Goal: Task Accomplishment & Management: Use online tool/utility

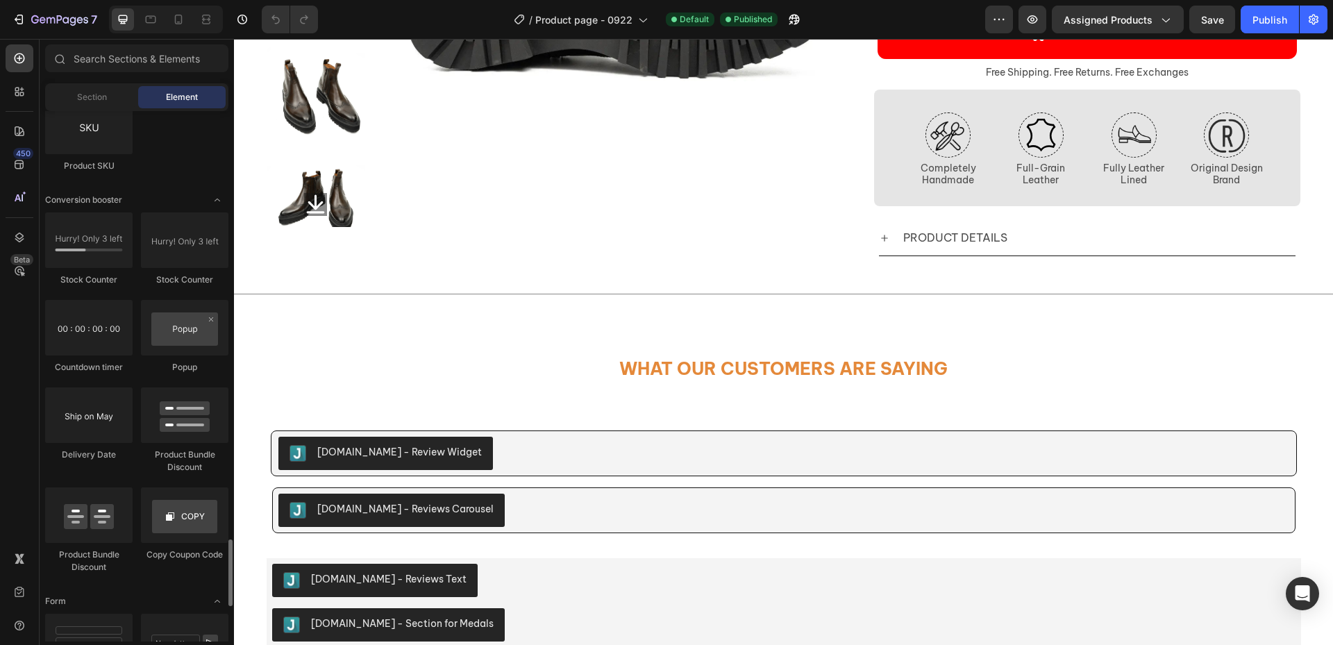
scroll to position [2916, 0]
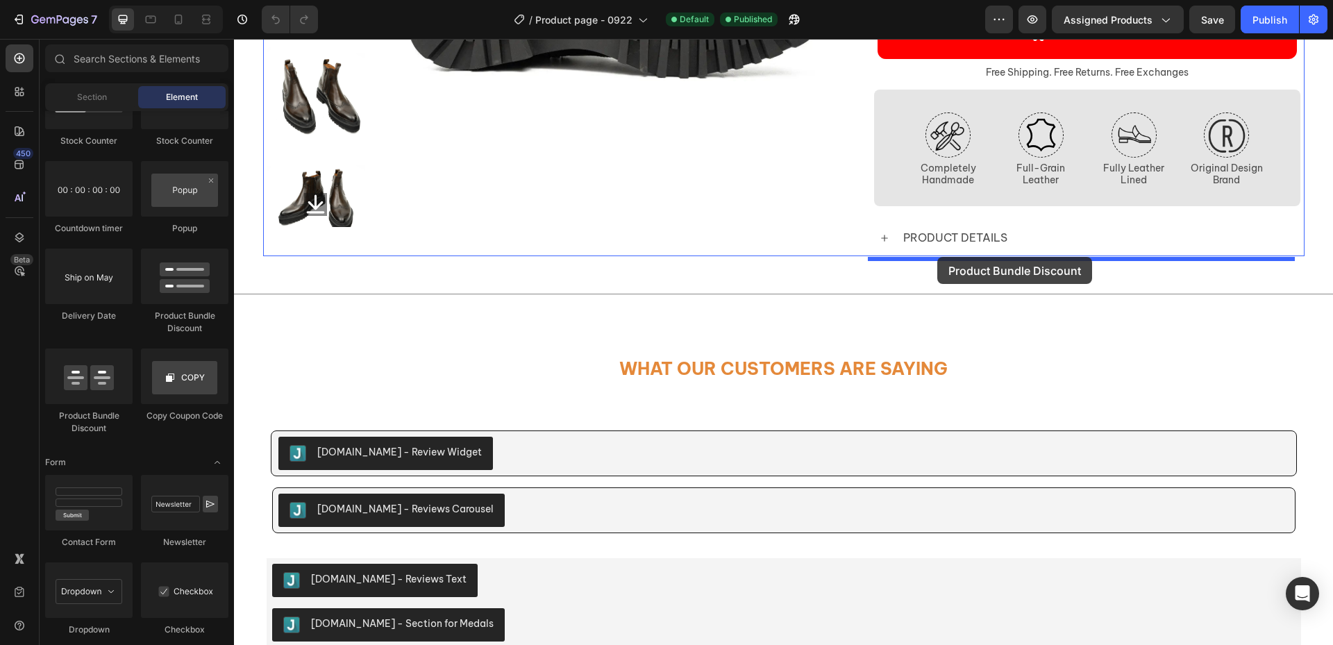
drag, startPoint x: 423, startPoint y: 321, endPoint x: 937, endPoint y: 257, distance: 518.4
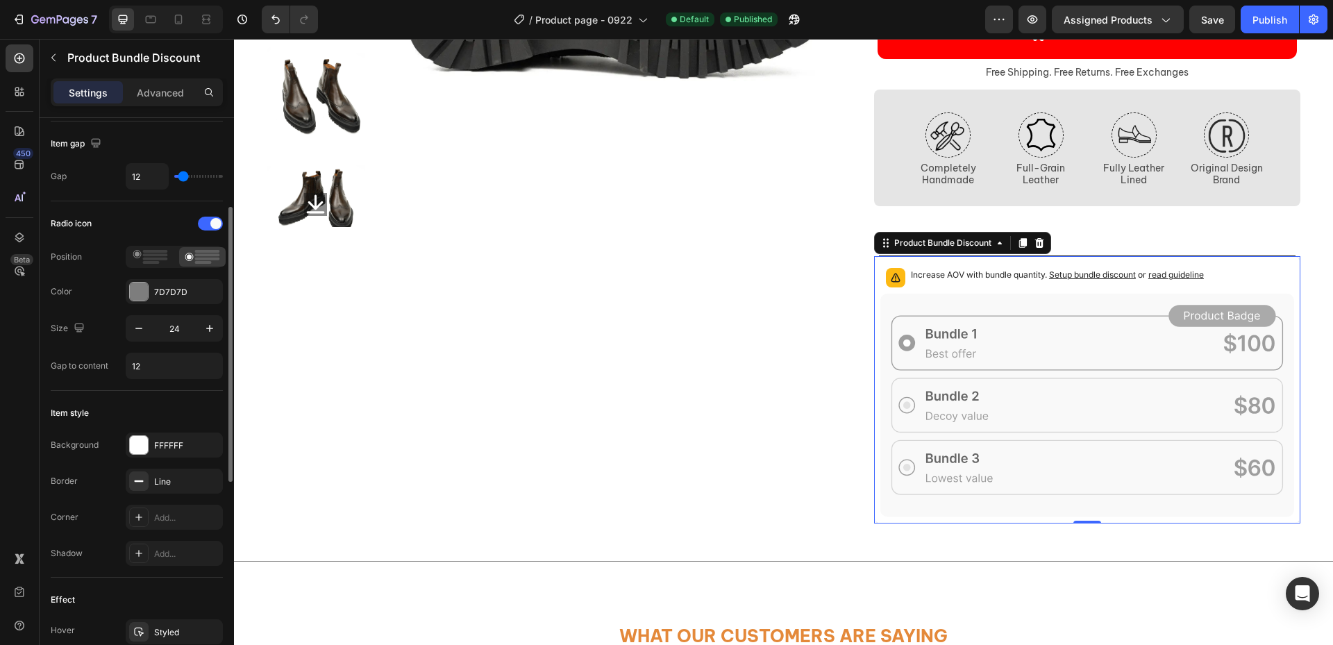
scroll to position [0, 0]
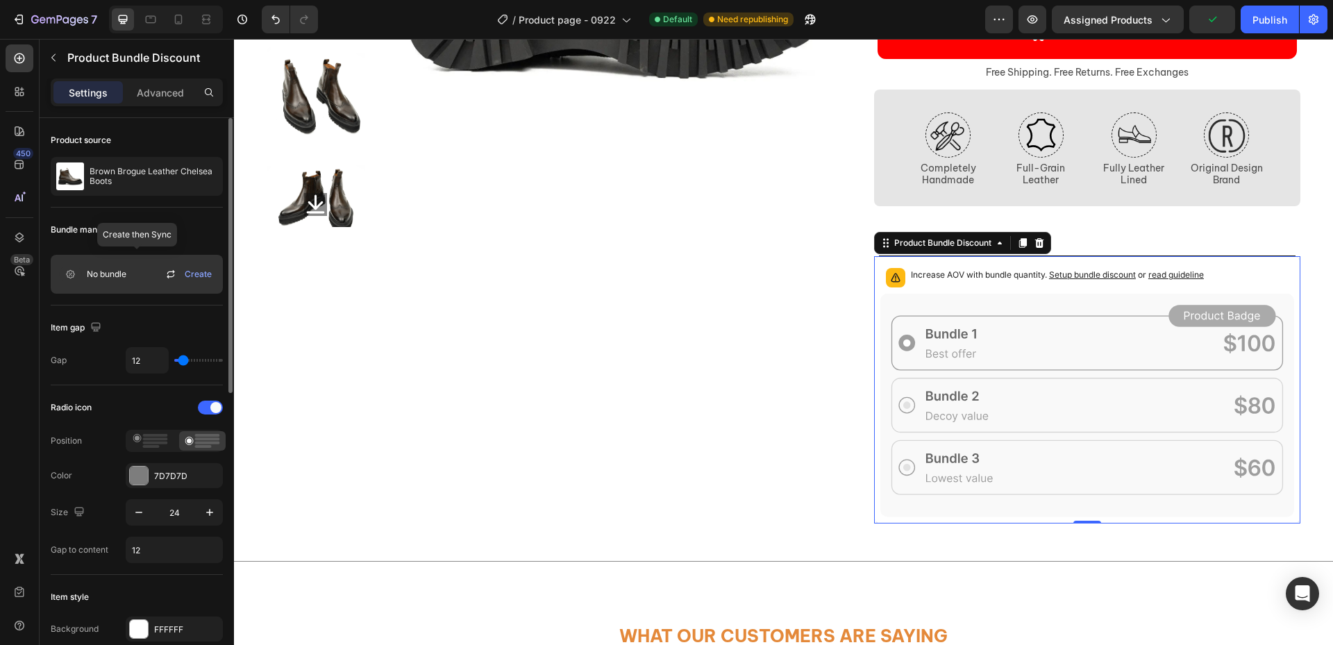
click at [100, 273] on span "No bundle" at bounding box center [107, 274] width 40 height 12
click at [210, 277] on span "Create" at bounding box center [198, 274] width 27 height 12
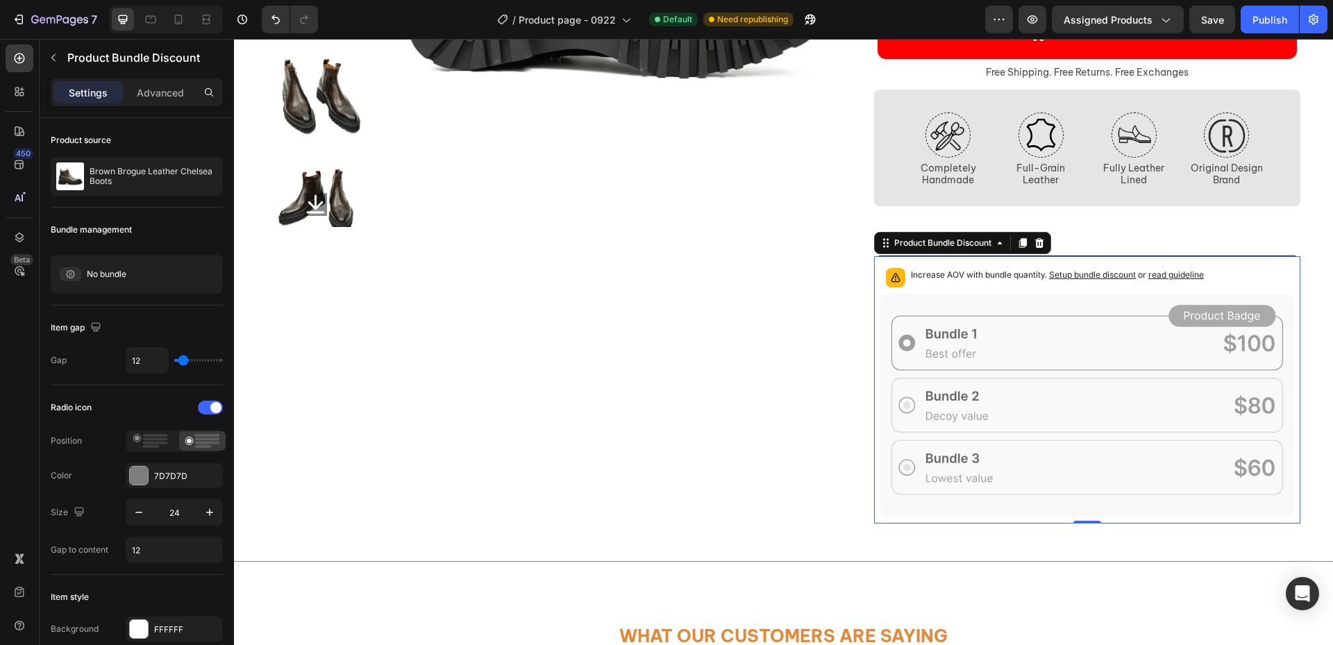
drag, startPoint x: 1038, startPoint y: 244, endPoint x: 1052, endPoint y: 335, distance: 92.7
click at [1038, 244] on icon at bounding box center [1038, 243] width 9 height 10
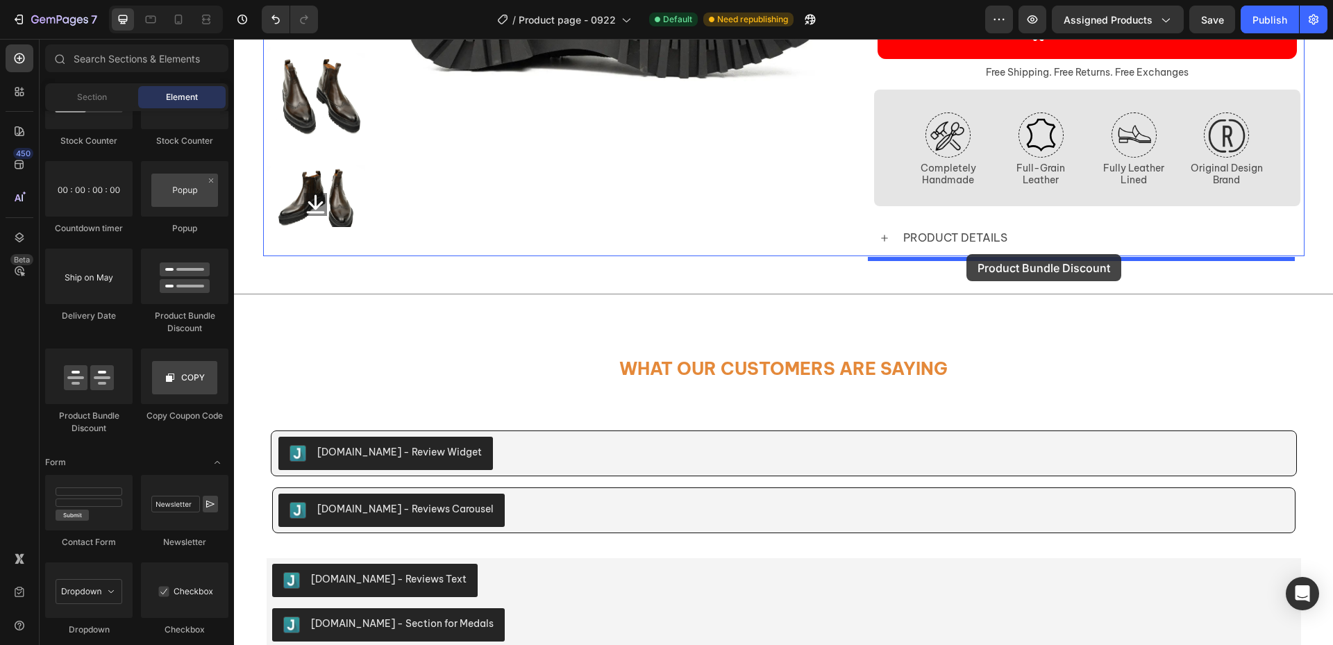
drag, startPoint x: 333, startPoint y: 434, endPoint x: 966, endPoint y: 254, distance: 658.8
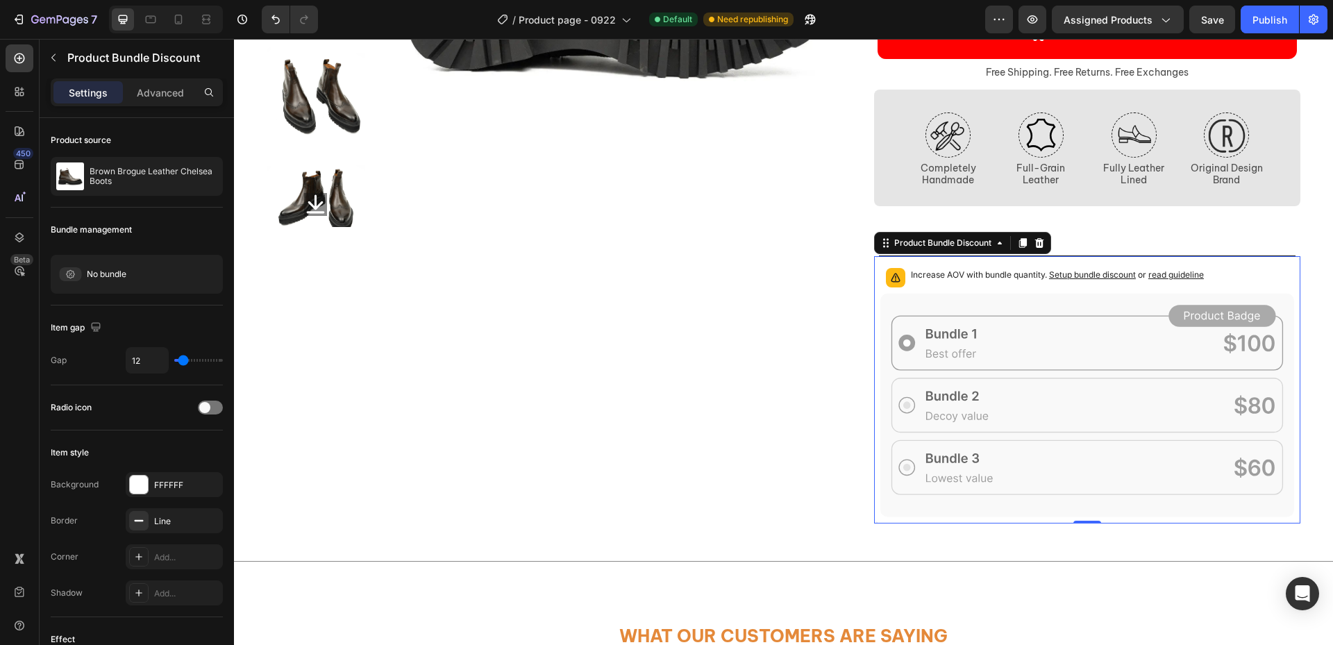
drag, startPoint x: 1036, startPoint y: 246, endPoint x: 1048, endPoint y: 264, distance: 22.5
click at [1036, 246] on icon at bounding box center [1039, 242] width 11 height 11
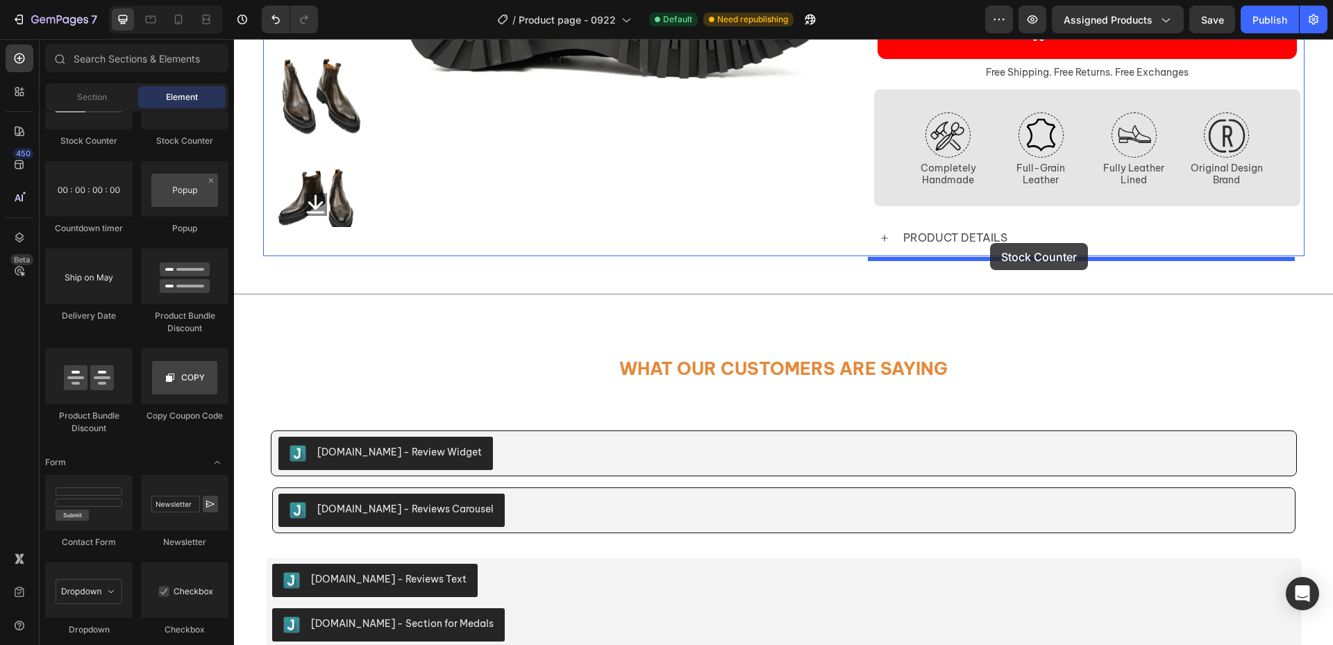
drag, startPoint x: 339, startPoint y: 174, endPoint x: 881, endPoint y: 336, distance: 566.0
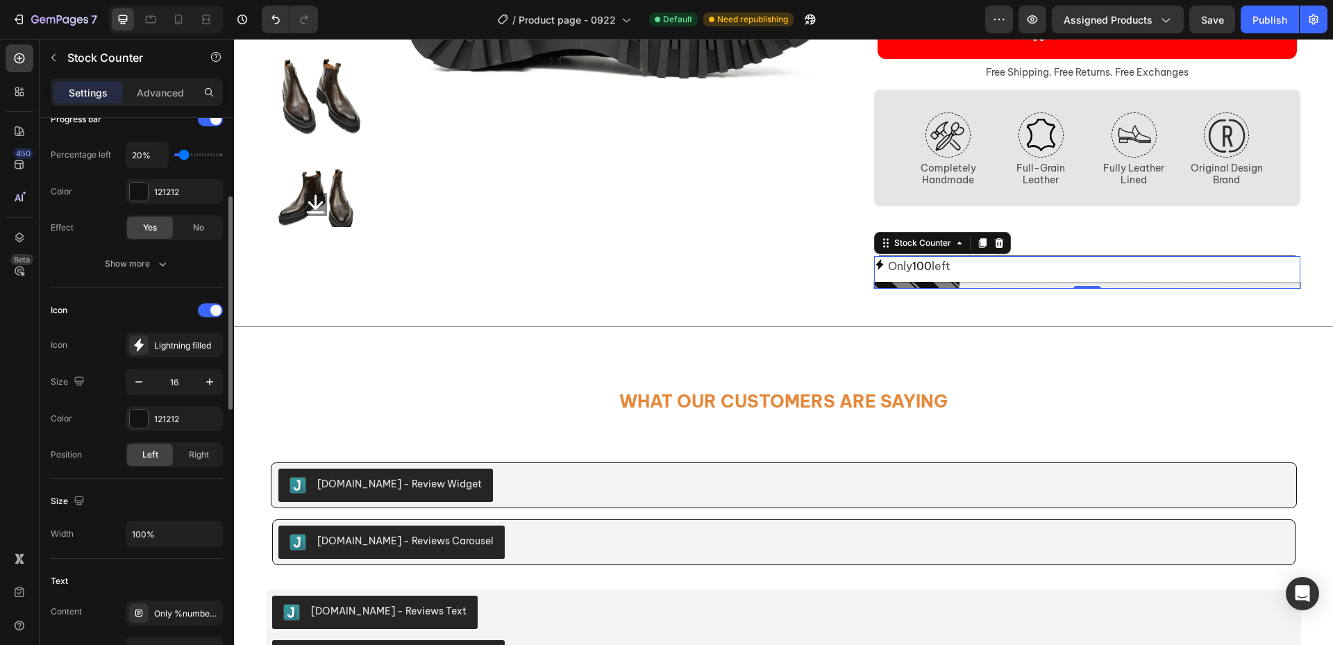
scroll to position [417, 0]
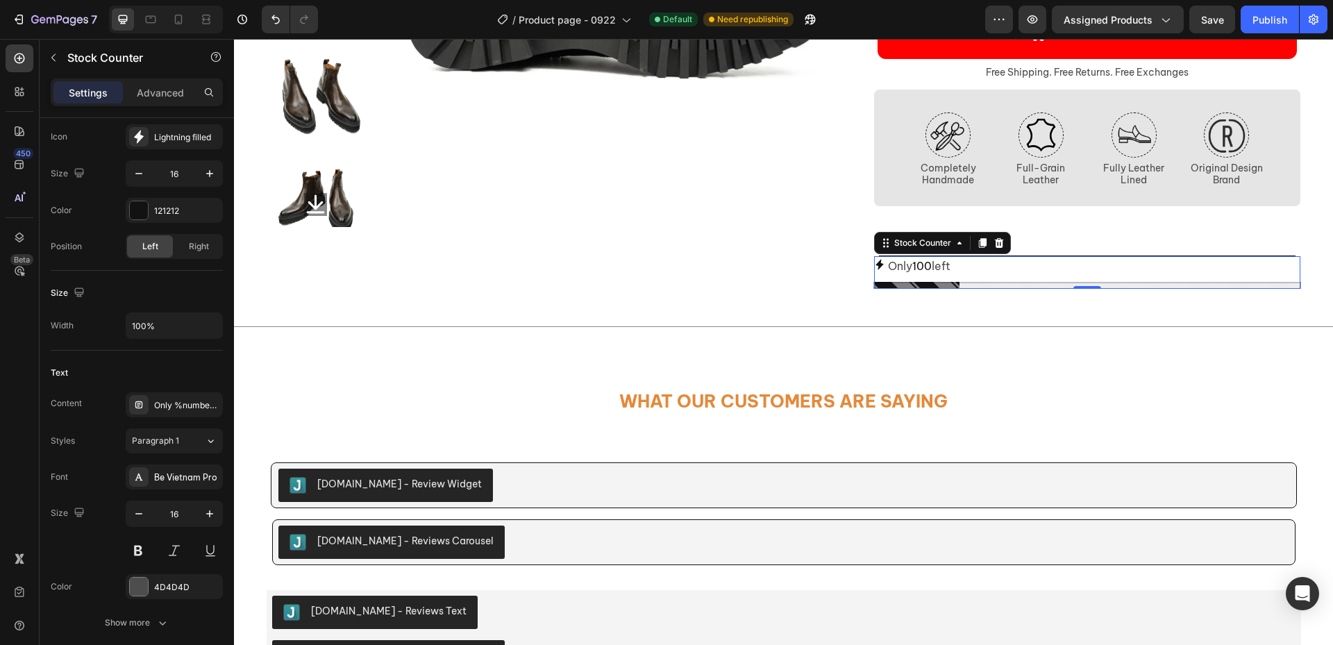
drag, startPoint x: 991, startPoint y: 246, endPoint x: 847, endPoint y: 258, distance: 144.9
click at [993, 246] on icon at bounding box center [998, 242] width 11 height 11
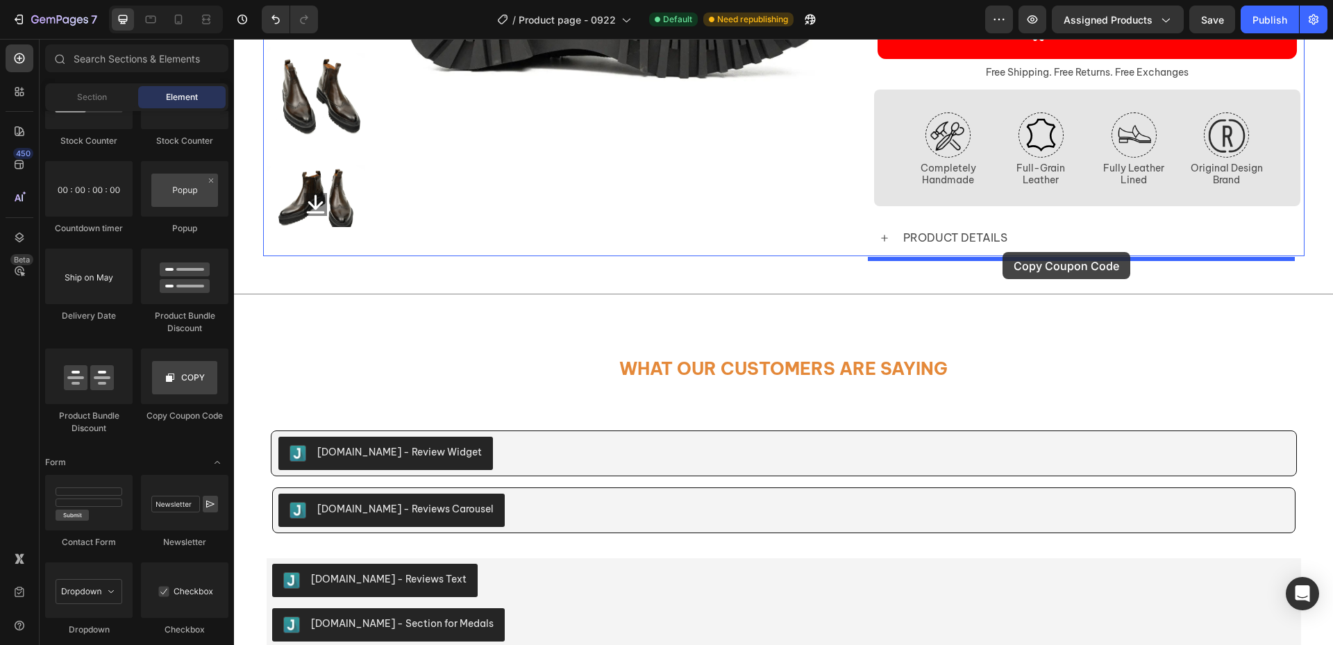
drag, startPoint x: 463, startPoint y: 417, endPoint x: 1002, endPoint y: 253, distance: 563.3
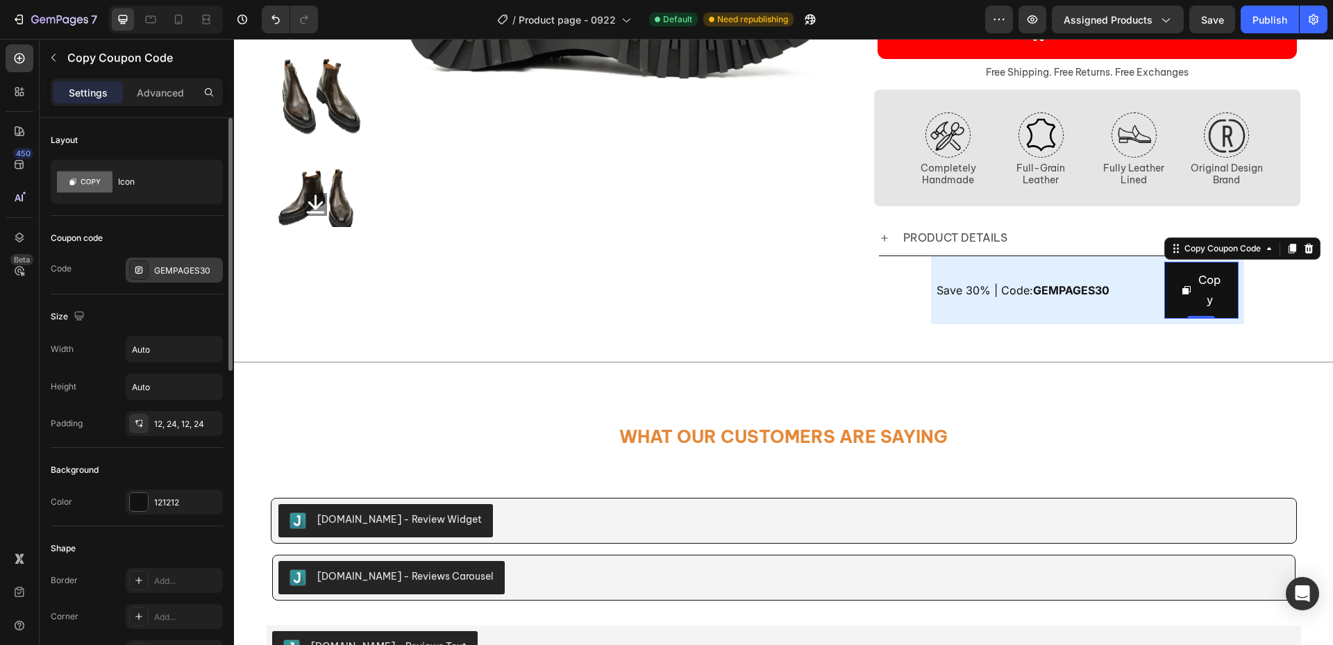
click at [178, 269] on div "GEMPAGES30" at bounding box center [186, 270] width 65 height 12
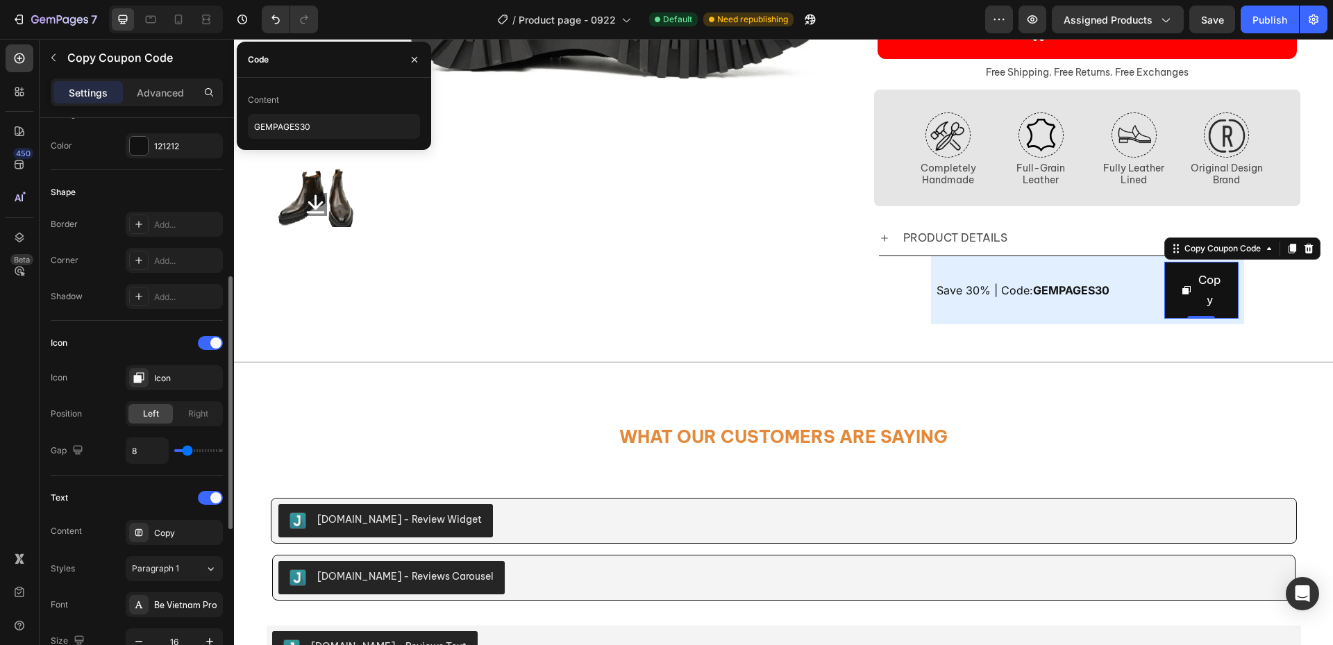
scroll to position [217, 0]
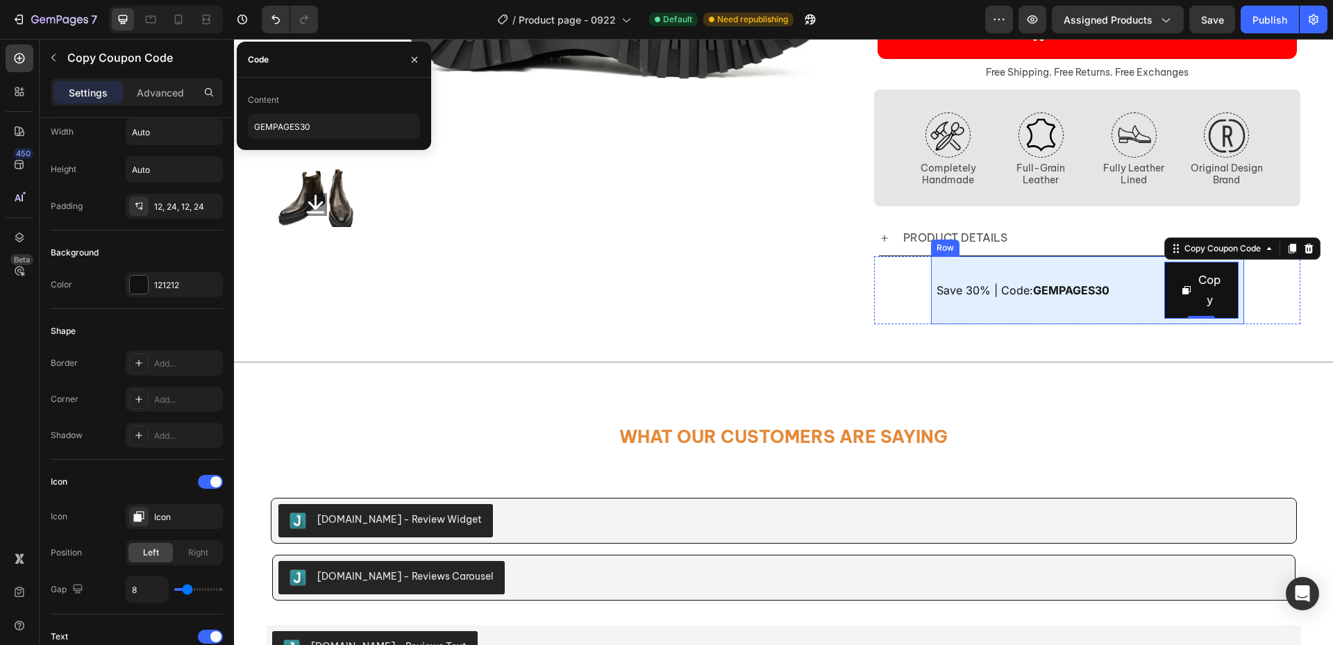
click at [1125, 280] on div "Save 30% | Code: GEMPAGES30 Text Block" at bounding box center [1047, 290] width 222 height 57
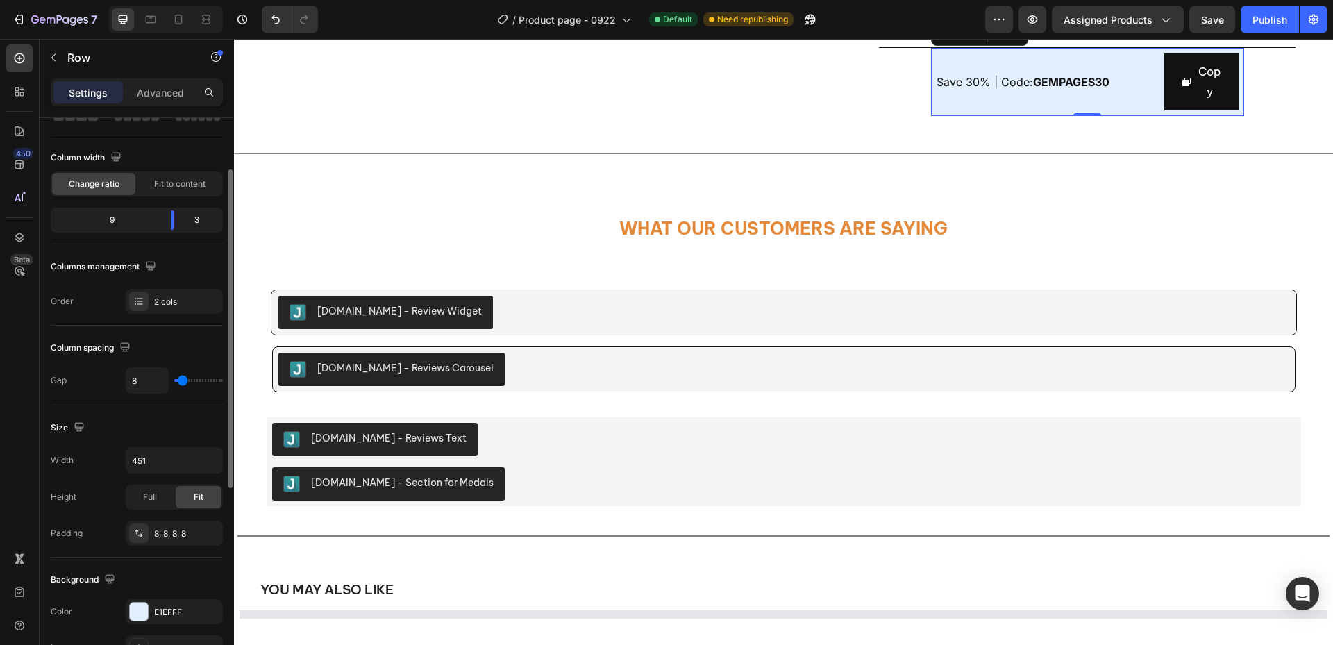
scroll to position [0, 0]
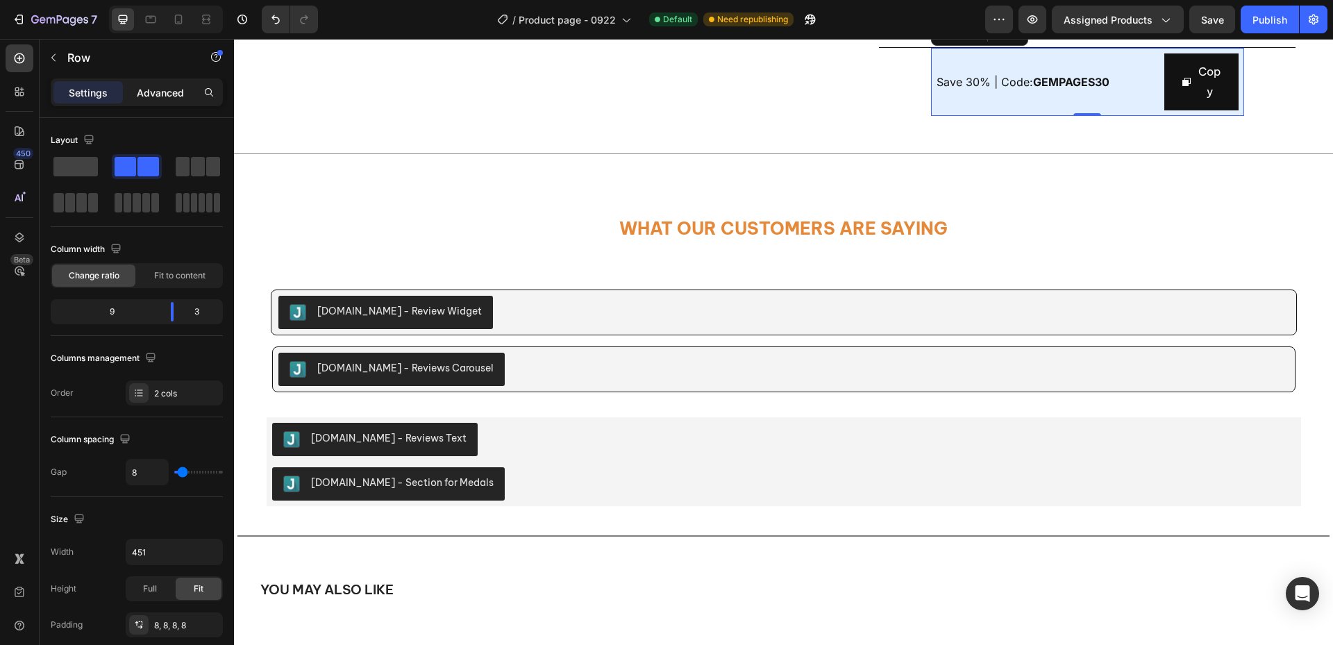
drag, startPoint x: 174, startPoint y: 78, endPoint x: 174, endPoint y: 87, distance: 9.0
click at [174, 78] on div "Settings Advanced" at bounding box center [137, 92] width 172 height 28
click at [174, 88] on p "Advanced" at bounding box center [160, 92] width 47 height 15
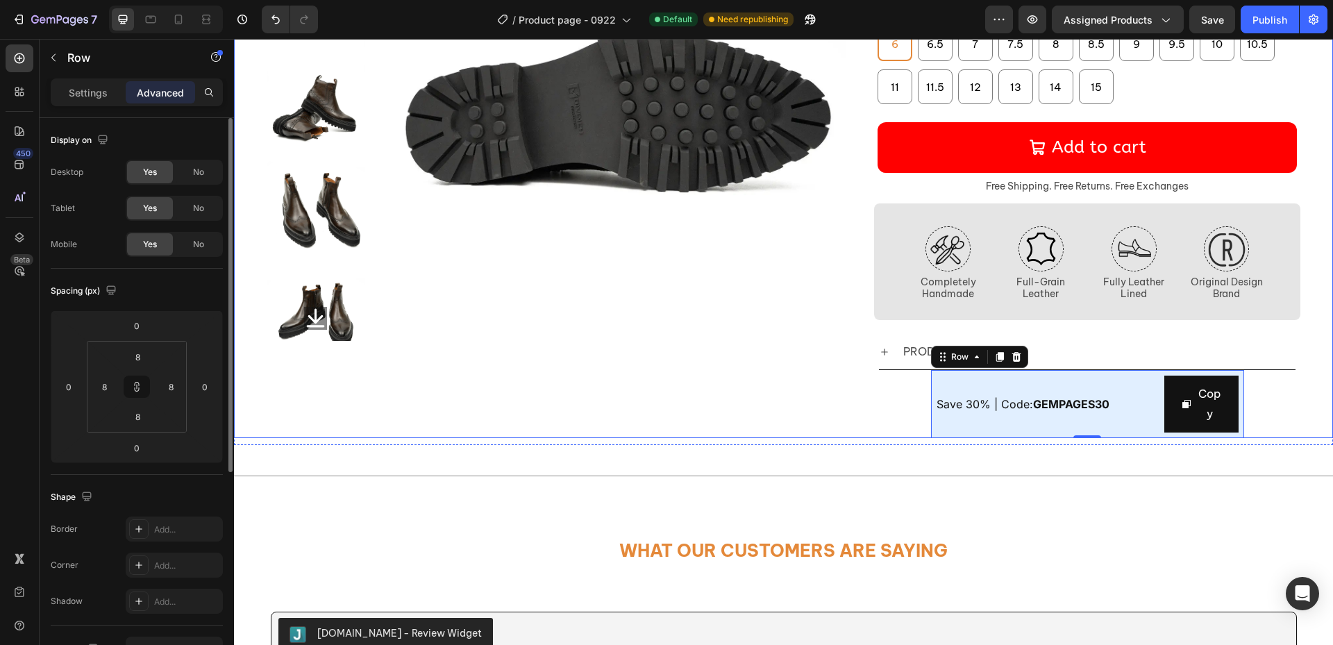
scroll to position [208, 0]
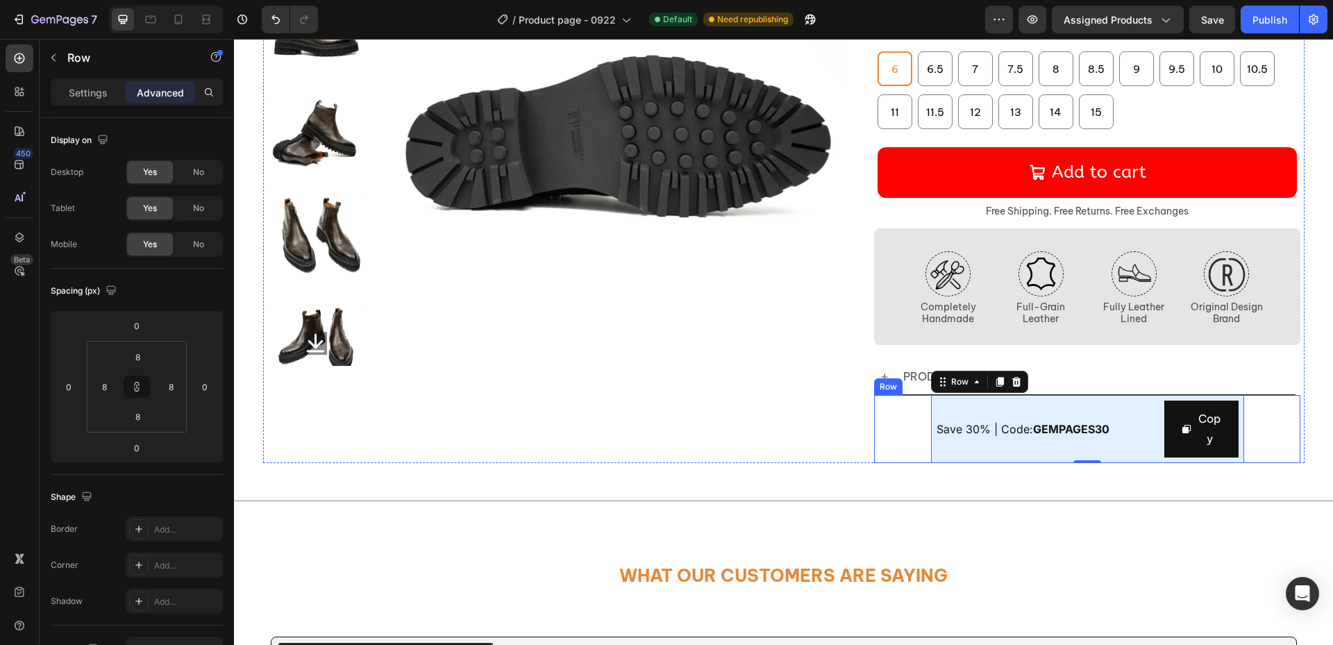
click at [1269, 429] on div "Save 30% | Code: GEMPAGES30 Text Block Copy Copy Coupon Code Row 0" at bounding box center [1087, 429] width 427 height 68
click at [1285, 430] on div "Save 30% | Code: GEMPAGES30 Text Block Copy Copy Coupon Code Row" at bounding box center [1087, 429] width 427 height 68
click at [1133, 452] on div "Save 30% | Code: GEMPAGES30 Text Block" at bounding box center [1047, 429] width 222 height 57
click at [1143, 451] on div "Save 30% | Code: GEMPAGES30 Text Block" at bounding box center [1047, 429] width 222 height 57
click at [80, 80] on div "Settings Advanced" at bounding box center [137, 92] width 172 height 28
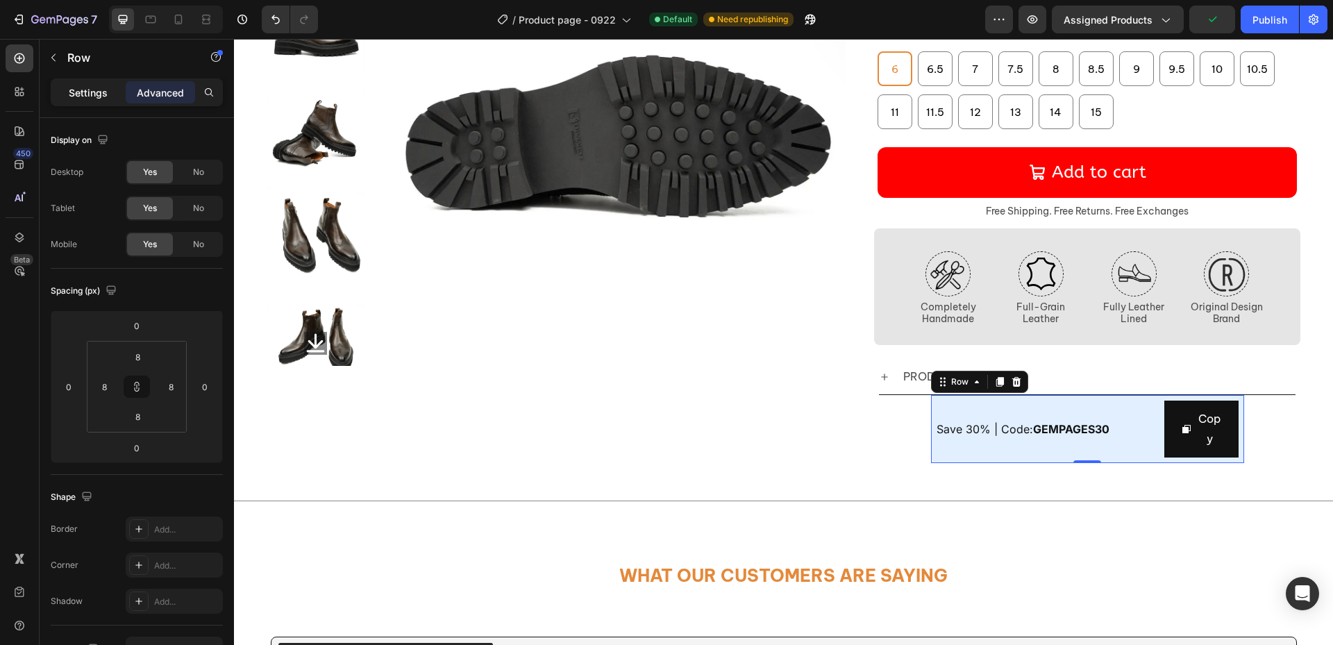
click at [80, 87] on p "Settings" at bounding box center [88, 92] width 39 height 15
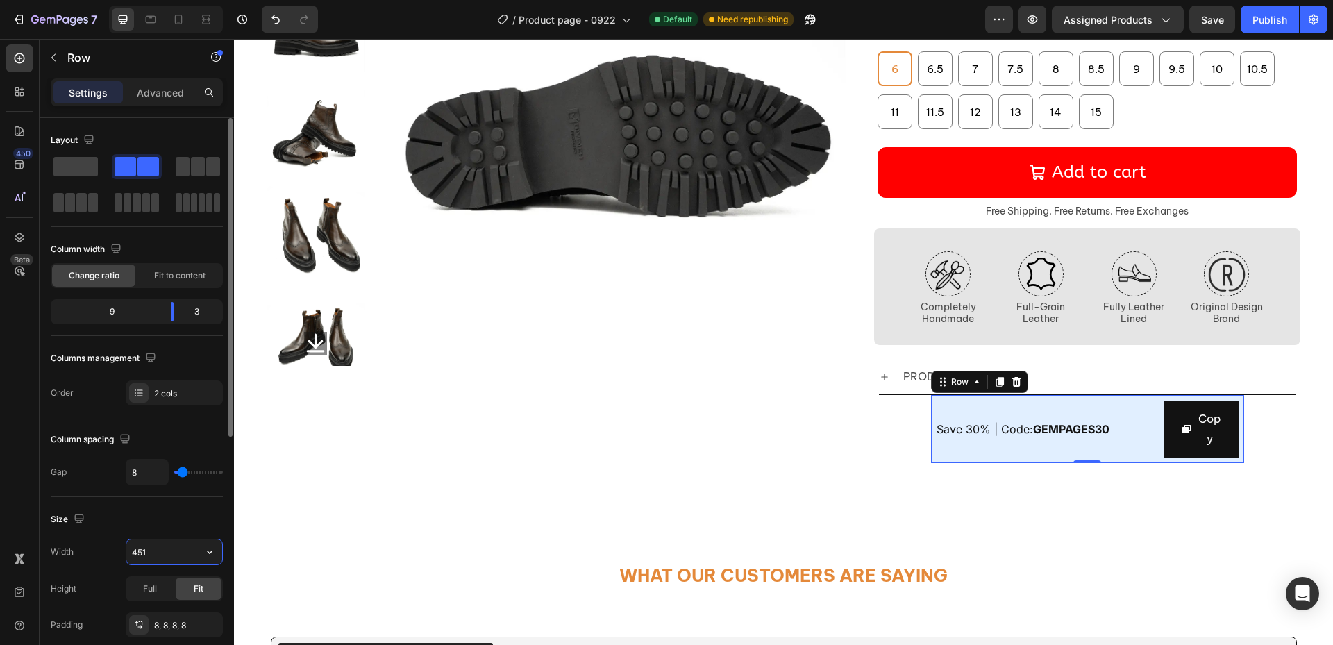
click at [156, 554] on input "451" at bounding box center [174, 551] width 96 height 25
click at [208, 557] on icon "button" at bounding box center [210, 552] width 14 height 14
click at [179, 610] on p "Full 100%" at bounding box center [170, 613] width 79 height 12
type input "100%"
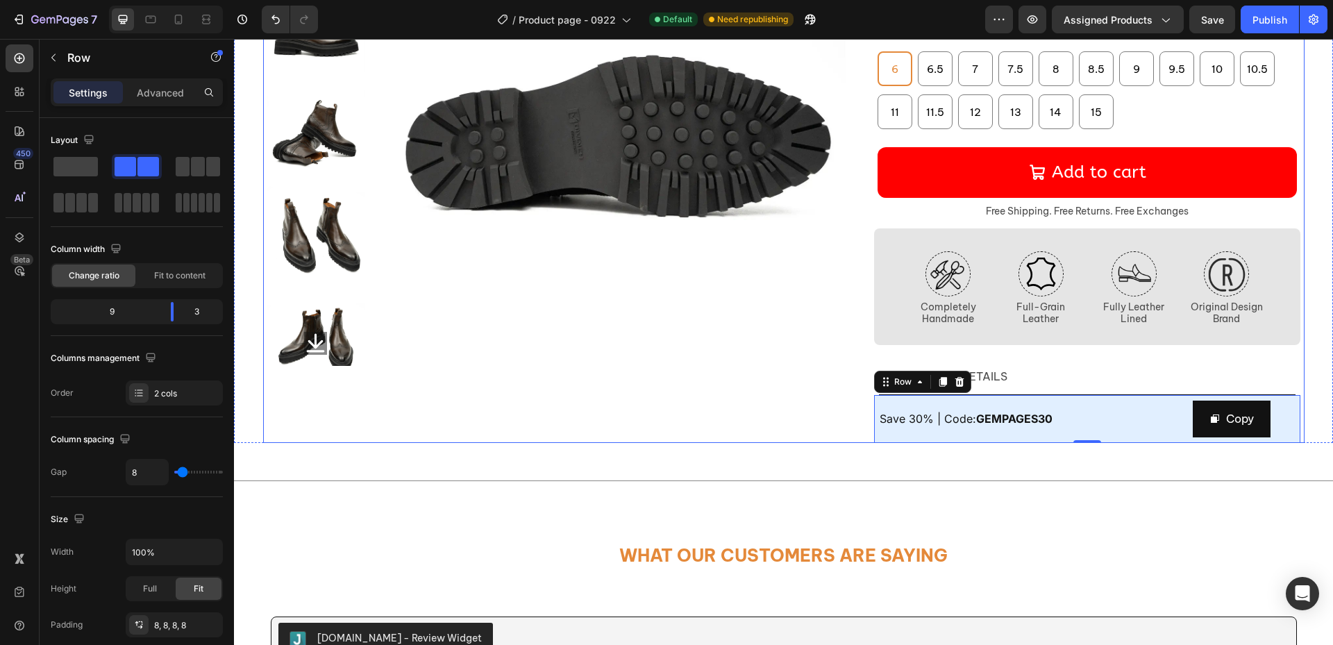
click at [832, 372] on div "No discount Not be displayed when published Product Badge Product Images" at bounding box center [565, 158] width 597 height 570
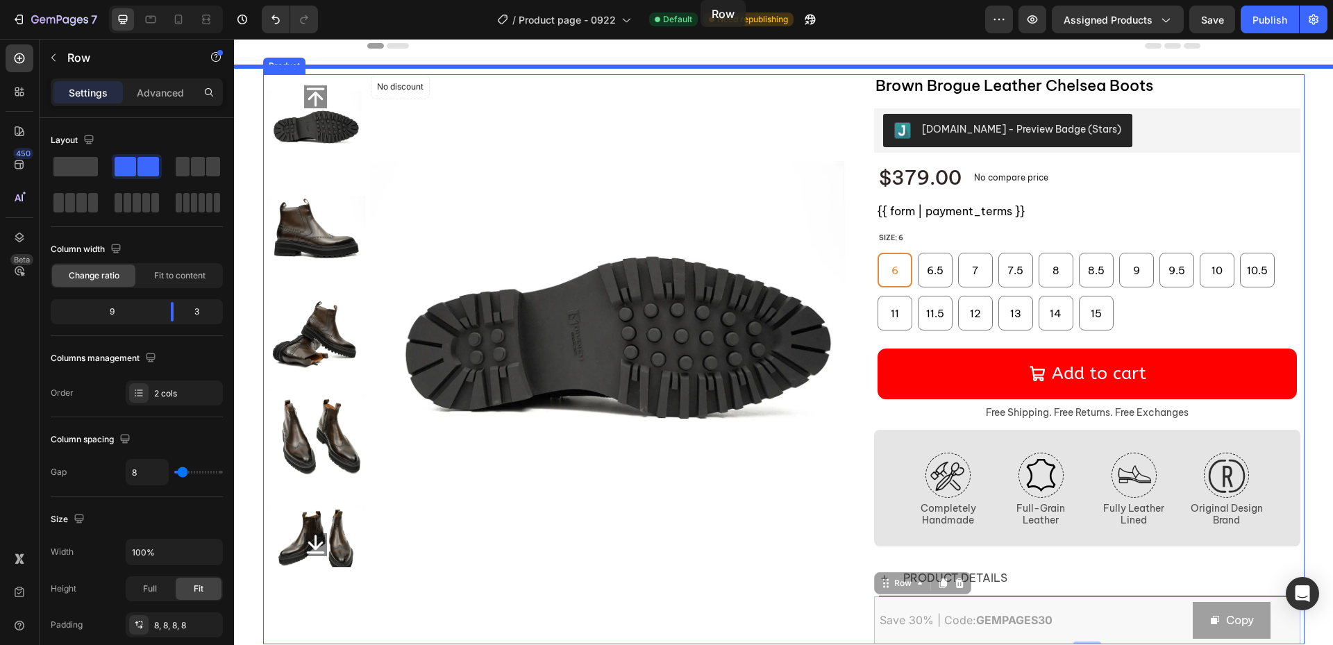
scroll to position [0, 0]
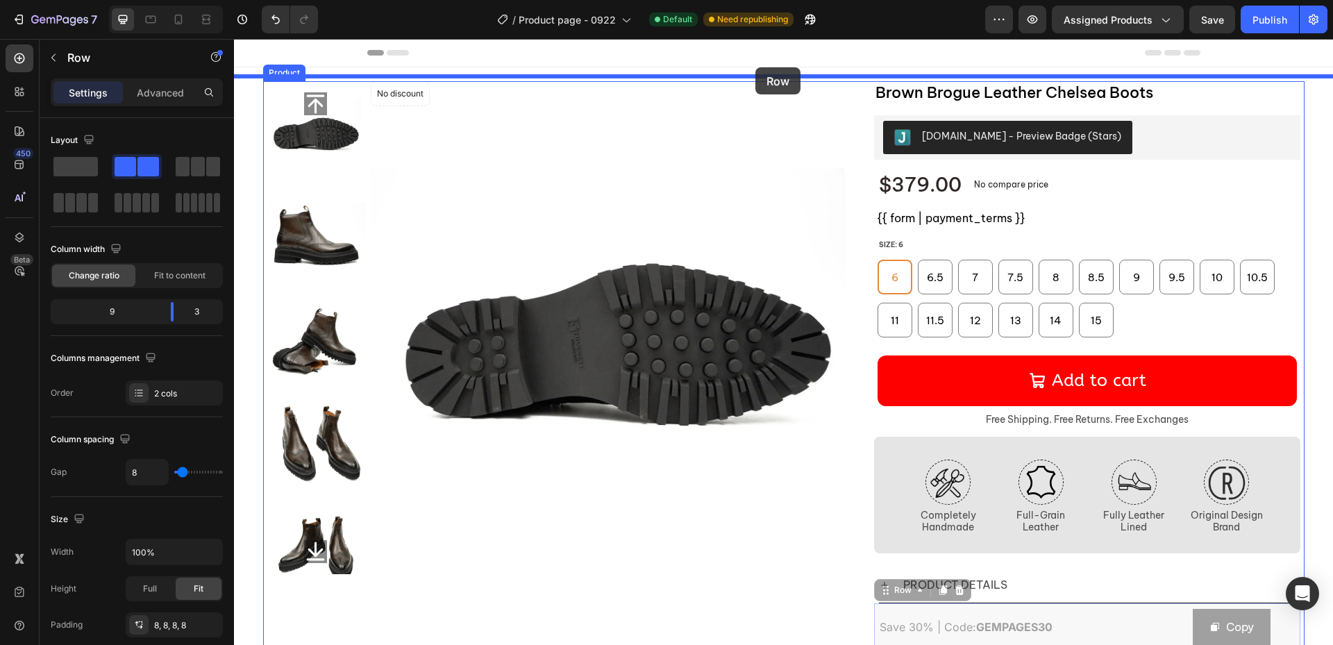
drag, startPoint x: 1069, startPoint y: 549, endPoint x: 755, endPoint y: 68, distance: 574.4
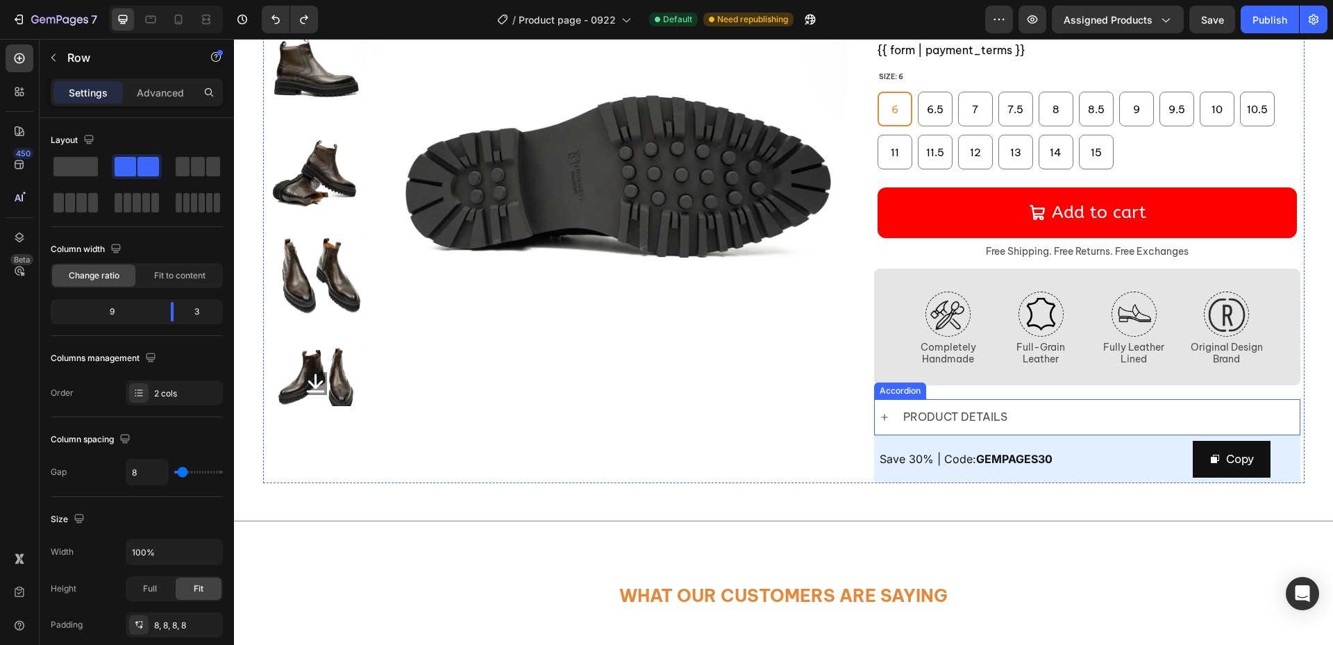
scroll to position [139, 0]
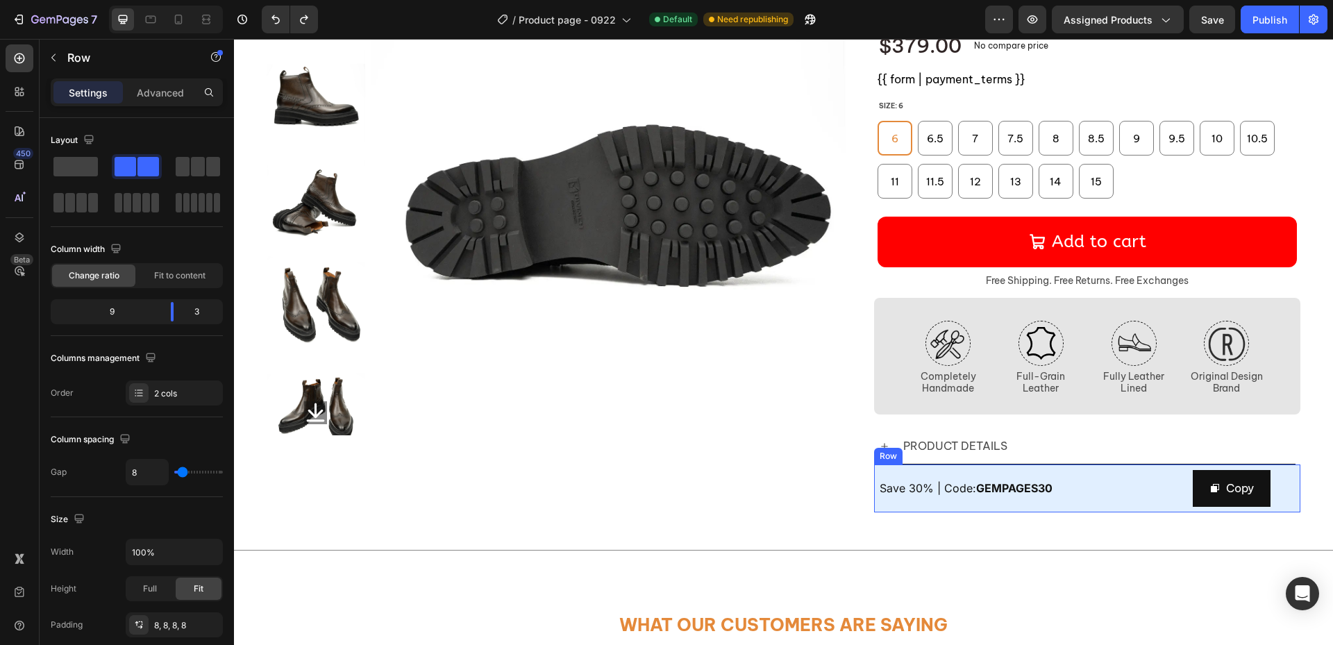
drag, startPoint x: 1011, startPoint y: 480, endPoint x: 986, endPoint y: 480, distance: 25.7
click at [1011, 480] on div "Save 30% | Code: GEMPAGES30 Text Block" at bounding box center [1034, 488] width 308 height 37
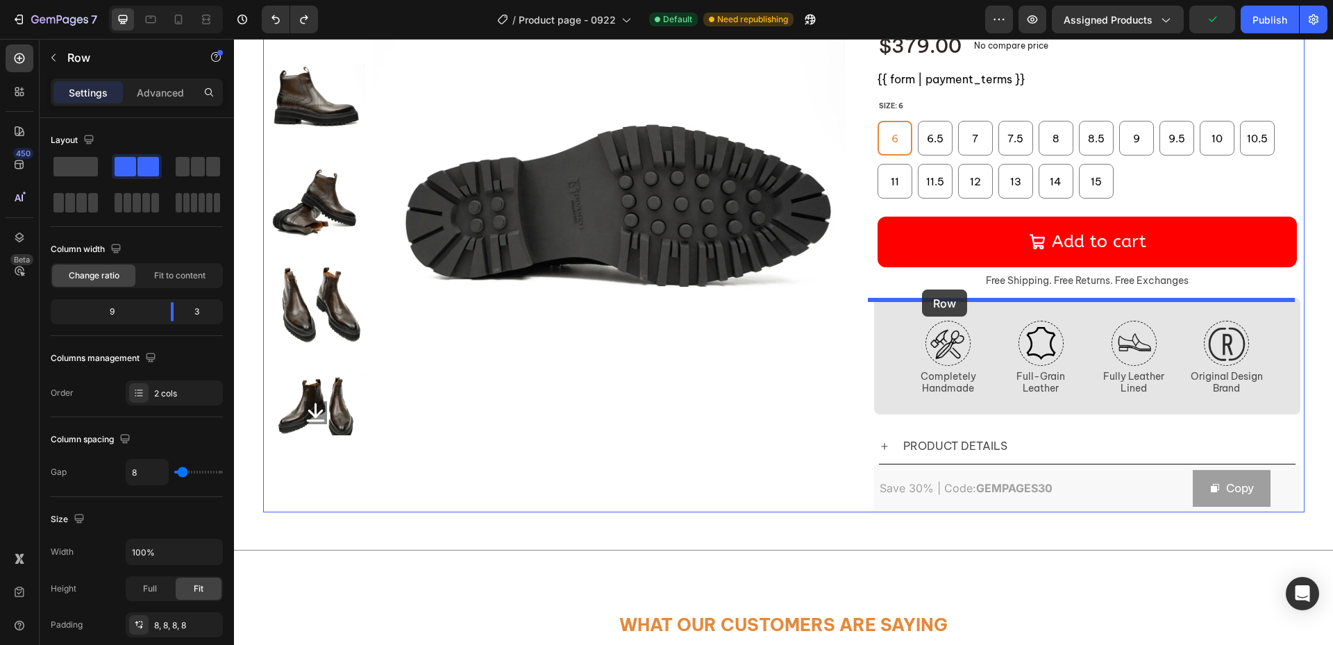
drag, startPoint x: 877, startPoint y: 462, endPoint x: 938, endPoint y: 296, distance: 176.6
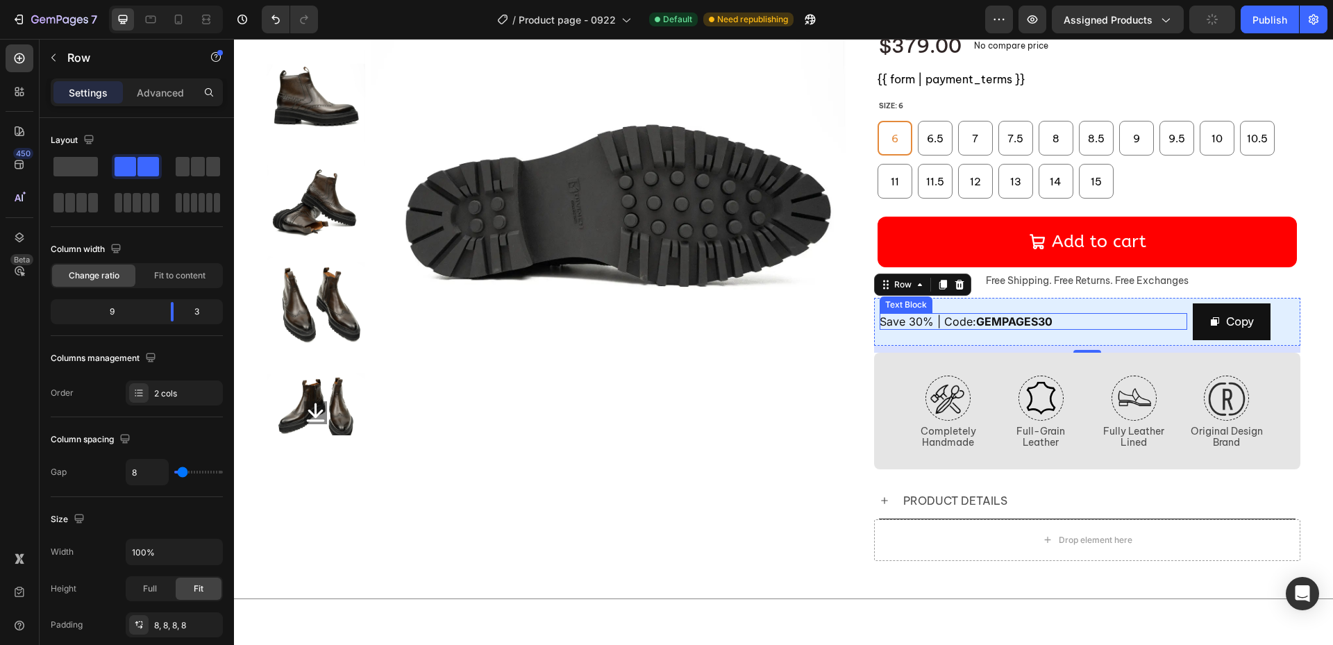
click at [1136, 324] on p "Save 30% | Code: GEMPAGES30" at bounding box center [1034, 321] width 308 height 17
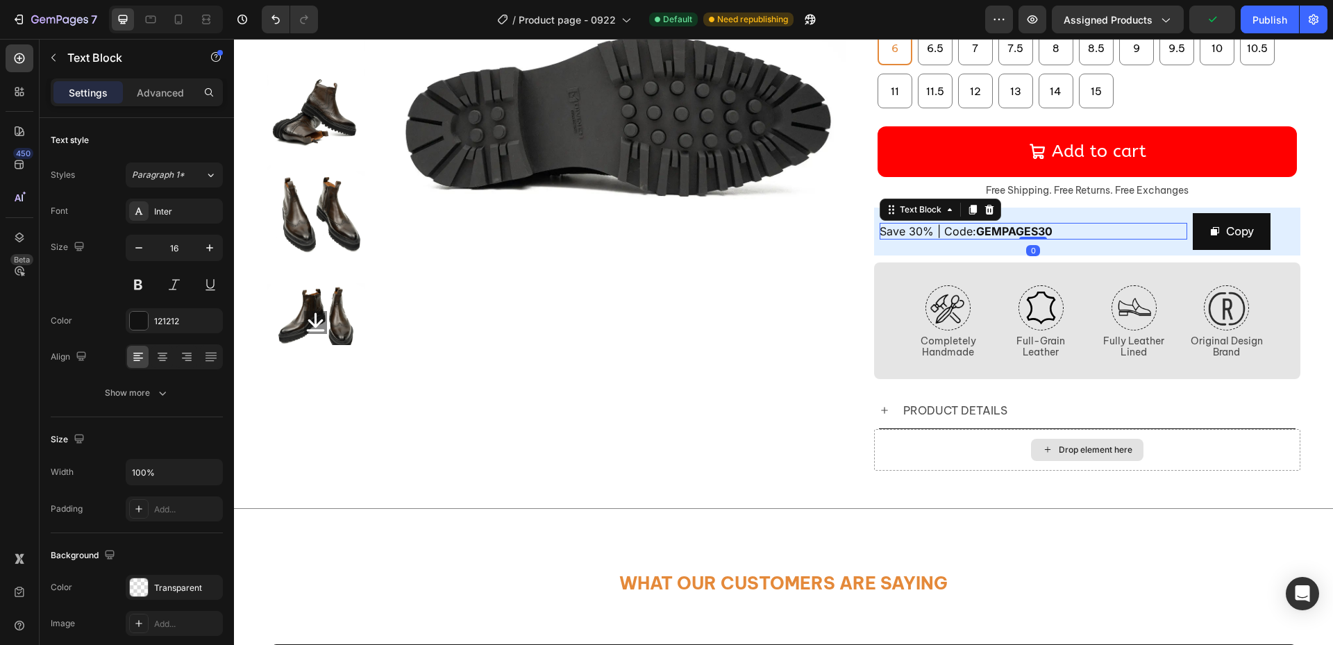
scroll to position [208, 0]
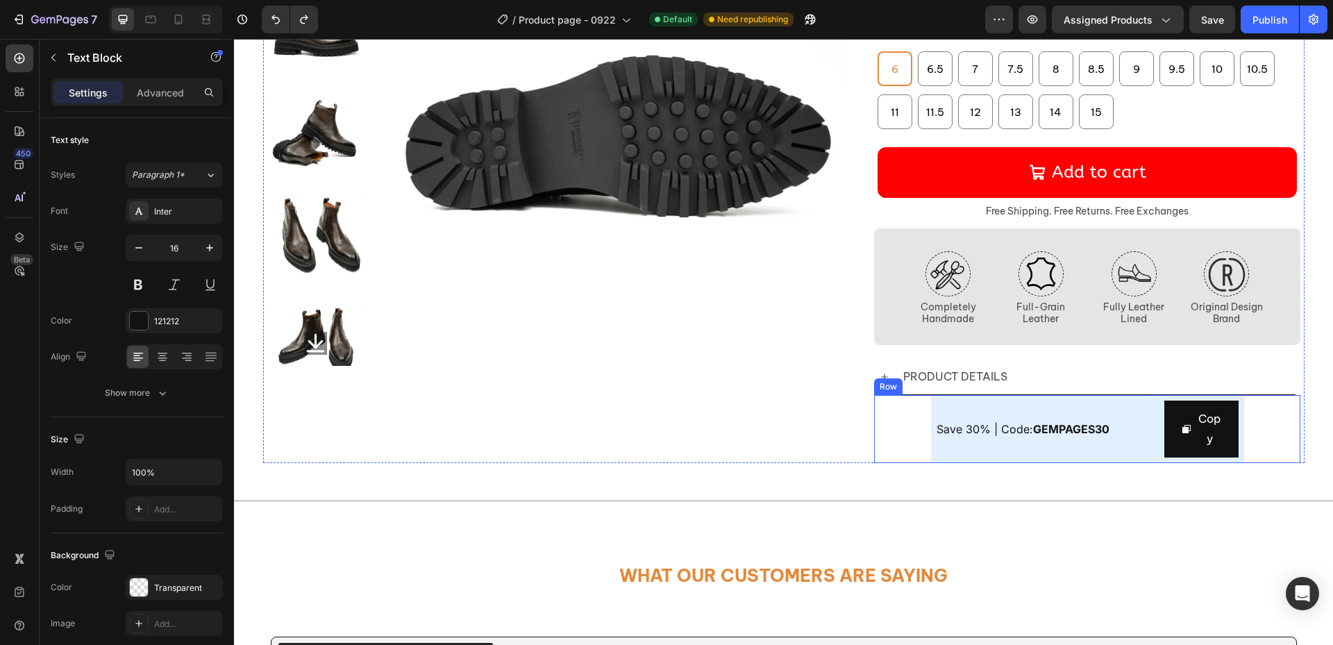
click at [1271, 420] on div "Save 30% | Code: GEMPAGES30 Text Block Copy Copy Coupon Code Row" at bounding box center [1087, 429] width 427 height 68
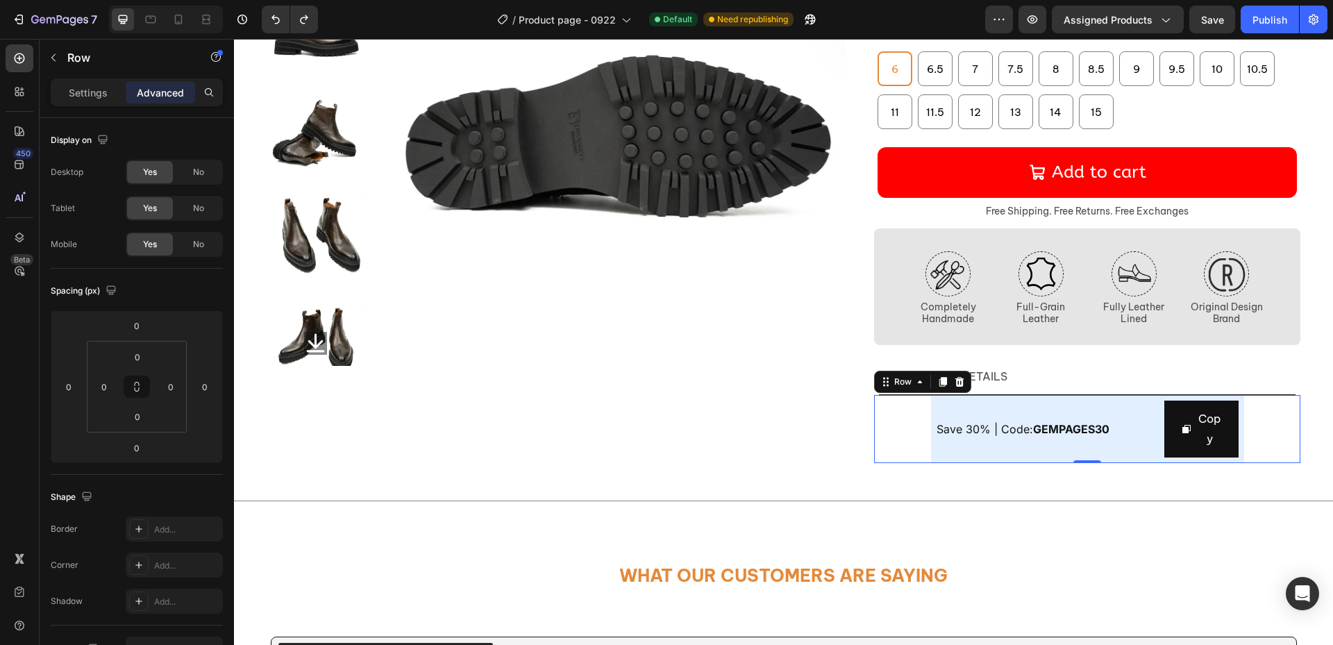
drag, startPoint x: 952, startPoint y: 388, endPoint x: 946, endPoint y: 404, distance: 17.4
click at [955, 387] on icon at bounding box center [959, 382] width 9 height 10
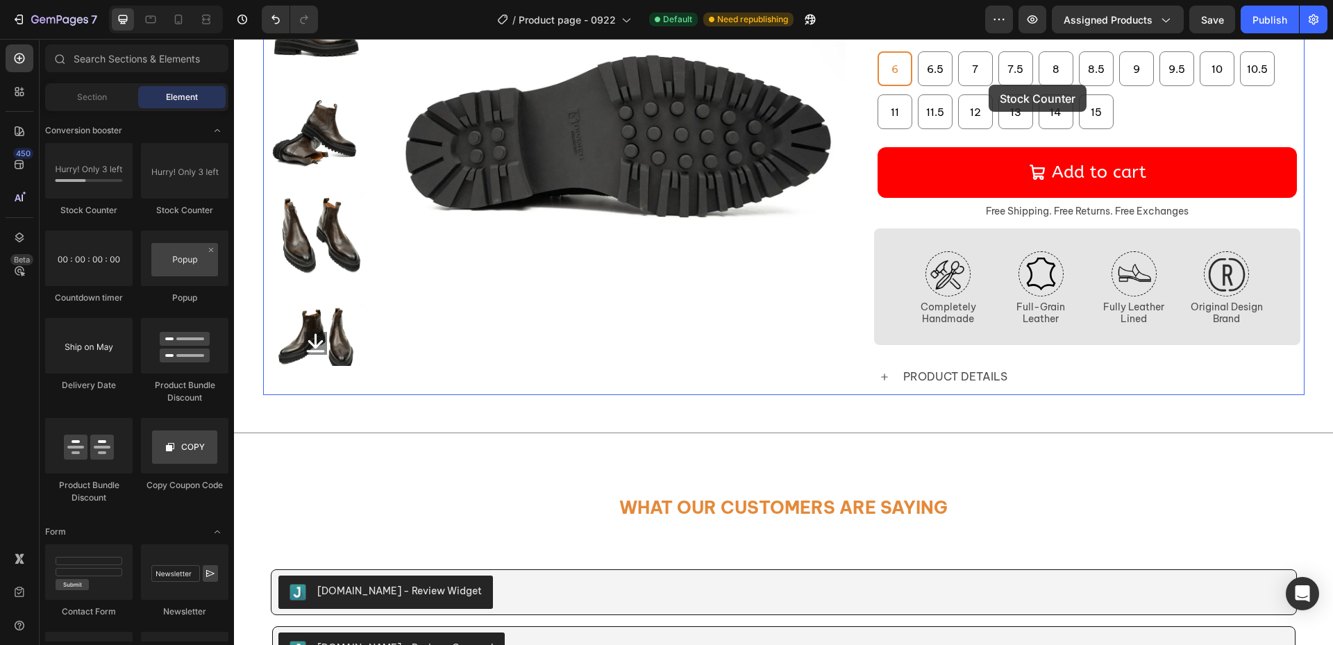
scroll to position [156, 0]
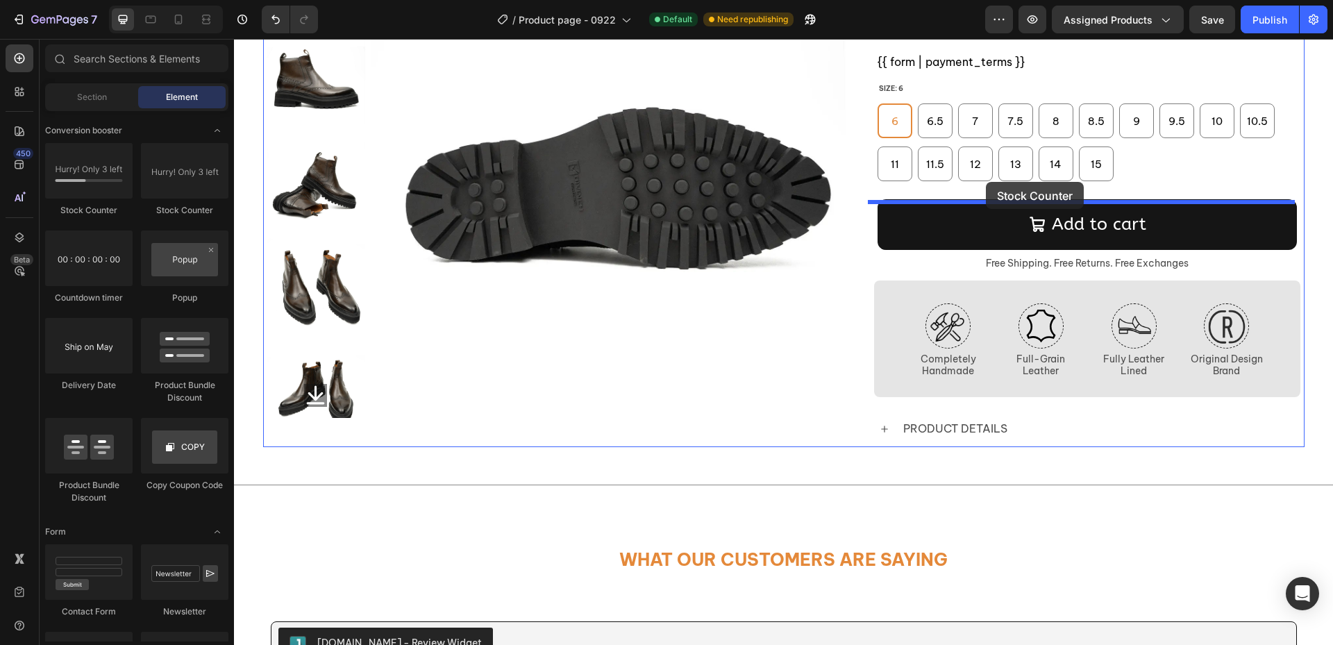
drag, startPoint x: 337, startPoint y: 225, endPoint x: 977, endPoint y: 276, distance: 642.8
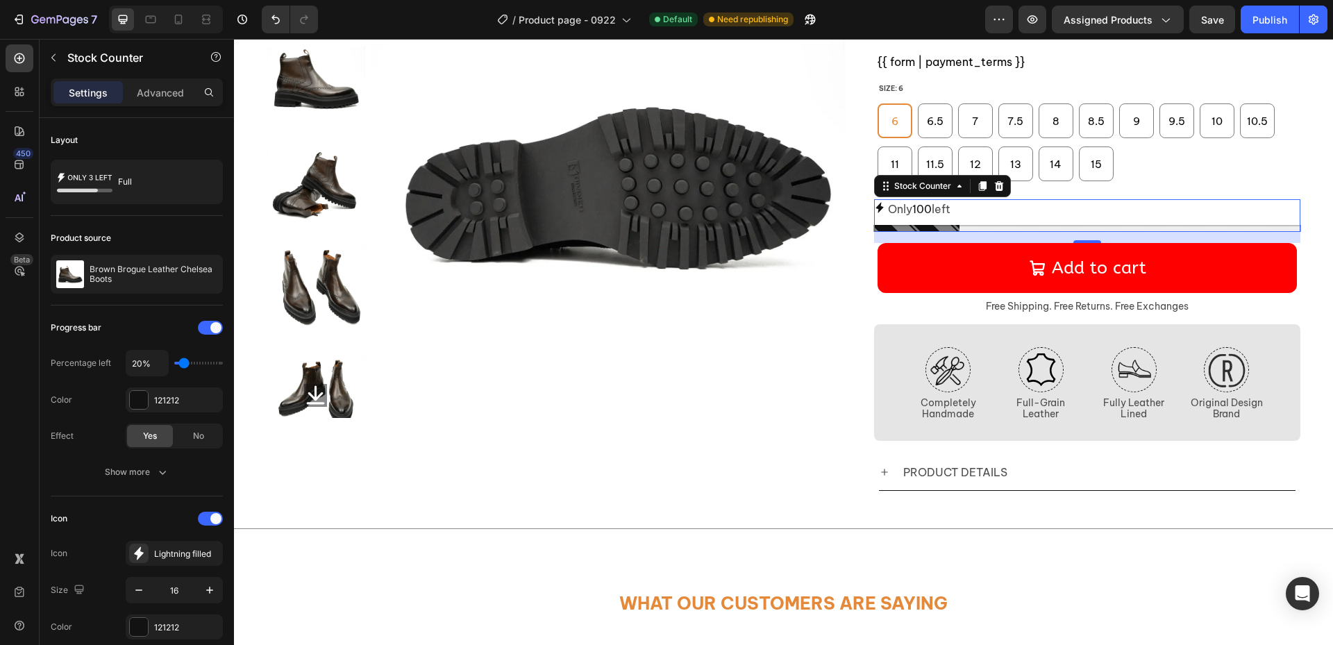
drag, startPoint x: 991, startPoint y: 188, endPoint x: 857, endPoint y: 219, distance: 136.7
click at [994, 188] on icon at bounding box center [998, 186] width 9 height 10
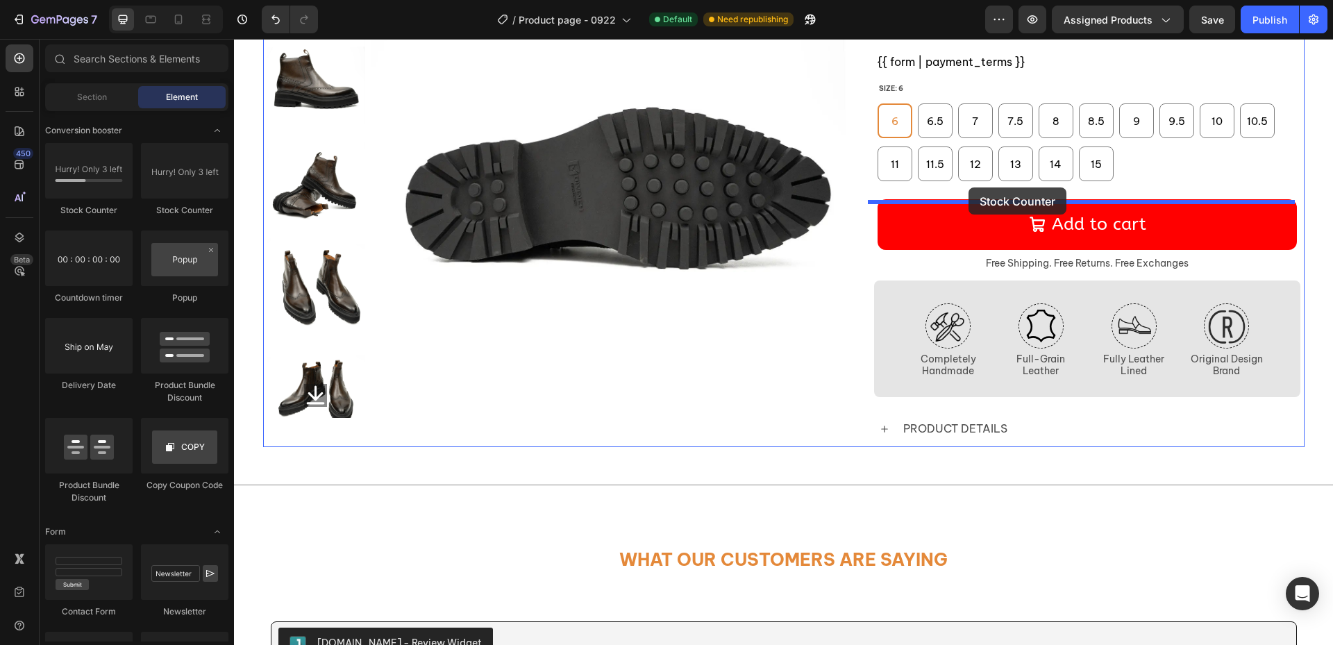
drag, startPoint x: 407, startPoint y: 213, endPoint x: 934, endPoint y: 286, distance: 531.9
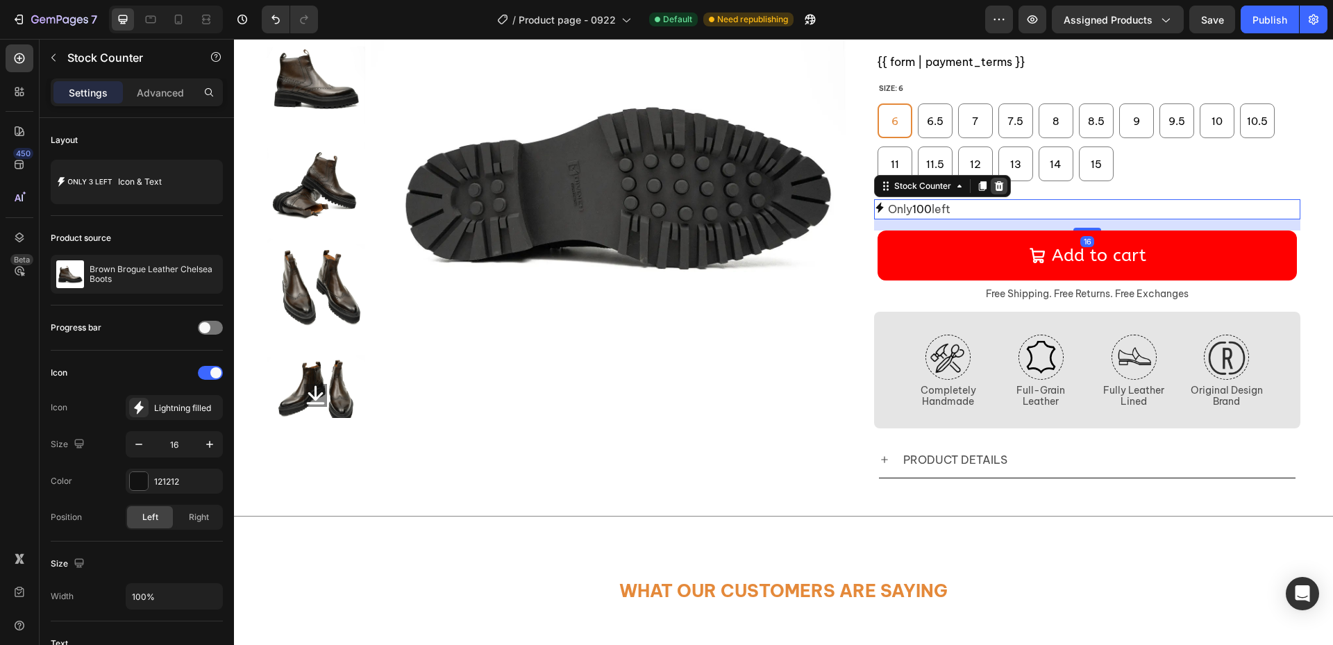
click at [995, 191] on icon at bounding box center [998, 186] width 9 height 10
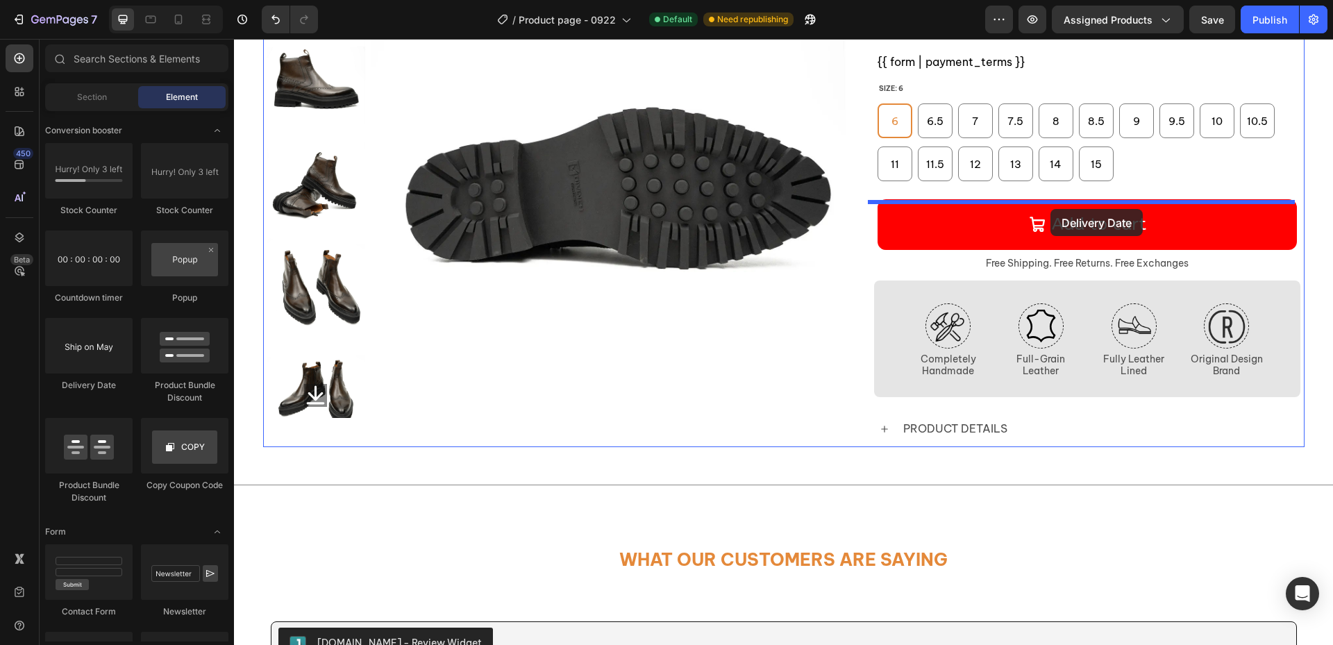
drag, startPoint x: 400, startPoint y: 388, endPoint x: 1039, endPoint y: 288, distance: 646.4
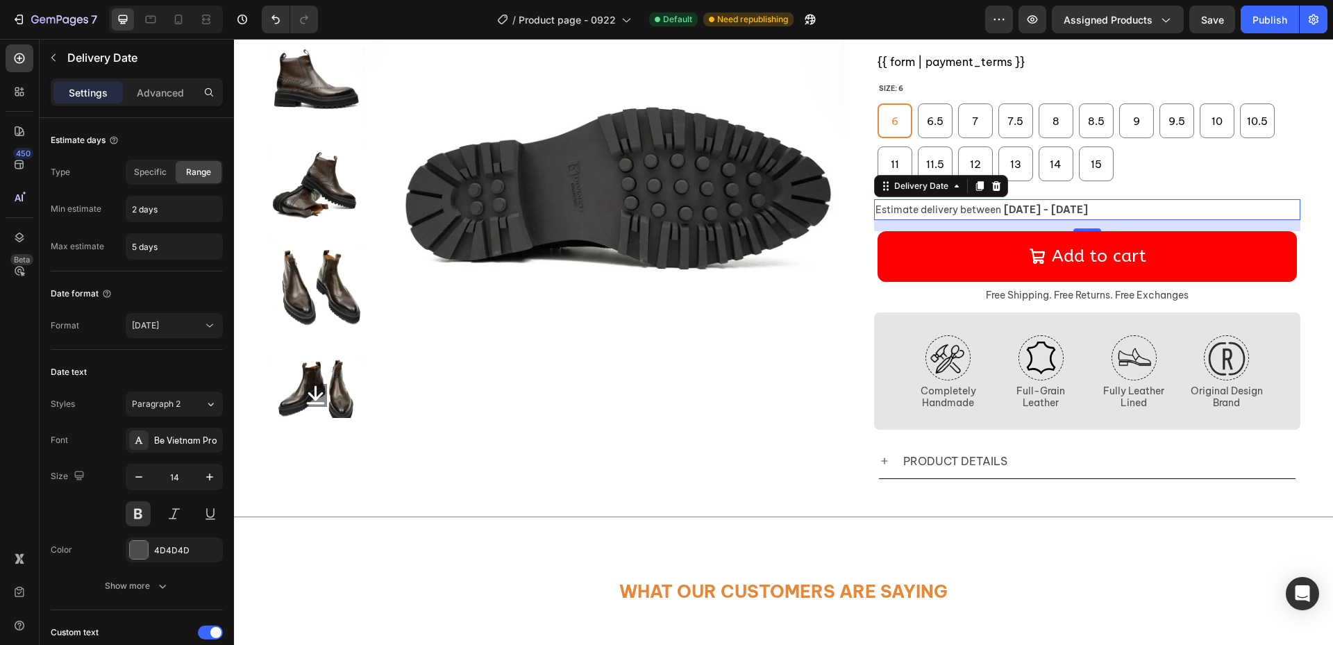
click at [1107, 206] on div "Estimate delivery between Sep 27 - Sep 30" at bounding box center [1087, 209] width 427 height 21
click at [192, 326] on div "Sep 24" at bounding box center [167, 325] width 71 height 12
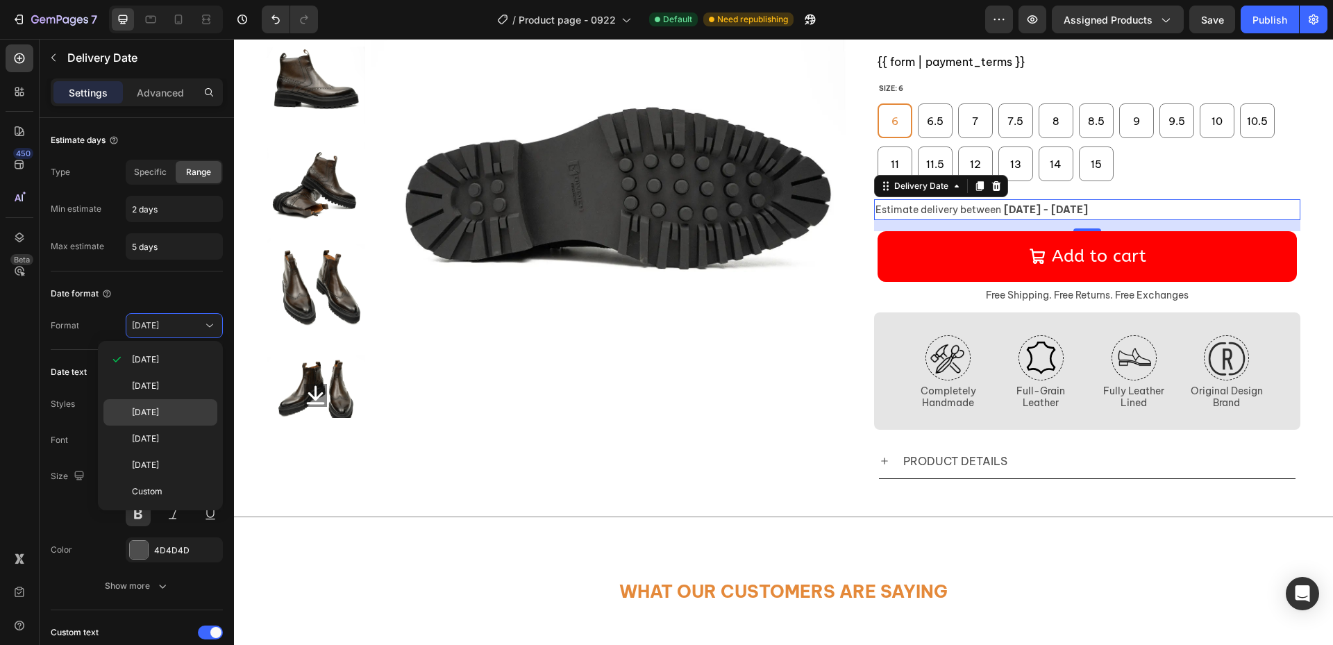
click at [159, 412] on span "Wed, Sep 24" at bounding box center [145, 412] width 27 height 12
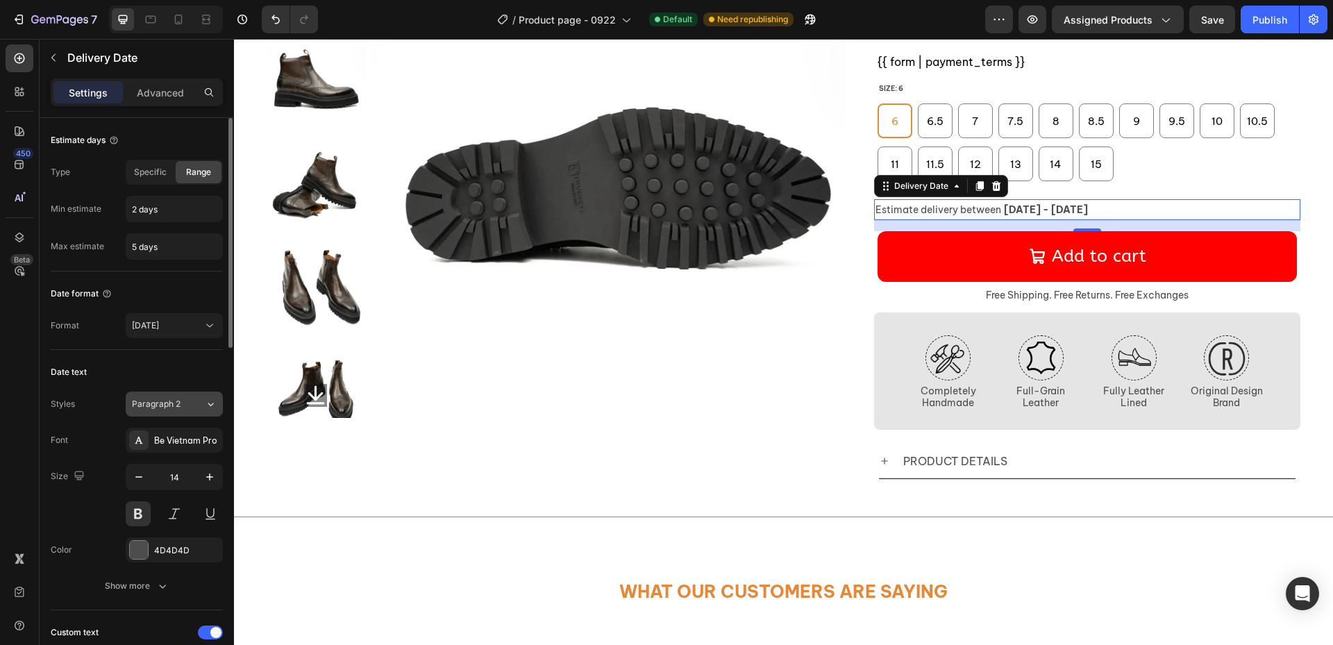
click at [189, 410] on div "Paragraph 2" at bounding box center [168, 404] width 73 height 12
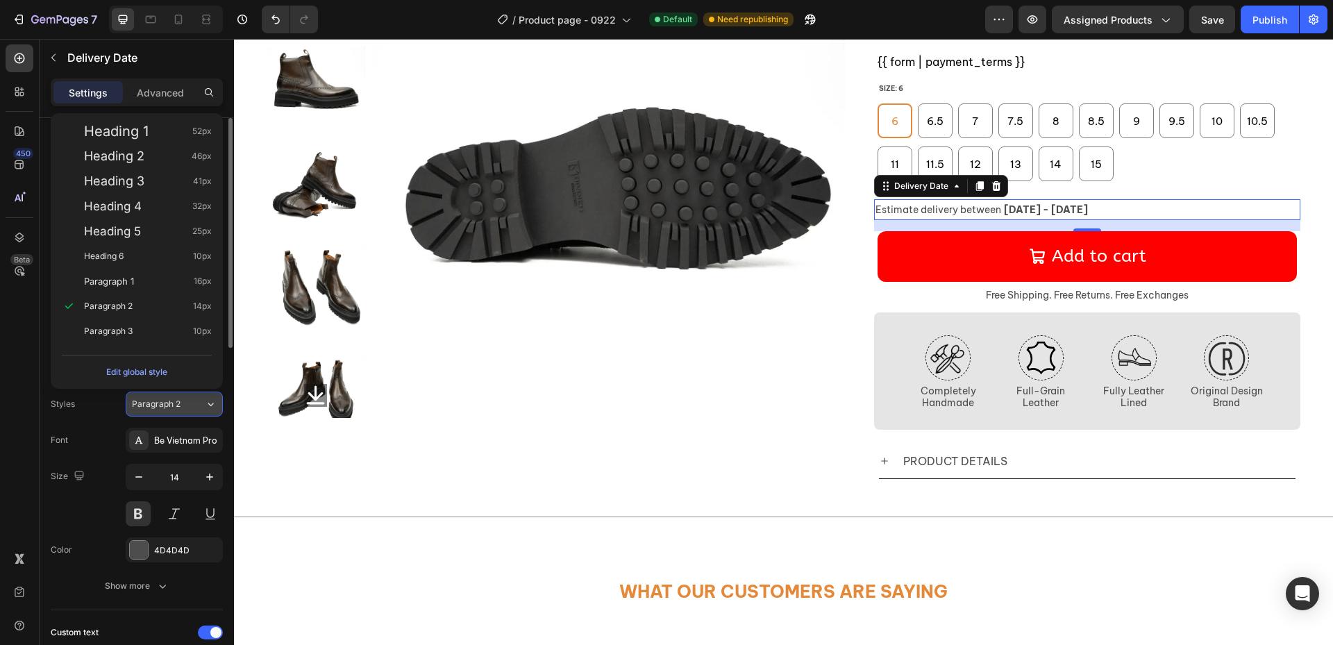
click at [189, 410] on div "Paragraph 2" at bounding box center [168, 404] width 73 height 12
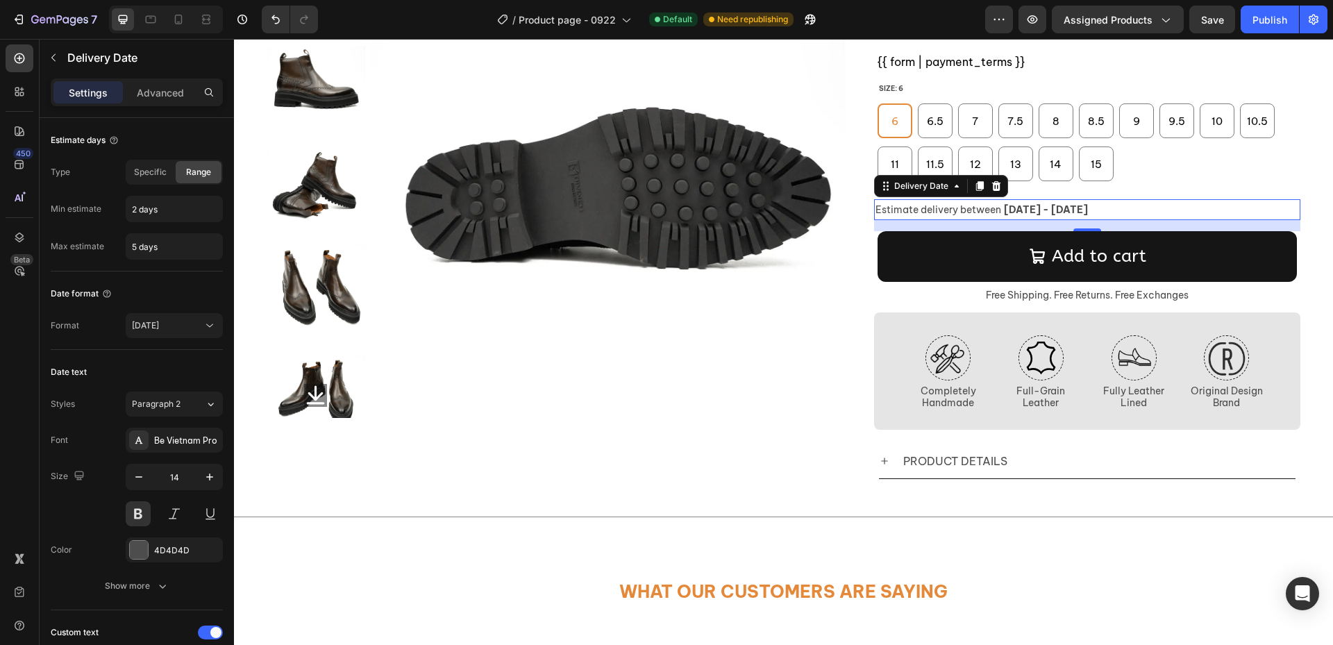
drag, startPoint x: 993, startPoint y: 194, endPoint x: 936, endPoint y: 241, distance: 74.0
click at [993, 192] on icon at bounding box center [996, 185] width 11 height 11
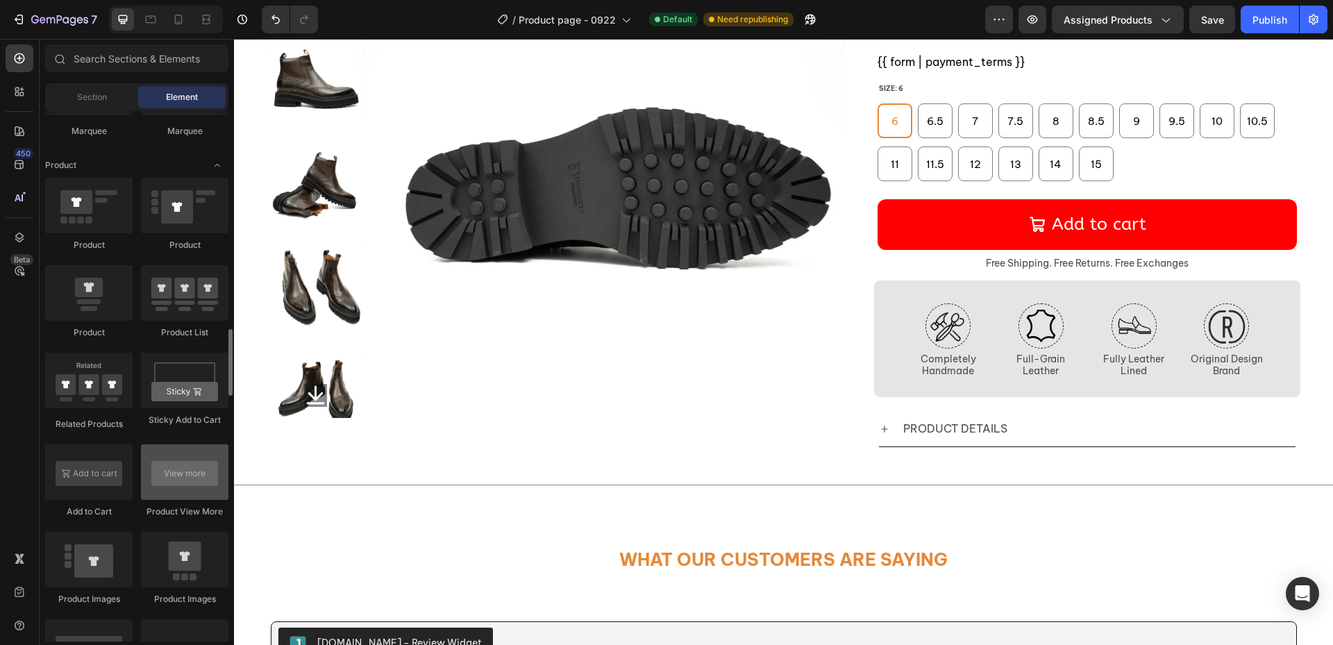
scroll to position [1870, 0]
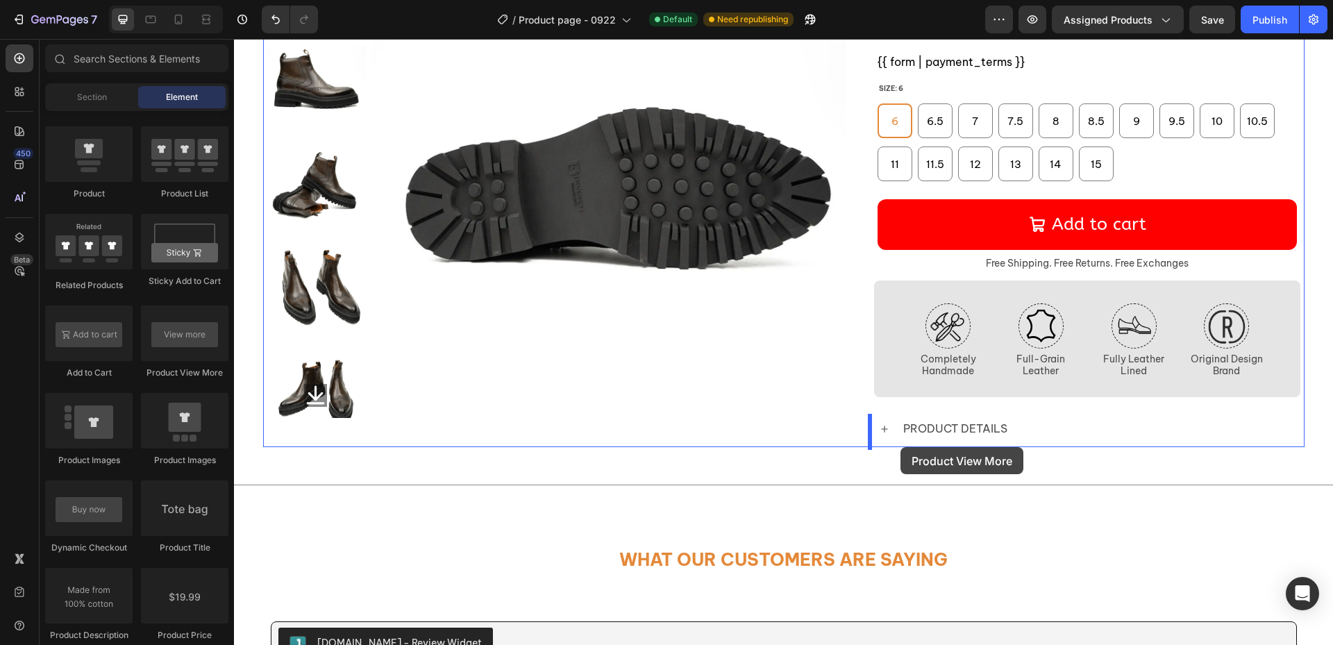
drag, startPoint x: 423, startPoint y: 379, endPoint x: 891, endPoint y: 473, distance: 477.9
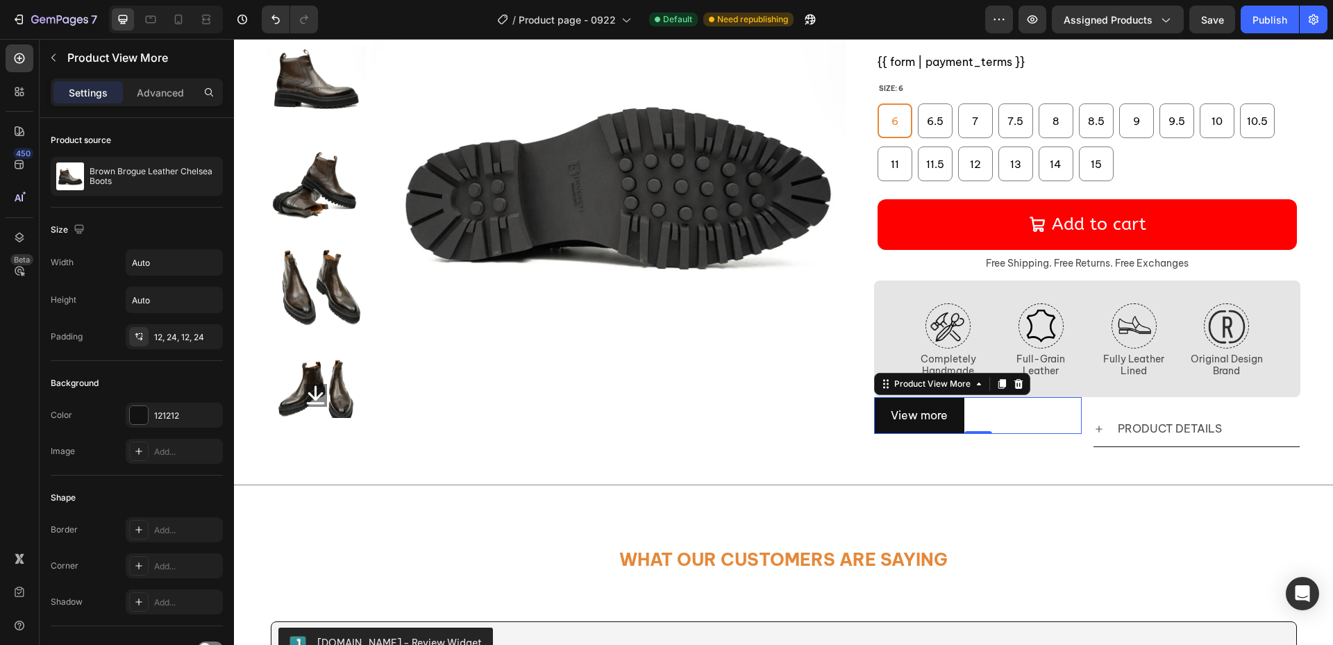
click at [1006, 414] on div "View more" at bounding box center [978, 415] width 208 height 37
click at [1018, 386] on div at bounding box center [1018, 384] width 17 height 17
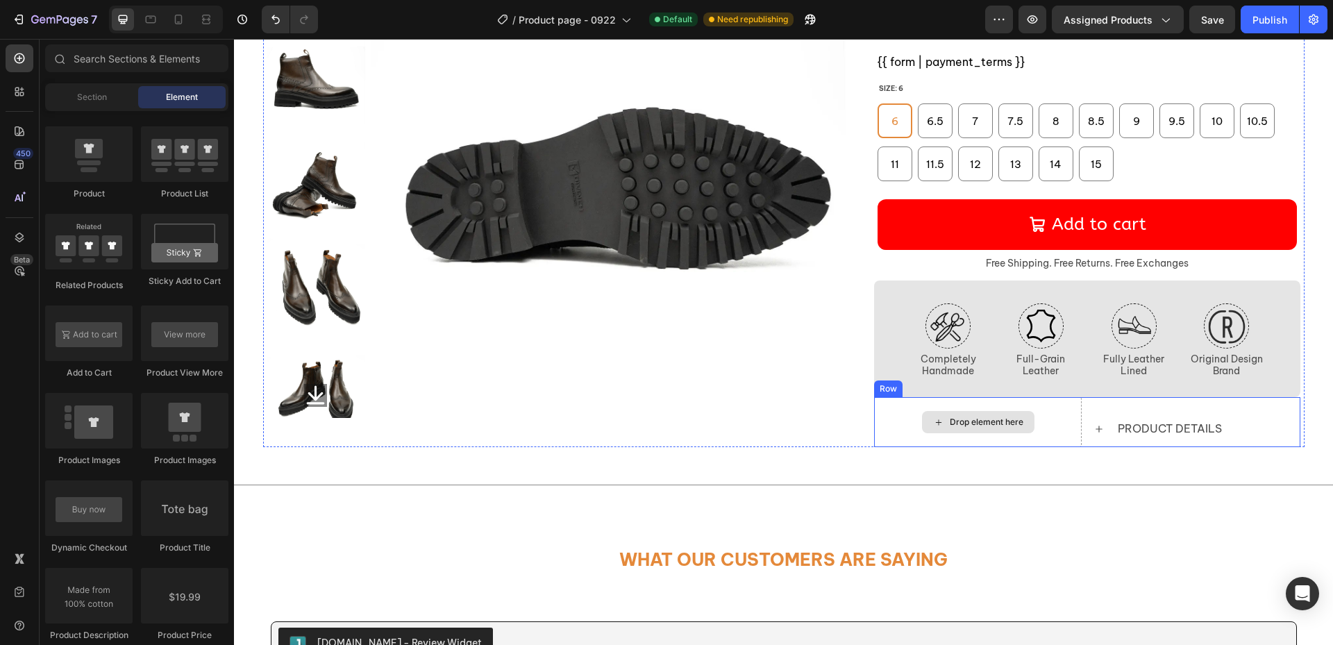
click at [1048, 418] on div "Drop element here" at bounding box center [978, 422] width 208 height 50
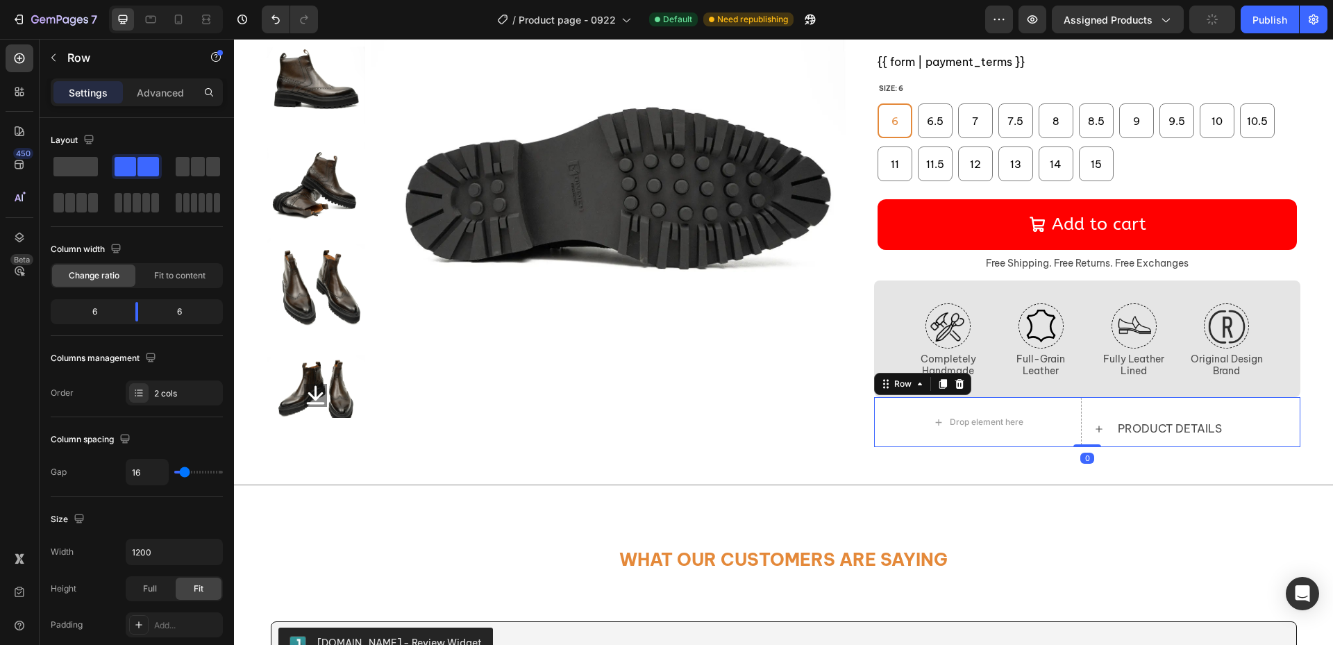
click at [955, 385] on icon at bounding box center [959, 384] width 9 height 10
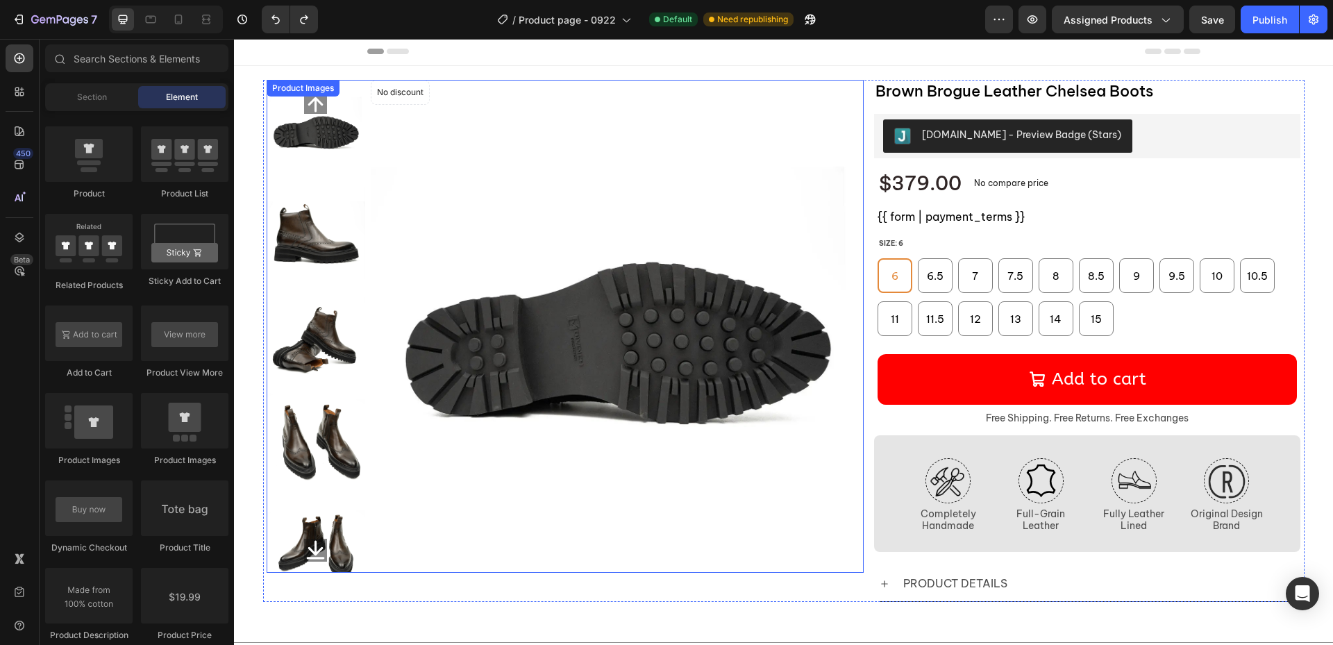
scroll to position [0, 0]
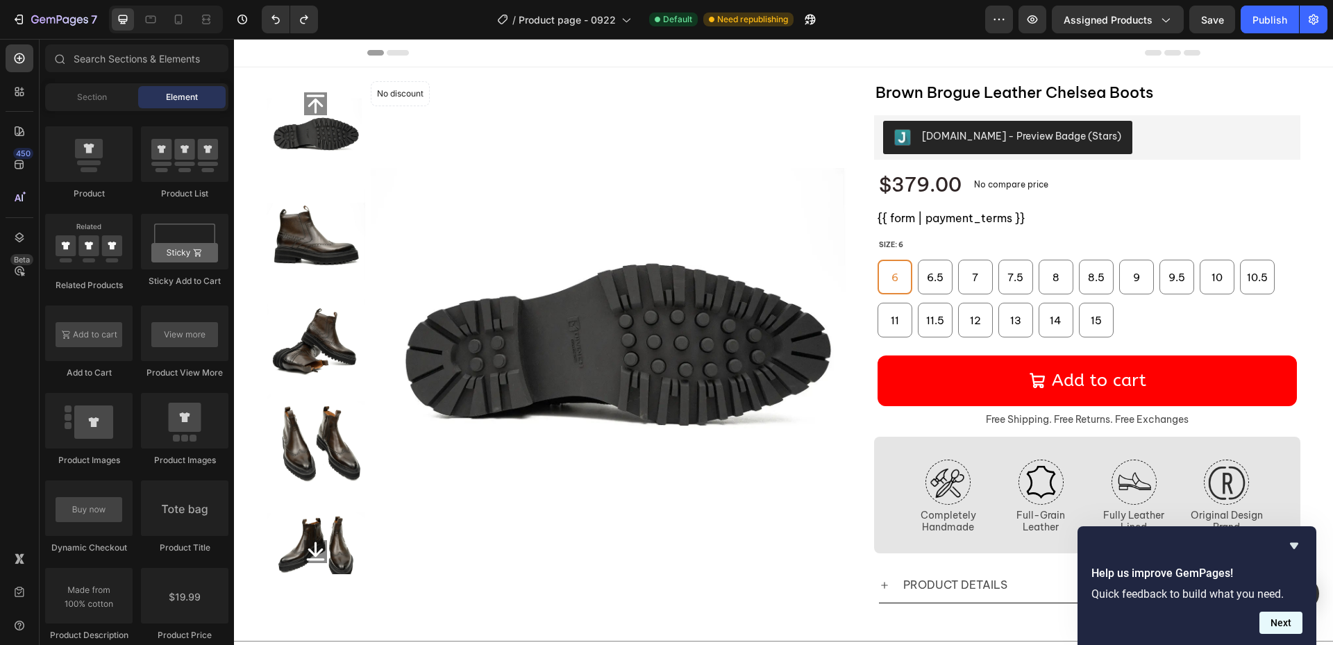
click at [1286, 621] on button "Next" at bounding box center [1280, 623] width 43 height 22
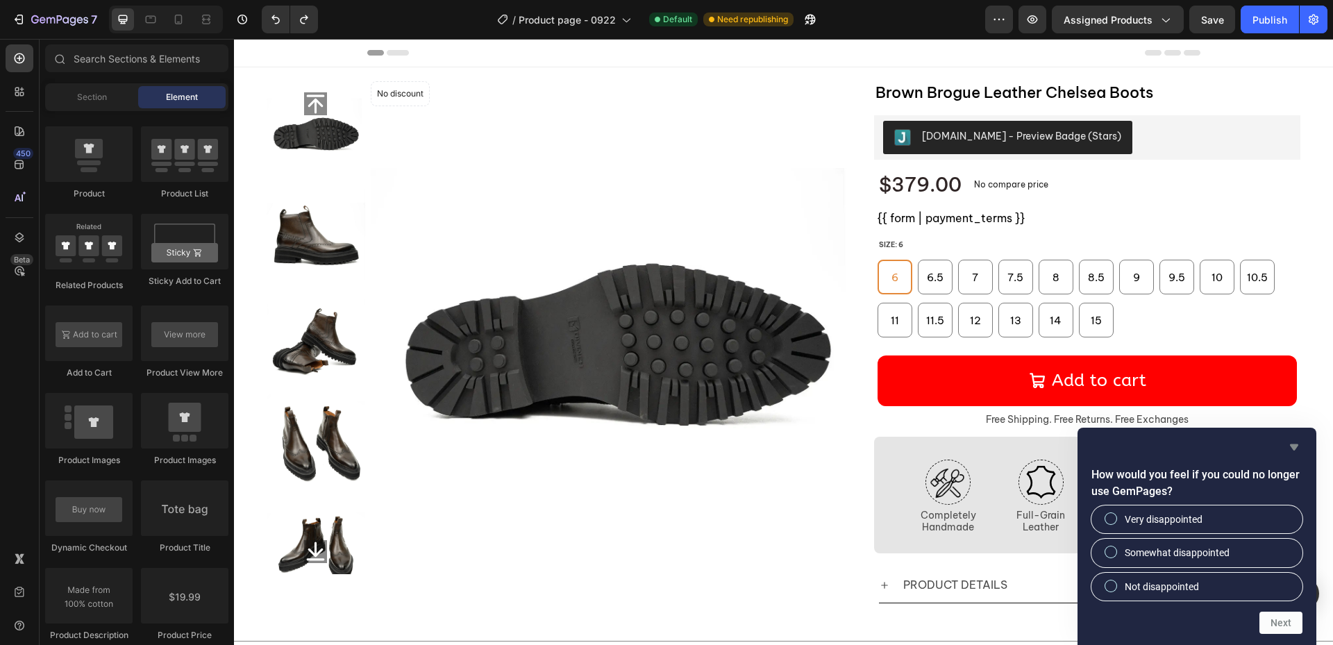
click at [1296, 451] on icon "Hide survey" at bounding box center [1294, 447] width 17 height 17
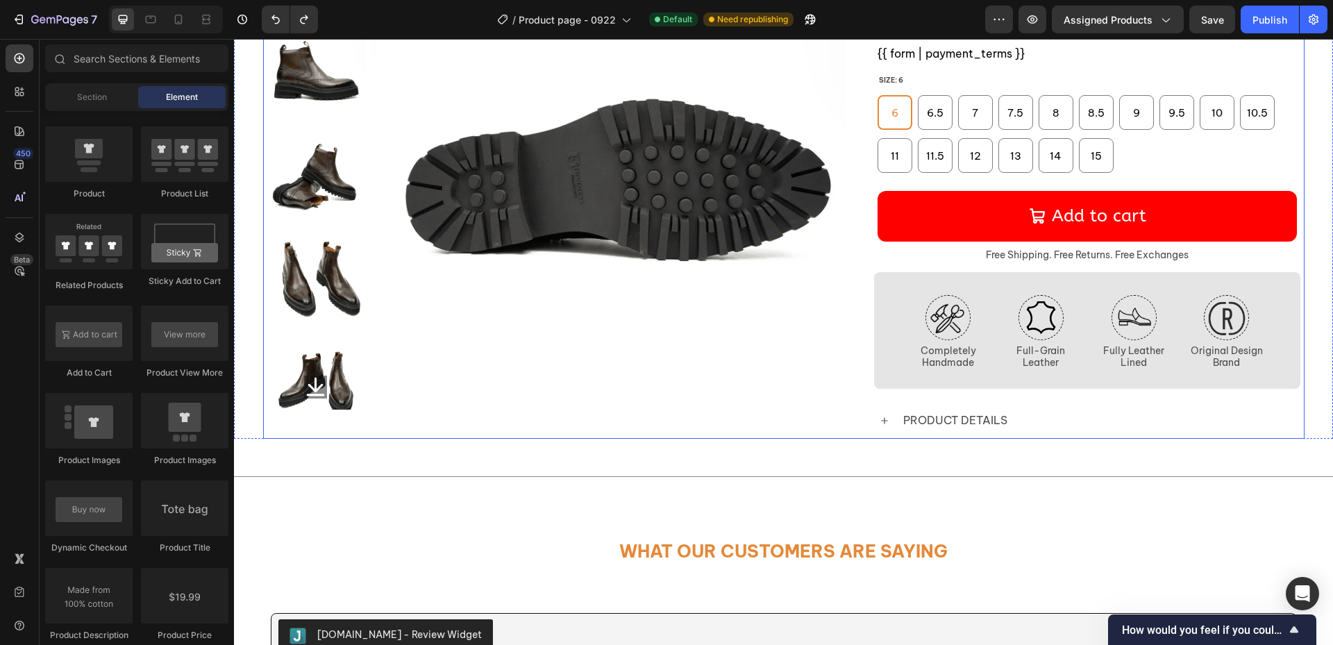
scroll to position [208, 0]
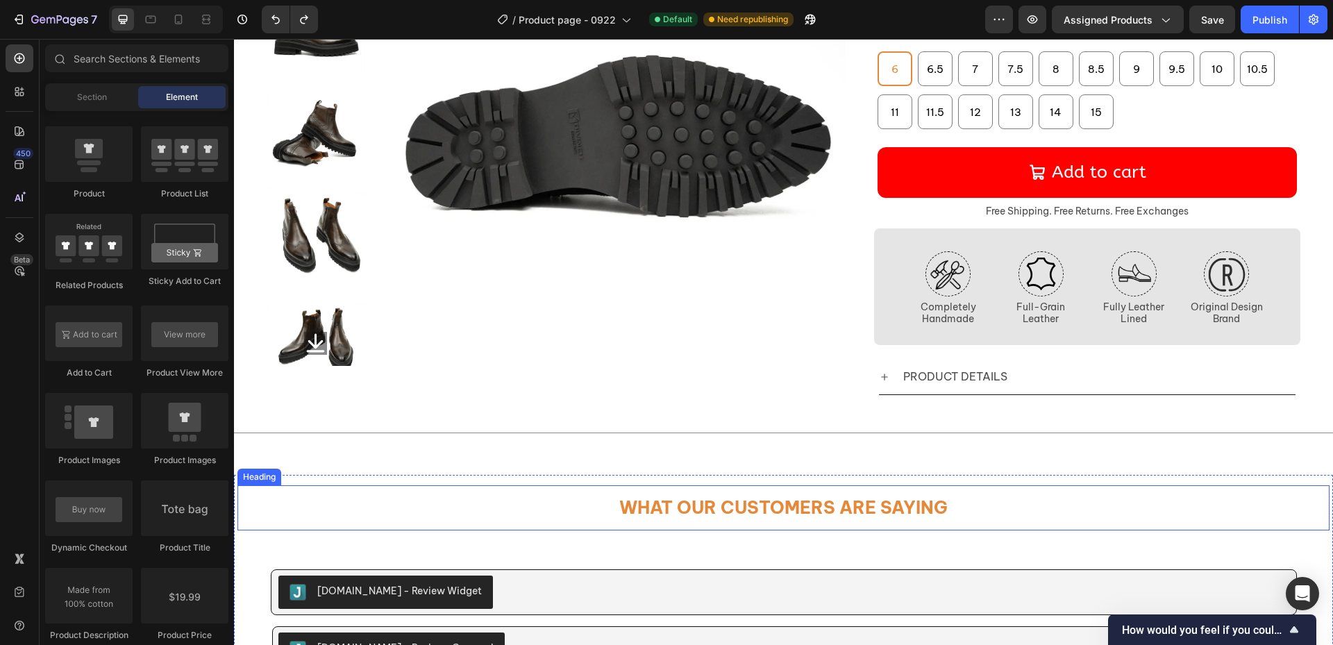
click at [946, 498] on h2 "What Our Customers Are Saying" at bounding box center [783, 507] width 1092 height 45
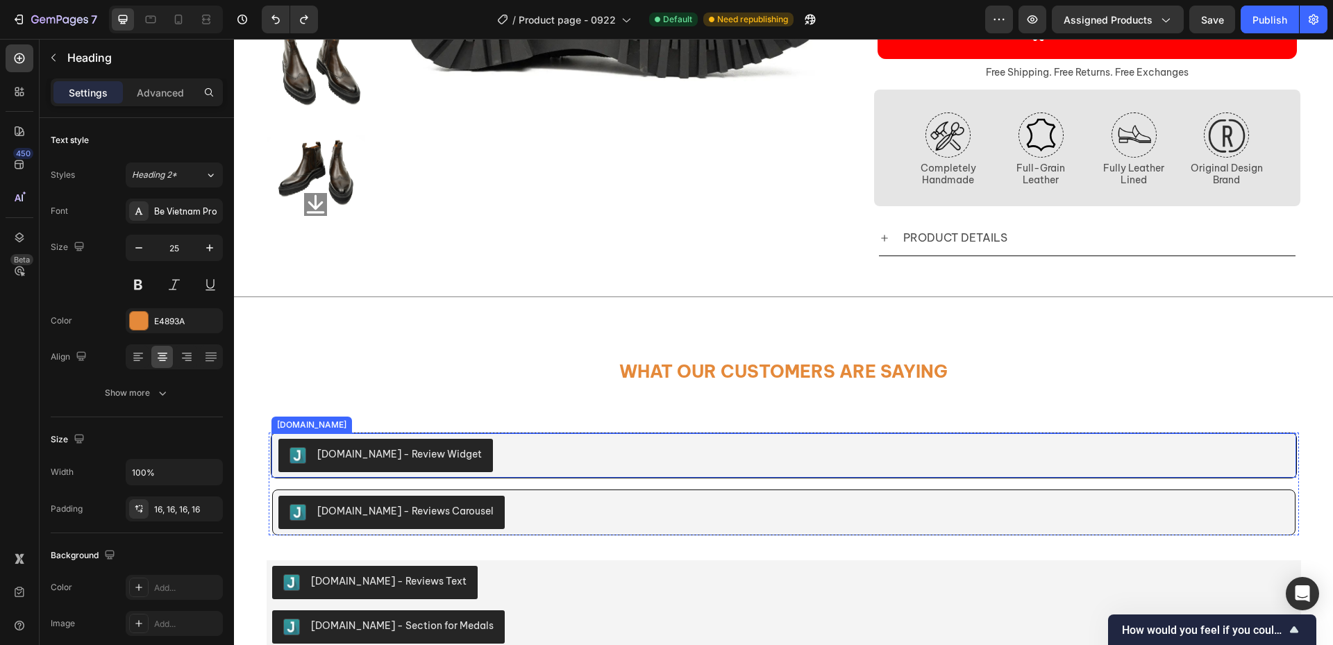
scroll to position [278, 0]
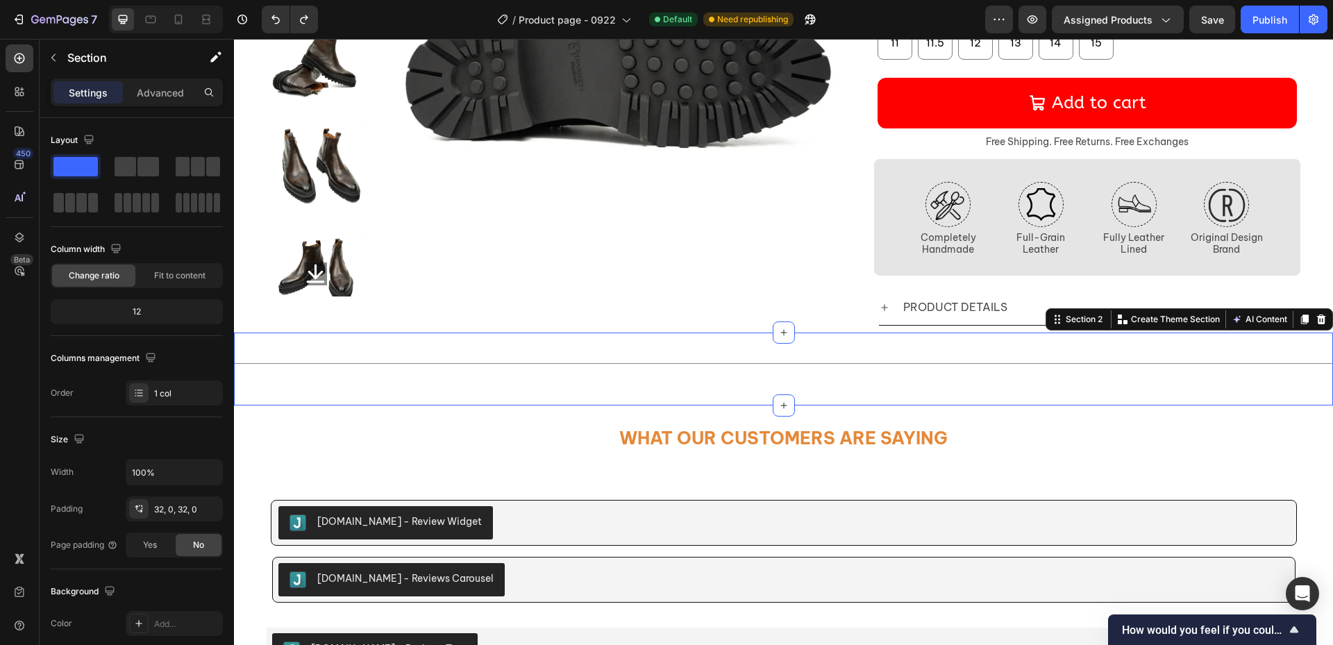
click at [936, 346] on div "Title Line Section 2 You can create reusable sections Create Theme Section AI C…" at bounding box center [783, 369] width 1099 height 73
click at [49, 60] on icon "button" at bounding box center [53, 57] width 11 height 11
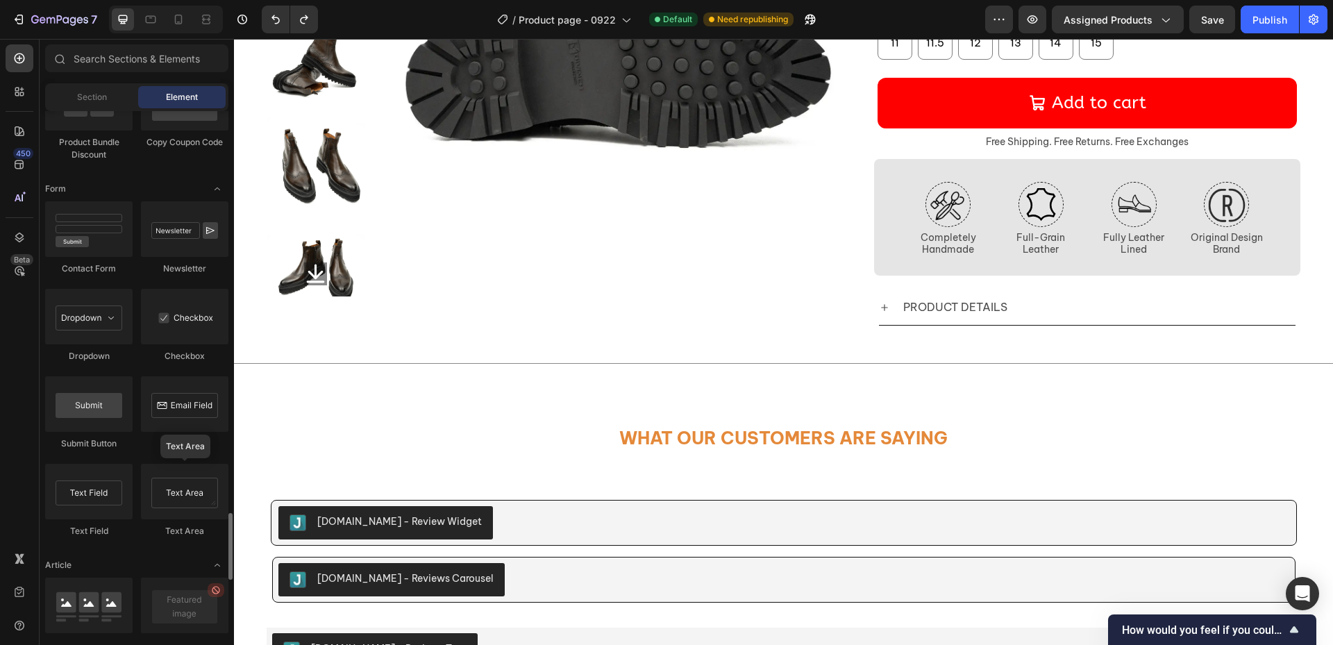
scroll to position [3259, 0]
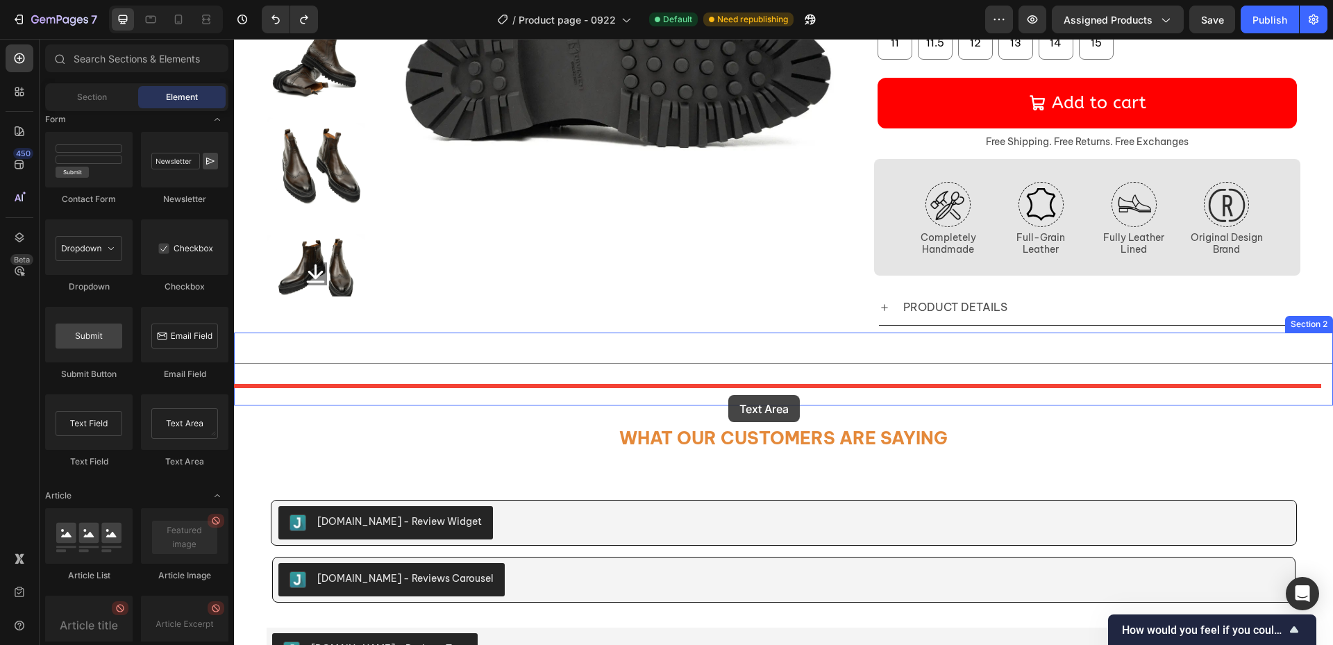
drag, startPoint x: 428, startPoint y: 464, endPoint x: 728, endPoint y: 395, distance: 308.5
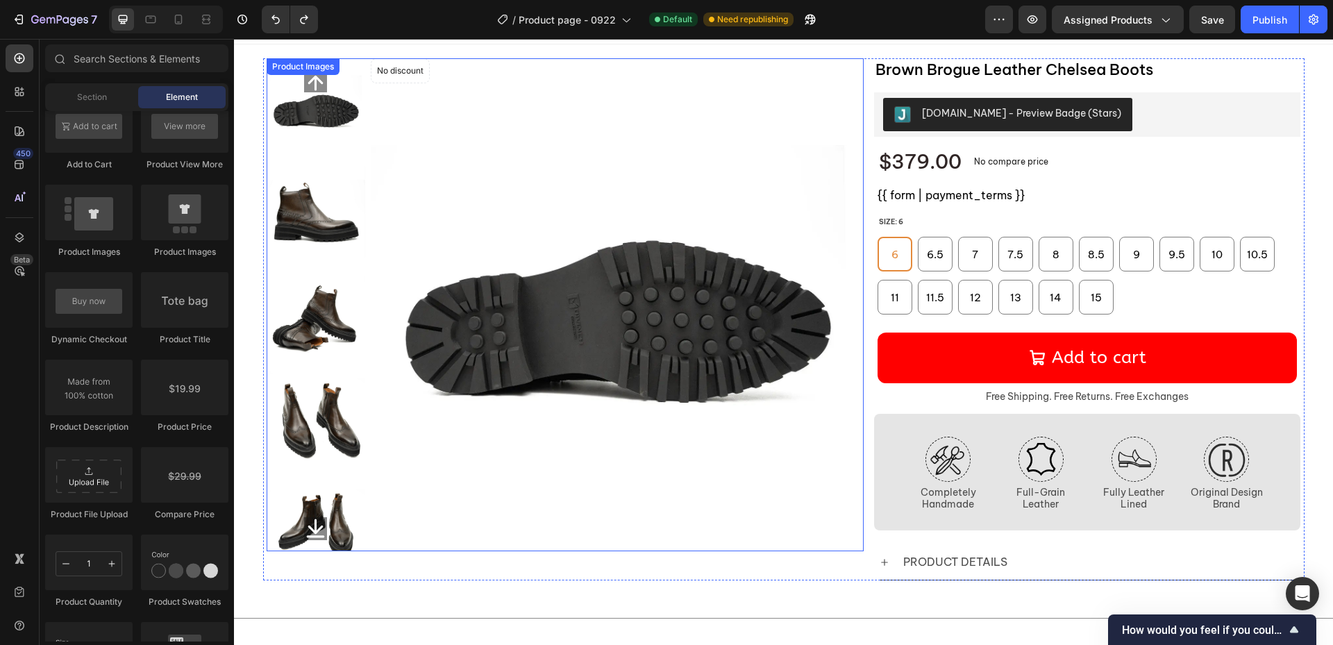
scroll to position [0, 0]
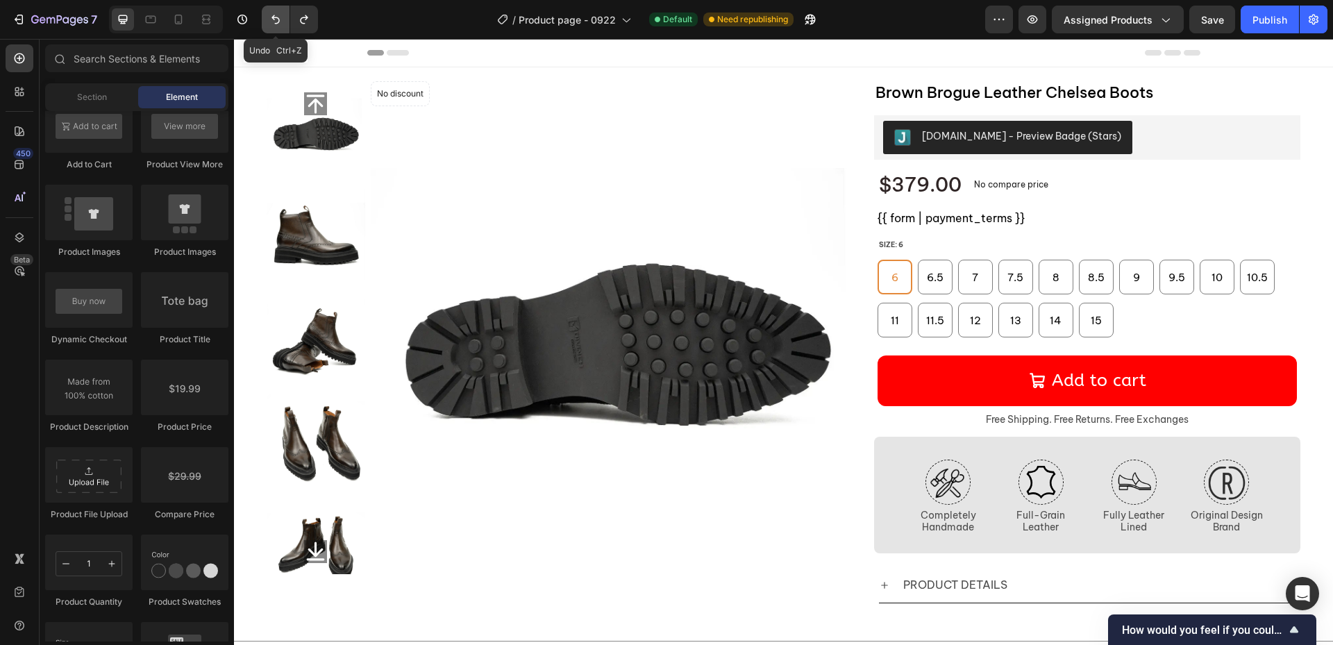
click at [269, 22] on icon "Undo/Redo" at bounding box center [276, 19] width 14 height 14
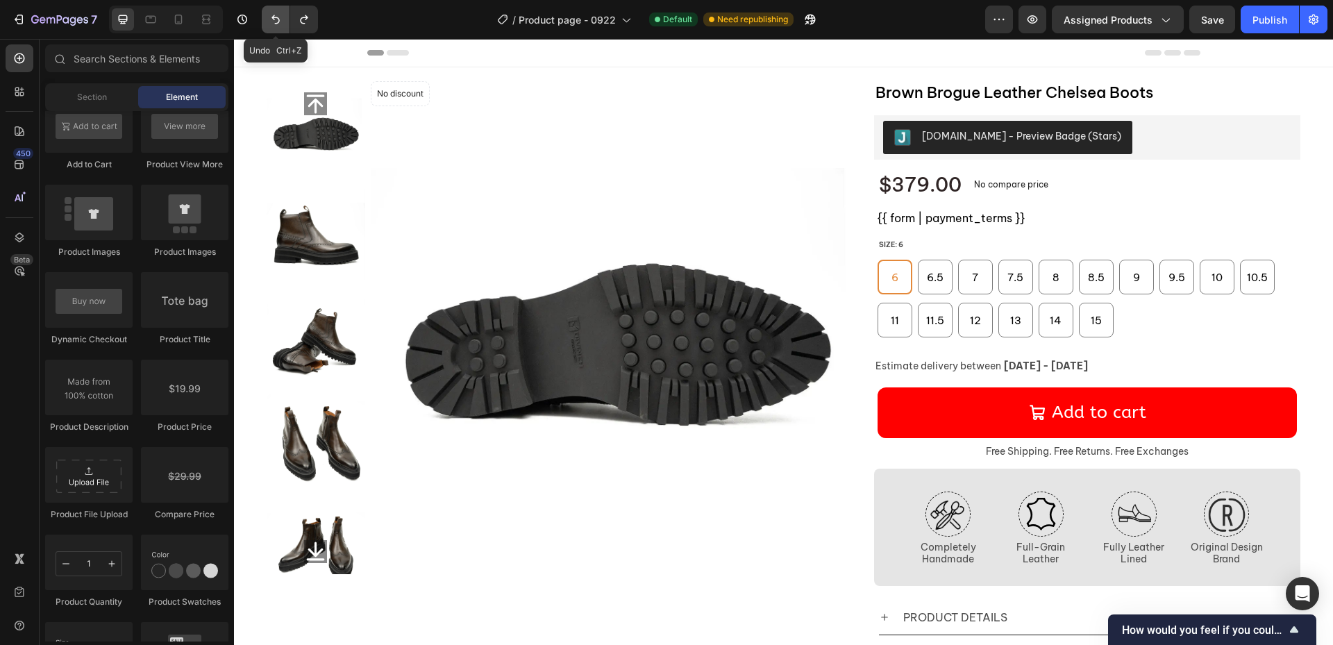
click at [287, 13] on button "Undo/Redo" at bounding box center [276, 20] width 28 height 28
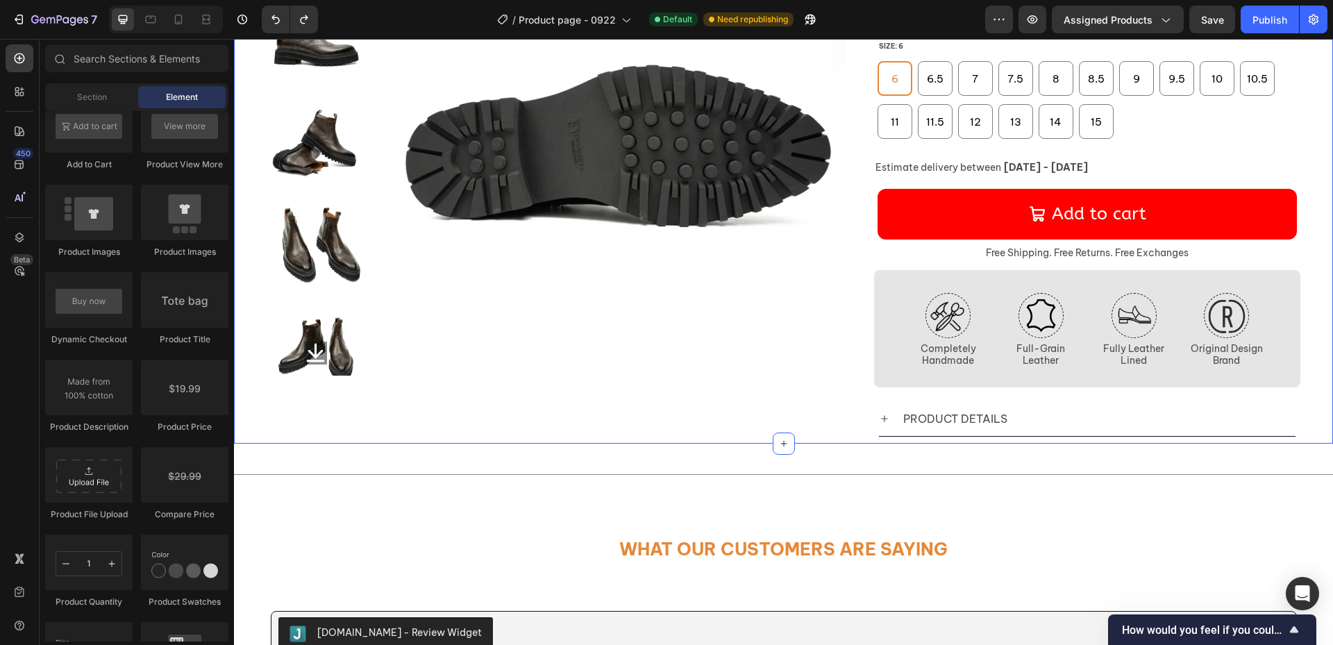
scroll to position [139, 0]
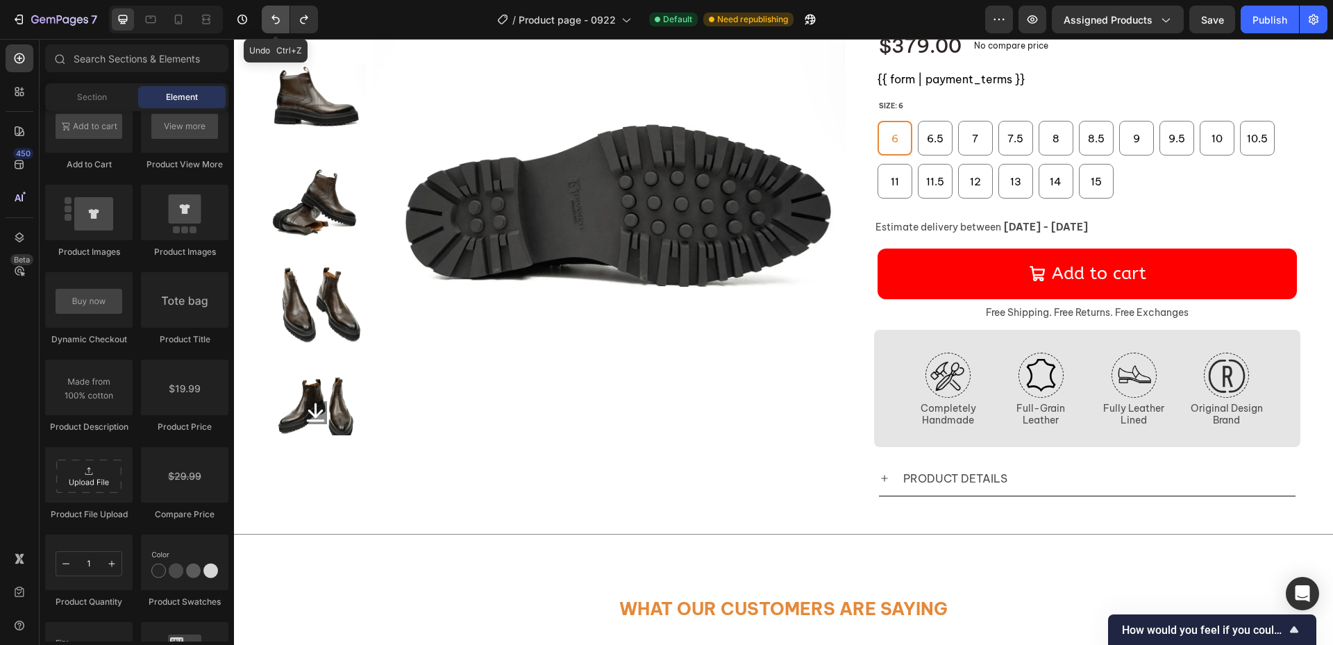
click at [273, 23] on icon "Undo/Redo" at bounding box center [276, 19] width 14 height 14
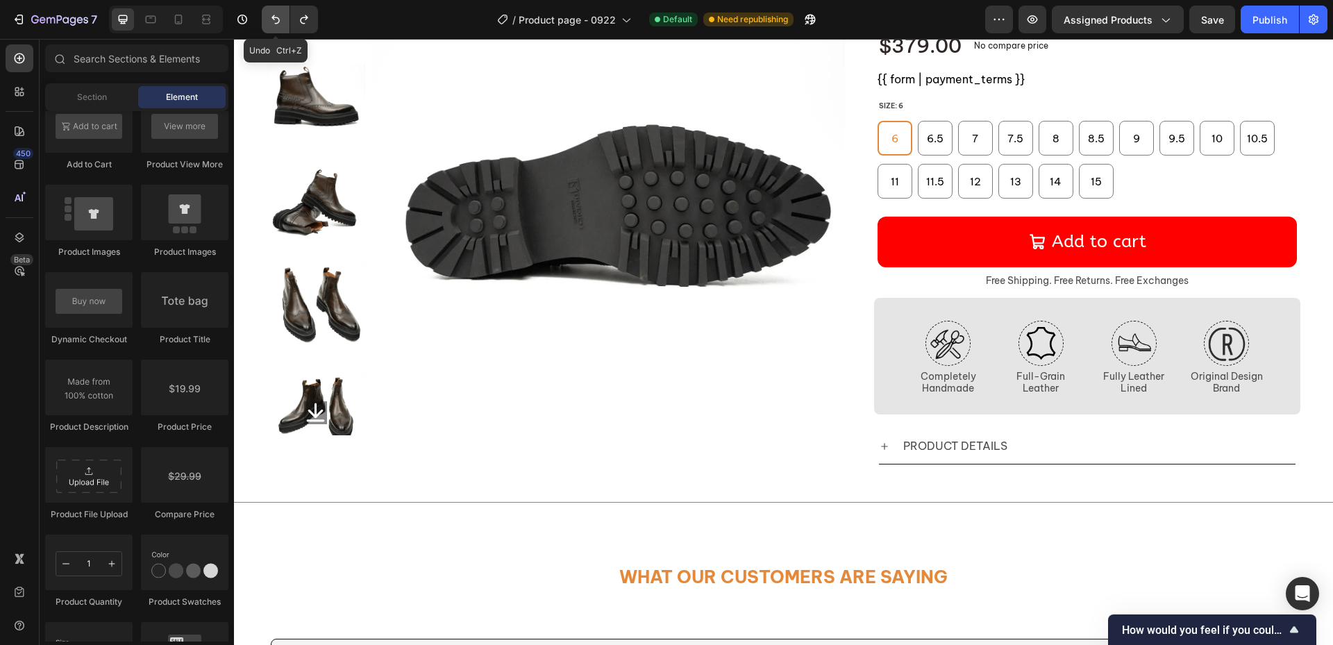
click at [273, 23] on icon "Undo/Redo" at bounding box center [276, 19] width 14 height 14
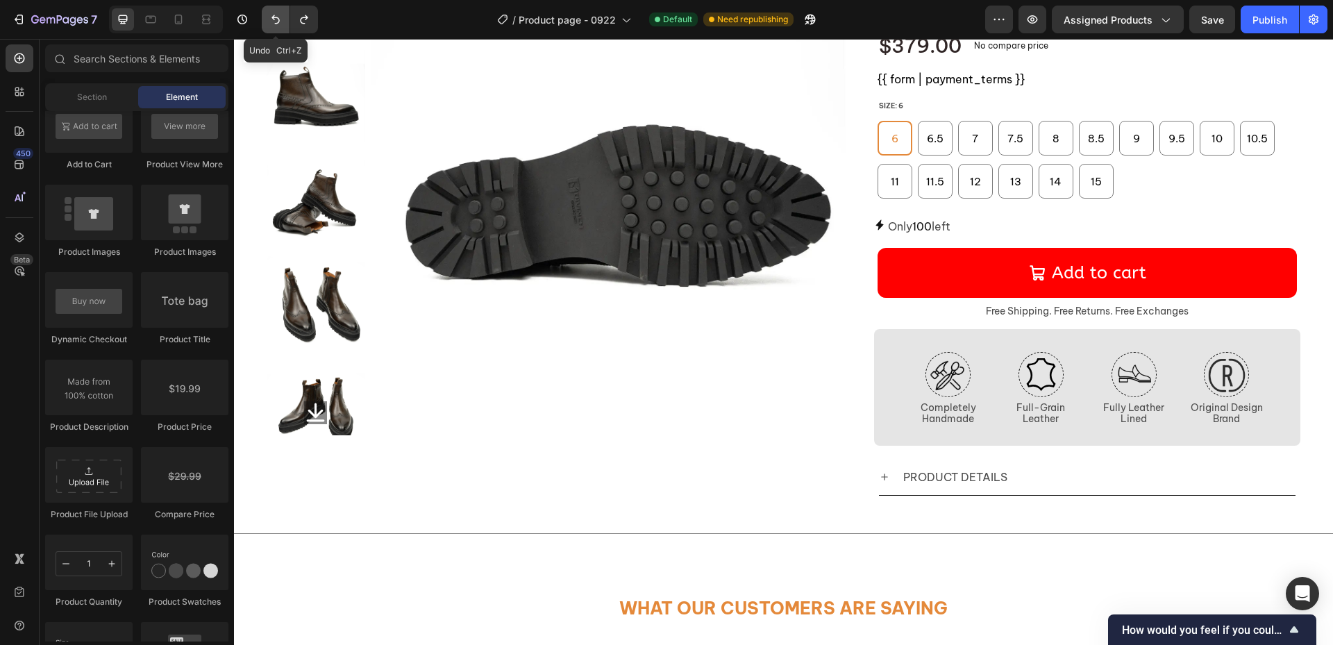
click at [273, 23] on icon "Undo/Redo" at bounding box center [276, 19] width 14 height 14
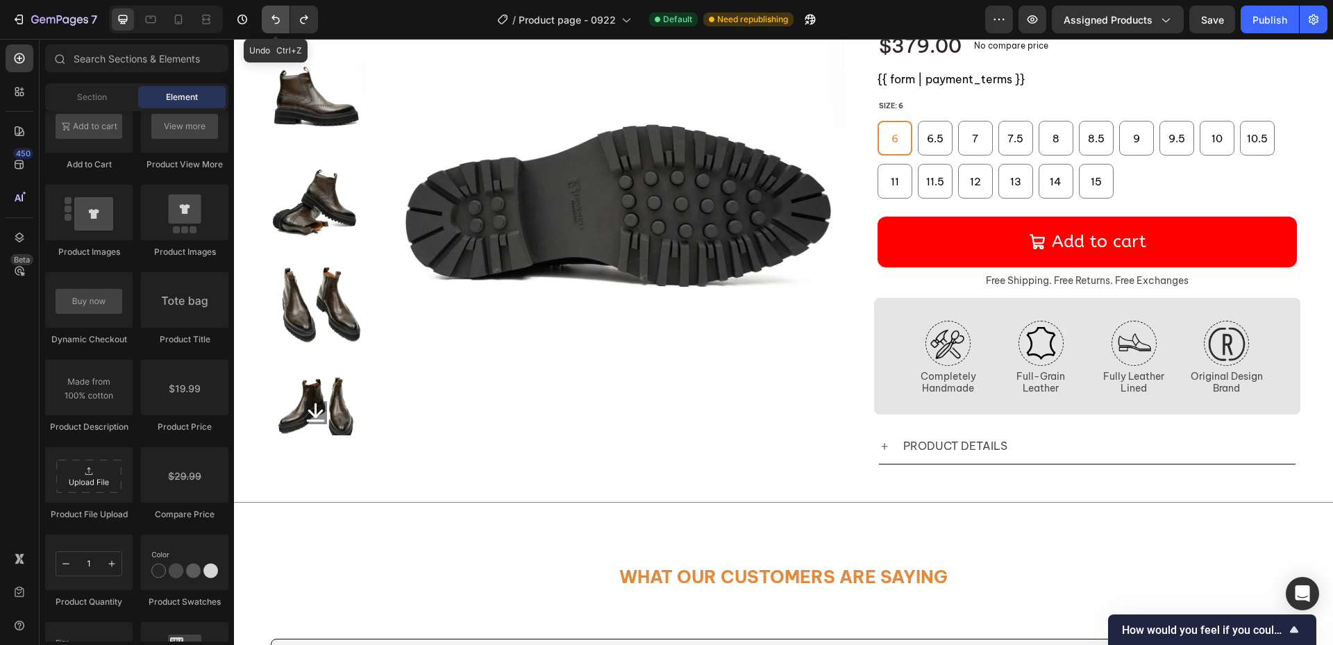
click at [273, 23] on icon "Undo/Redo" at bounding box center [276, 19] width 14 height 14
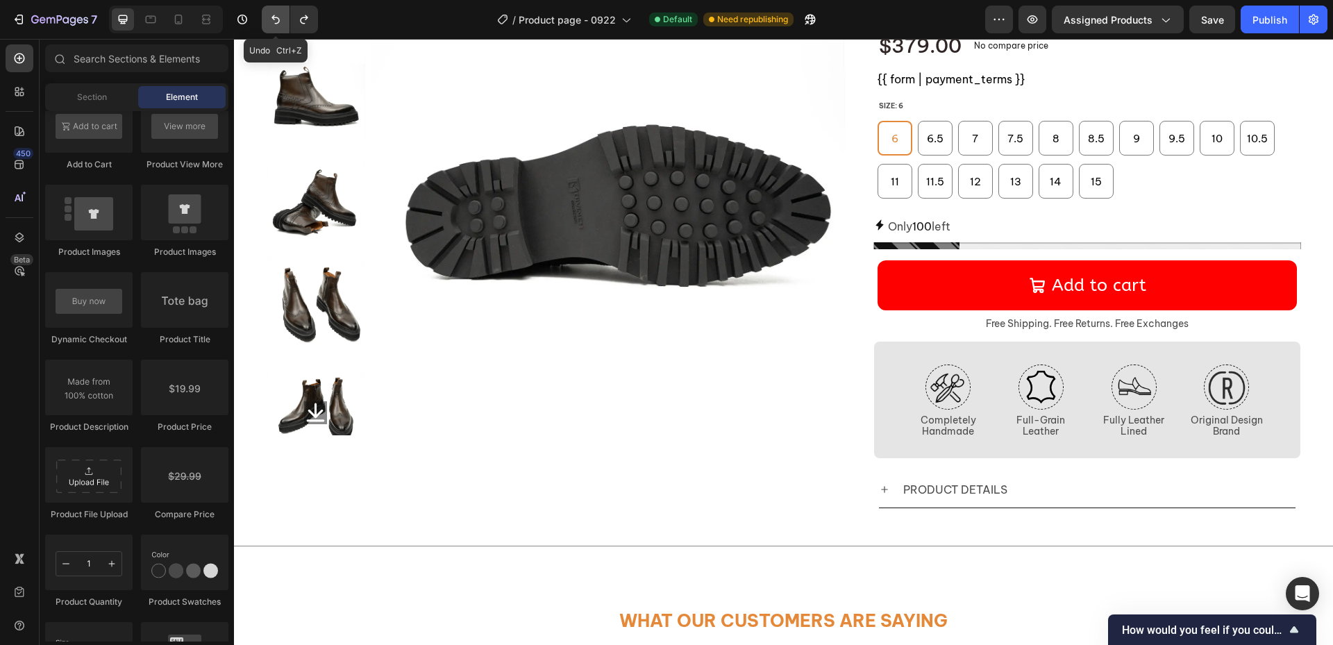
click at [273, 23] on icon "Undo/Redo" at bounding box center [276, 19] width 14 height 14
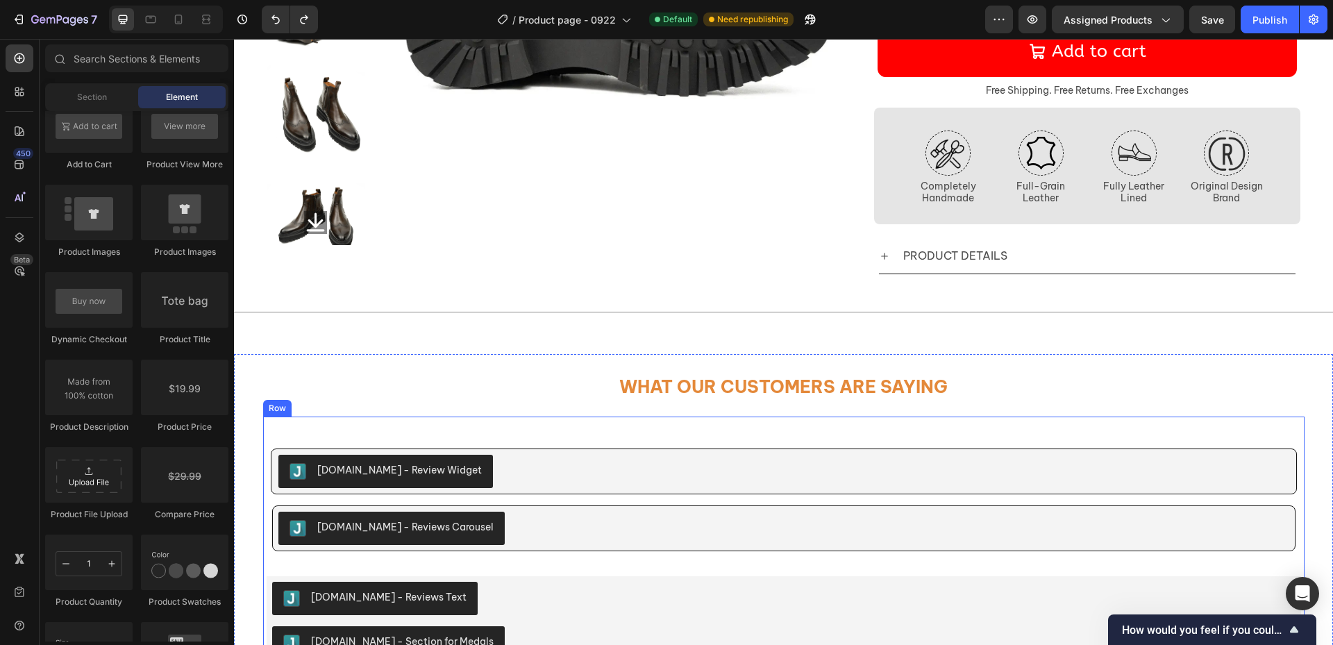
scroll to position [486, 0]
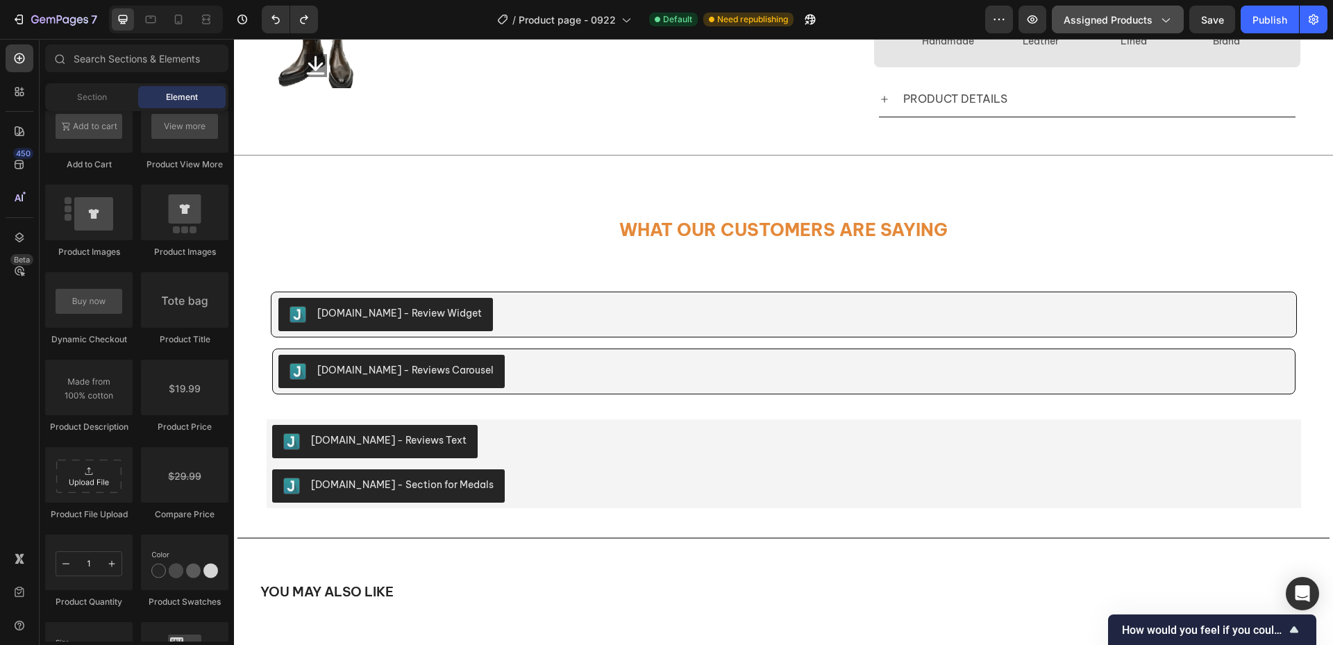
click at [1159, 24] on icon "button" at bounding box center [1165, 19] width 14 height 14
click at [755, 19] on span "Need republishing" at bounding box center [752, 19] width 71 height 12
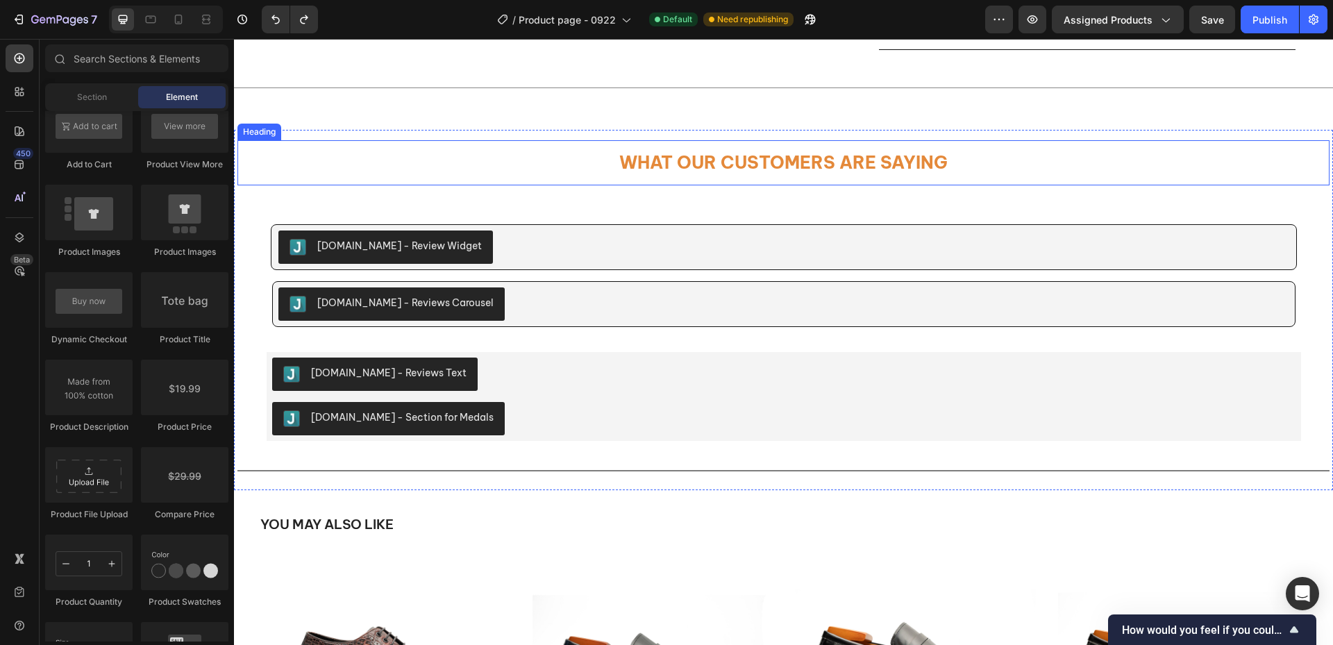
scroll to position [555, 0]
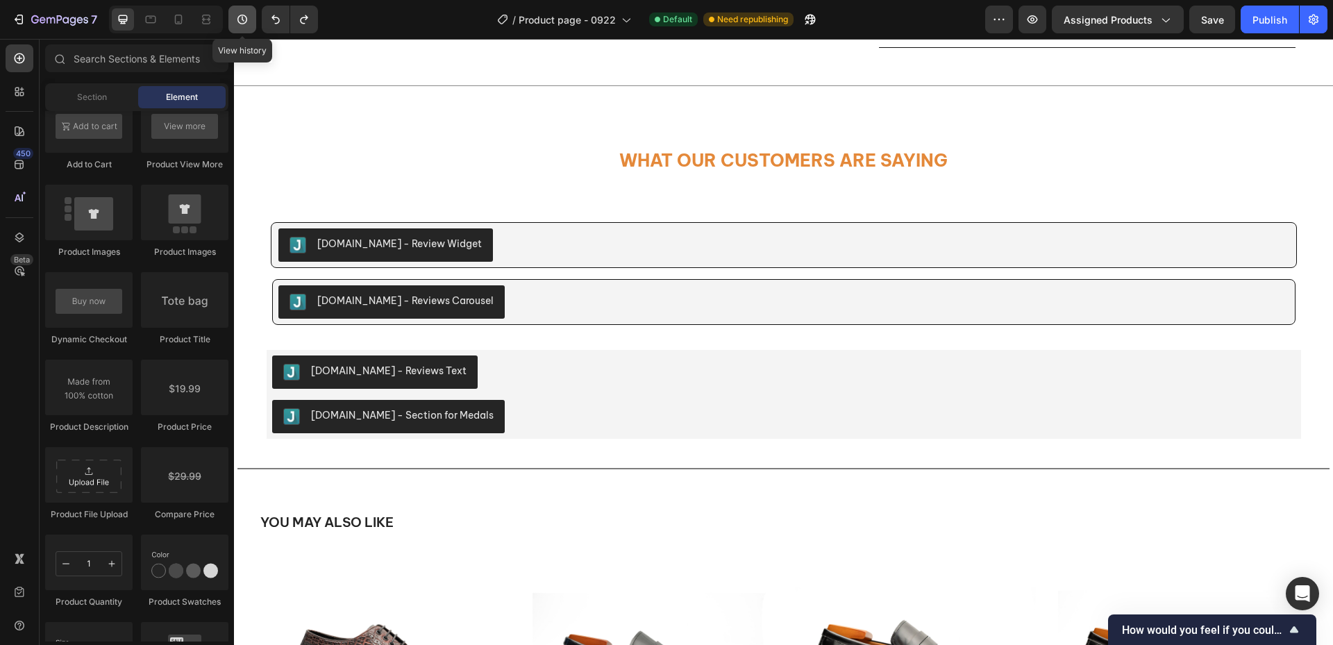
click at [236, 15] on icon "button" at bounding box center [242, 19] width 14 height 14
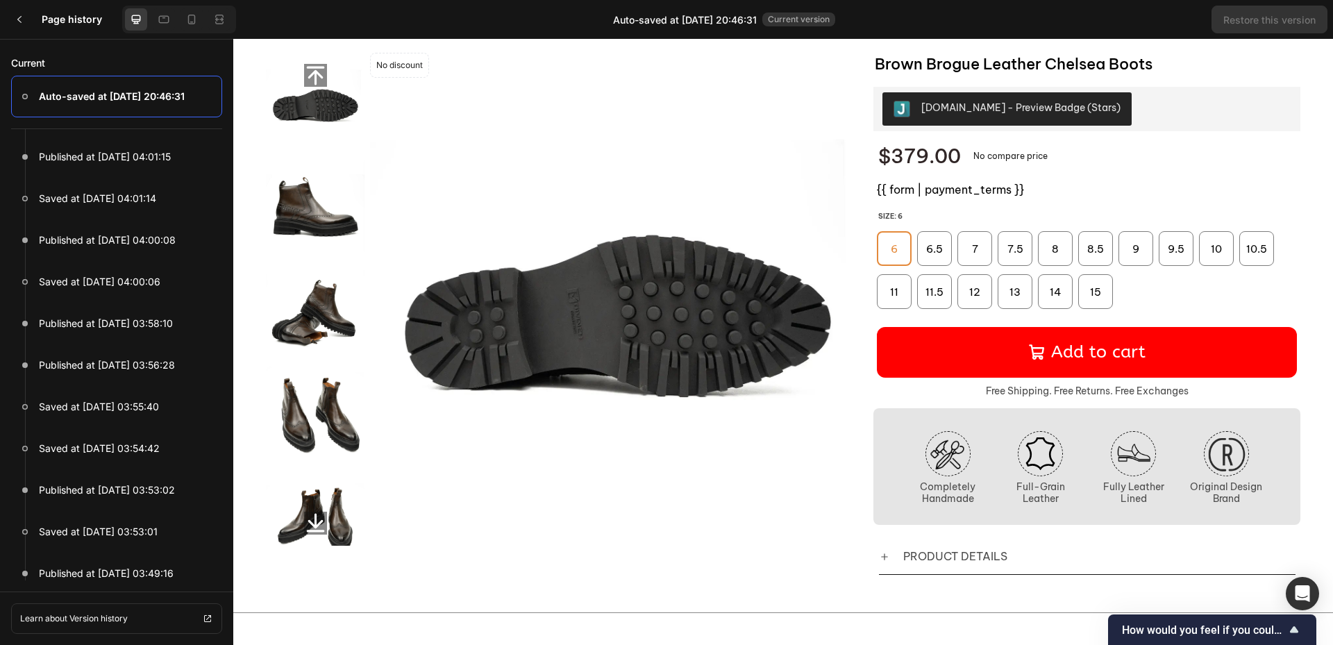
scroll to position [0, 0]
click at [1082, 574] on div "PRODUCT DETAILS" at bounding box center [1087, 556] width 417 height 35
click at [1077, 569] on div "PRODUCT DETAILS" at bounding box center [1098, 556] width 394 height 24
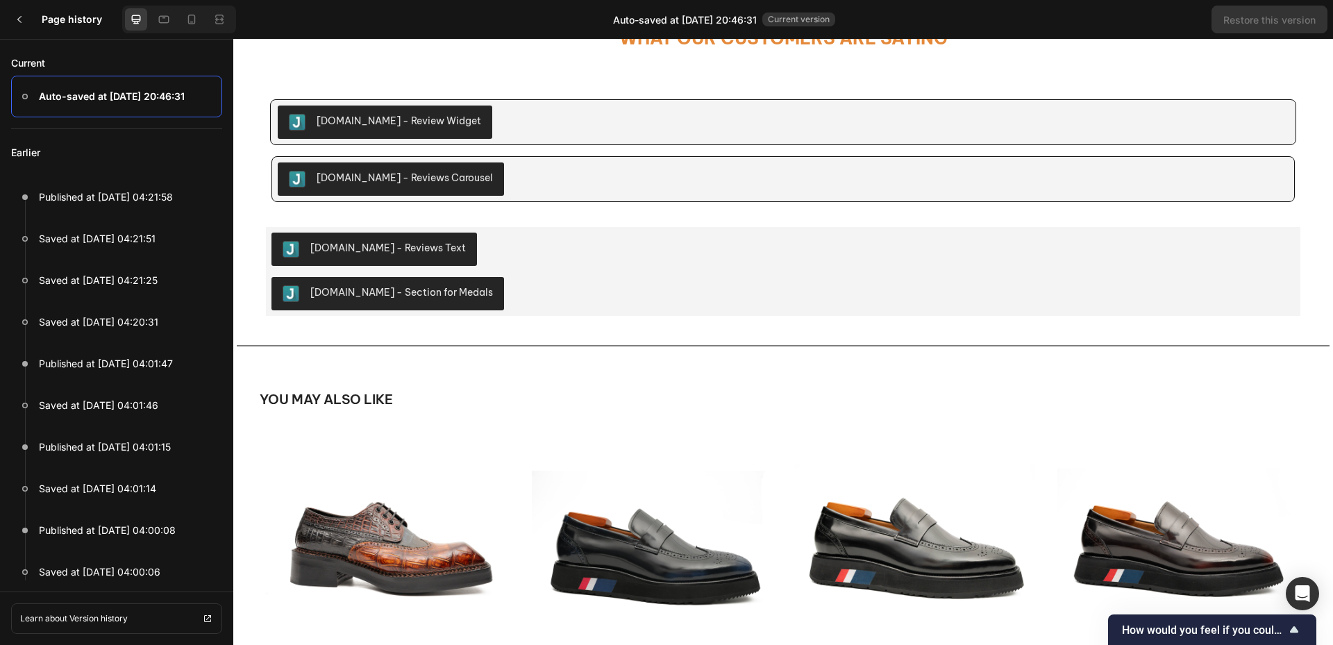
scroll to position [764, 0]
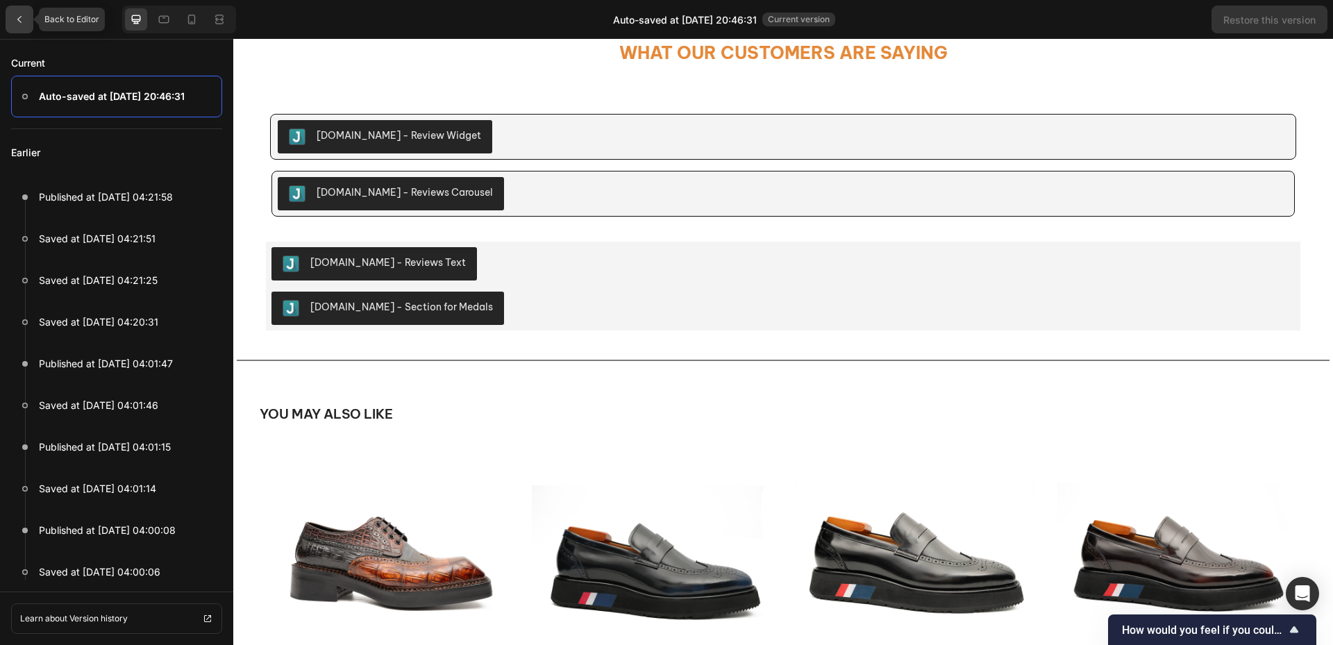
click at [22, 24] on icon at bounding box center [19, 19] width 11 height 11
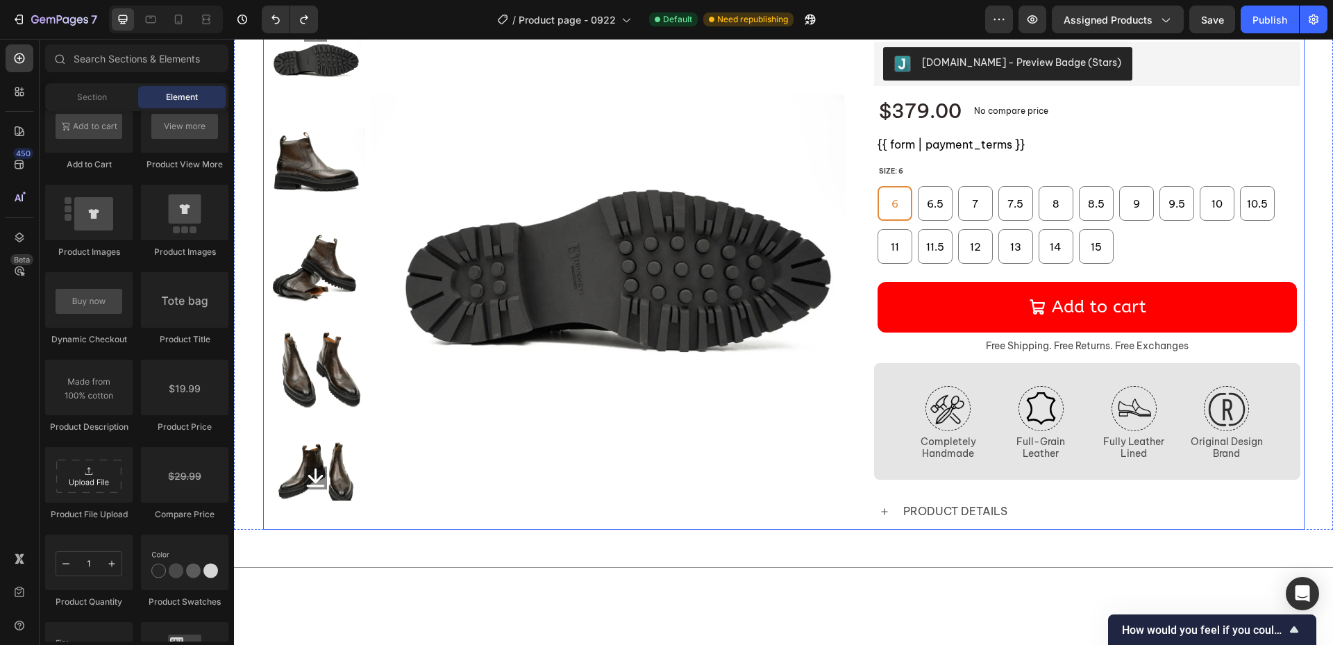
scroll to position [0, 0]
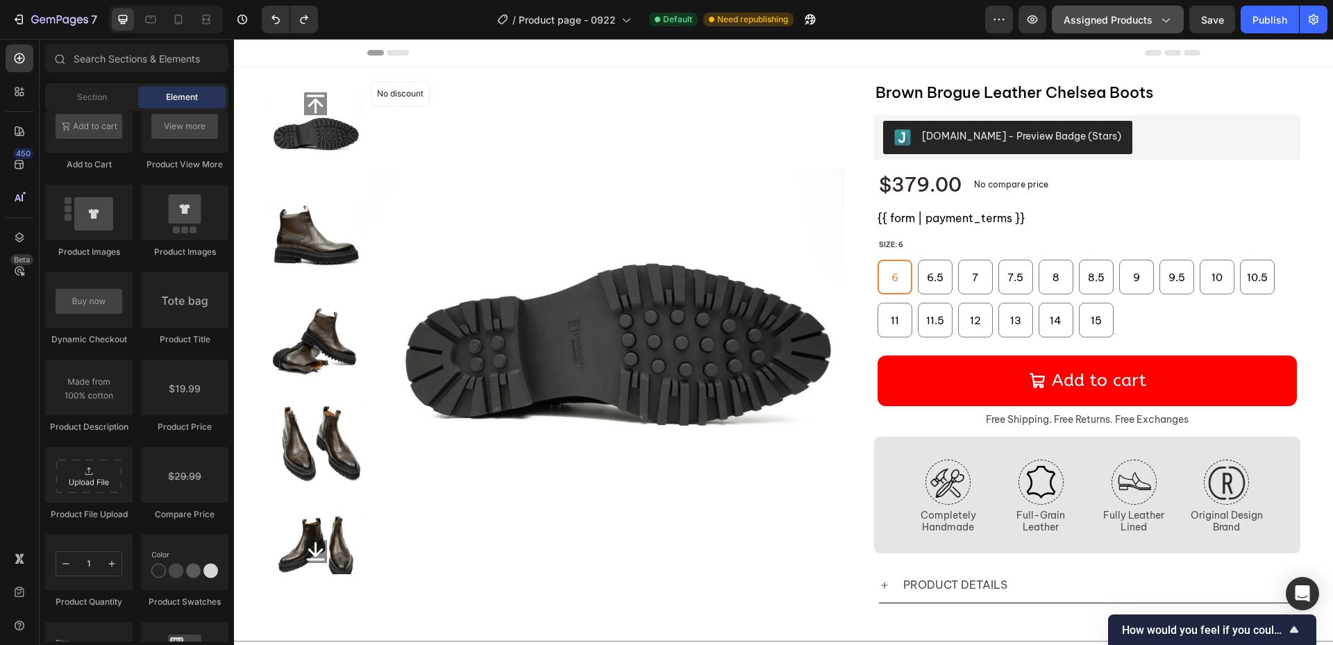
click at [1169, 21] on icon "button" at bounding box center [1165, 19] width 14 height 14
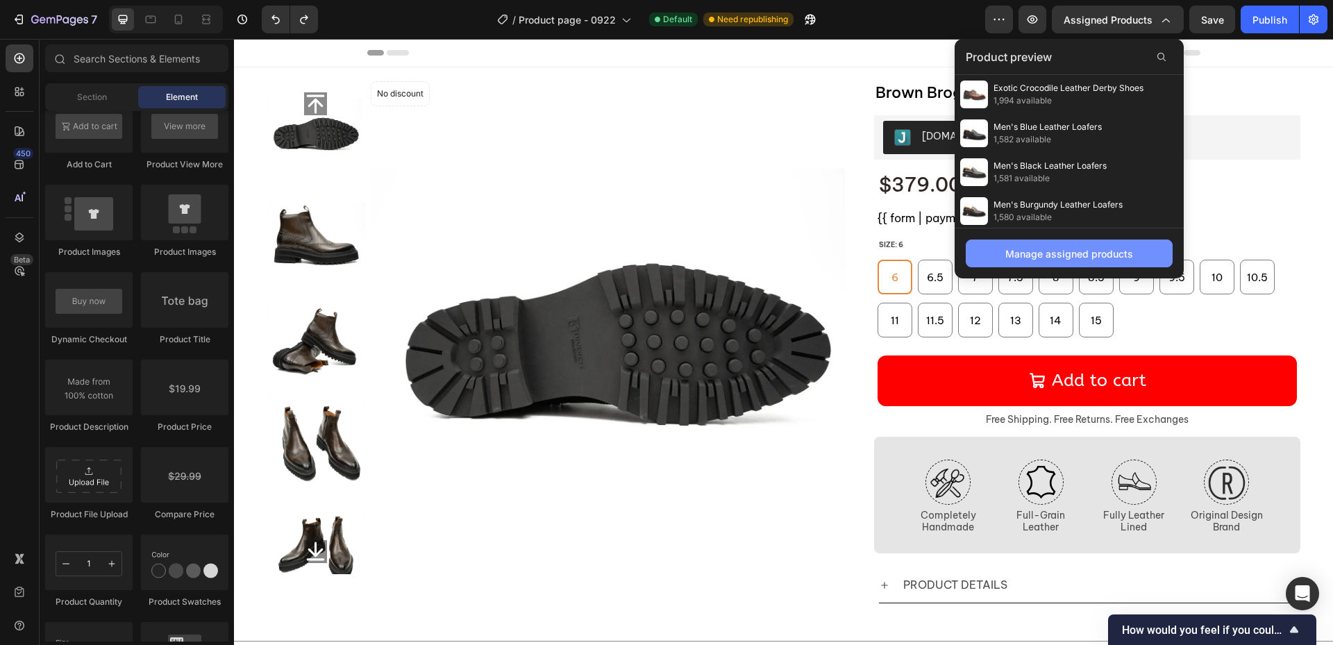
click at [1113, 255] on div "Manage assigned products" at bounding box center [1069, 253] width 128 height 15
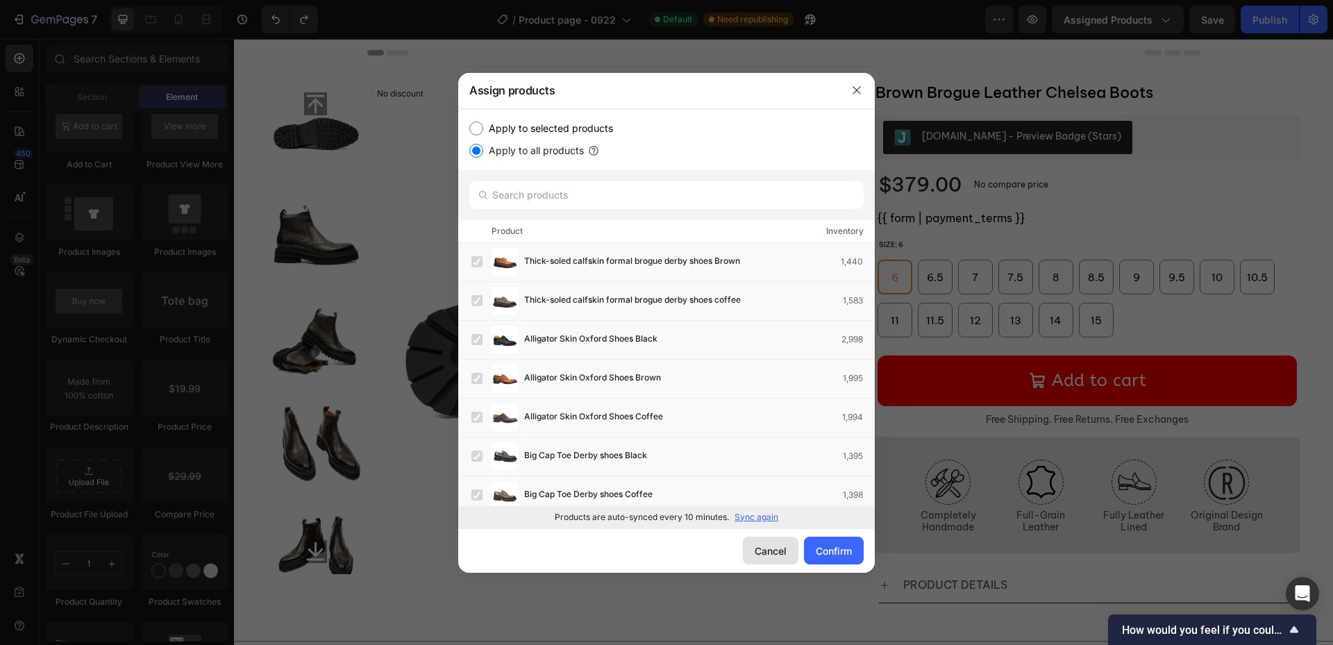
click at [769, 554] on div "Cancel" at bounding box center [771, 551] width 32 height 15
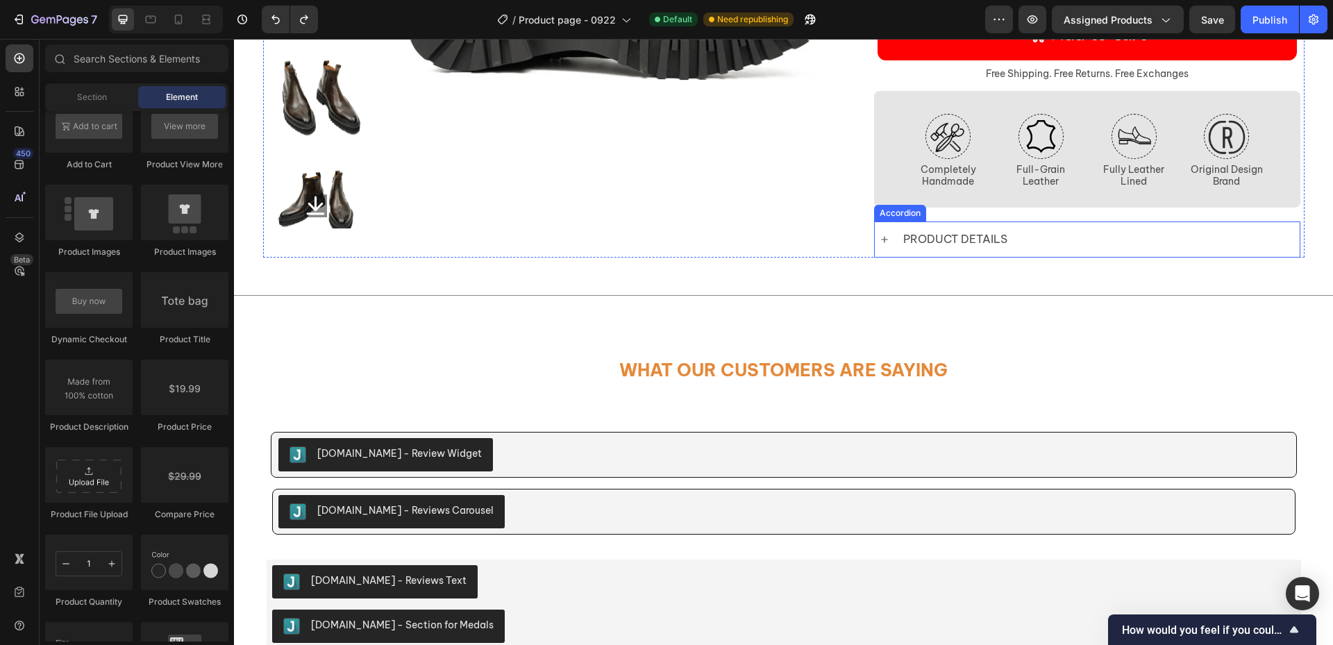
scroll to position [347, 0]
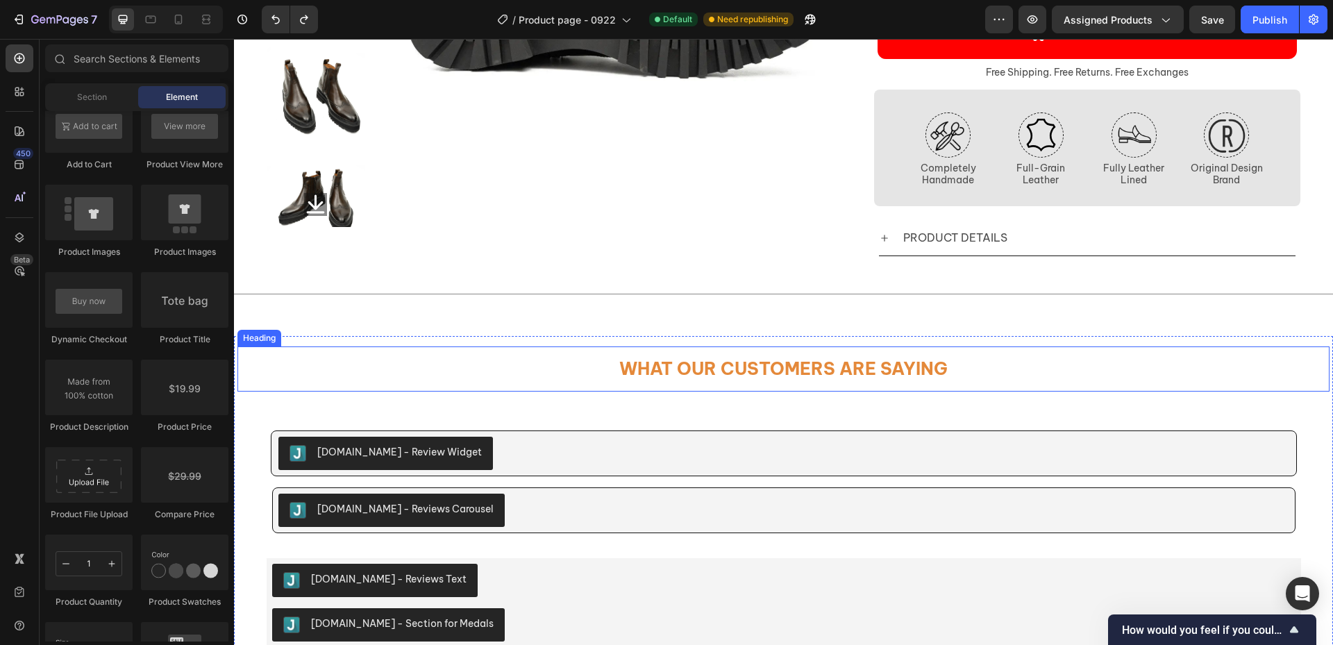
click at [1107, 367] on h2 "What Our Customers Are Saying" at bounding box center [783, 368] width 1092 height 45
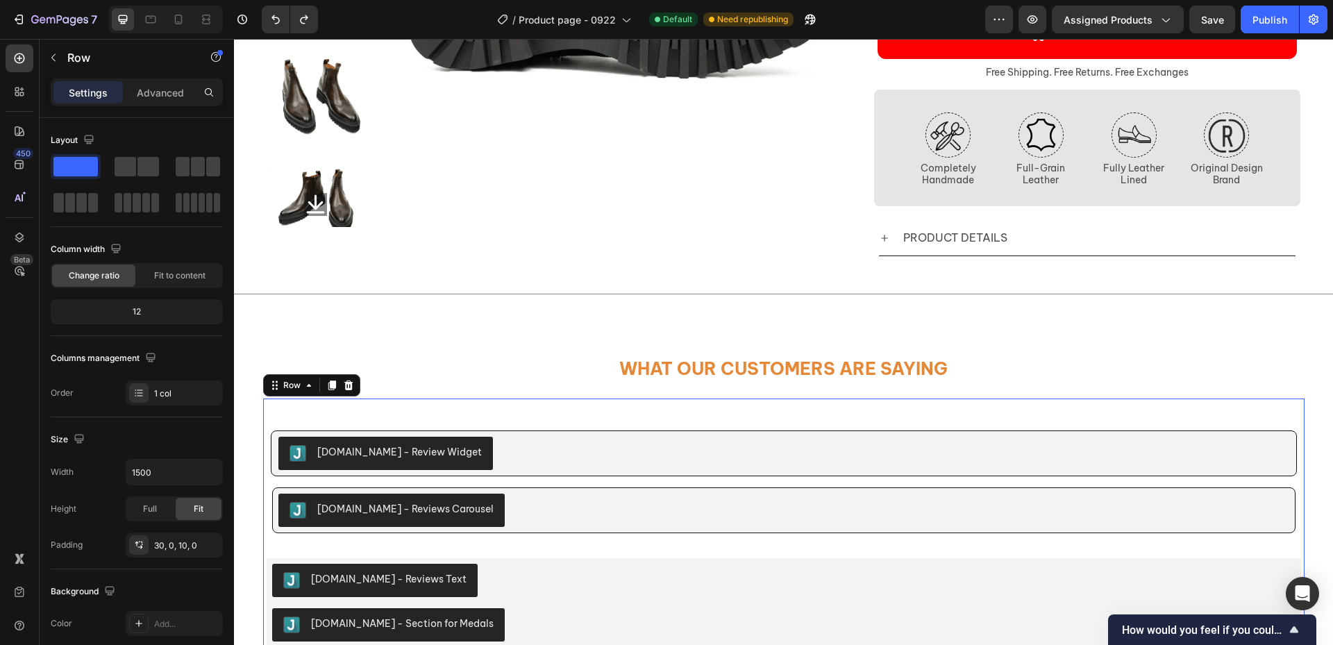
click at [1096, 419] on div "Judge.me - Review Widget Judge.me Judge.me - Reviews Carousel Judge.me Product …" at bounding box center [783, 532] width 1041 height 269
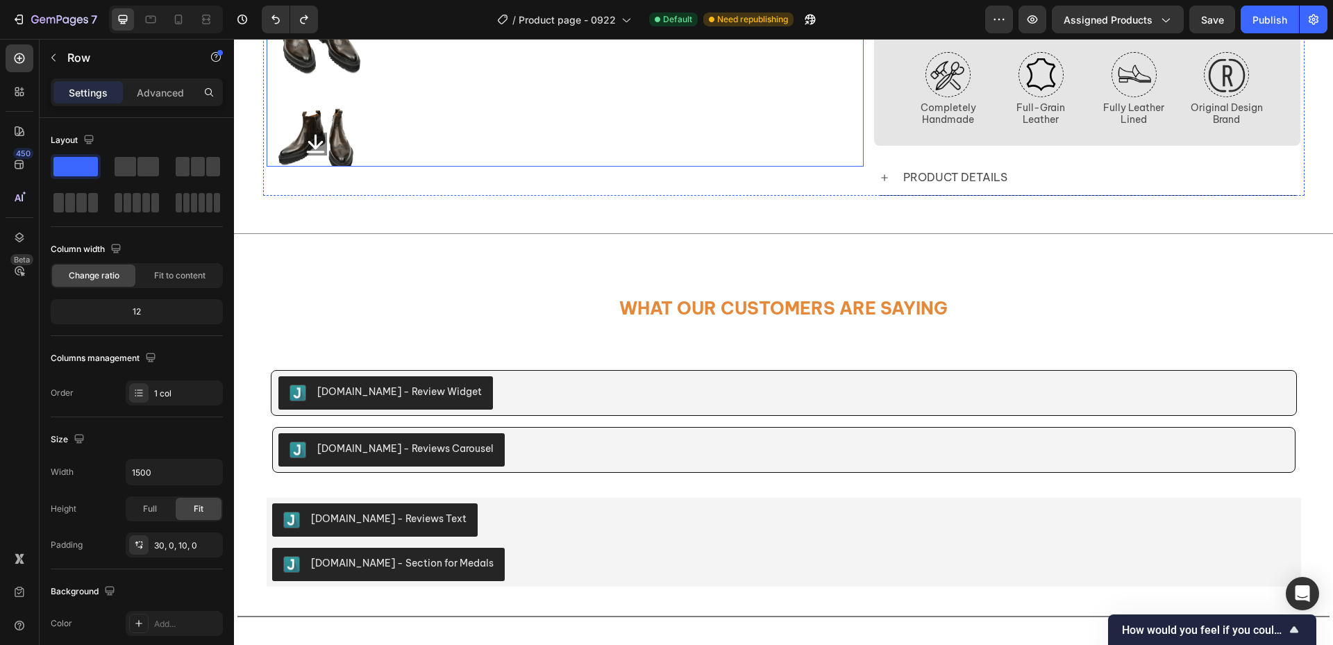
scroll to position [417, 0]
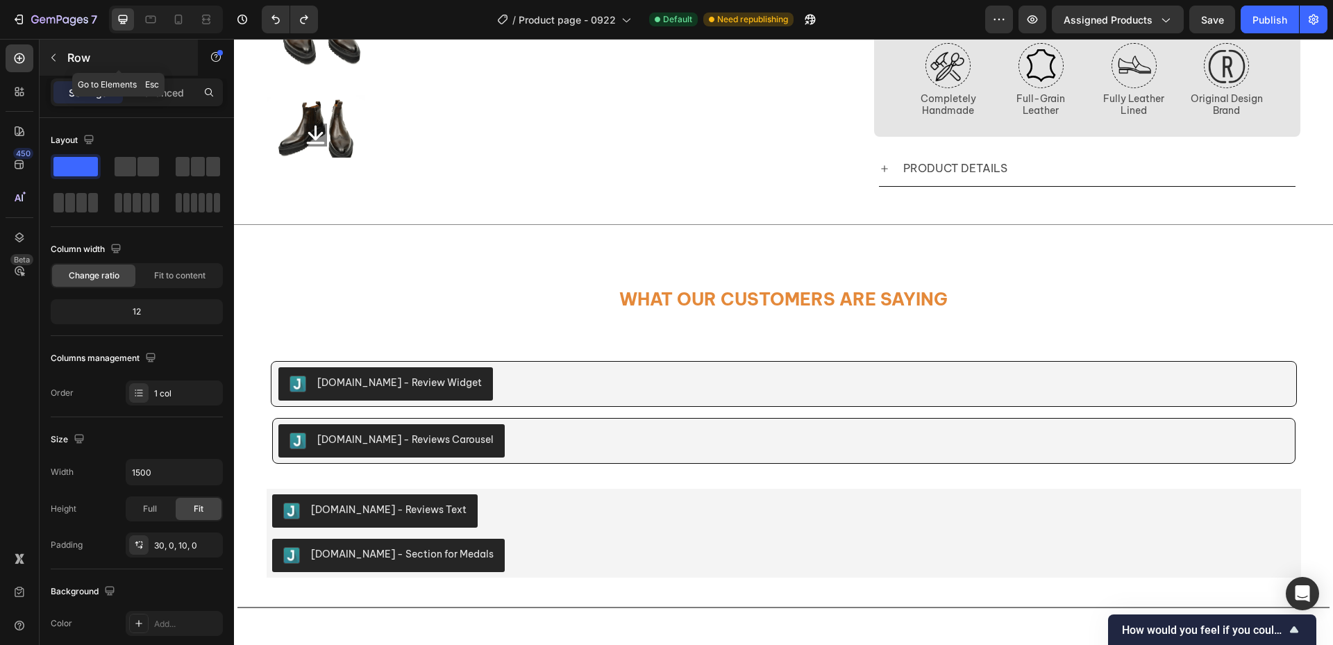
click at [52, 58] on icon "button" at bounding box center [53, 58] width 4 height 8
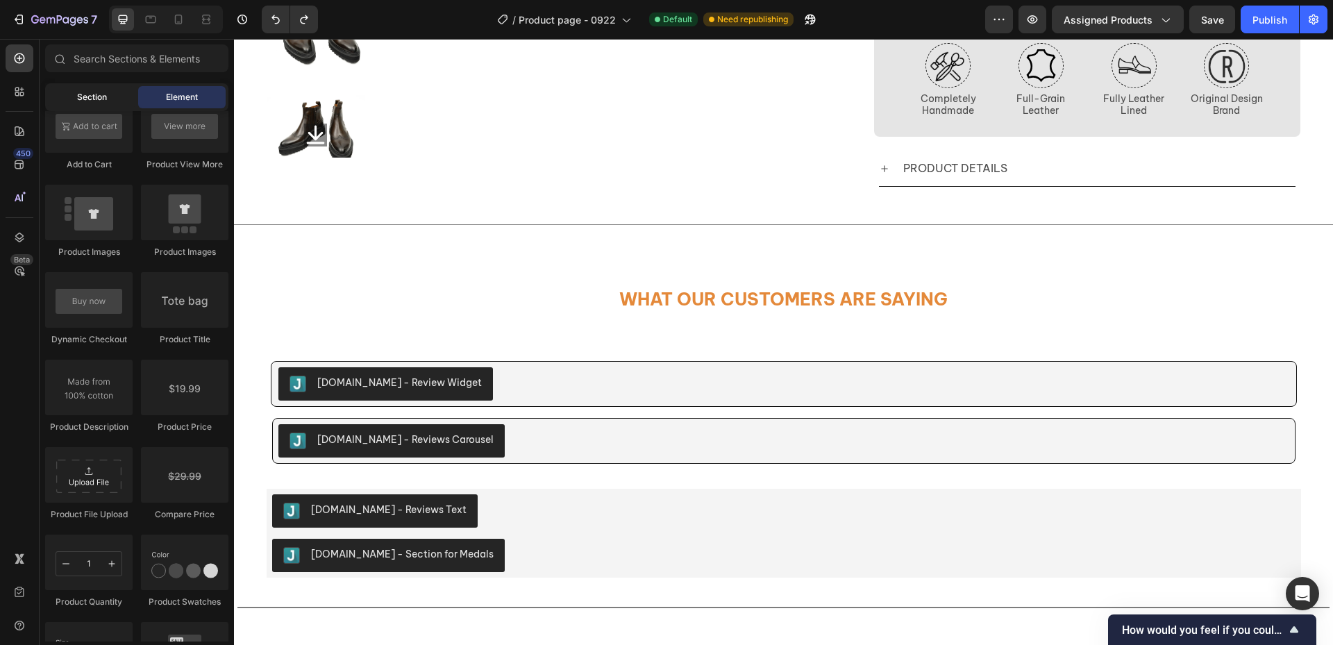
click at [82, 99] on span "Section" at bounding box center [92, 97] width 30 height 12
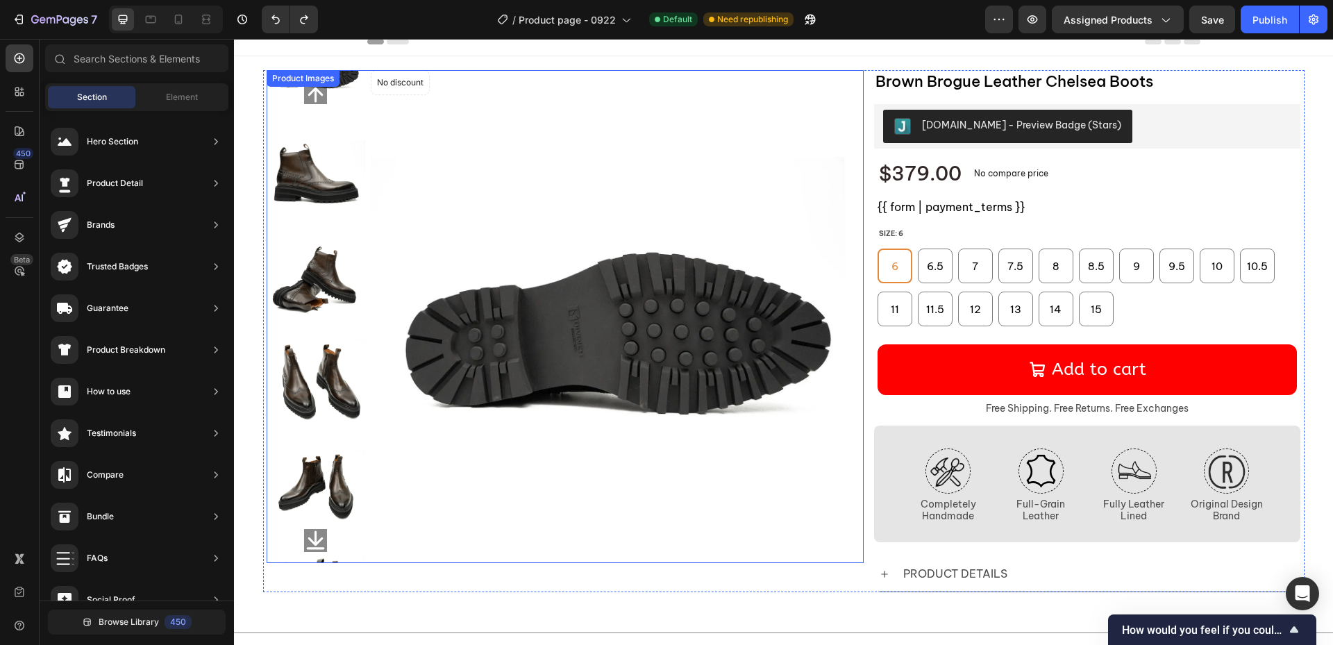
scroll to position [0, 0]
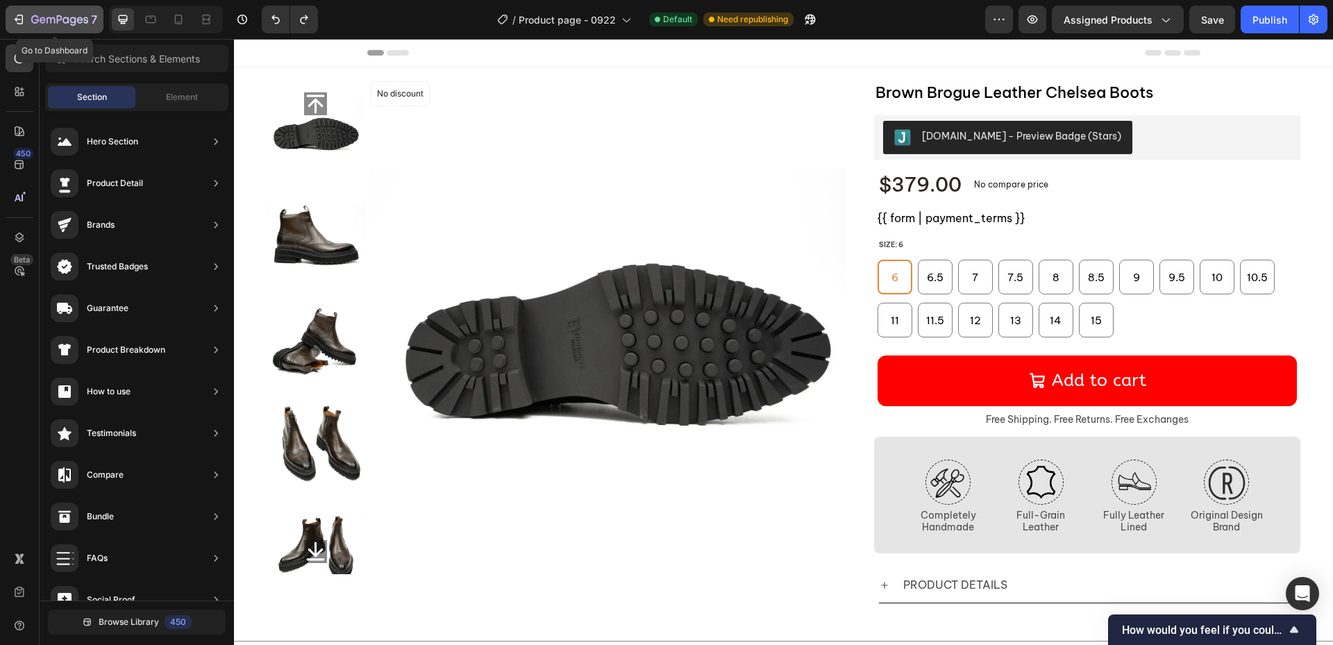
click at [26, 20] on div "7" at bounding box center [54, 19] width 85 height 17
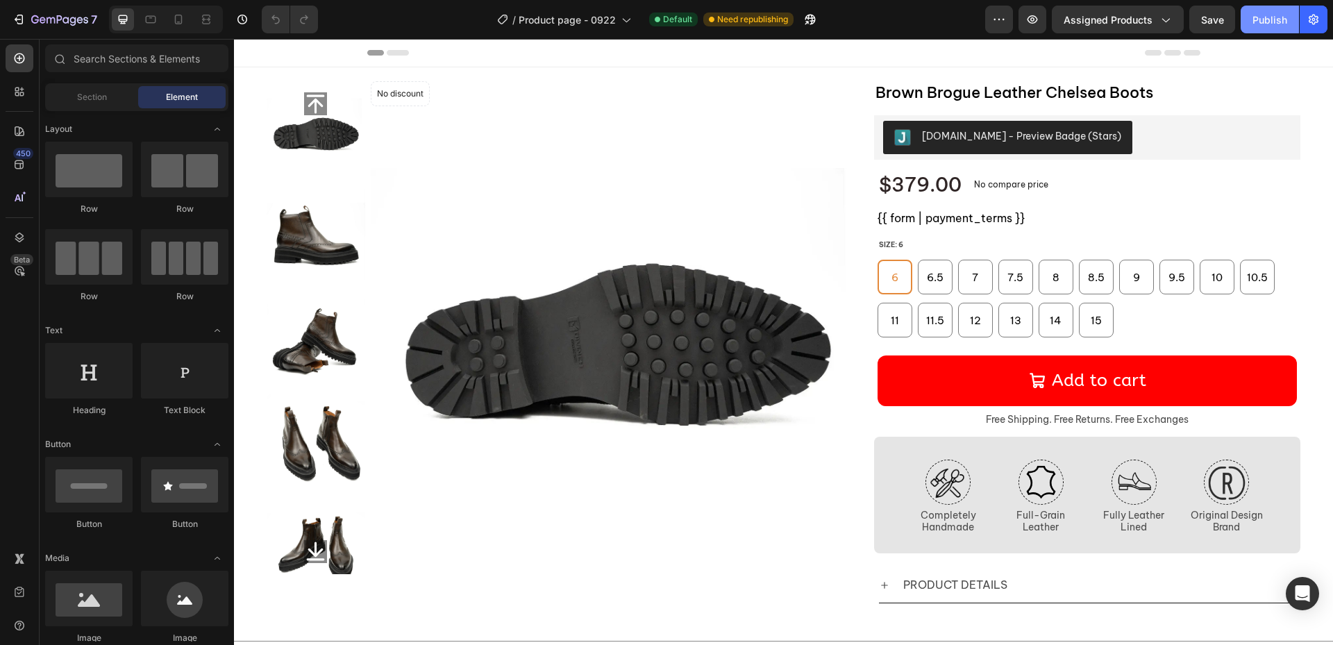
drag, startPoint x: 1279, startPoint y: 18, endPoint x: 1262, endPoint y: 28, distance: 19.6
click at [1279, 18] on div "Publish" at bounding box center [1269, 19] width 35 height 15
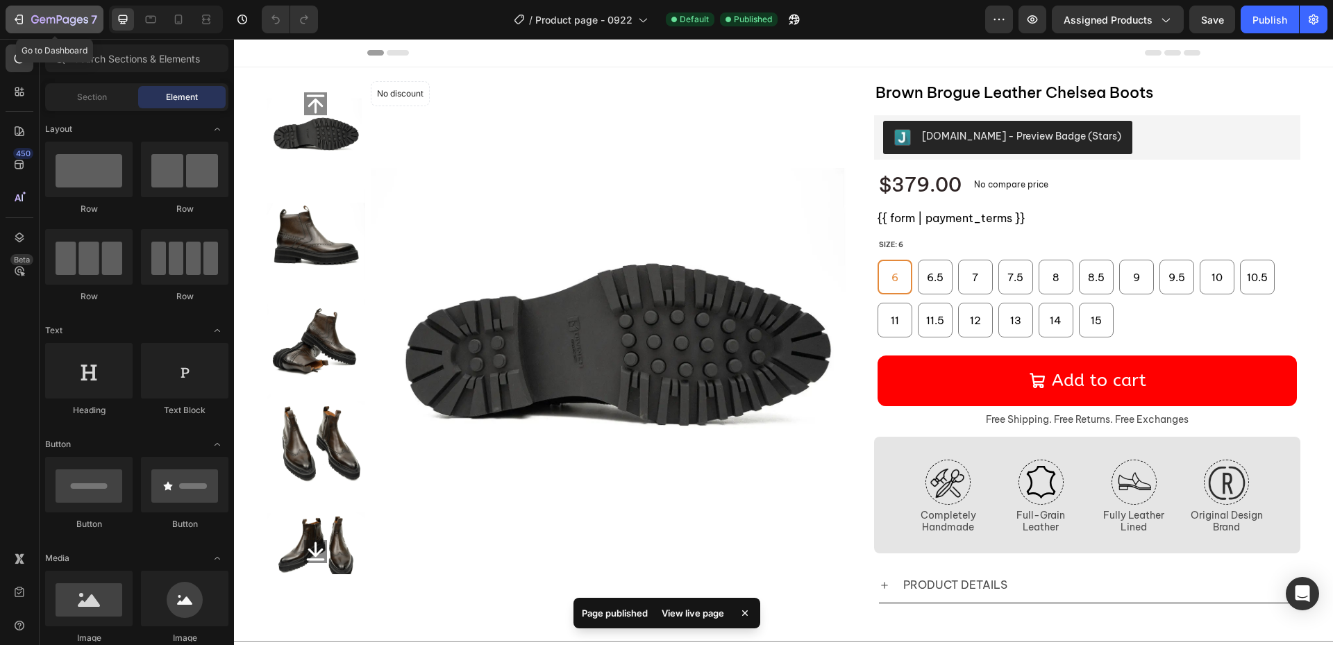
drag, startPoint x: 46, startPoint y: 17, endPoint x: 55, endPoint y: 20, distance: 9.7
click at [46, 17] on icon "button" at bounding box center [59, 21] width 57 height 12
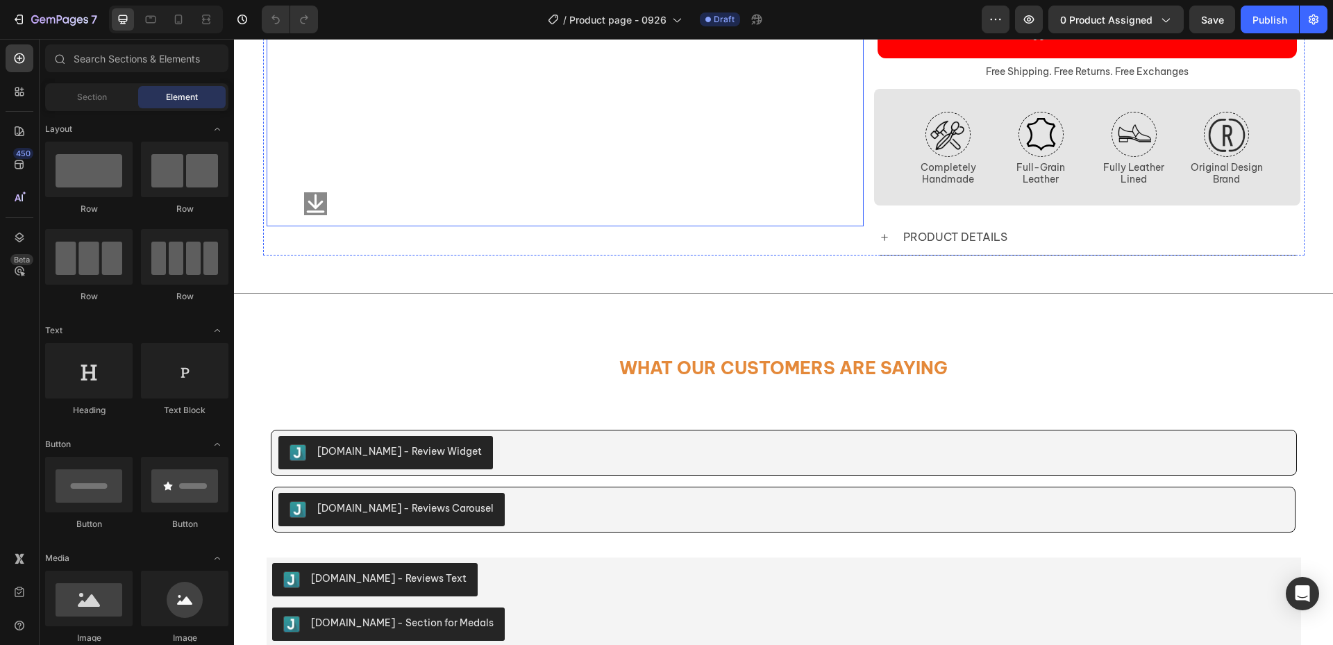
scroll to position [347, 0]
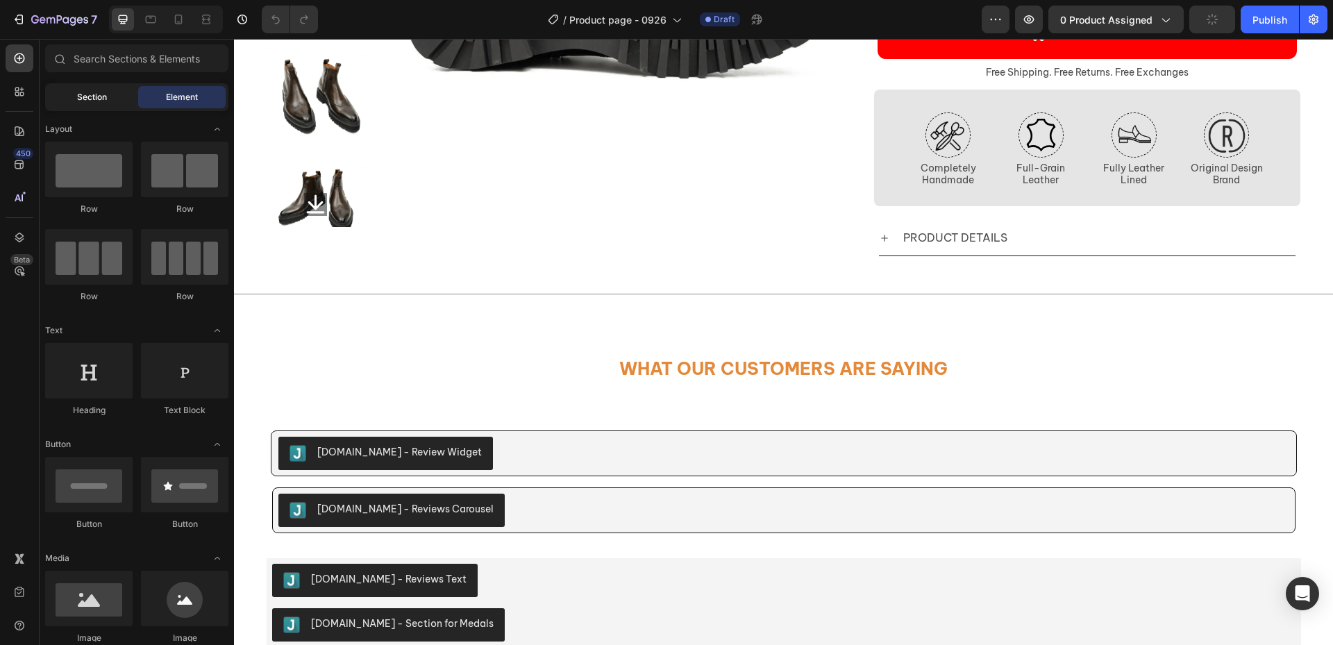
click at [79, 94] on span "Section" at bounding box center [92, 97] width 30 height 12
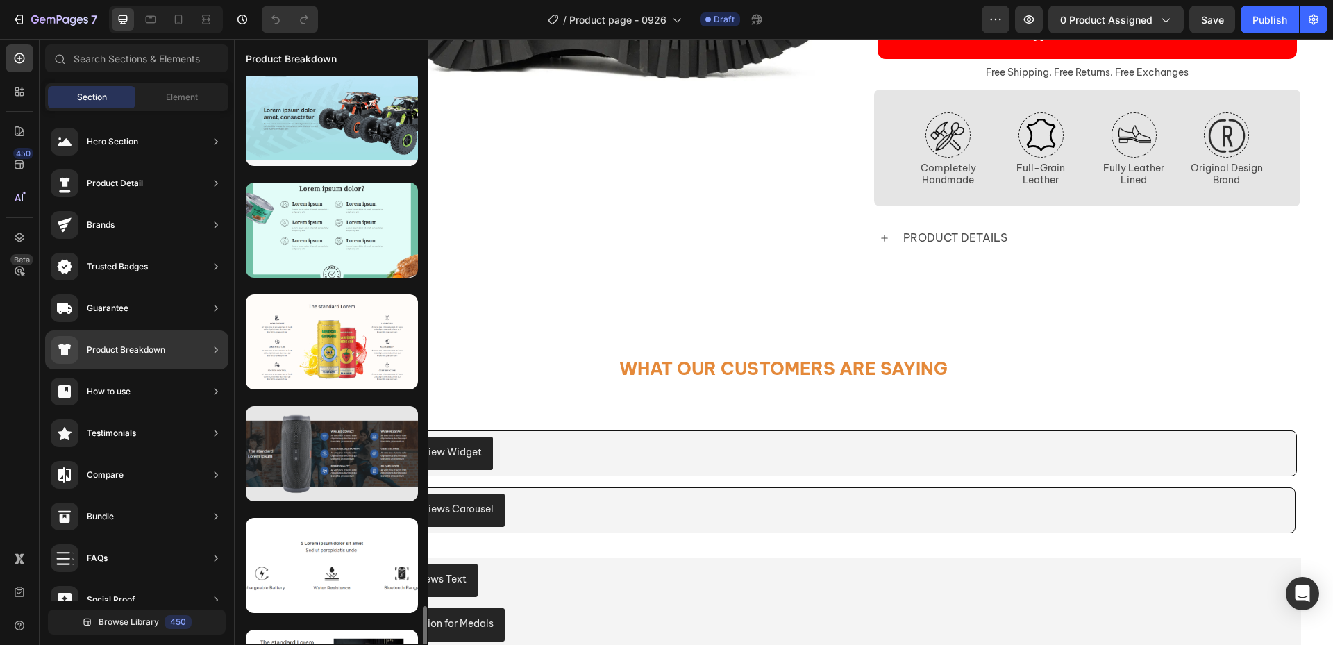
scroll to position [3054, 0]
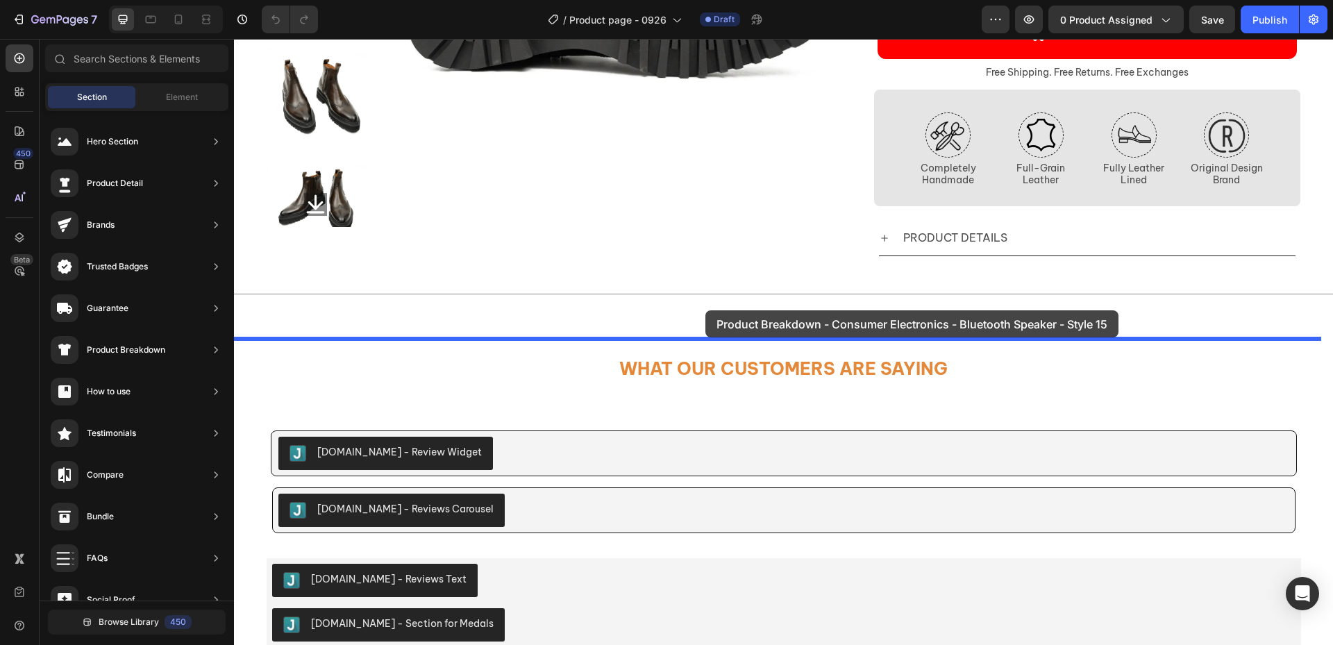
drag, startPoint x: 564, startPoint y: 369, endPoint x: 705, endPoint y: 310, distance: 152.5
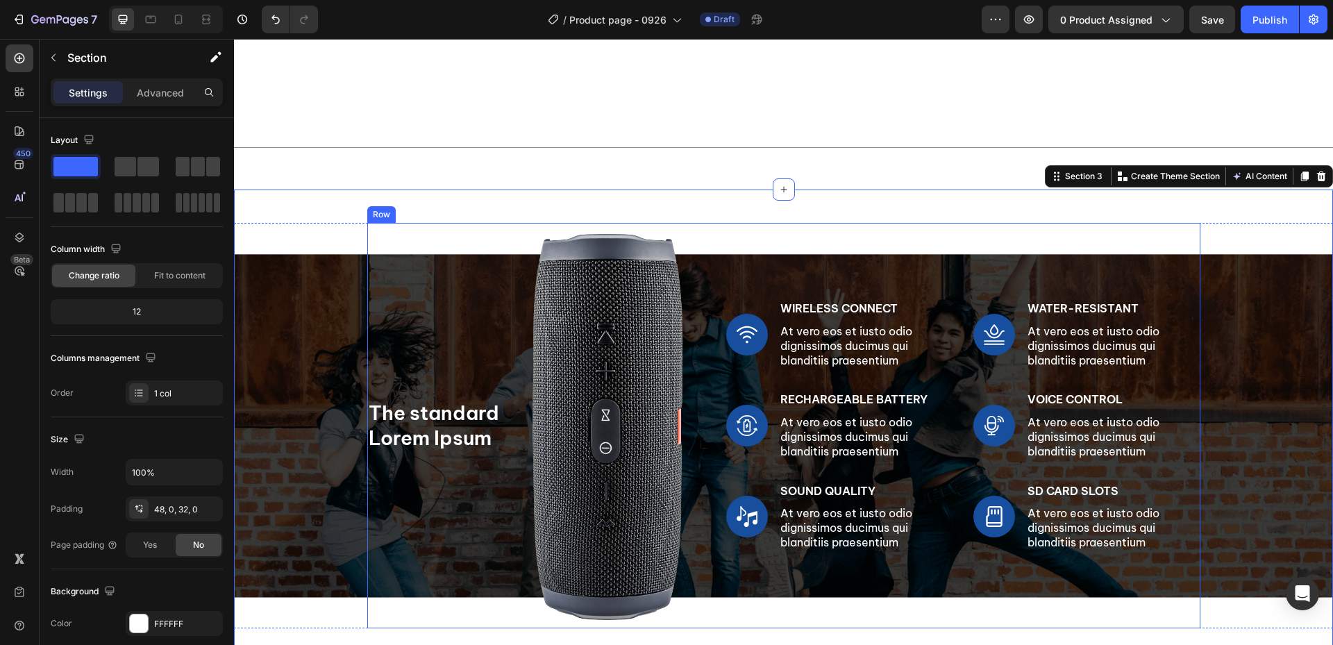
scroll to position [625, 0]
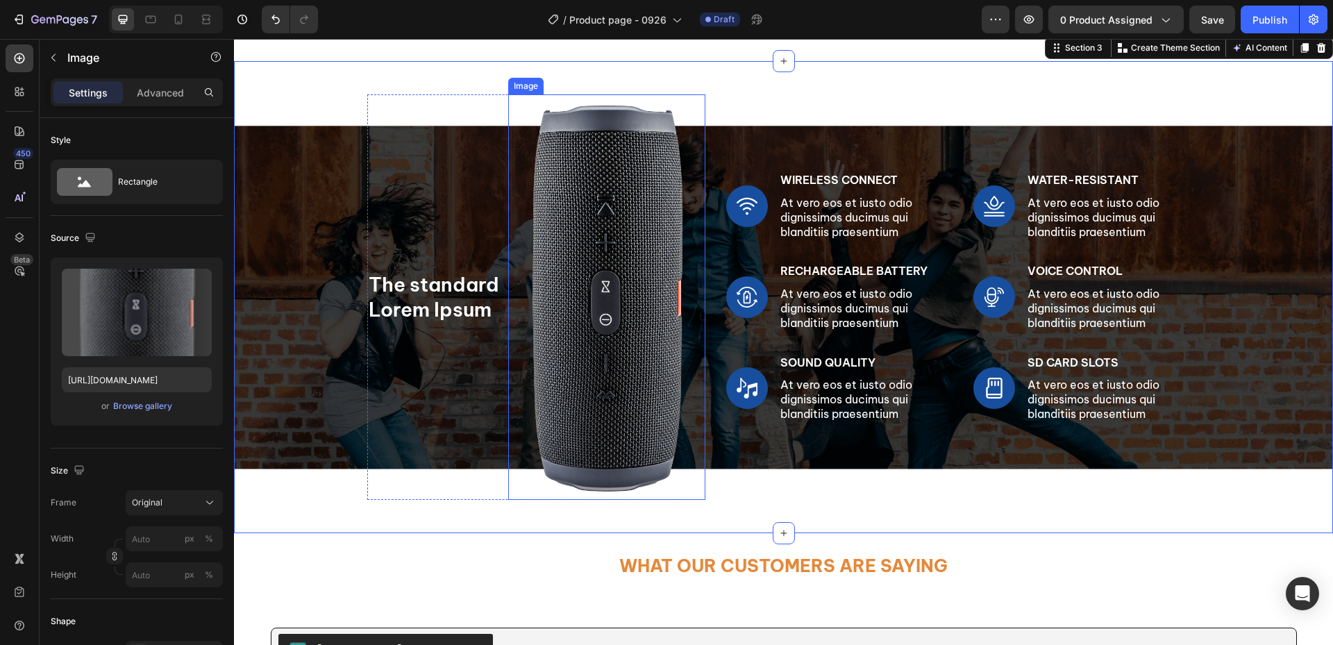
click at [622, 355] on img at bounding box center [606, 297] width 197 height 406
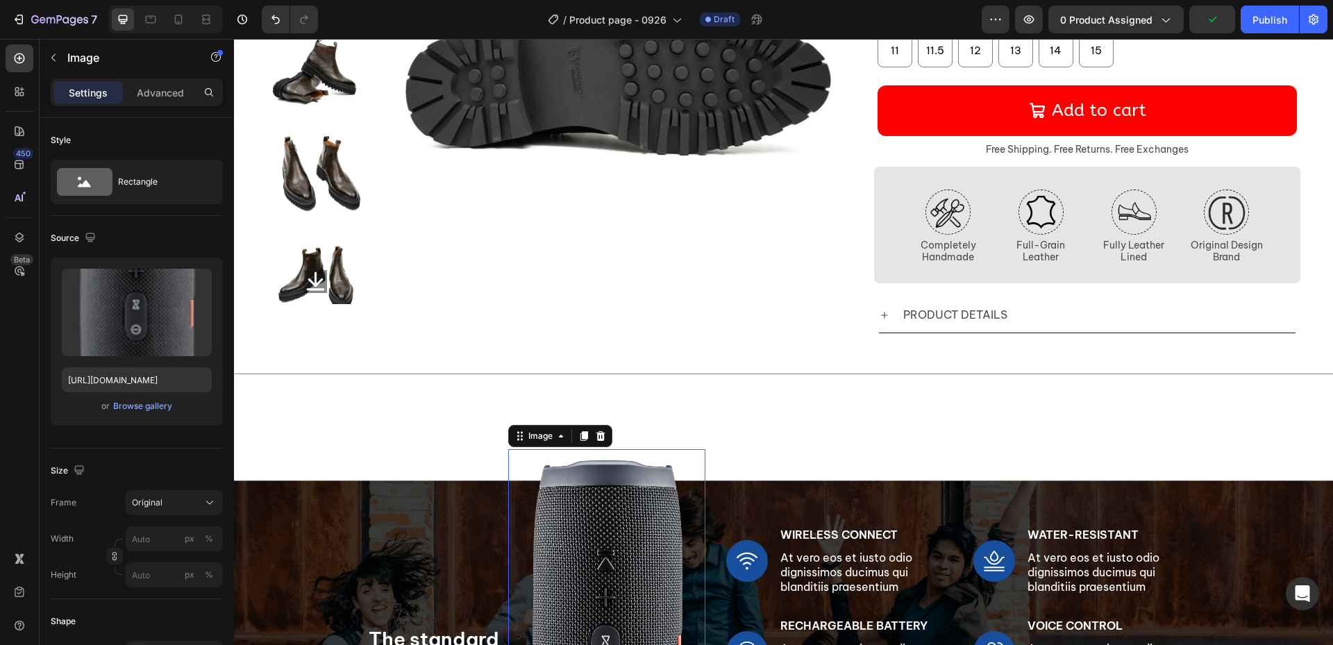
scroll to position [278, 0]
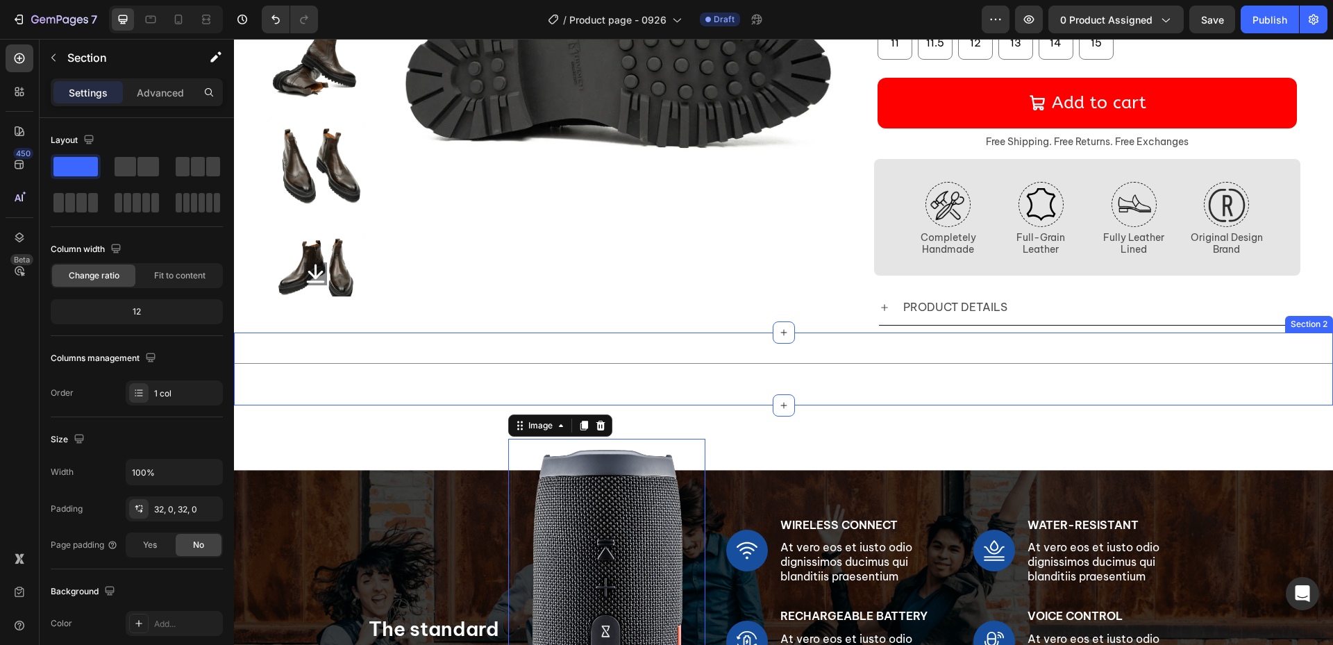
click at [878, 392] on div "Title Line Section 2" at bounding box center [783, 369] width 1099 height 73
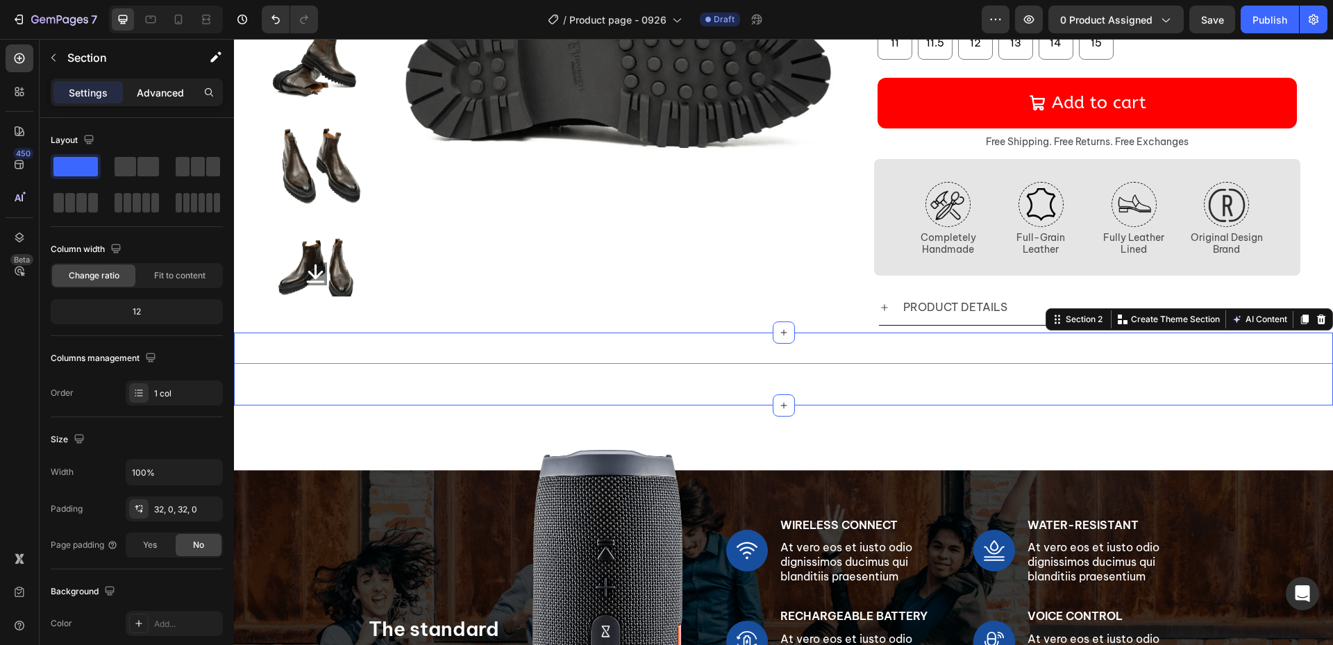
click at [168, 102] on div "Advanced" at bounding box center [160, 92] width 69 height 22
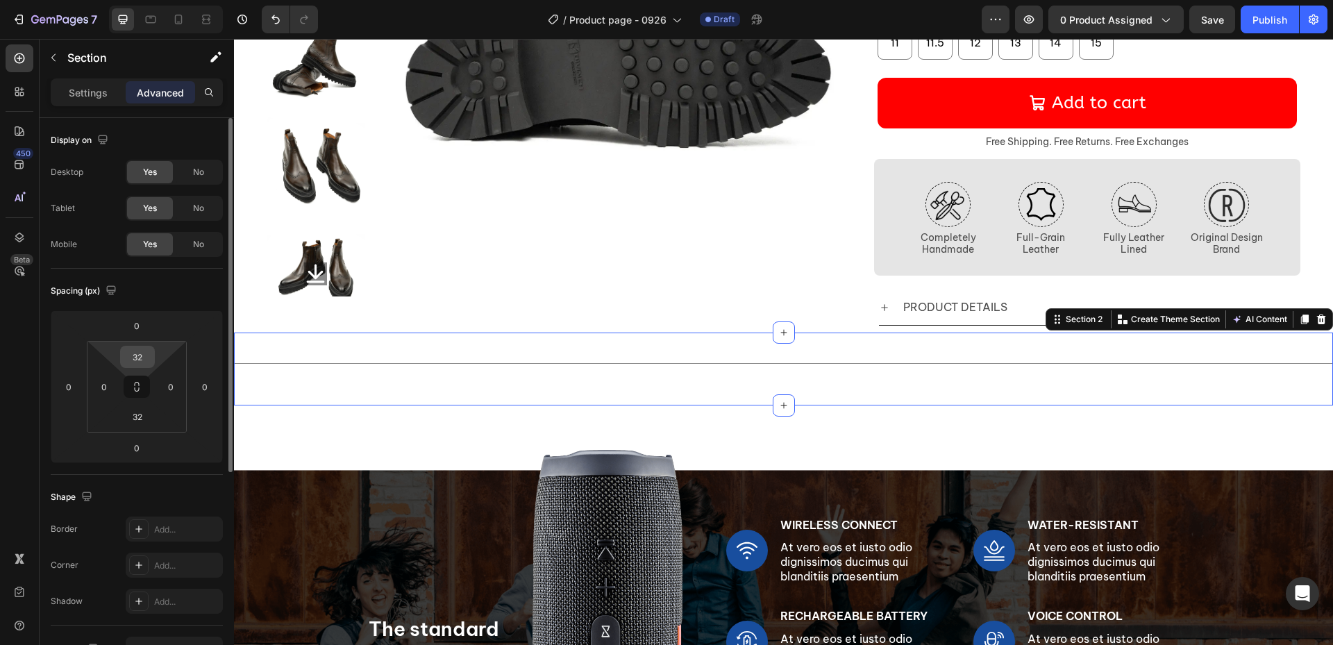
click at [147, 362] on input "32" at bounding box center [138, 356] width 28 height 21
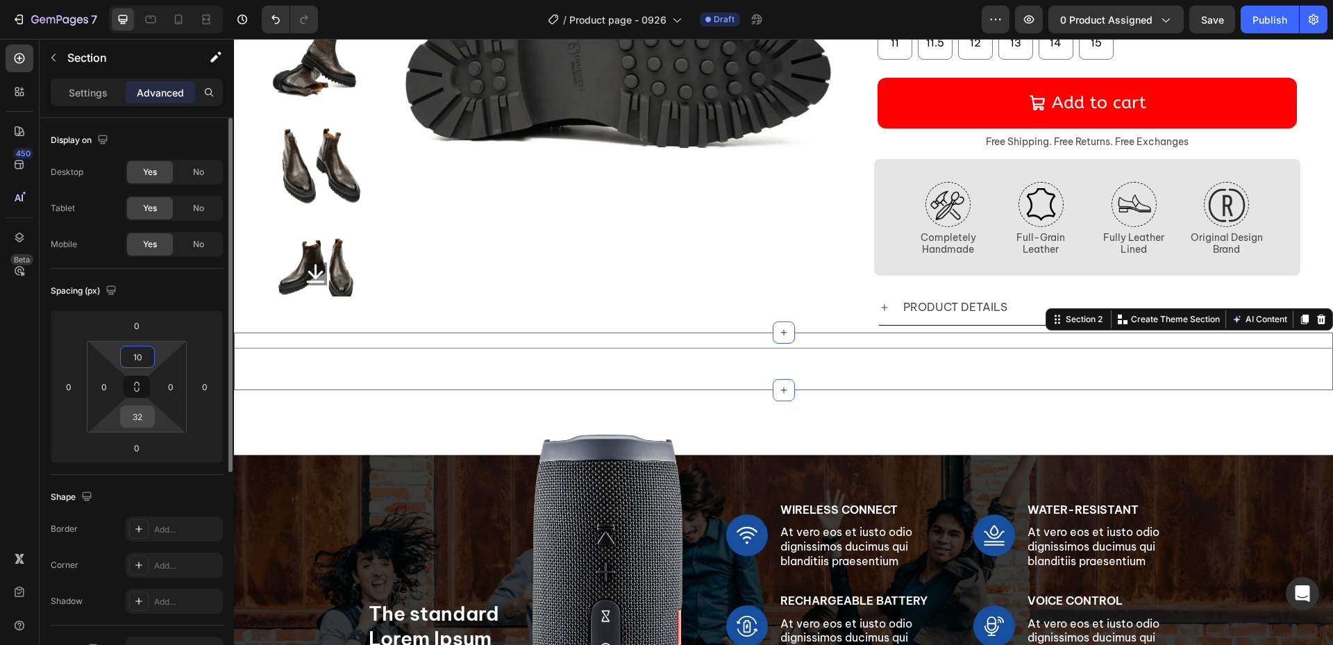
type input "10"
click at [142, 421] on input "32" at bounding box center [138, 416] width 28 height 21
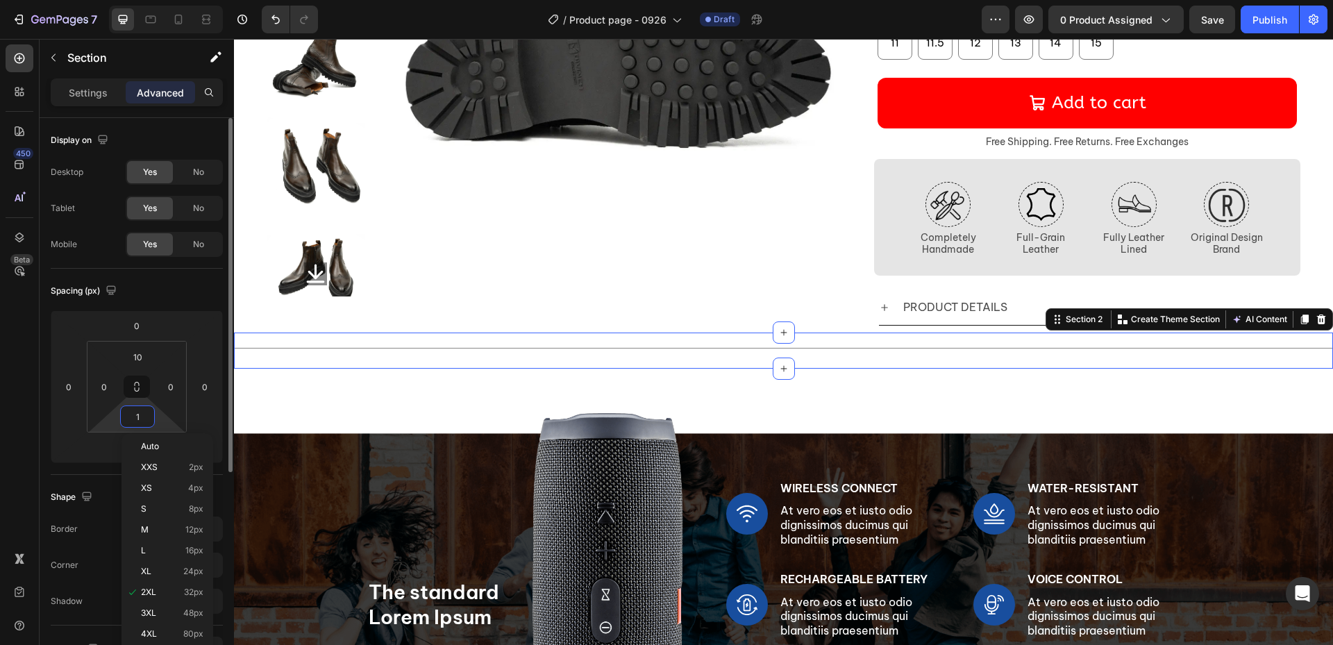
type input "10"
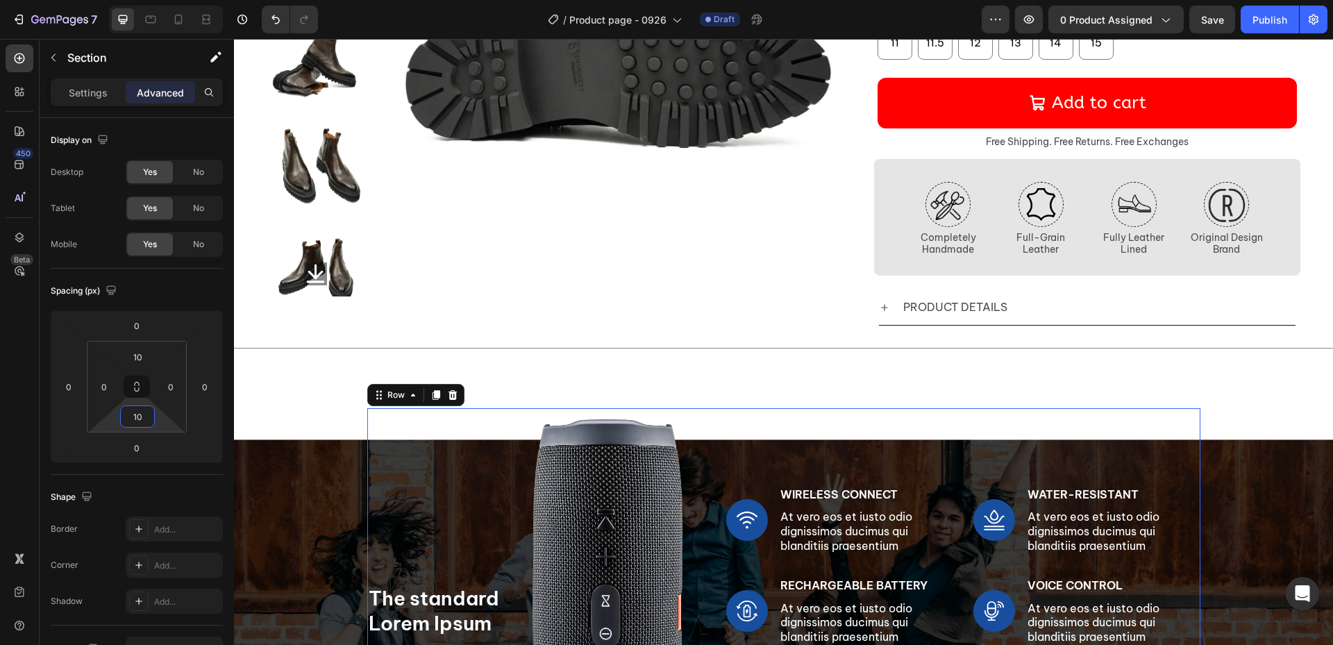
click at [842, 415] on div "Image Wireless Connect Text Block At vero eos et iusto odio dignissimos ducimus…" at bounding box center [963, 611] width 474 height 406
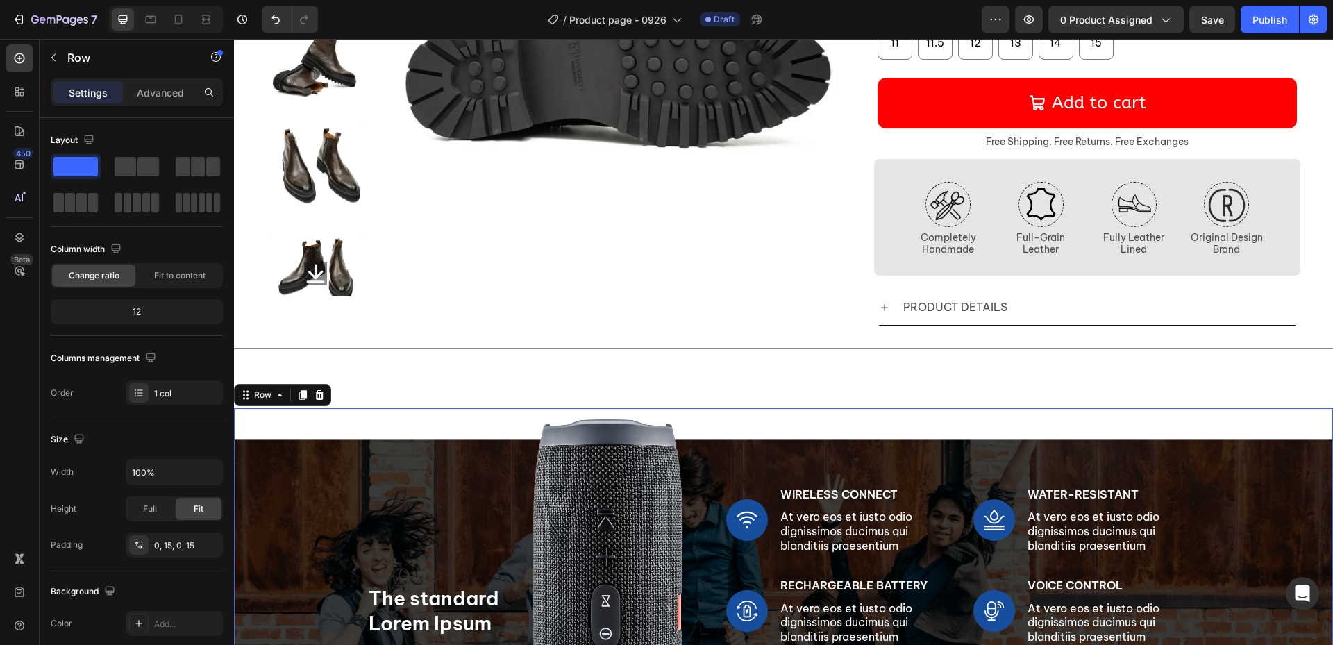
click at [1288, 423] on div "The standard Lorem Ipsum Heading Image Row Image Wireless Connect Text Block At…" at bounding box center [783, 611] width 1078 height 406
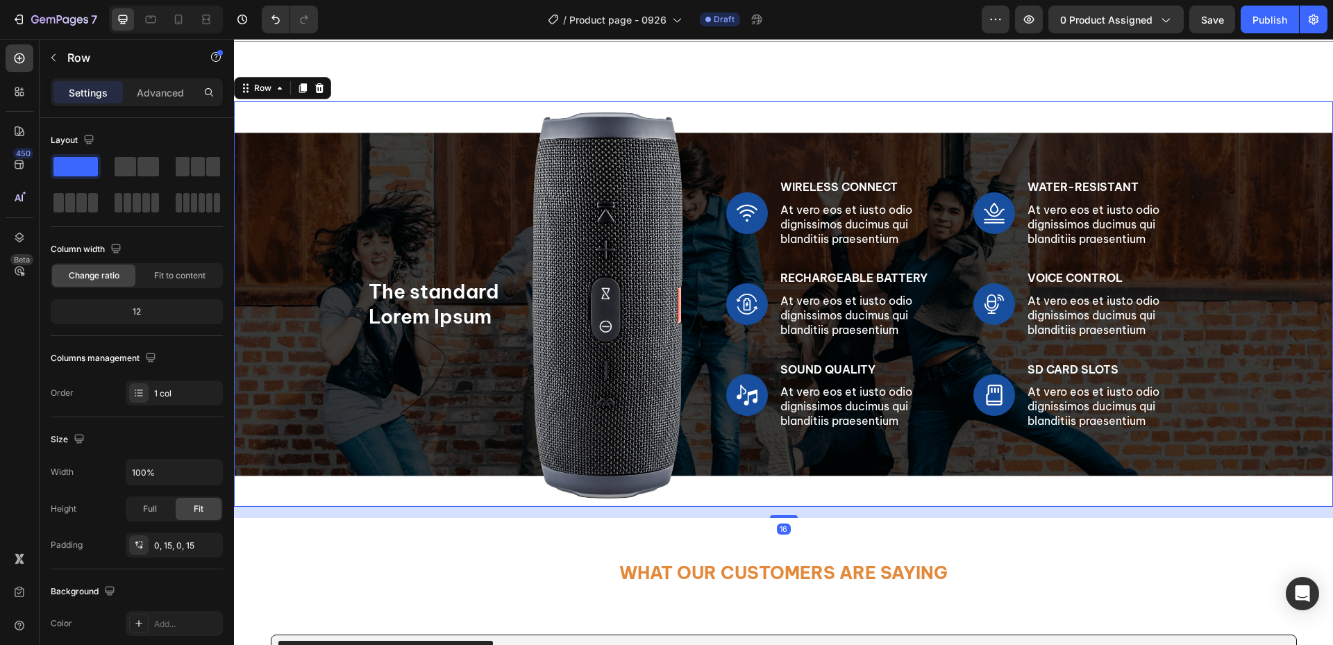
scroll to position [555, 0]
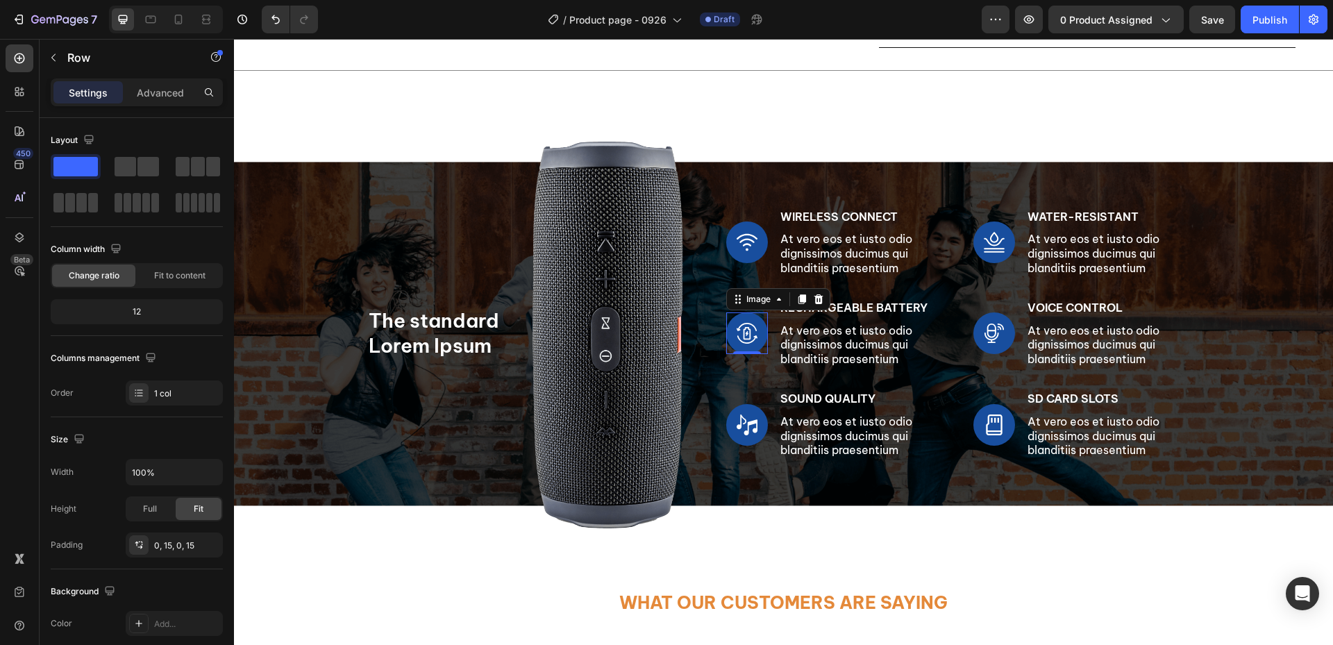
click at [744, 338] on img at bounding box center [747, 333] width 42 height 42
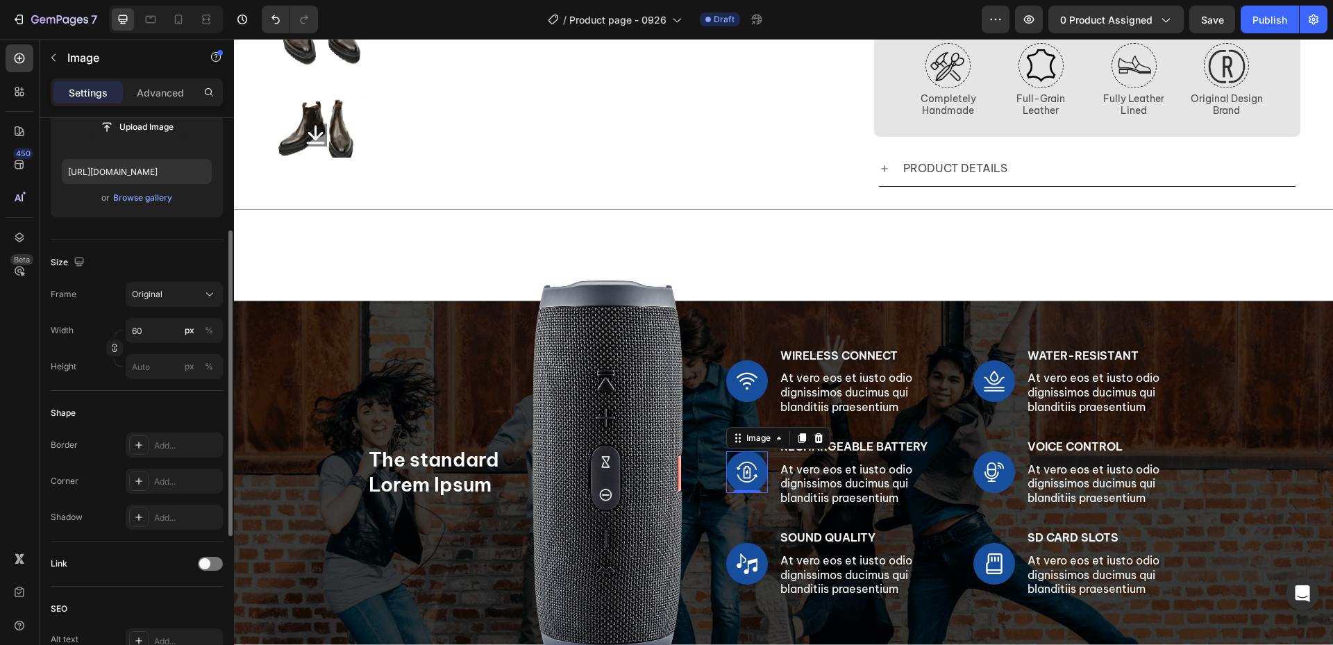
scroll to position [0, 0]
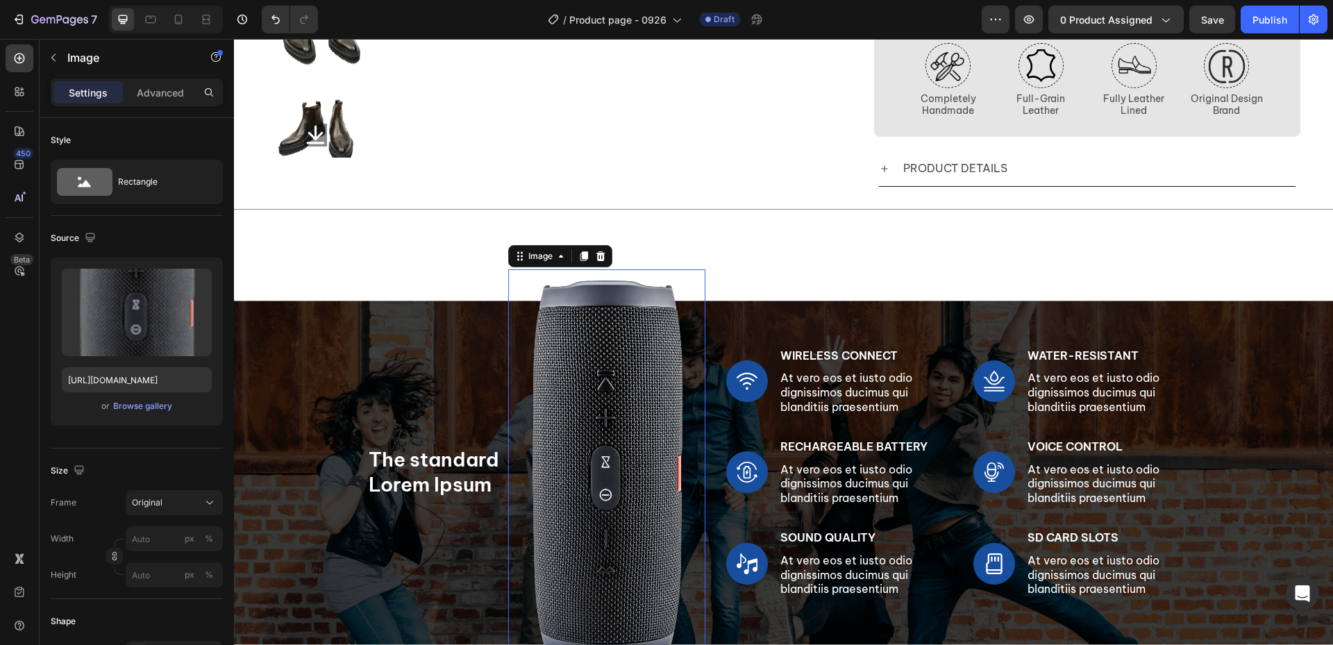
click at [603, 448] on img at bounding box center [606, 472] width 197 height 406
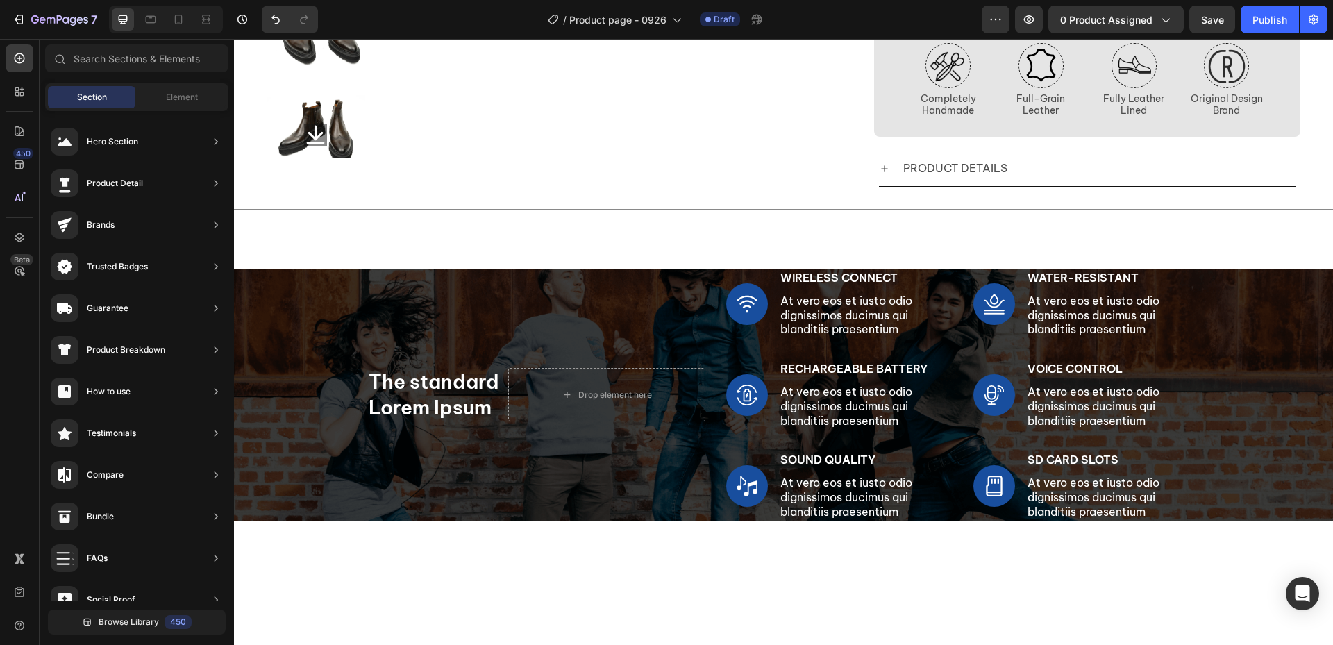
scroll to position [541, 0]
click at [194, 106] on div "Element" at bounding box center [181, 97] width 87 height 22
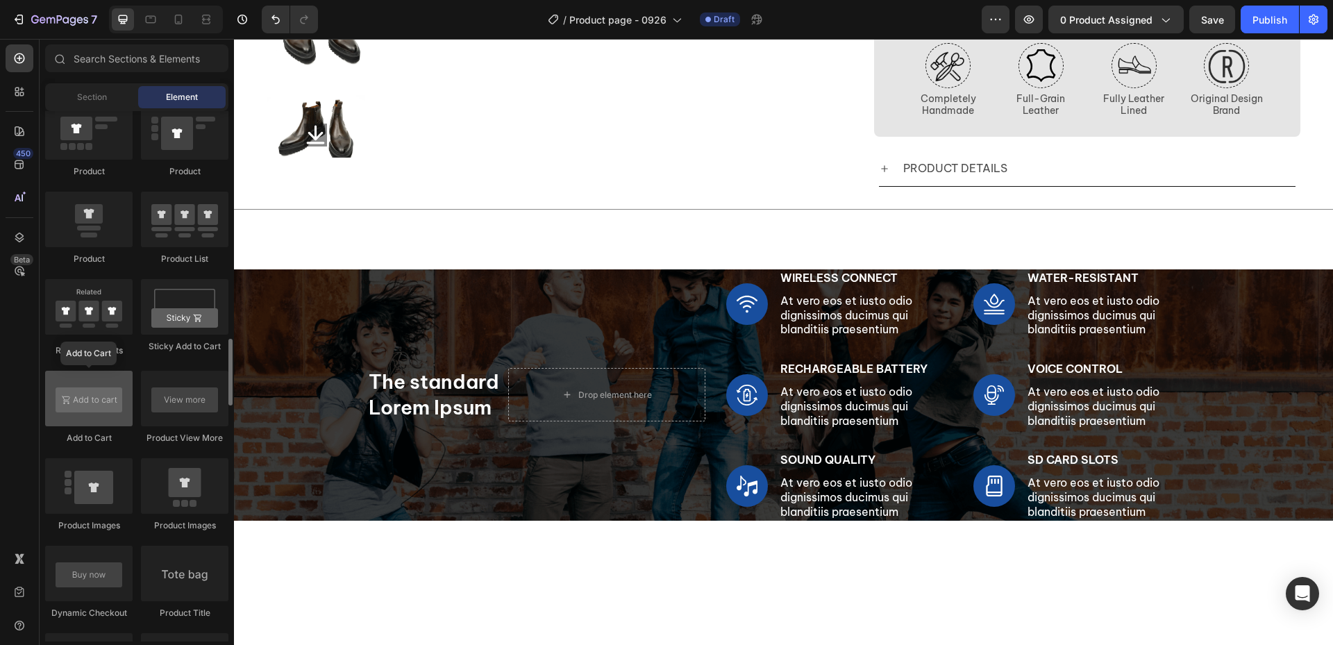
scroll to position [1874, 0]
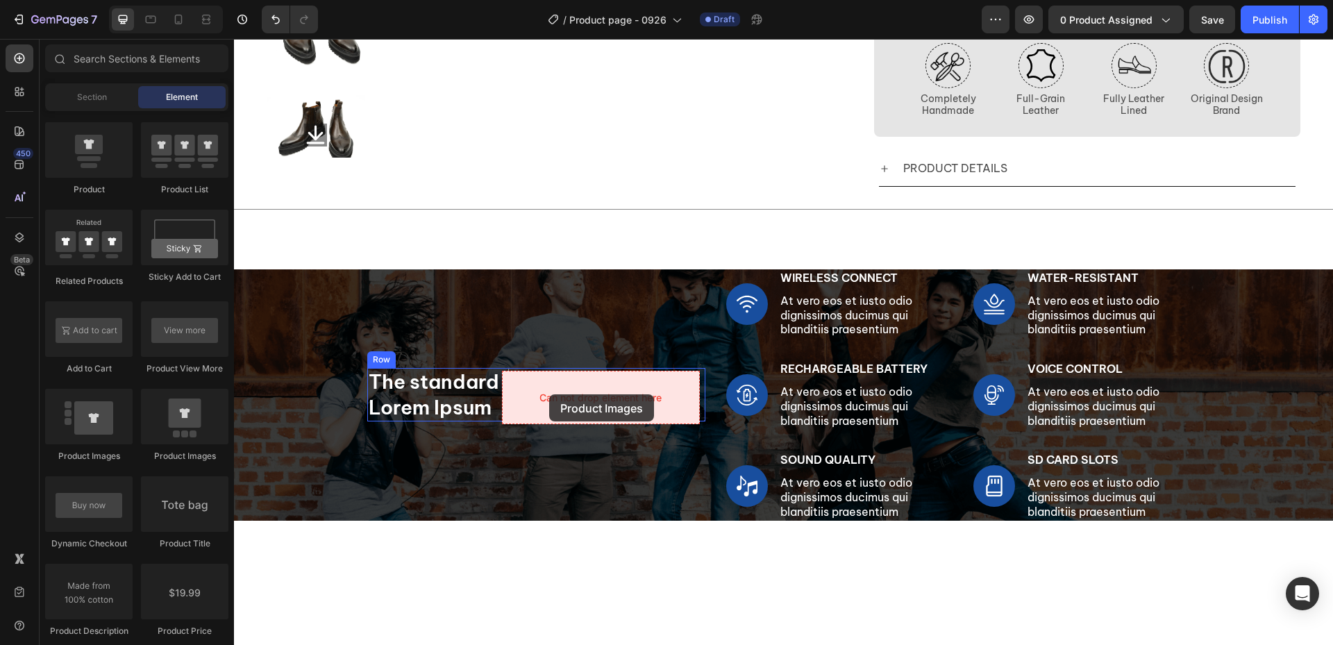
drag, startPoint x: 431, startPoint y: 458, endPoint x: 549, endPoint y: 394, distance: 134.2
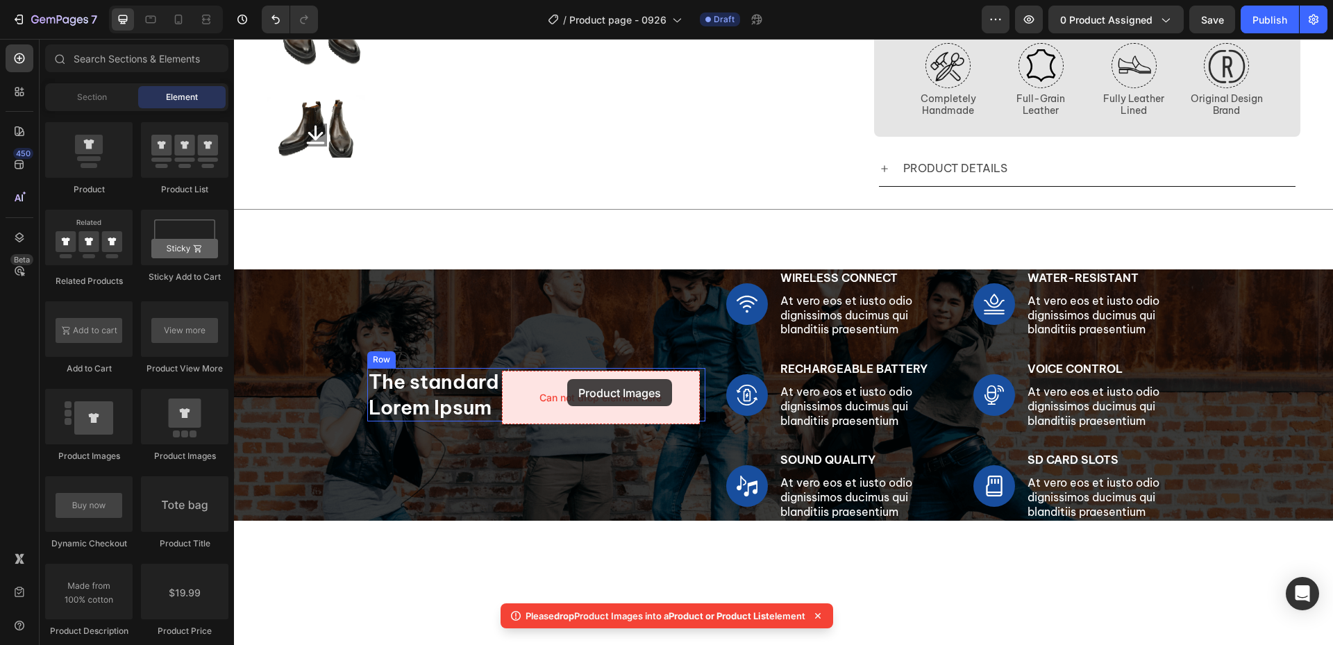
drag, startPoint x: 342, startPoint y: 447, endPoint x: 567, endPoint y: 379, distance: 235.7
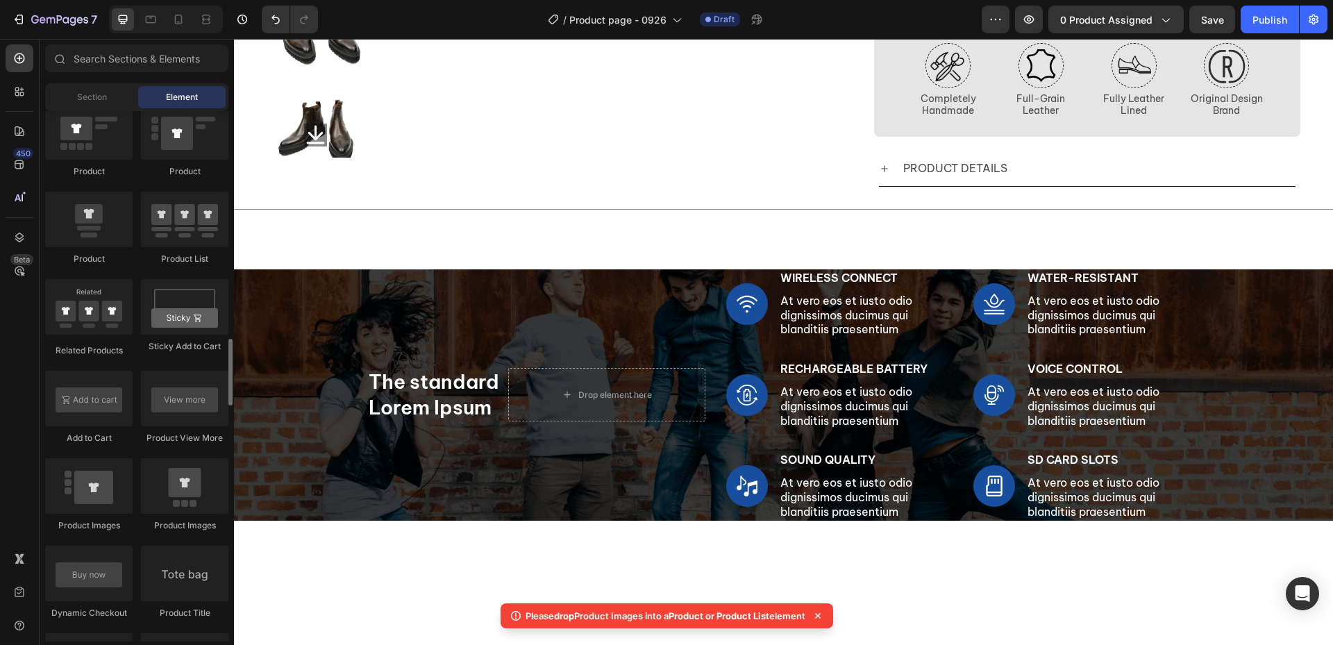
scroll to position [1666, 0]
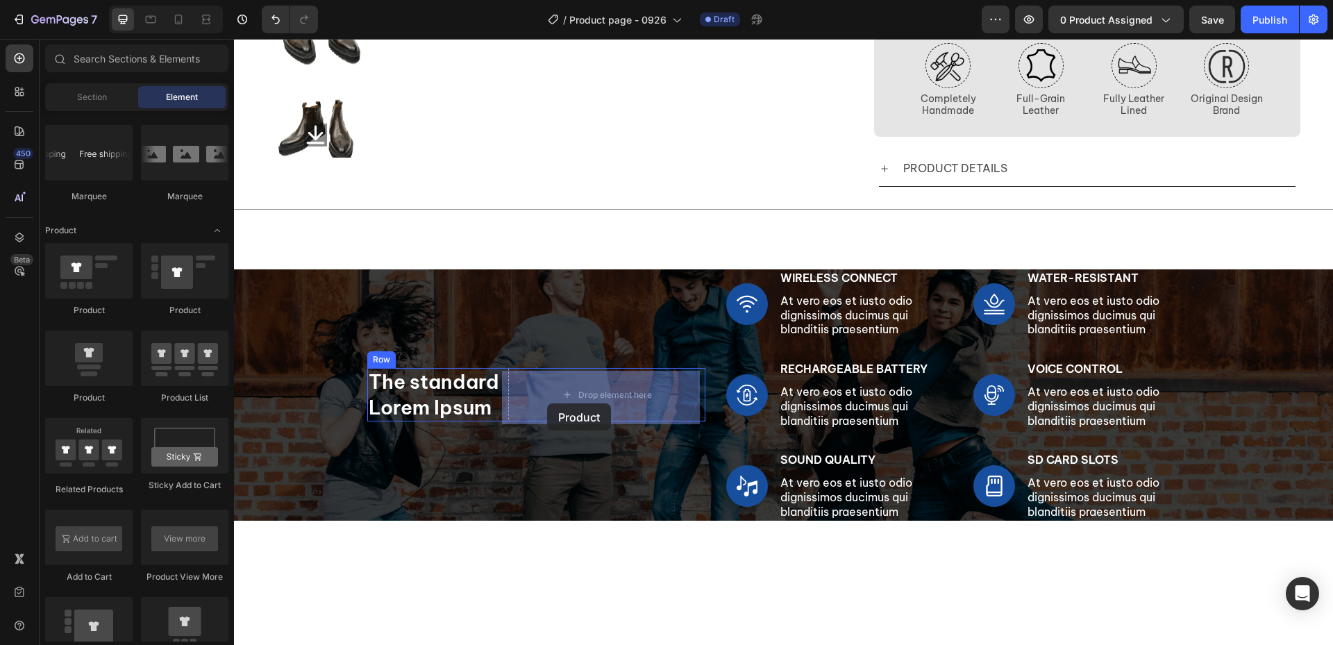
drag, startPoint x: 332, startPoint y: 308, endPoint x: 501, endPoint y: 387, distance: 186.3
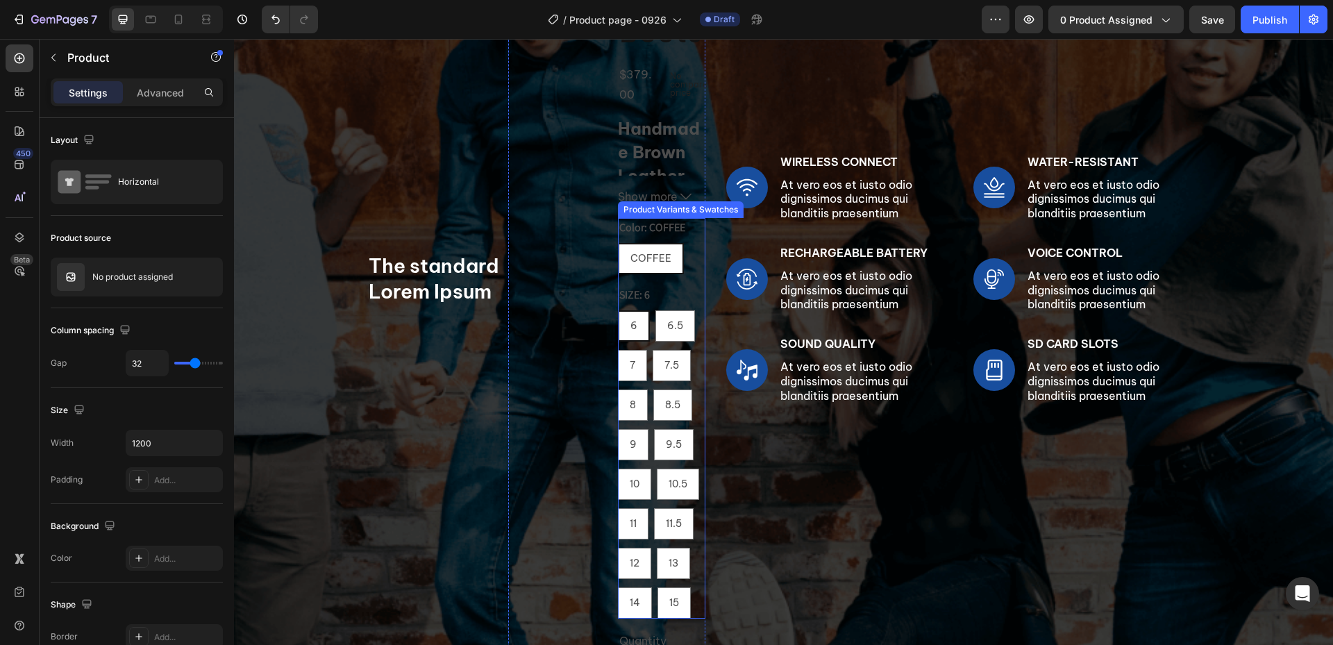
scroll to position [902, 0]
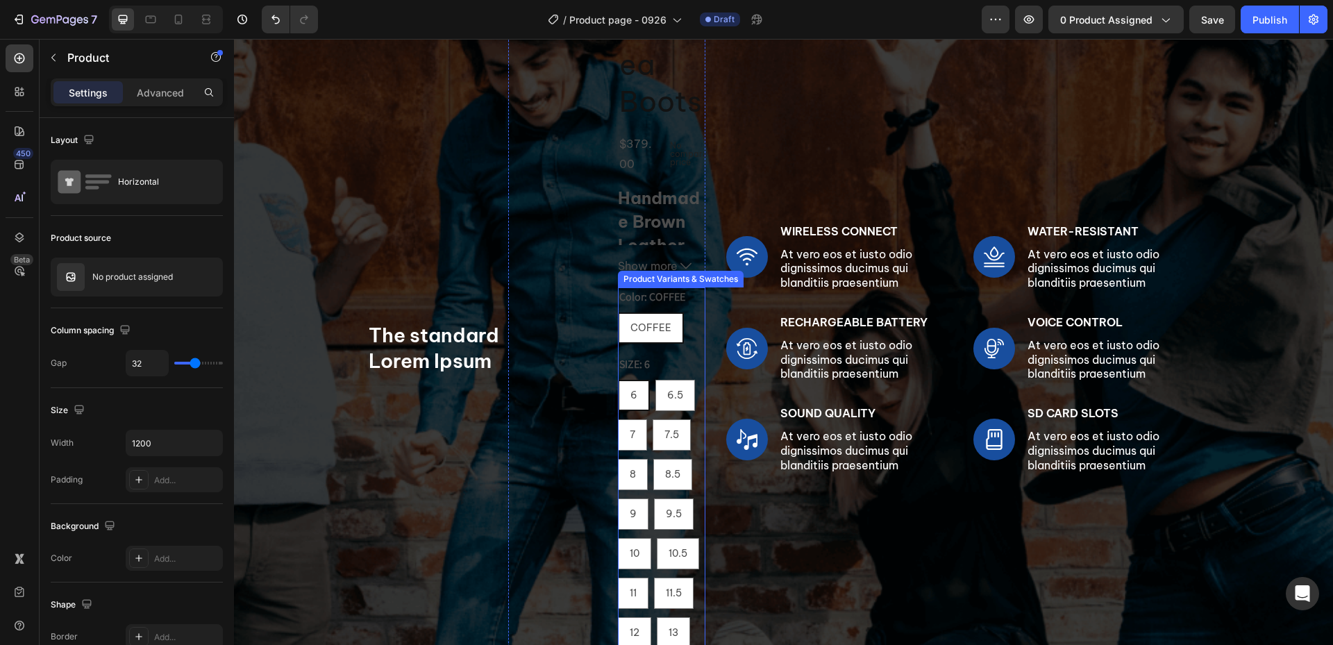
click at [650, 288] on legend "Color: COFFEE" at bounding box center [652, 296] width 69 height 19
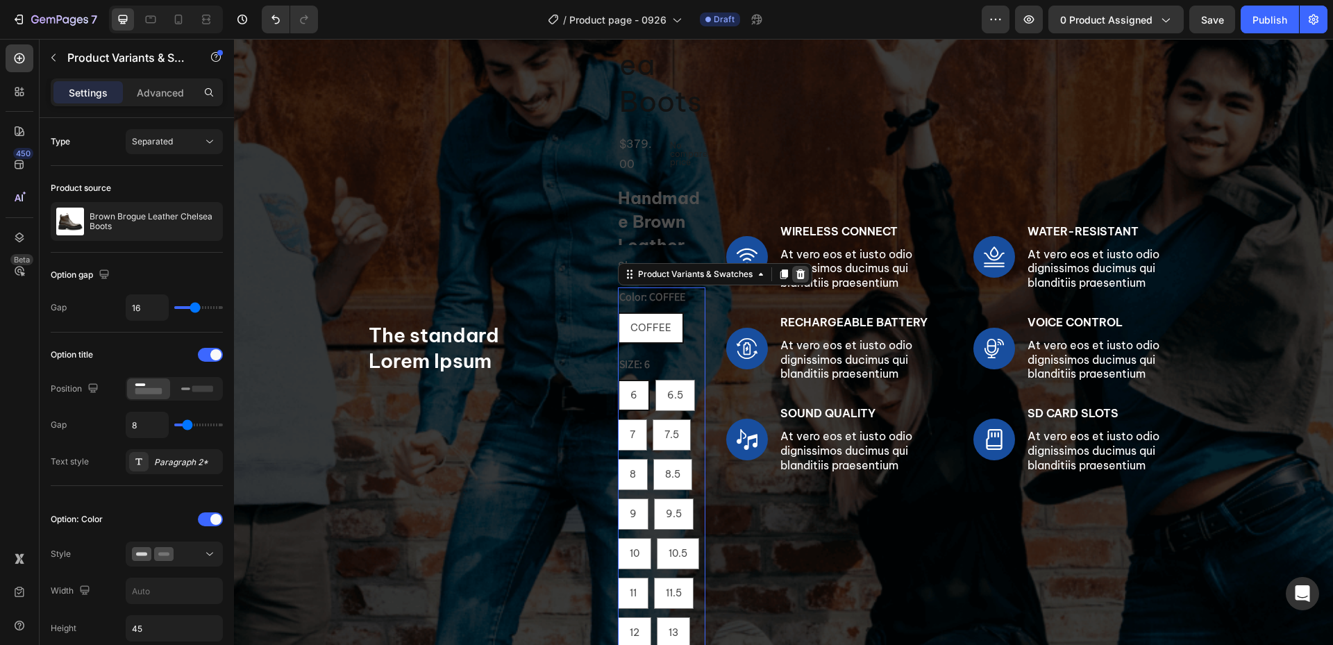
click at [792, 280] on div at bounding box center [800, 274] width 17 height 17
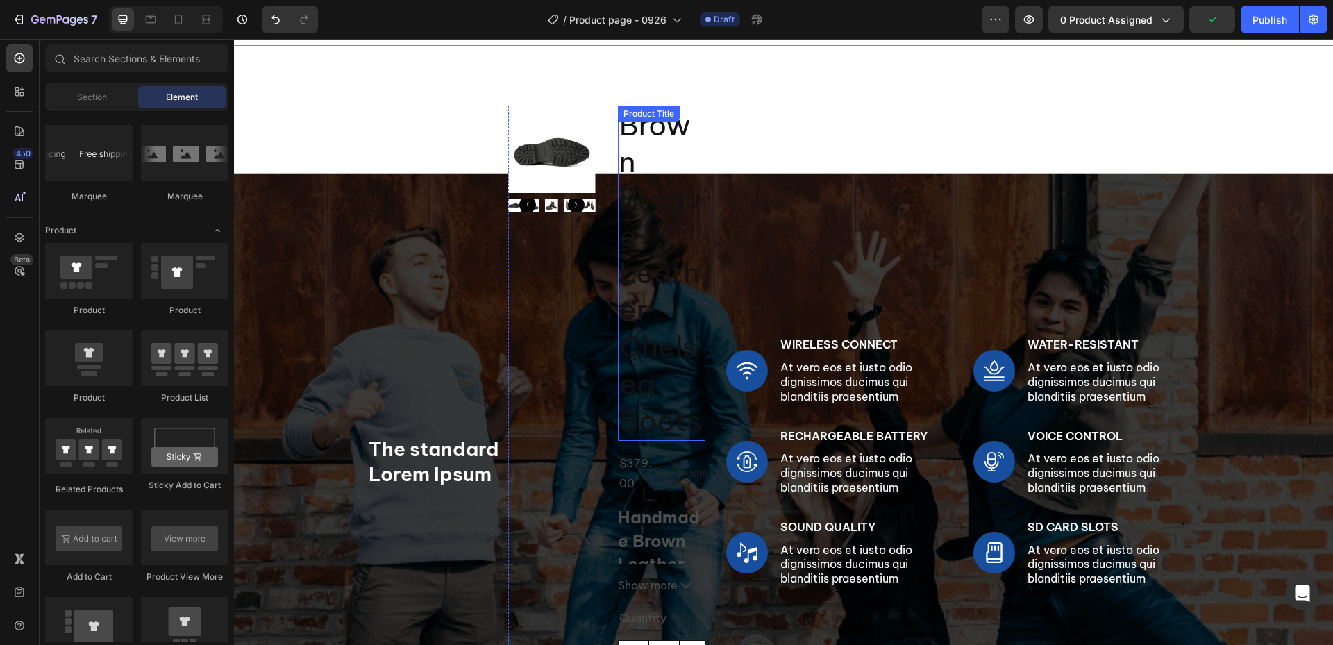
scroll to position [489, 0]
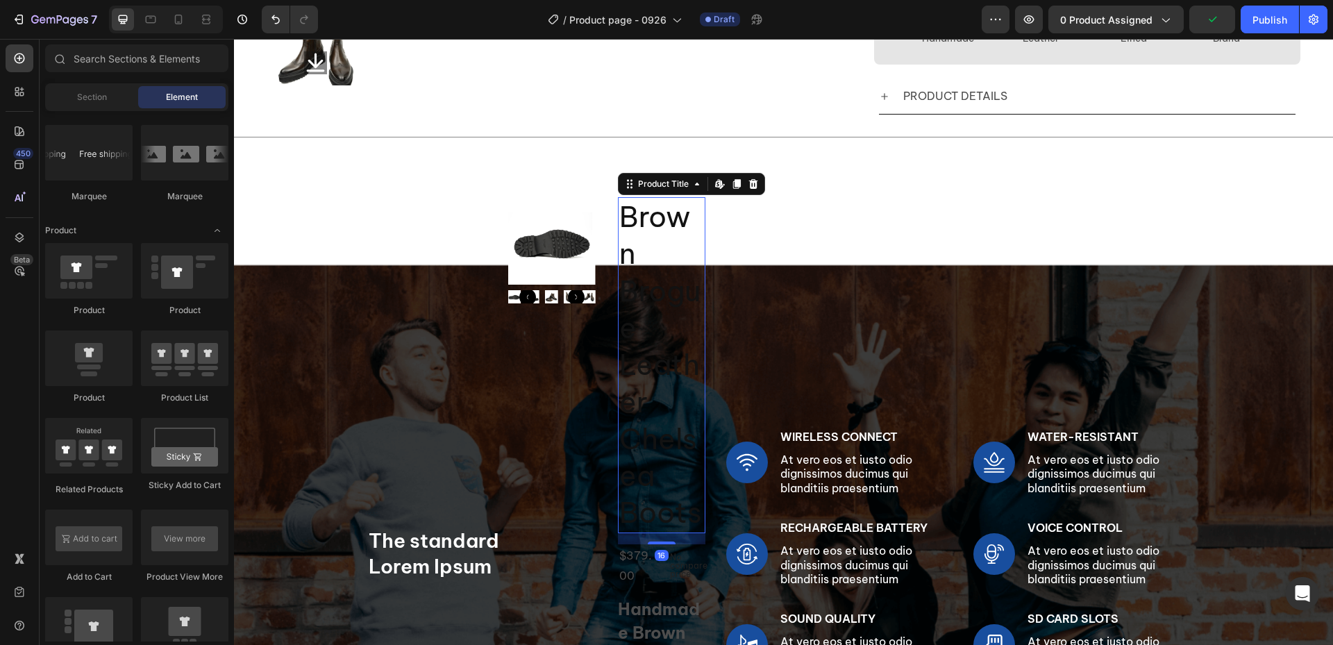
click at [666, 241] on h2 "Brown Brogue Leather Chelsea Boots" at bounding box center [661, 365] width 87 height 336
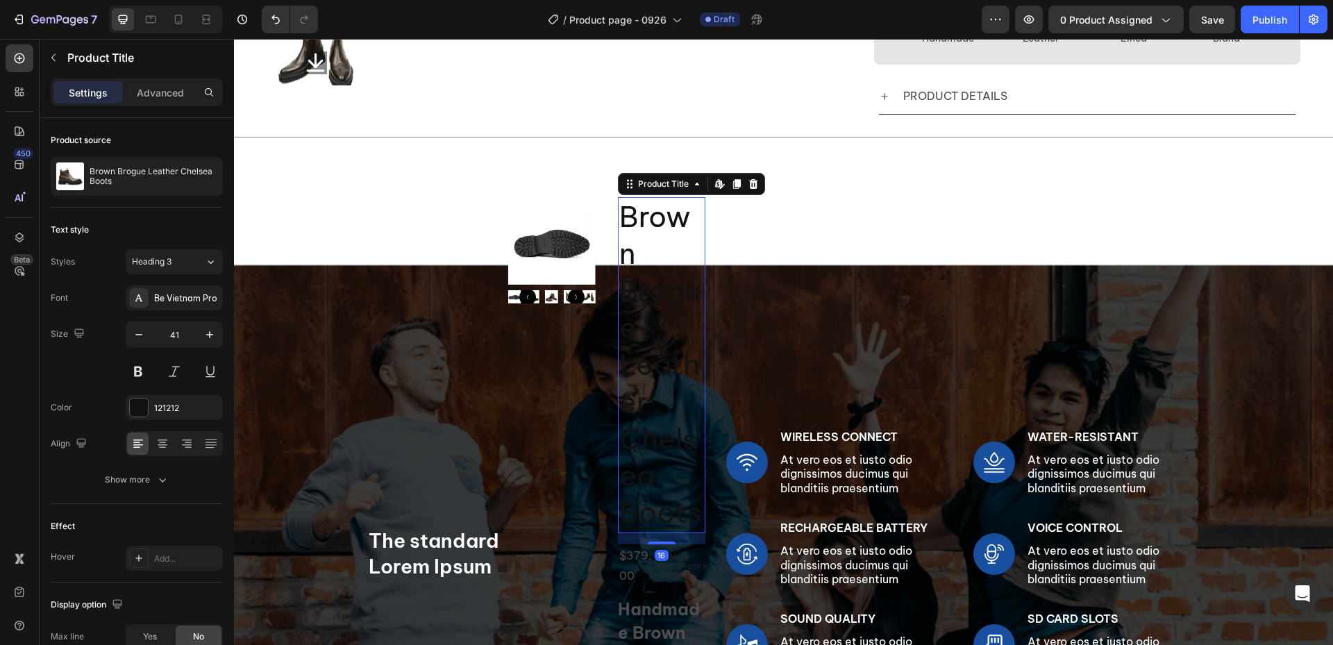
click at [748, 187] on icon at bounding box center [753, 183] width 11 height 11
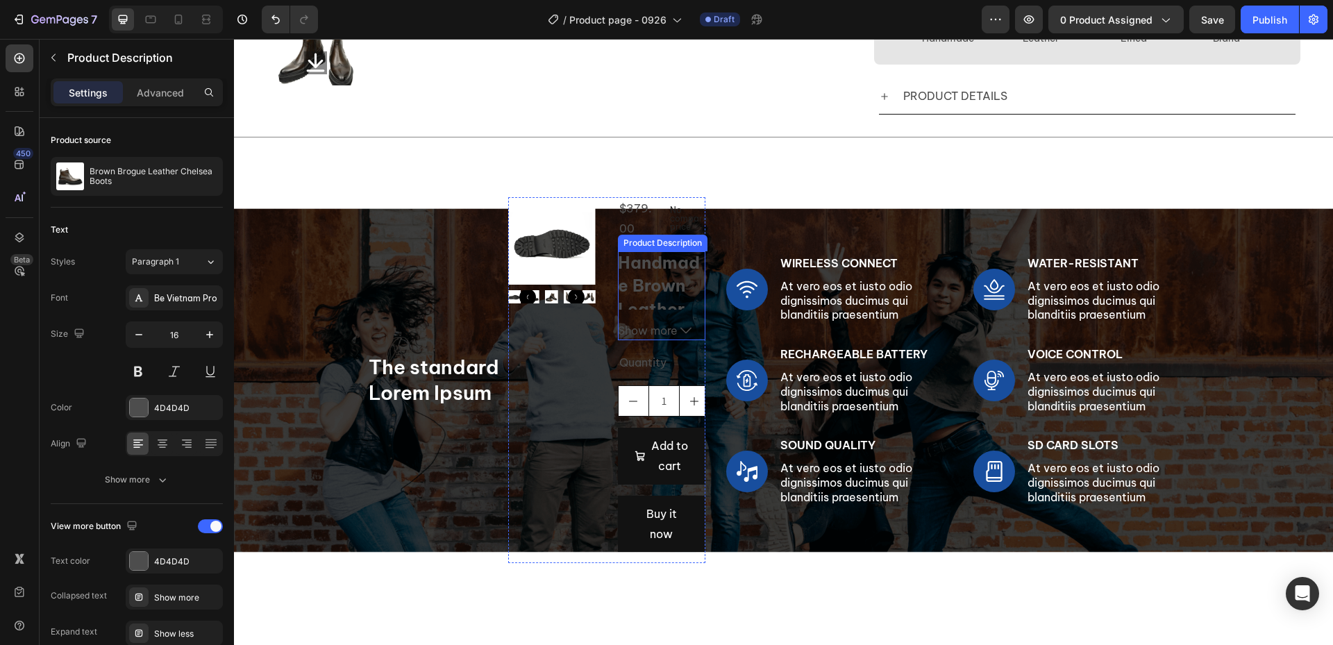
click at [652, 303] on span "Handmade Brown Leather Chelsea Boots with Brogue Detailing" at bounding box center [659, 344] width 82 height 185
click at [775, 240] on icon at bounding box center [780, 238] width 11 height 11
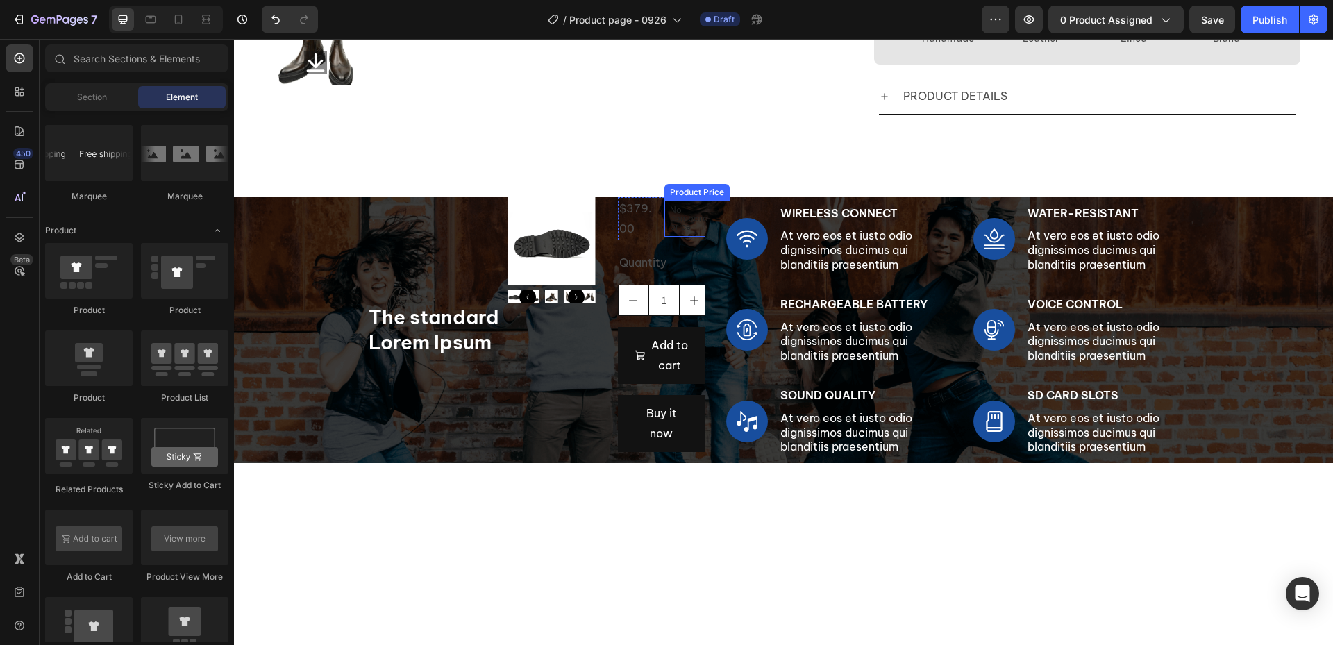
click at [653, 235] on div "$379.00 Product Price Product Price No compare price Product Price Row" at bounding box center [661, 218] width 87 height 43
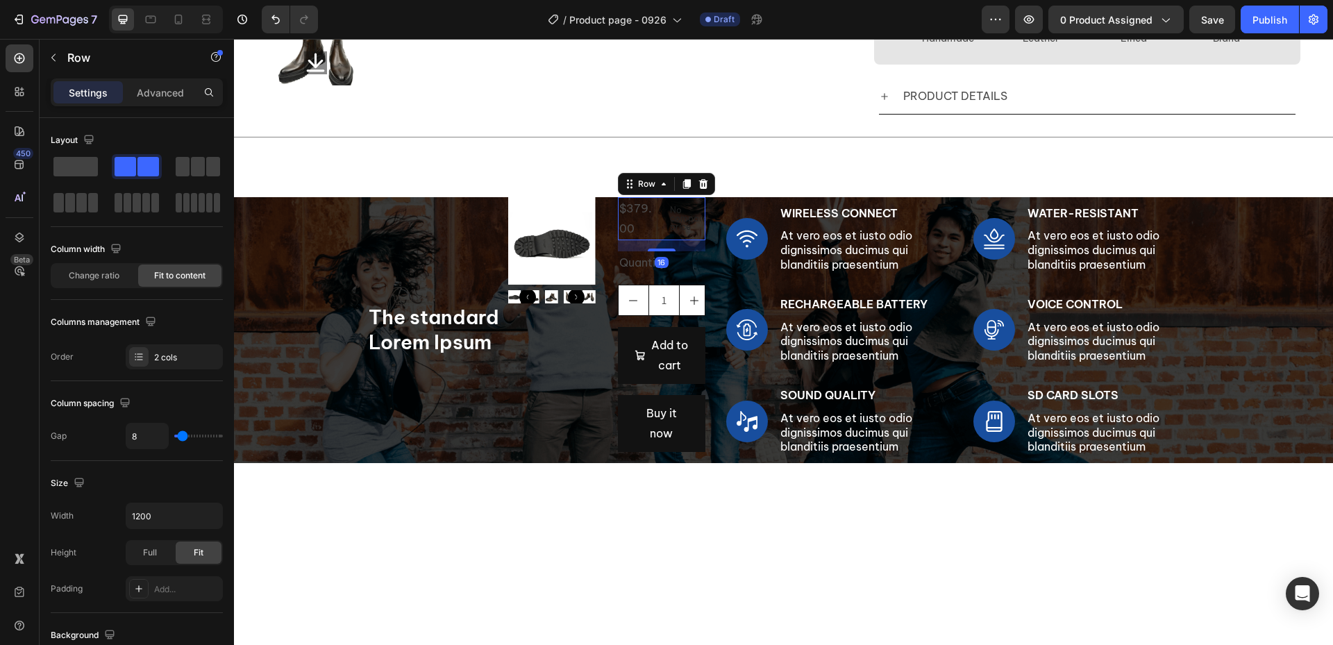
drag, startPoint x: 698, startPoint y: 191, endPoint x: 693, endPoint y: 198, distance: 8.5
click at [698, 189] on icon at bounding box center [702, 184] width 9 height 10
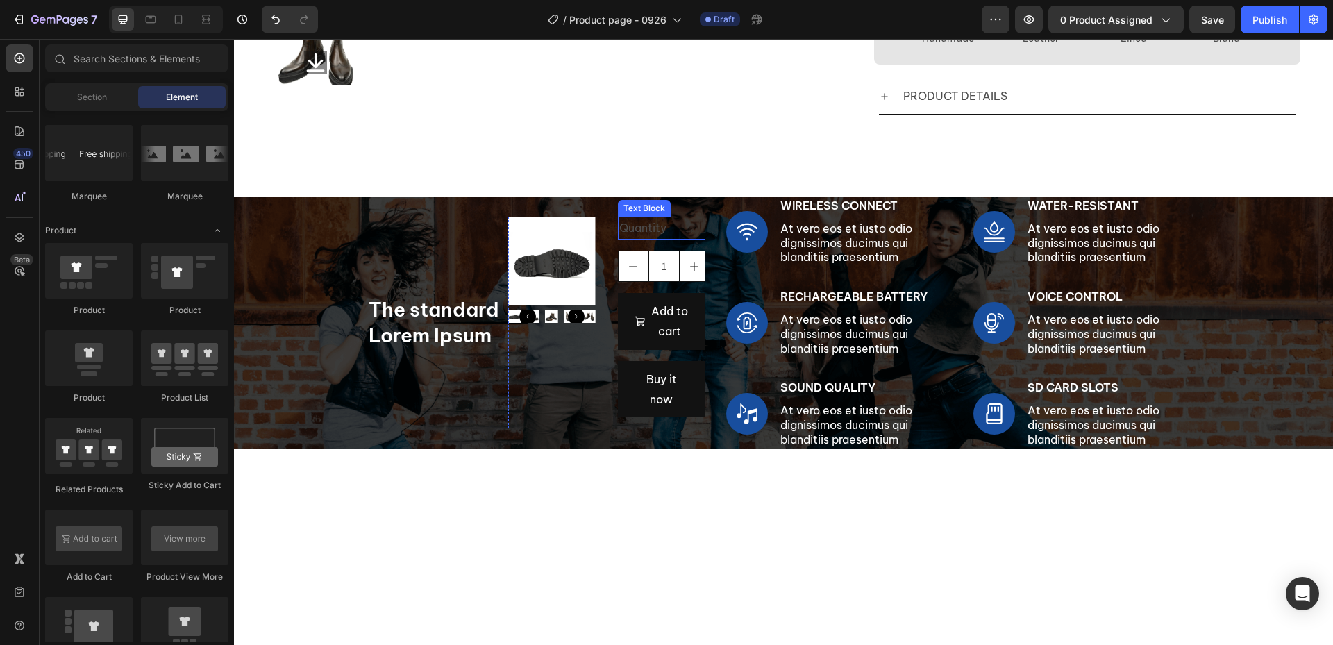
click at [680, 234] on div "Quantity" at bounding box center [661, 228] width 87 height 23
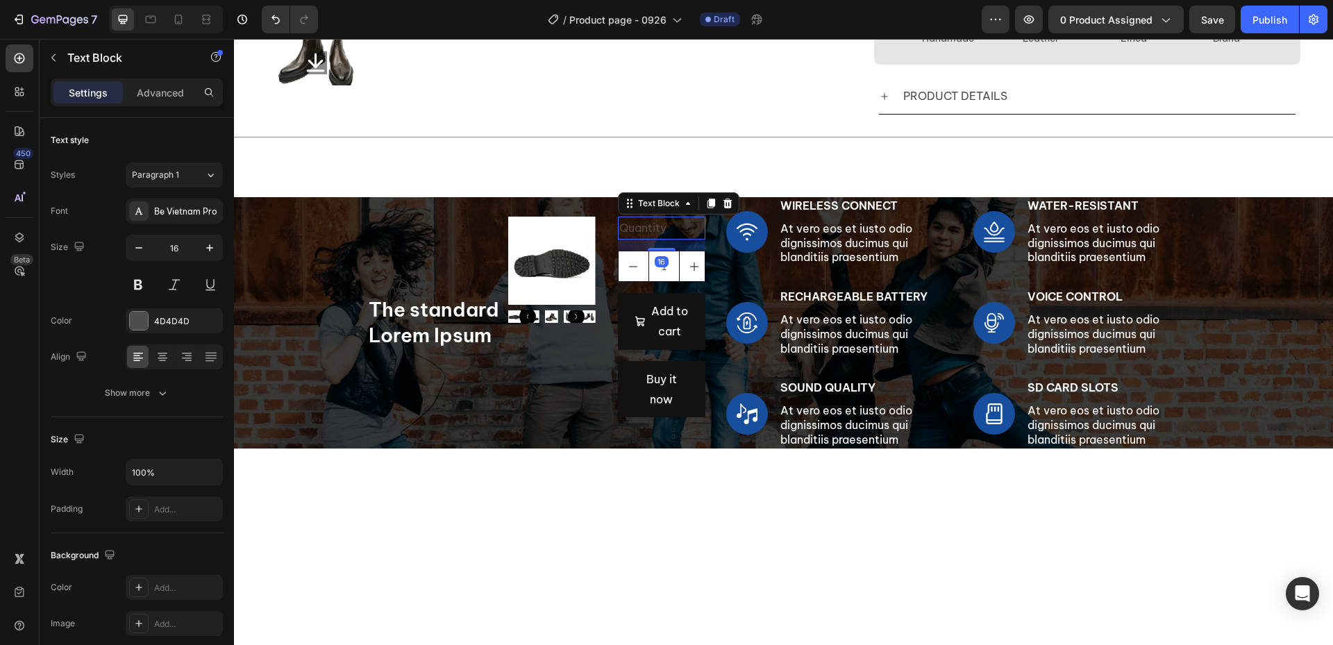
click at [723, 206] on icon at bounding box center [727, 204] width 9 height 10
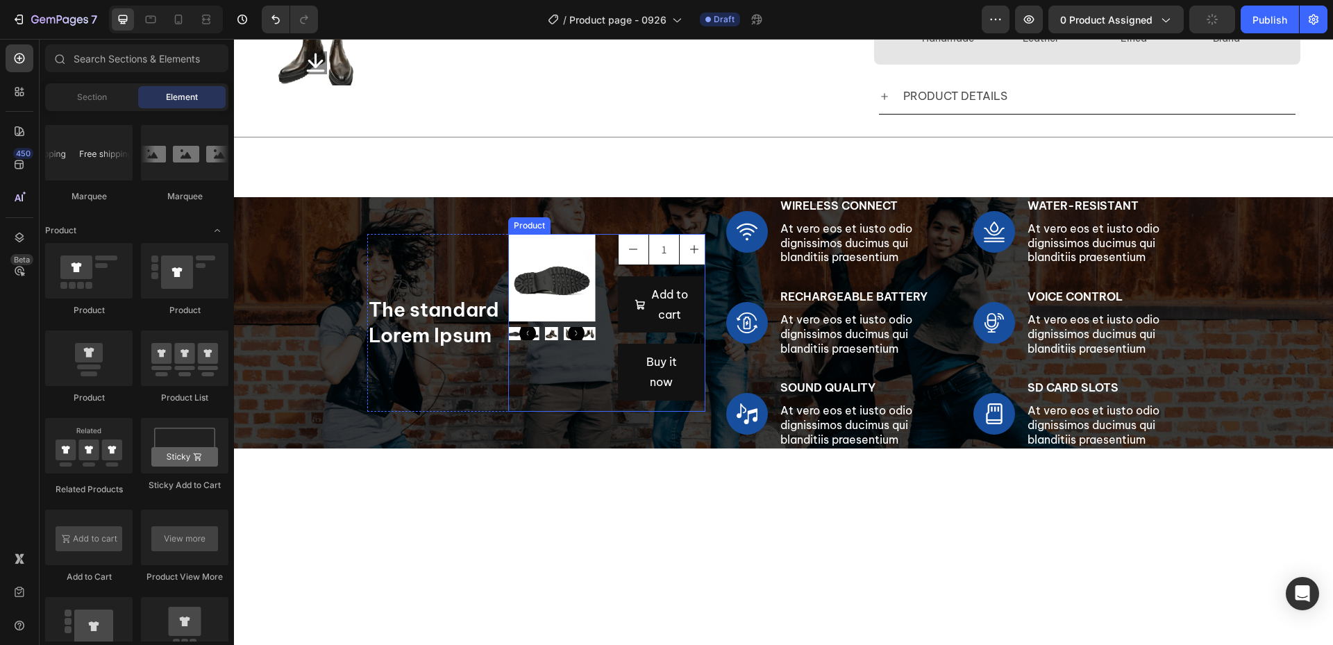
click at [678, 275] on div "1 Product Quantity Add to cart Add to Cart Buy it now Dynamic Checkout" at bounding box center [661, 323] width 87 height 178
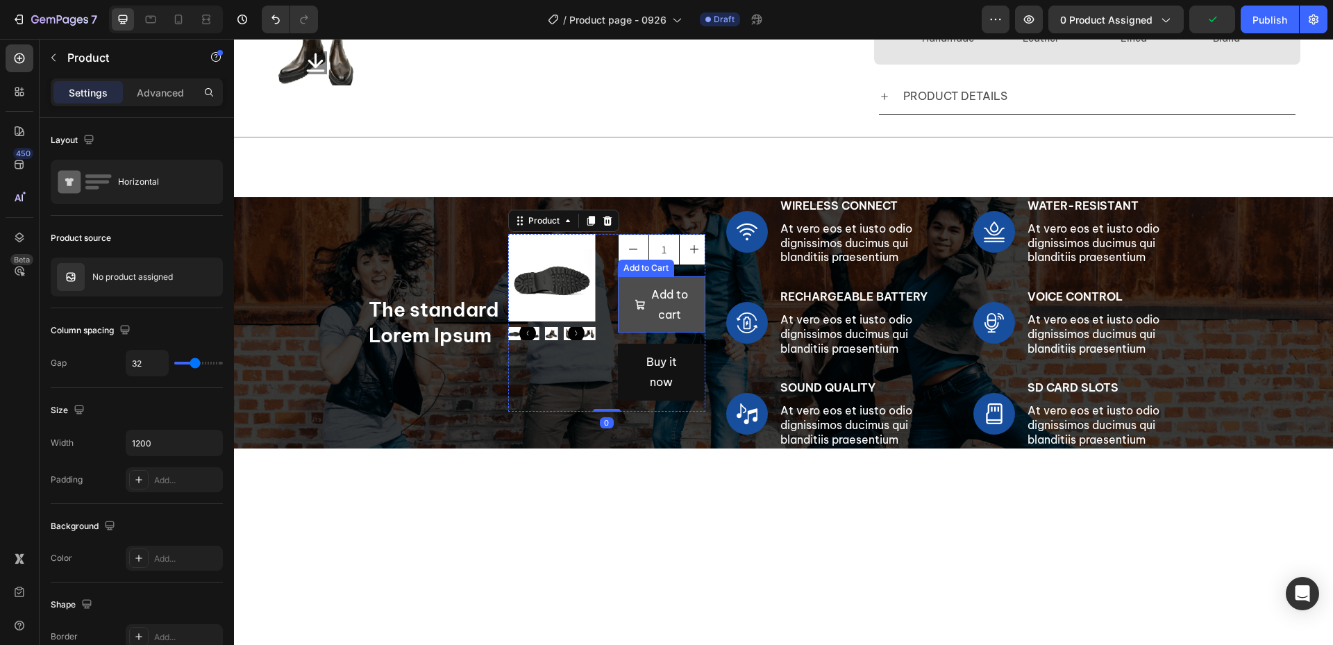
click at [644, 289] on div "Add to cart" at bounding box center [662, 305] width 54 height 40
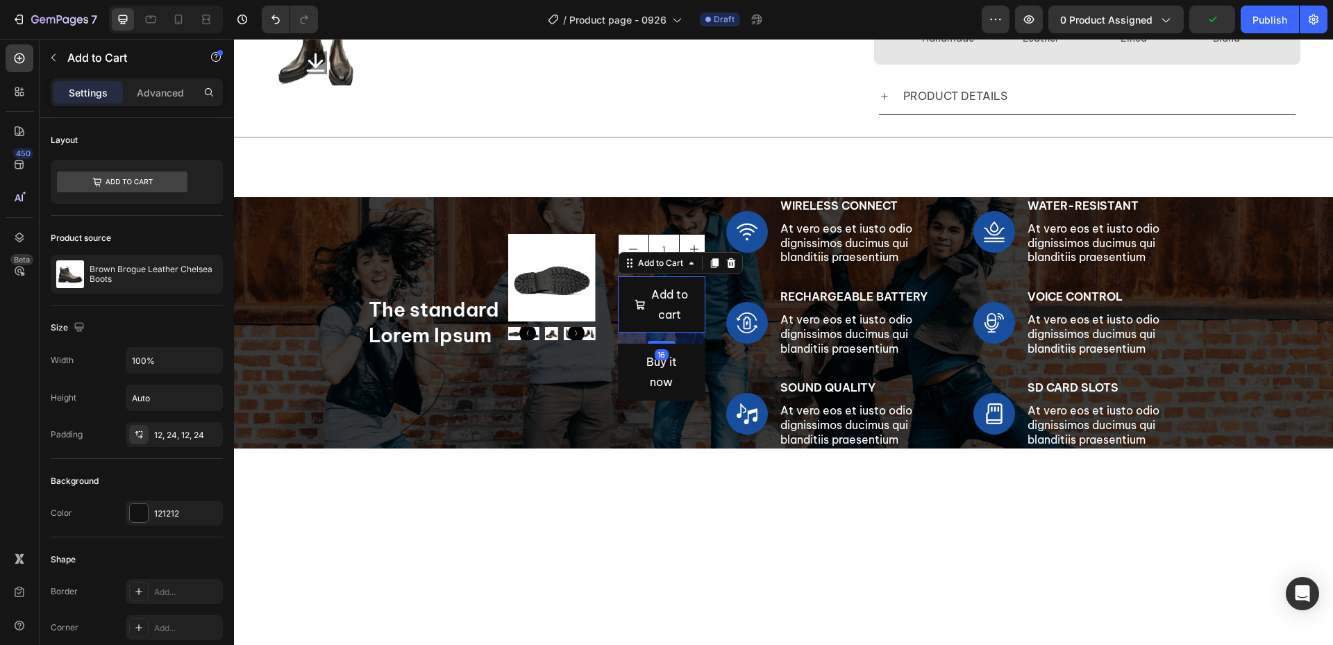
click at [725, 261] on icon at bounding box center [730, 263] width 11 height 11
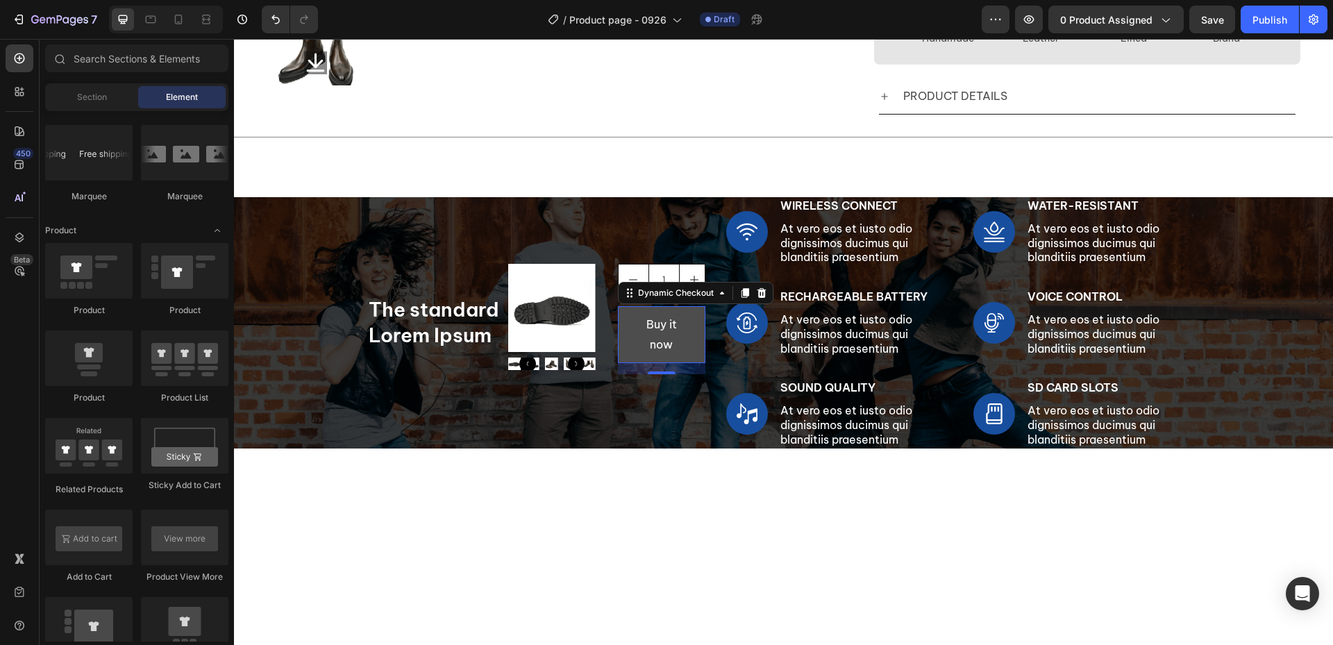
click at [684, 324] on button "Buy it now" at bounding box center [661, 334] width 87 height 57
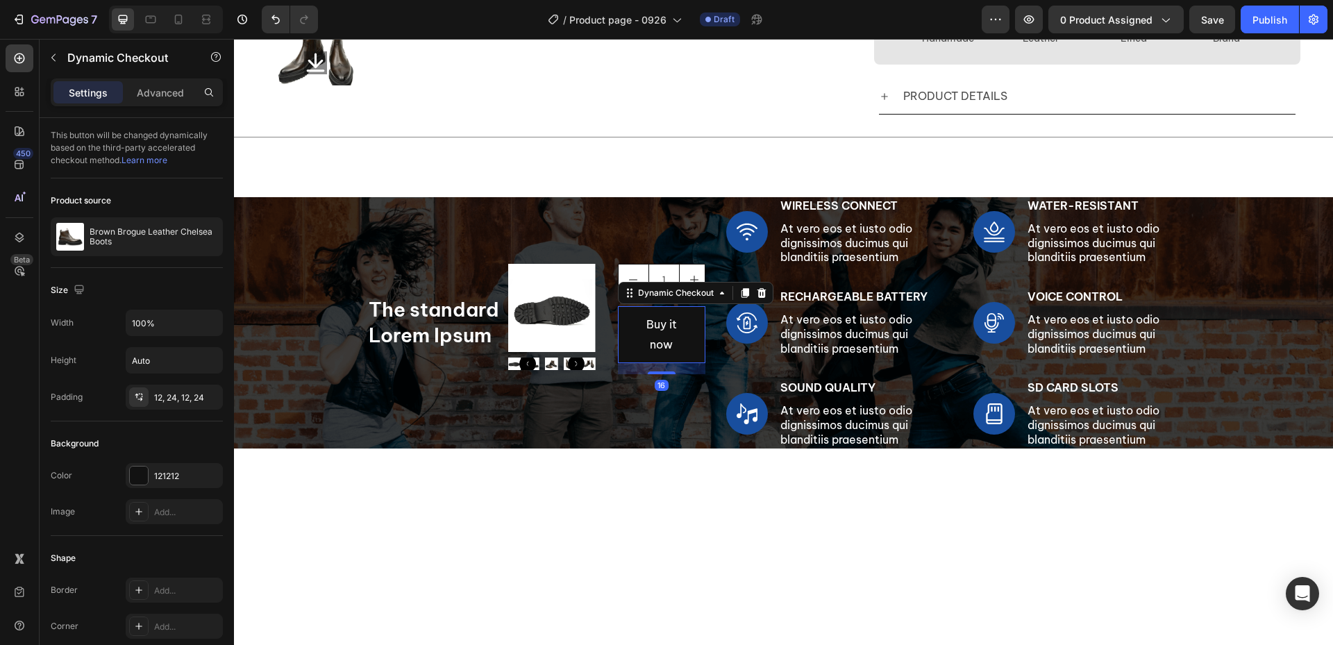
drag, startPoint x: 756, startPoint y: 299, endPoint x: 746, endPoint y: 301, distance: 10.8
click at [757, 298] on icon at bounding box center [761, 293] width 9 height 10
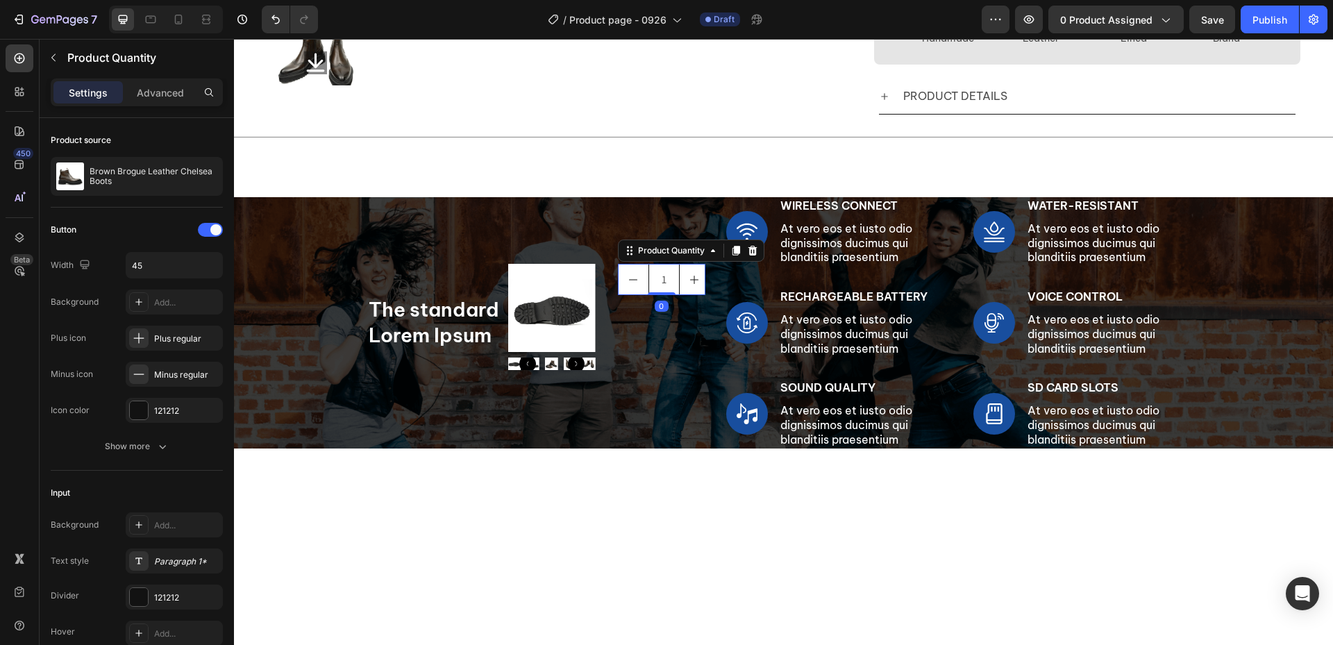
click at [691, 278] on icon "increment" at bounding box center [694, 279] width 11 height 11
type input "2"
click at [749, 254] on icon at bounding box center [752, 251] width 9 height 10
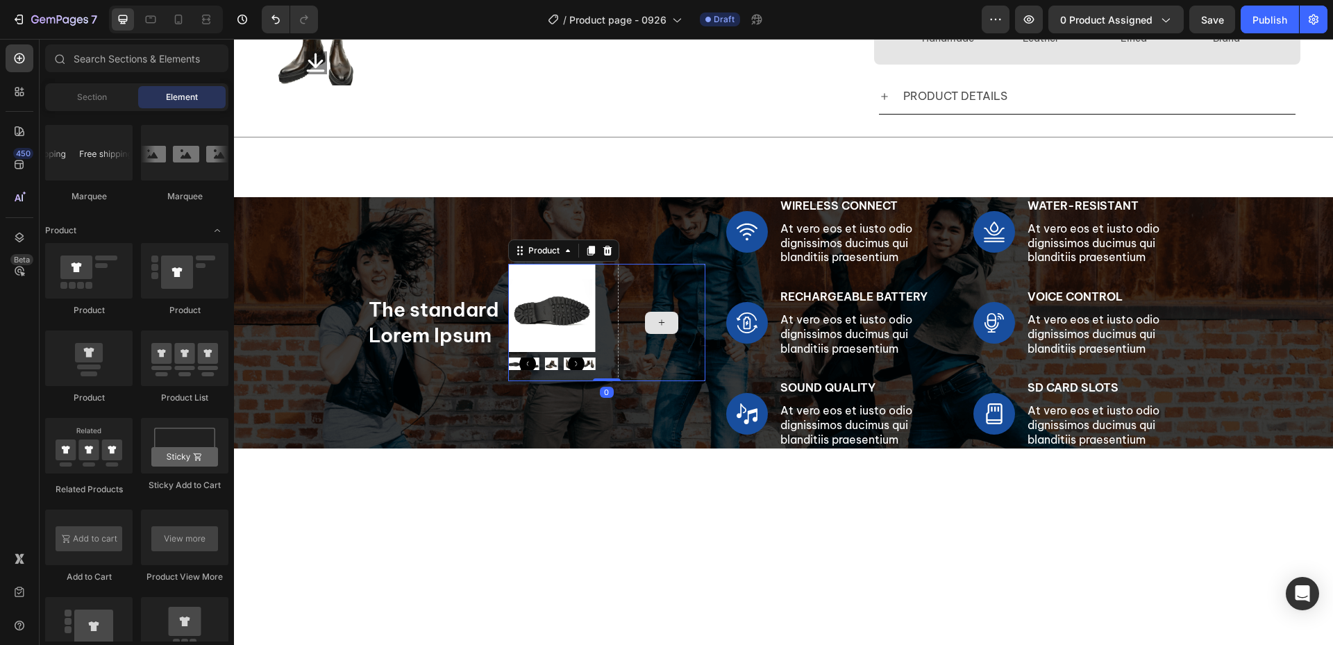
click at [627, 335] on div at bounding box center [661, 322] width 87 height 117
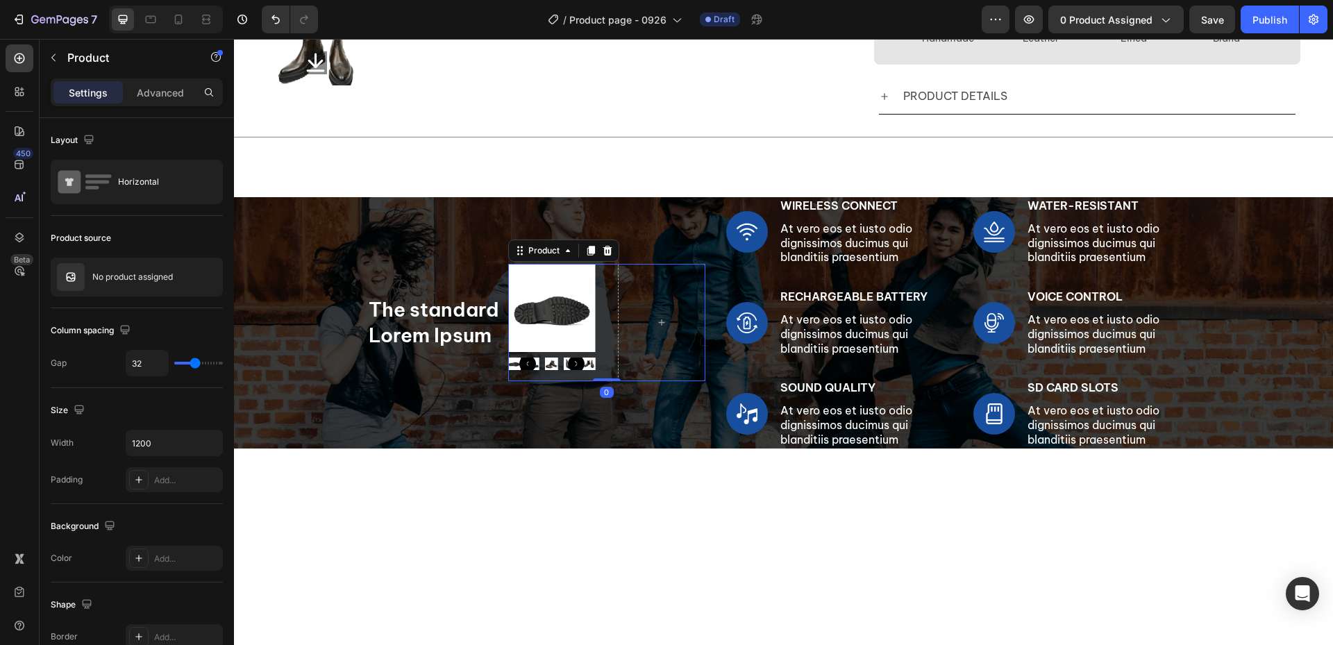
click at [140, 79] on div "Settings Advanced" at bounding box center [137, 92] width 172 height 28
click at [163, 87] on p "Advanced" at bounding box center [160, 92] width 47 height 15
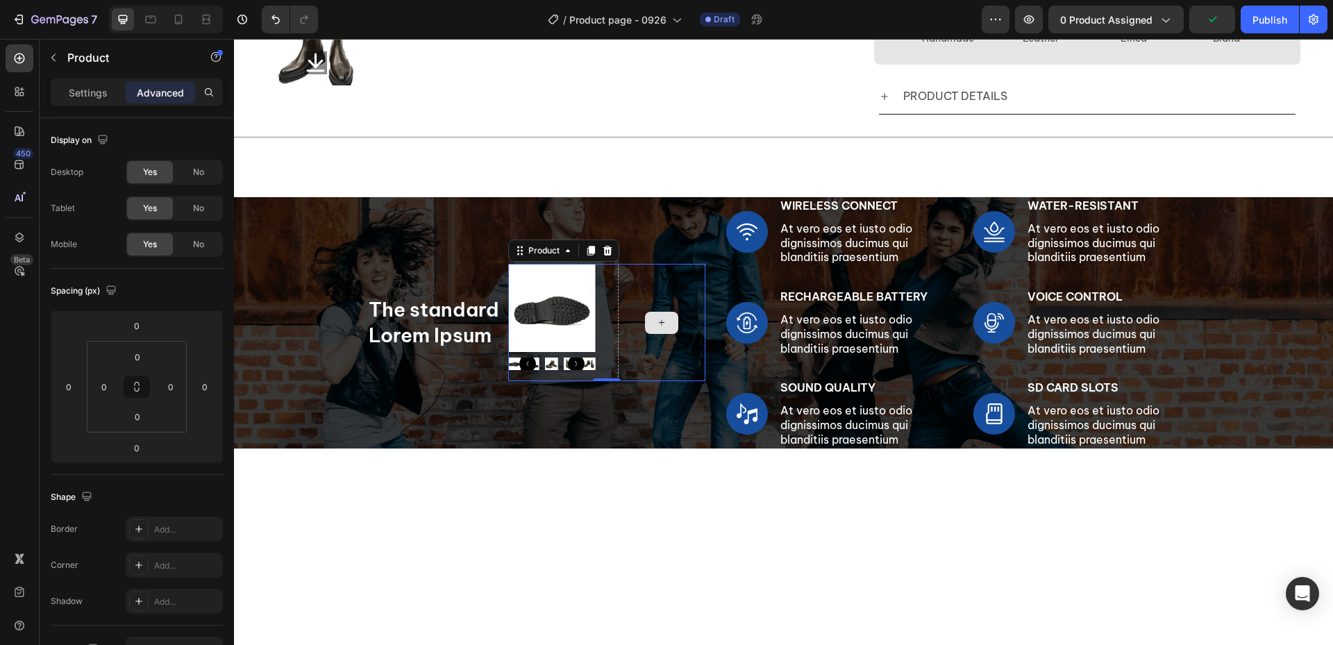
click at [629, 351] on div at bounding box center [661, 322] width 87 height 117
click at [519, 367] on icon "Carousel Back Arrow" at bounding box center [527, 363] width 17 height 17
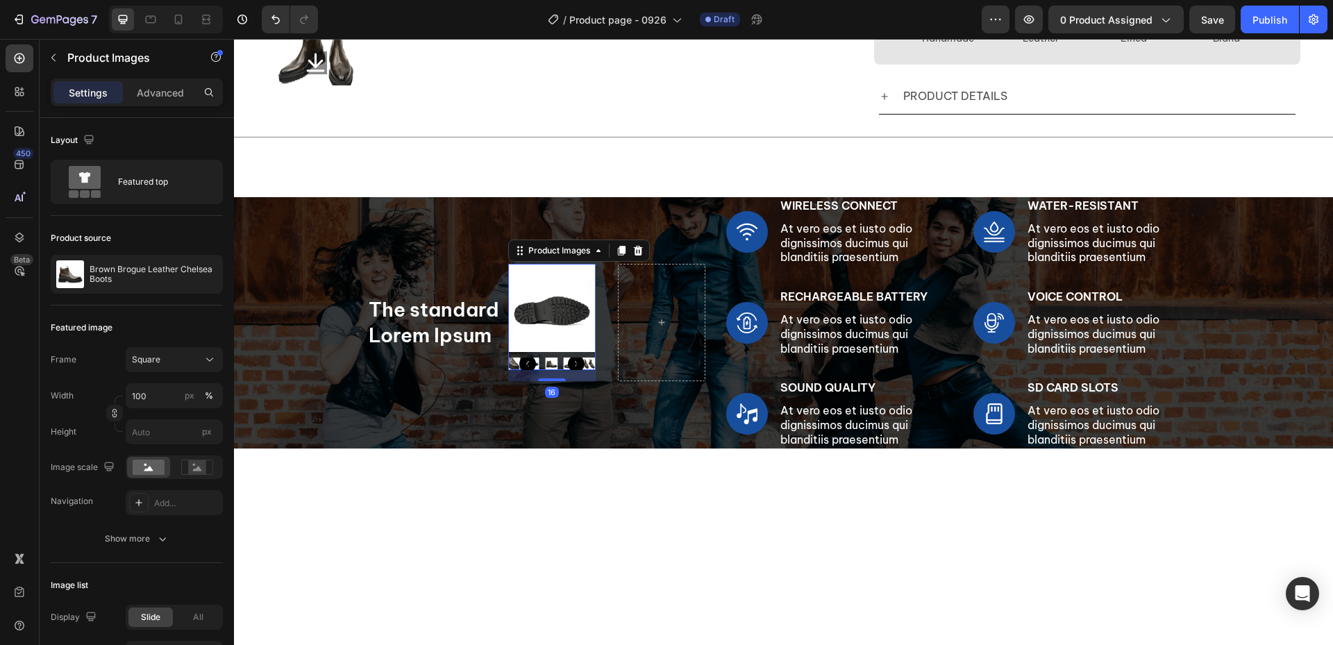
click at [520, 367] on icon "Carousel Back Arrow" at bounding box center [527, 363] width 17 height 17
click at [551, 308] on img at bounding box center [551, 307] width 87 height 87
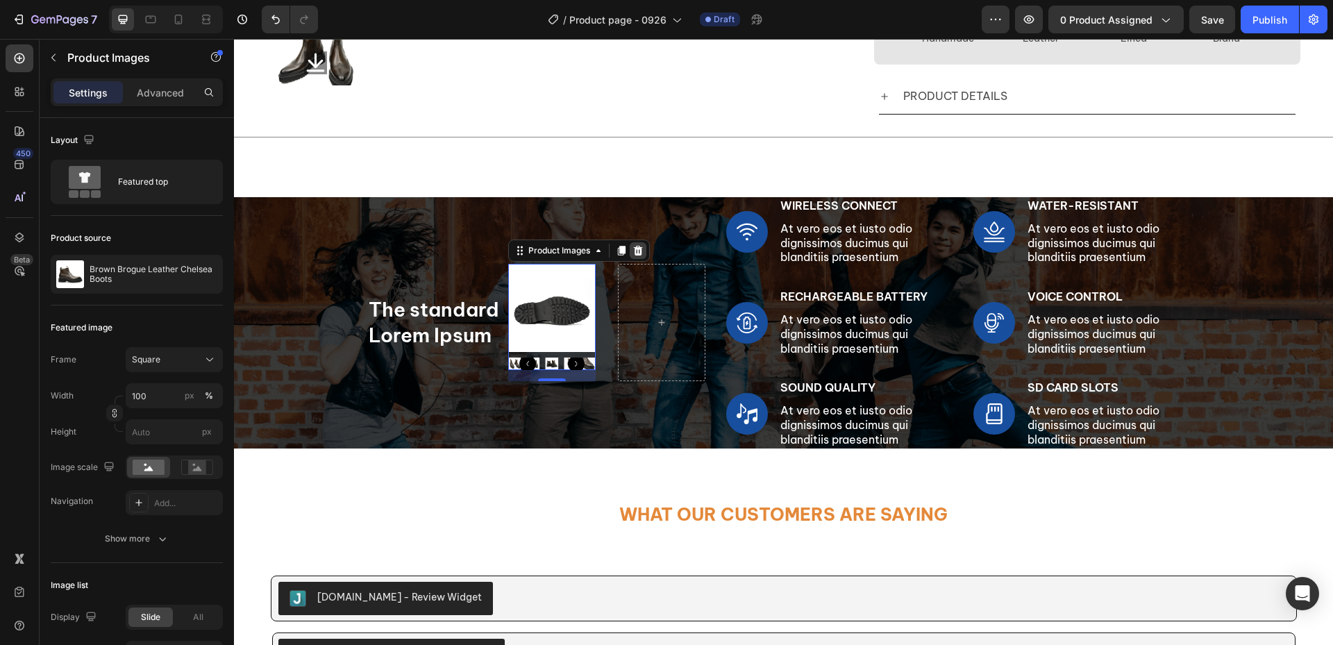
click at [630, 255] on div at bounding box center [638, 250] width 17 height 17
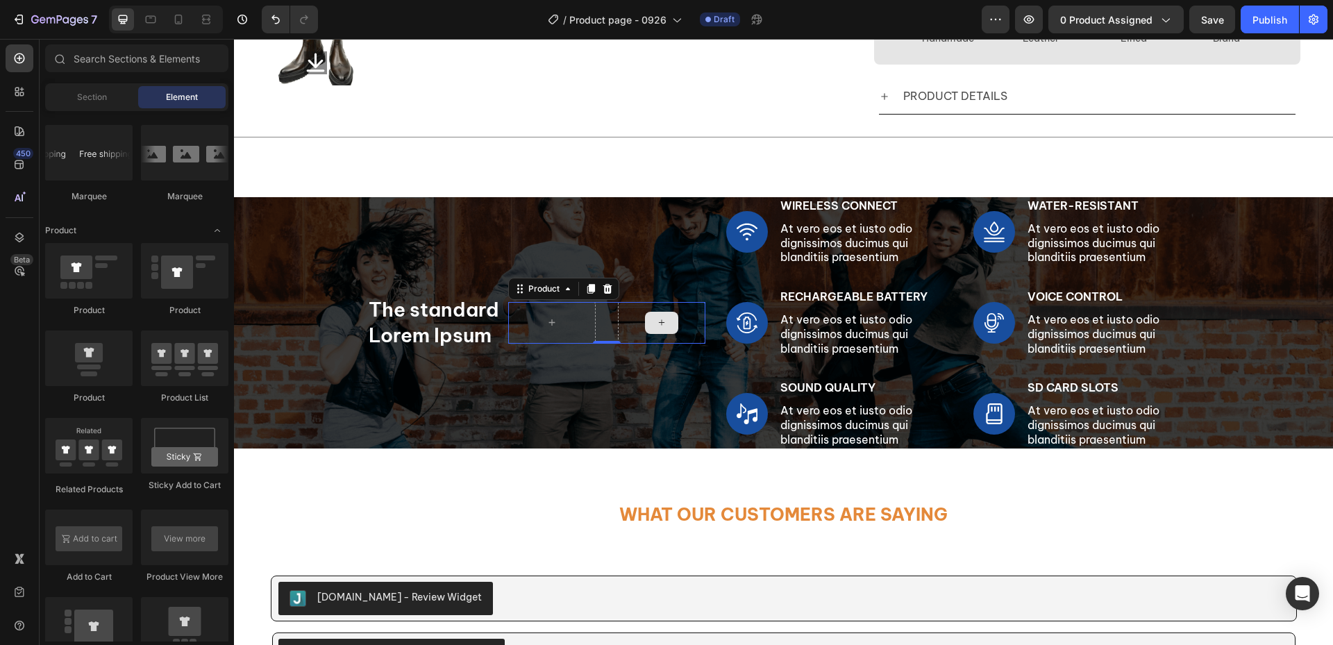
click at [680, 317] on div at bounding box center [661, 323] width 87 height 42
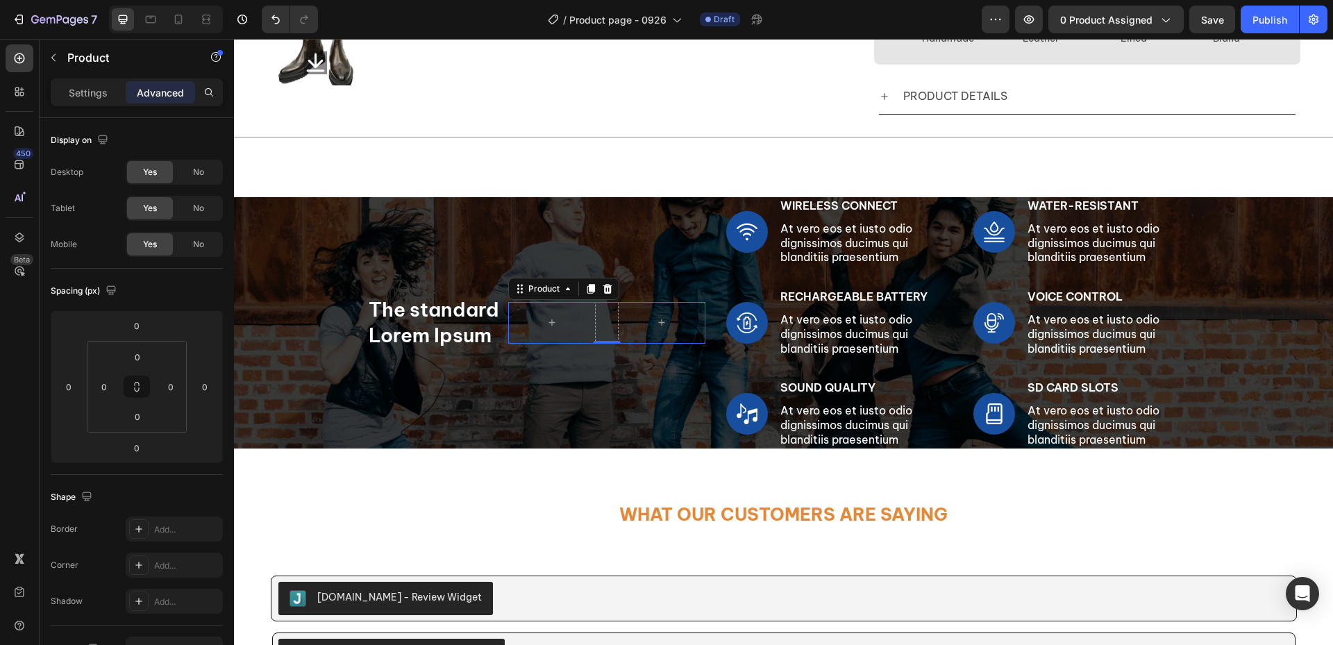
click at [603, 292] on icon at bounding box center [607, 289] width 9 height 10
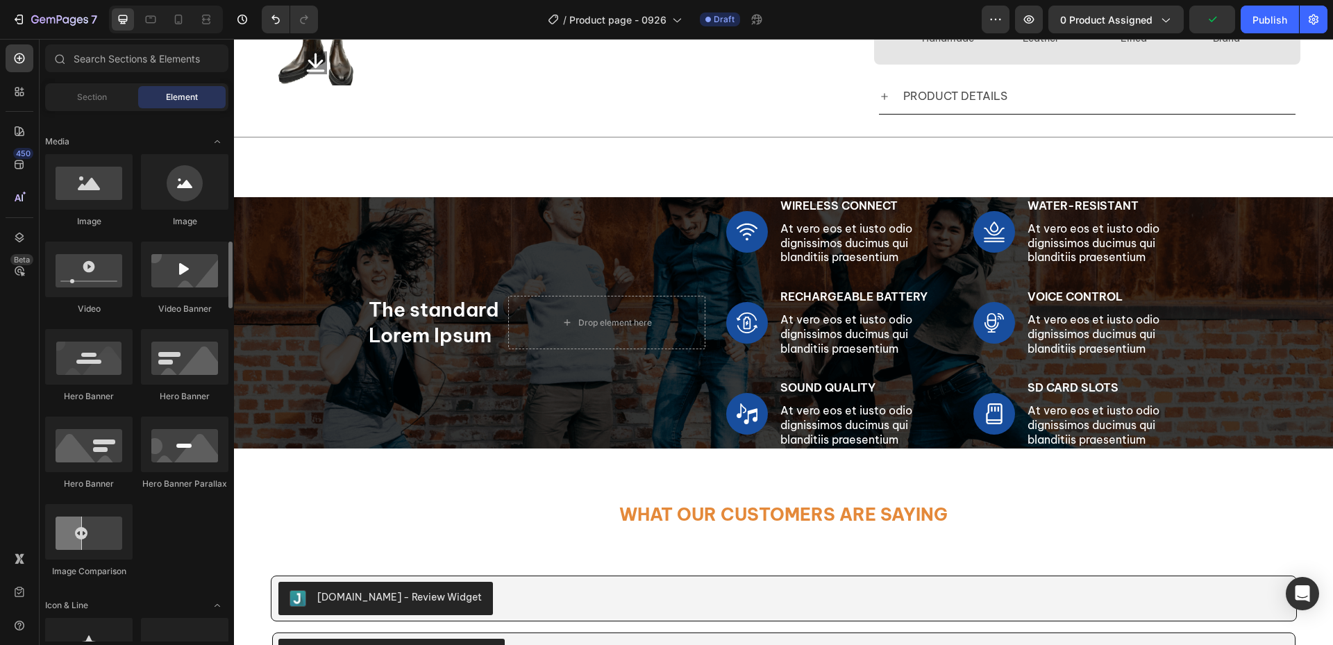
scroll to position [555, 0]
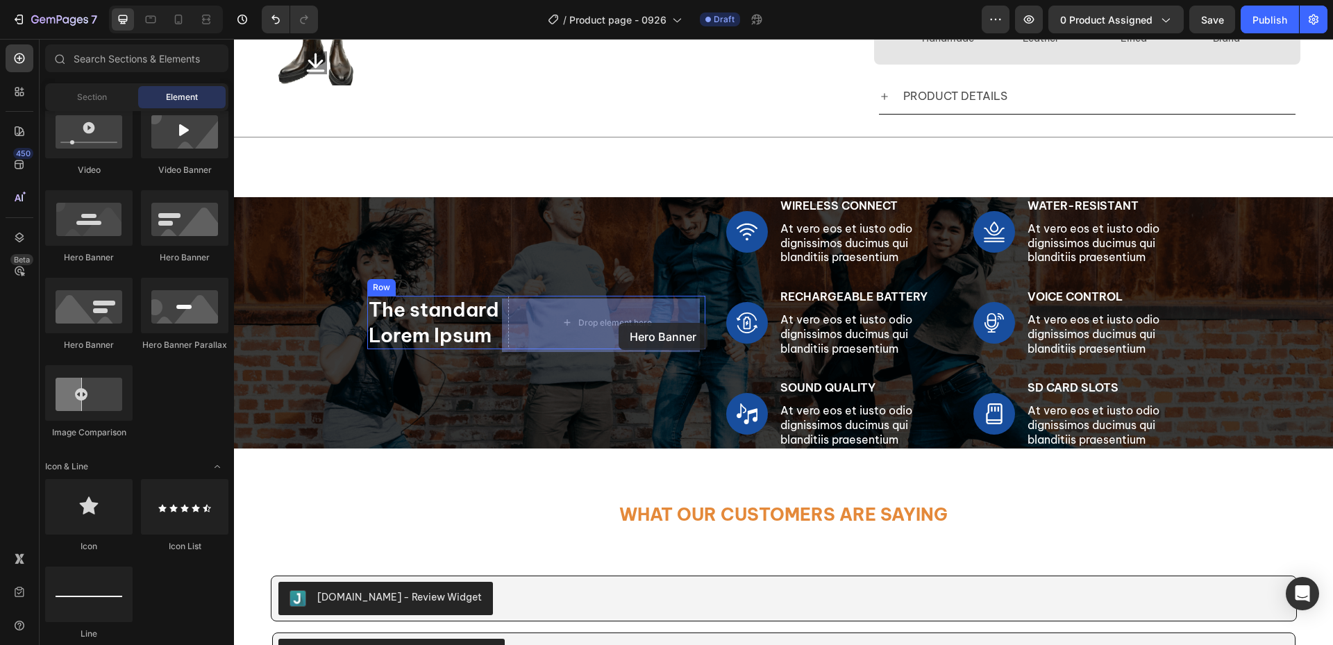
drag, startPoint x: 336, startPoint y: 362, endPoint x: 551, endPoint y: 378, distance: 215.2
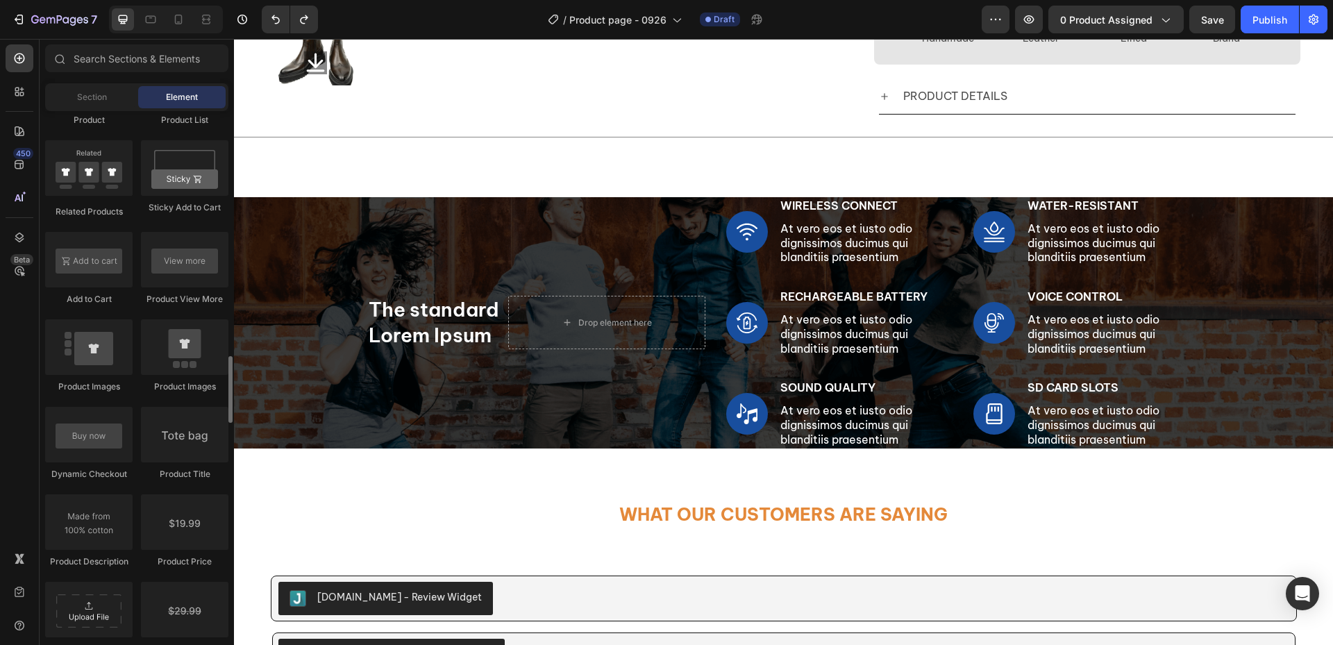
scroll to position [2013, 0]
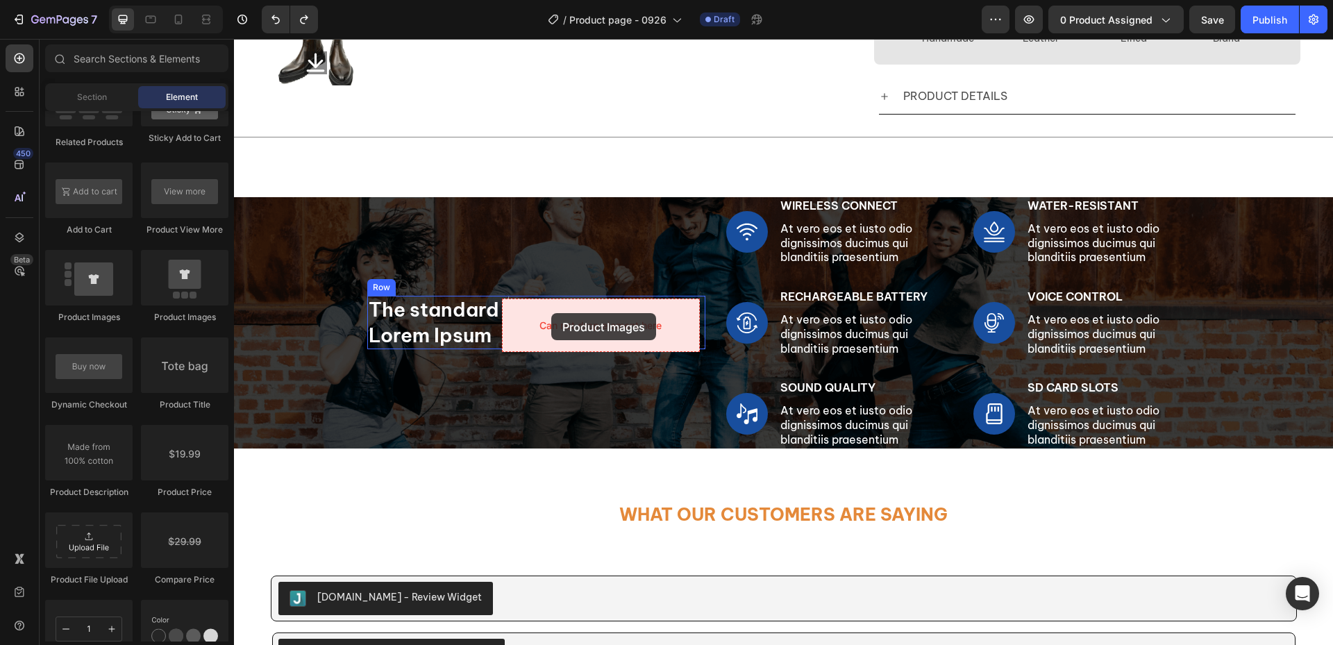
drag, startPoint x: 429, startPoint y: 324, endPoint x: 510, endPoint y: 322, distance: 81.2
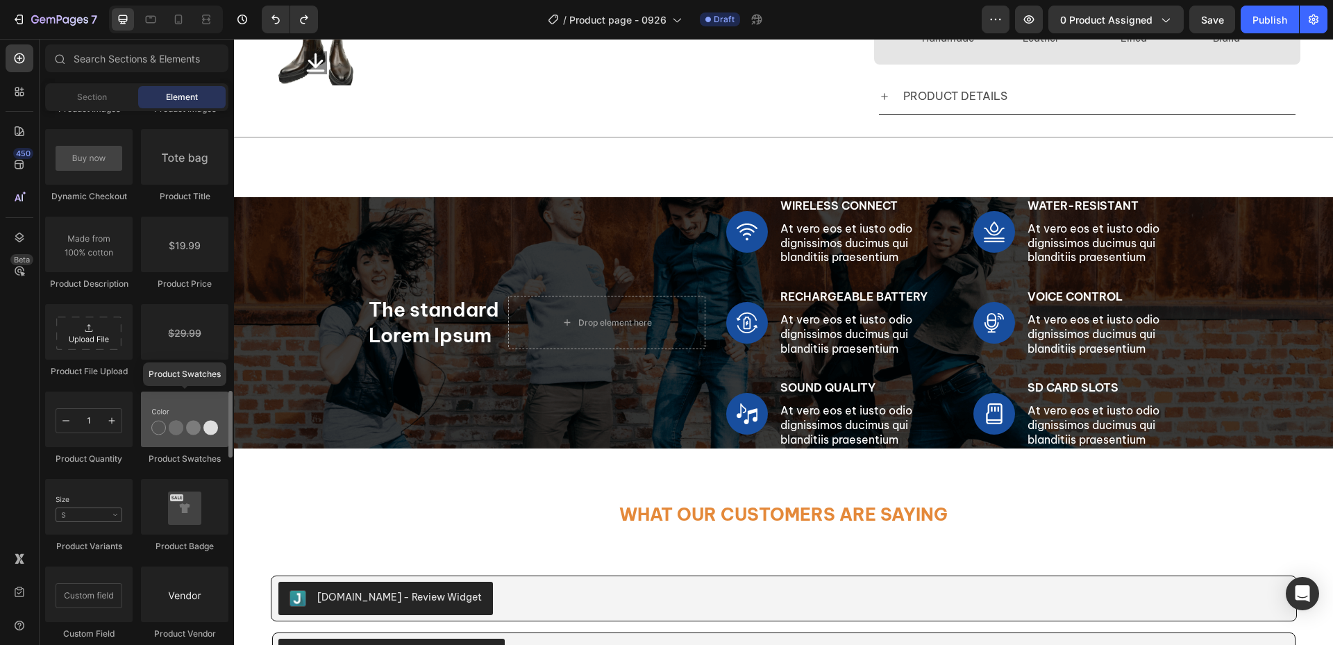
scroll to position [2430, 0]
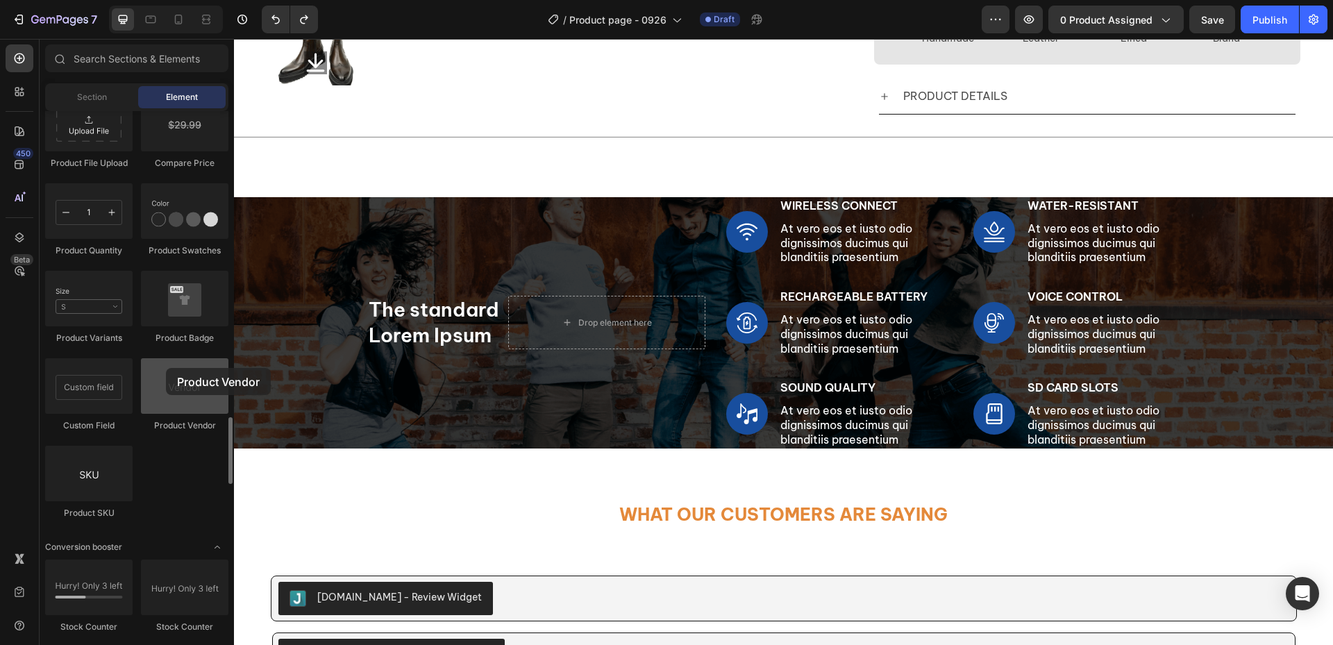
drag, startPoint x: 205, startPoint y: 401, endPoint x: 152, endPoint y: 381, distance: 57.1
click at [140, 381] on div "Product Product Product Product List Related Products Sticky Add to Cart Add to…" at bounding box center [136, 5] width 183 height 1052
drag, startPoint x: 198, startPoint y: 306, endPoint x: 140, endPoint y: 324, distance: 60.4
click at [138, 314] on div "Product Product Product Product List Related Products Sticky Add to Cart Add to…" at bounding box center [136, 5] width 183 height 1052
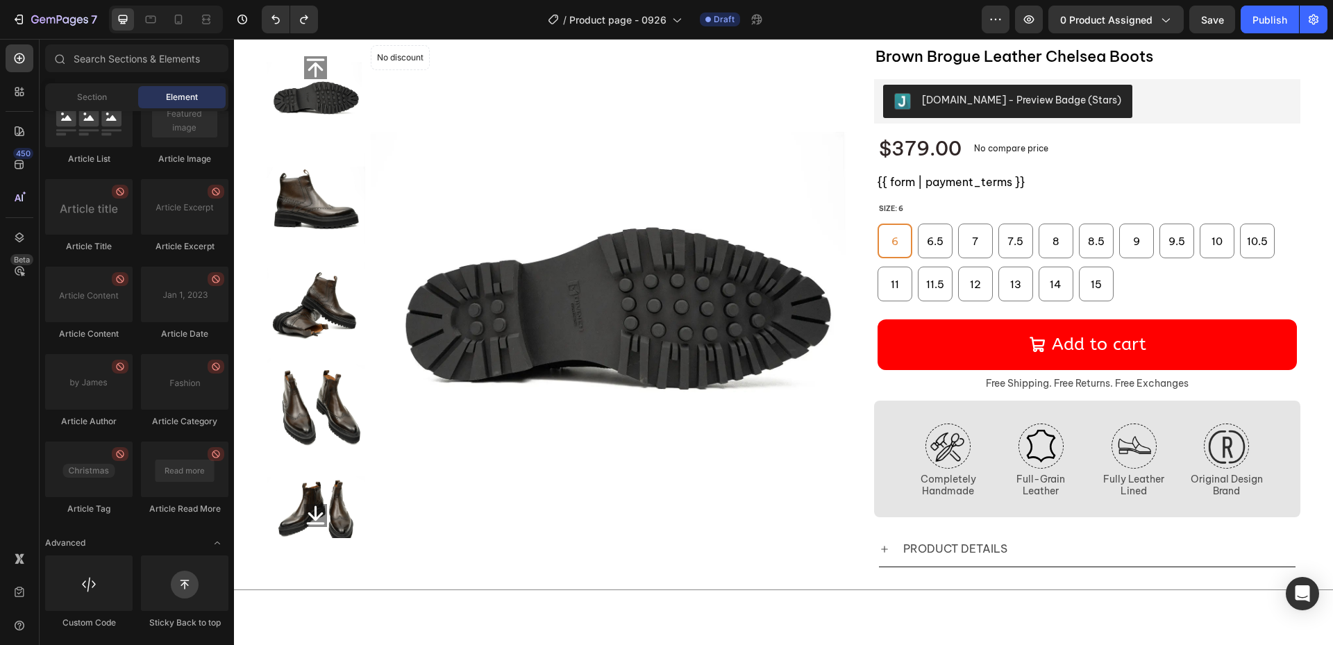
scroll to position [3, 0]
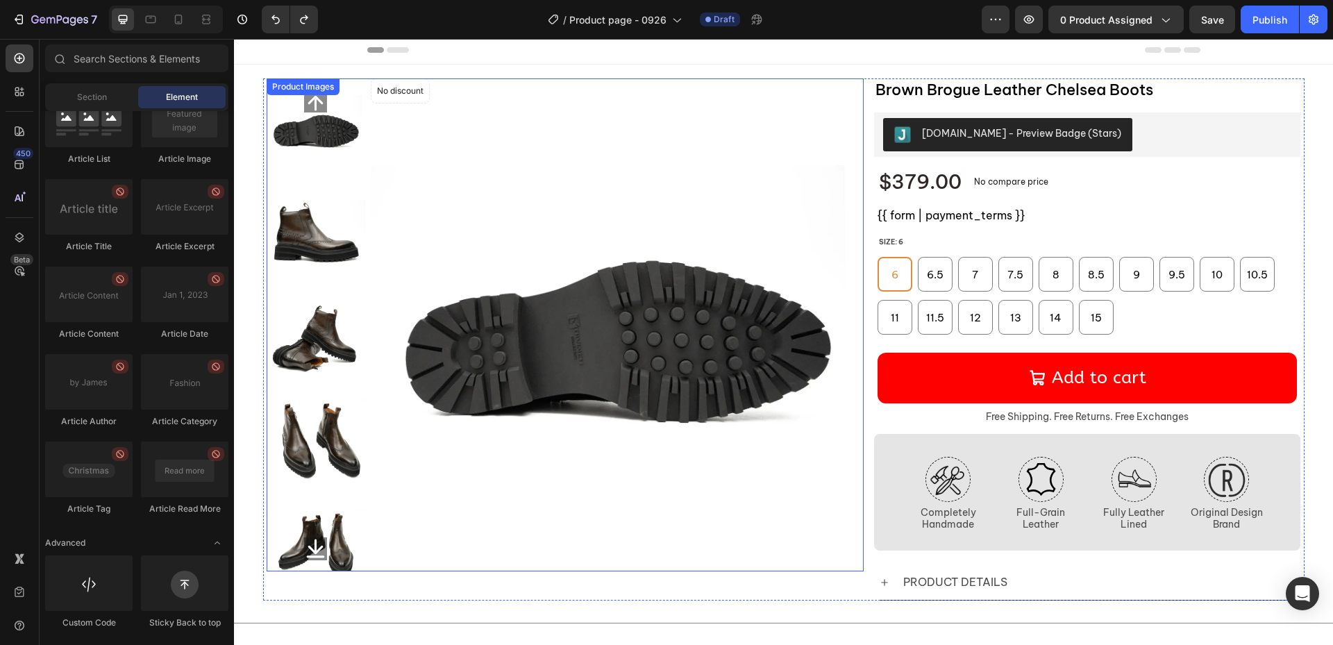
click at [325, 246] on img at bounding box center [316, 232] width 99 height 99
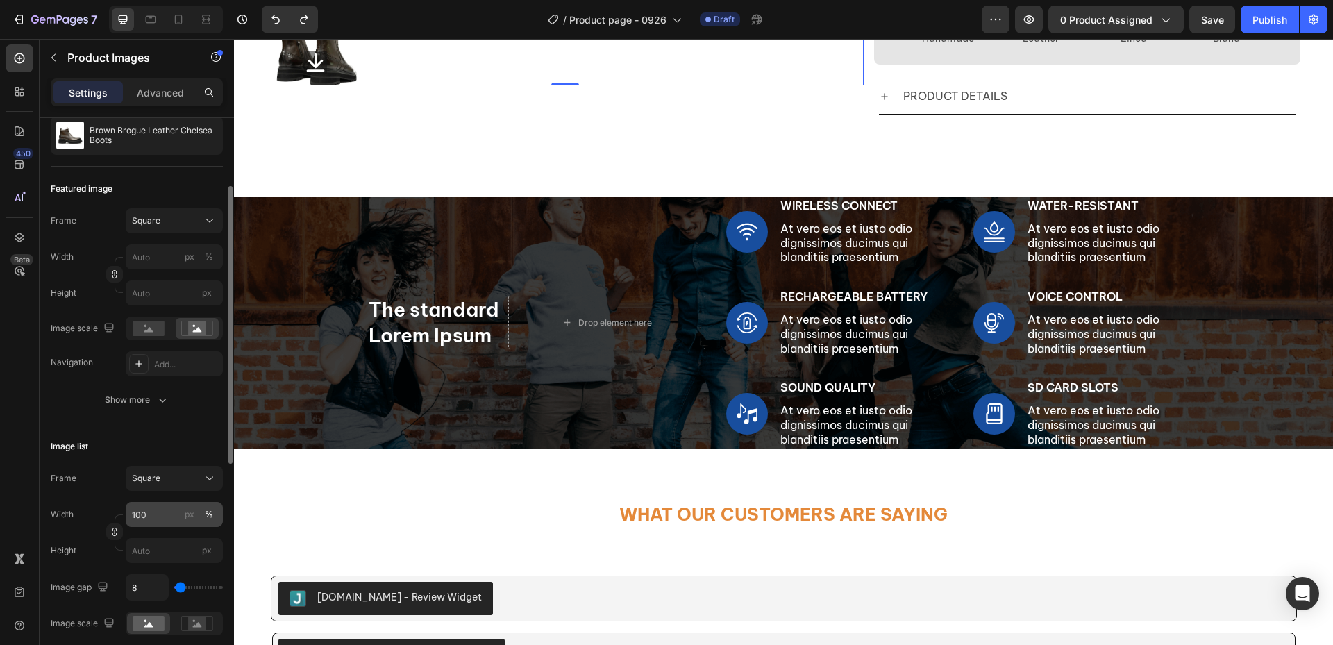
scroll to position [278, 0]
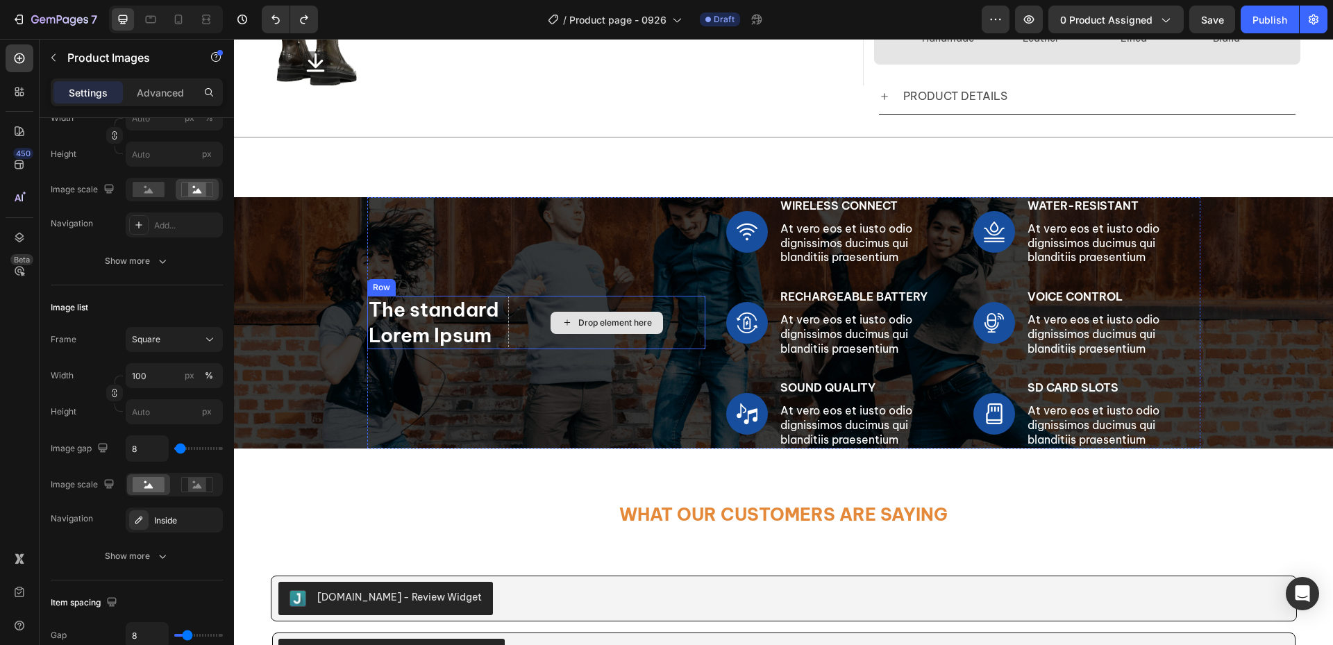
click at [585, 328] on div "Drop element here" at bounding box center [615, 322] width 74 height 11
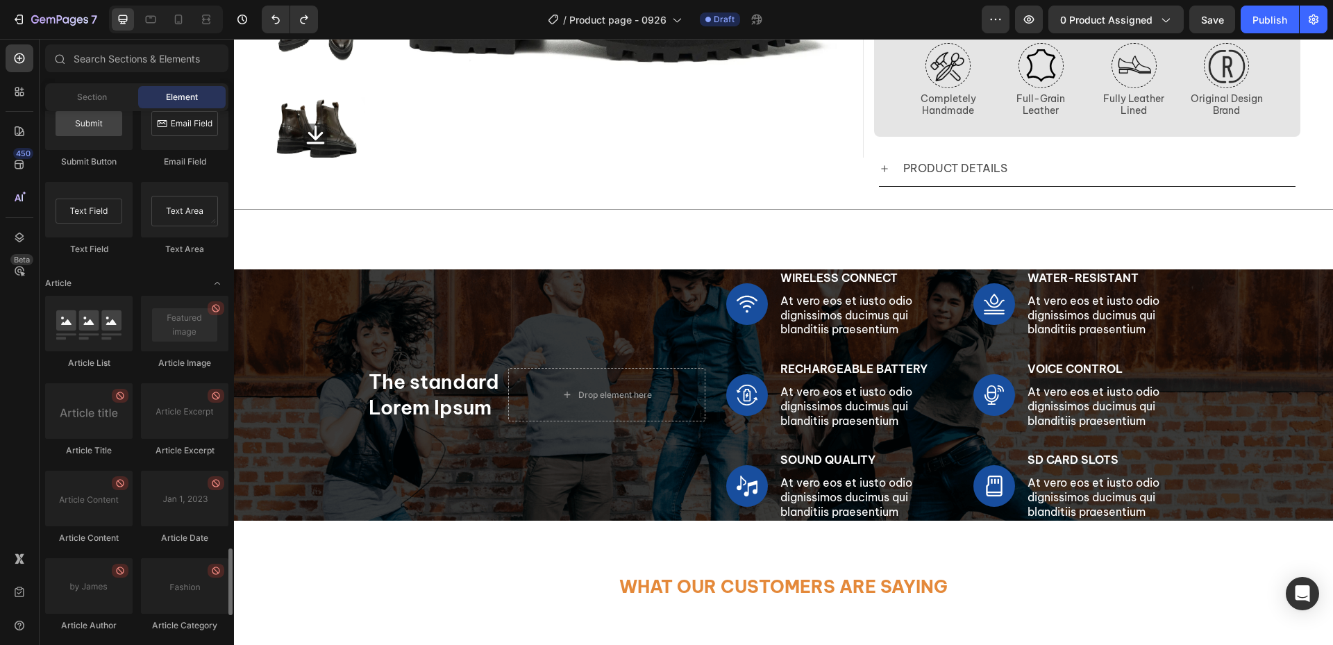
scroll to position [3675, 0]
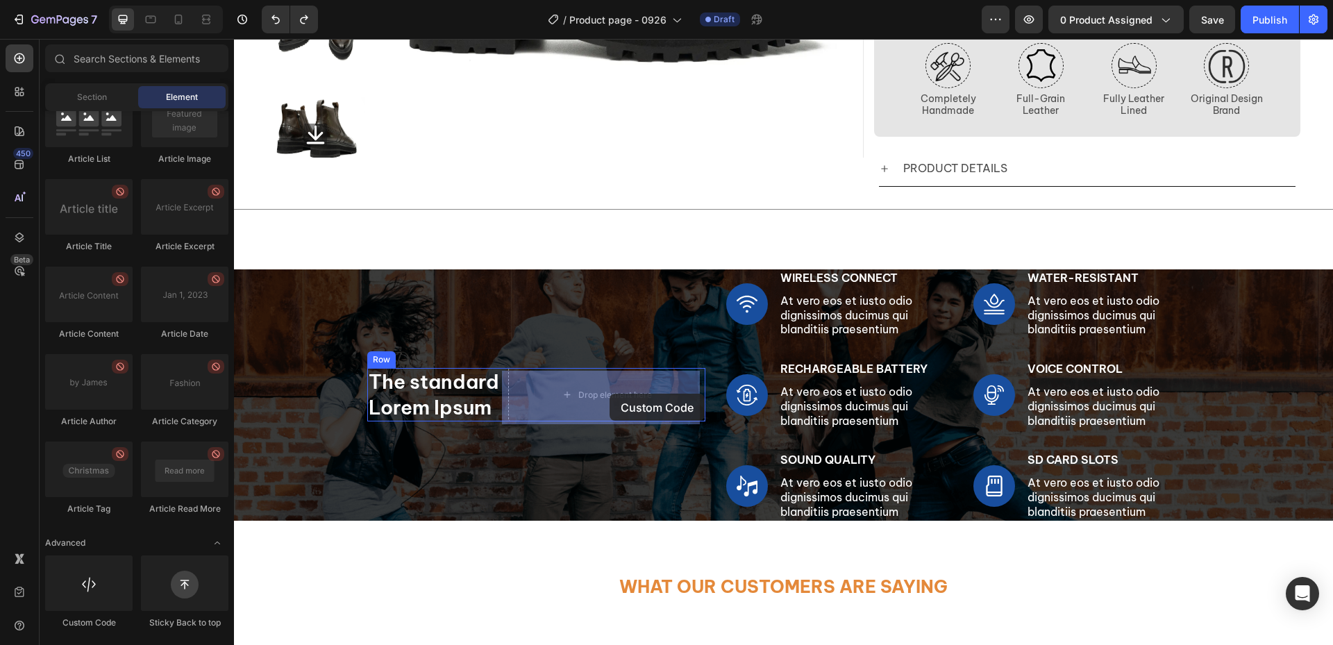
drag, startPoint x: 353, startPoint y: 606, endPoint x: 610, endPoint y: 394, distance: 332.8
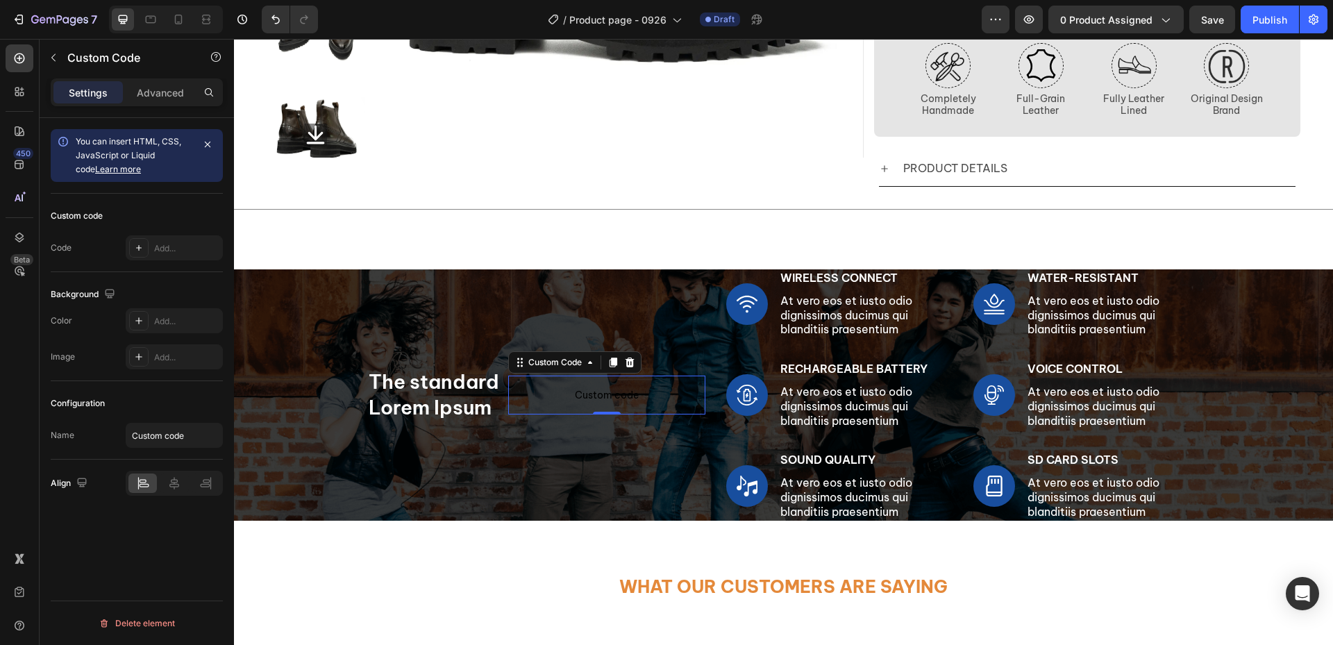
click at [605, 399] on span "Custom code" at bounding box center [606, 395] width 197 height 17
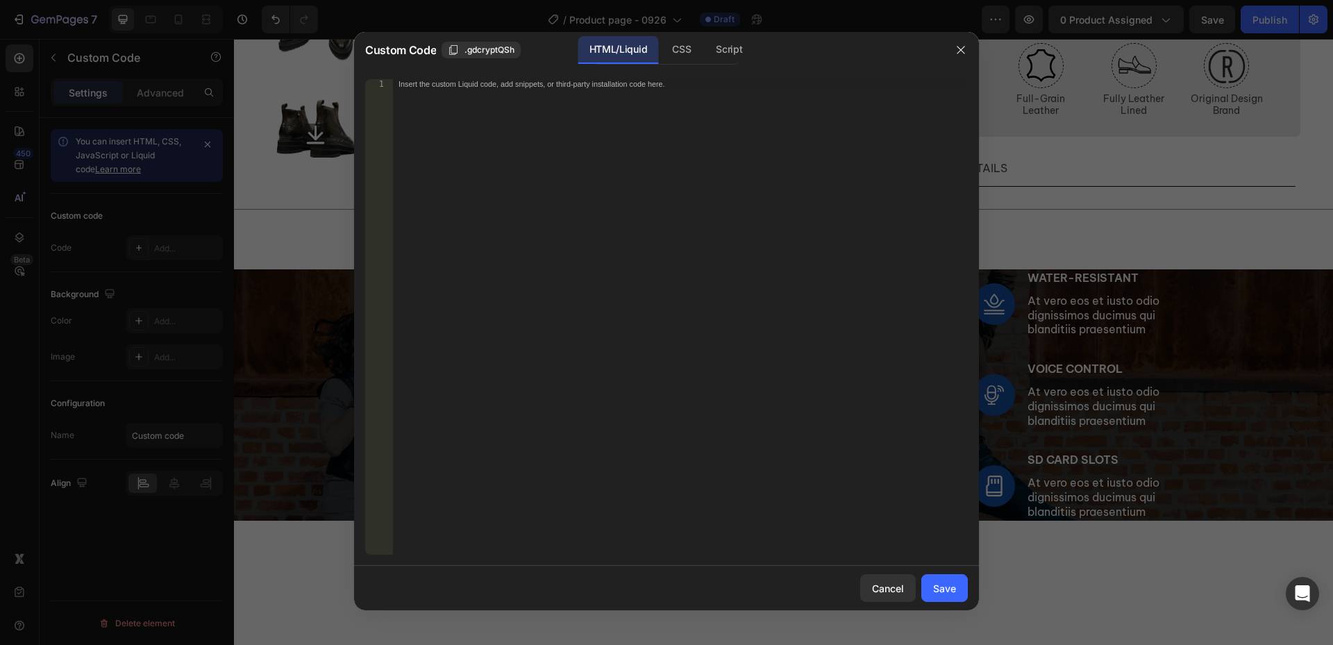
click at [649, 146] on div "Insert the custom Liquid code, add snippets, or third-party installation code h…" at bounding box center [680, 326] width 575 height 495
paste textarea "</div>"
type textarea "</div>"
drag, startPoint x: 945, startPoint y: 594, endPoint x: 841, endPoint y: 543, distance: 115.2
click at [945, 593] on div "Save" at bounding box center [944, 588] width 23 height 15
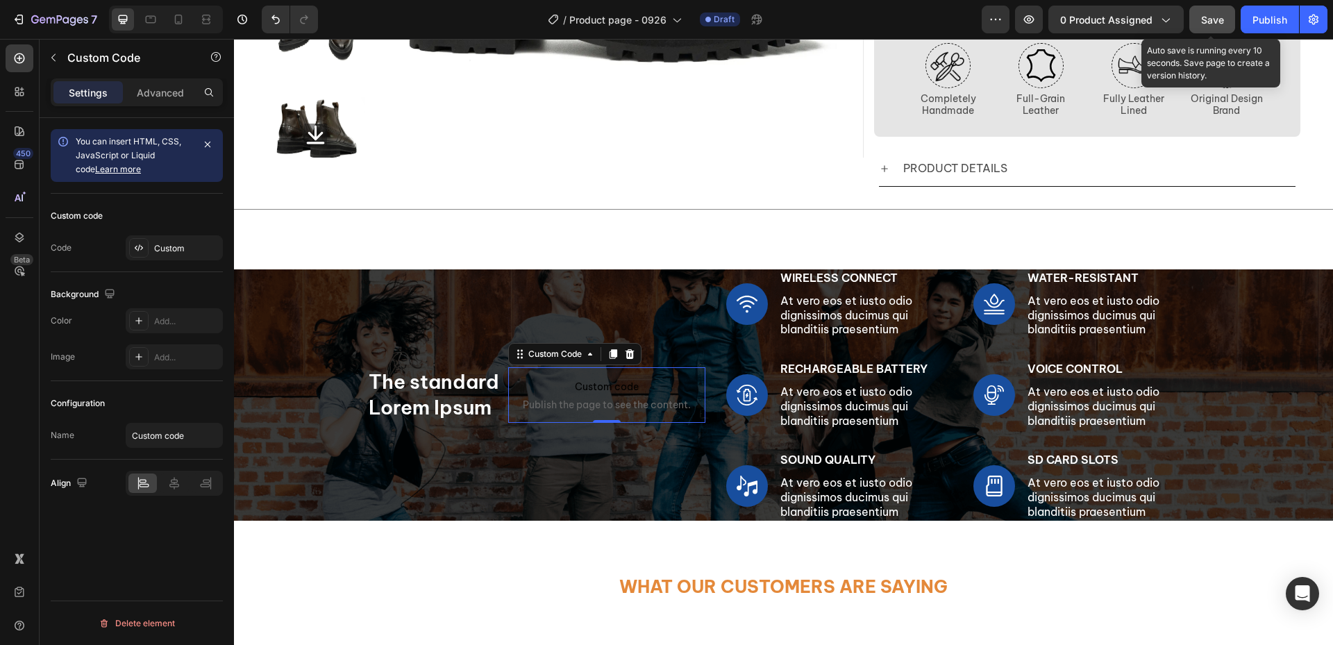
click at [1217, 19] on span "Save" at bounding box center [1212, 20] width 23 height 12
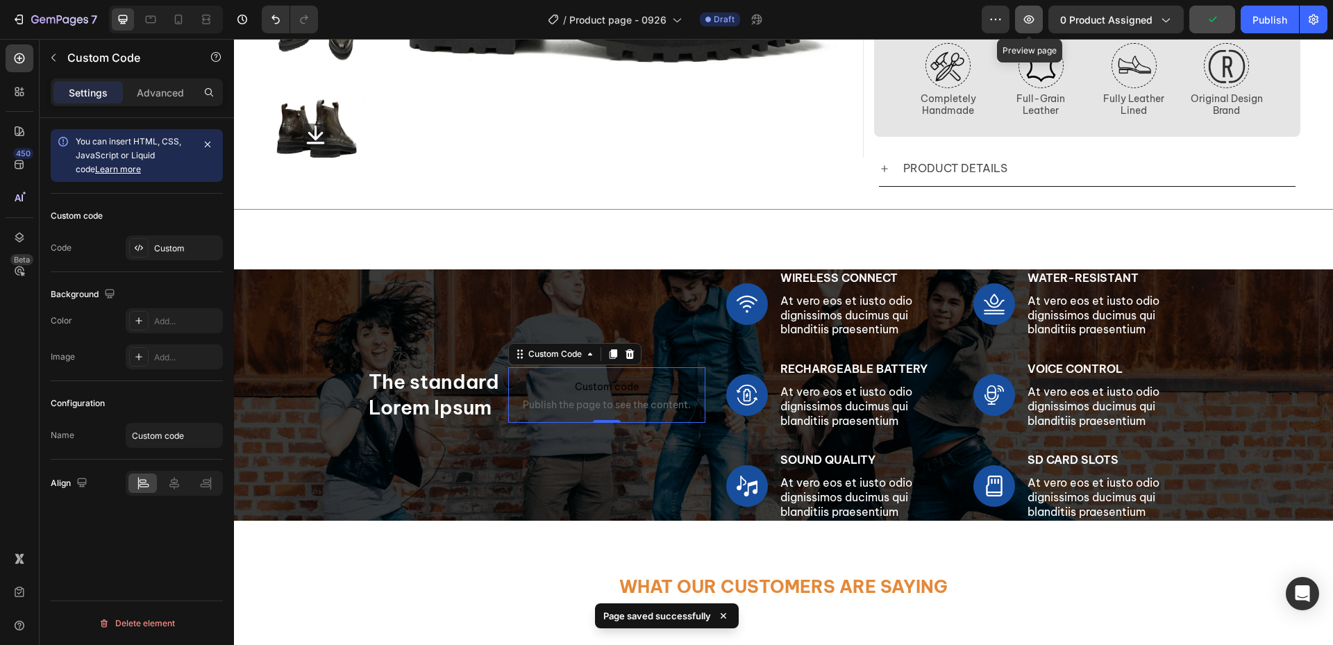
click at [1034, 19] on icon "button" at bounding box center [1029, 19] width 14 height 14
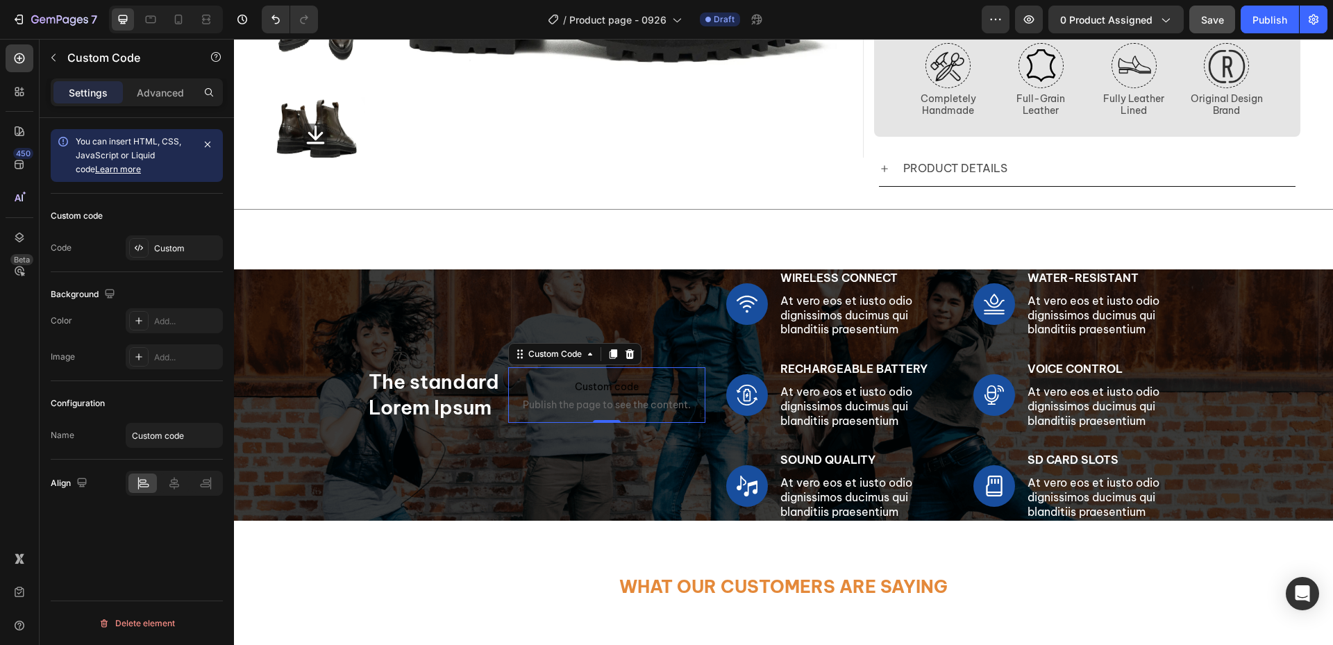
click at [608, 409] on span "Publish the page to see the content." at bounding box center [606, 405] width 197 height 14
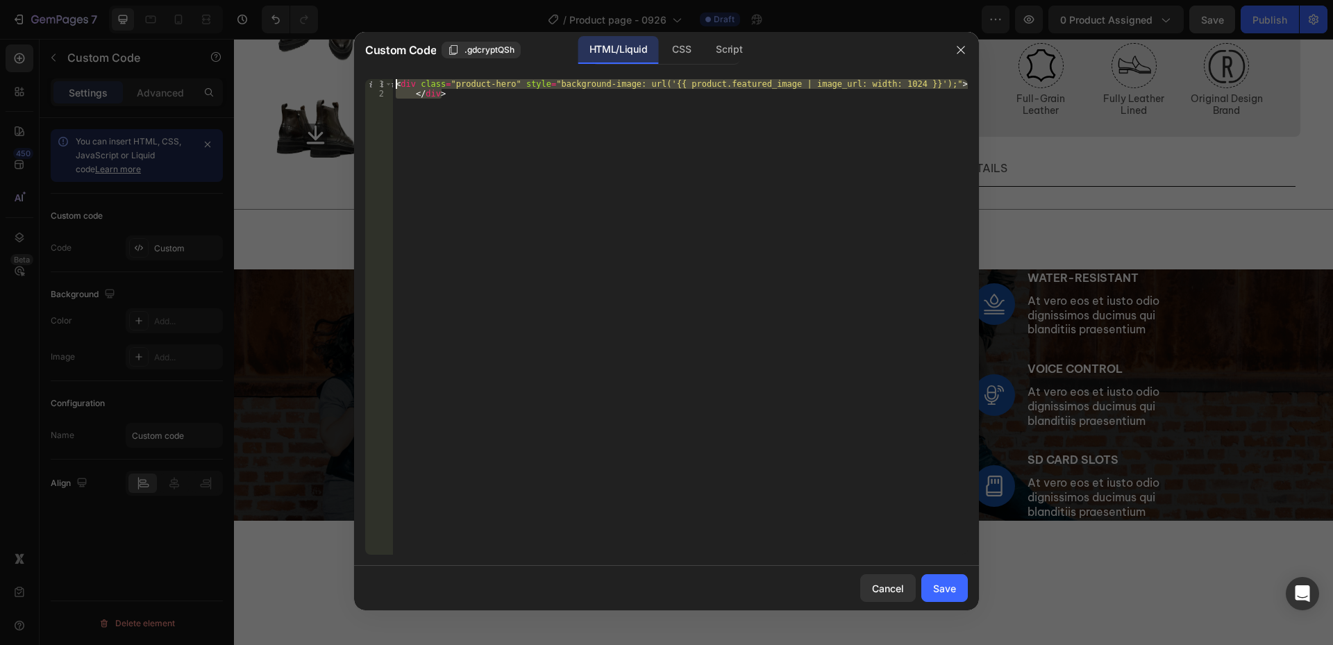
drag, startPoint x: 526, startPoint y: 101, endPoint x: 270, endPoint y: 53, distance: 259.9
click at [265, 52] on div "Custom Code .gdcryptQSh HTML/Liquid CSS Script </div> 1 2 < div class = "produc…" at bounding box center [666, 322] width 1333 height 645
paste textarea "{{ product.featured_image | image_url: width: 600 | image_tag: alt: product.tit…"
type textarea "{{ product.featured_image | image_url: width: 600 | image_tag: alt: product.tit…"
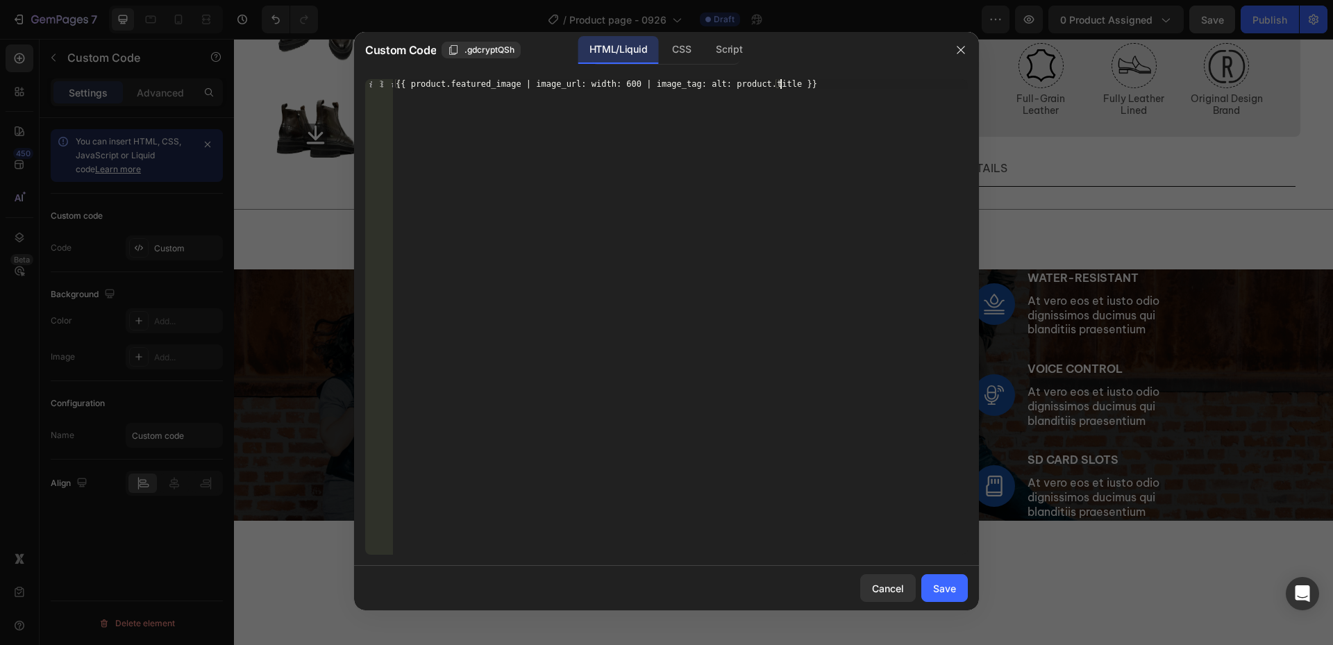
click at [571, 153] on div "{{ product.featured_image | image_url: width: 600 | image_tag: alt: product.tit…" at bounding box center [680, 326] width 575 height 495
click at [951, 586] on div "Save" at bounding box center [944, 588] width 23 height 15
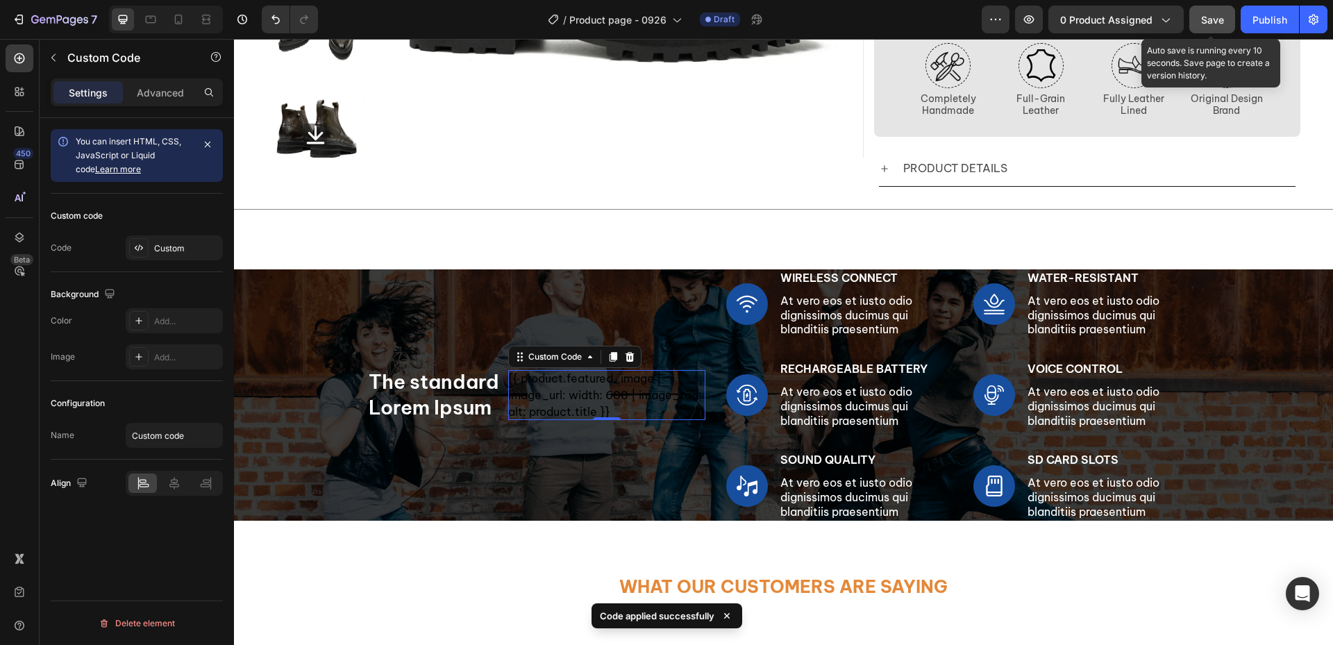
click at [1205, 21] on span "Save" at bounding box center [1212, 20] width 23 height 12
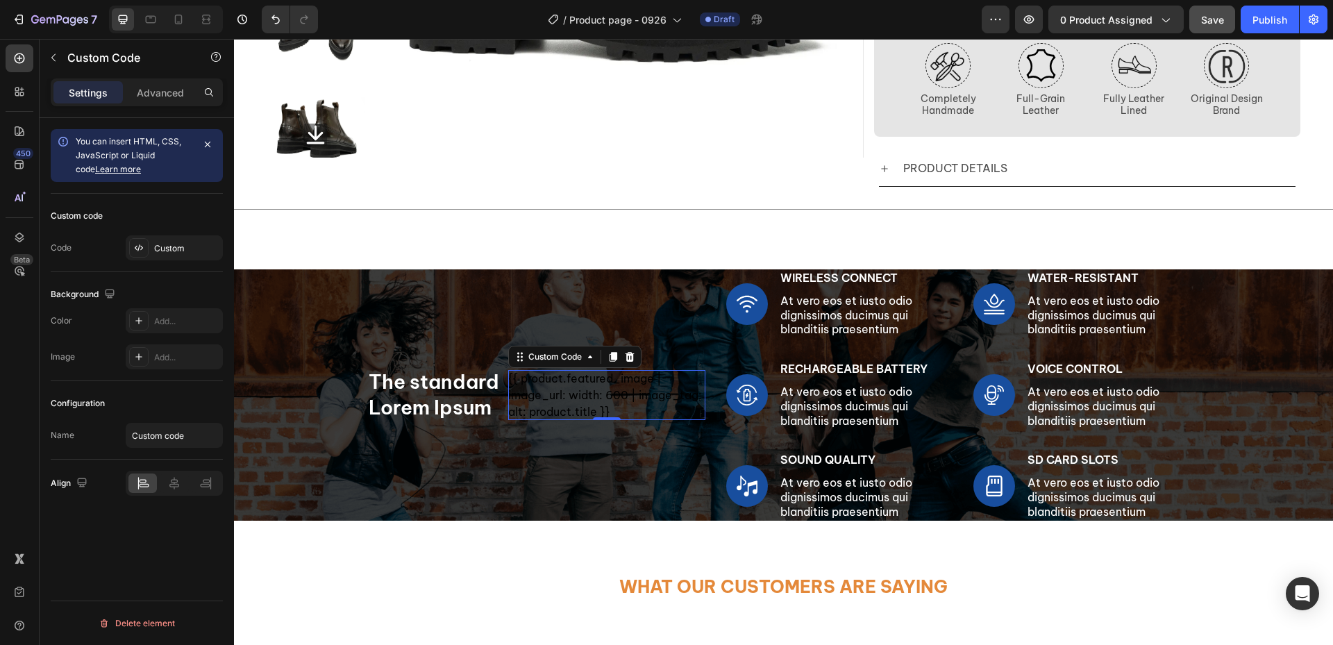
click at [613, 405] on div "{{ product.featured_image | image_url: width: 600 | image_tag: alt: product.tit…" at bounding box center [606, 395] width 197 height 50
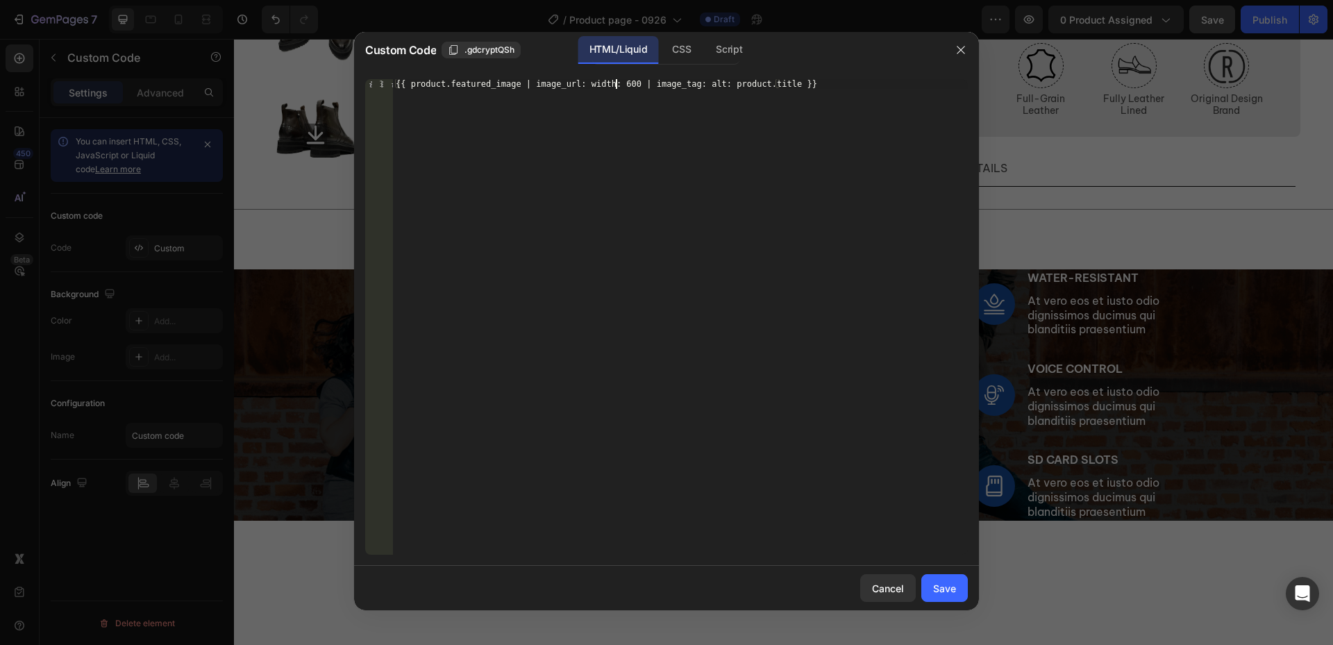
click at [614, 83] on div "{{ product.featured_image | image_url: width: 600 | image_tag: alt: product.tit…" at bounding box center [680, 326] width 575 height 495
click at [632, 140] on div "{{ product.featured_image | image_url: width: 800 | image_tag: alt: product.tit…" at bounding box center [680, 326] width 575 height 495
type textarea "{{ product.featured_image | image_url: width: 800 | image_tag: alt: product.tit…"
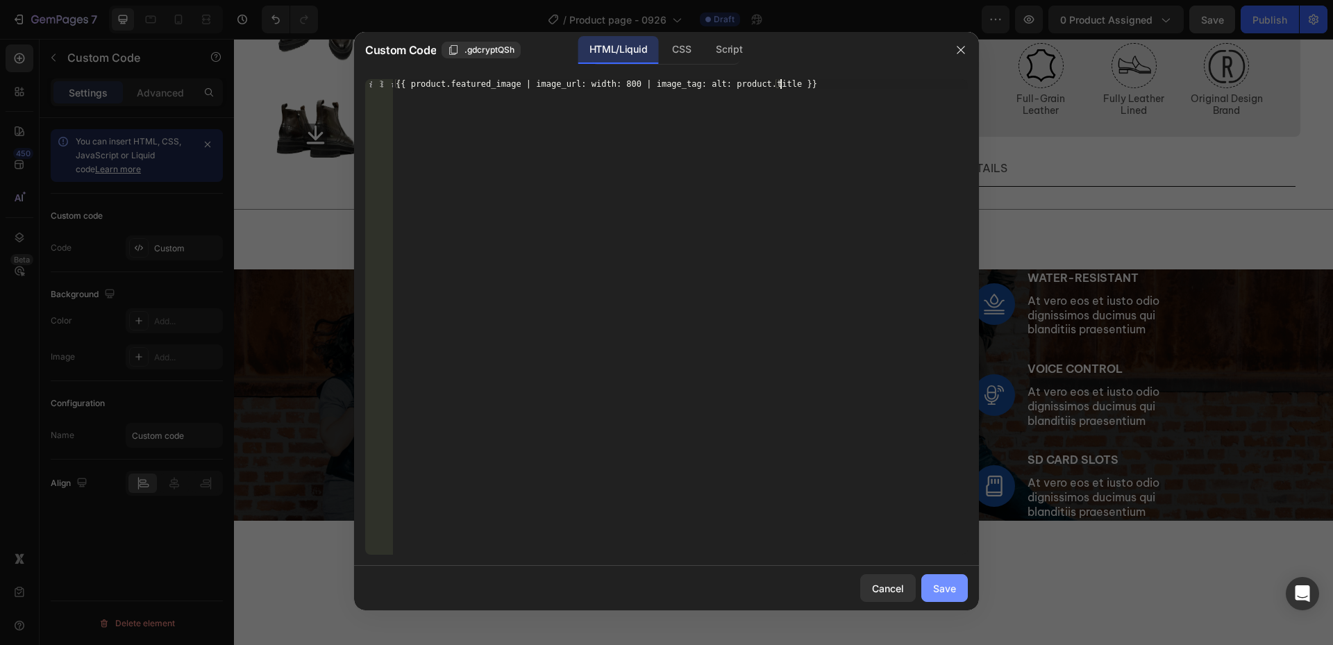
drag, startPoint x: 949, startPoint y: 587, endPoint x: 931, endPoint y: 578, distance: 20.2
click at [949, 587] on div "Save" at bounding box center [944, 588] width 23 height 15
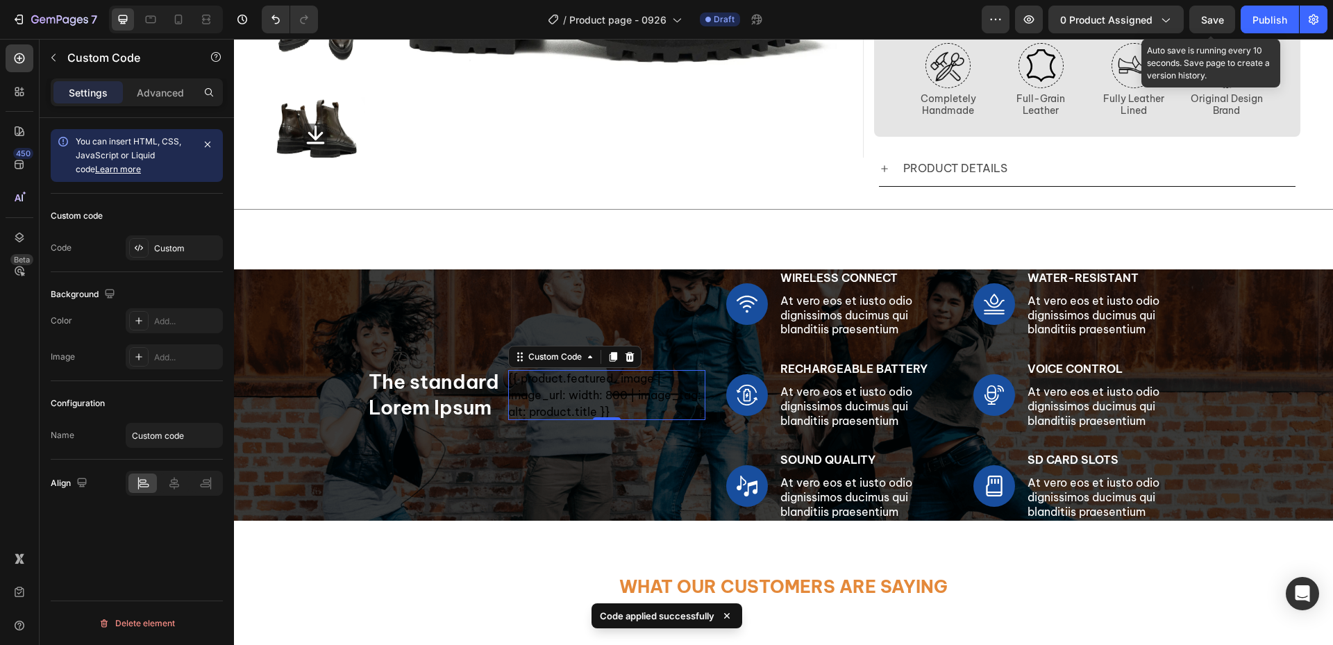
drag, startPoint x: 1224, startPoint y: 15, endPoint x: 982, endPoint y: 37, distance: 243.3
click at [1224, 15] on span "Save" at bounding box center [1212, 20] width 23 height 12
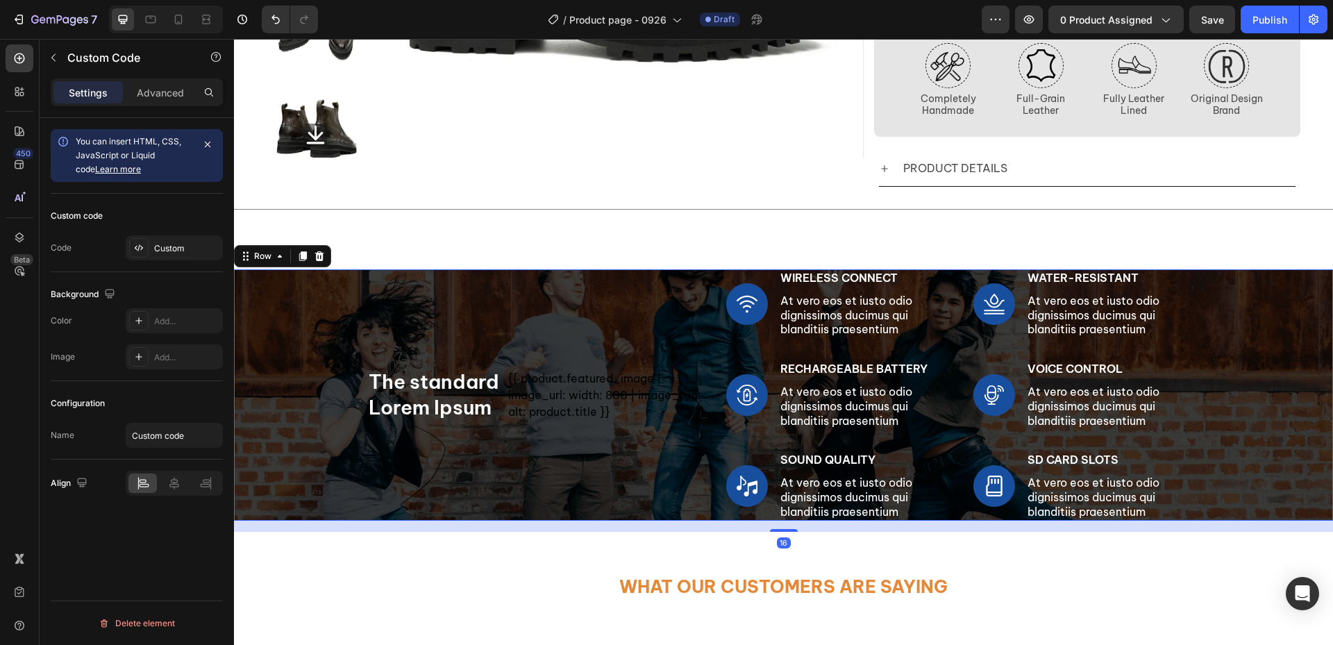
click at [307, 447] on div "The standard Lorem Ipsum Heading {{ product.featured_image | image_url: width: …" at bounding box center [783, 394] width 1078 height 251
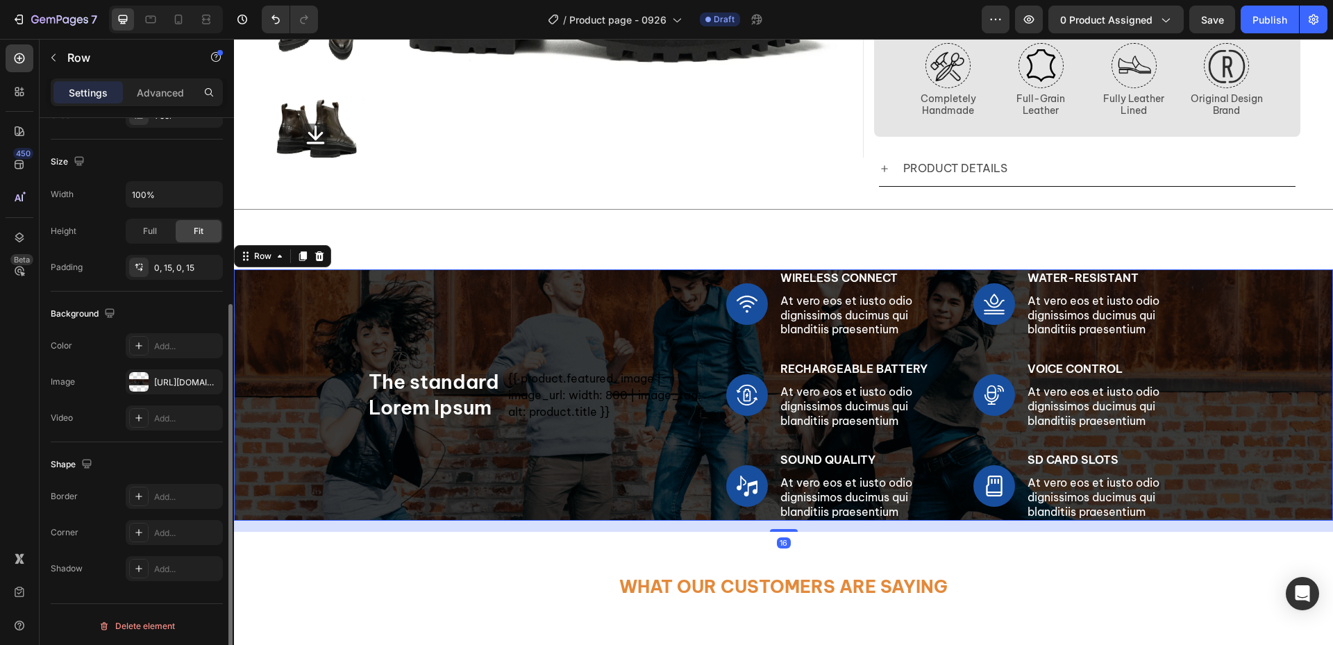
scroll to position [280, 0]
drag, startPoint x: 207, startPoint y: 378, endPoint x: 222, endPoint y: 395, distance: 22.6
click at [0, 0] on icon "button" at bounding box center [0, 0] width 0 height 0
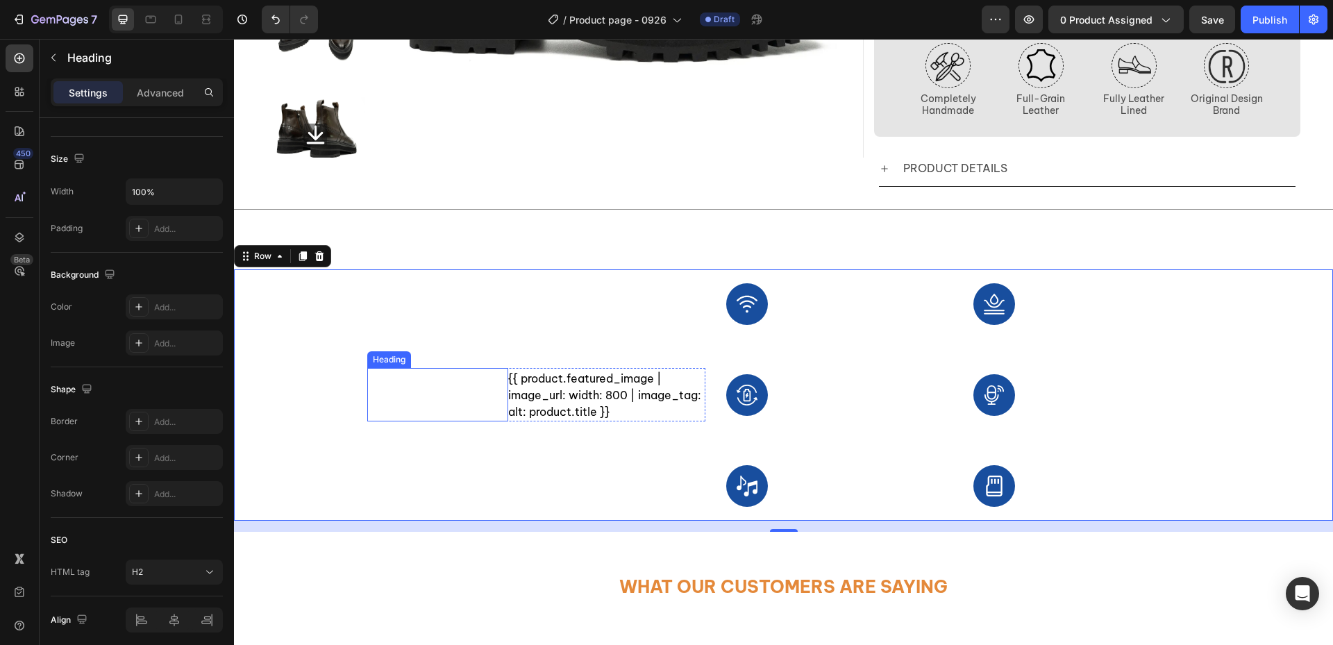
click at [459, 414] on h2 "The standard Lorem Ipsum" at bounding box center [437, 394] width 141 height 53
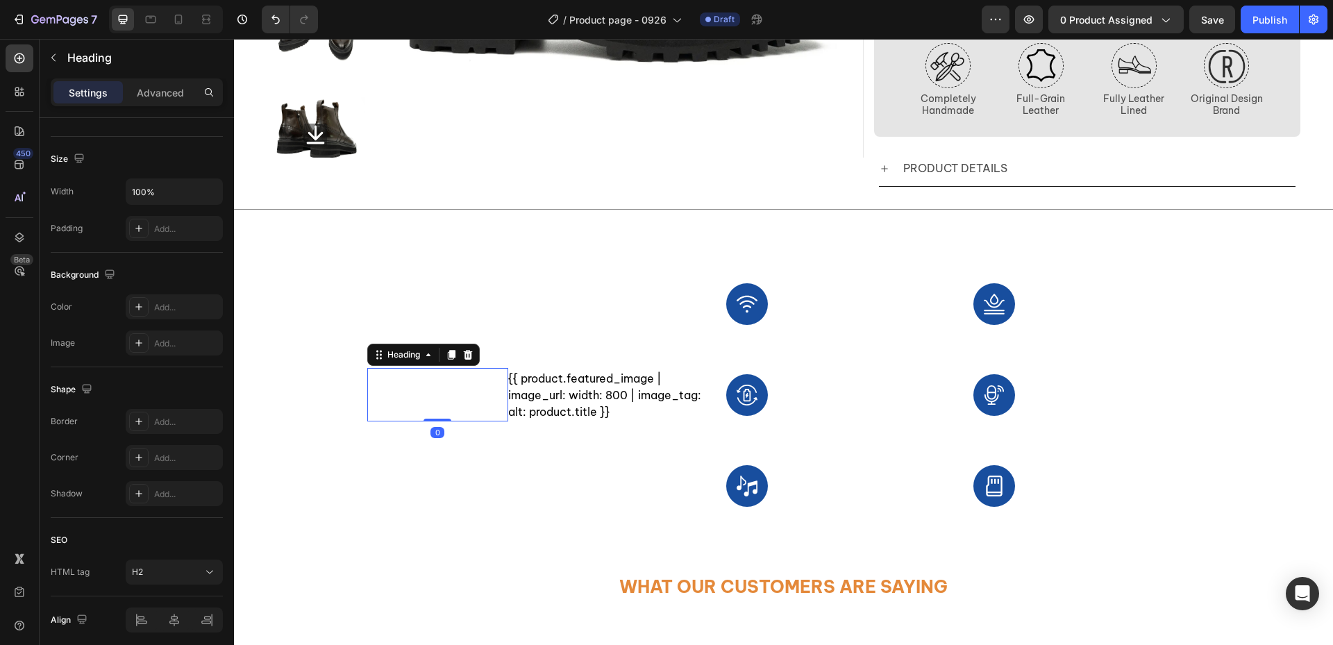
scroll to position [0, 0]
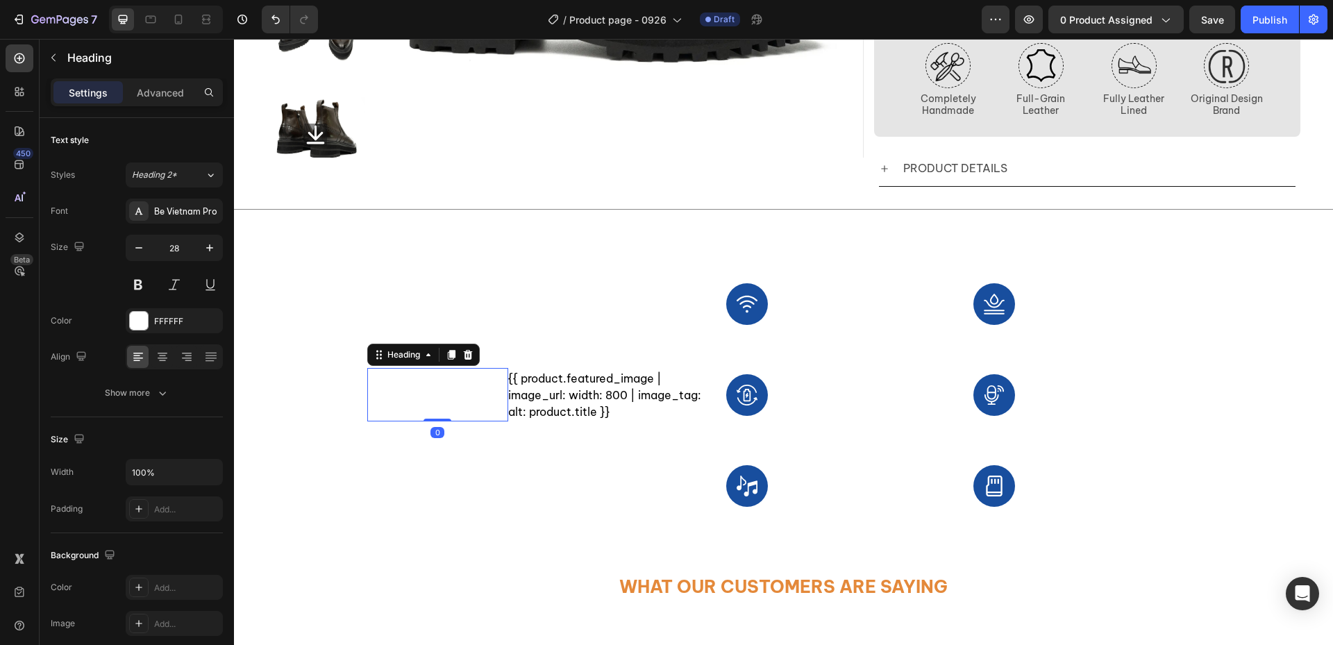
click at [466, 360] on icon at bounding box center [467, 355] width 9 height 10
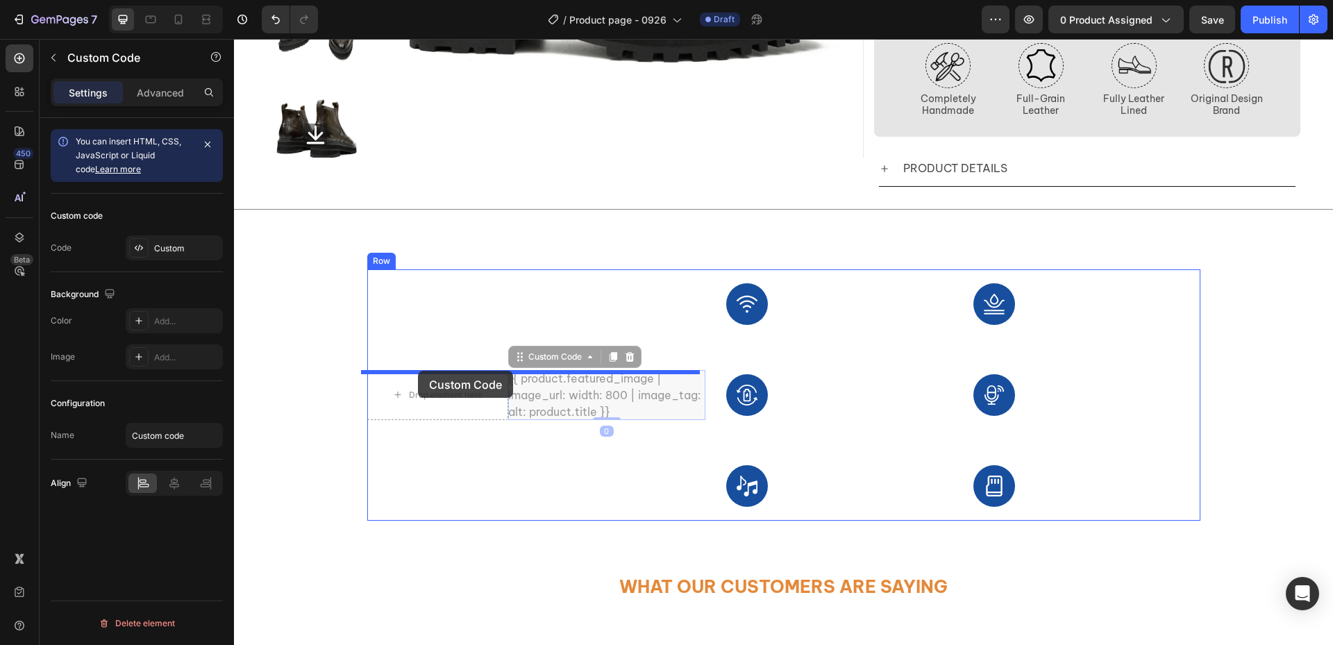
drag, startPoint x: 532, startPoint y: 367, endPoint x: 472, endPoint y: 408, distance: 73.0
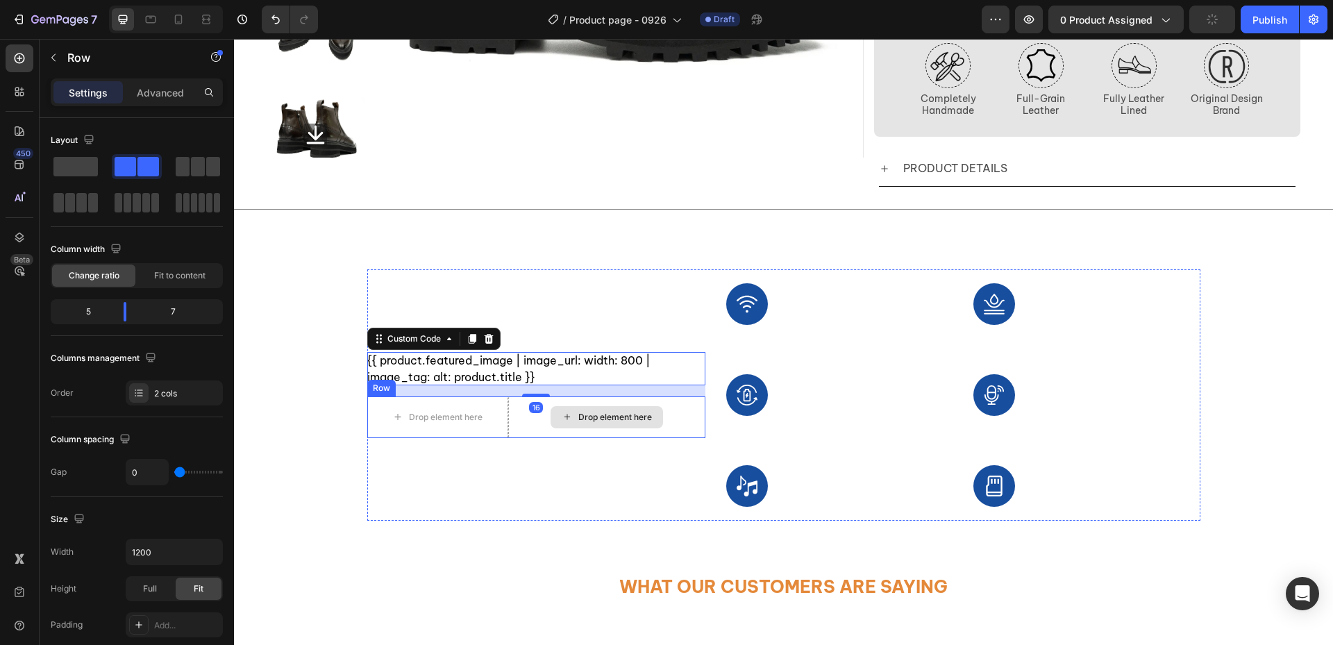
click at [544, 427] on div "Drop element here" at bounding box center [606, 417] width 197 height 42
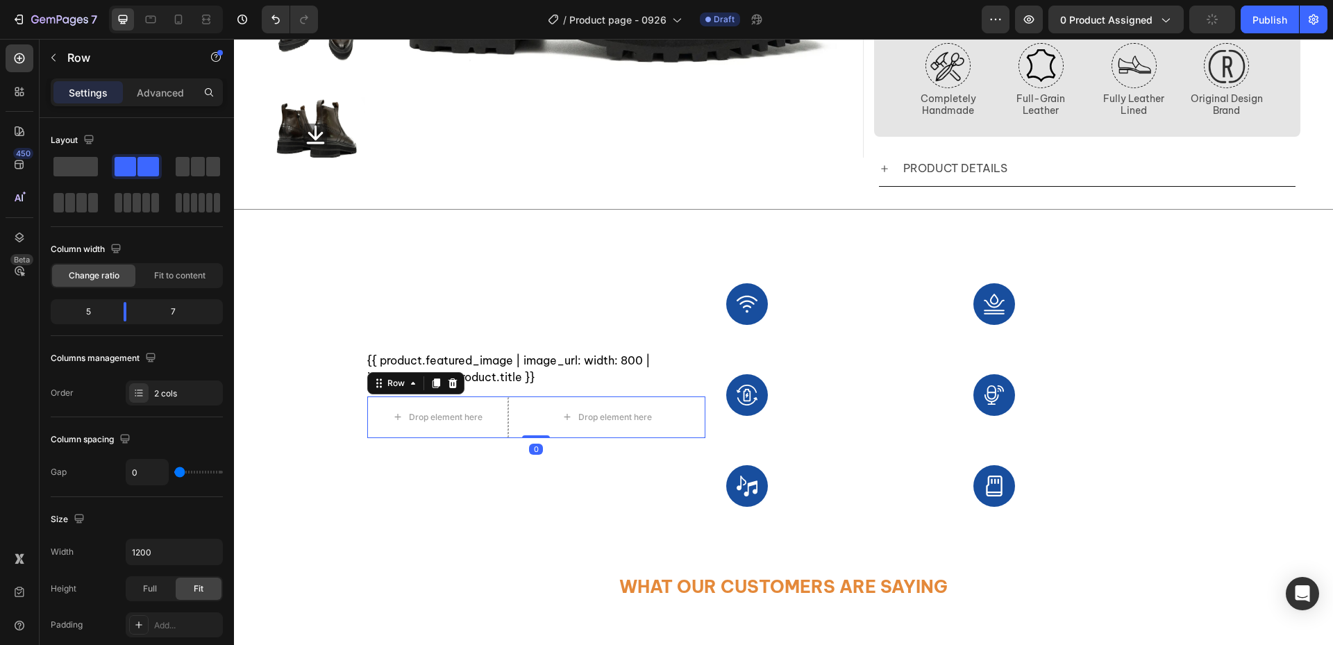
drag, startPoint x: 449, startPoint y: 387, endPoint x: 459, endPoint y: 403, distance: 19.3
click at [449, 387] on icon at bounding box center [452, 383] width 9 height 10
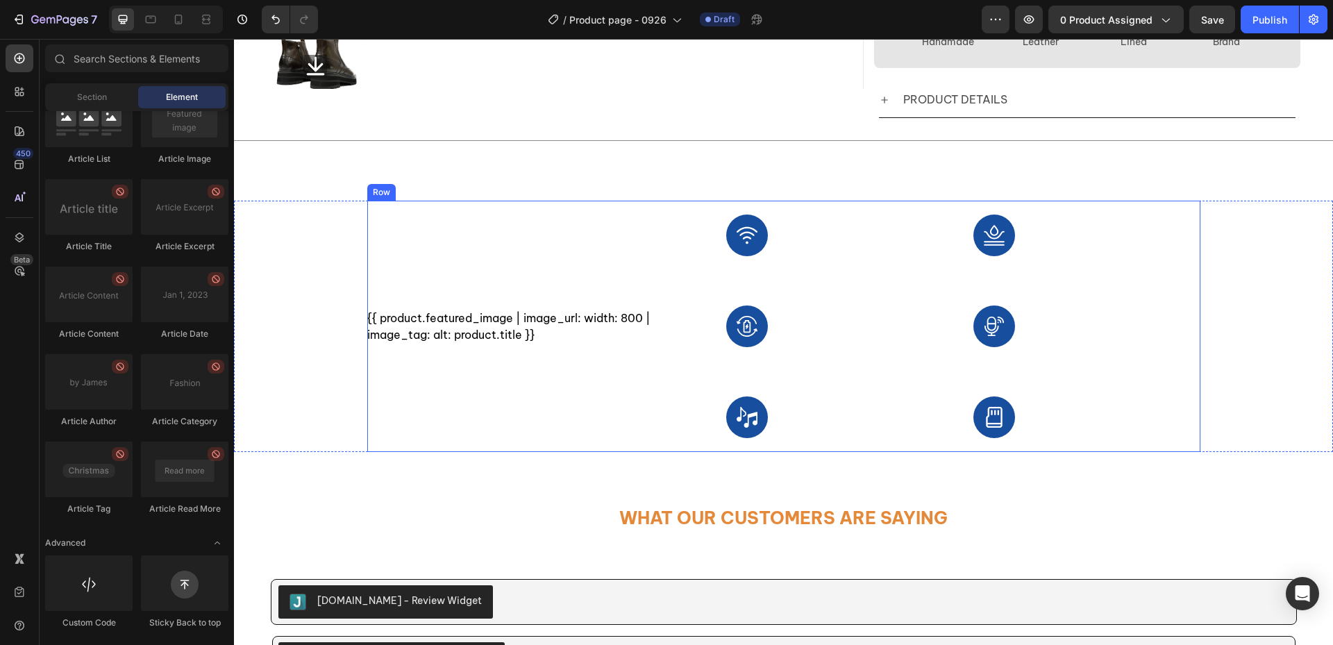
click at [619, 310] on div "{{ product.featured_image | image_url: width: 800 | image_tag: alt: product.tit…" at bounding box center [536, 326] width 339 height 251
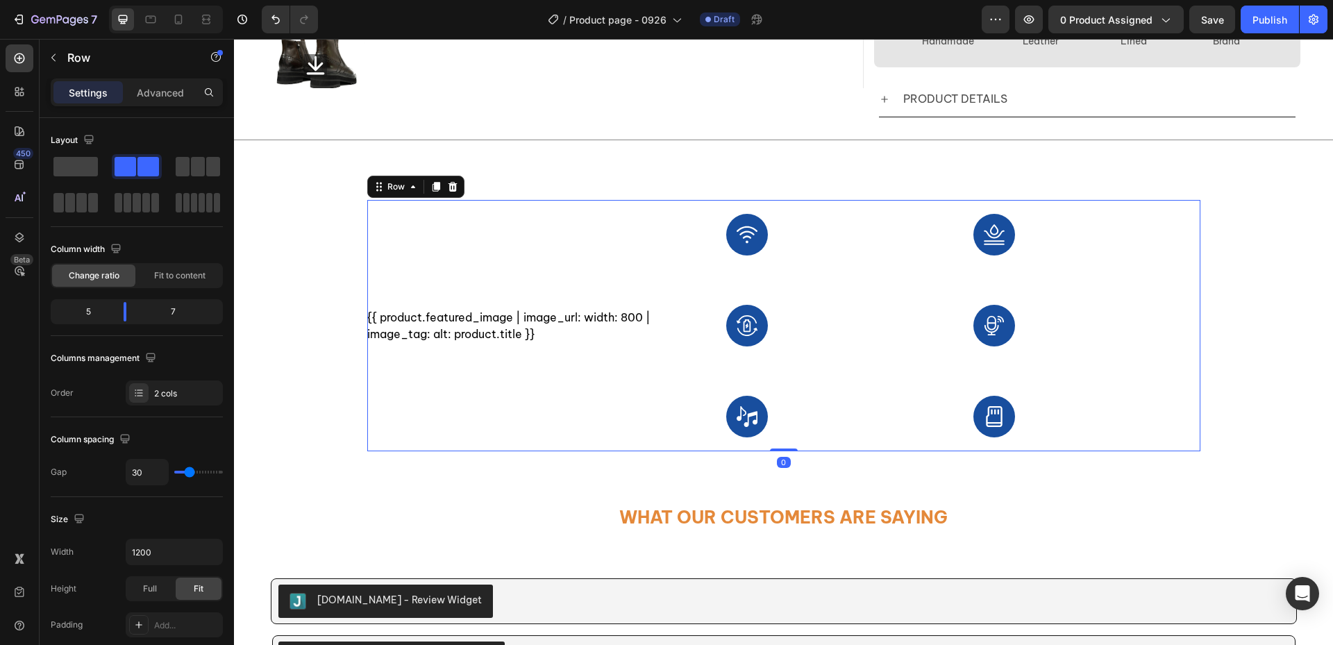
click at [628, 262] on div "{{ product.featured_image | image_url: width: 800 | image_tag: alt: product.tit…" at bounding box center [536, 325] width 339 height 251
click at [168, 101] on div "Advanced" at bounding box center [160, 92] width 69 height 22
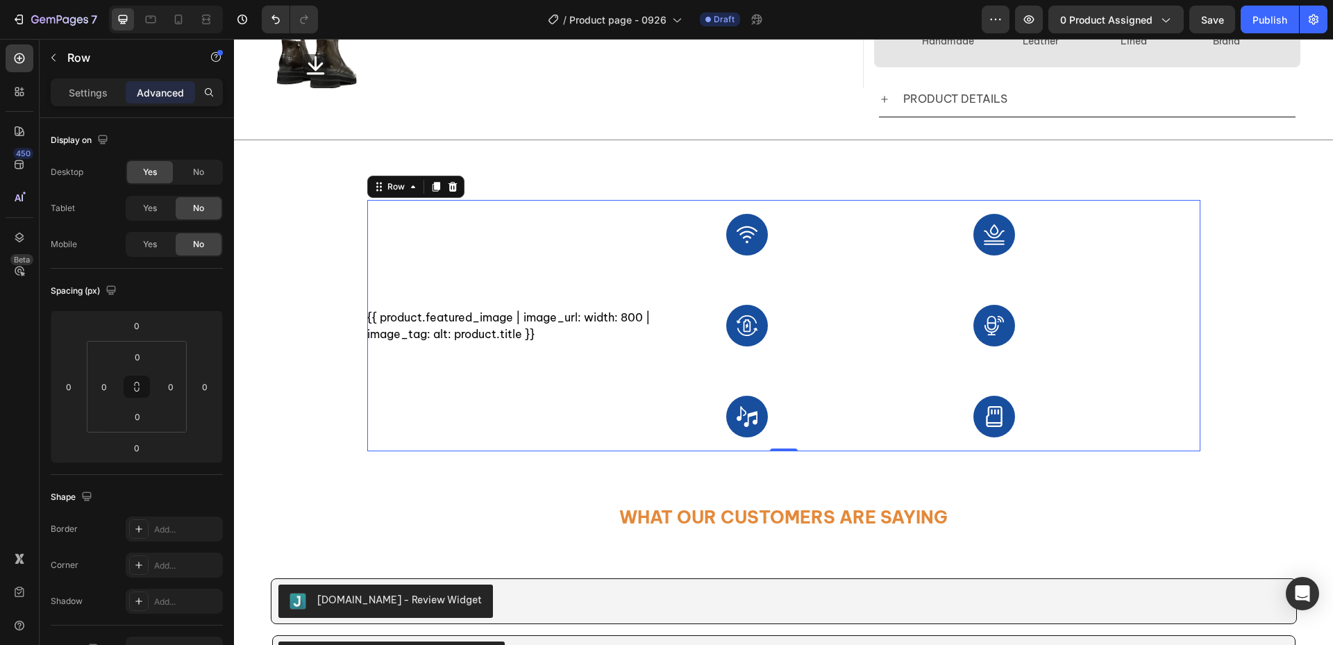
click at [584, 394] on div "{{ product.featured_image | image_url: width: 800 | image_tag: alt: product.tit…" at bounding box center [536, 325] width 339 height 251
click at [570, 214] on div "{{ product.featured_image | image_url: width: 800 | image_tag: alt: product.tit…" at bounding box center [536, 325] width 339 height 251
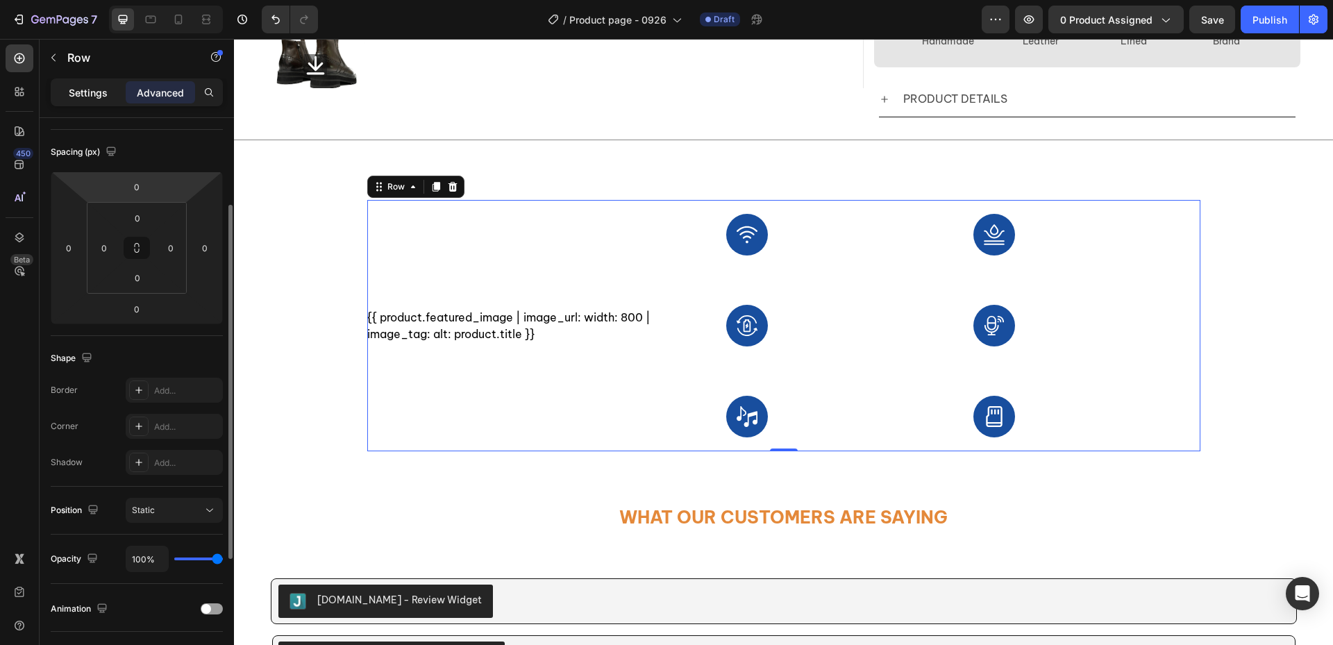
click at [88, 94] on p "Settings" at bounding box center [88, 92] width 39 height 15
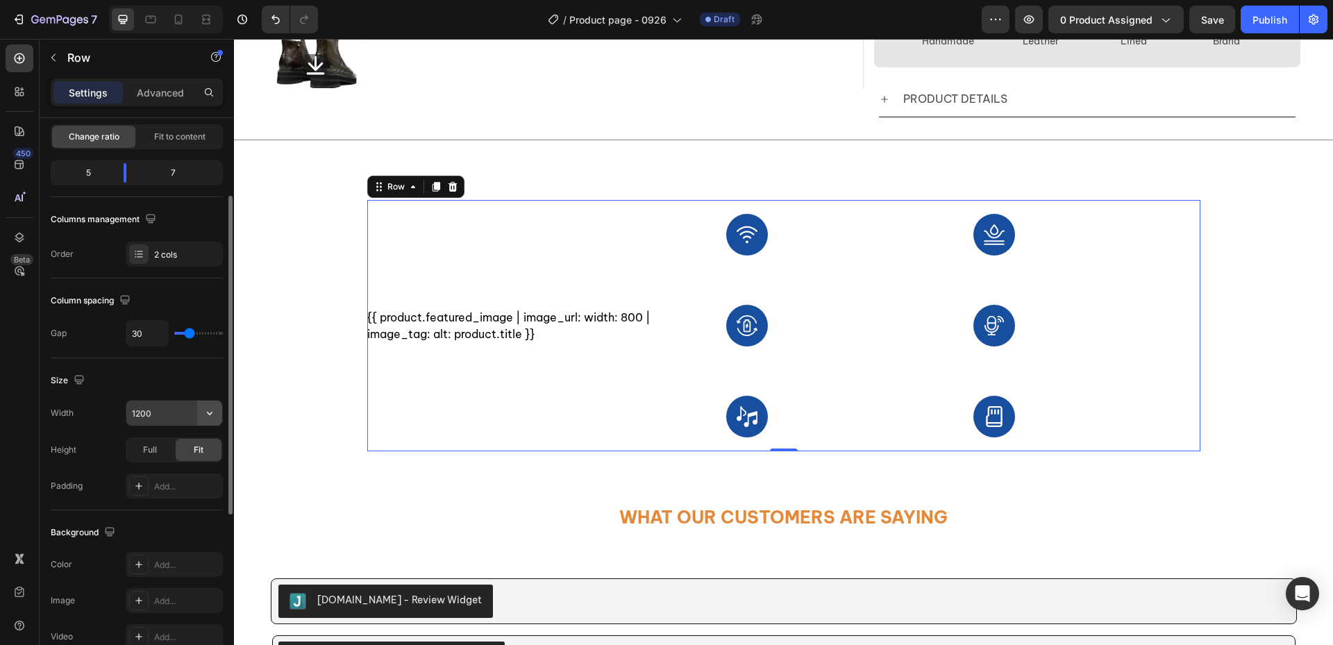
click at [205, 414] on icon "button" at bounding box center [210, 413] width 14 height 14
drag, startPoint x: 176, startPoint y: 471, endPoint x: 189, endPoint y: 468, distance: 12.8
click at [176, 471] on p "Full 100%" at bounding box center [170, 475] width 79 height 12
type input "100%"
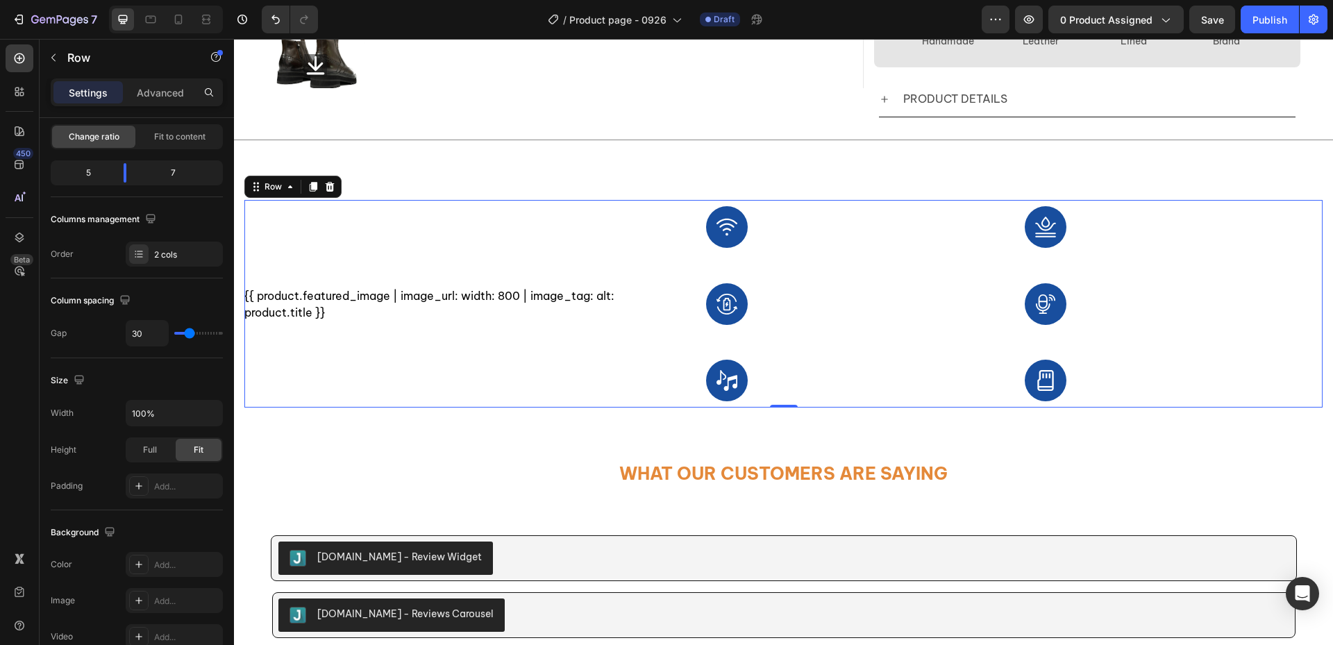
click at [456, 365] on div "{{ product.featured_image | image_url: width: 800 | image_tag: alt: product.tit…" at bounding box center [464, 304] width 441 height 208
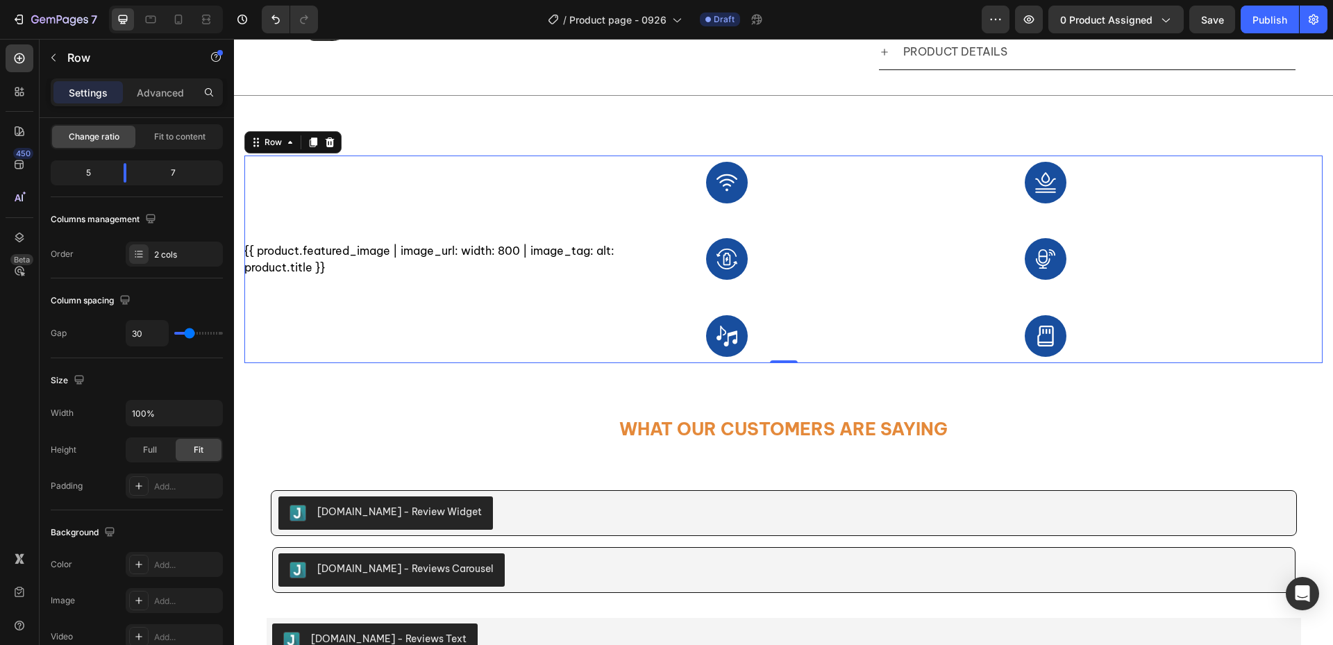
scroll to position [417, 0]
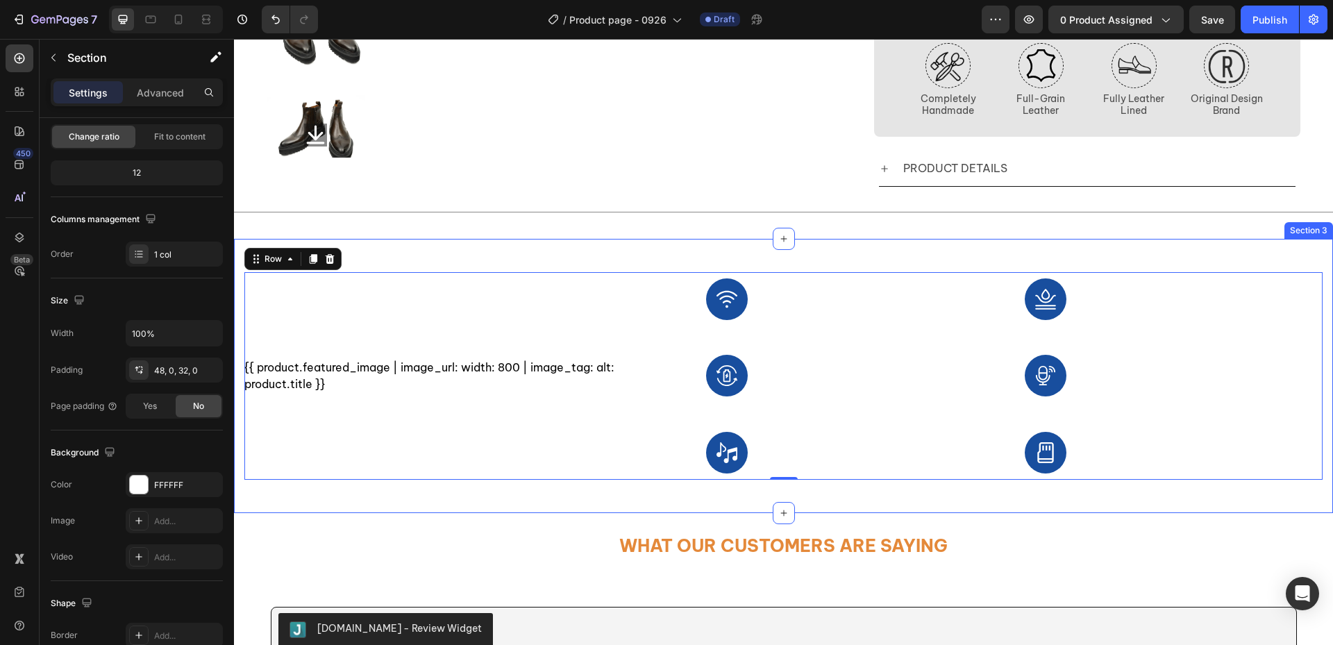
click at [647, 244] on div "{{ product.featured_image | image_url: width: 800 | image_tag: alt: product.tit…" at bounding box center [783, 376] width 1099 height 274
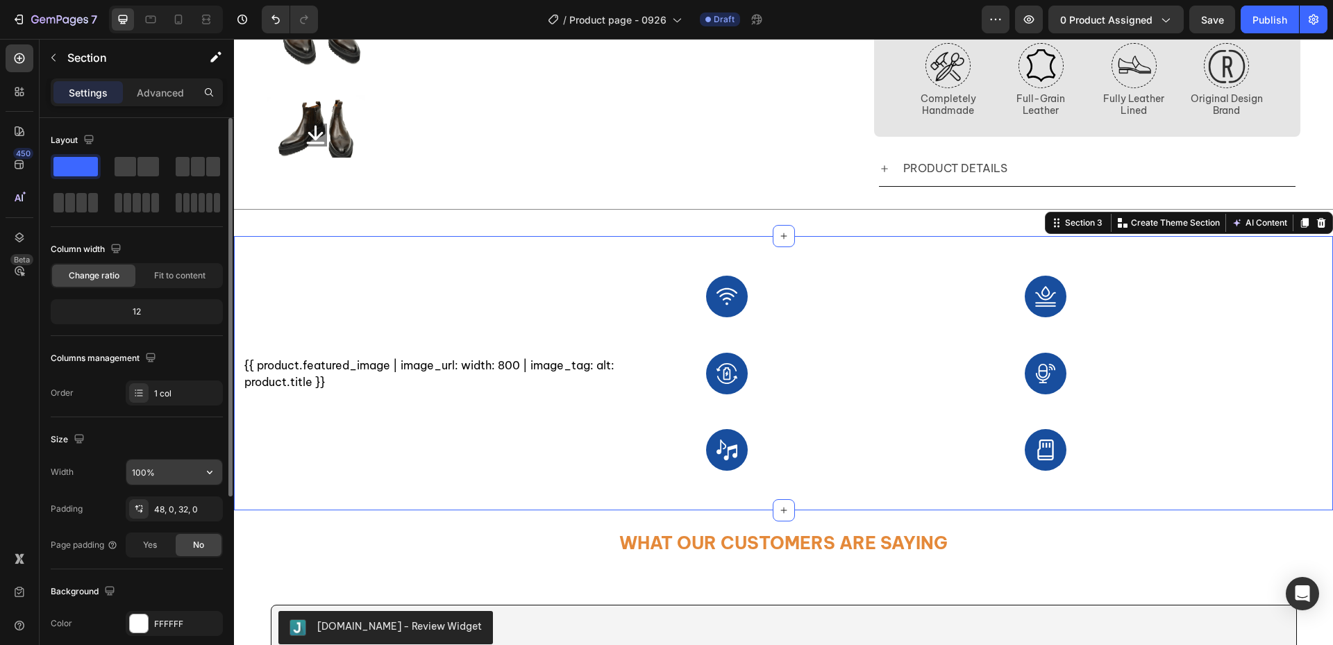
scroll to position [69, 0]
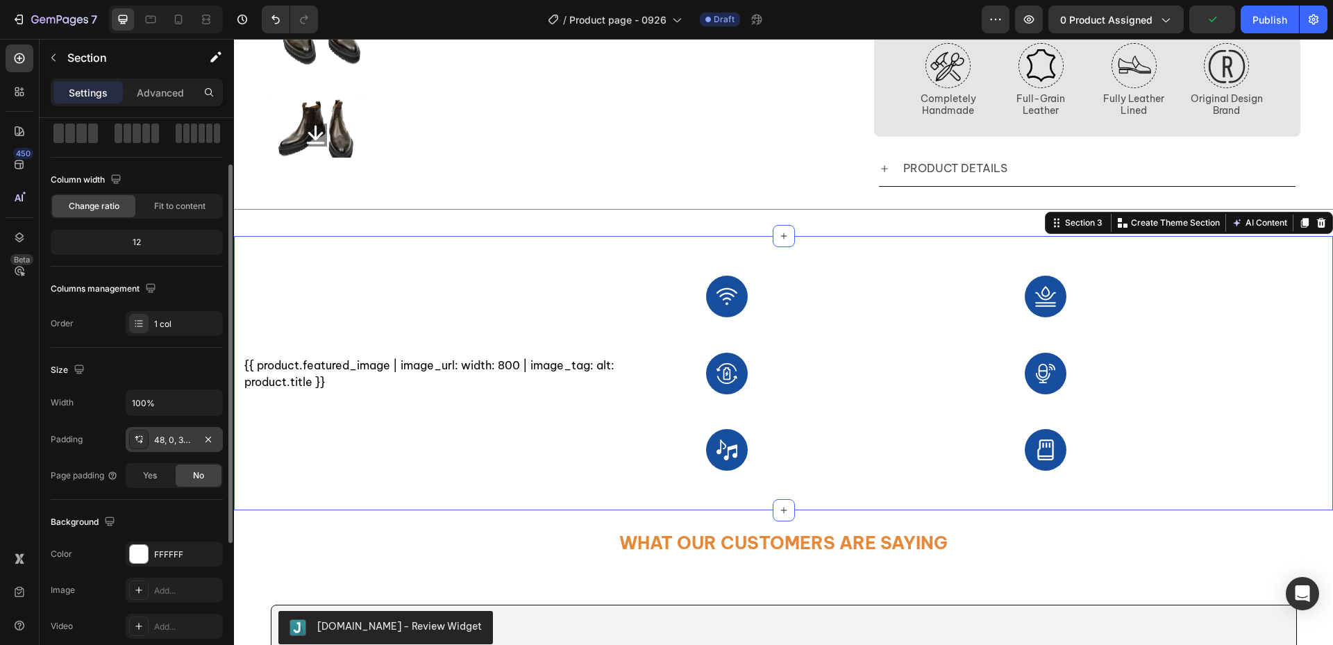
click at [182, 441] on div "48, 0, 32, 0" at bounding box center [174, 440] width 40 height 12
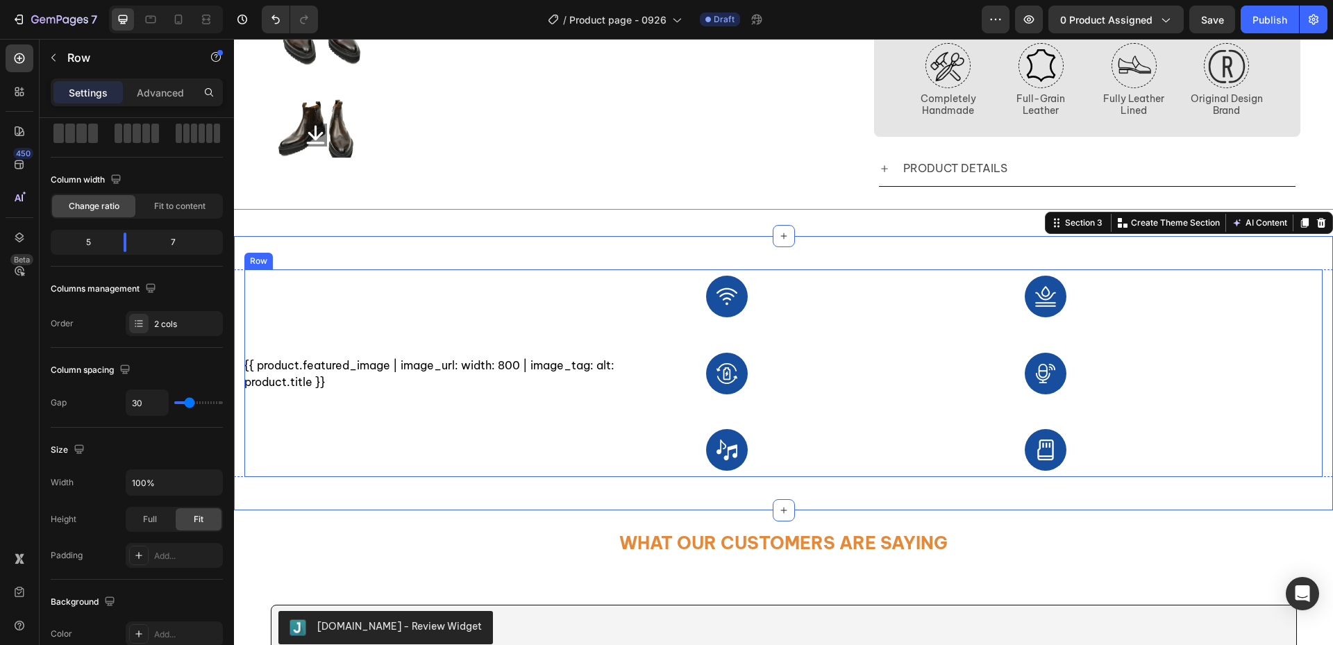
click at [580, 285] on div "{{ product.featured_image | image_url: width: 800 | image_tag: alt: product.tit…" at bounding box center [464, 373] width 441 height 208
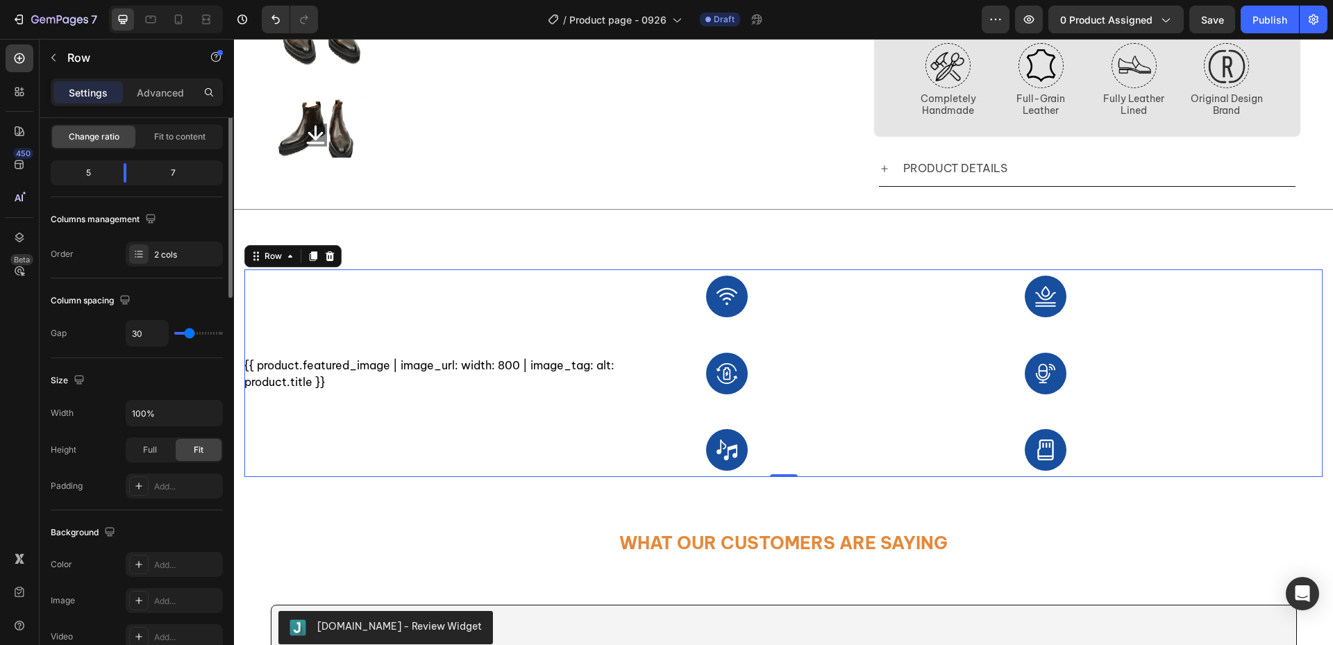
scroll to position [0, 0]
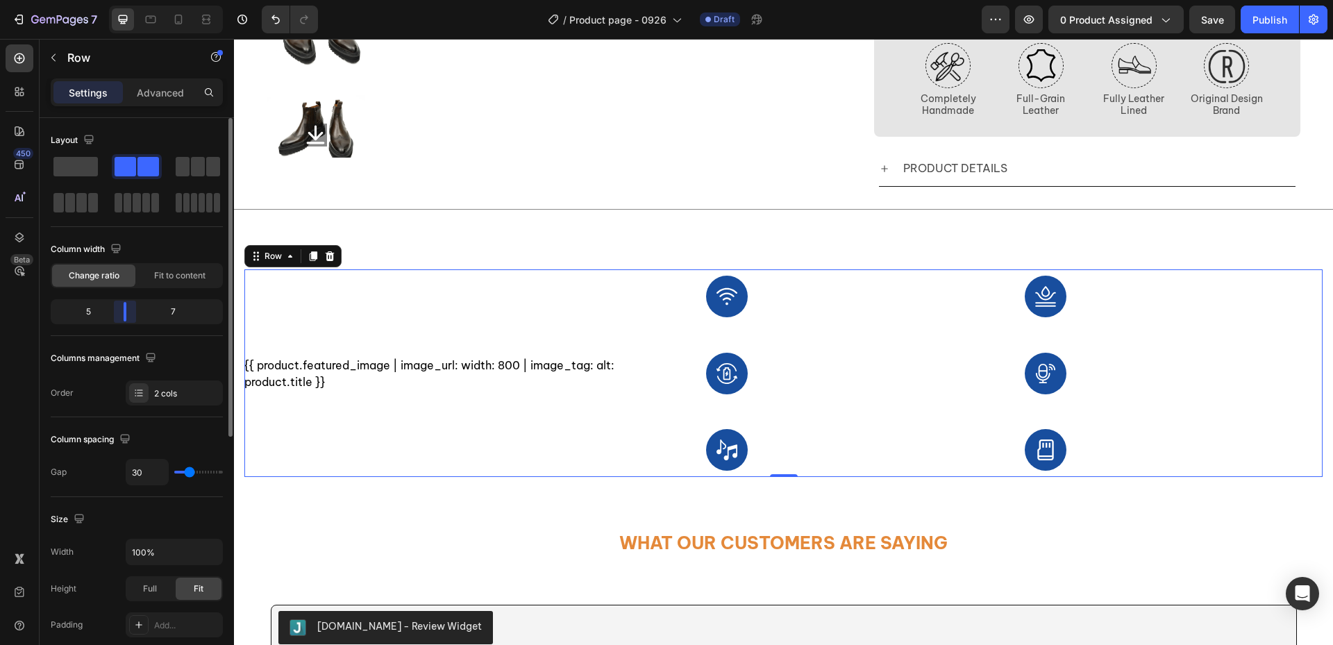
drag, startPoint x: 121, startPoint y: 313, endPoint x: 153, endPoint y: 376, distance: 70.8
click at [124, 0] on body "7 Version history / Product page - 0926 Draft Preview 0 product assigned Save P…" at bounding box center [666, 0] width 1333 height 0
drag, startPoint x: 124, startPoint y: 310, endPoint x: 117, endPoint y: 311, distance: 7.8
click at [117, 0] on body "7 Version history / Product page - 0926 Draft Preview 0 product assigned Save P…" at bounding box center [666, 0] width 1333 height 0
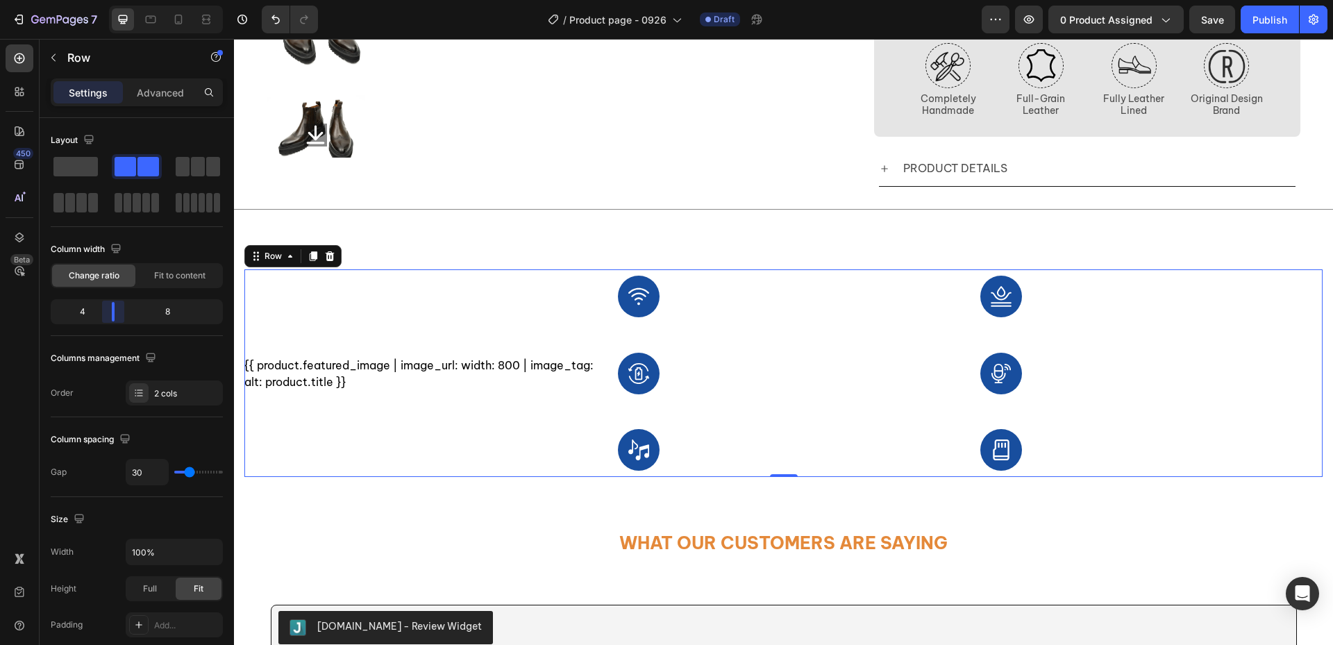
drag, startPoint x: 124, startPoint y: 314, endPoint x: 112, endPoint y: 318, distance: 11.9
click at [112, 0] on body "7 Version history / Product page - 0926 Draft Preview 0 product assigned Save P…" at bounding box center [666, 0] width 1333 height 0
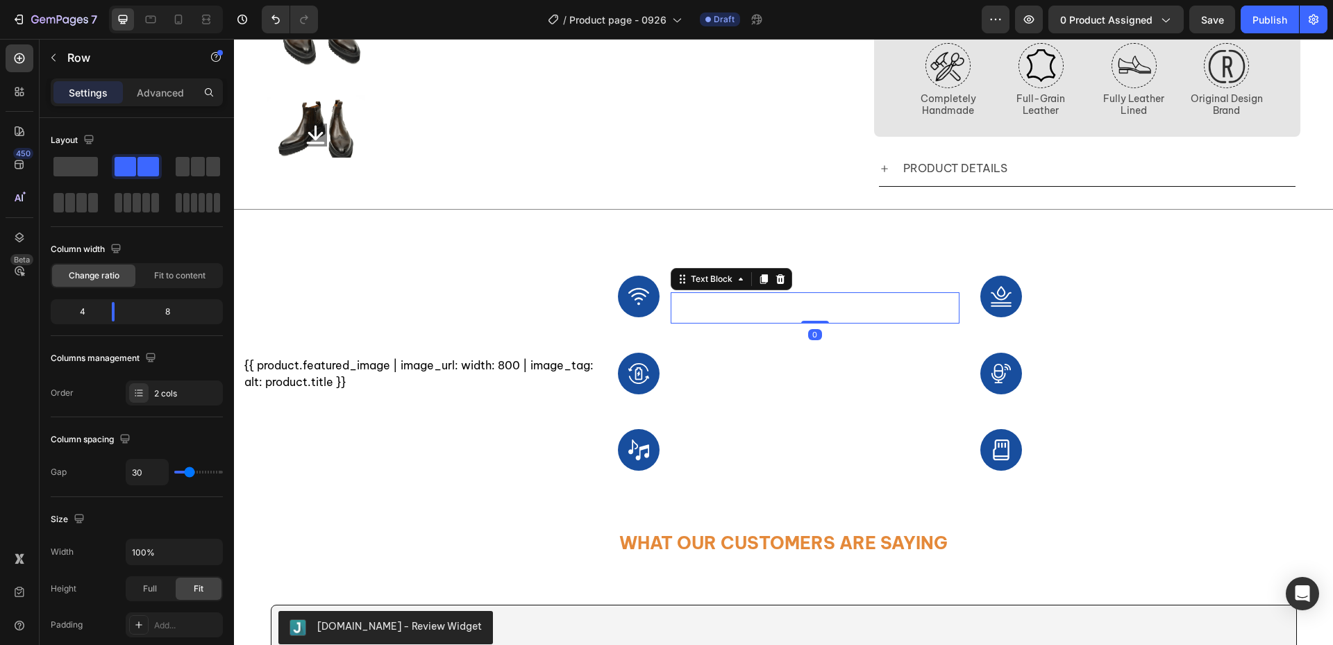
click at [771, 301] on p "At vero eos et iusto odio dignissimos ducimus qui blanditiis praesentium" at bounding box center [815, 308] width 287 height 29
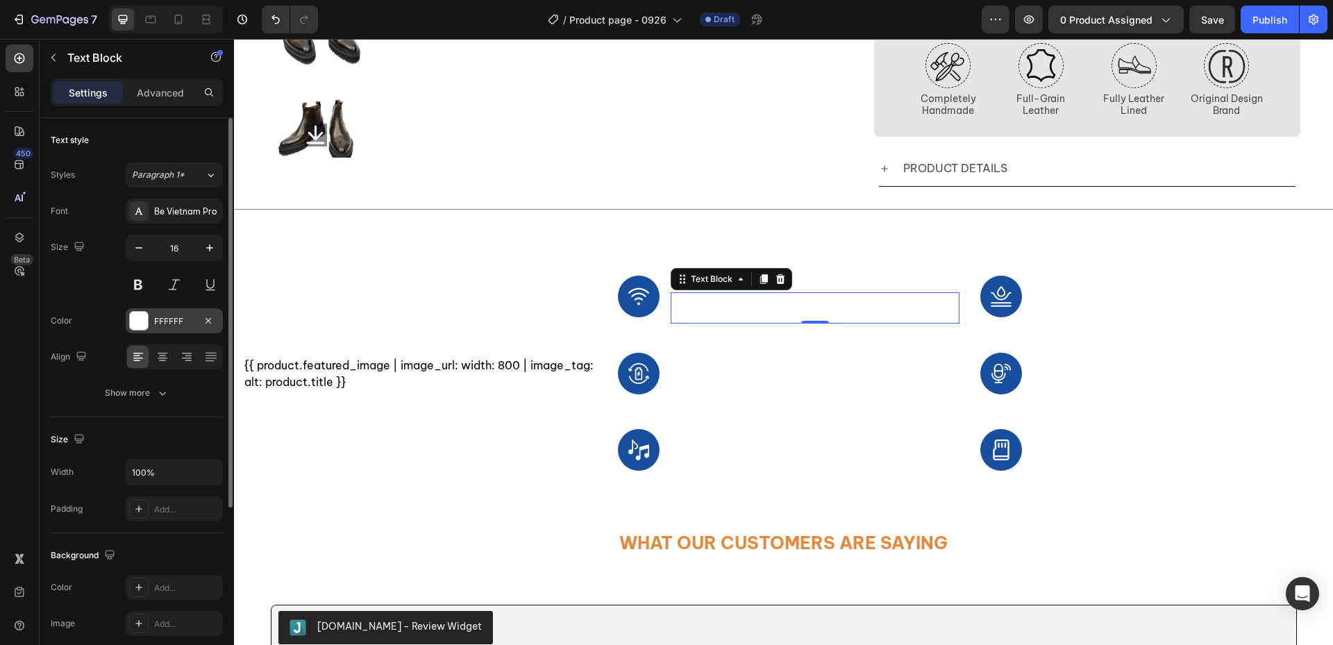
click at [135, 321] on div at bounding box center [139, 321] width 18 height 18
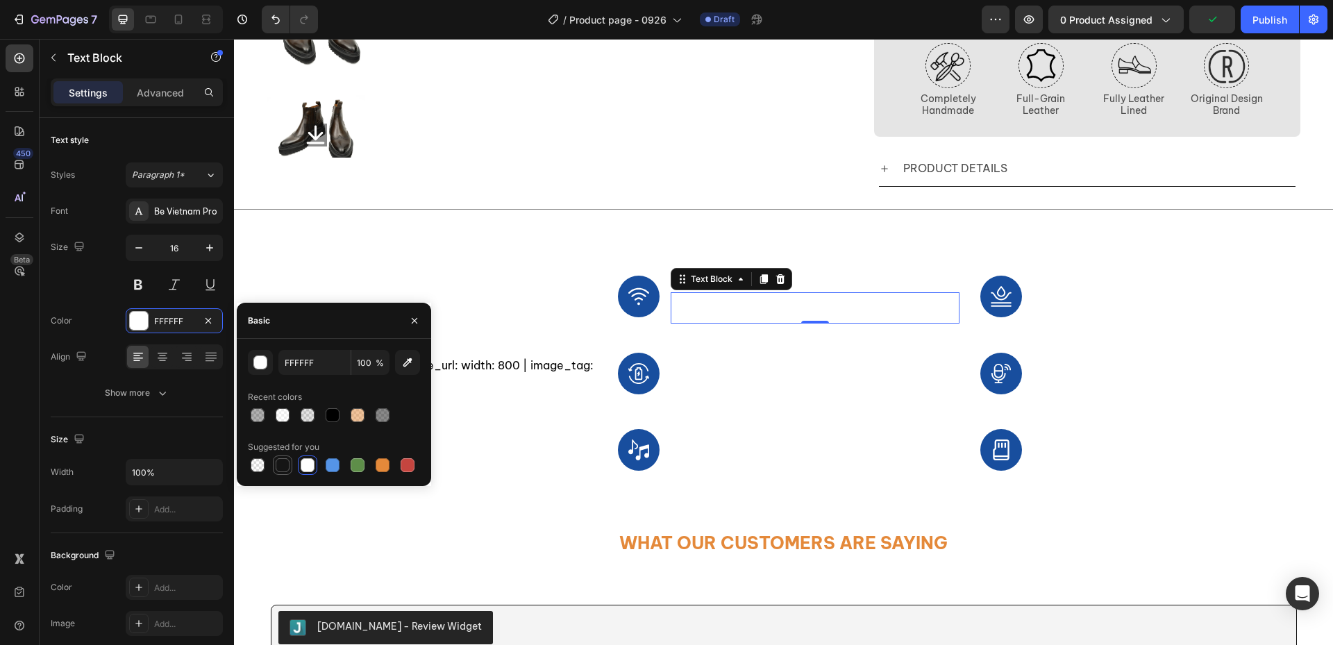
click at [285, 464] on div at bounding box center [283, 465] width 14 height 14
type input "151515"
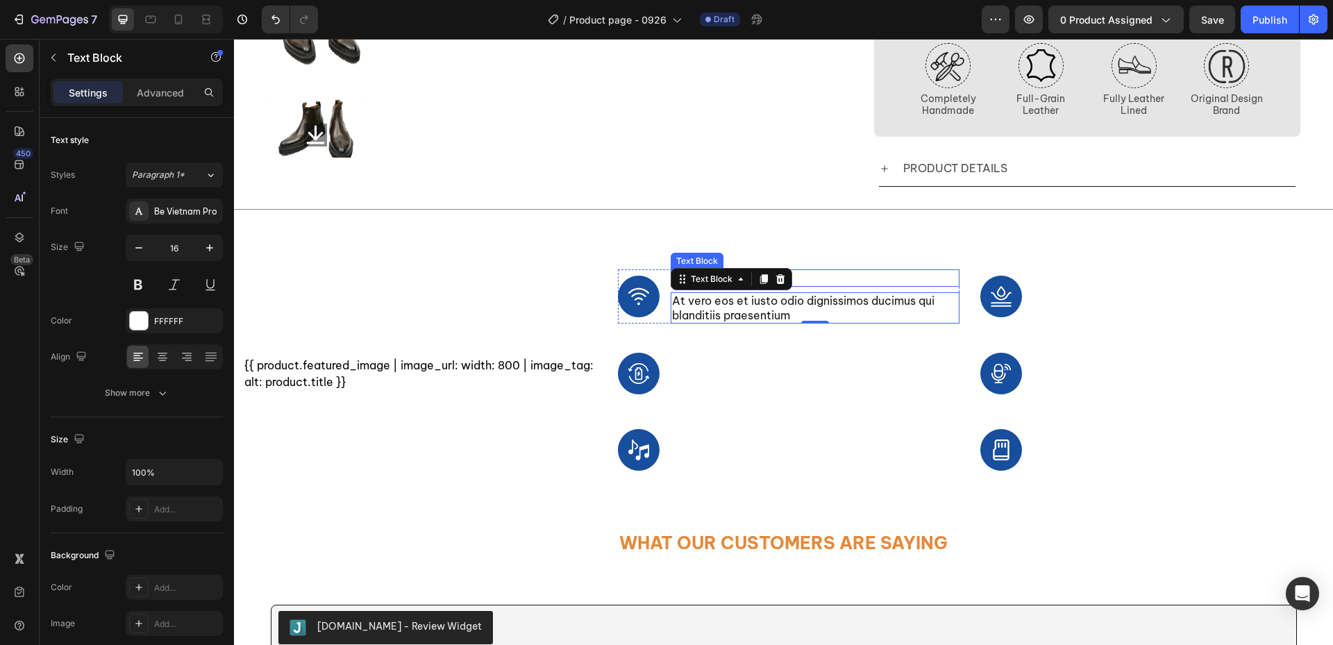
click at [825, 275] on p "Wireless Connect" at bounding box center [815, 278] width 287 height 15
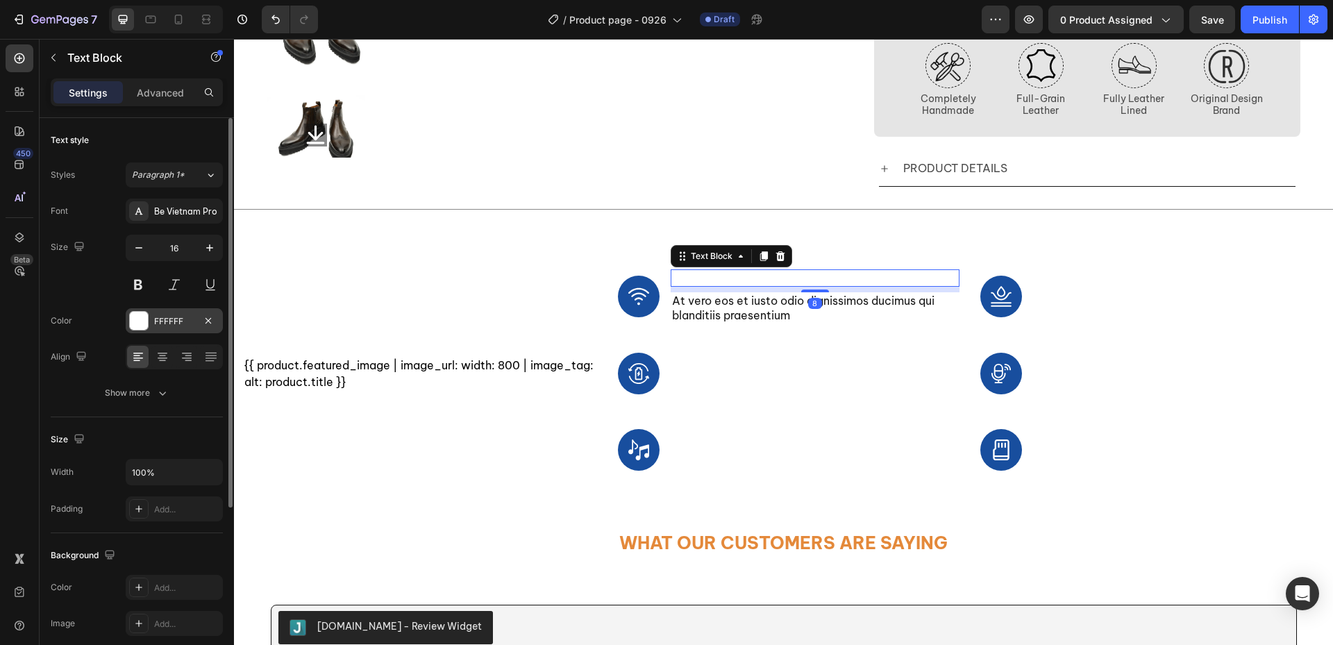
click at [139, 324] on div at bounding box center [139, 321] width 18 height 18
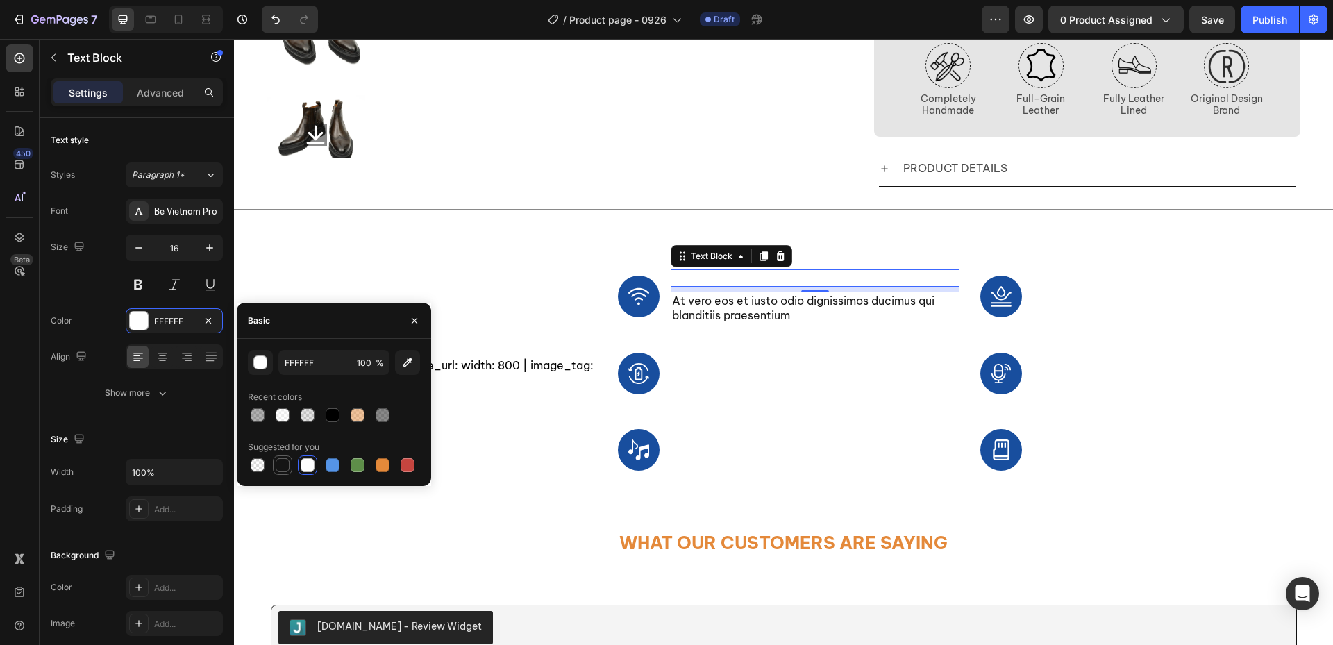
click at [284, 467] on div at bounding box center [283, 465] width 14 height 14
type input "151515"
click at [893, 439] on p "Sound Quality" at bounding box center [815, 431] width 287 height 15
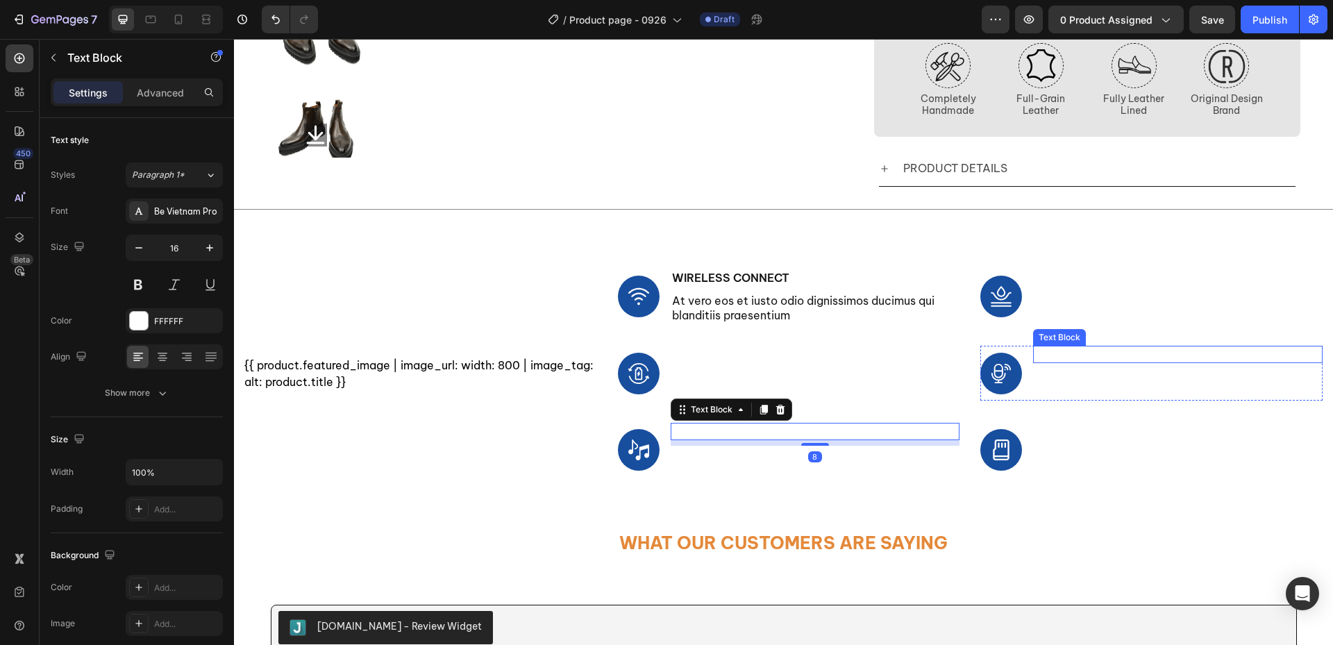
click at [1131, 351] on p "Voice Control" at bounding box center [1177, 354] width 287 height 15
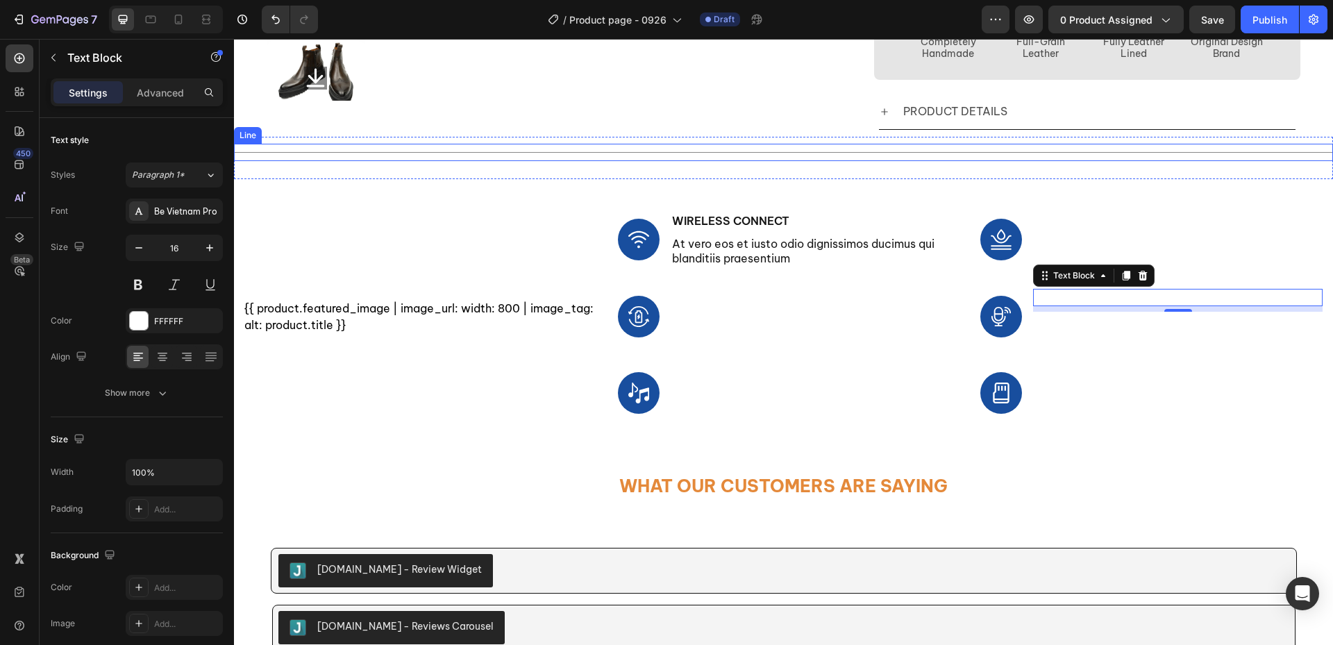
scroll to position [486, 0]
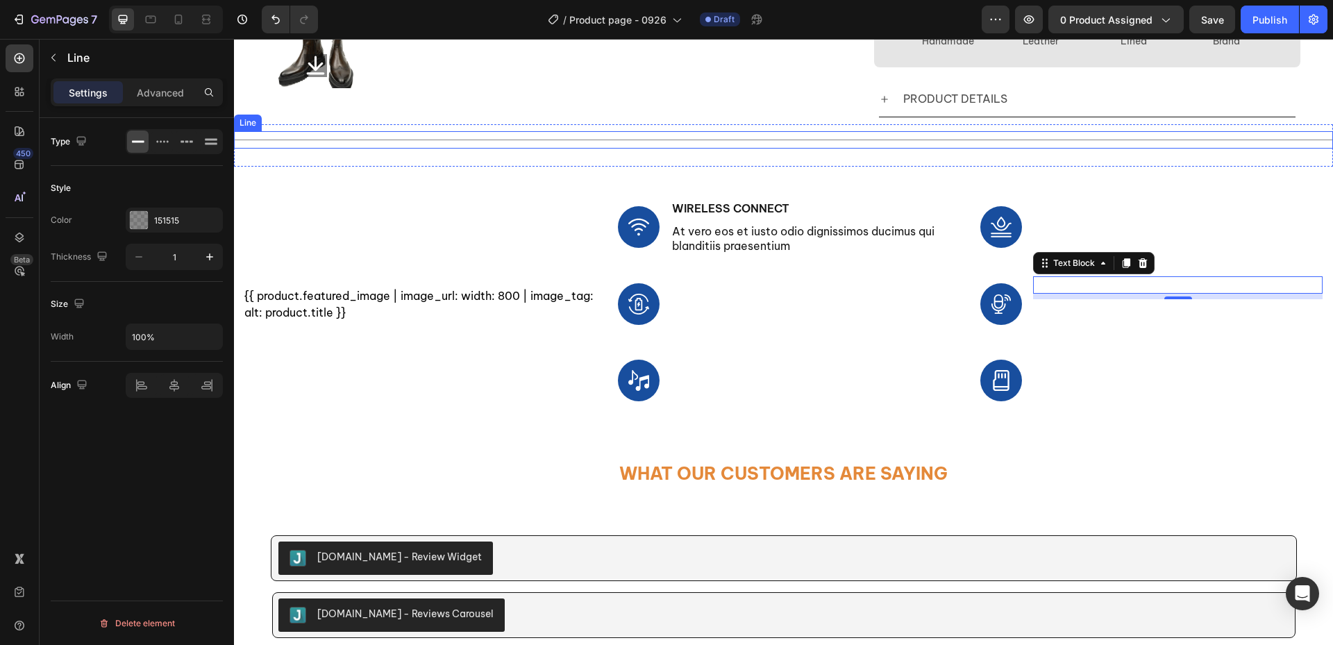
click at [721, 144] on div "Title Line" at bounding box center [783, 139] width 1099 height 17
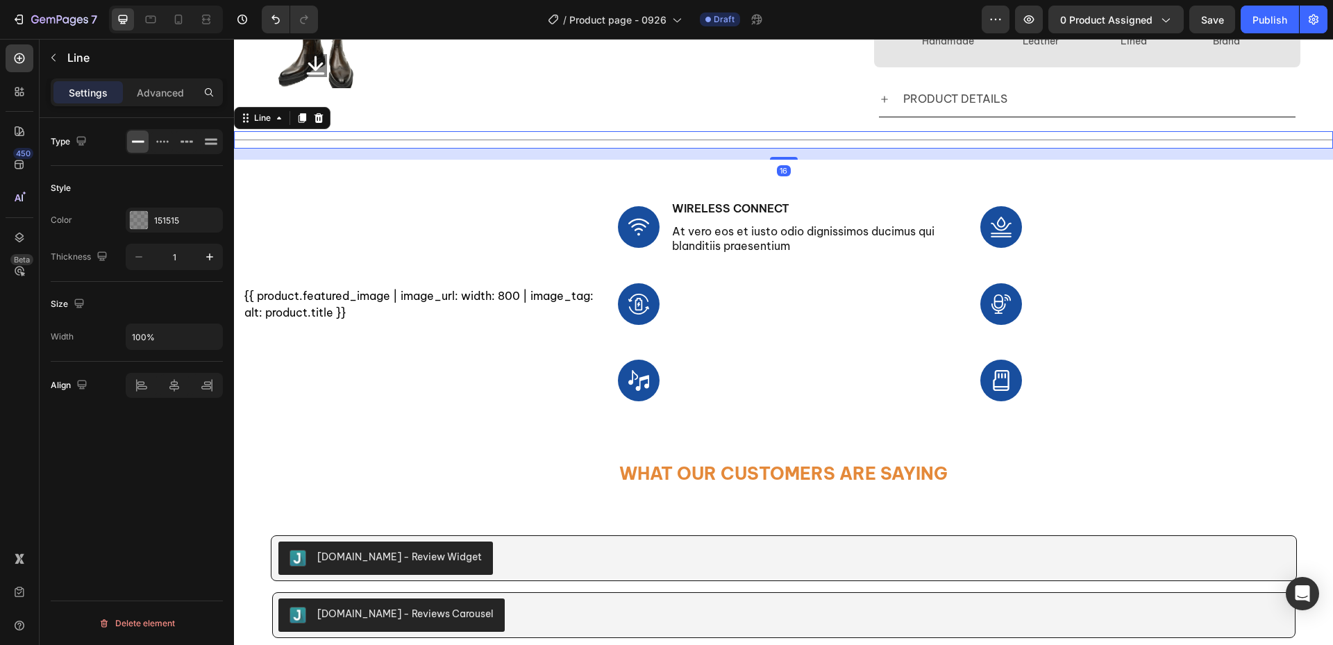
drag, startPoint x: 300, startPoint y: 119, endPoint x: 321, endPoint y: 131, distance: 24.9
click at [300, 119] on icon at bounding box center [301, 117] width 11 height 11
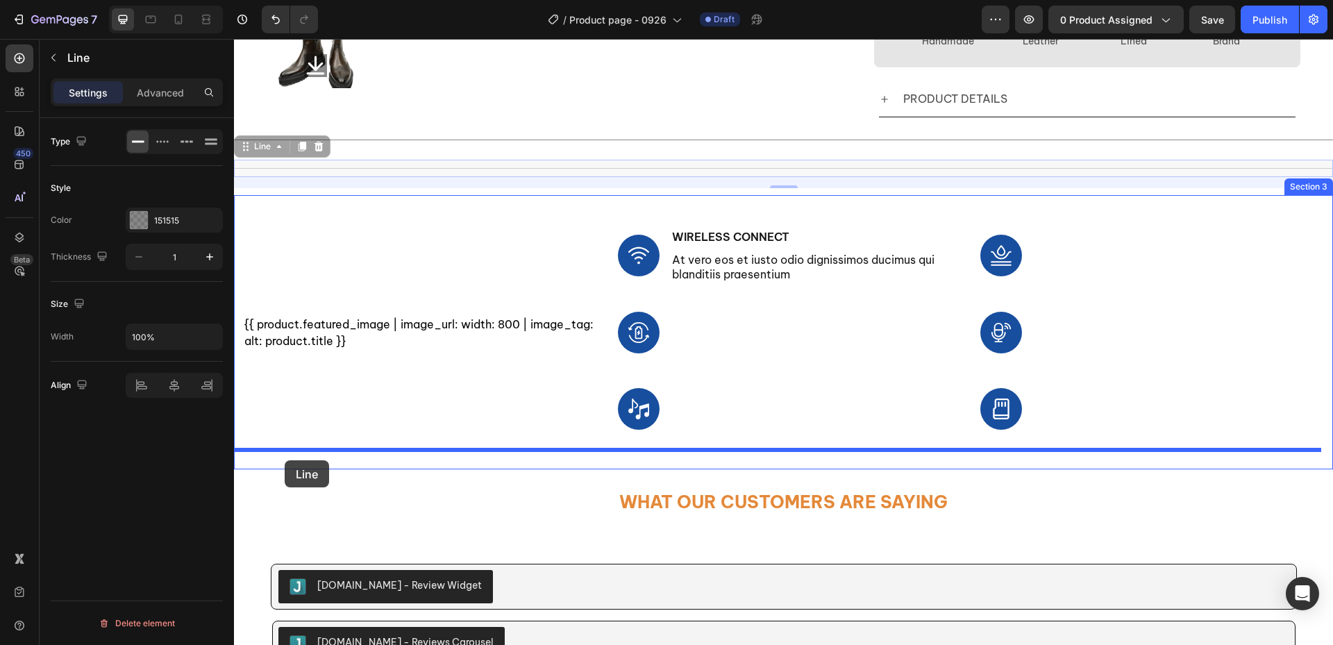
drag, startPoint x: 267, startPoint y: 155, endPoint x: 285, endPoint y: 460, distance: 305.3
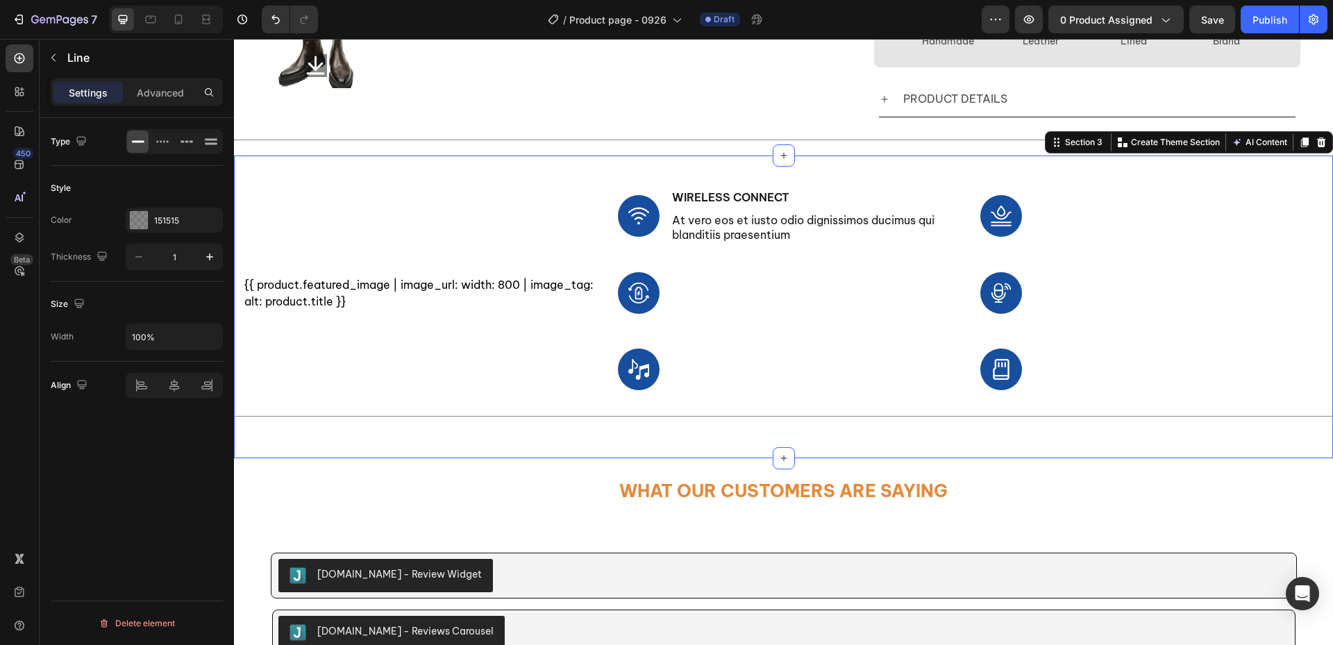
click at [731, 439] on div "{{ product.featured_image | image_url: width: 800 | image_tag: alt: product.tit…" at bounding box center [783, 307] width 1099 height 303
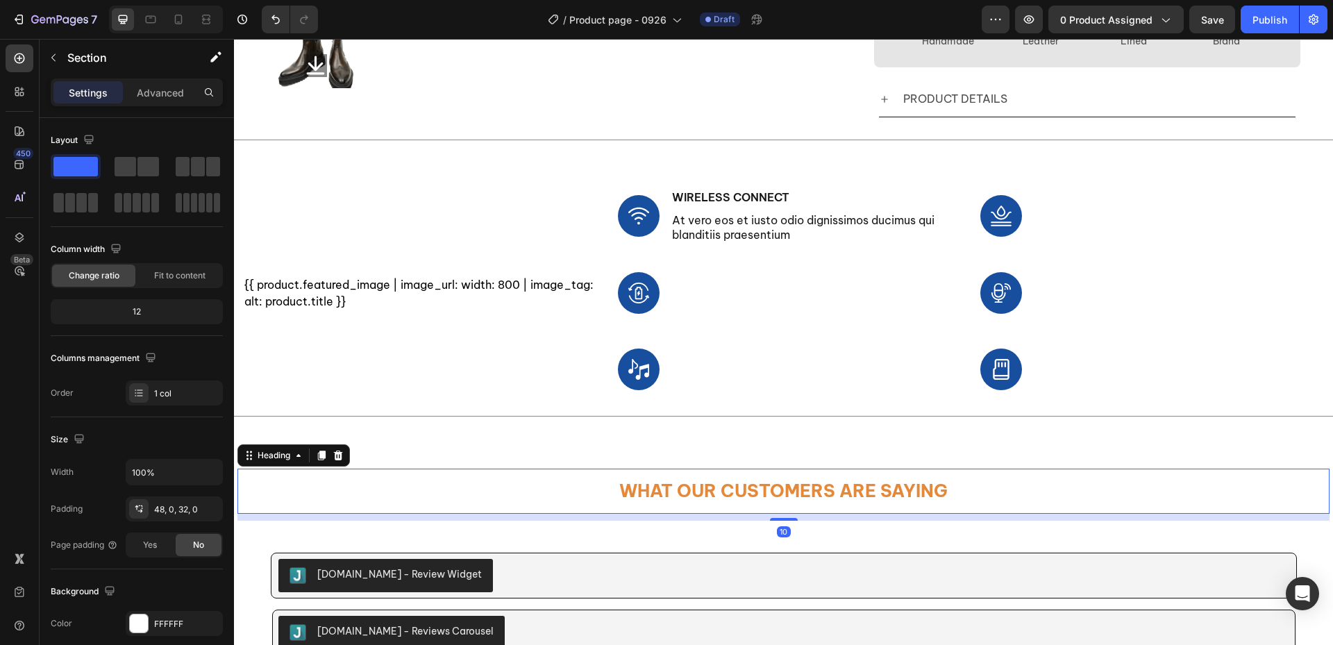
click at [719, 498] on h2 "What Our Customers Are Saying" at bounding box center [783, 491] width 1092 height 45
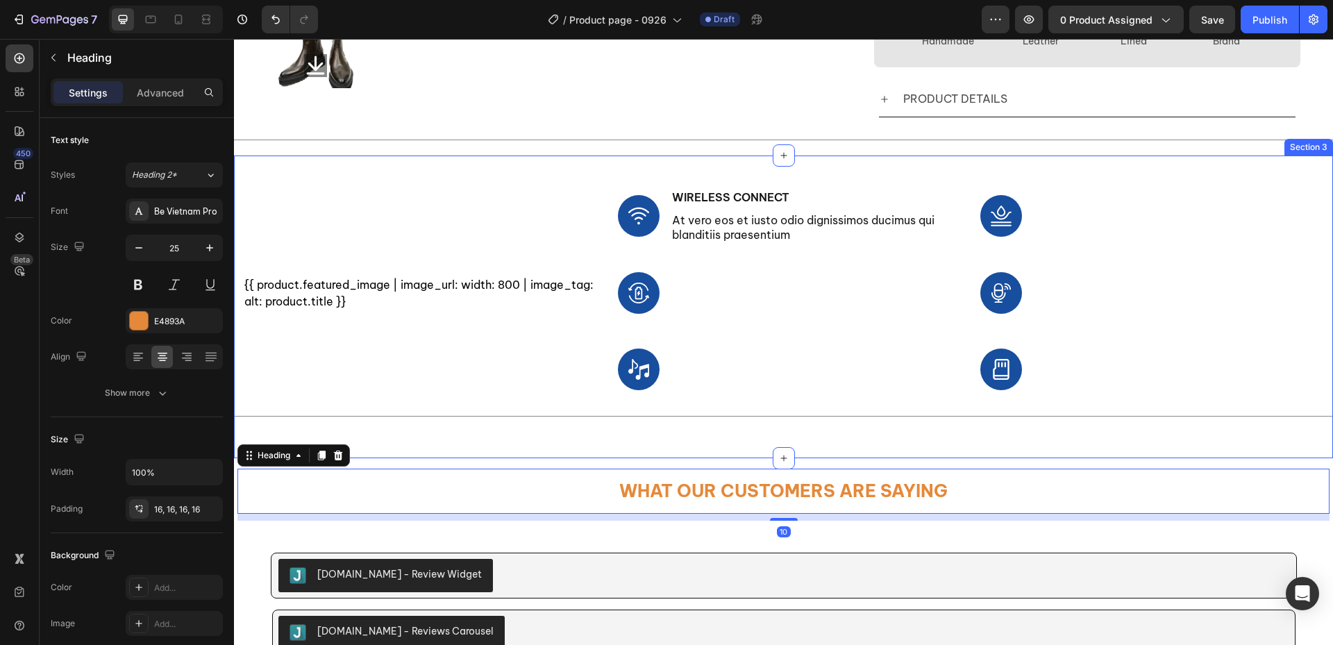
click at [680, 436] on div "{{ product.featured_image | image_url: width: 800 | image_tag: alt: product.tit…" at bounding box center [783, 312] width 1099 height 247
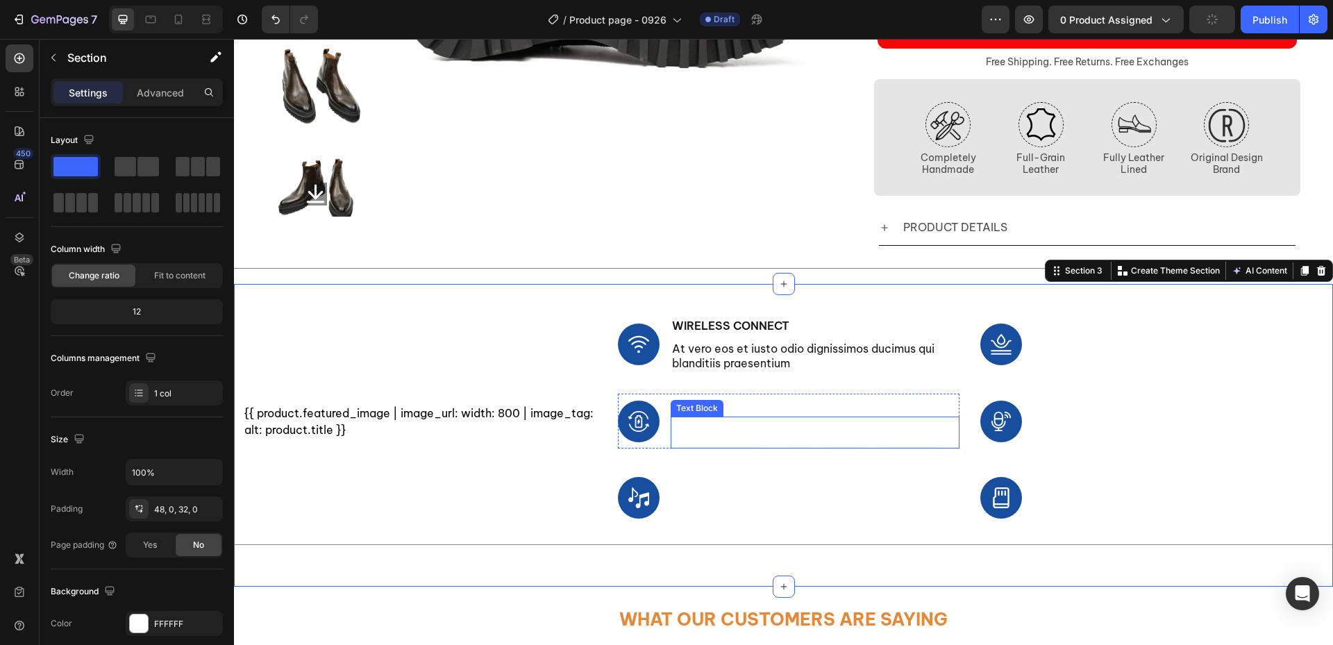
scroll to position [347, 0]
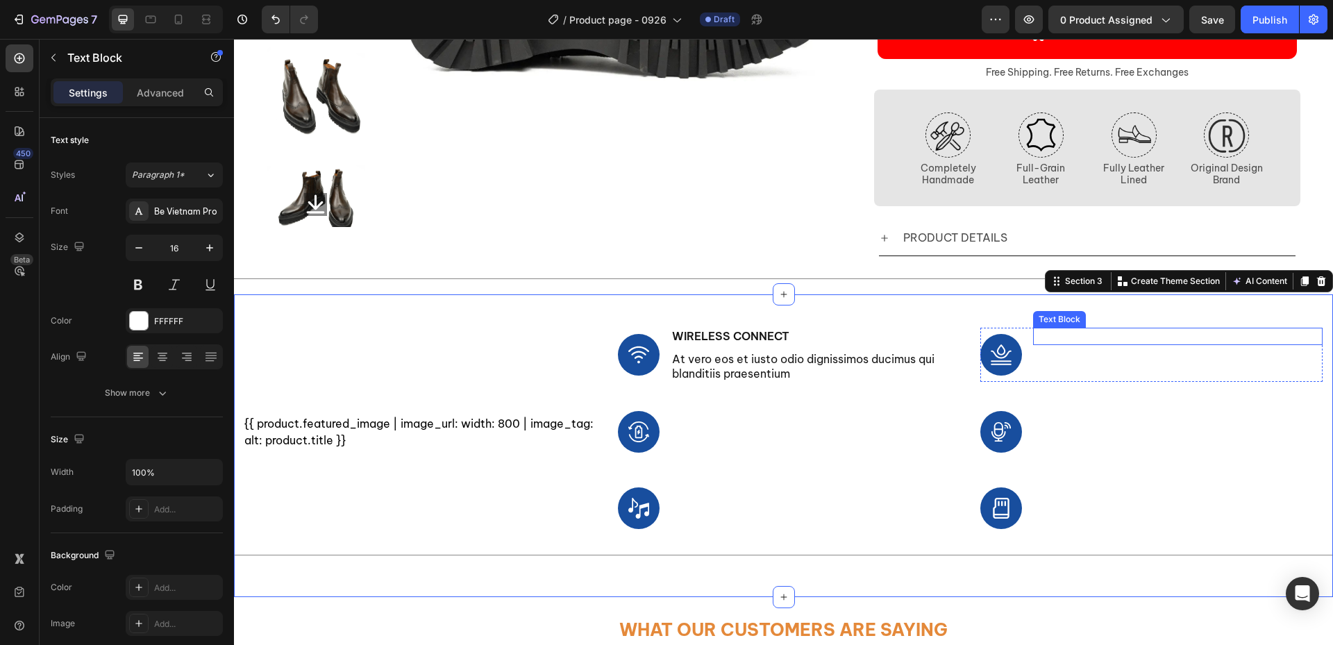
click at [1141, 336] on p "Water-Resistant" at bounding box center [1177, 336] width 287 height 15
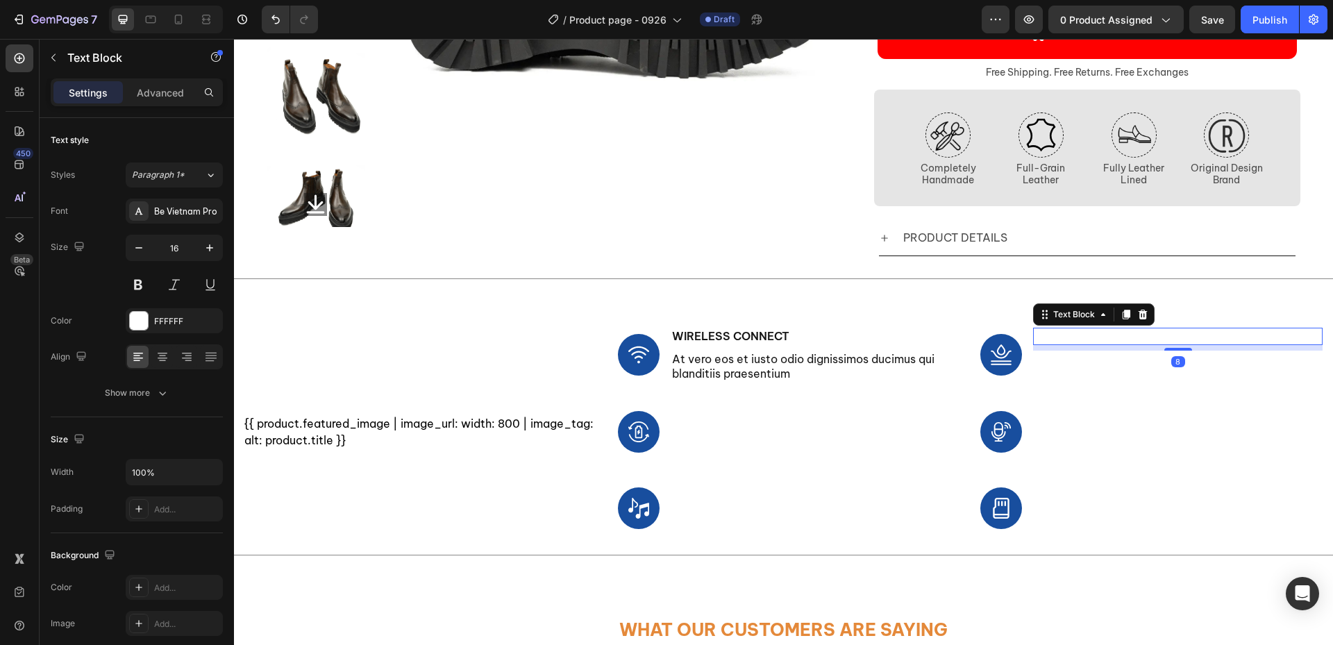
click at [1139, 318] on icon at bounding box center [1143, 315] width 9 height 10
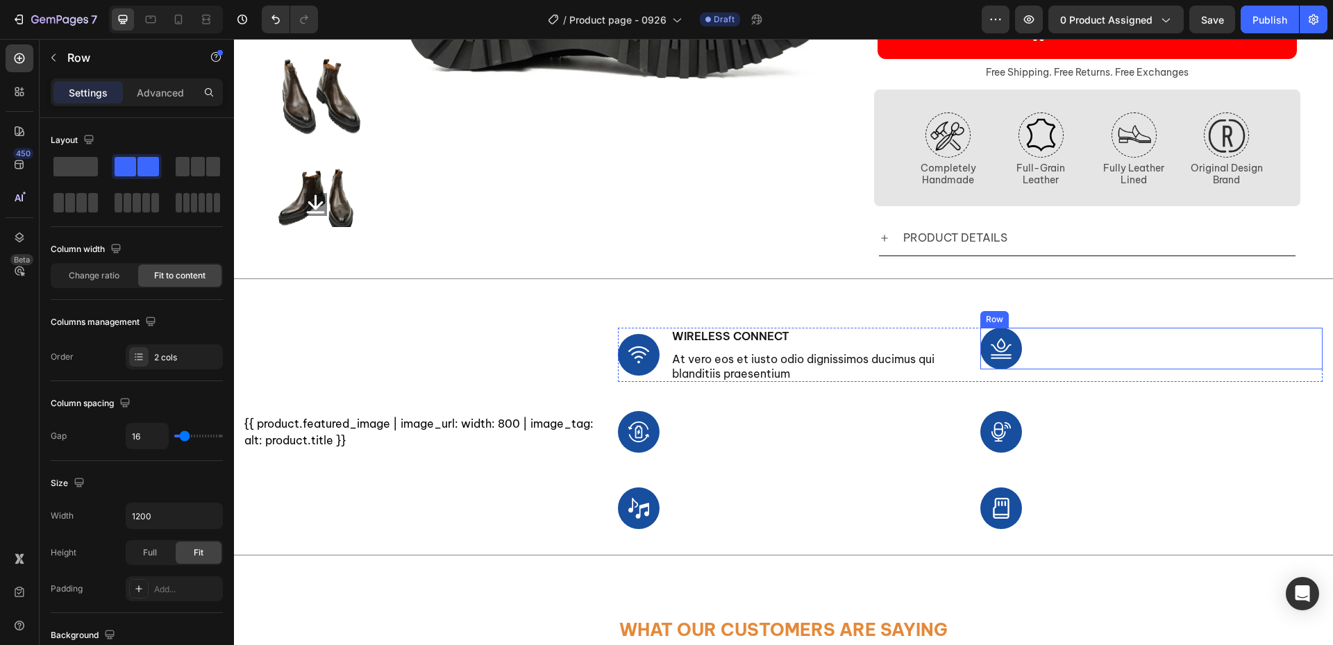
click at [1020, 340] on div "Image At vero eos et iusto odio dignissimos ducimus qui blanditiis praesentium …" at bounding box center [1151, 349] width 342 height 42
click at [1060, 319] on icon at bounding box center [1065, 314] width 11 height 11
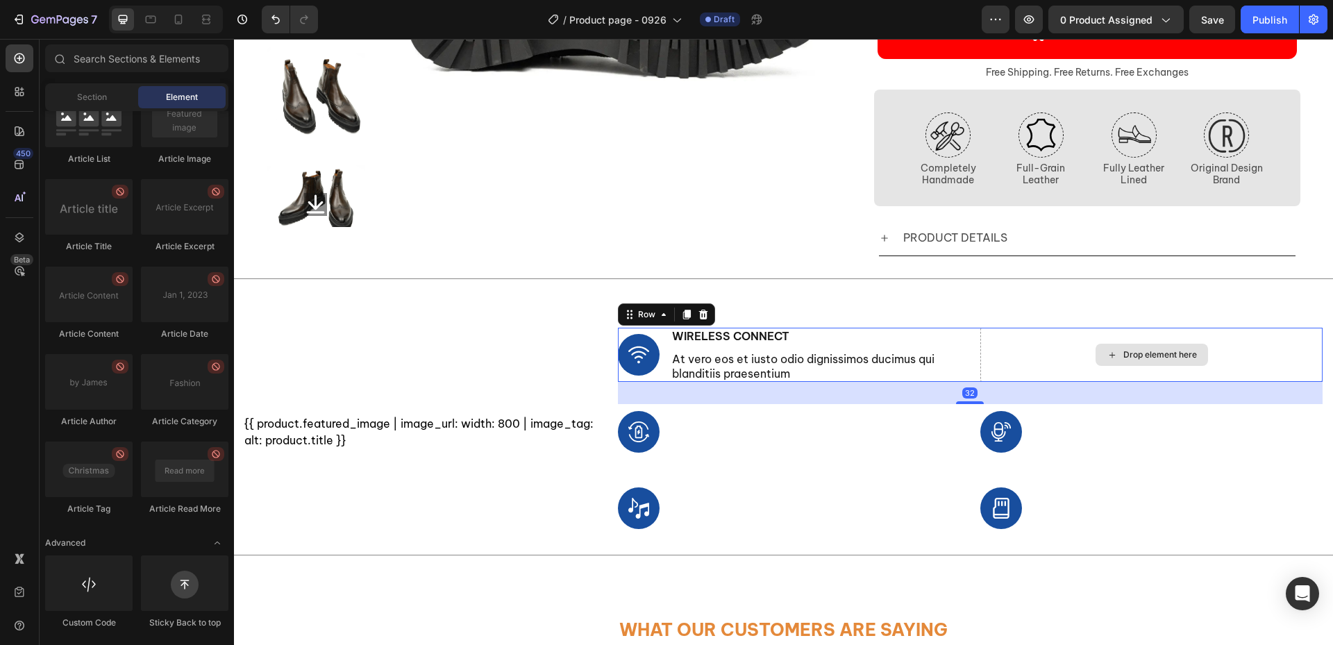
click at [1025, 364] on div "Drop element here" at bounding box center [1151, 355] width 342 height 54
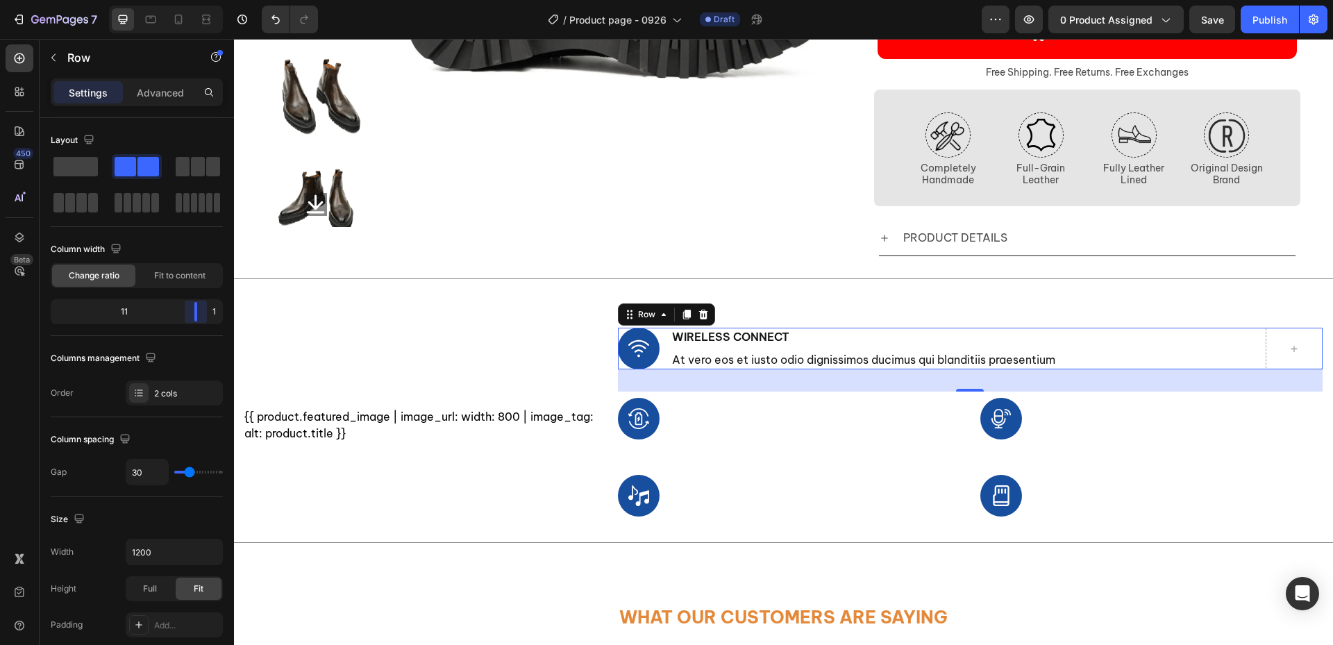
drag, startPoint x: 144, startPoint y: 317, endPoint x: 435, endPoint y: 315, distance: 290.2
click at [435, 0] on body "7 Version history / Product page - 0926 Draft Preview 0 product assigned Save P…" at bounding box center [666, 0] width 1333 height 0
click at [74, 176] on div at bounding box center [76, 166] width 50 height 25
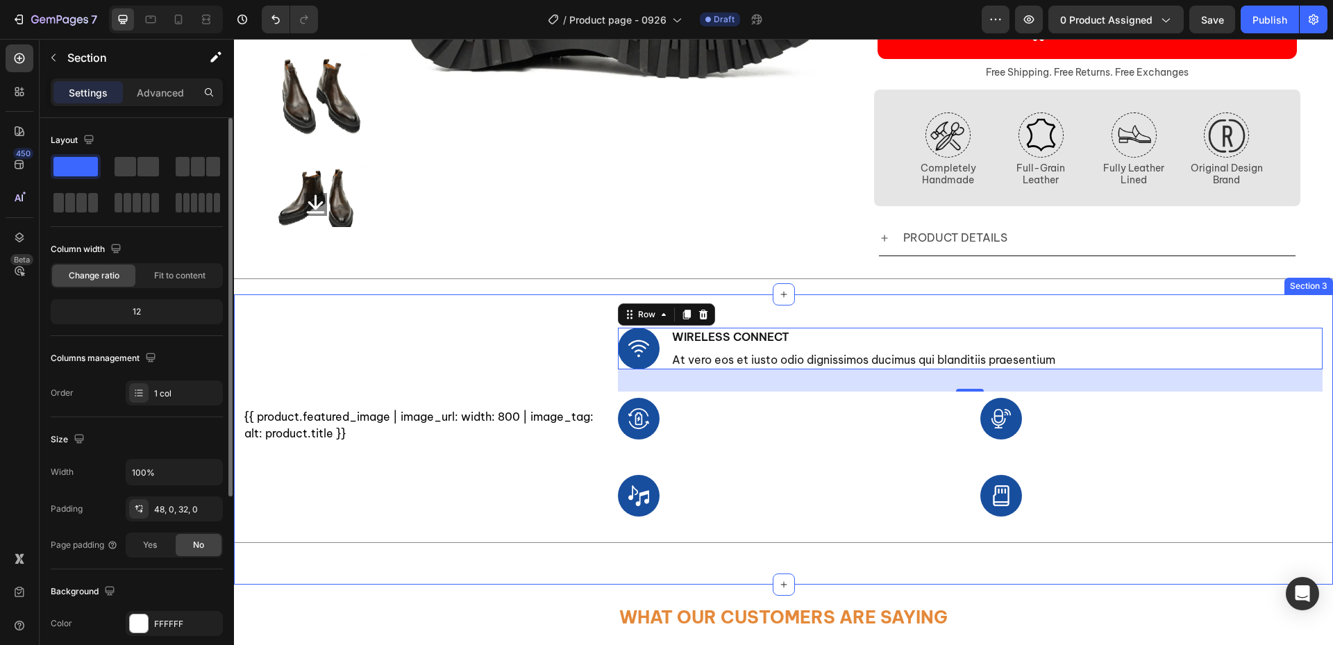
click at [746, 301] on div "{{ product.featured_image | image_url: width: 800 | image_tag: alt: product.tit…" at bounding box center [783, 439] width 1099 height 290
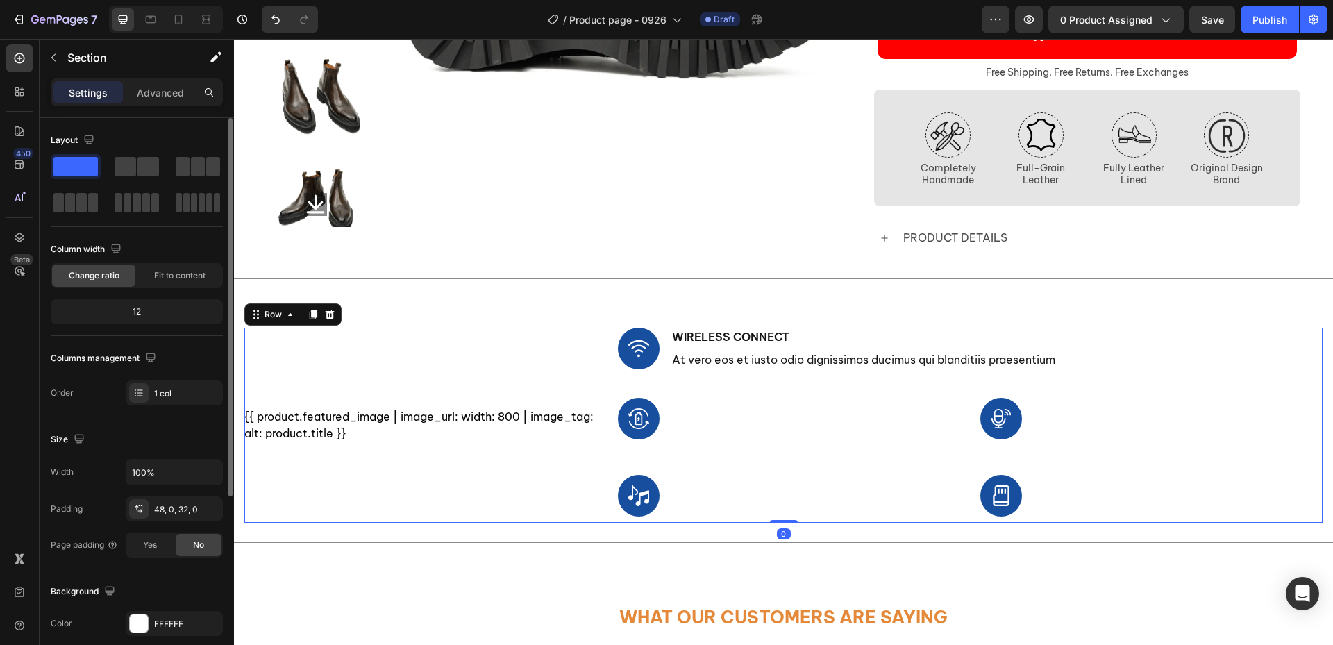
click at [523, 334] on div "{{ product.featured_image | image_url: width: 800 | image_tag: alt: product.tit…" at bounding box center [420, 425] width 353 height 195
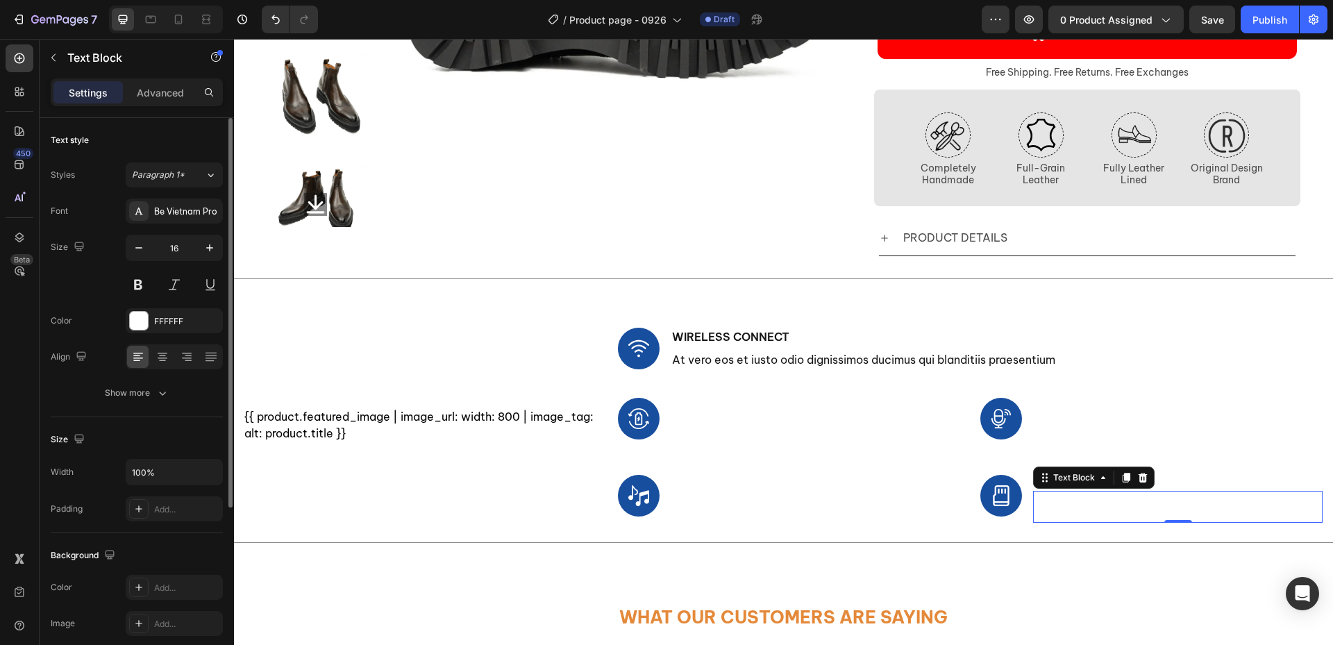
click at [1137, 506] on p "At vero eos et iusto odio dignissimos ducimus qui blanditiis praesentium" at bounding box center [1177, 506] width 287 height 29
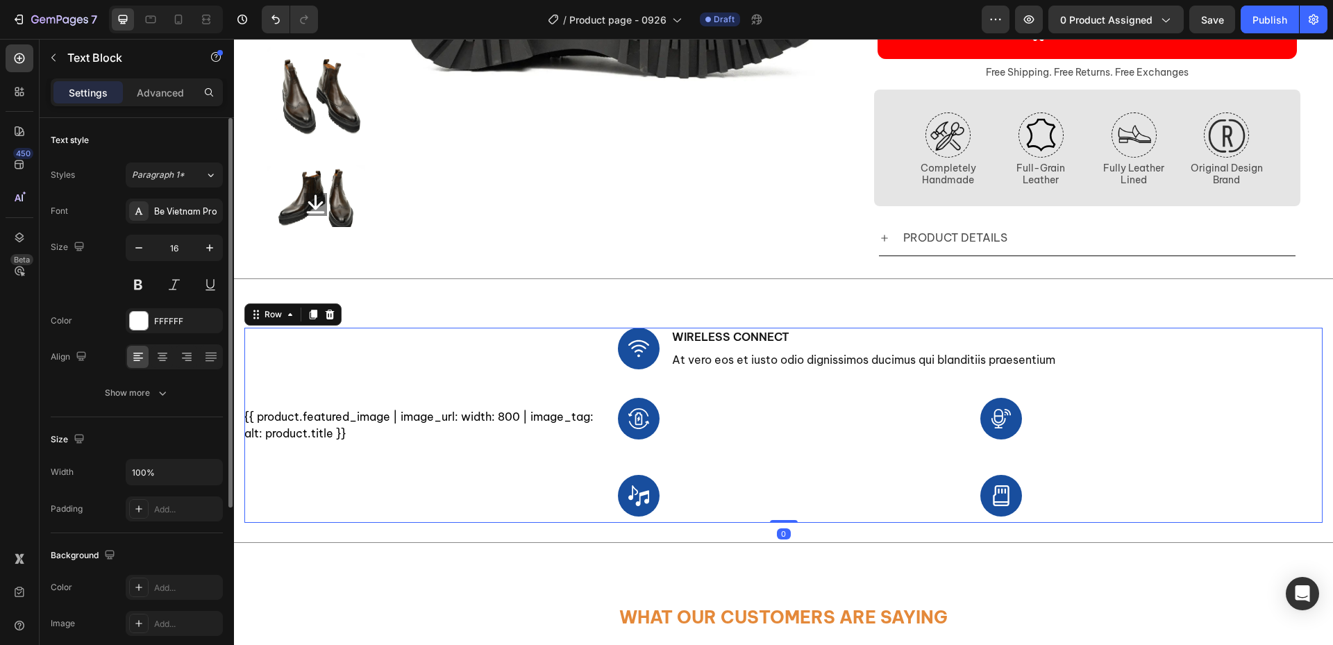
click at [497, 342] on div "{{ product.featured_image | image_url: width: 800 | image_tag: alt: product.tit…" at bounding box center [420, 425] width 353 height 195
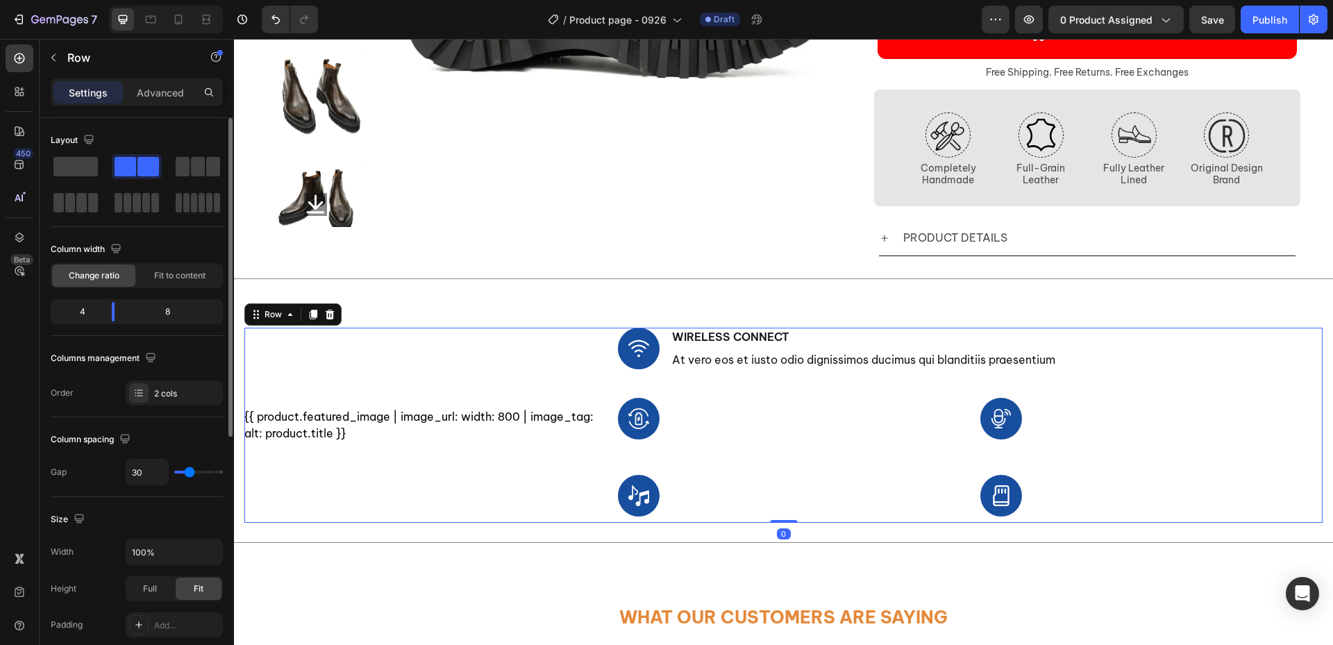
click at [153, 167] on span at bounding box center [148, 166] width 22 height 19
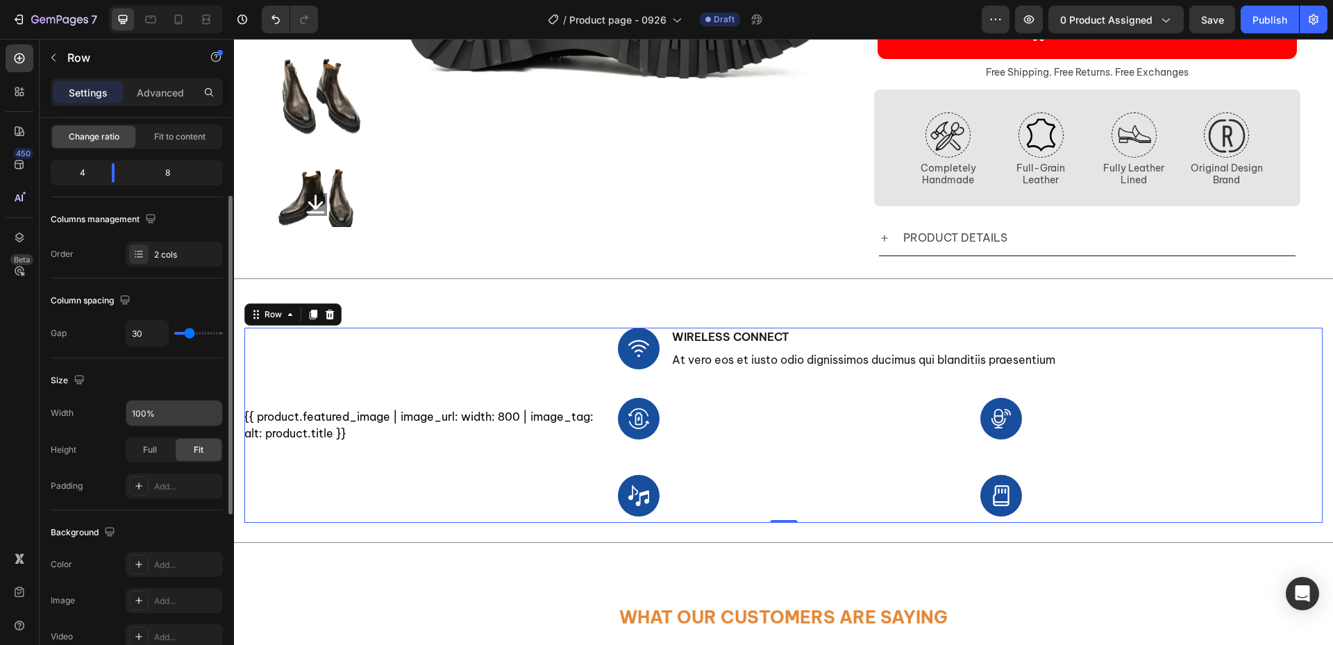
scroll to position [208, 0]
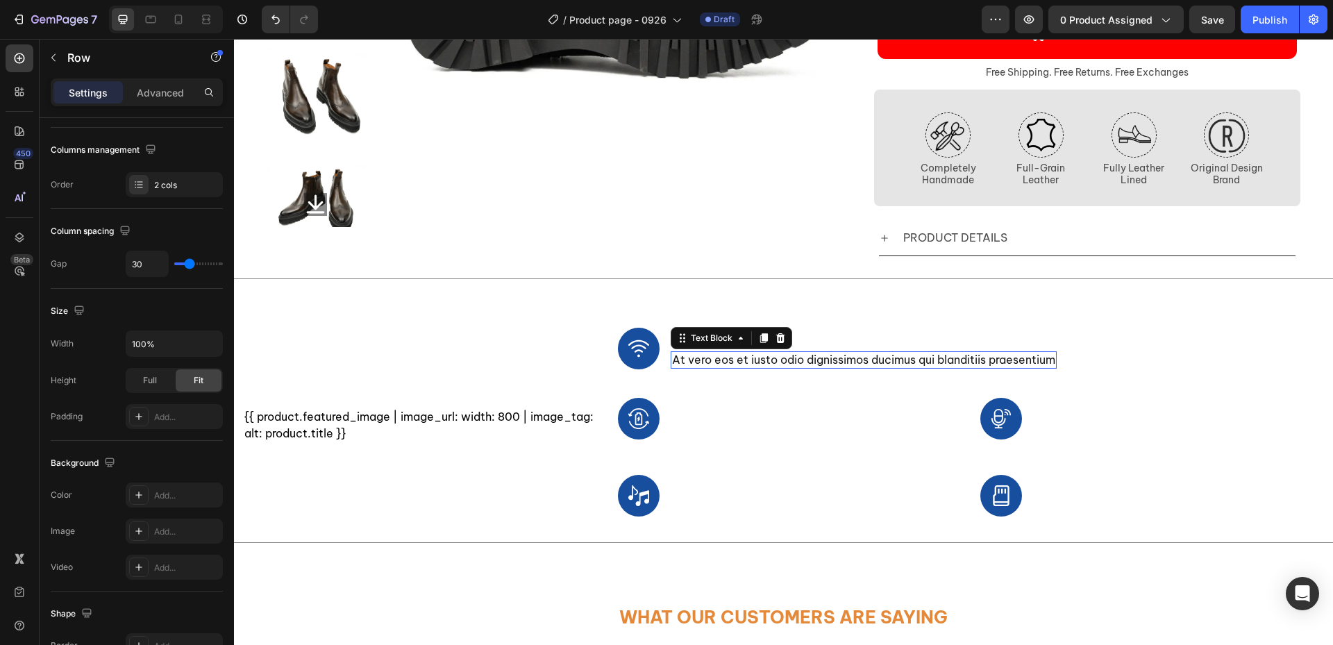
click at [809, 353] on div "At vero eos et iusto odio dignissimos ducimus qui blanditiis praesentium" at bounding box center [864, 359] width 386 height 17
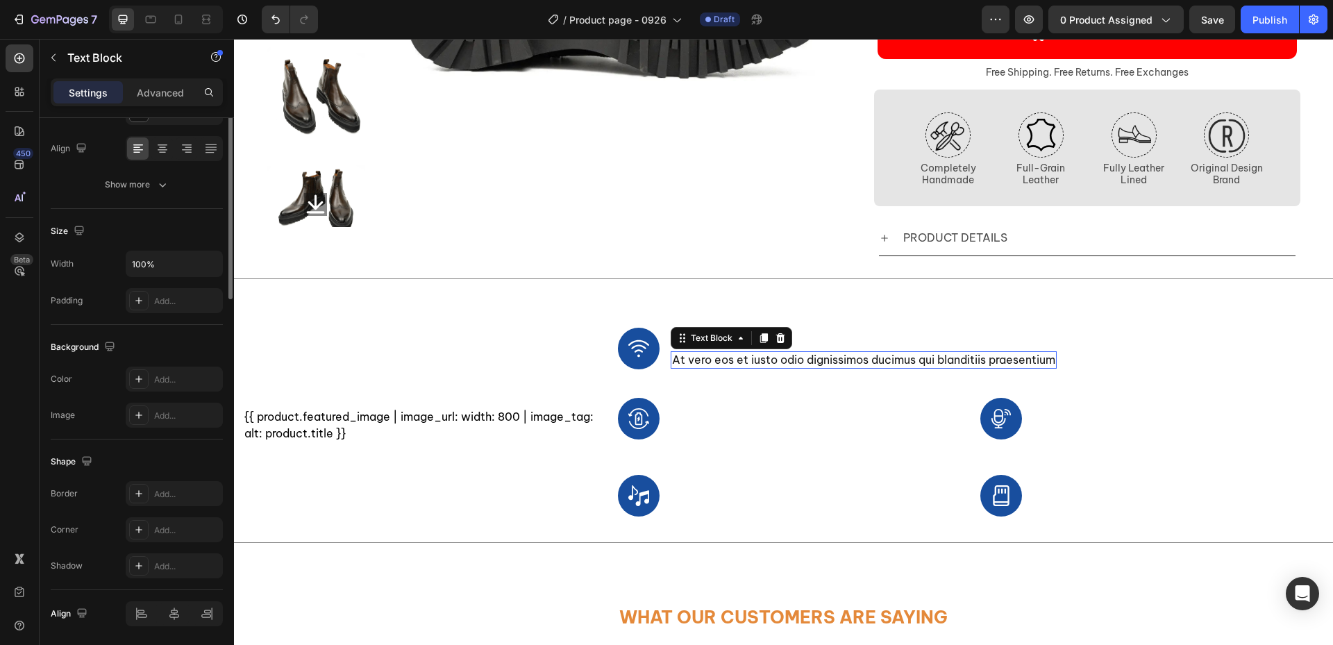
scroll to position [0, 0]
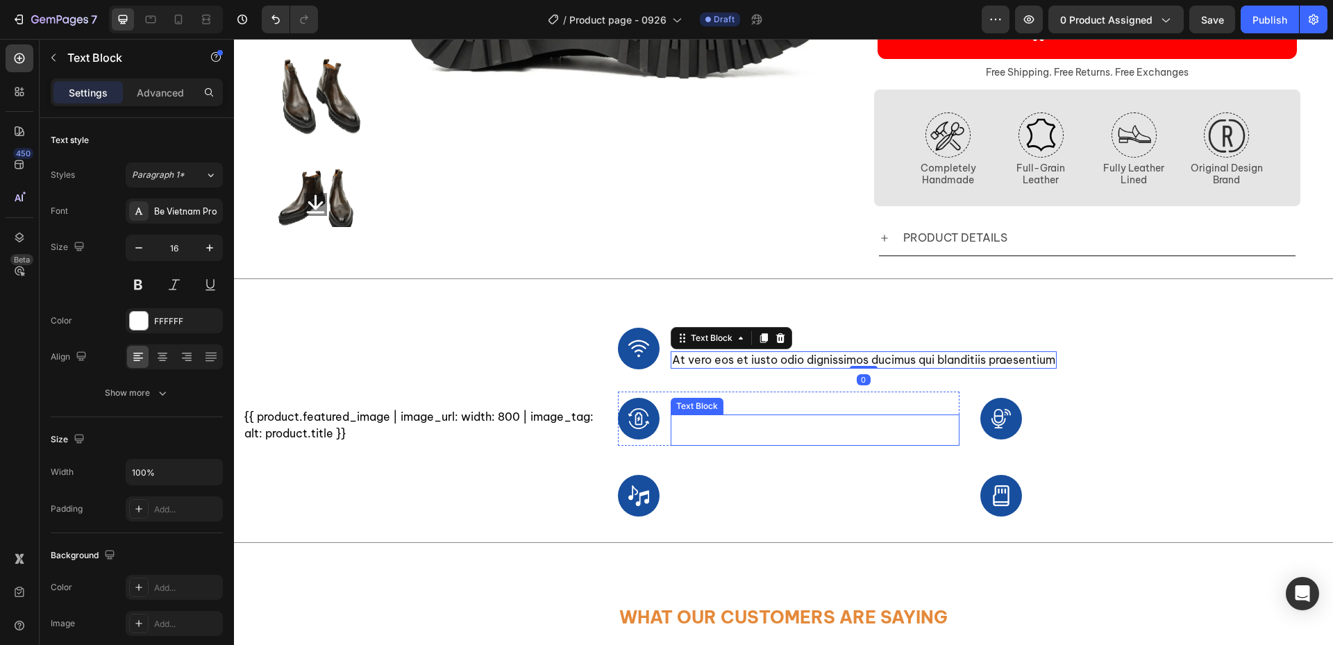
click at [807, 444] on p "At vero eos et iusto odio dignissimos ducimus qui blanditiis praesentium" at bounding box center [815, 430] width 287 height 29
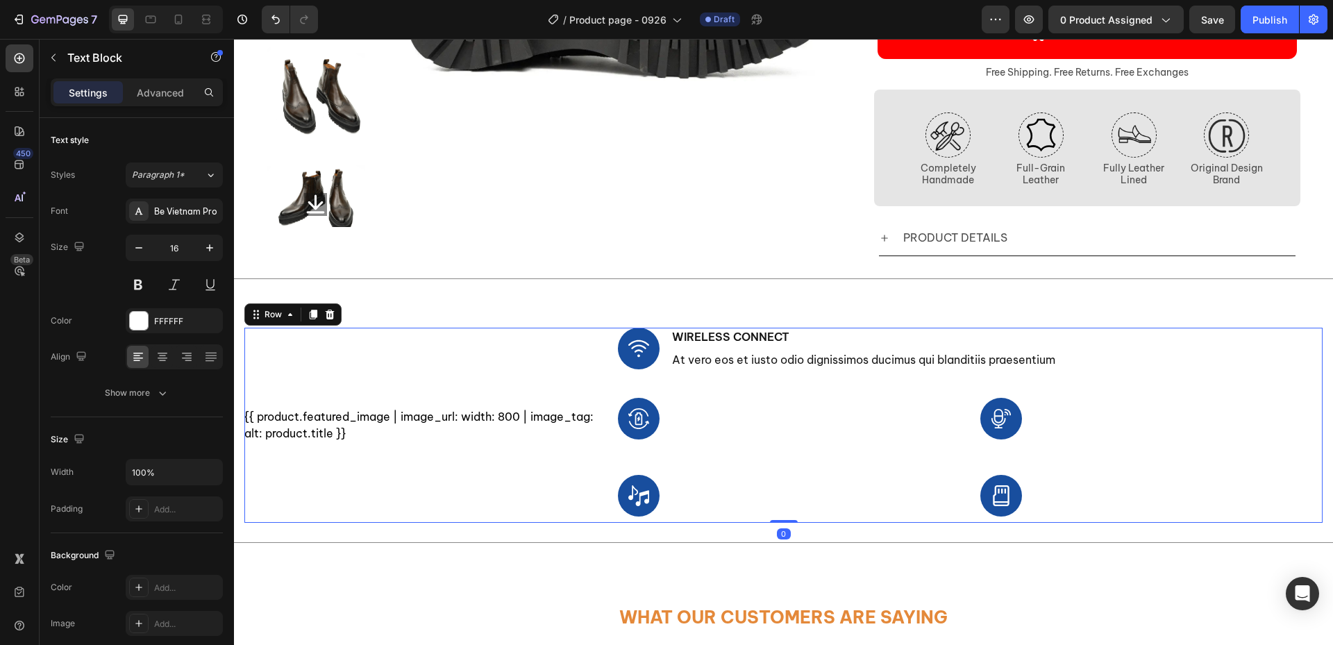
click at [529, 342] on div "{{ product.featured_image | image_url: width: 800 | image_tag: alt: product.tit…" at bounding box center [420, 425] width 353 height 195
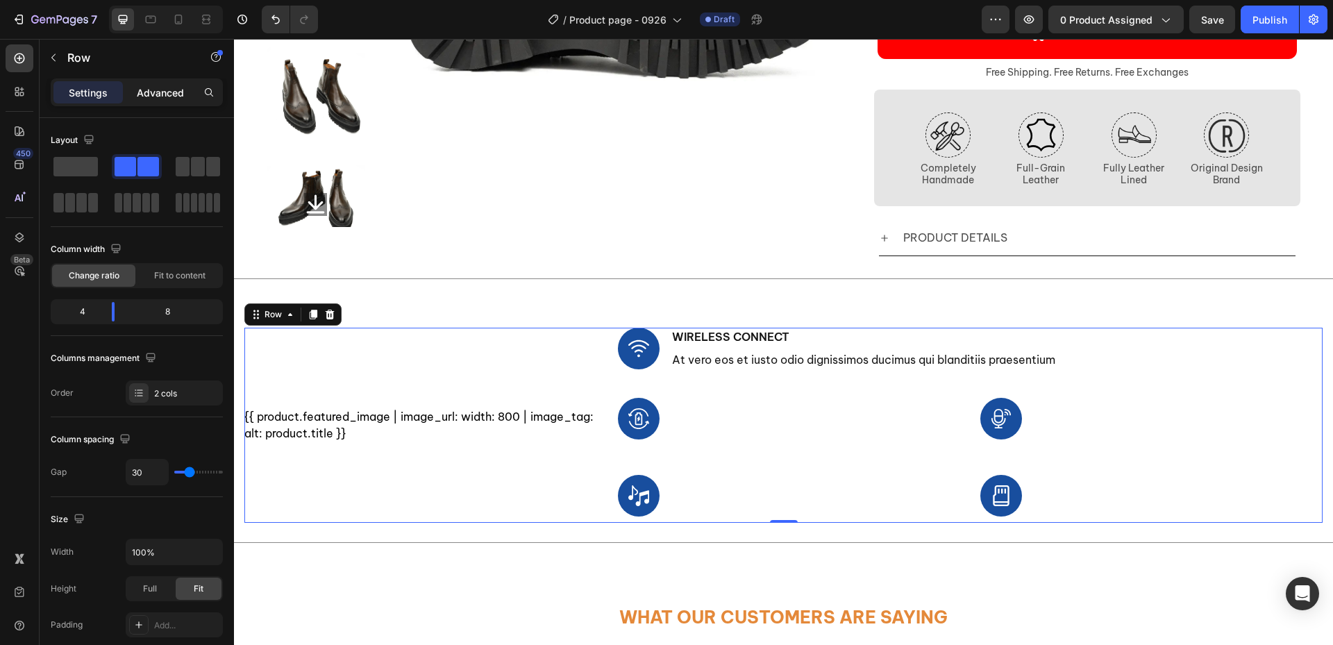
click at [174, 99] on p "Advanced" at bounding box center [160, 92] width 47 height 15
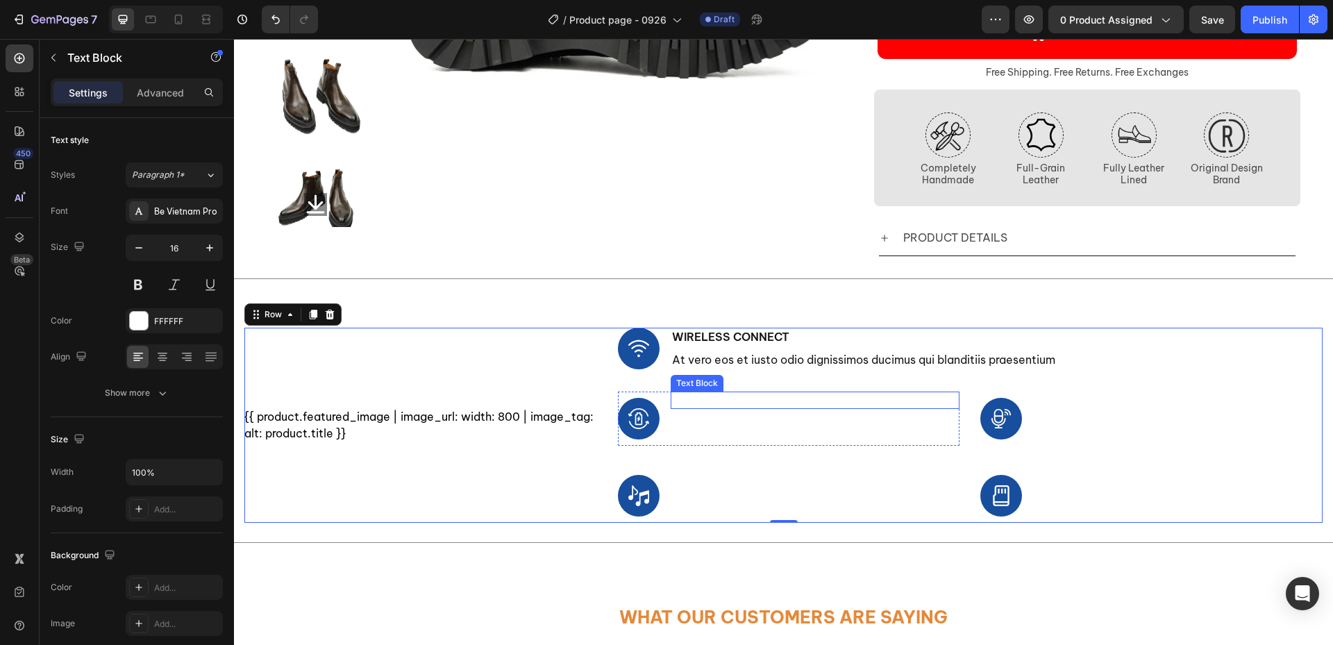
click at [765, 403] on p "Rechargeable Battery" at bounding box center [815, 400] width 287 height 15
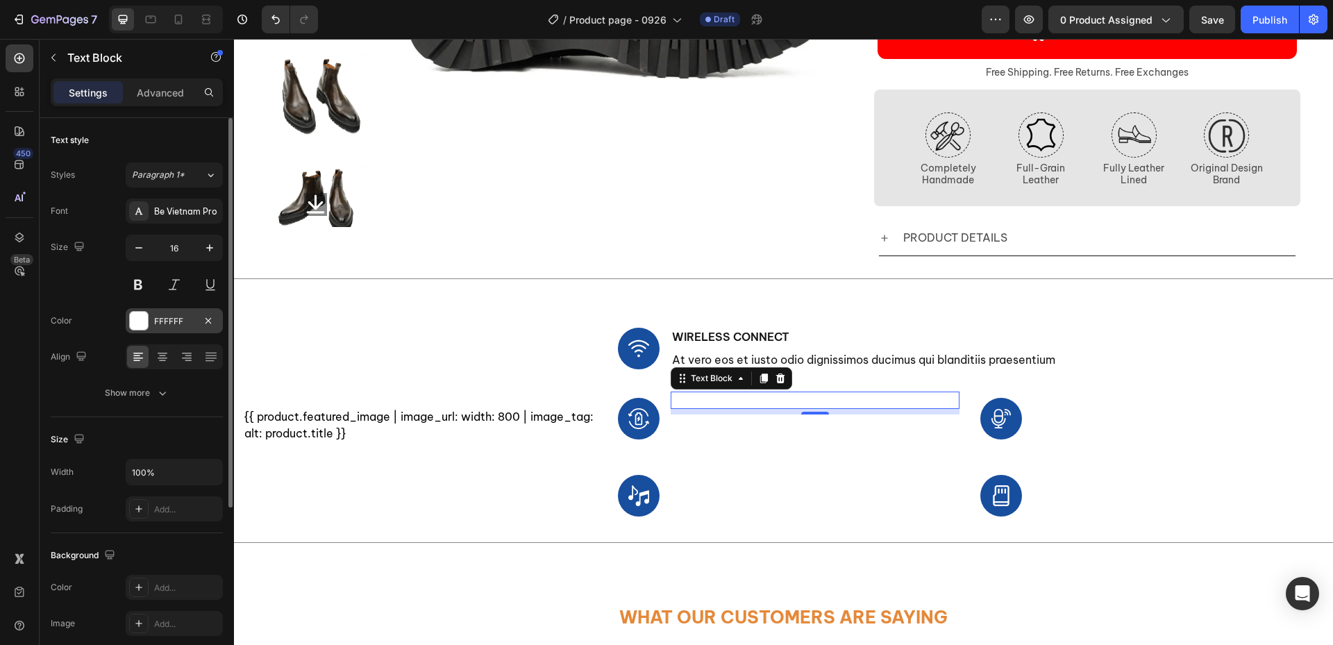
click at [138, 326] on div at bounding box center [139, 321] width 18 height 18
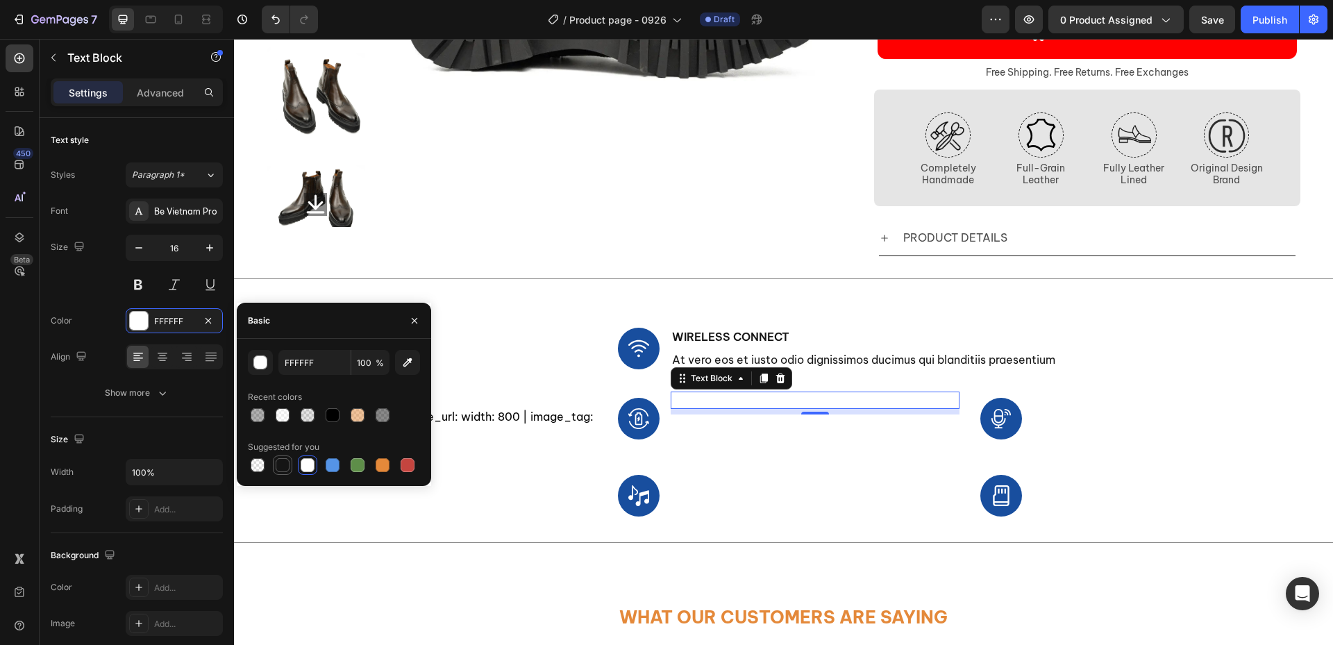
drag, startPoint x: 284, startPoint y: 472, endPoint x: 324, endPoint y: 467, distance: 40.0
click at [284, 472] on div at bounding box center [282, 465] width 17 height 17
type input "151515"
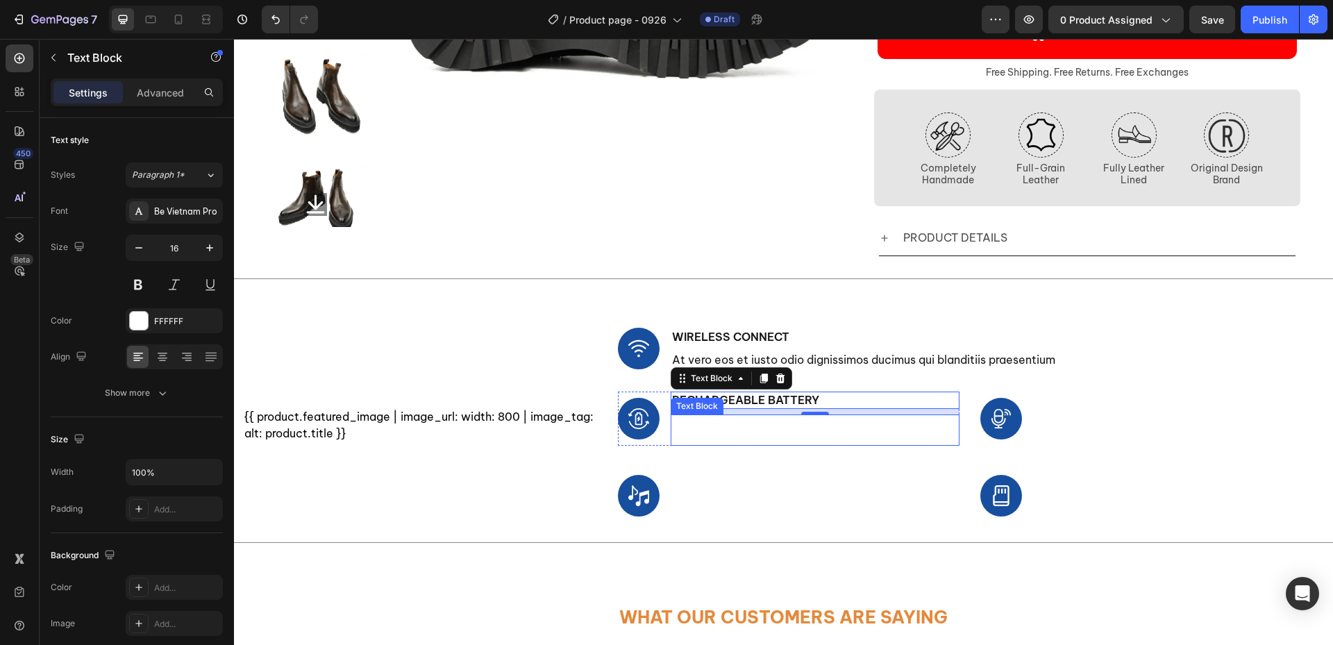
drag, startPoint x: 698, startPoint y: 430, endPoint x: 681, endPoint y: 430, distance: 17.4
click at [698, 430] on p "At vero eos et iusto odio dignissimos ducimus qui blanditiis praesentium" at bounding box center [815, 430] width 287 height 29
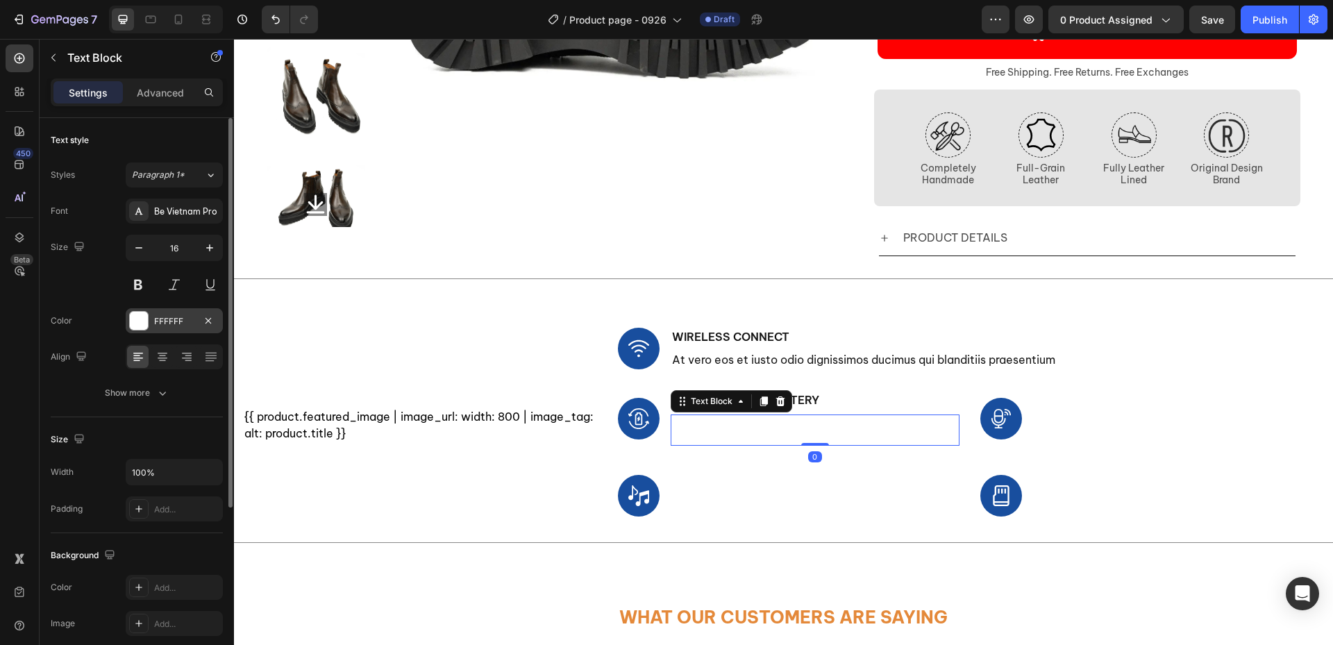
click at [138, 314] on div at bounding box center [139, 321] width 18 height 18
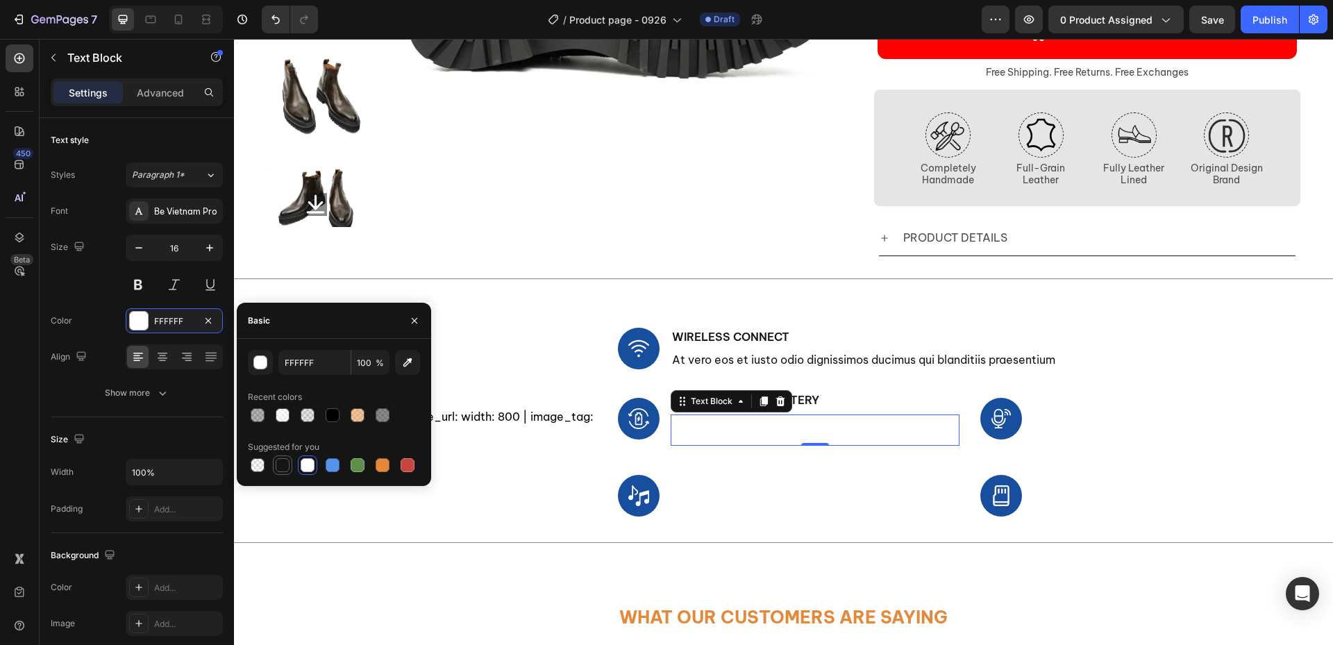
click at [286, 462] on div at bounding box center [283, 465] width 14 height 14
type input "151515"
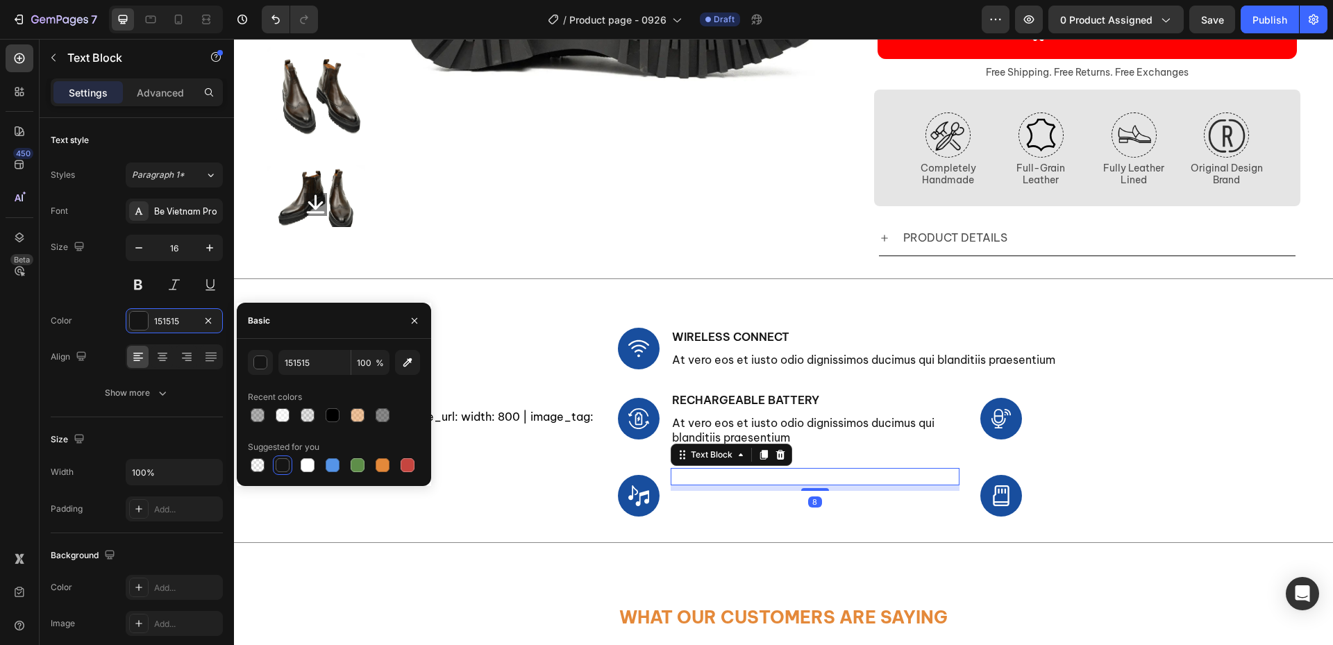
click at [809, 471] on div "Sound Quality" at bounding box center [815, 476] width 289 height 17
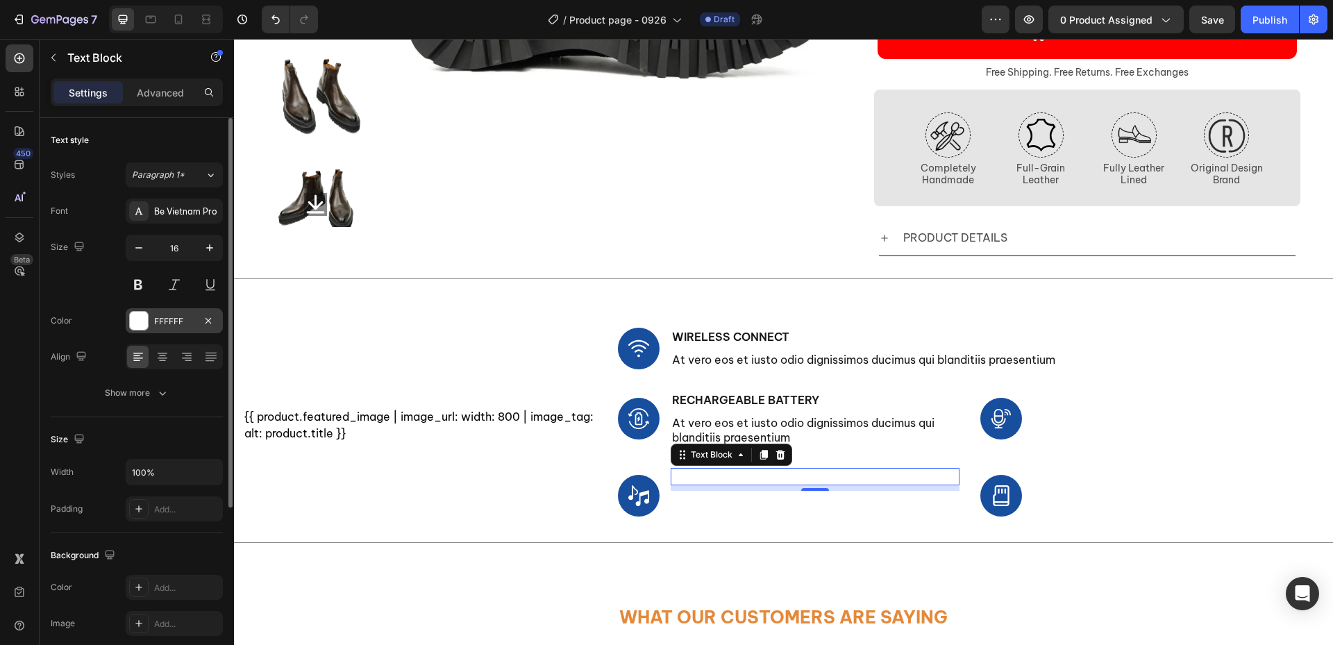
drag, startPoint x: 139, startPoint y: 318, endPoint x: 147, endPoint y: 328, distance: 12.8
click at [139, 318] on div at bounding box center [139, 321] width 18 height 18
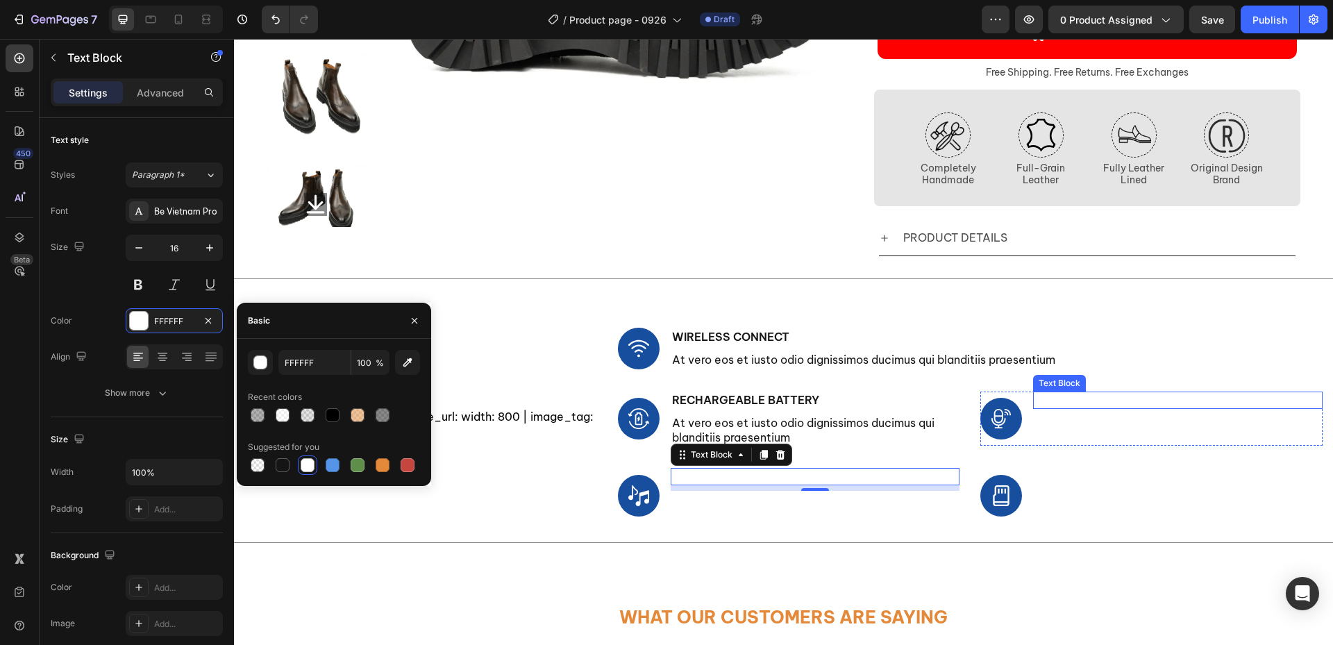
click at [1102, 401] on p "Voice Control" at bounding box center [1177, 400] width 287 height 15
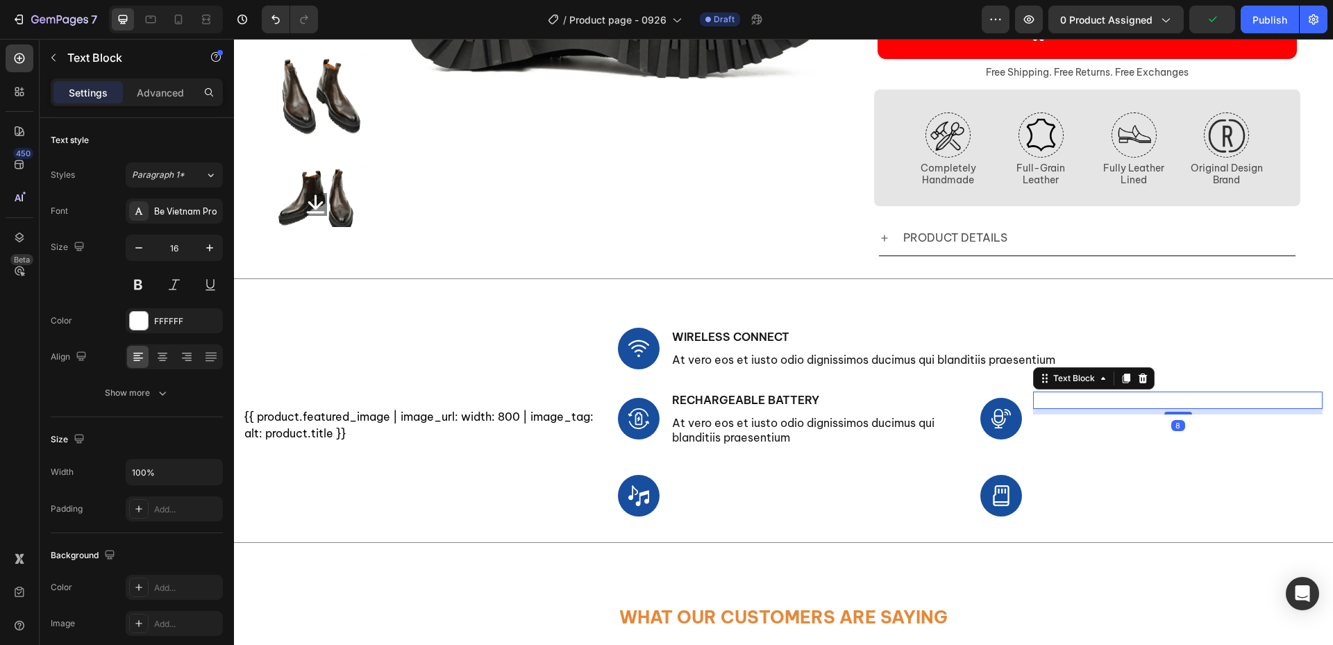
drag, startPoint x: 1138, startPoint y: 387, endPoint x: 1129, endPoint y: 399, distance: 15.4
click at [1138, 387] on div at bounding box center [1142, 378] width 17 height 17
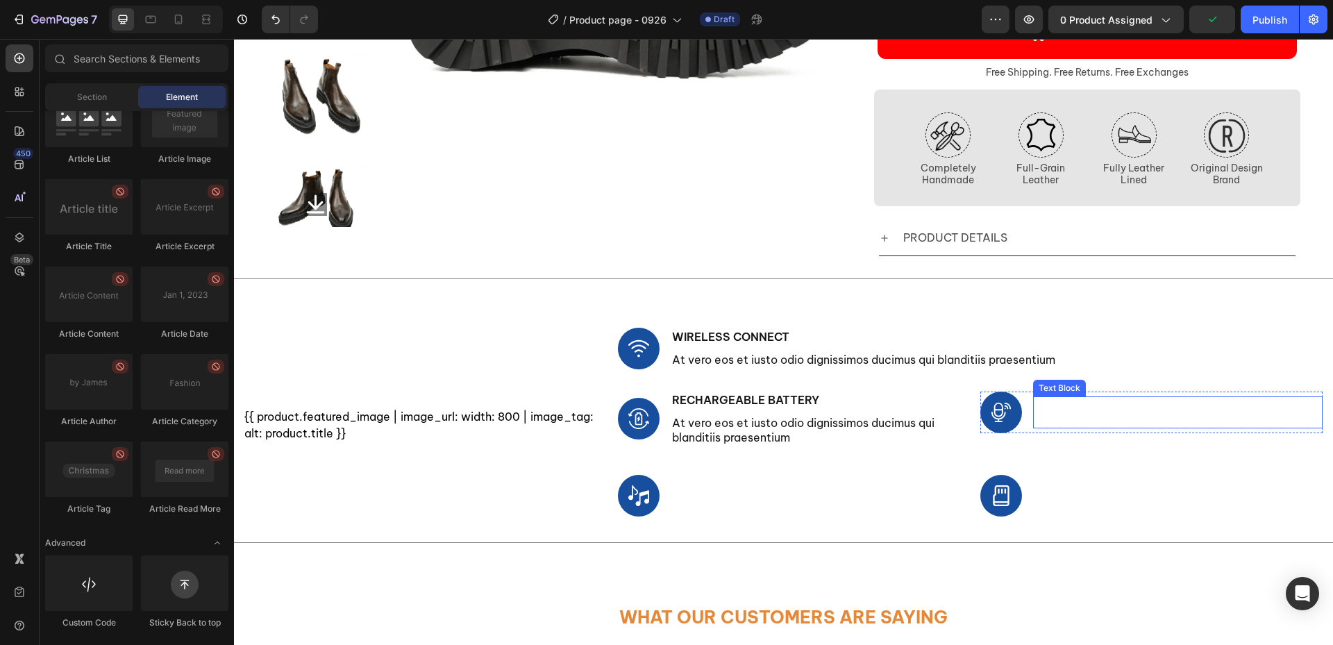
click at [1108, 404] on p "At vero eos et iusto odio dignissimos ducimus qui blanditiis praesentium" at bounding box center [1177, 412] width 287 height 29
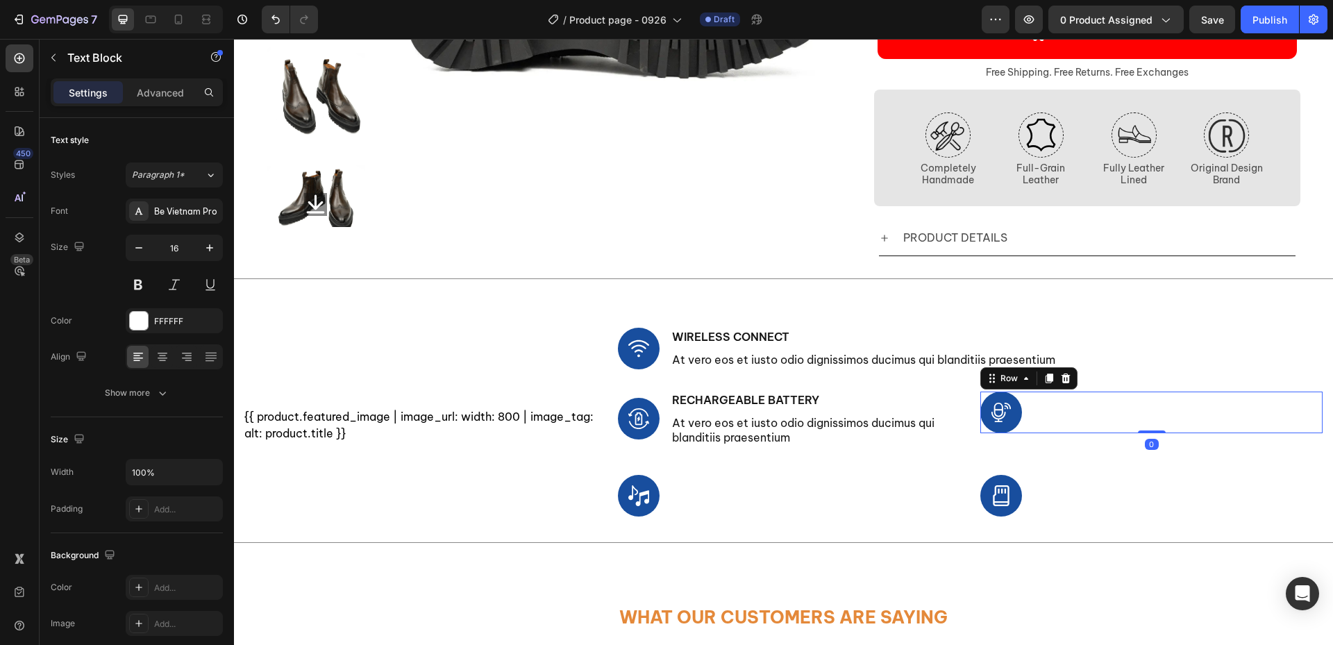
click at [1016, 400] on div "Image At vero eos et iusto odio dignissimos ducimus qui blanditiis praesentium …" at bounding box center [1151, 413] width 342 height 42
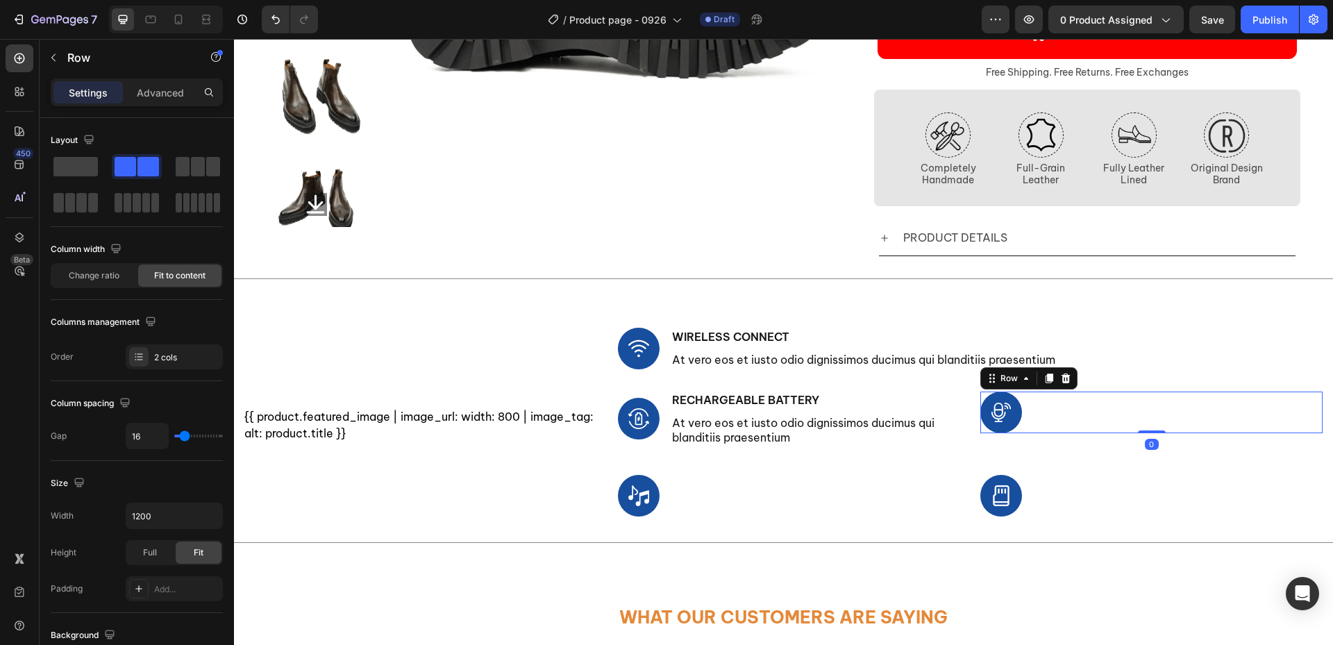
click at [1062, 387] on div at bounding box center [1065, 378] width 17 height 17
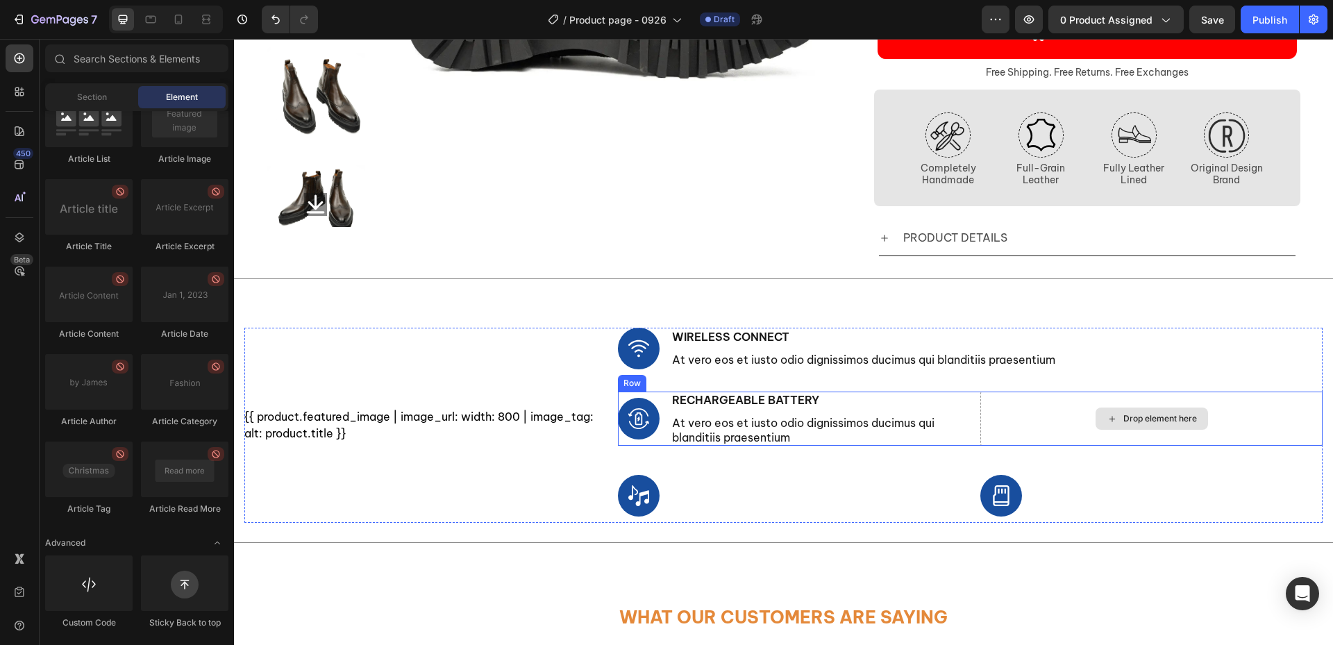
click at [1032, 413] on div "Drop element here" at bounding box center [1151, 419] width 342 height 54
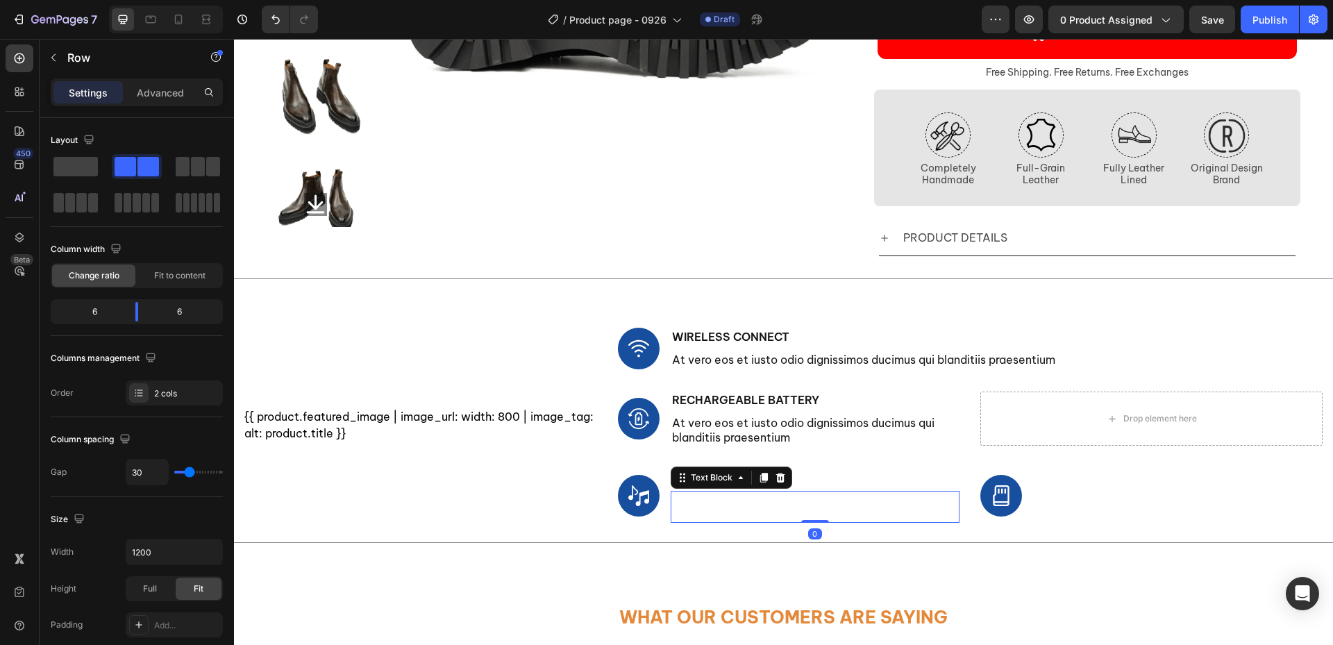
click at [930, 495] on p "At vero eos et iusto odio dignissimos ducimus qui blanditiis praesentium" at bounding box center [815, 506] width 287 height 29
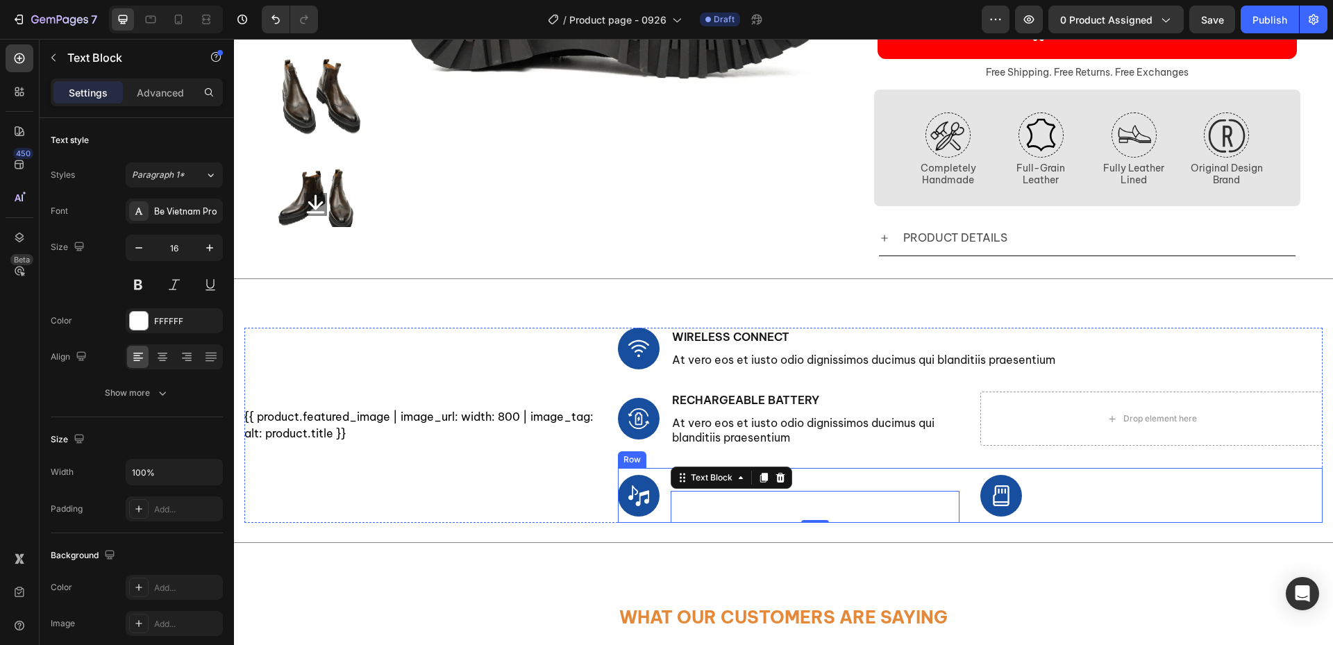
click at [959, 472] on div "Image Sound Quality Text Block At vero eos et iusto odio dignissimos ducimus qu…" at bounding box center [970, 495] width 705 height 54
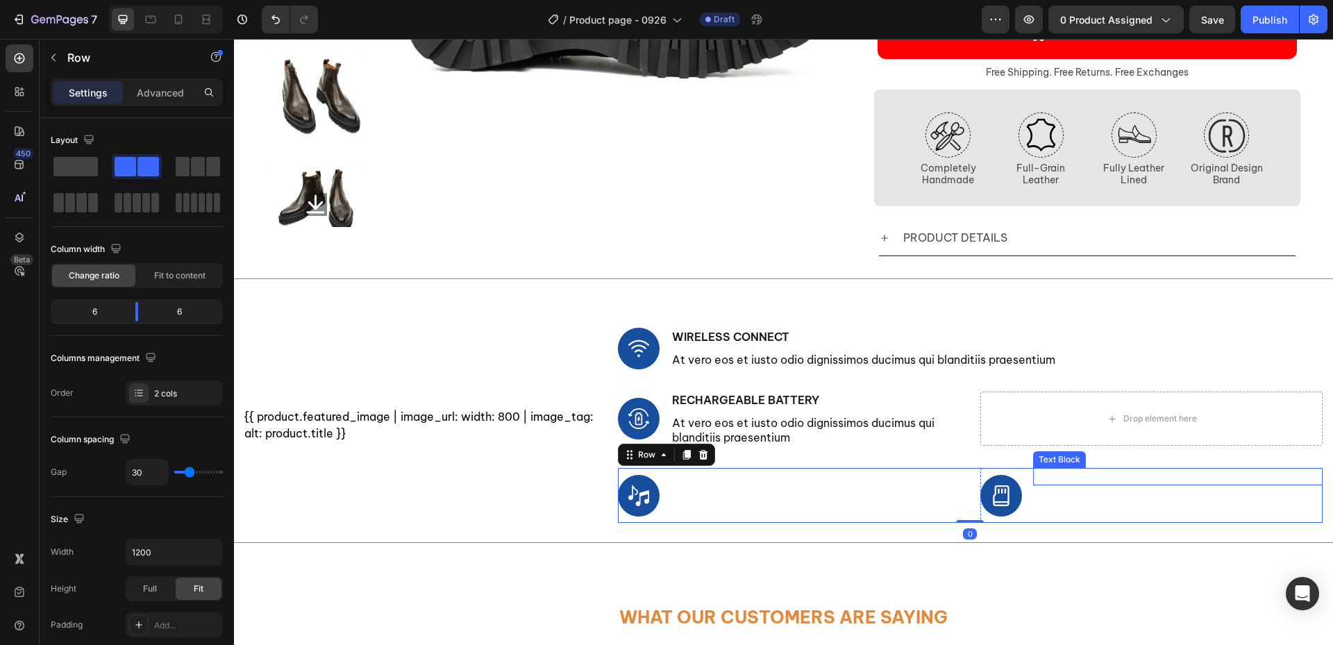
click at [1060, 472] on p "SD Card Slots" at bounding box center [1177, 476] width 287 height 15
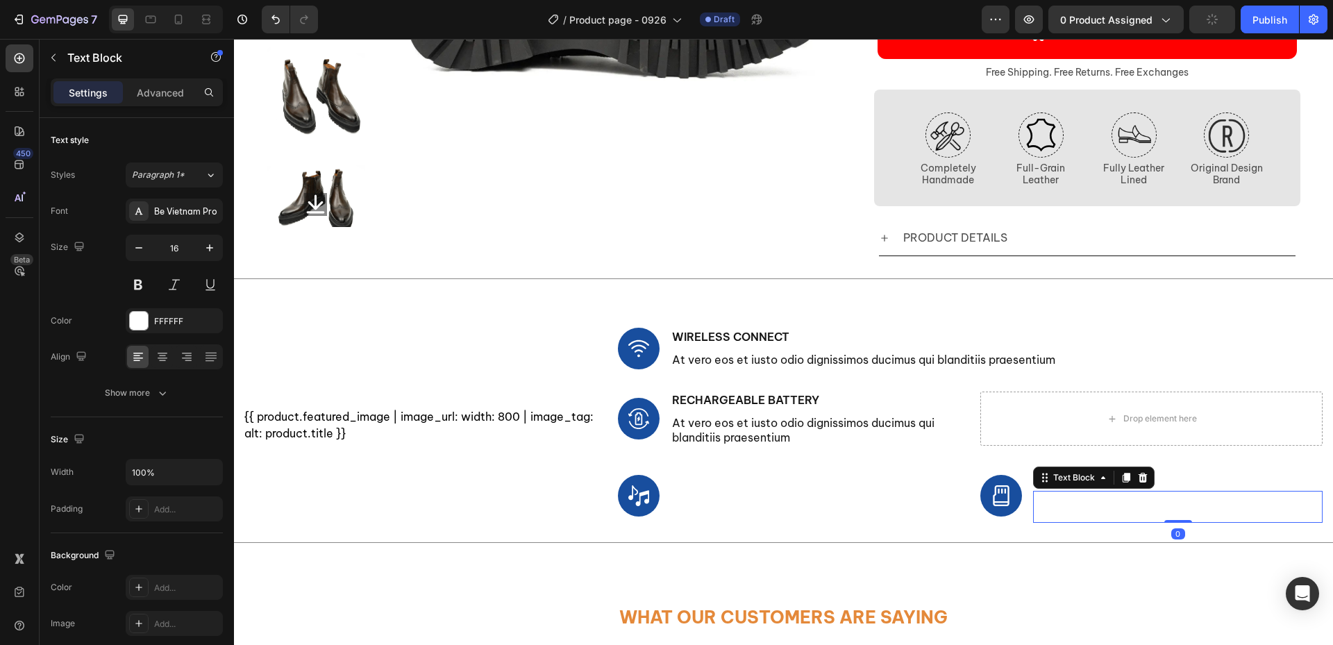
click at [1050, 512] on p "At vero eos et iusto odio dignissimos ducimus qui blanditiis praesentium" at bounding box center [1177, 506] width 287 height 29
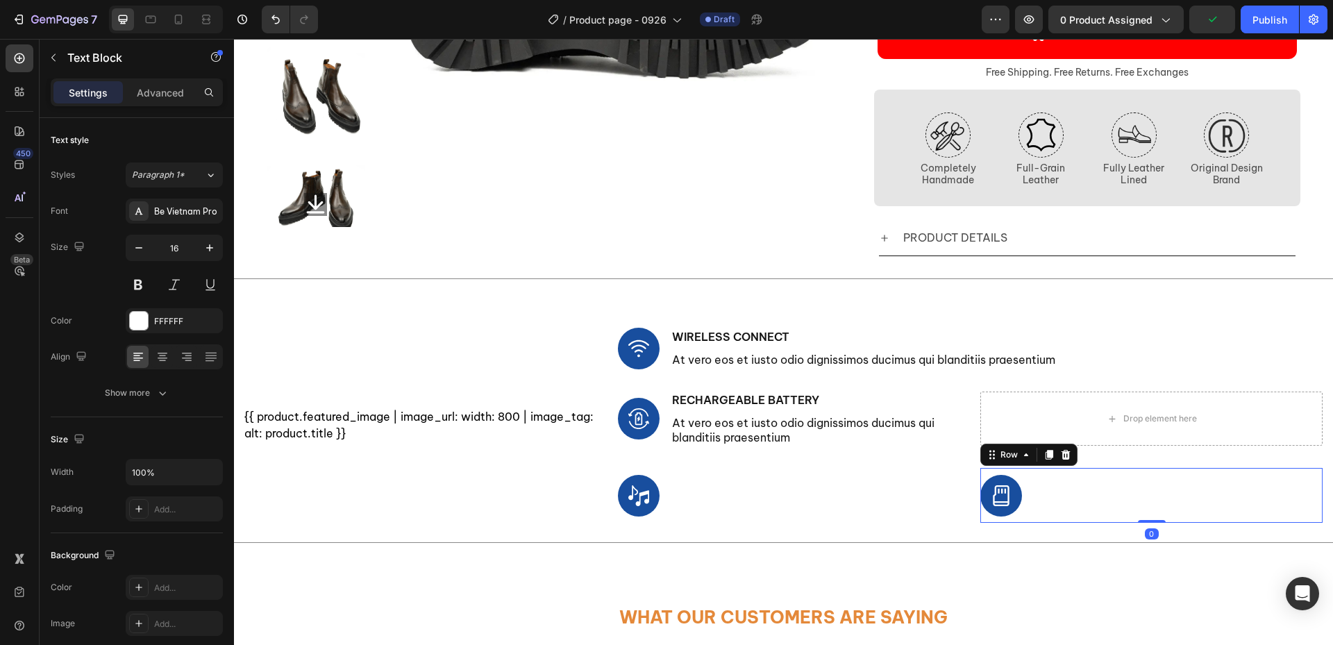
click at [1017, 480] on div "Image SD Card Slots Text Block At vero eos et iusto odio dignissimos ducimus qu…" at bounding box center [1151, 495] width 342 height 54
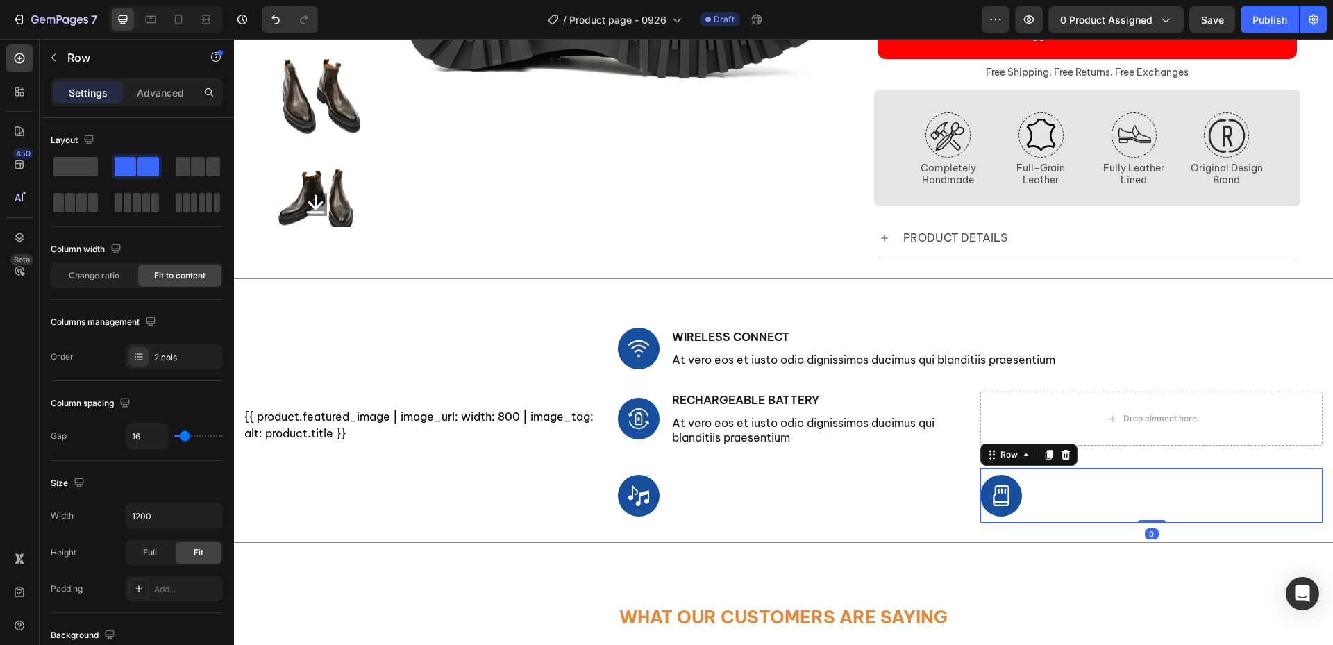
click at [1062, 460] on icon at bounding box center [1065, 454] width 11 height 11
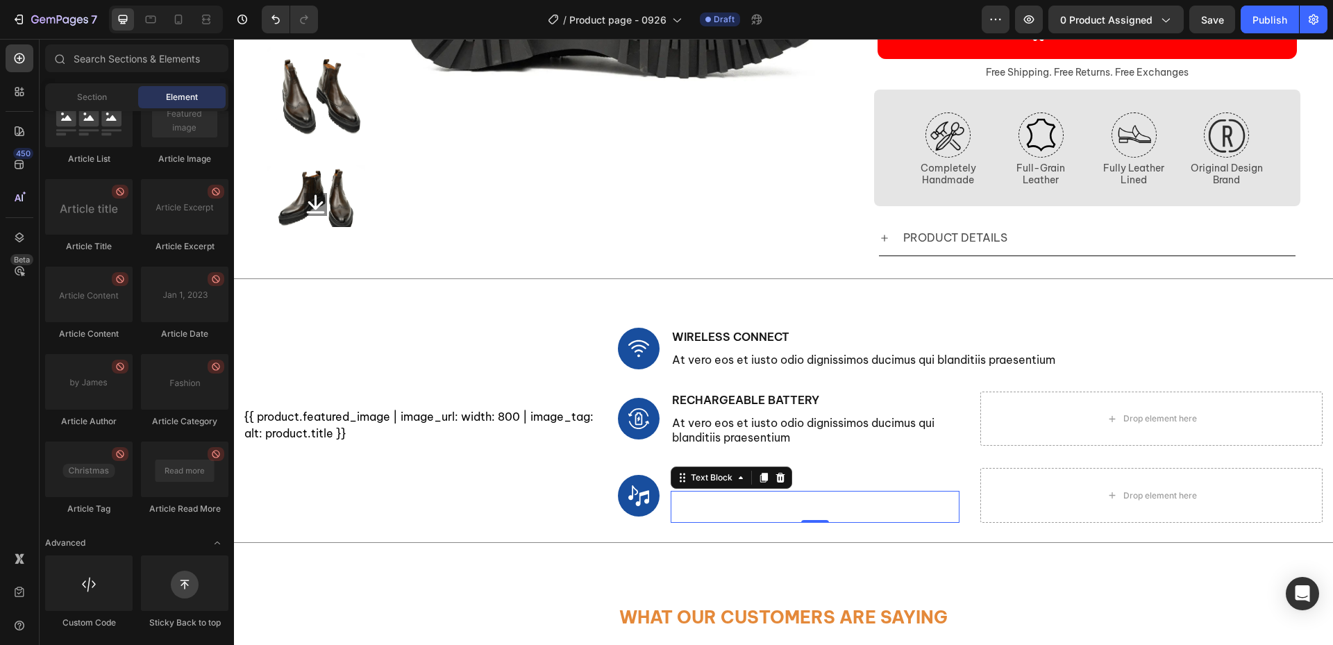
click at [676, 519] on p "At vero eos et iusto odio dignissimos ducimus qui blanditiis praesentium" at bounding box center [815, 506] width 287 height 29
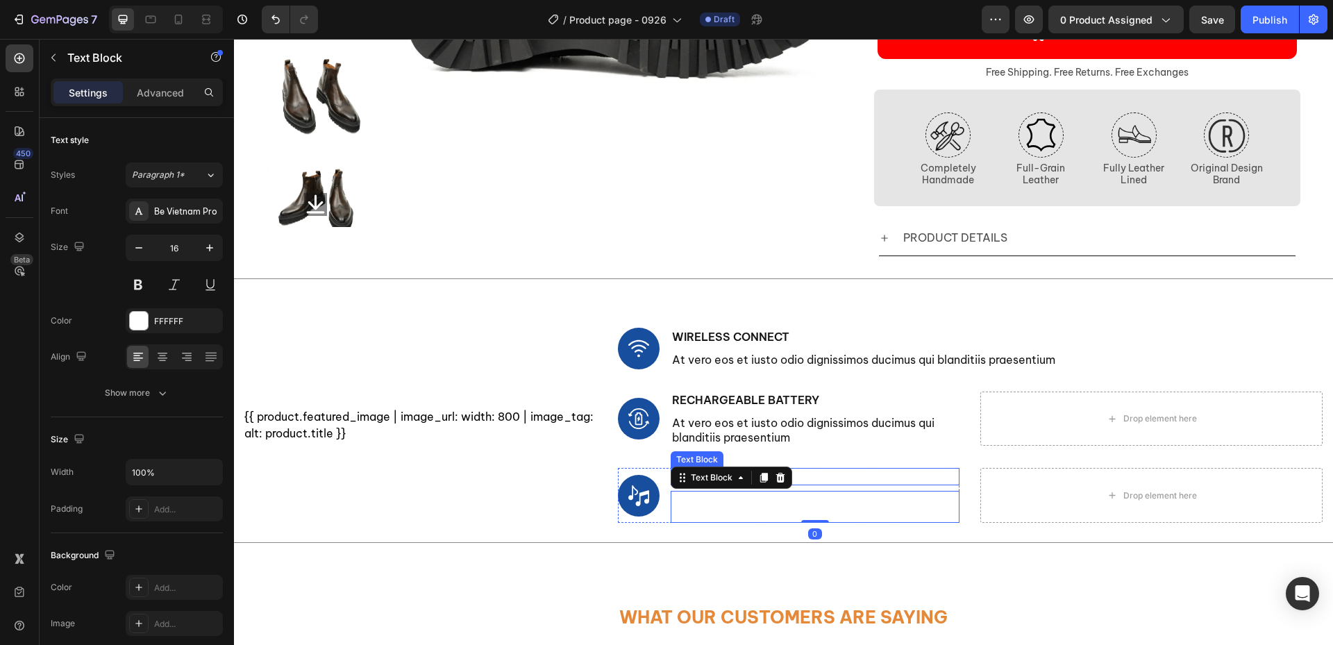
click at [898, 482] on p "Sound Quality" at bounding box center [815, 476] width 287 height 15
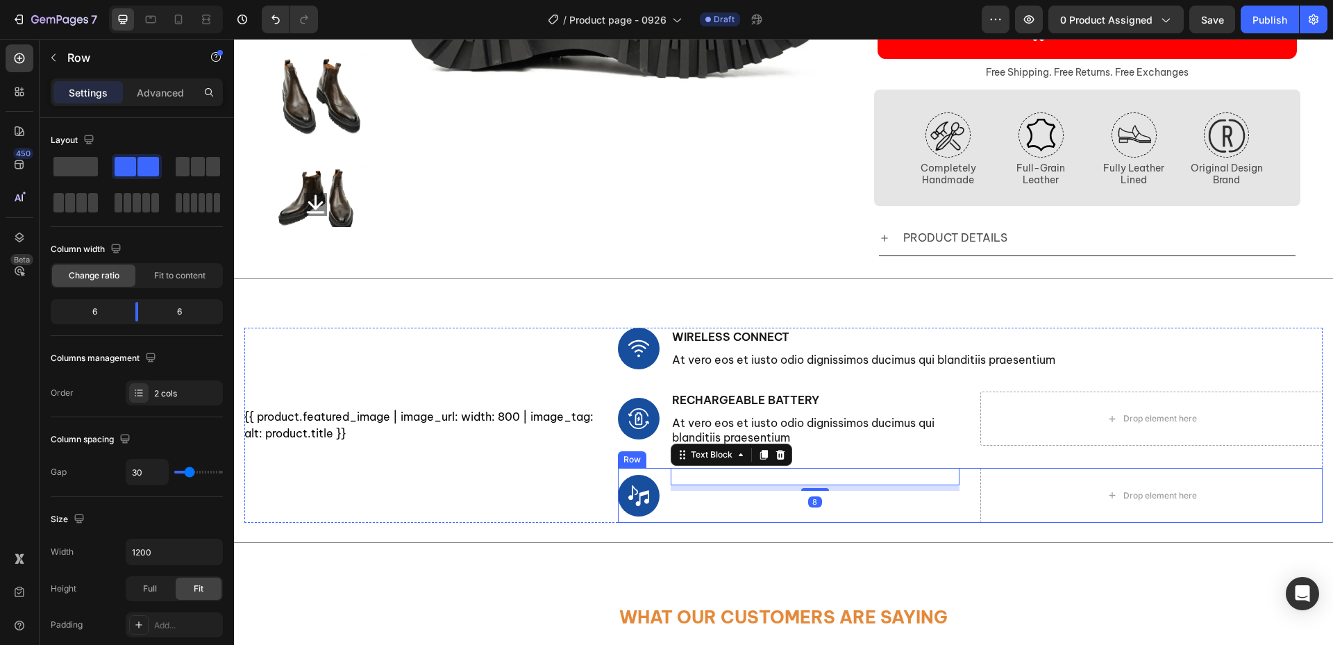
click at [957, 491] on div "Image Sound Quality Text Block 8 At vero eos et iusto odio dignissimos ducimus …" at bounding box center [970, 495] width 705 height 54
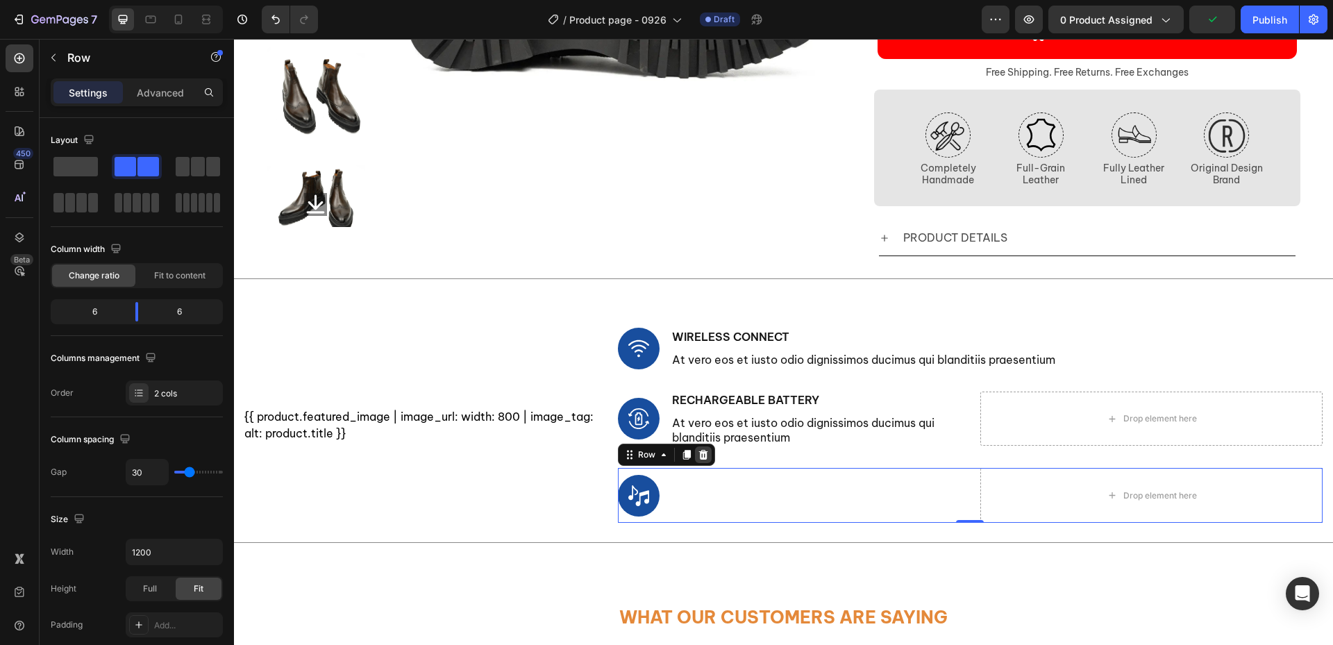
drag, startPoint x: 694, startPoint y: 460, endPoint x: 697, endPoint y: 467, distance: 7.8
click at [698, 460] on icon at bounding box center [703, 454] width 11 height 11
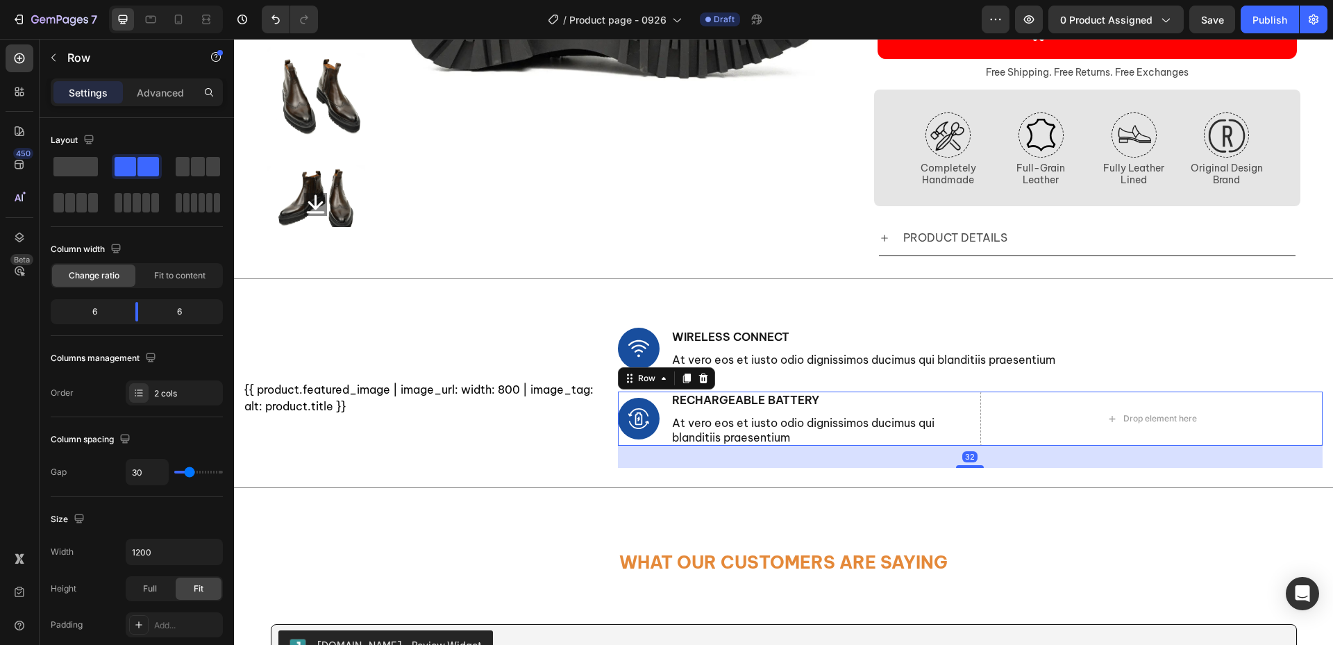
click at [971, 446] on div "Image Rechargeable Battery Text Block At vero eos et iusto odio dignissimos duc…" at bounding box center [970, 419] width 705 height 54
drag, startPoint x: 682, startPoint y: 383, endPoint x: 685, endPoint y: 394, distance: 11.6
click at [682, 383] on icon at bounding box center [686, 378] width 8 height 10
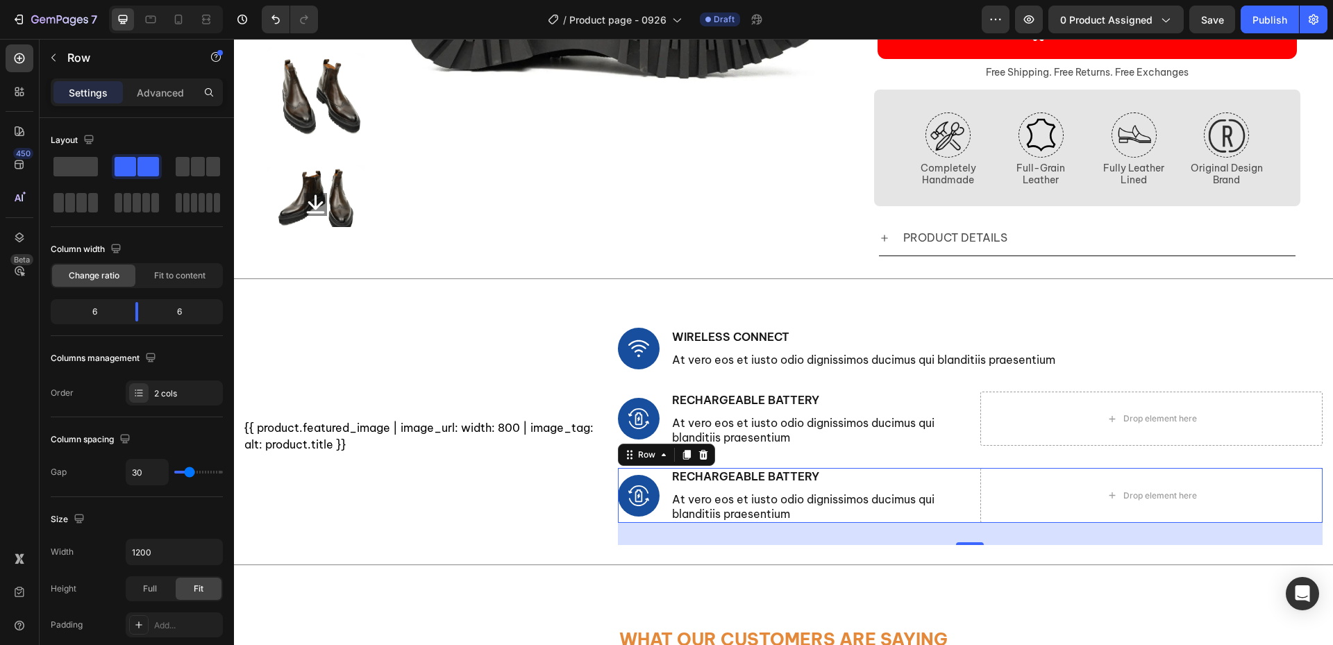
drag, startPoint x: 682, startPoint y: 457, endPoint x: 746, endPoint y: 468, distance: 64.0
click at [682, 457] on icon at bounding box center [686, 456] width 8 height 10
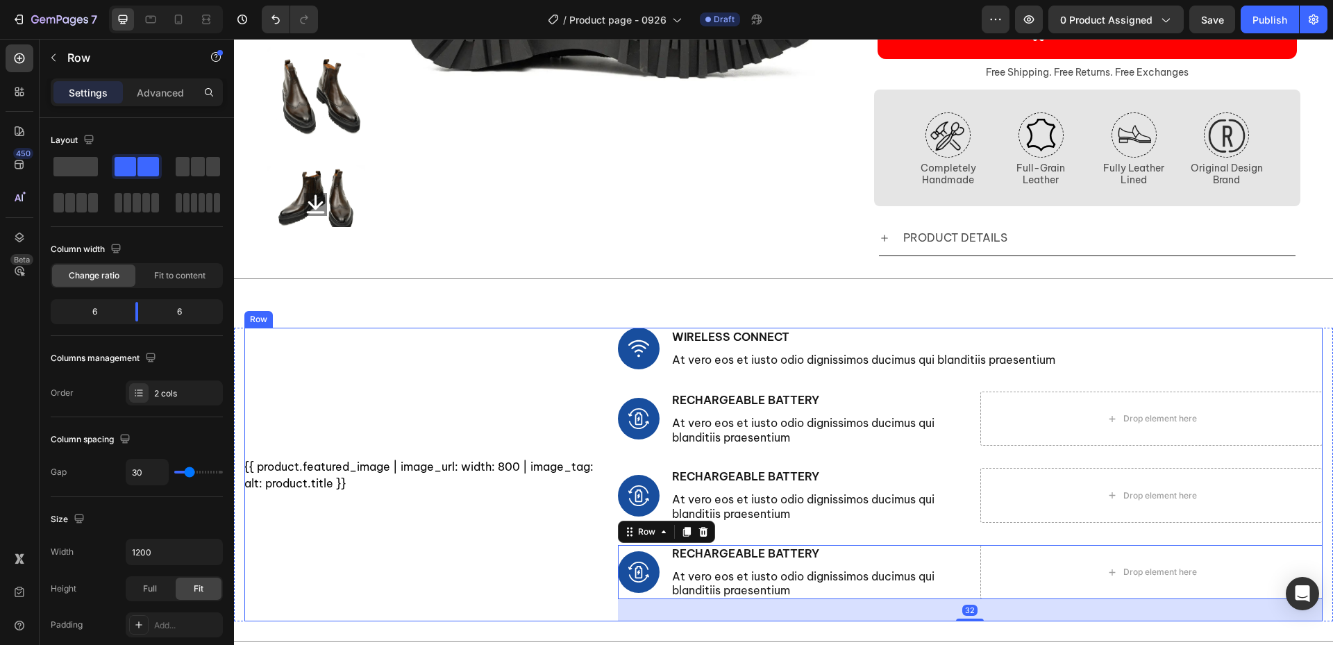
scroll to position [486, 0]
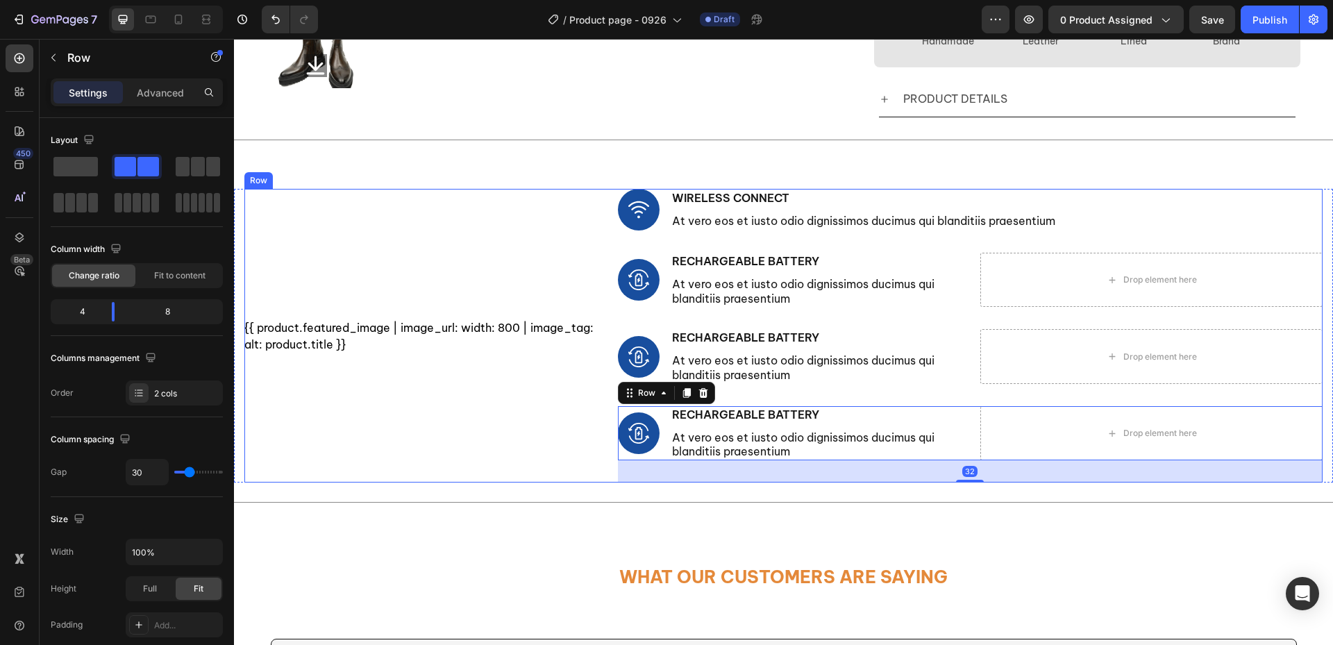
click at [545, 416] on div "{{ product.featured_image | image_url: width: 800 | image_tag: alt: product.tit…" at bounding box center [420, 336] width 353 height 294
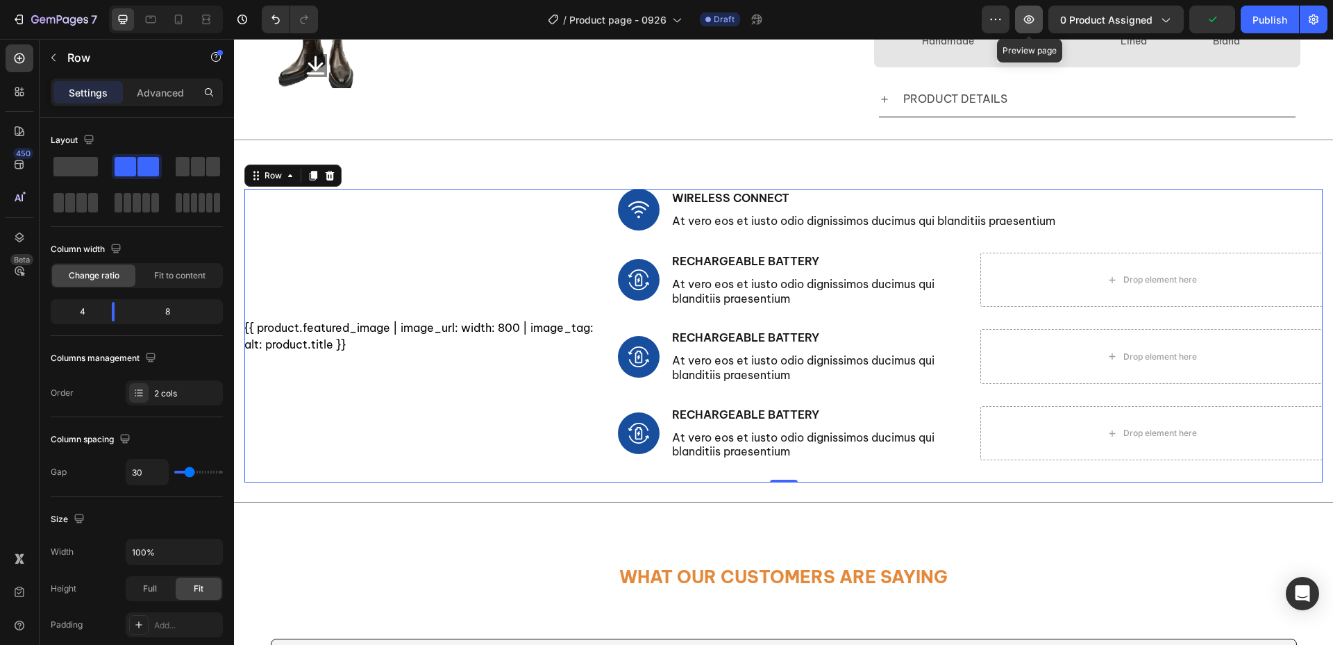
click at [1030, 29] on button "button" at bounding box center [1029, 20] width 28 height 28
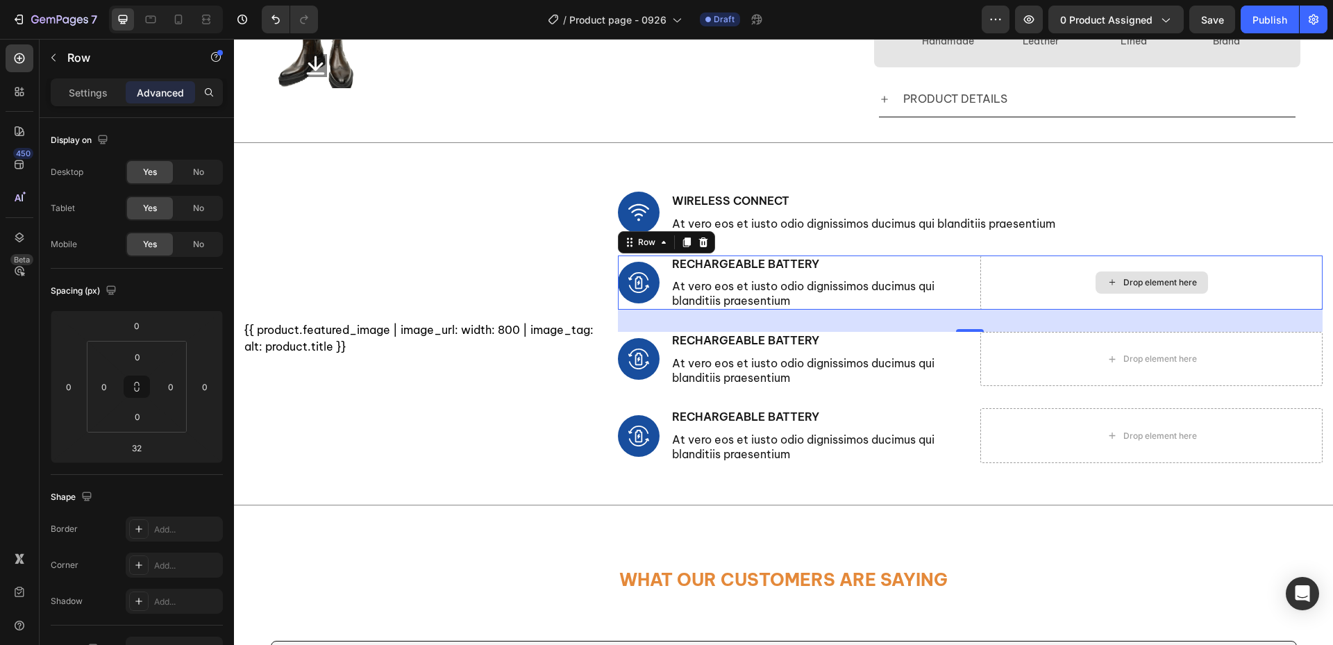
click at [1050, 280] on div "Drop element here" at bounding box center [1151, 282] width 342 height 54
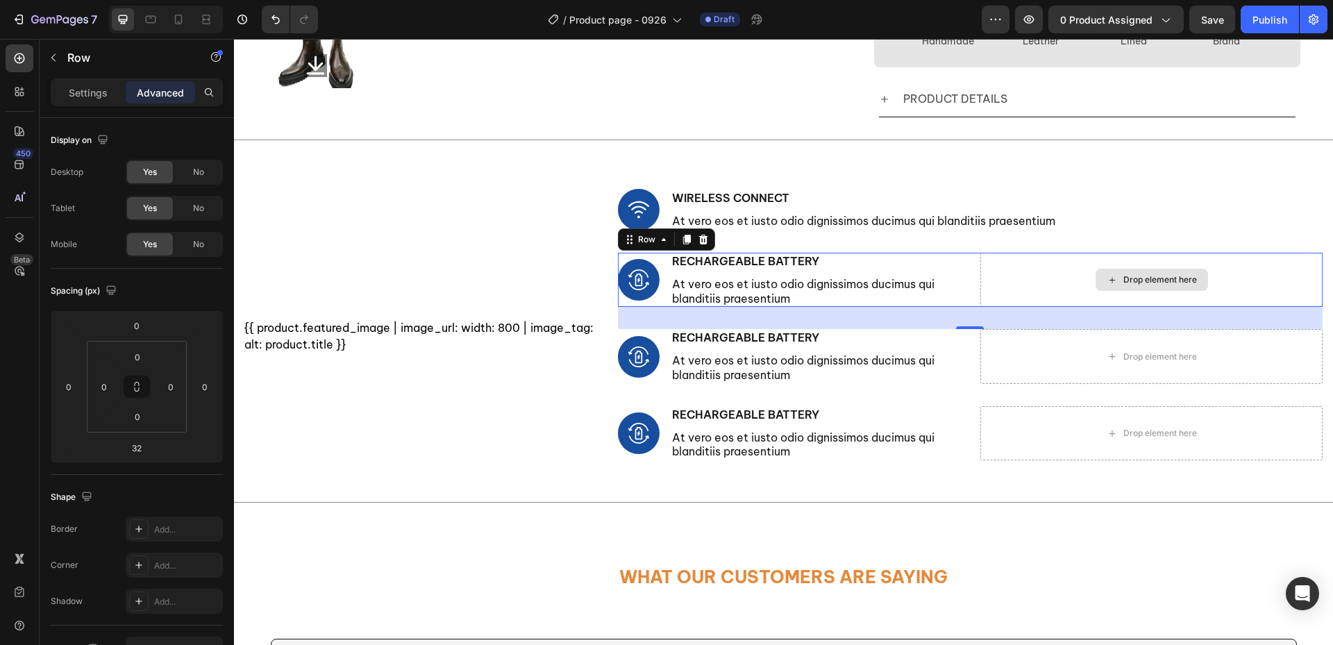
click at [1027, 279] on div "Drop element here" at bounding box center [1151, 280] width 342 height 54
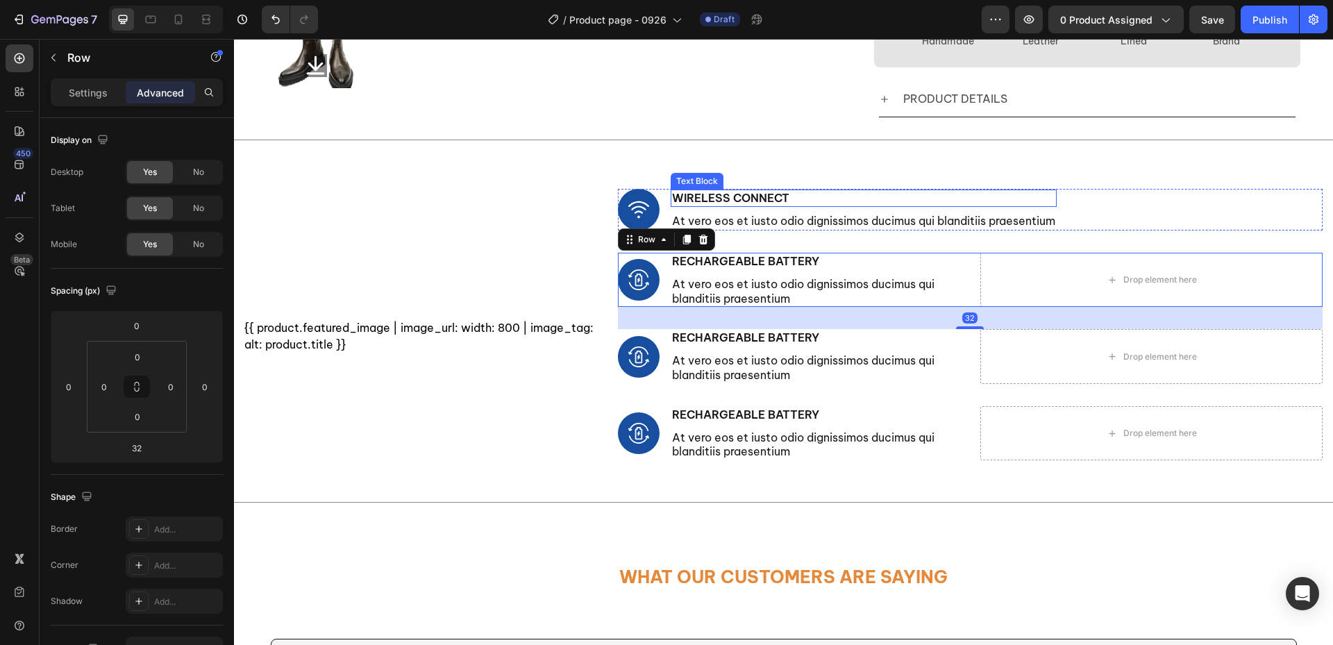
click at [913, 205] on p "Wireless Connect" at bounding box center [863, 198] width 383 height 15
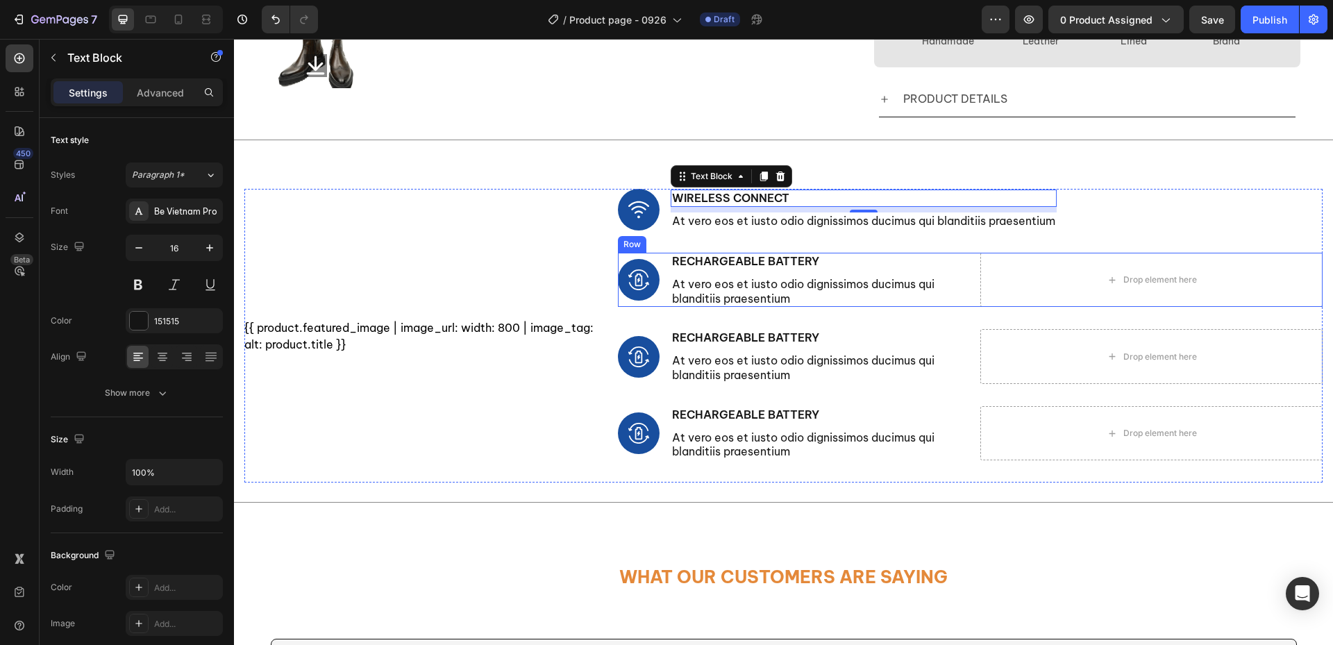
click at [958, 280] on div "Image Rechargeable Battery Text Block At vero eos et iusto odio dignissimos duc…" at bounding box center [970, 280] width 705 height 54
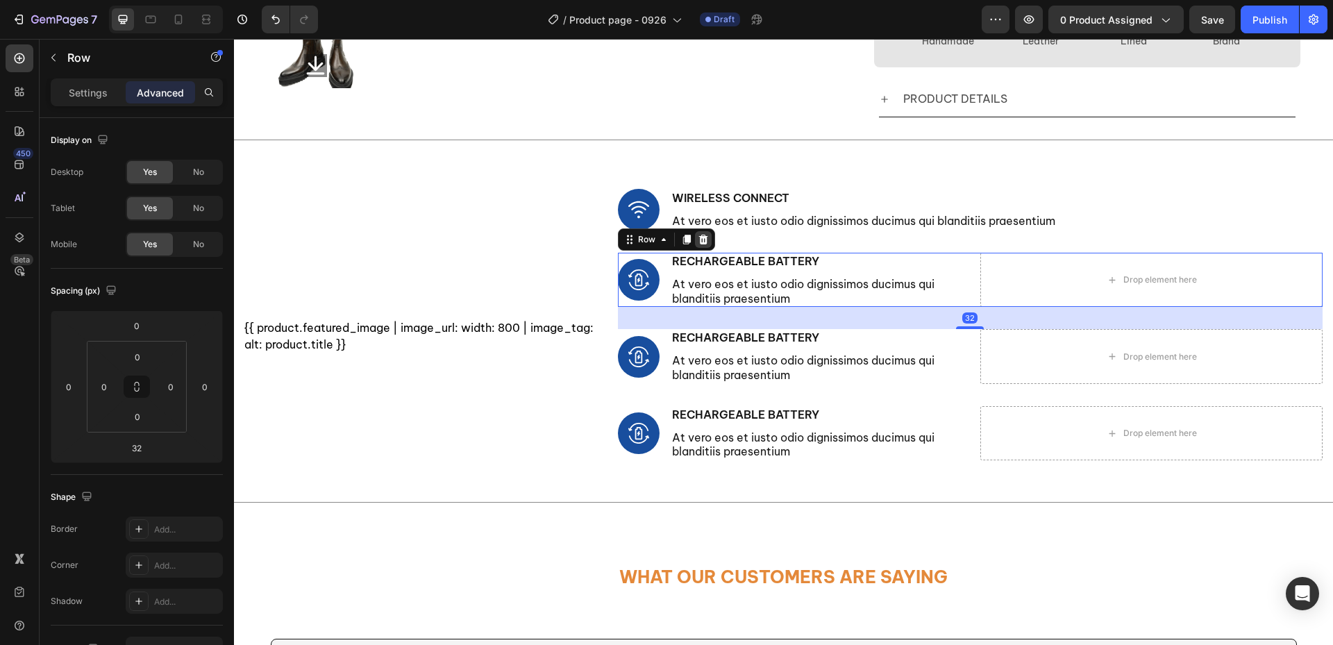
click at [699, 238] on icon at bounding box center [703, 239] width 11 height 11
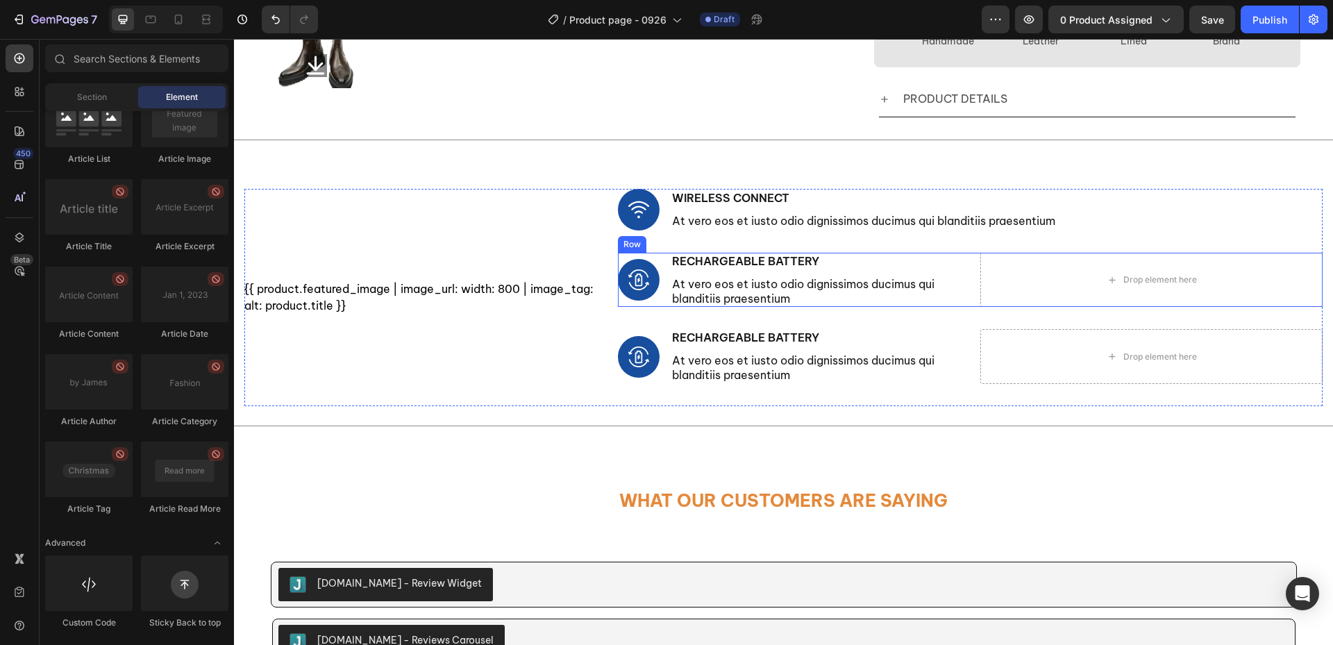
click at [957, 271] on div "Image Rechargeable Battery Text Block At vero eos et iusto odio dignissimos duc…" at bounding box center [970, 280] width 705 height 54
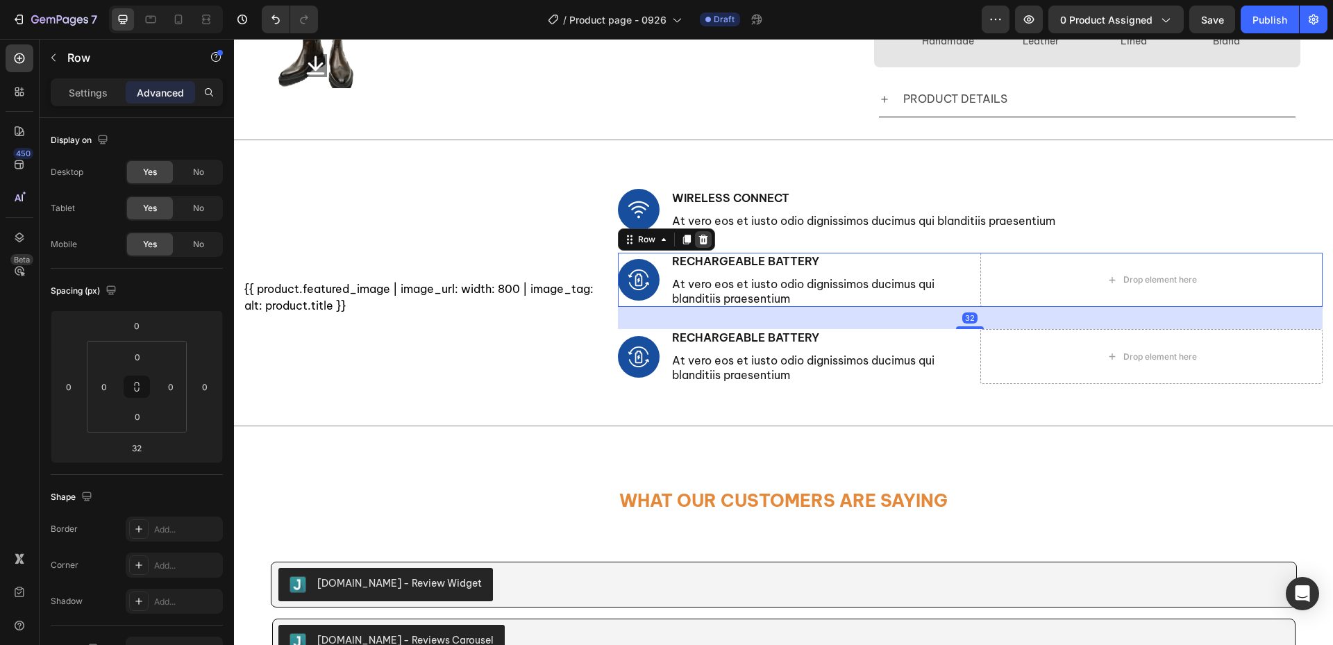
drag, startPoint x: 703, startPoint y: 244, endPoint x: 782, endPoint y: 263, distance: 80.7
click at [703, 244] on icon at bounding box center [703, 239] width 11 height 11
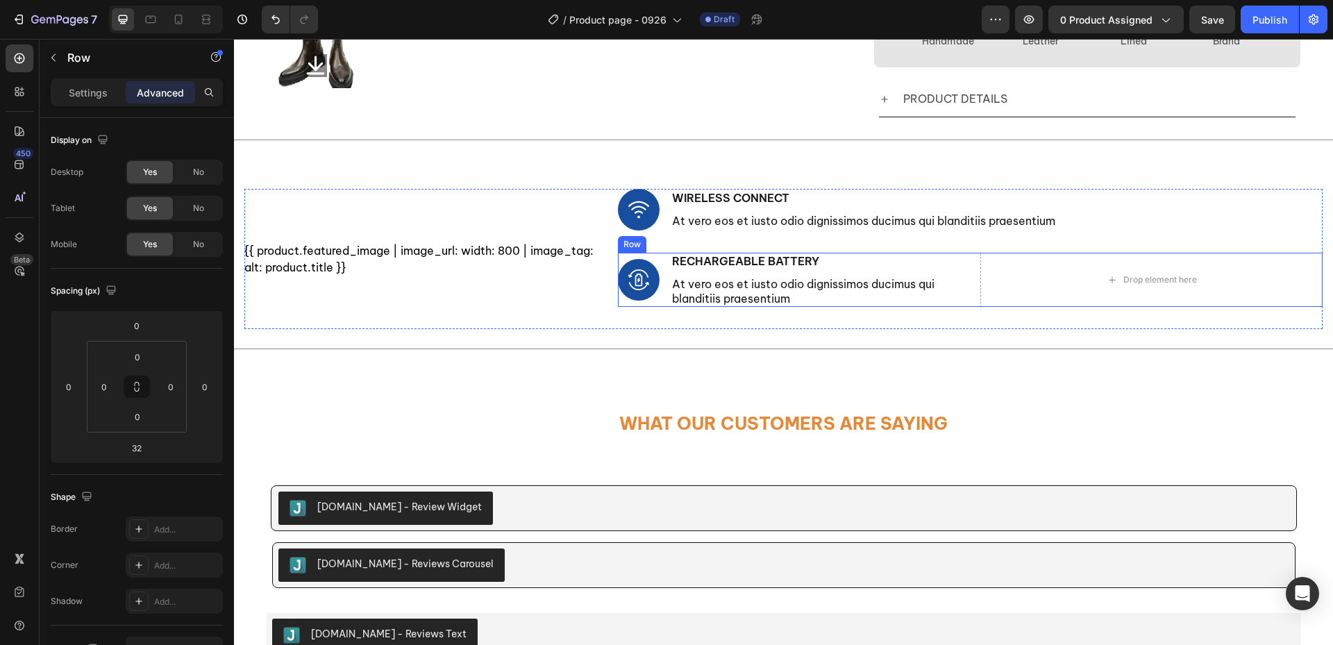
click at [960, 265] on div "Image Rechargeable Battery Text Block At vero eos et iusto odio dignissimos duc…" at bounding box center [970, 280] width 705 height 54
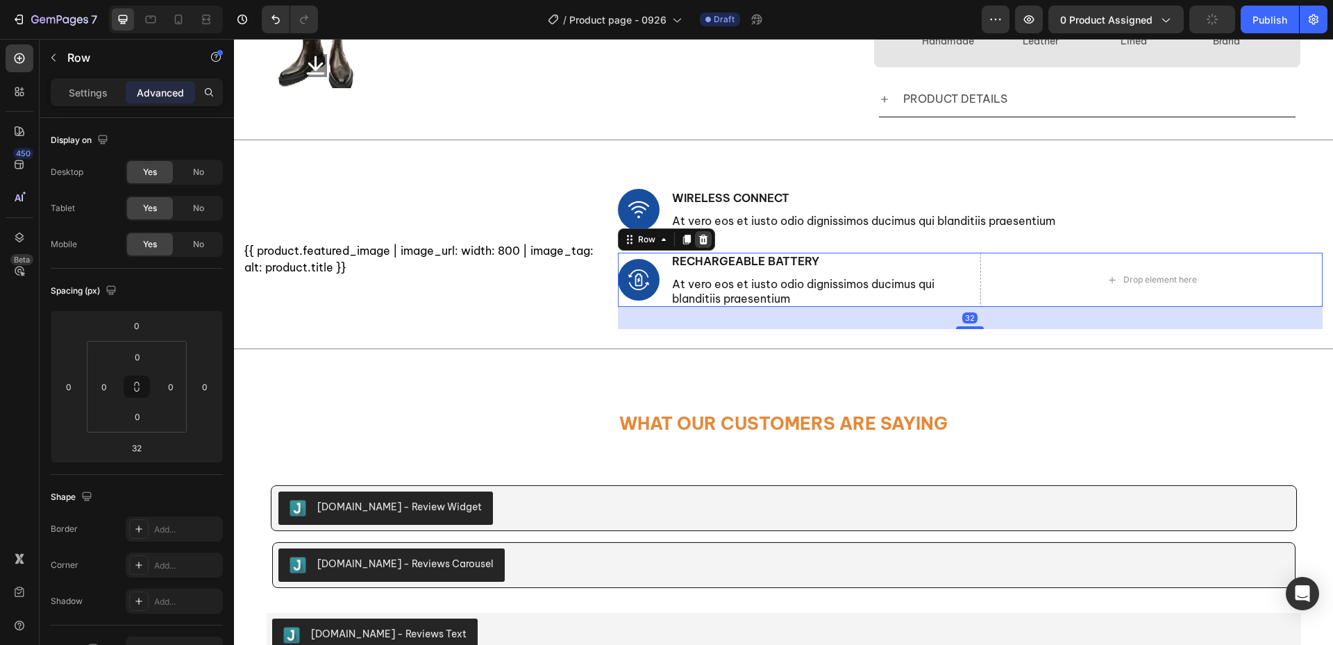
click at [700, 238] on icon at bounding box center [702, 240] width 9 height 10
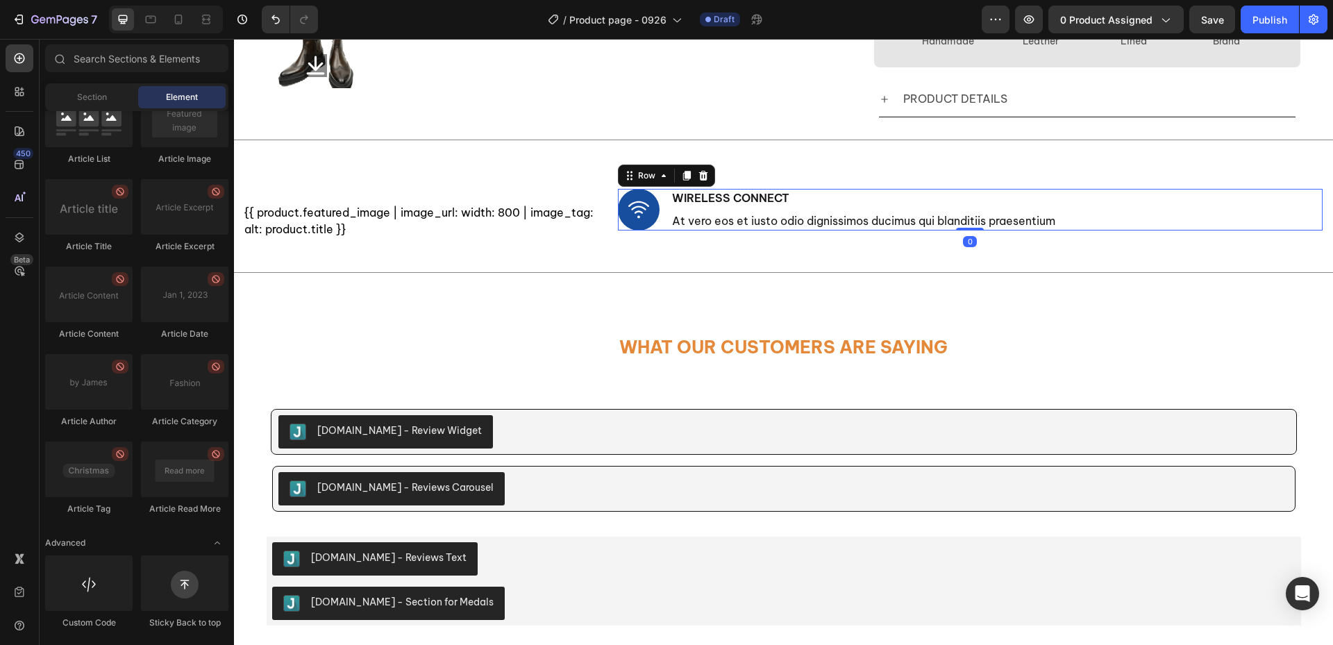
click at [1141, 217] on div "Image Wireless Connect Text Block At vero eos et iusto odio dignissimos ducimus…" at bounding box center [970, 210] width 705 height 42
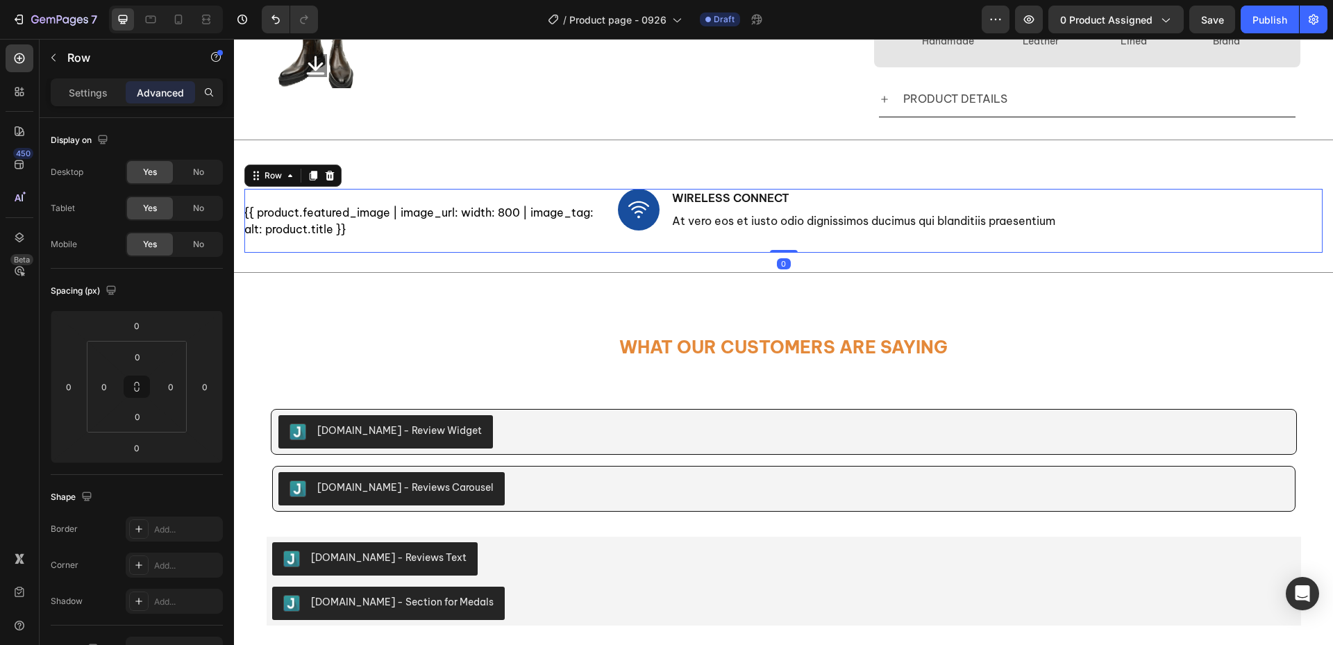
click at [594, 240] on div "{{ product.featured_image | image_url: width: 800 | image_tag: alt: product.tit…" at bounding box center [783, 221] width 1078 height 64
drag, startPoint x: 158, startPoint y: 210, endPoint x: 154, endPoint y: 229, distance: 19.7
click at [158, 210] on div "Yes" at bounding box center [150, 208] width 46 height 22
click at [148, 248] on span "Yes" at bounding box center [150, 244] width 14 height 12
click at [177, 25] on icon at bounding box center [178, 19] width 14 height 14
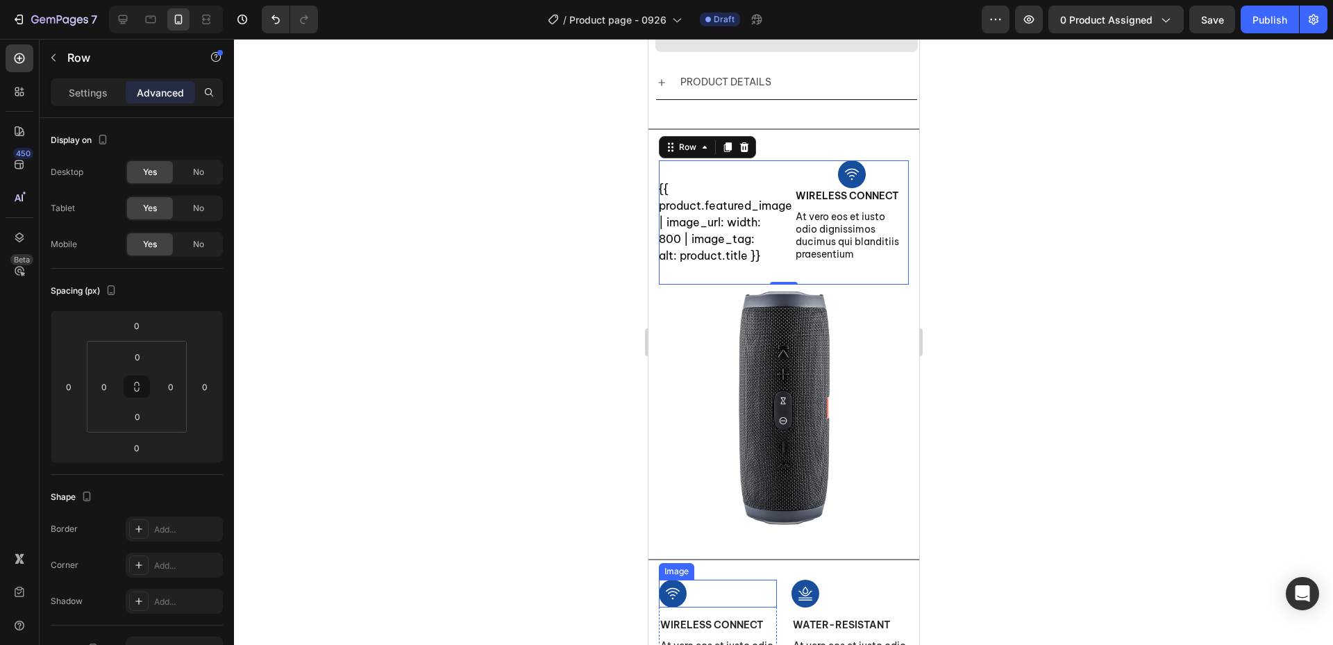
scroll to position [913, 0]
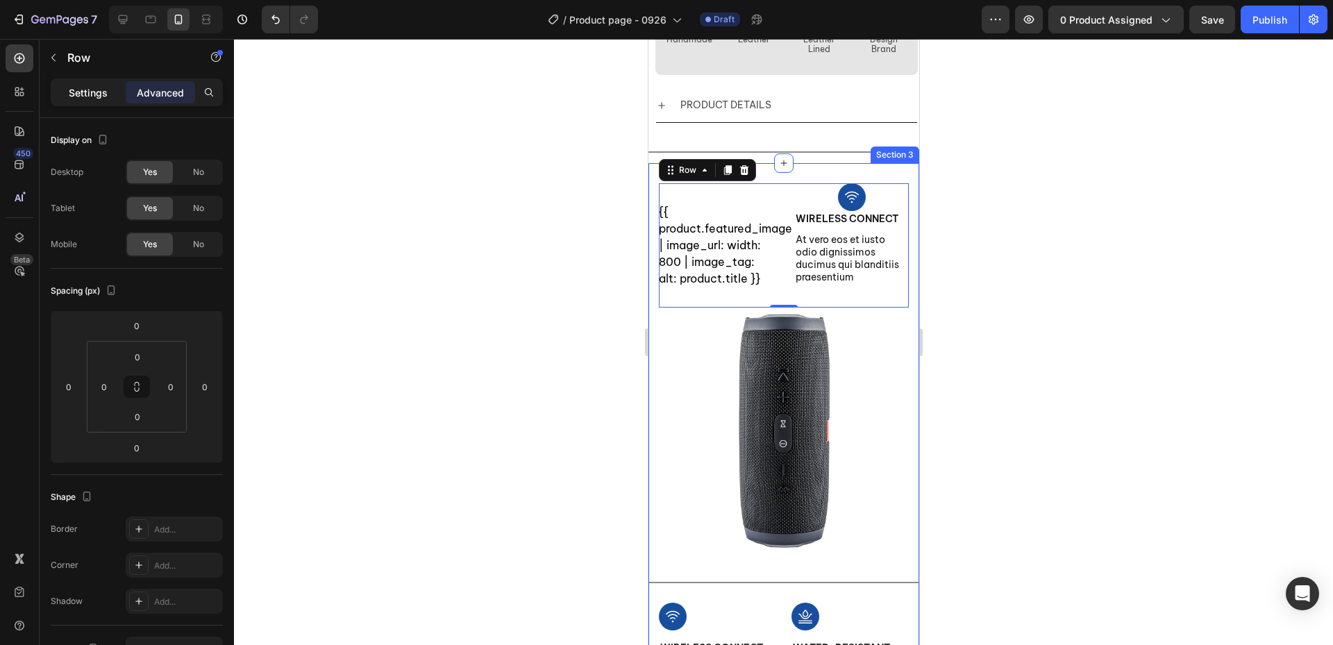
click at [89, 91] on p "Settings" at bounding box center [88, 92] width 39 height 15
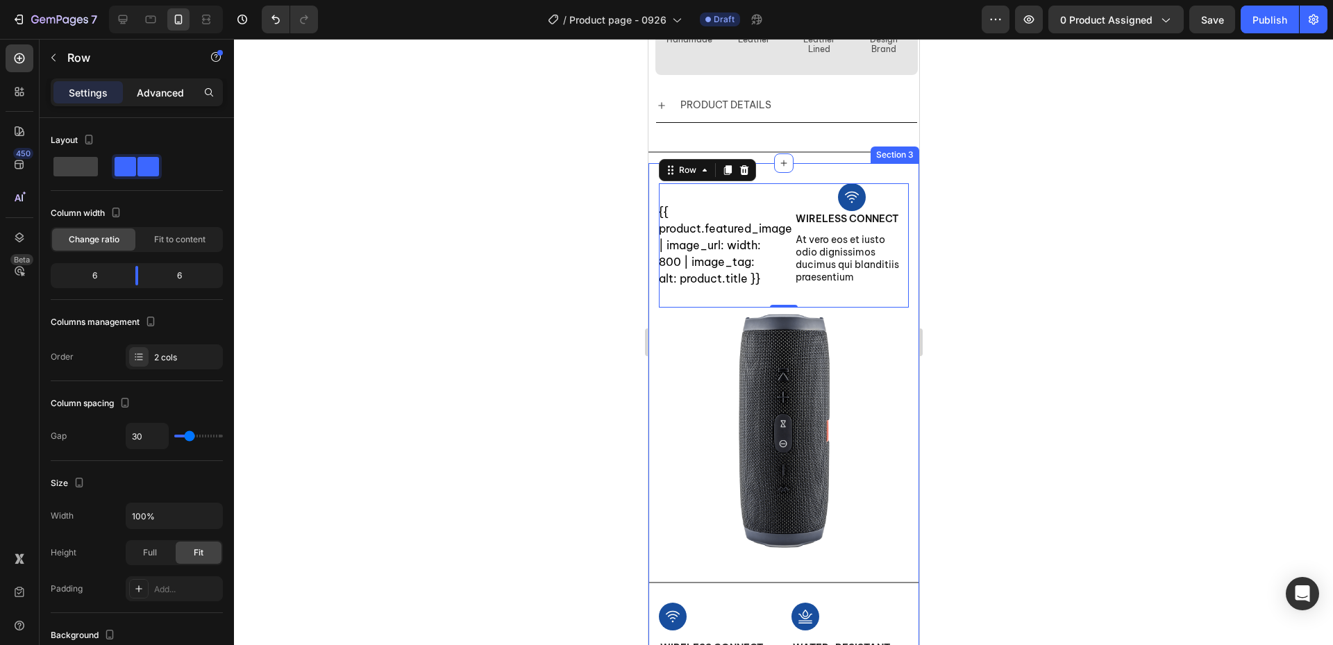
click at [148, 89] on p "Advanced" at bounding box center [160, 92] width 47 height 15
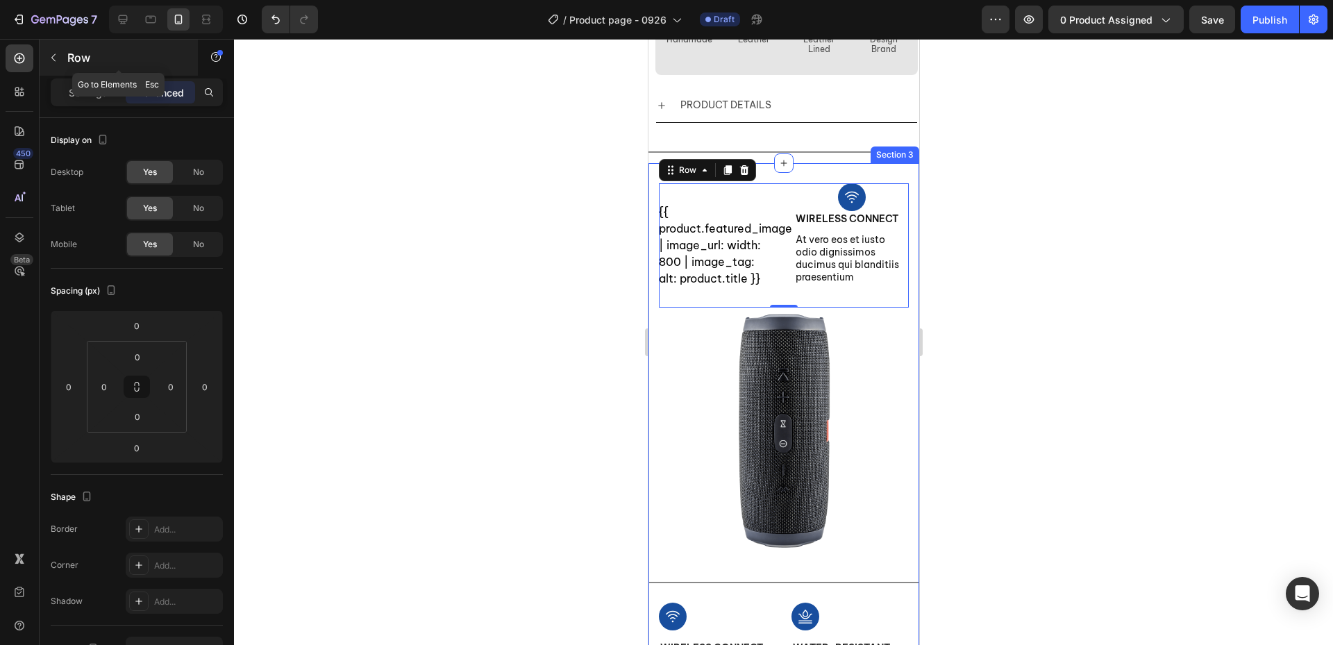
drag, startPoint x: 53, startPoint y: 66, endPoint x: 68, endPoint y: 73, distance: 16.8
click at [53, 66] on button "button" at bounding box center [53, 58] width 22 height 22
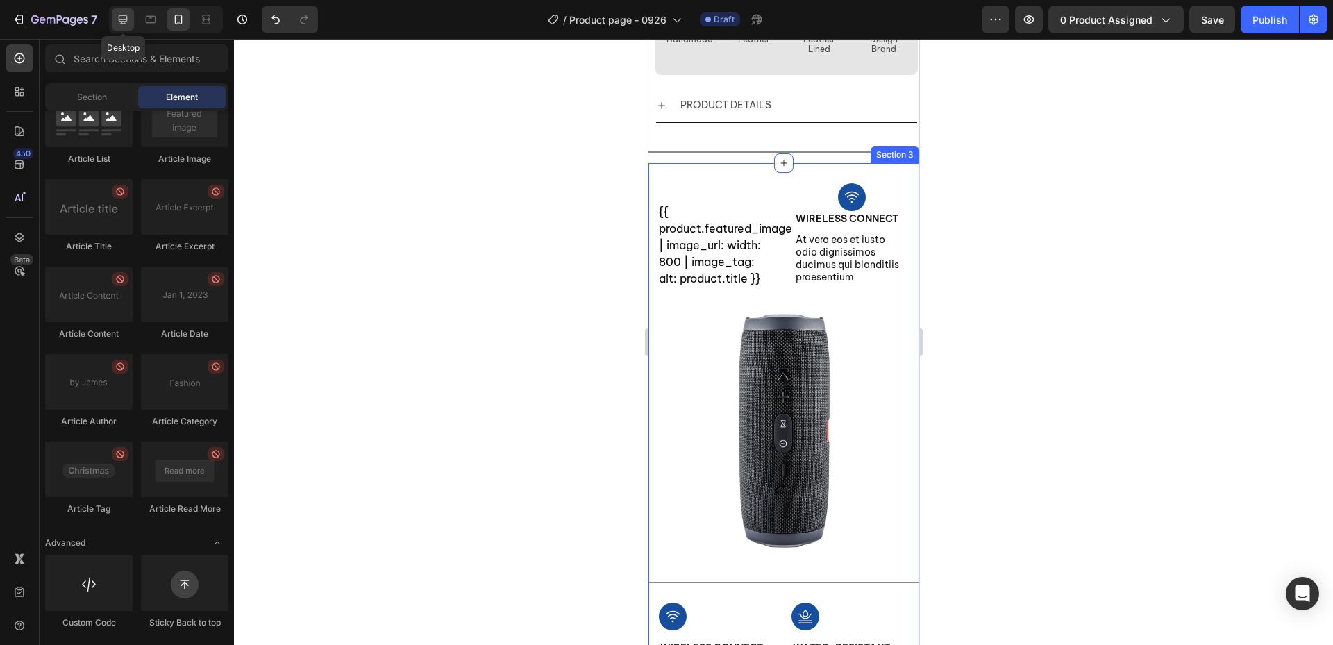
click at [129, 17] on icon at bounding box center [123, 19] width 14 height 14
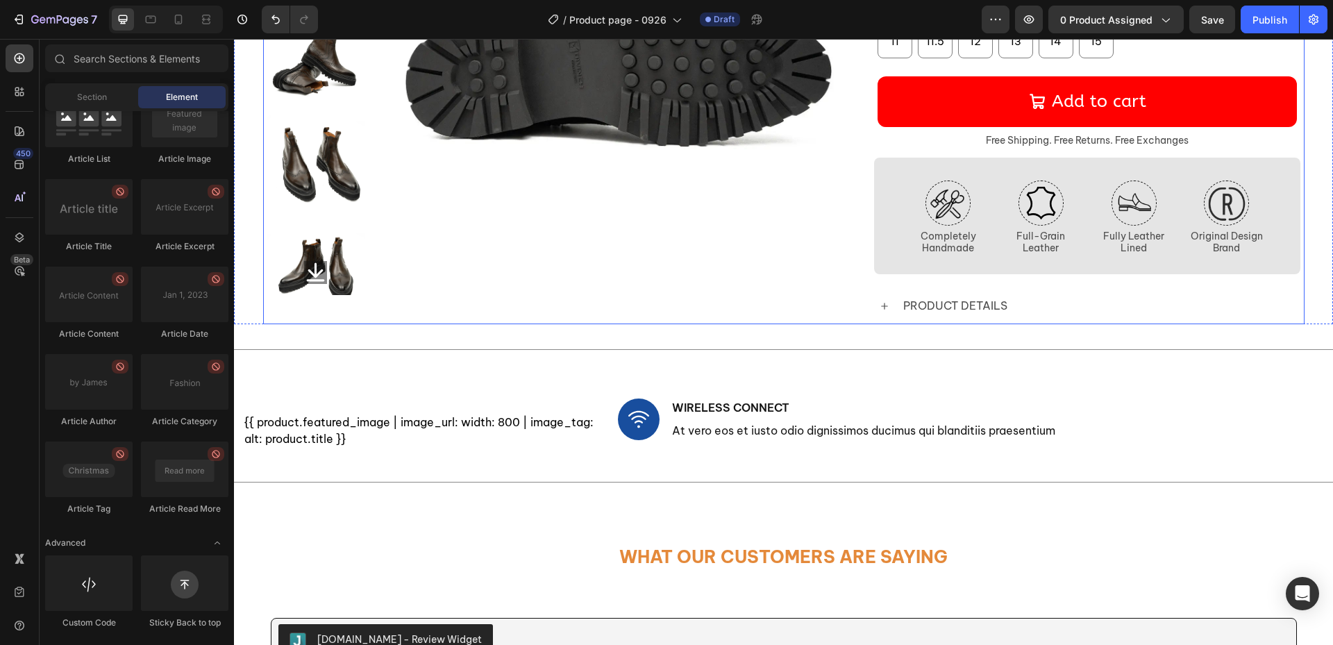
scroll to position [353, 0]
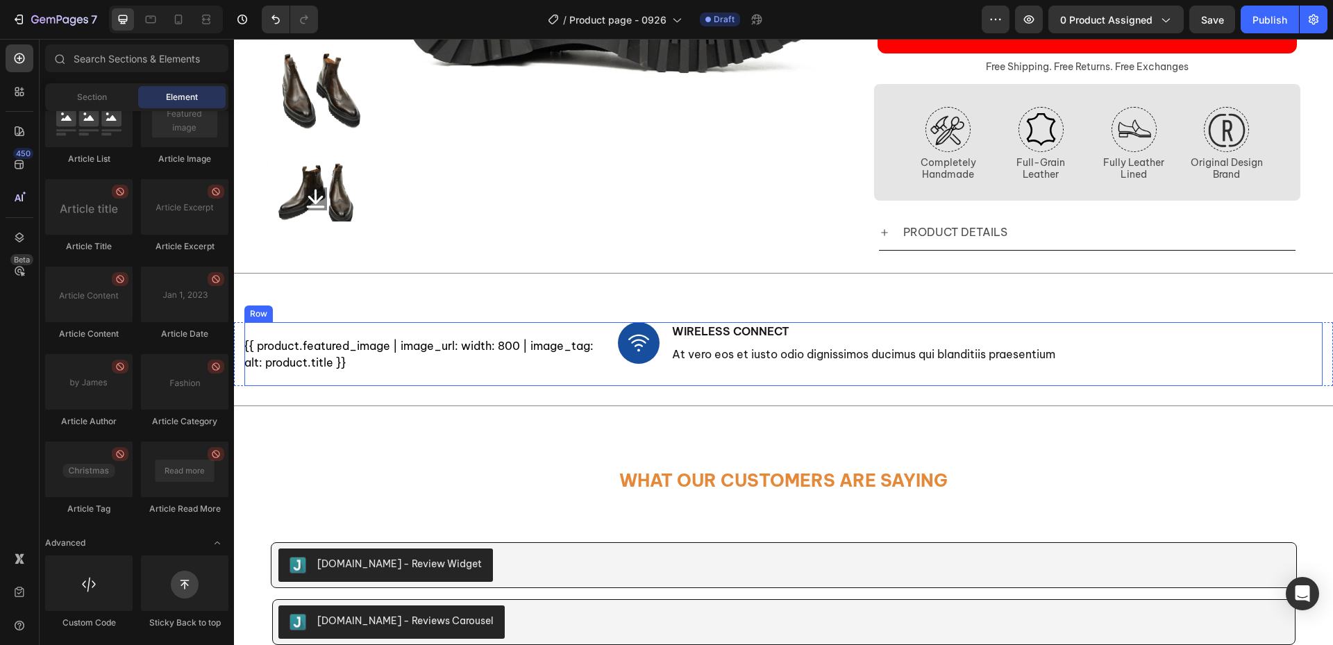
click at [732, 369] on div "Image Wireless Connect Text Block At vero eos et iusto odio dignissimos ducimus…" at bounding box center [970, 354] width 705 height 64
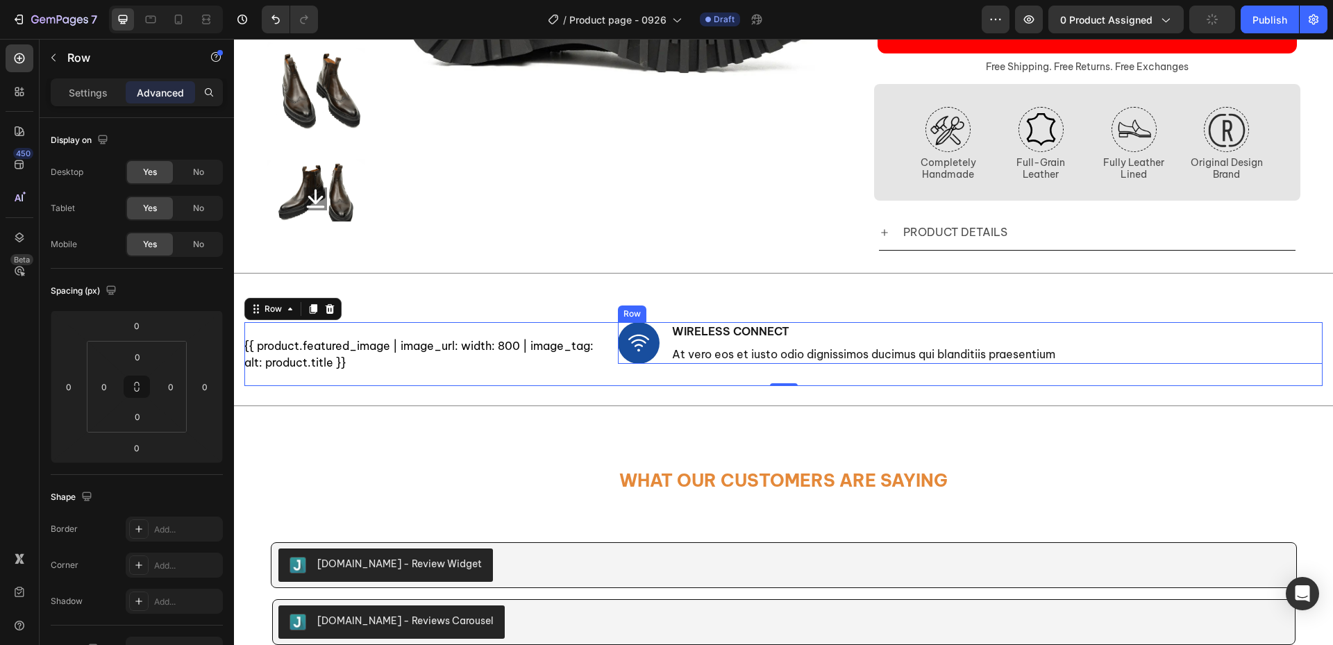
click at [1111, 342] on div "Image Wireless Connect Text Block At vero eos et iusto odio dignissimos ducimus…" at bounding box center [970, 343] width 705 height 42
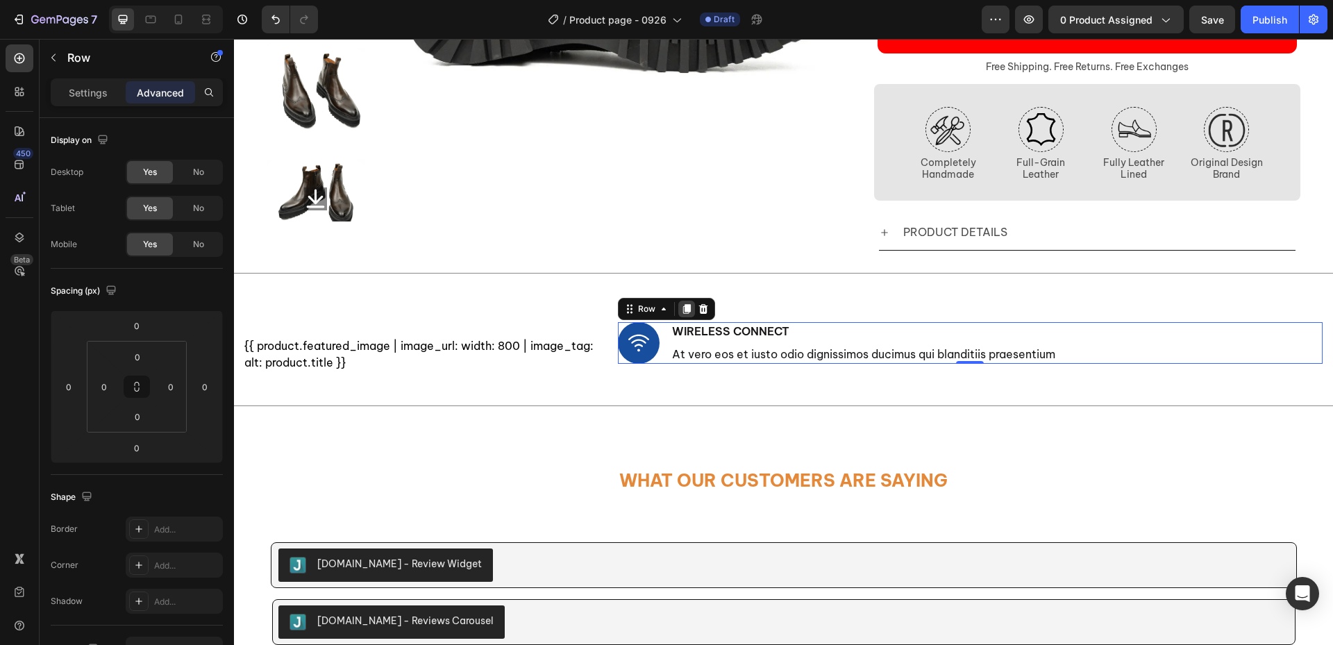
click at [681, 308] on icon at bounding box center [686, 308] width 11 height 11
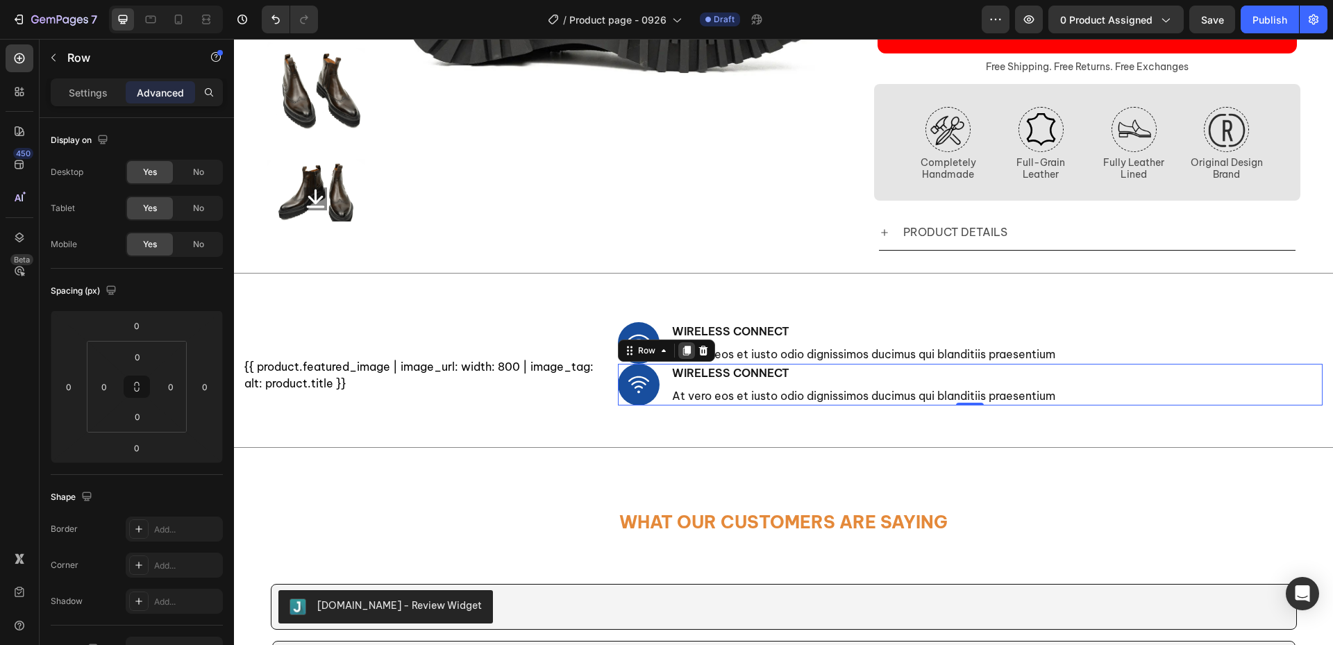
click at [683, 352] on icon at bounding box center [686, 351] width 8 height 10
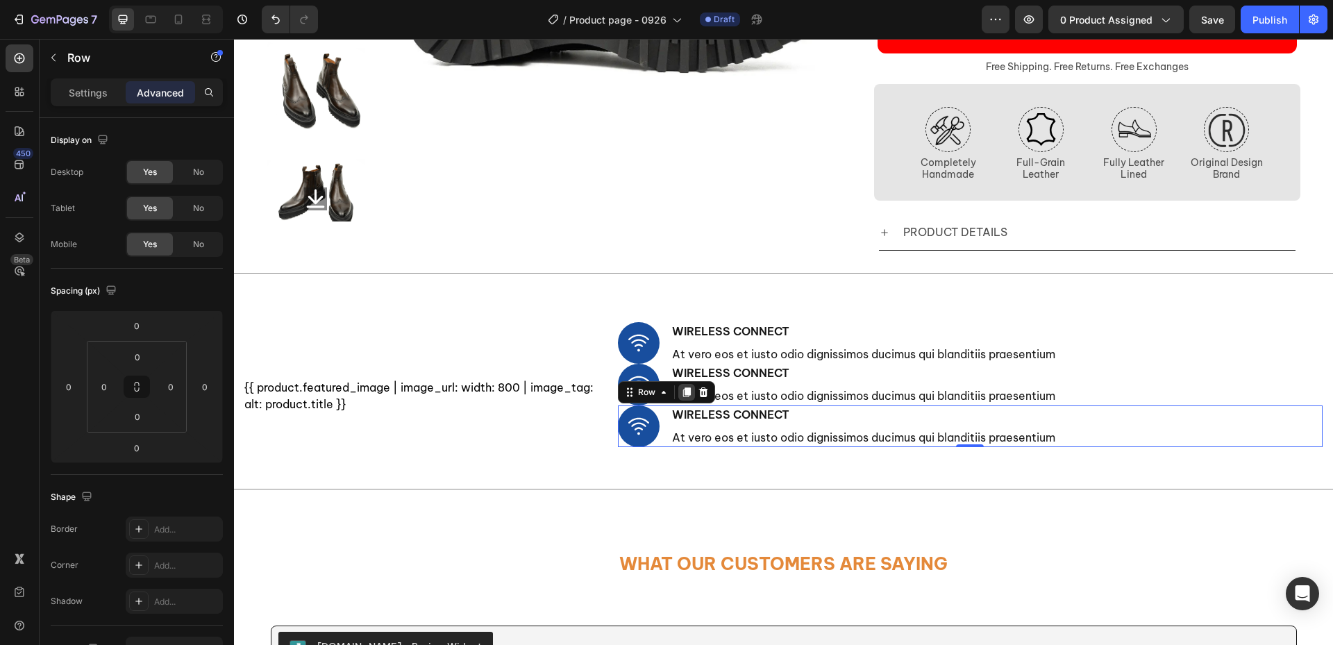
click at [683, 398] on icon at bounding box center [686, 392] width 11 height 11
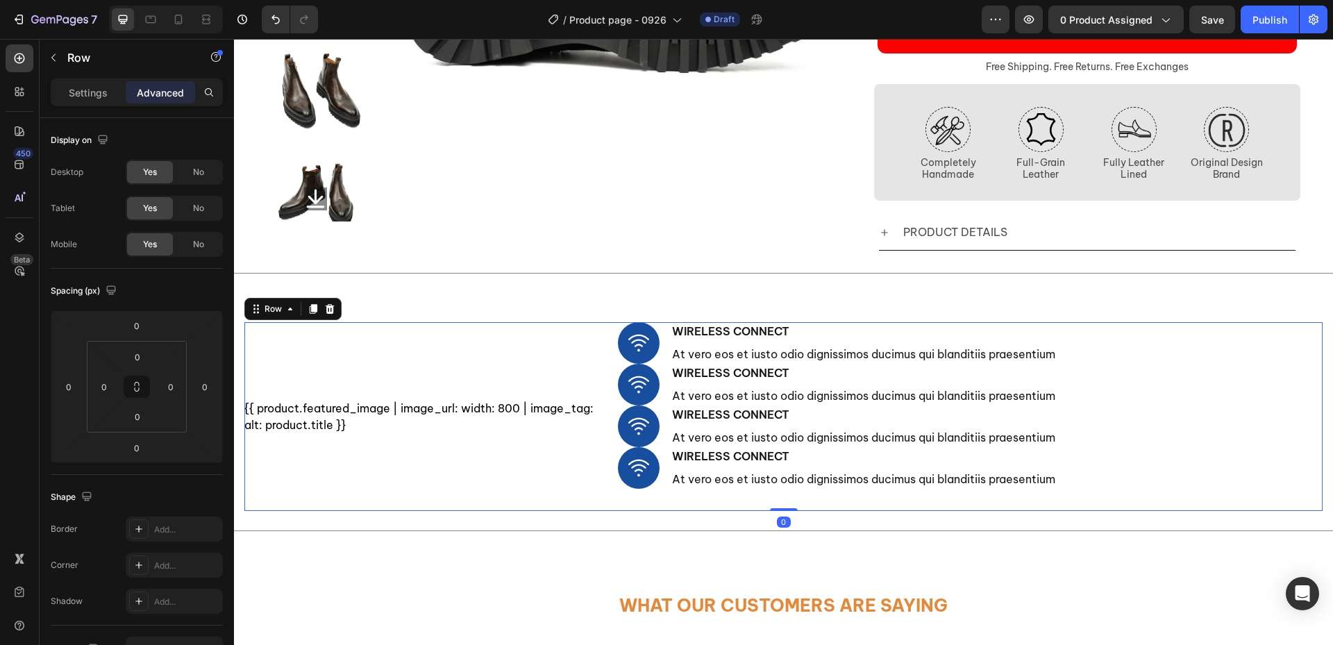
click at [595, 336] on div "{{ product.featured_image | image_url: width: 800 | image_tag: alt: product.tit…" at bounding box center [783, 416] width 1078 height 189
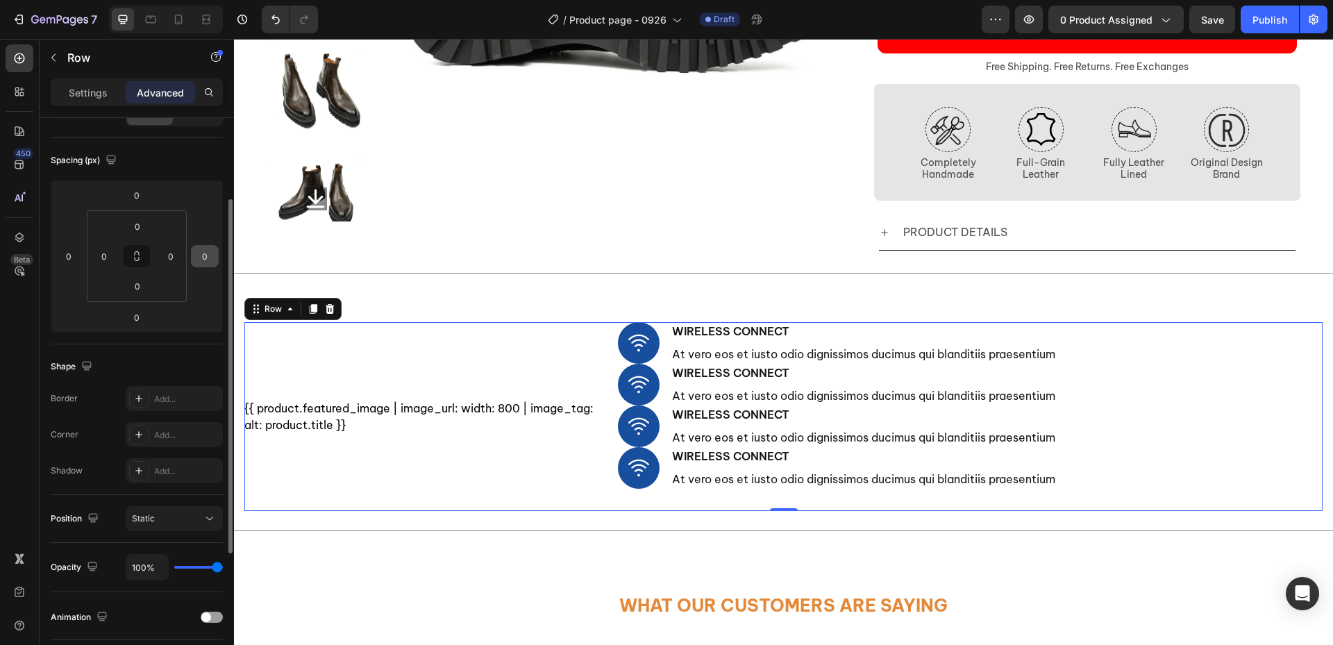
scroll to position [0, 0]
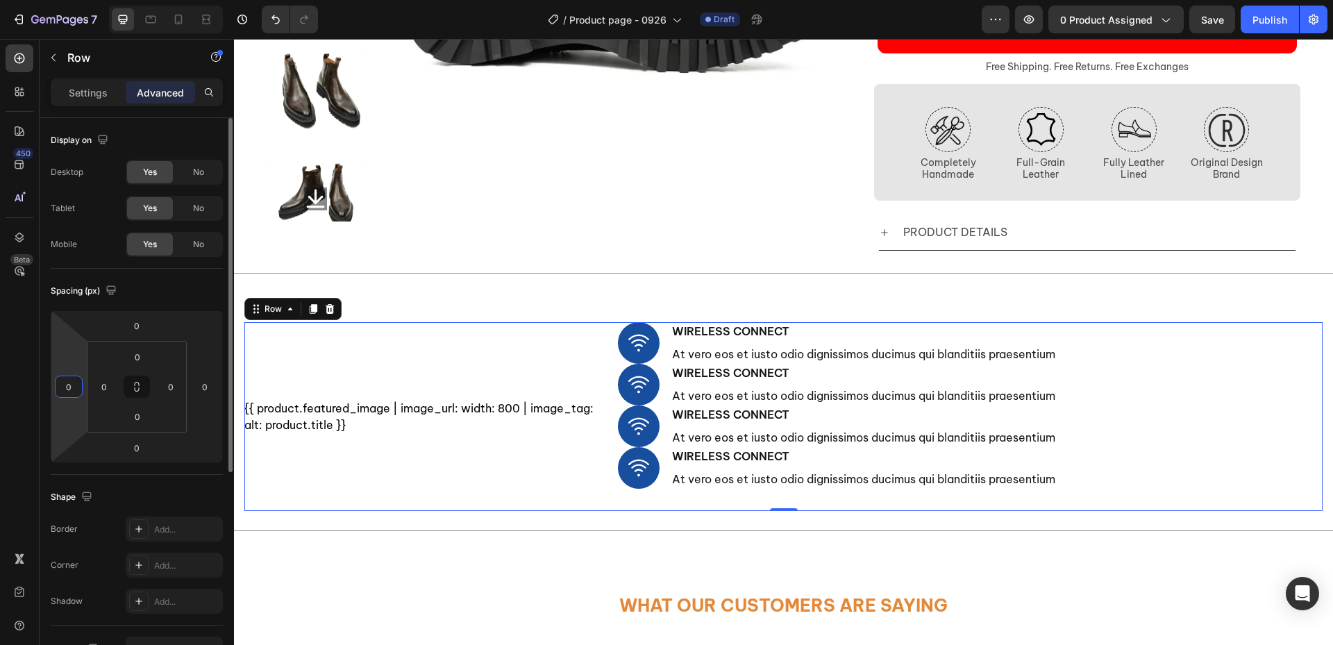
click at [75, 392] on input "0" at bounding box center [68, 386] width 21 height 21
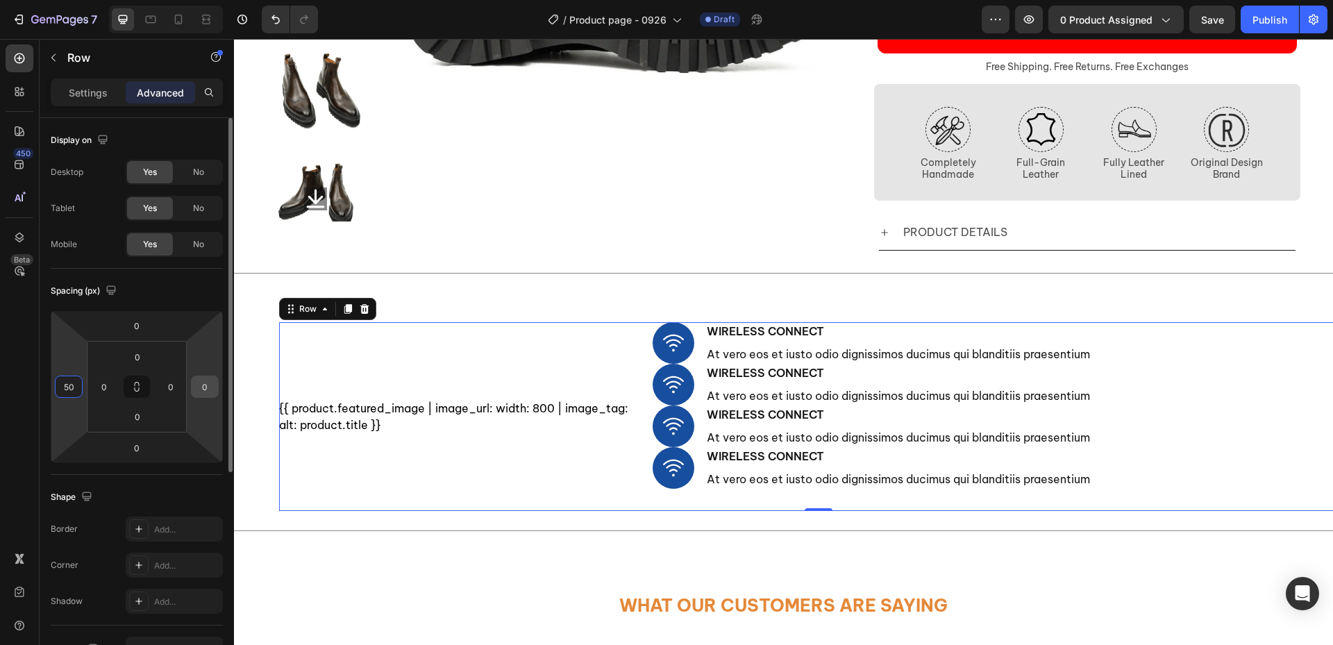
type input "50"
click at [205, 390] on input "0" at bounding box center [204, 386] width 21 height 21
type input "50"
click at [1200, 425] on div "Image Wireless Connect Text Block At vero eos et iusto odio dignissimos ducimus…" at bounding box center [1005, 426] width 705 height 42
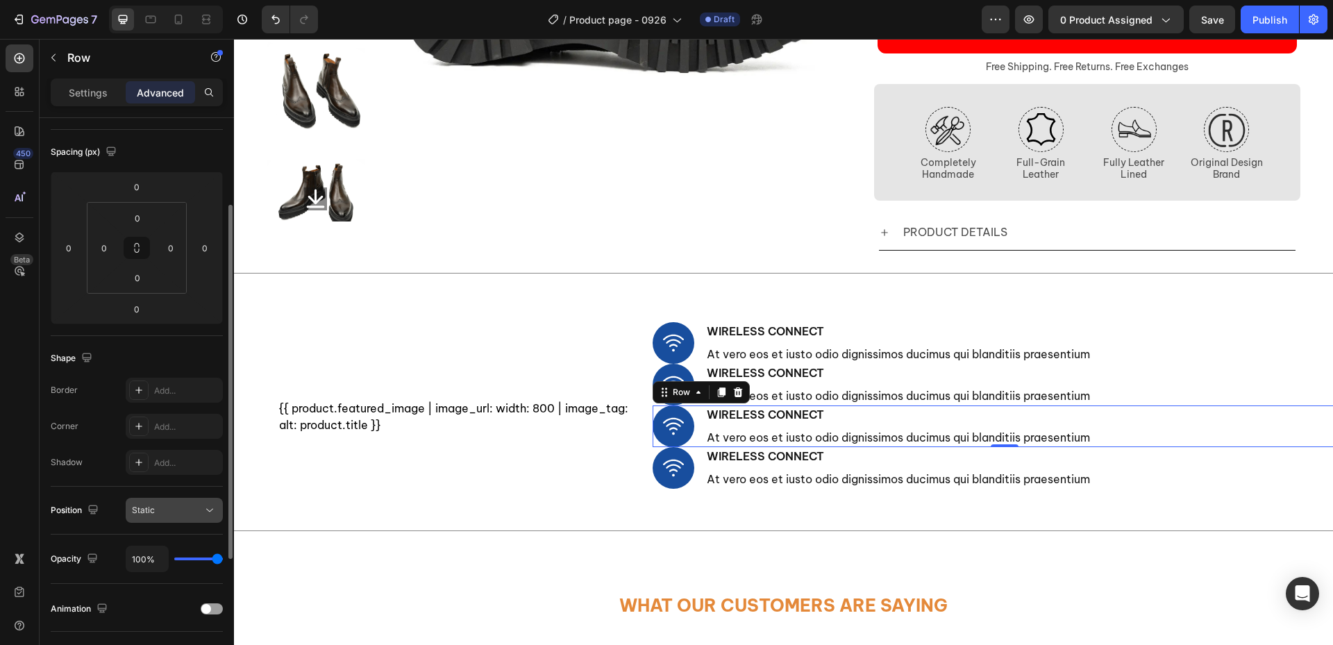
scroll to position [278, 0]
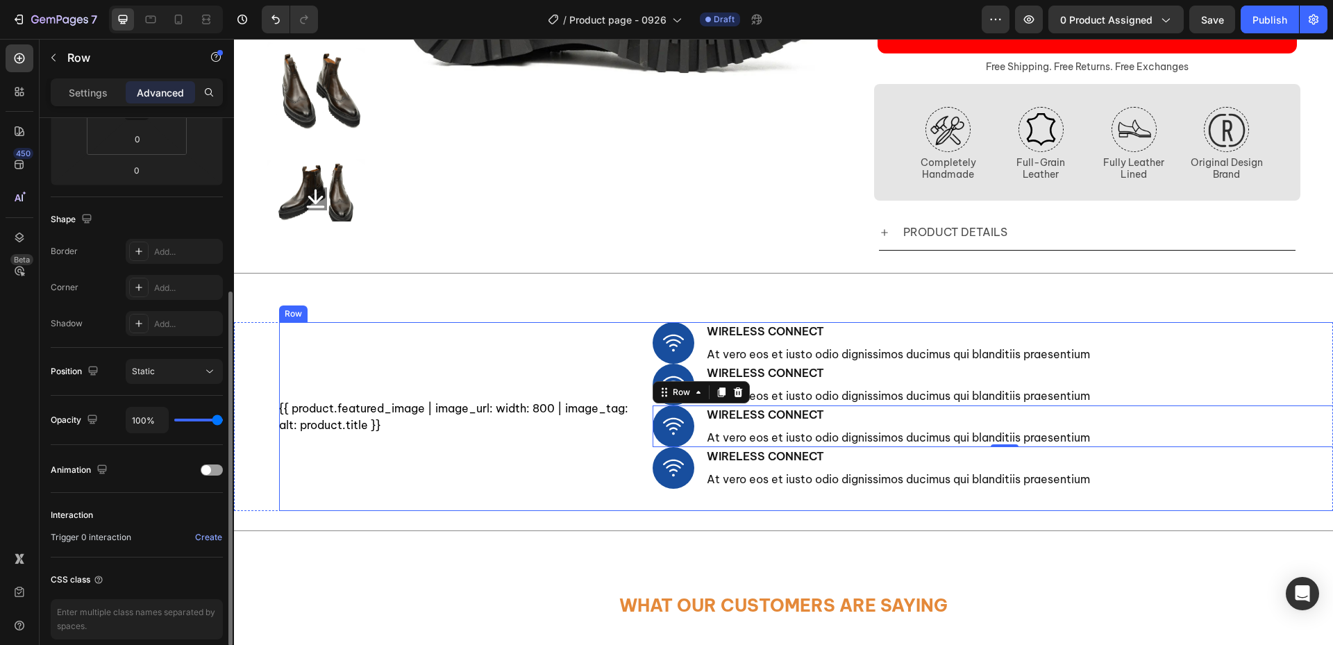
click at [478, 499] on div "{{ product.featured_image | image_url: width: 800 | image_tag: alt: product.tit…" at bounding box center [455, 416] width 353 height 189
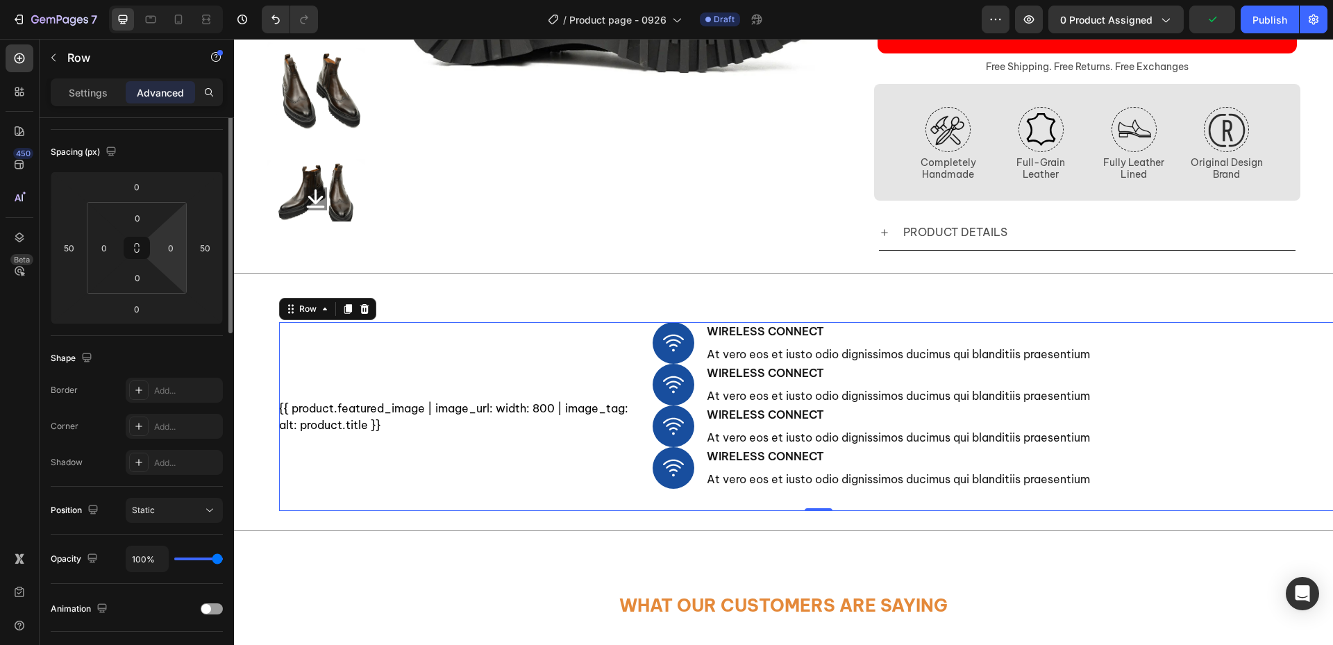
scroll to position [0, 0]
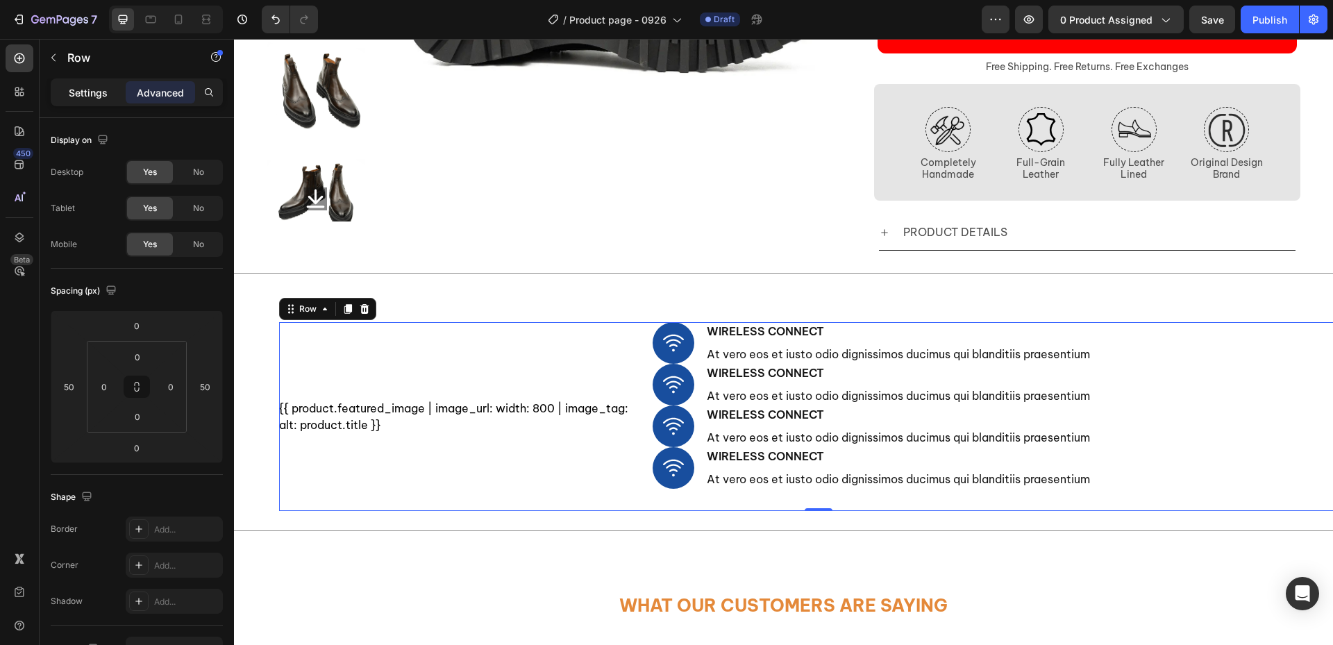
click at [90, 101] on div "Settings" at bounding box center [87, 92] width 69 height 22
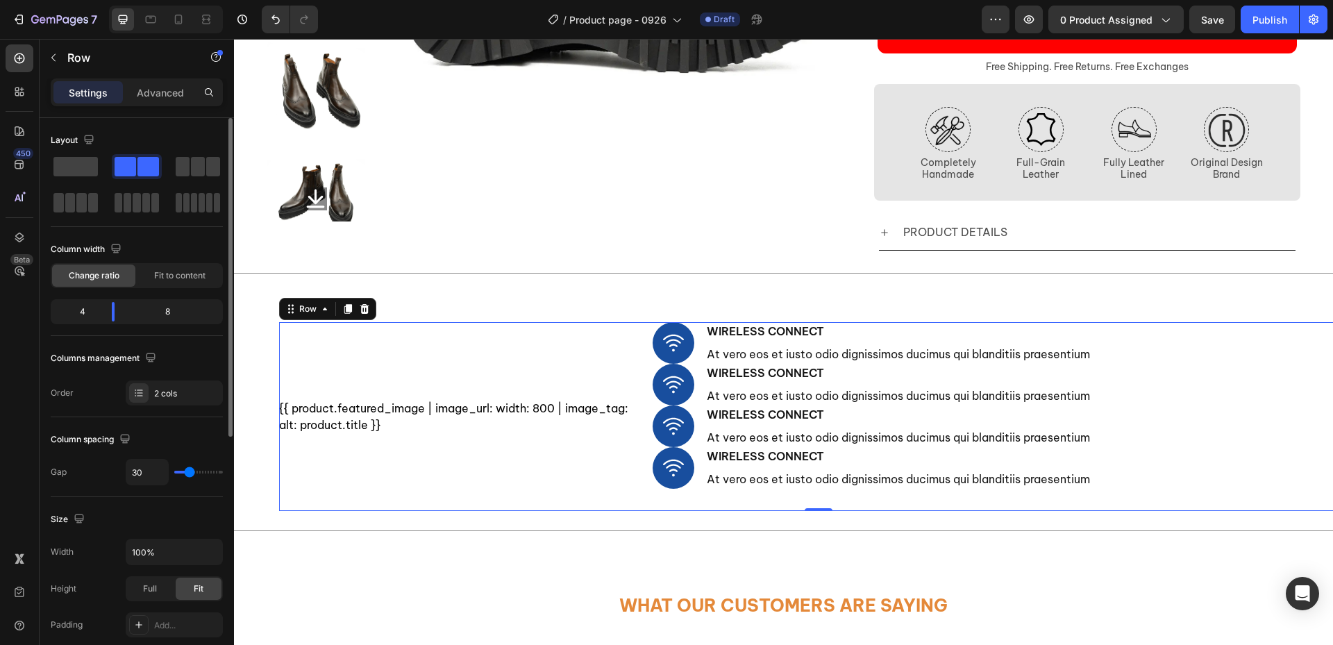
scroll to position [139, 0]
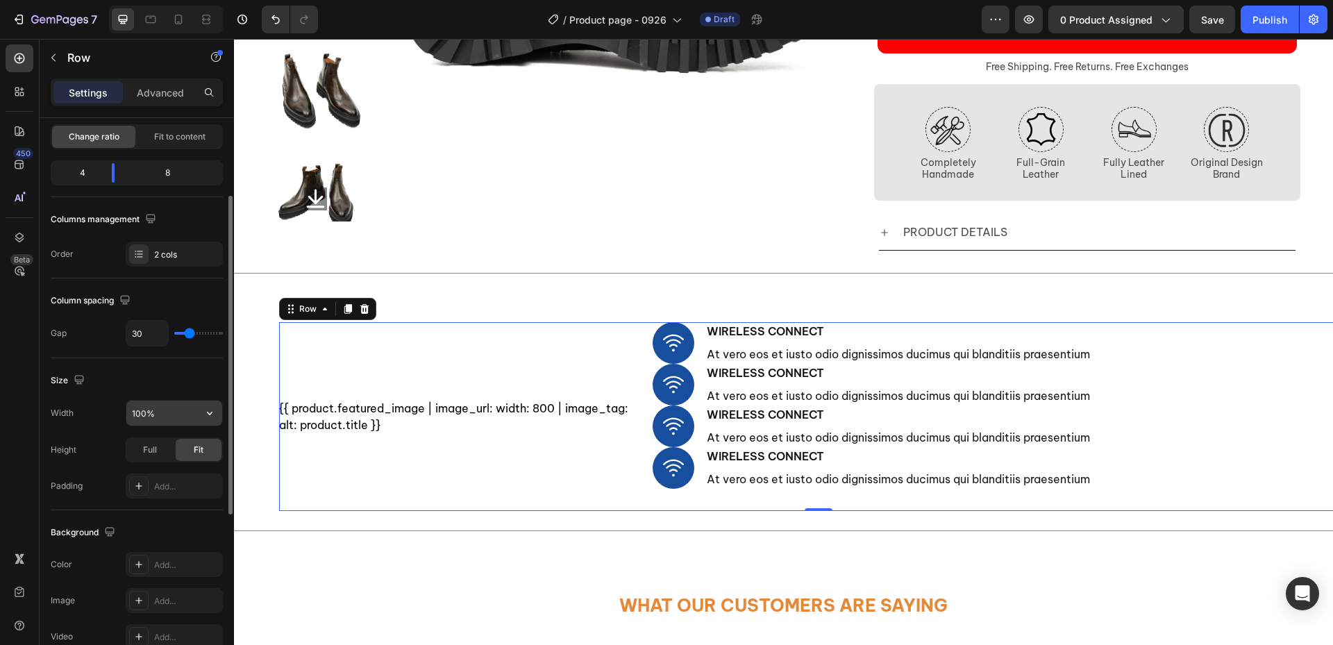
click at [194, 418] on input "100%" at bounding box center [174, 413] width 96 height 25
click at [215, 421] on button "button" at bounding box center [209, 413] width 25 height 25
click at [208, 441] on div "Default 1200px" at bounding box center [160, 448] width 114 height 26
type input "1200"
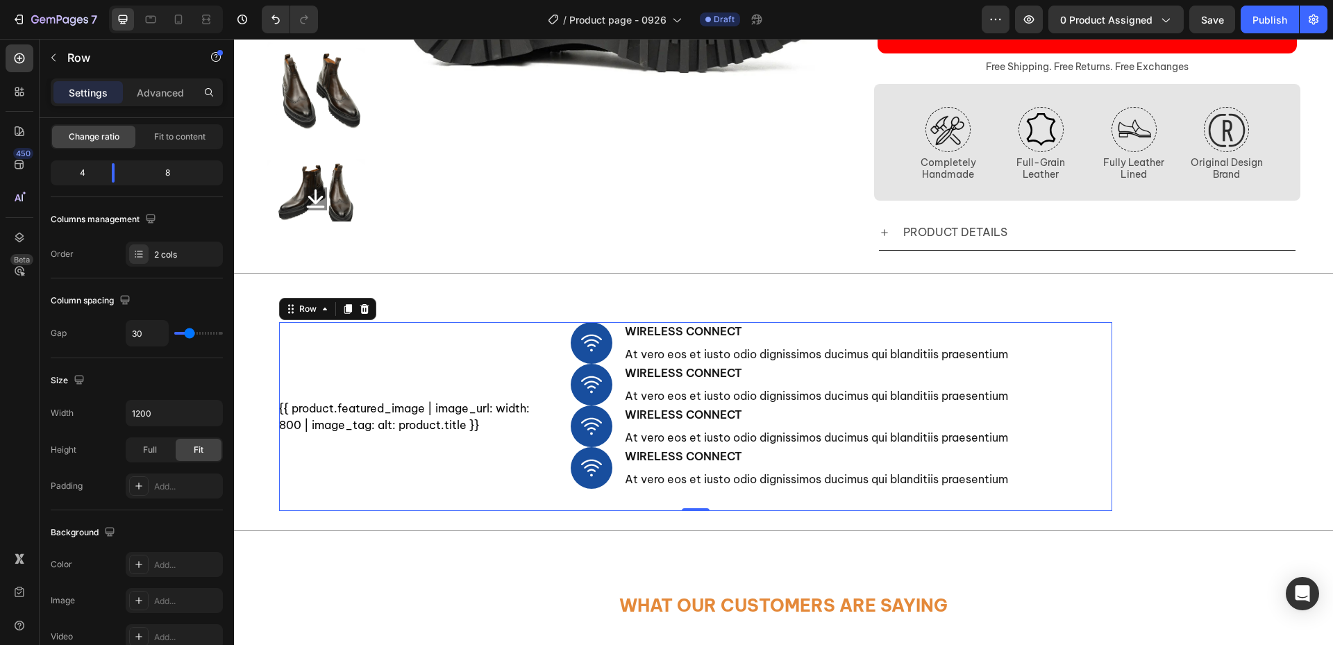
click at [551, 489] on div "{{ product.featured_image | image_url: width: 800 | image_tag: alt: product.tit…" at bounding box center [695, 416] width 833 height 189
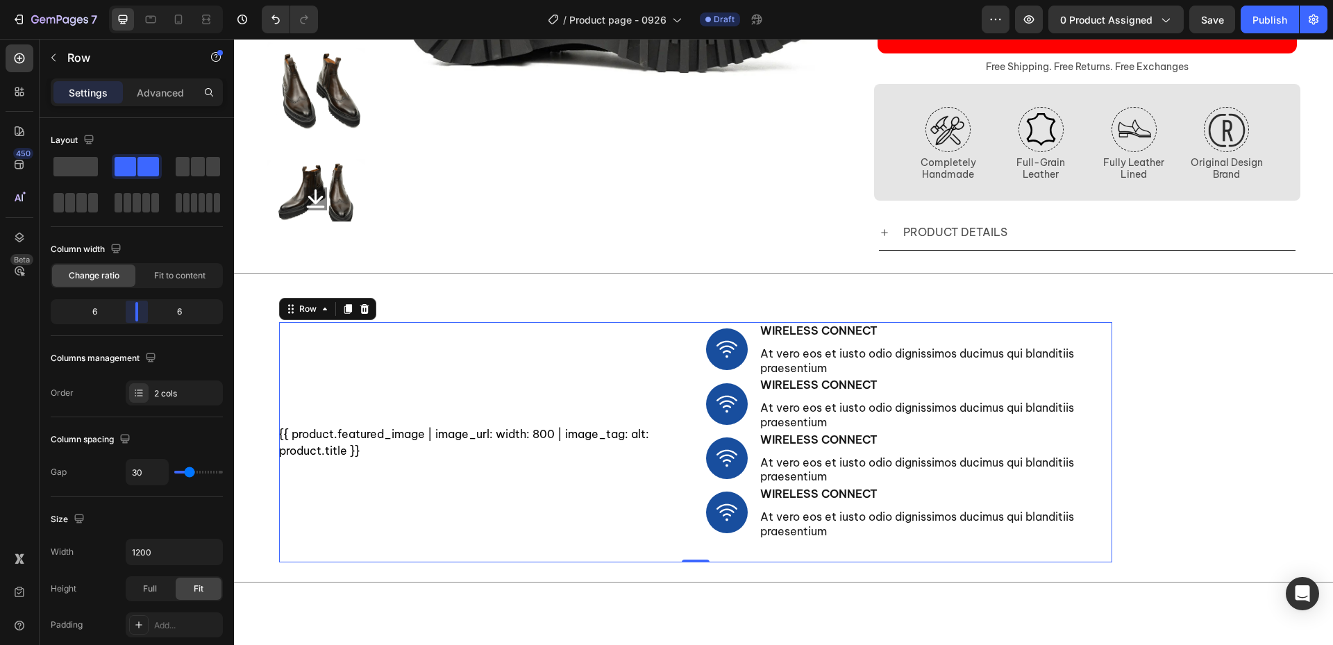
drag, startPoint x: 119, startPoint y: 318, endPoint x: 524, endPoint y: 397, distance: 413.1
click at [143, 0] on body "7 Version history / Product page - 0926 Draft Preview 0 product assigned Save P…" at bounding box center [666, 0] width 1333 height 0
click at [1099, 554] on div "Image Wireless Connect Text Block At vero eos et iusto odio dignissimos ducimus…" at bounding box center [909, 442] width 406 height 240
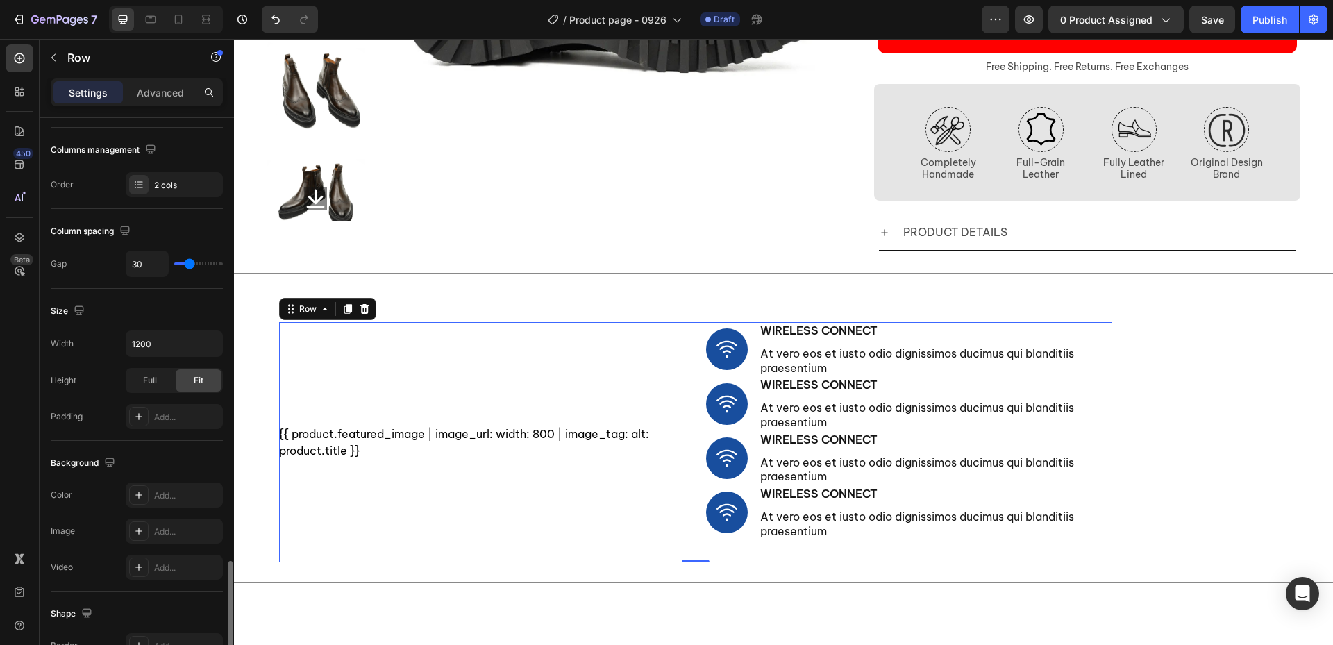
scroll to position [439, 0]
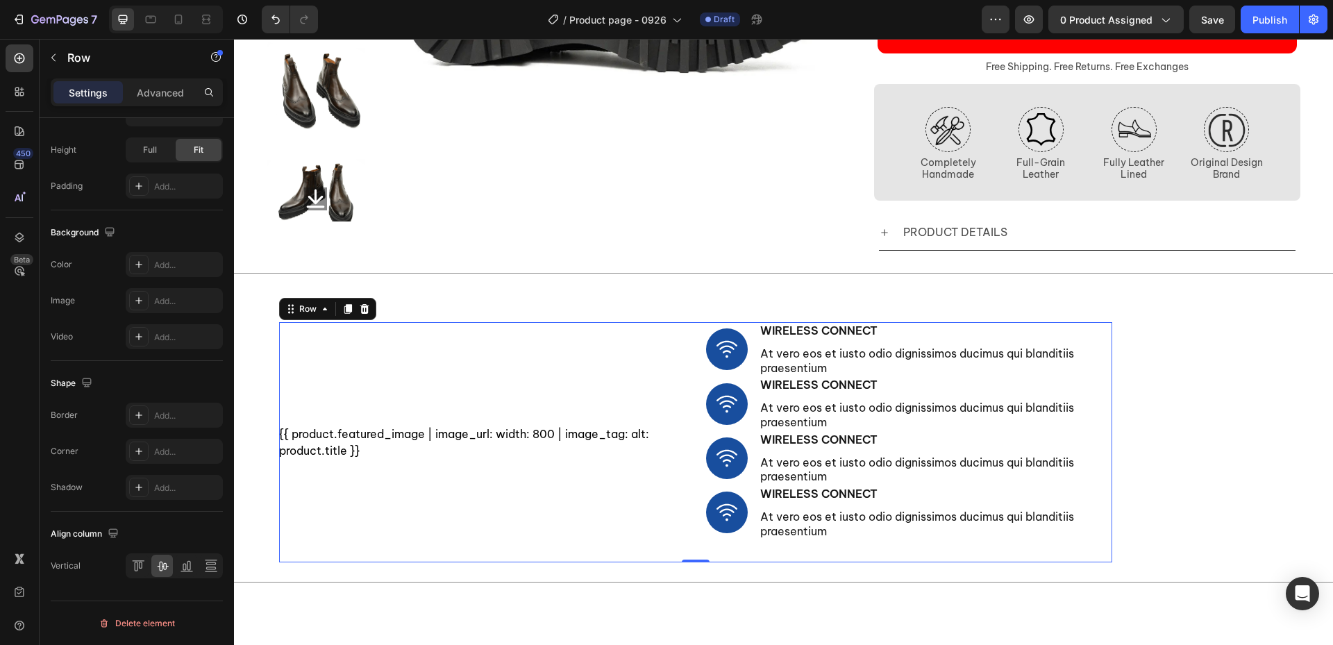
click at [482, 518] on div "{{ product.featured_image | image_url: width: 800 | image_tag: alt: product.tit…" at bounding box center [482, 442] width 406 height 240
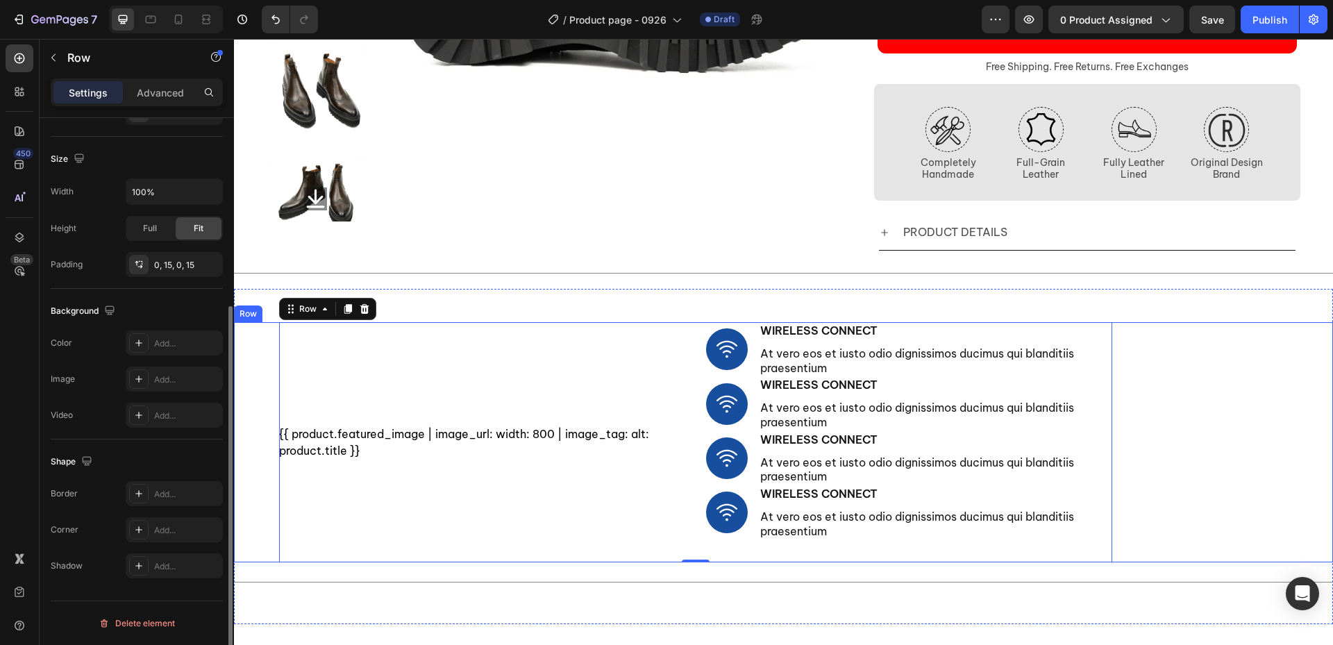
scroll to position [280, 0]
click at [260, 388] on div "{{ product.featured_image | image_url: width: 800 | image_tag: alt: product.tit…" at bounding box center [783, 442] width 1078 height 240
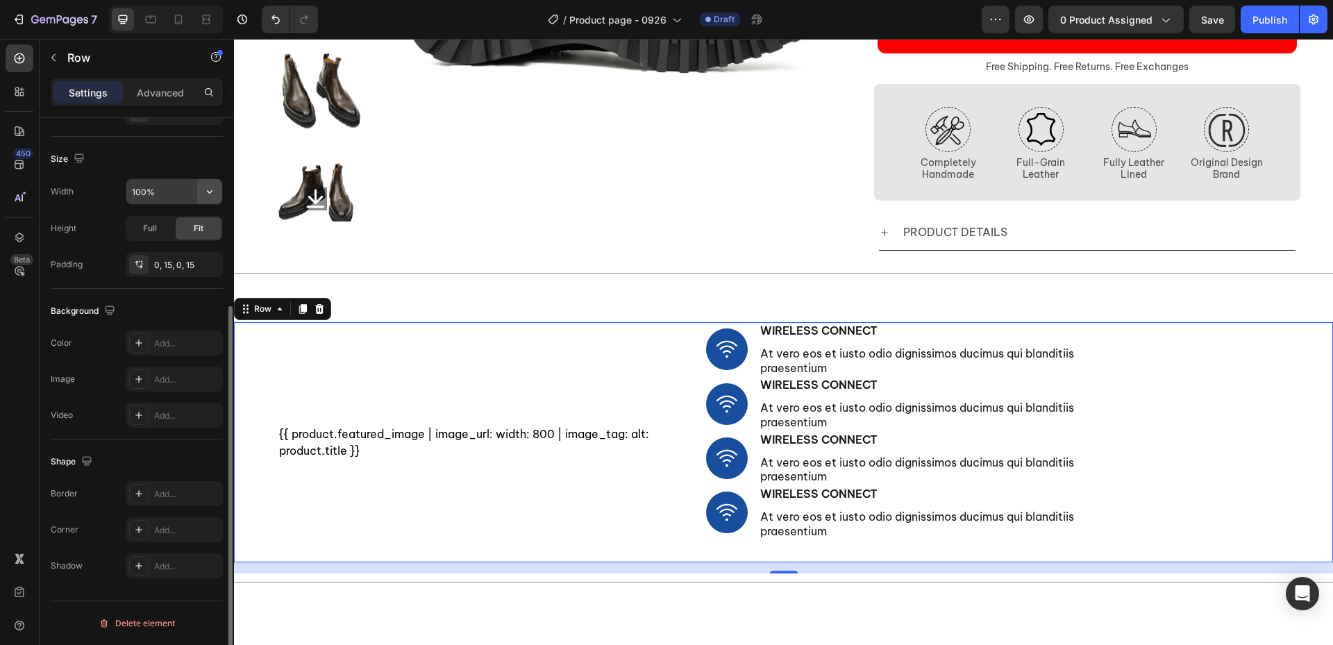
click at [212, 190] on icon "button" at bounding box center [210, 192] width 14 height 14
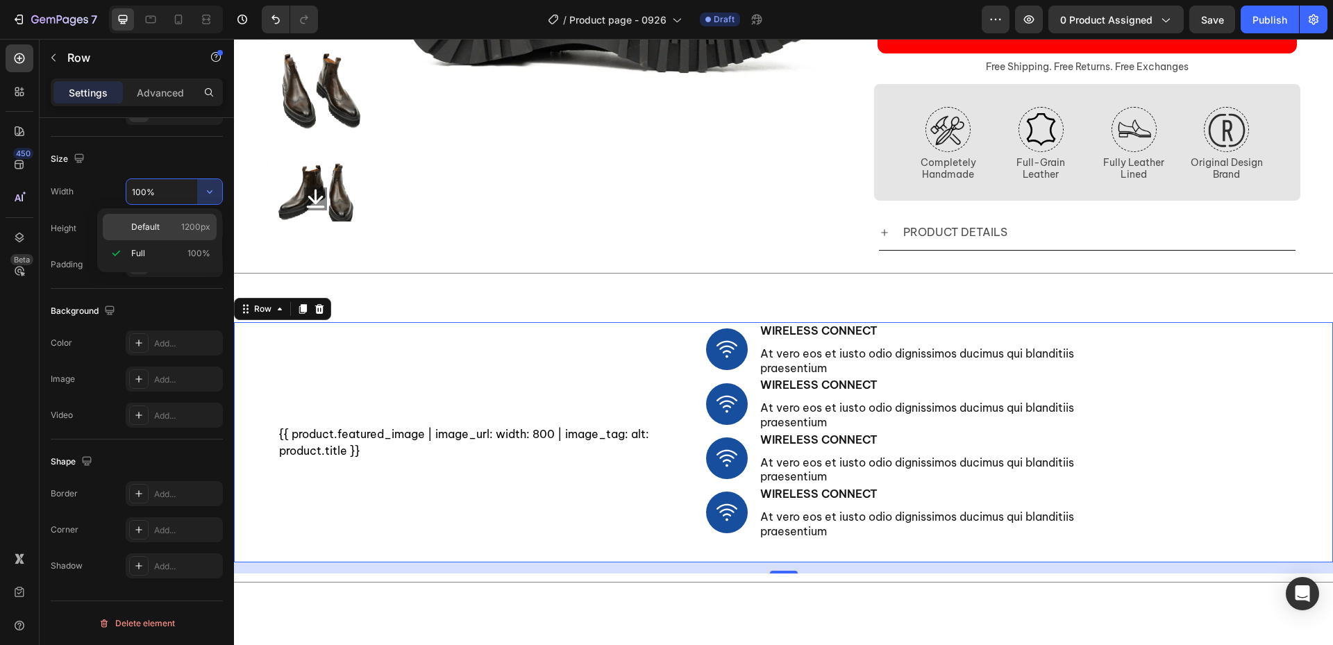
click at [196, 226] on span "1200px" at bounding box center [195, 227] width 29 height 12
type input "1200"
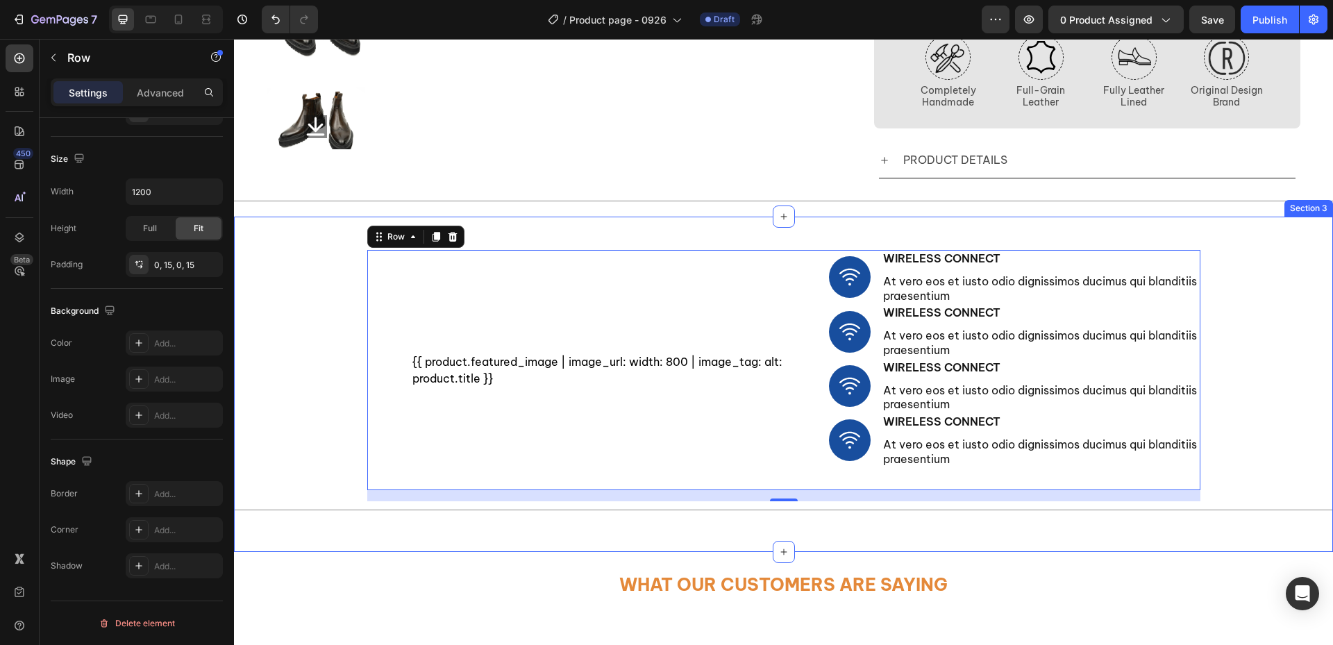
scroll to position [422, 0]
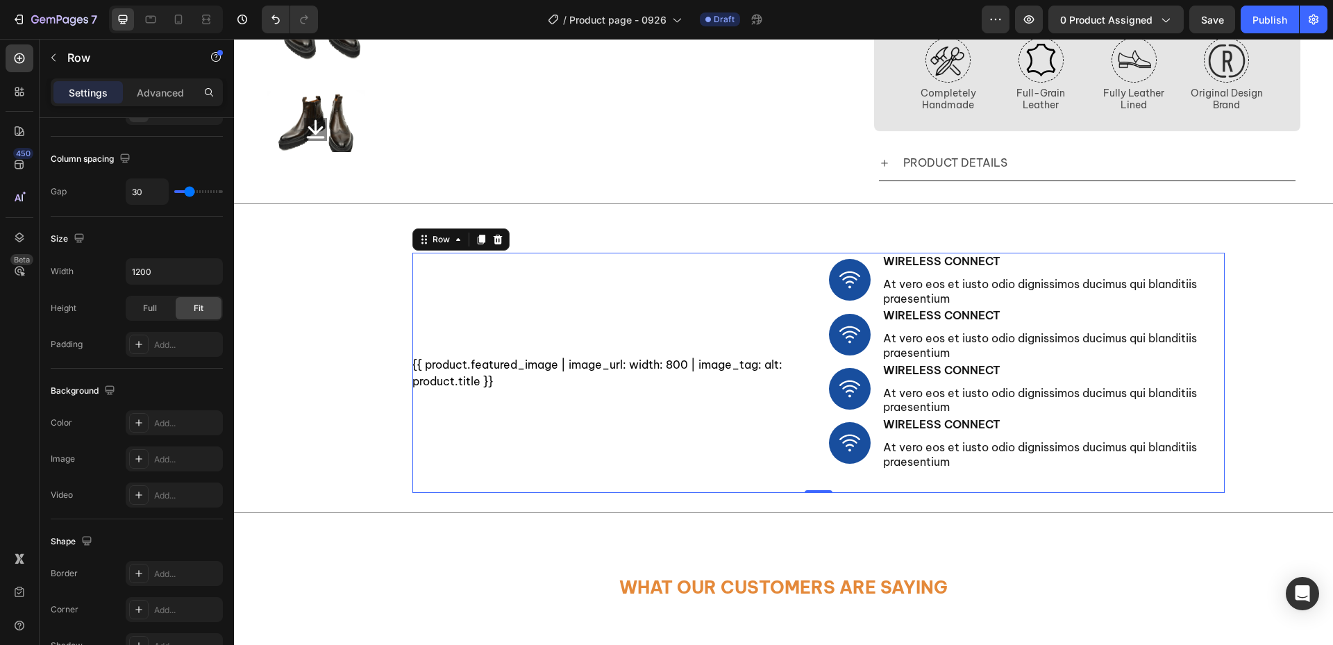
click at [765, 437] on div "{{ product.featured_image | image_url: width: 800 | image_tag: alt: product.tit…" at bounding box center [610, 373] width 396 height 240
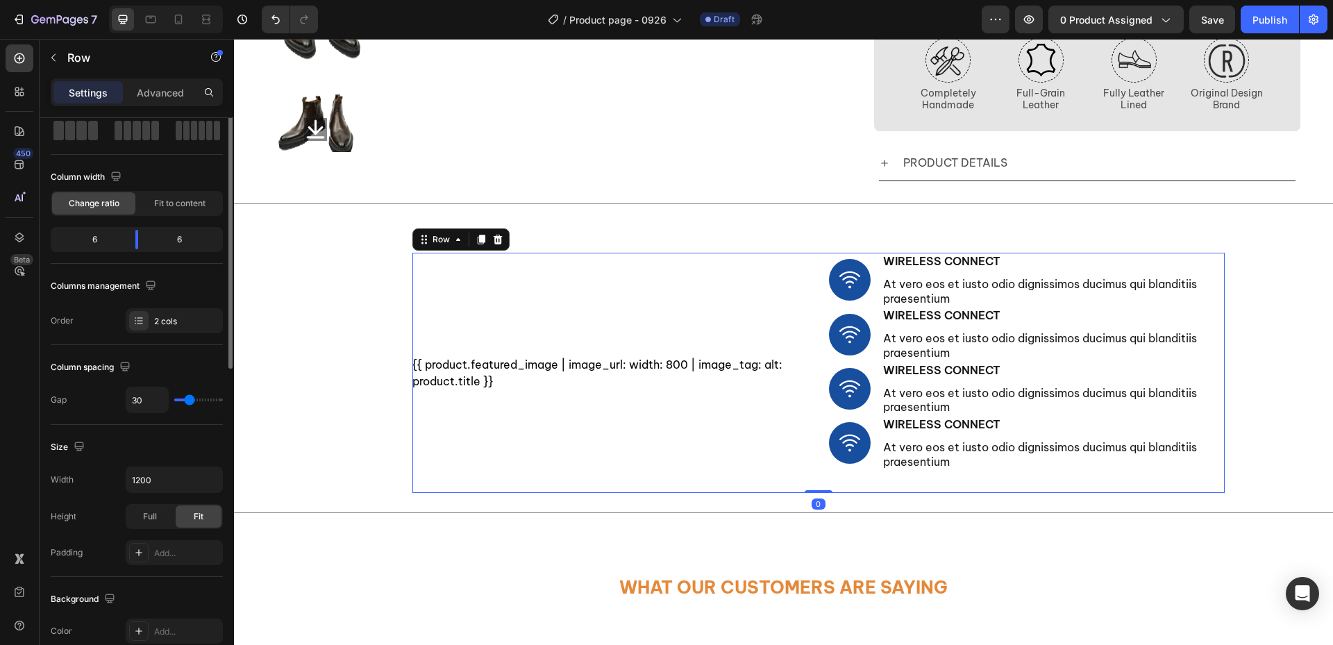
scroll to position [0, 0]
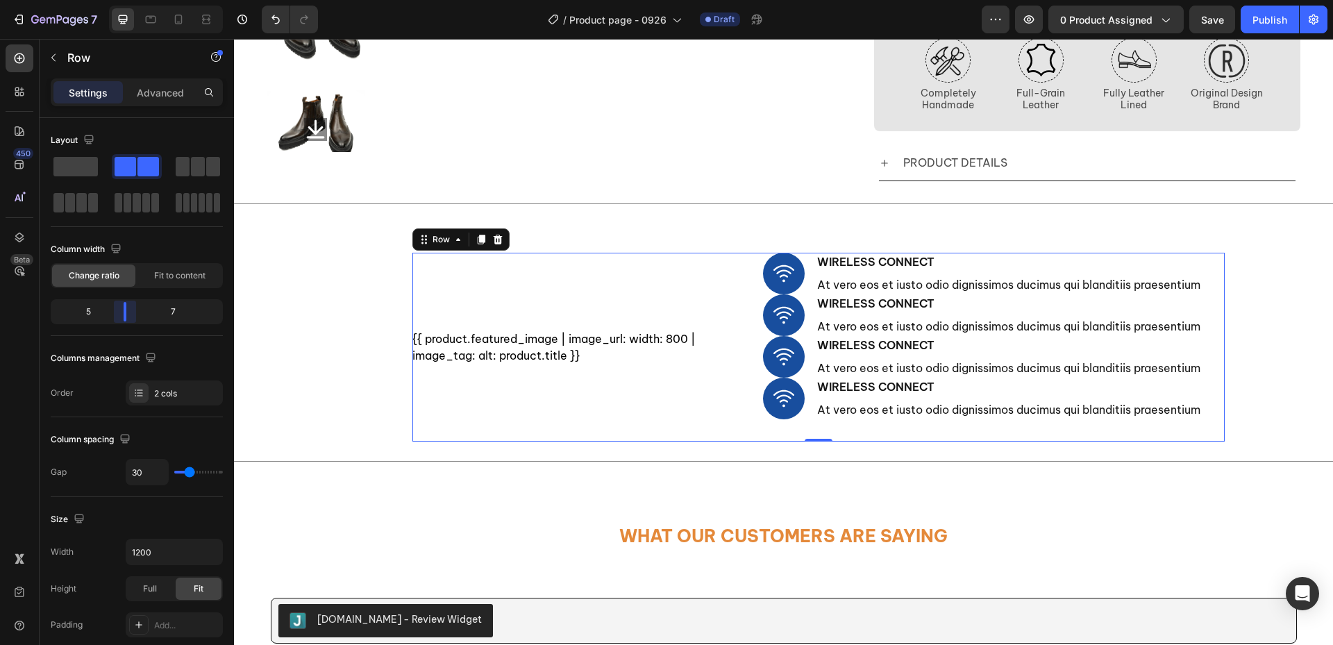
drag, startPoint x: 135, startPoint y: 316, endPoint x: 458, endPoint y: 305, distance: 323.7
click at [130, 0] on body "7 Version history / Product page - 0926 Draft Preview 0 product assigned Save P…" at bounding box center [666, 0] width 1333 height 0
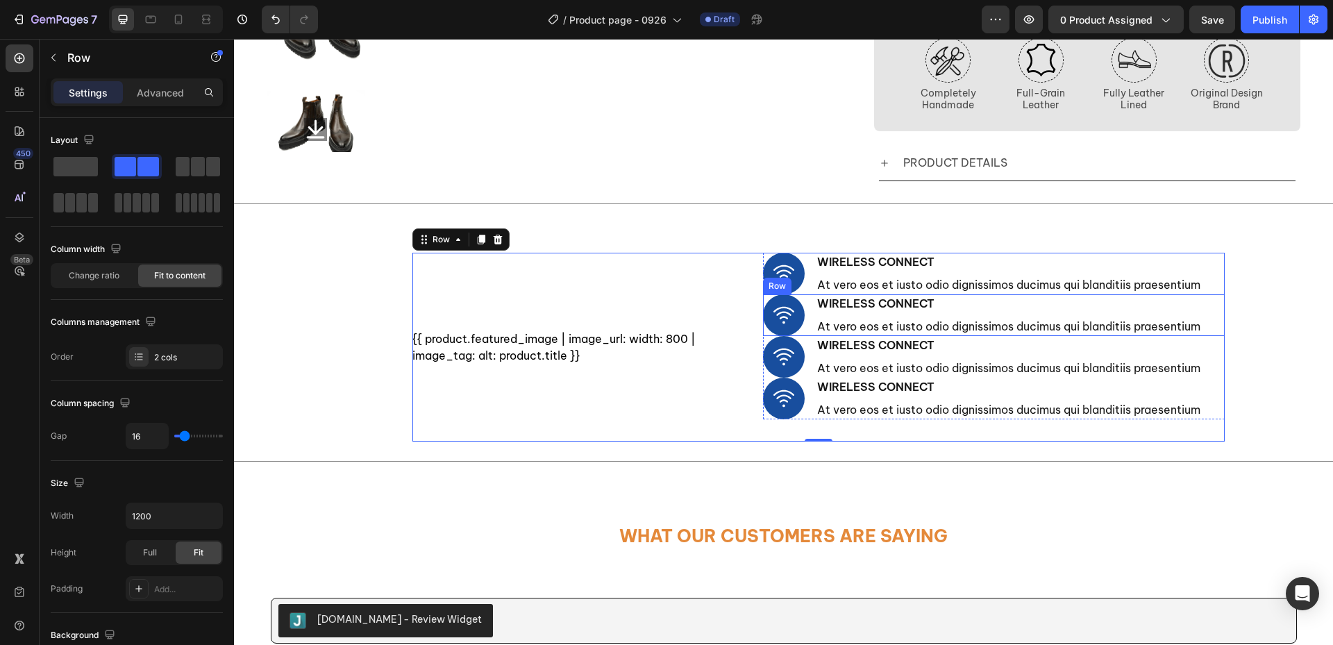
click at [1202, 320] on div "Image Wireless Connect Text Block At vero eos et iusto odio dignissimos ducimus…" at bounding box center [994, 315] width 462 height 42
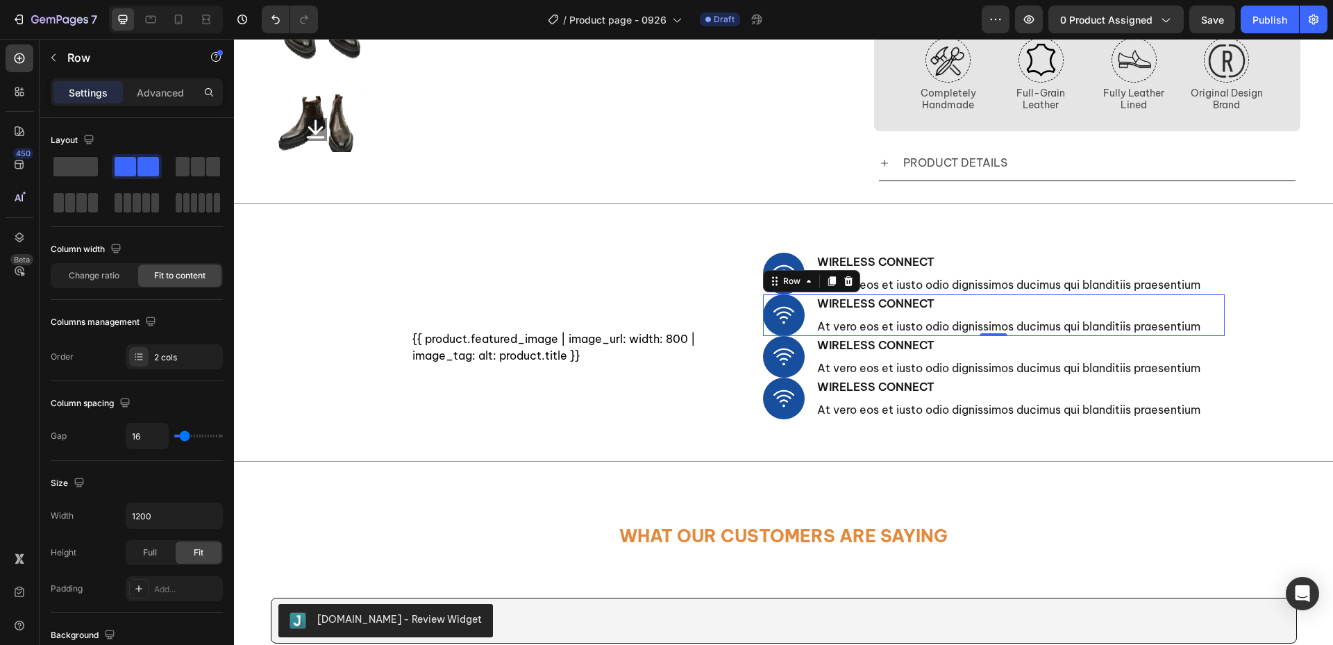
drag, startPoint x: 841, startPoint y: 283, endPoint x: 875, endPoint y: 294, distance: 35.8
click at [843, 283] on icon at bounding box center [847, 281] width 9 height 10
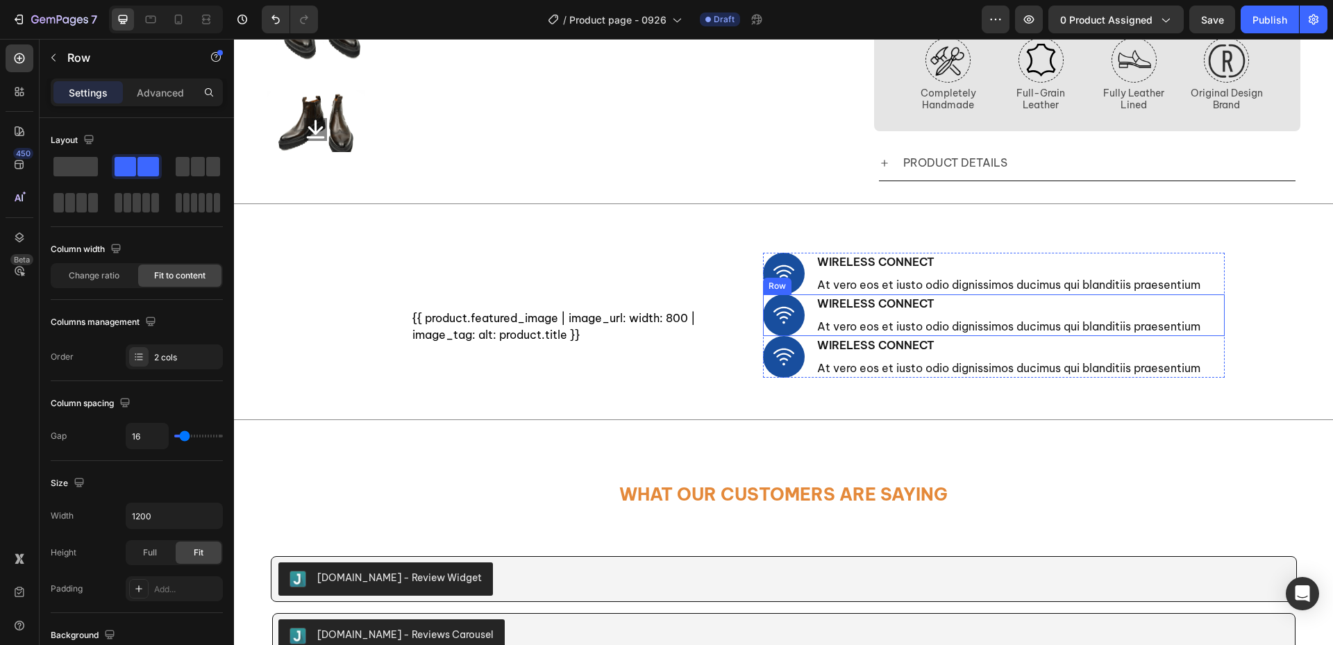
click at [1204, 314] on div "Image Wireless Connect Text Block At vero eos et iusto odio dignissimos ducimus…" at bounding box center [994, 315] width 462 height 42
drag, startPoint x: 842, startPoint y: 287, endPoint x: 850, endPoint y: 292, distance: 9.1
click at [843, 286] on icon at bounding box center [847, 281] width 9 height 10
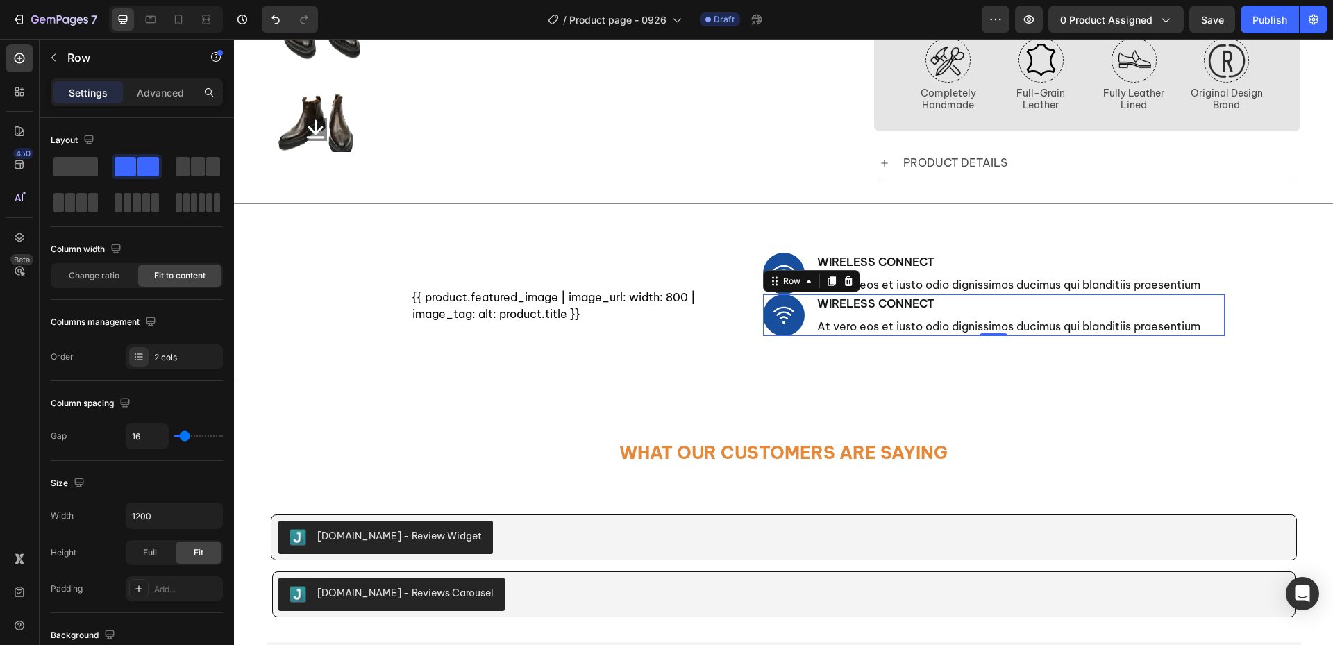
drag, startPoint x: 1207, startPoint y: 312, endPoint x: 1133, endPoint y: 319, distance: 74.6
click at [1207, 311] on div "Image Wireless Connect Text Block At vero eos et iusto odio dignissimos ducimus…" at bounding box center [994, 315] width 462 height 42
click at [845, 285] on icon at bounding box center [847, 281] width 9 height 10
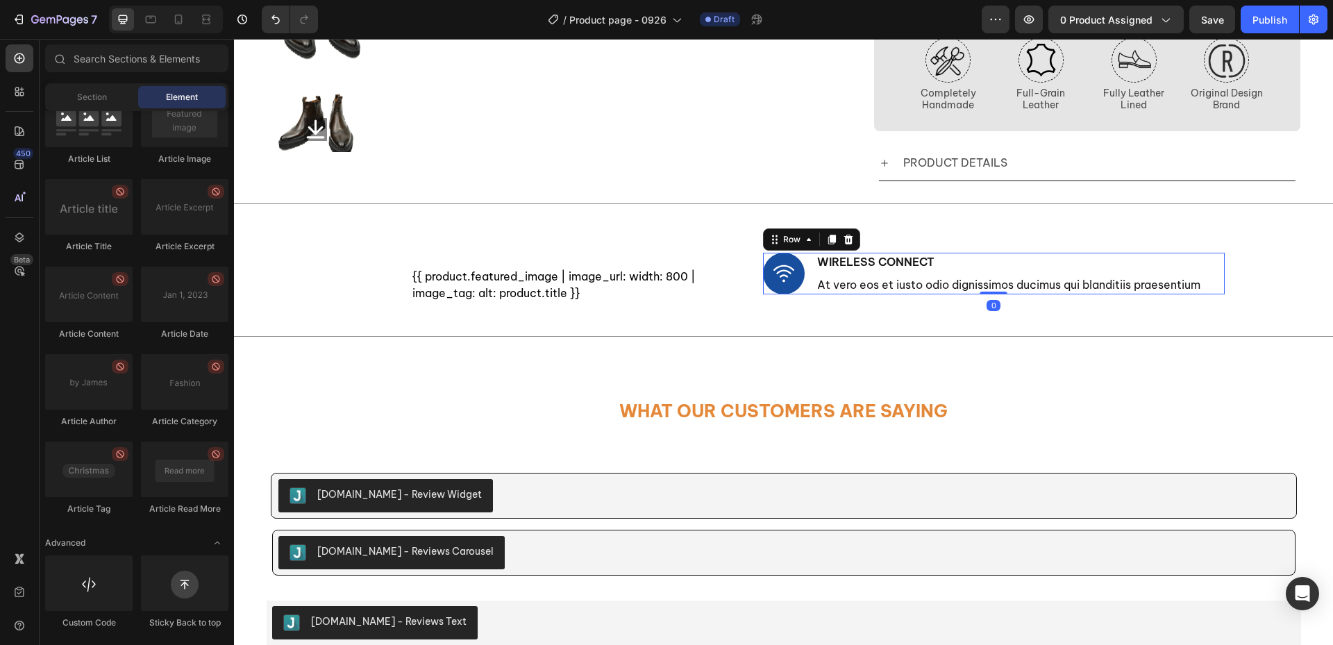
click at [1208, 279] on div "Image Wireless Connect Text Block At vero eos et iusto odio dignissimos ducimus…" at bounding box center [994, 274] width 462 height 42
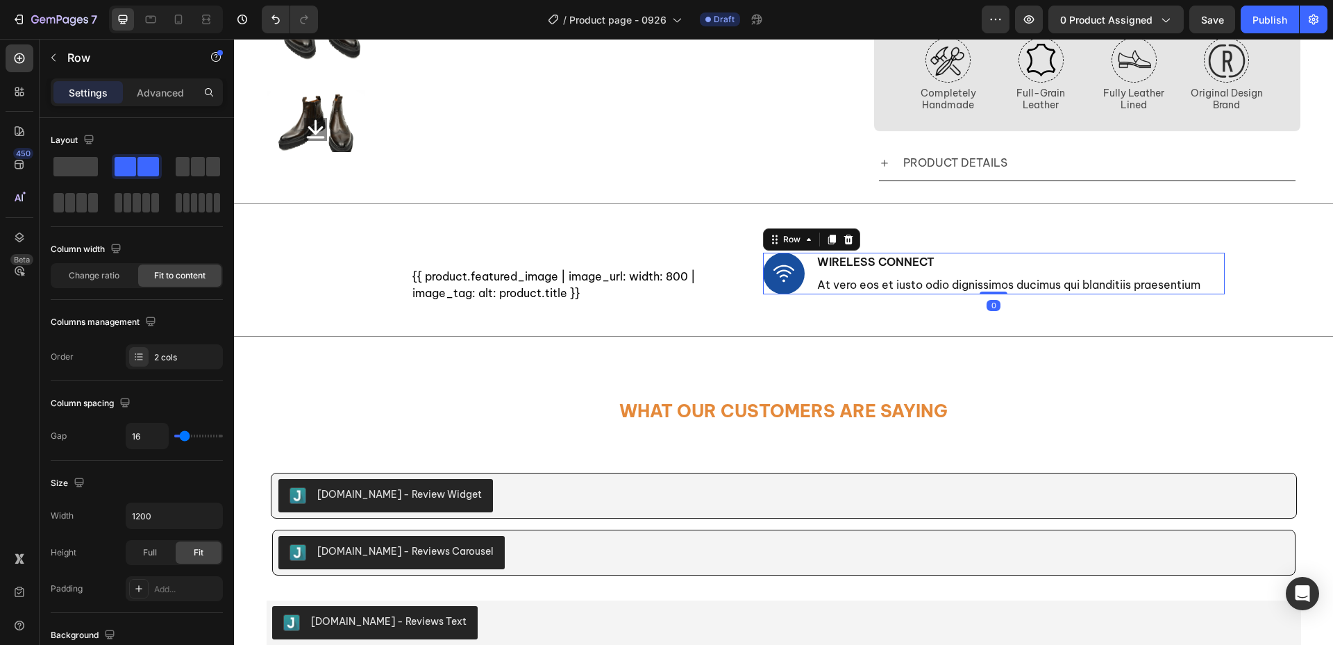
drag, startPoint x: 176, startPoint y: 98, endPoint x: 179, endPoint y: 110, distance: 12.8
click at [176, 98] on p "Advanced" at bounding box center [160, 92] width 47 height 15
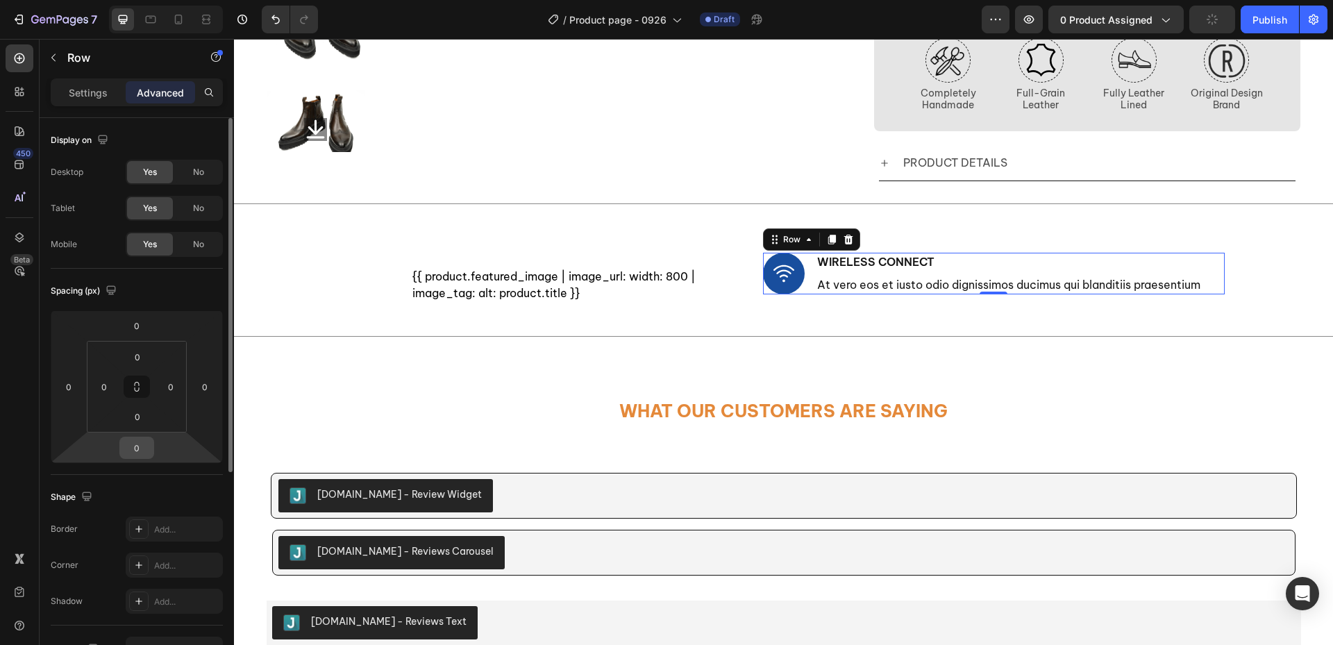
click at [143, 447] on input "0" at bounding box center [137, 447] width 28 height 21
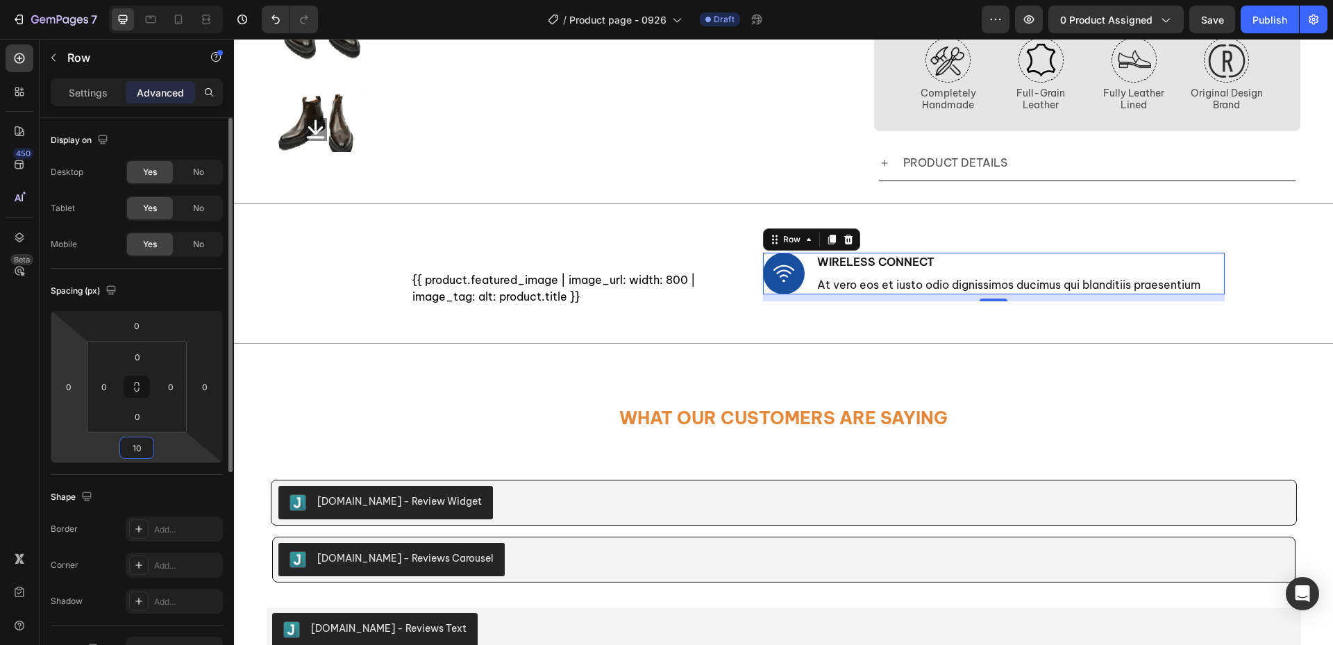
drag, startPoint x: 144, startPoint y: 447, endPoint x: 67, endPoint y: 449, distance: 77.1
click at [67, 449] on div "0 0 10 0" at bounding box center [137, 386] width 172 height 153
type input "15"
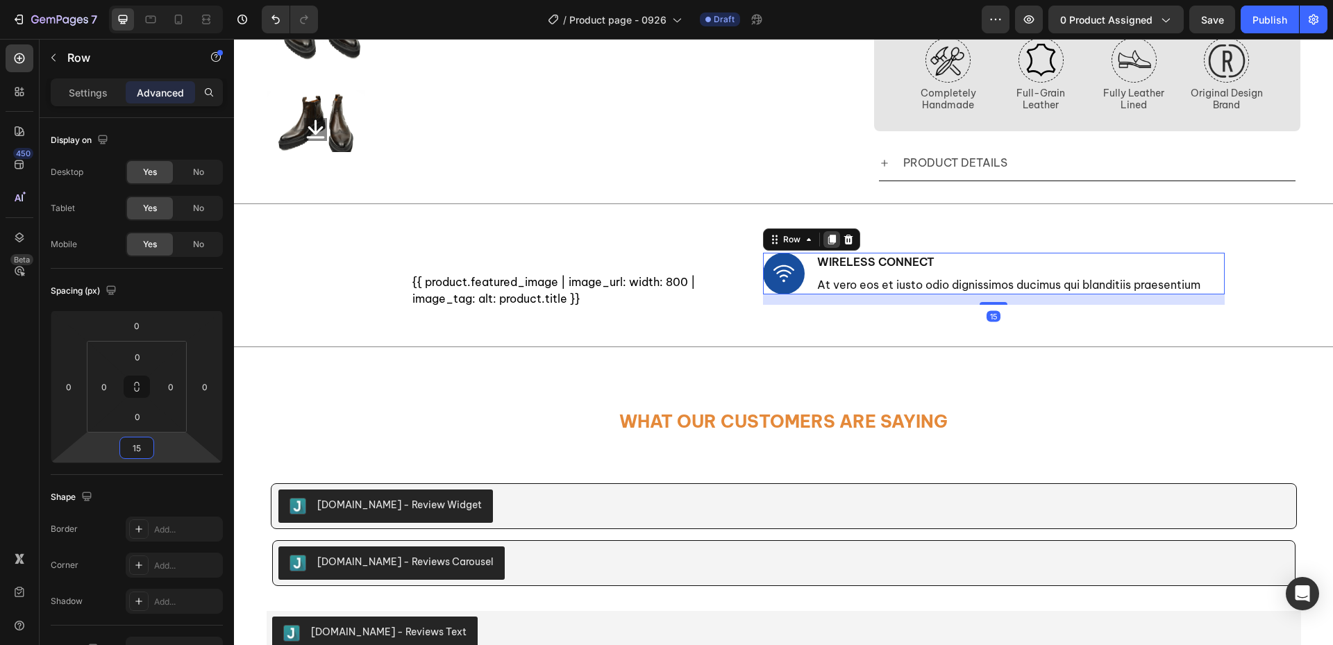
click at [828, 241] on icon at bounding box center [831, 240] width 8 height 10
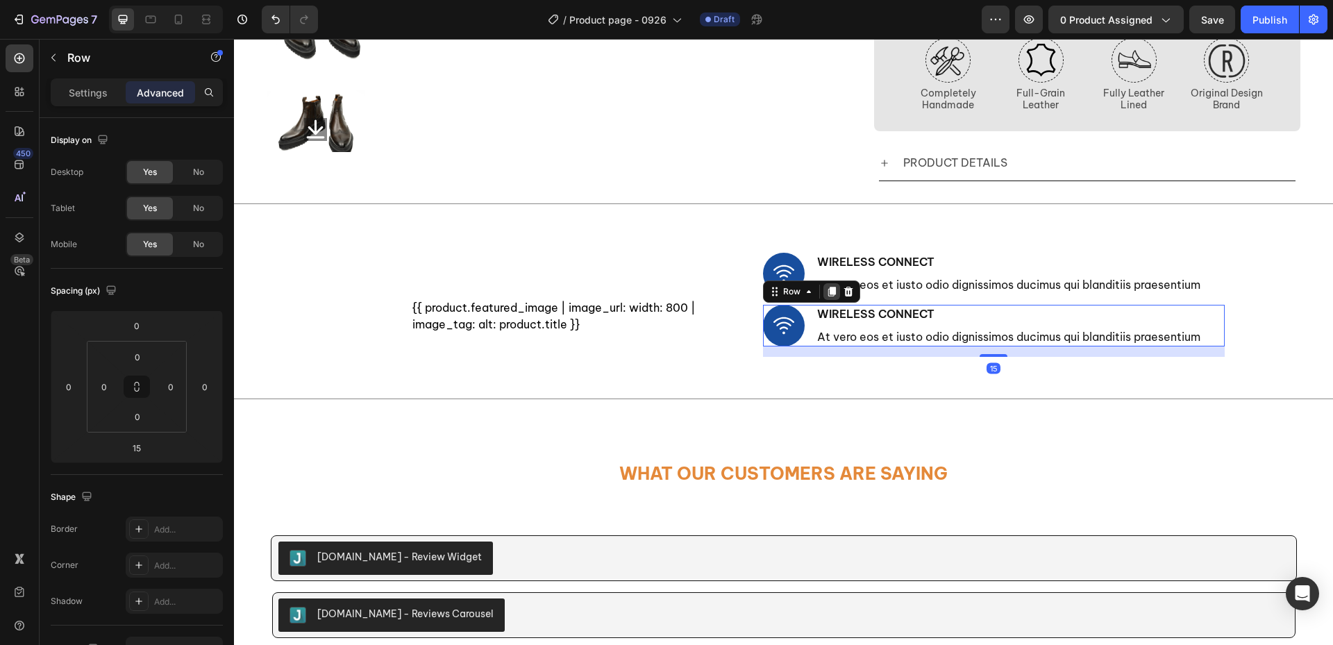
click at [829, 296] on icon at bounding box center [831, 292] width 8 height 10
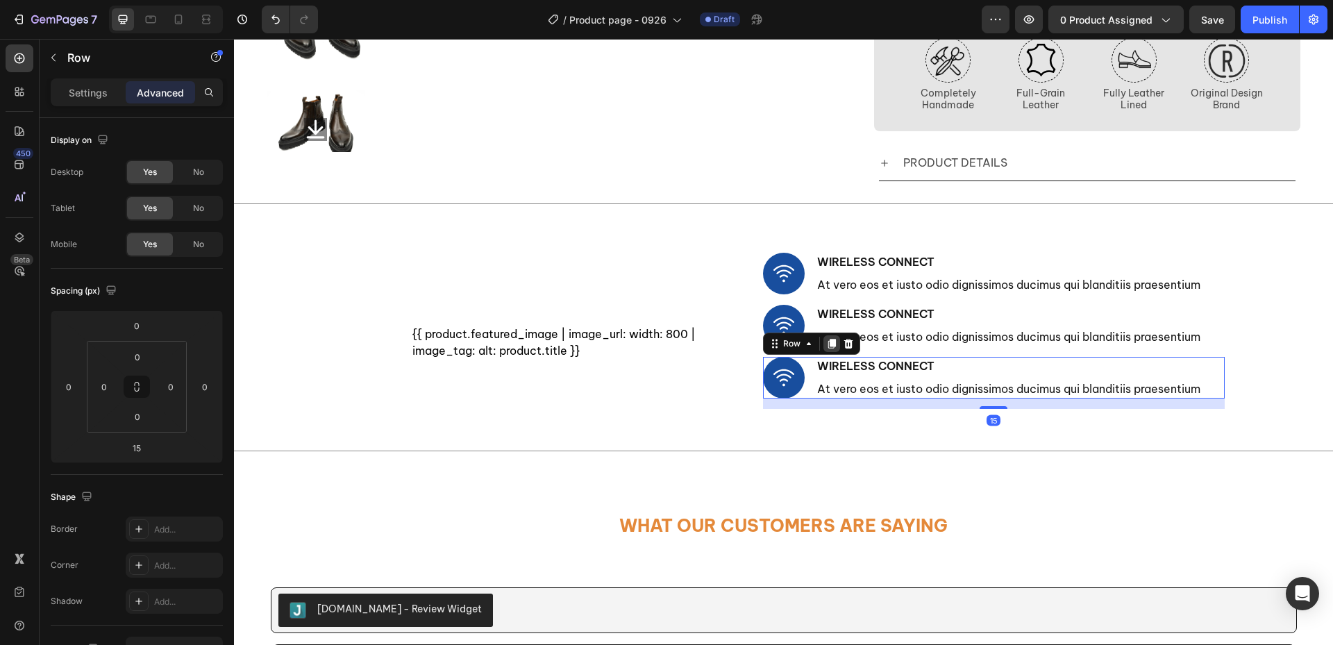
click at [829, 348] on icon at bounding box center [831, 344] width 8 height 10
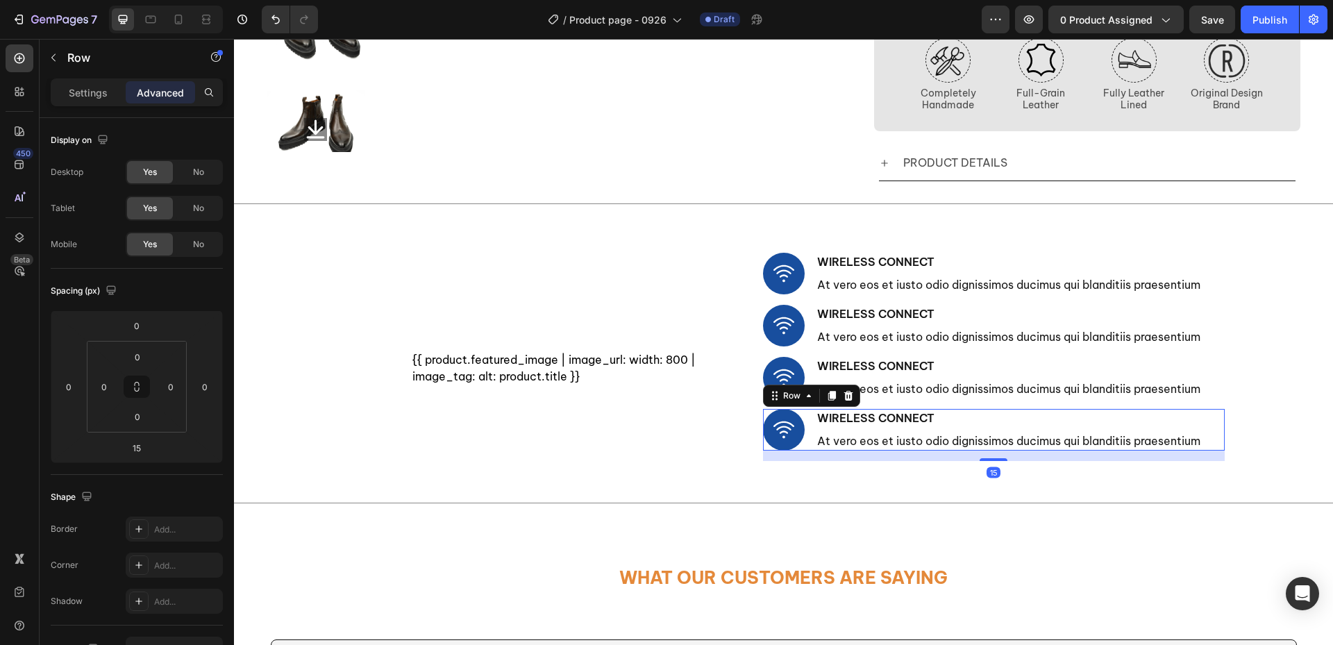
drag, startPoint x: 825, startPoint y: 395, endPoint x: 948, endPoint y: 405, distance: 124.0
click at [827, 395] on icon at bounding box center [831, 396] width 8 height 10
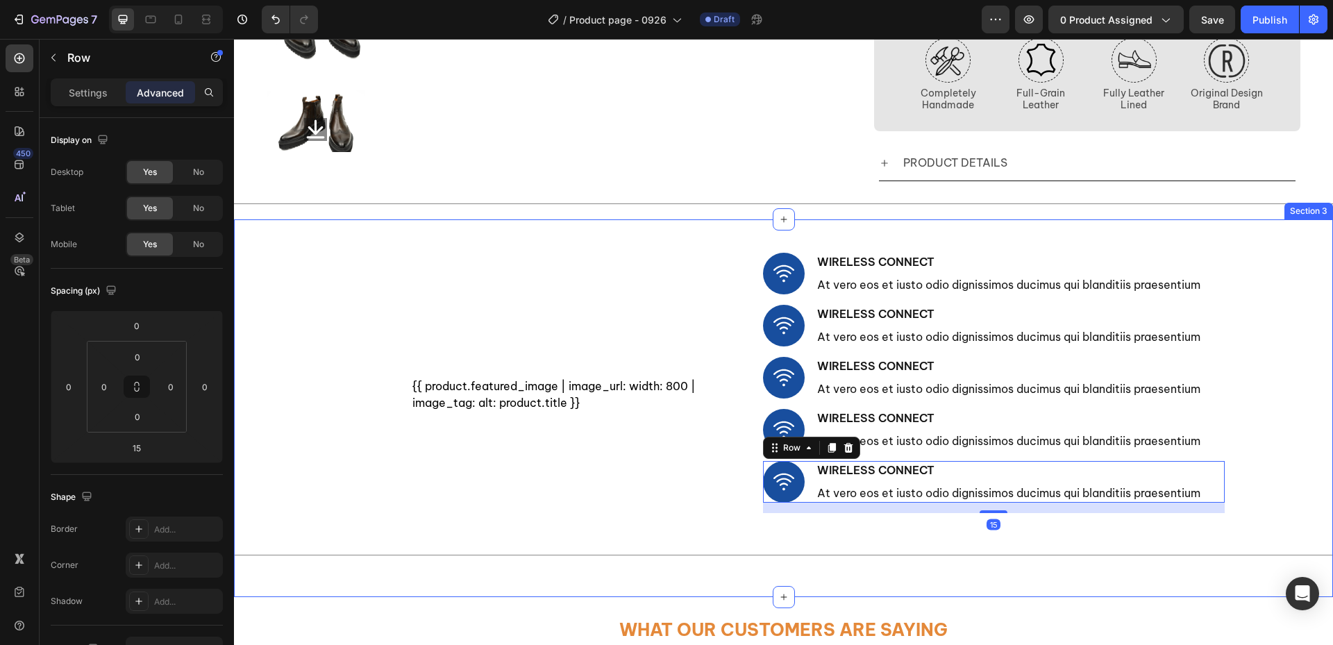
click at [1285, 370] on div "{{ product.featured_image | image_url: width: 800 | image_tag: alt: product.tit…" at bounding box center [783, 414] width 1099 height 322
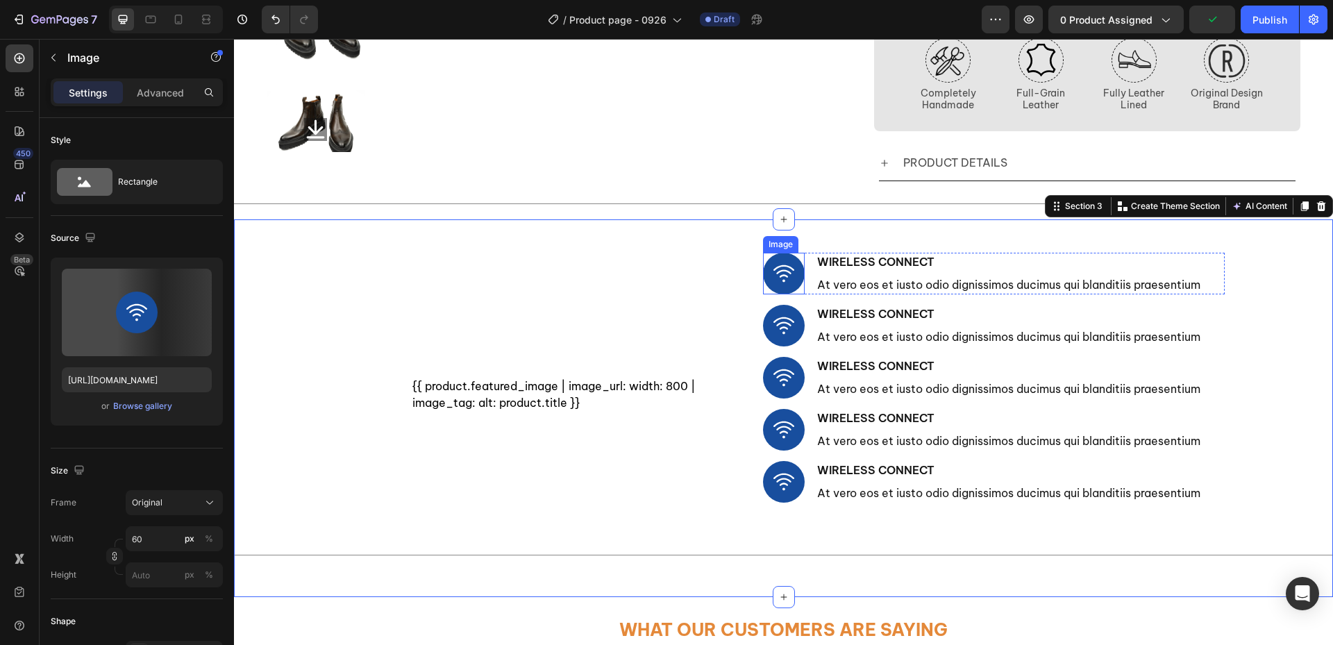
click at [791, 285] on img at bounding box center [784, 274] width 42 height 42
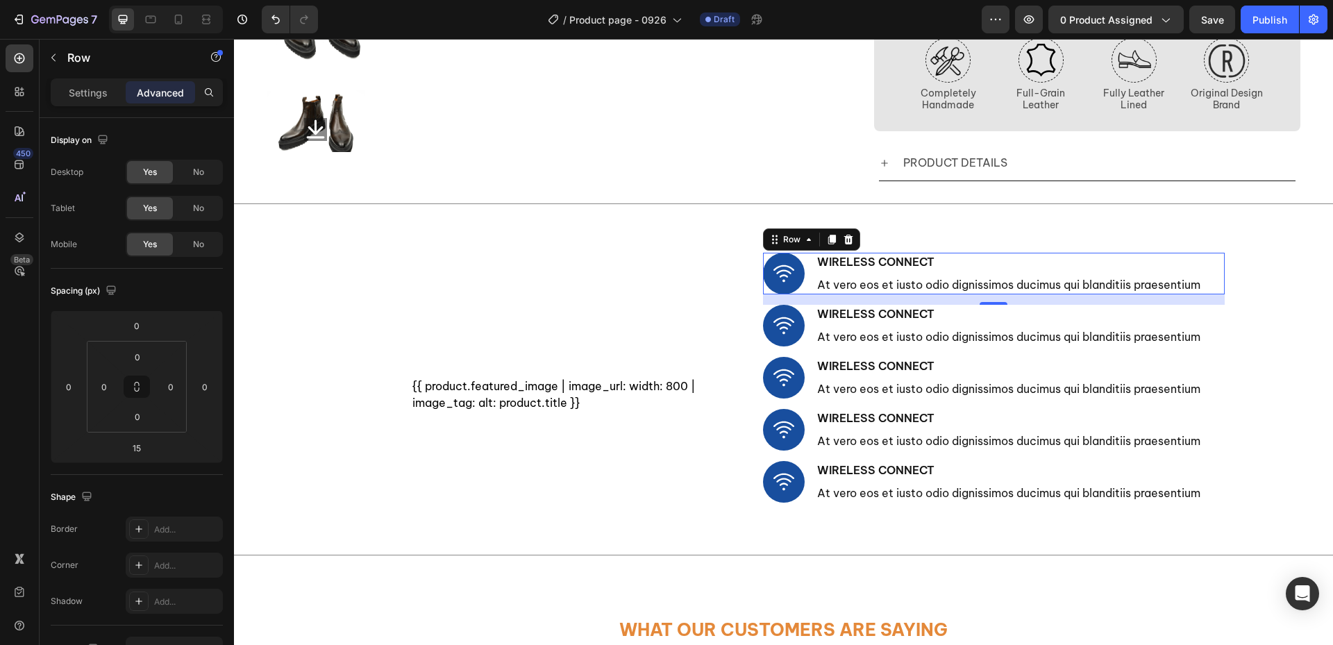
click at [1202, 282] on div "Image Wireless Connect Text Block At vero eos et iusto odio dignissimos ducimus…" at bounding box center [994, 274] width 462 height 42
click at [76, 99] on p "Settings" at bounding box center [88, 92] width 39 height 15
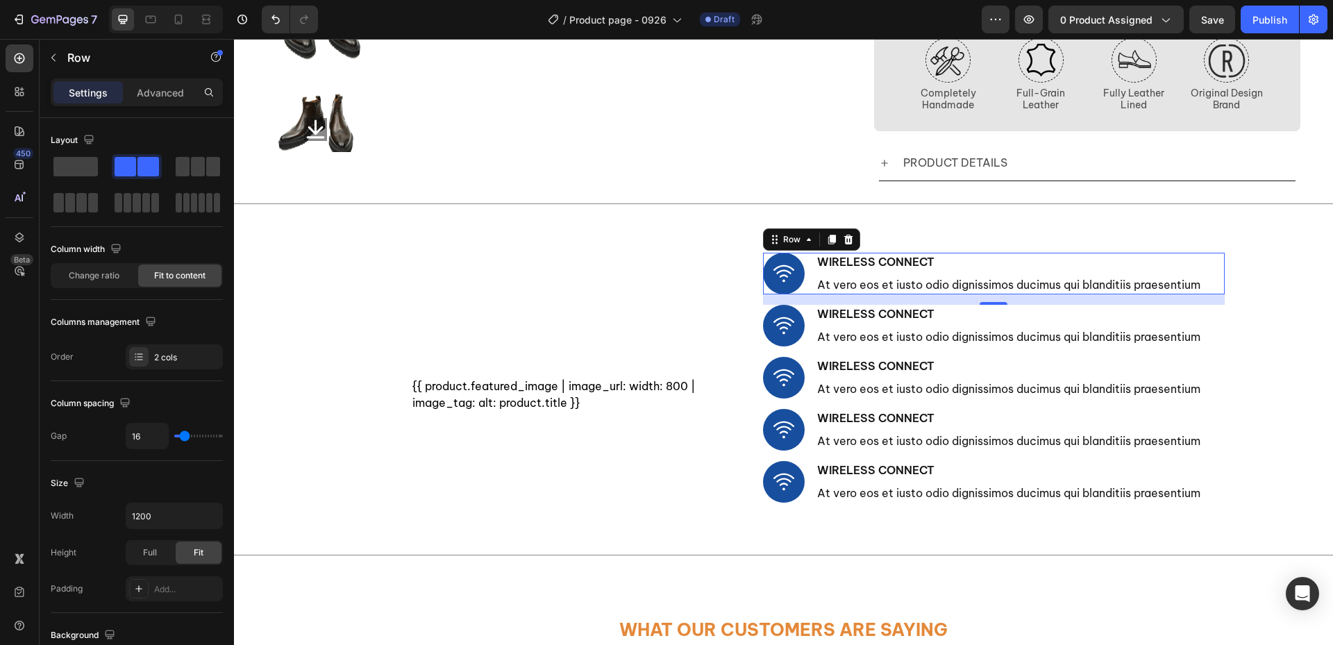
click at [1215, 288] on div "Image Wireless Connect Text Block At vero eos et iusto odio dignissimos ducimus…" at bounding box center [994, 274] width 462 height 42
click at [82, 169] on span at bounding box center [75, 166] width 44 height 19
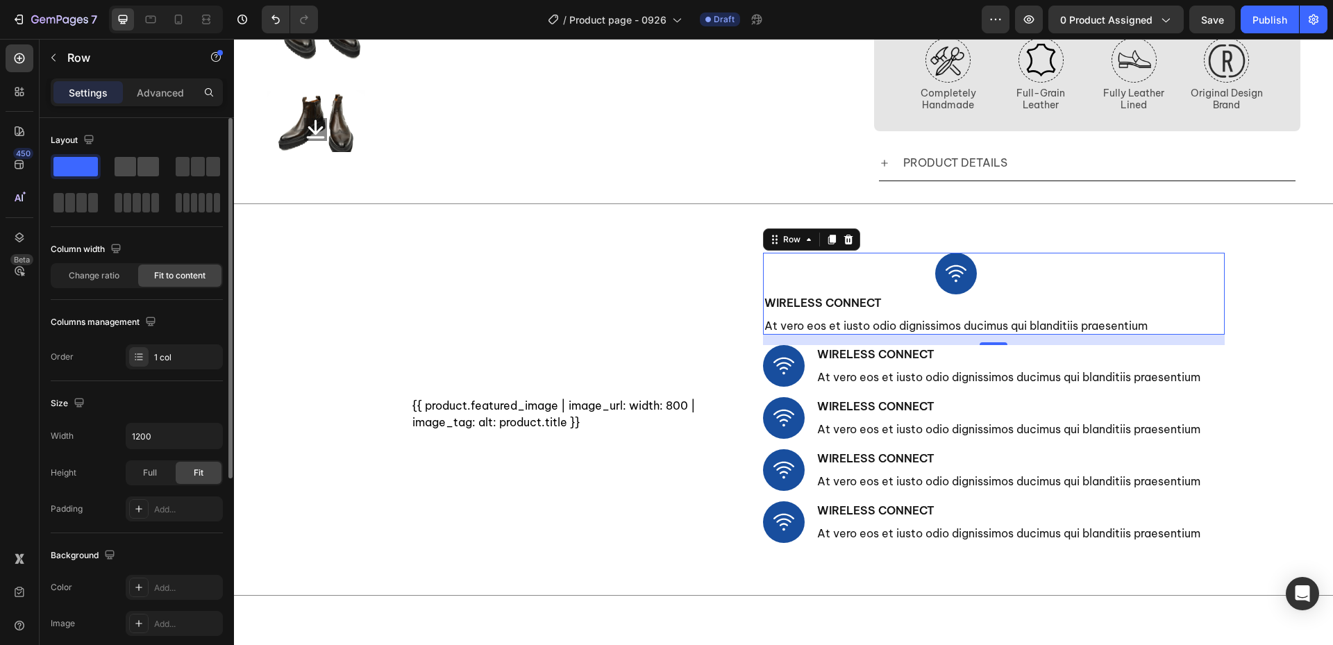
click at [145, 175] on span at bounding box center [148, 166] width 22 height 19
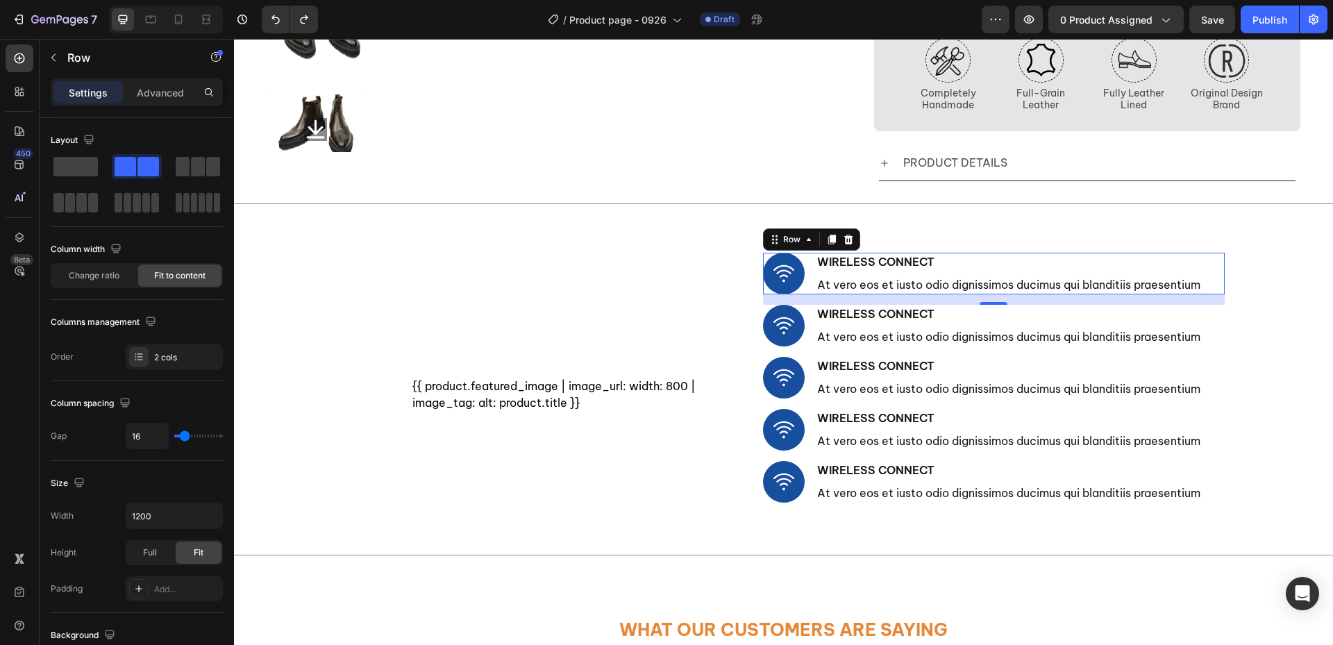
click at [803, 284] on div "Image Wireless Connect Text Block At vero eos et iusto odio dignissimos ducimus…" at bounding box center [994, 274] width 462 height 42
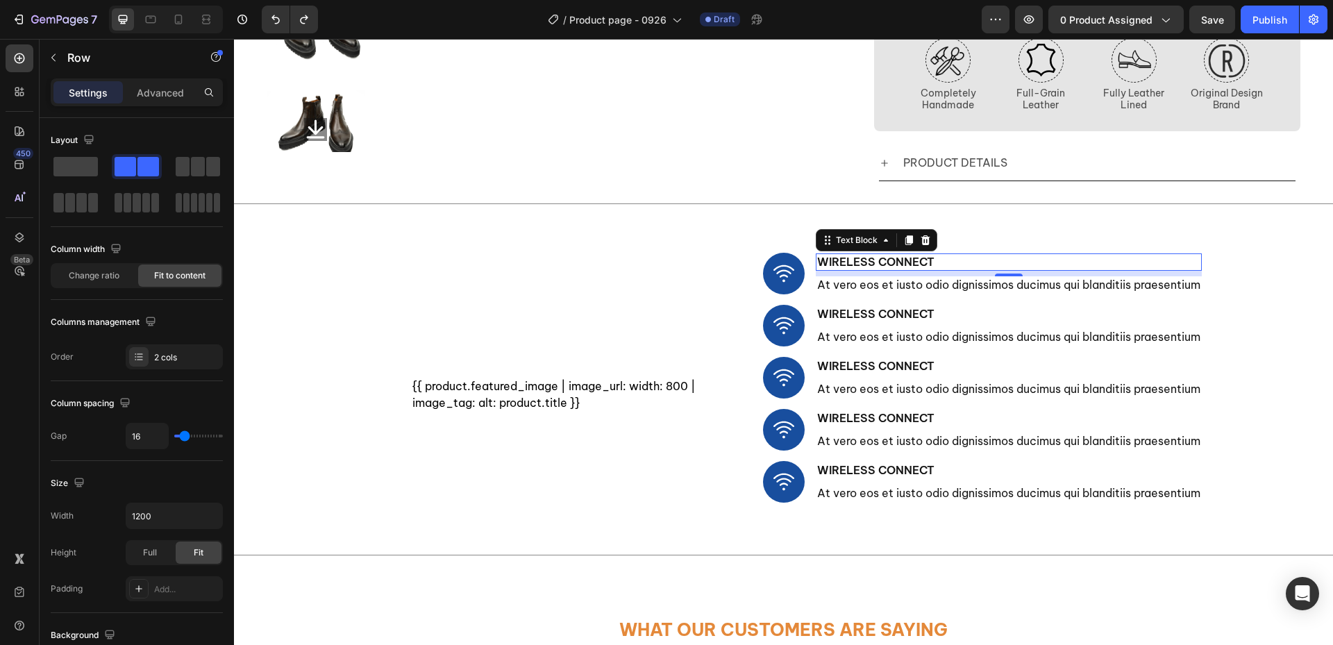
click at [883, 264] on p "Wireless Connect" at bounding box center [1008, 262] width 383 height 15
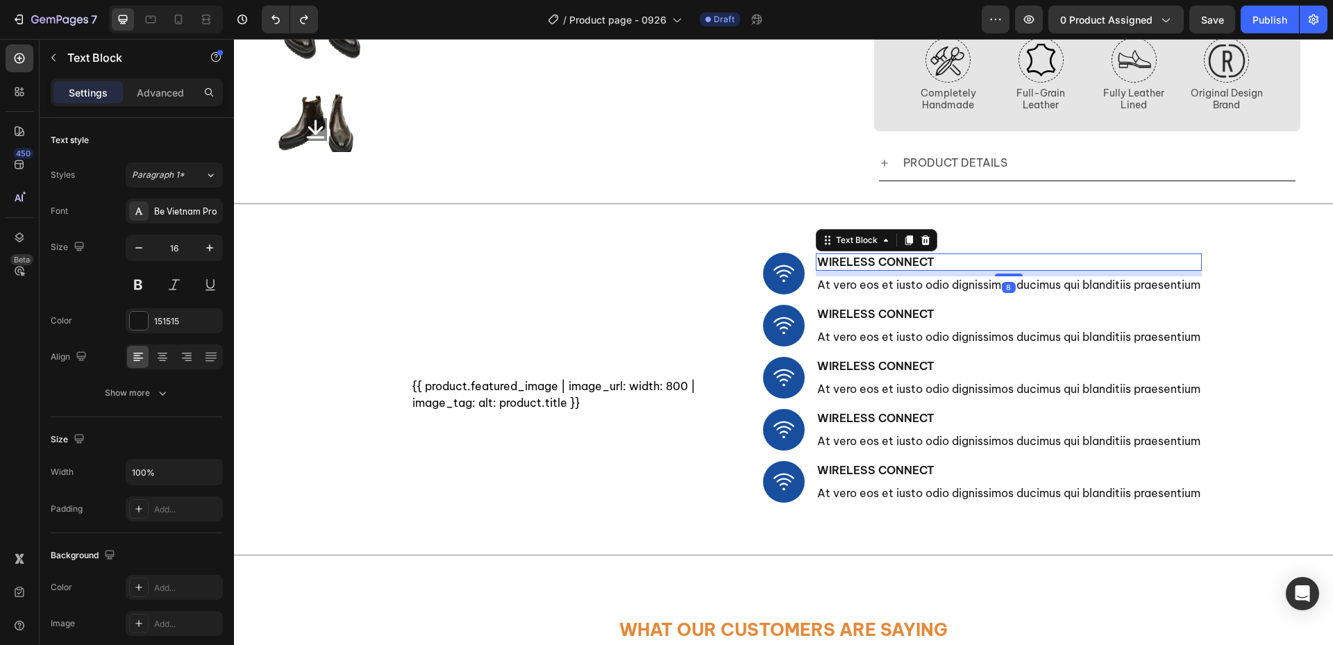
click at [877, 276] on div "8" at bounding box center [1009, 274] width 386 height 6
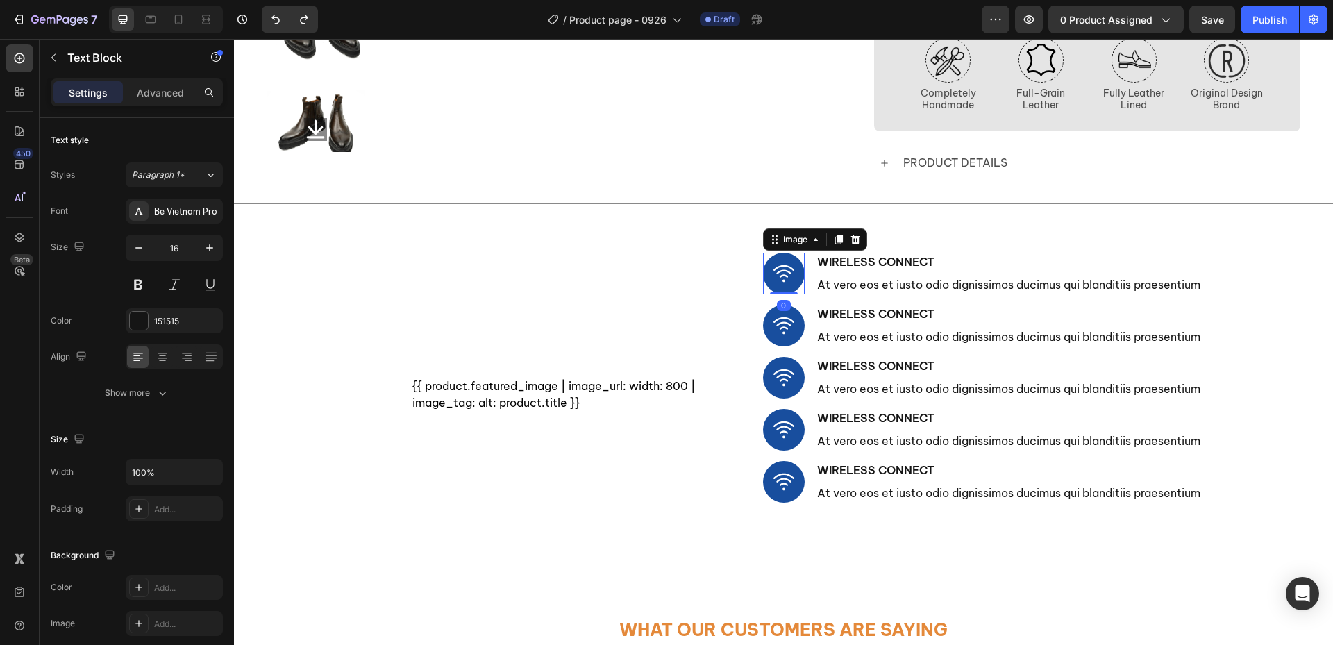
click at [796, 272] on img at bounding box center [784, 274] width 42 height 42
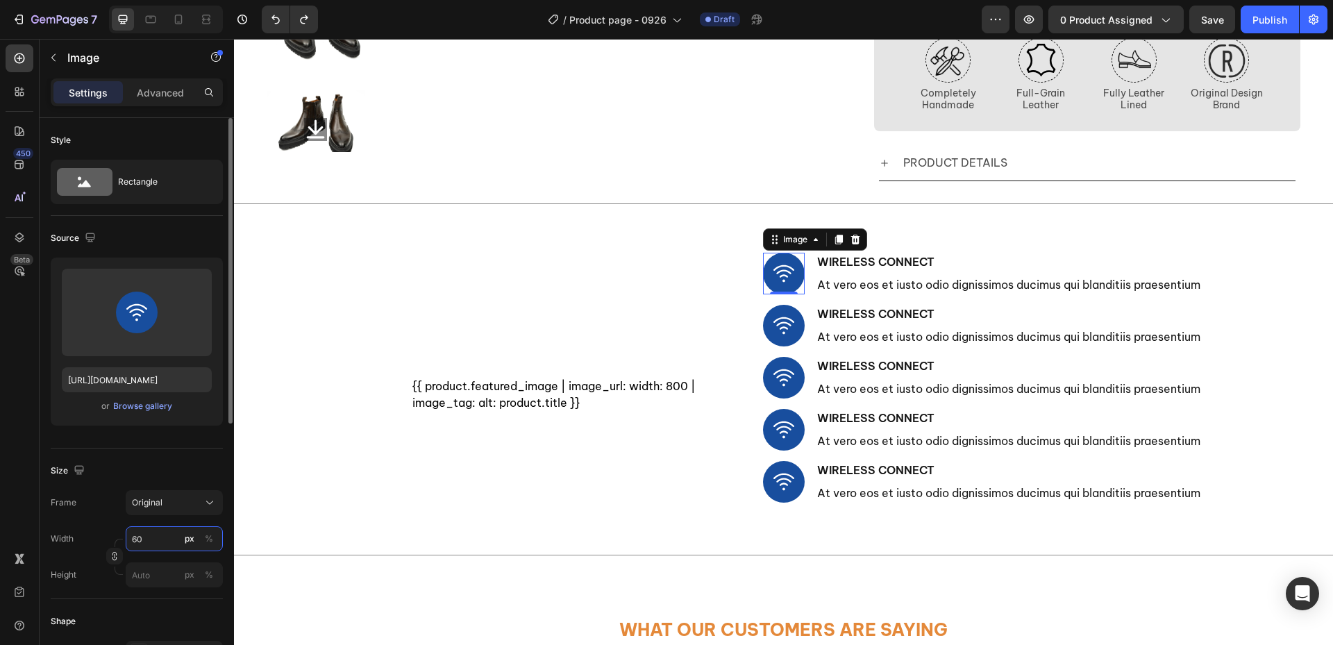
click at [142, 547] on input "60" at bounding box center [174, 538] width 97 height 25
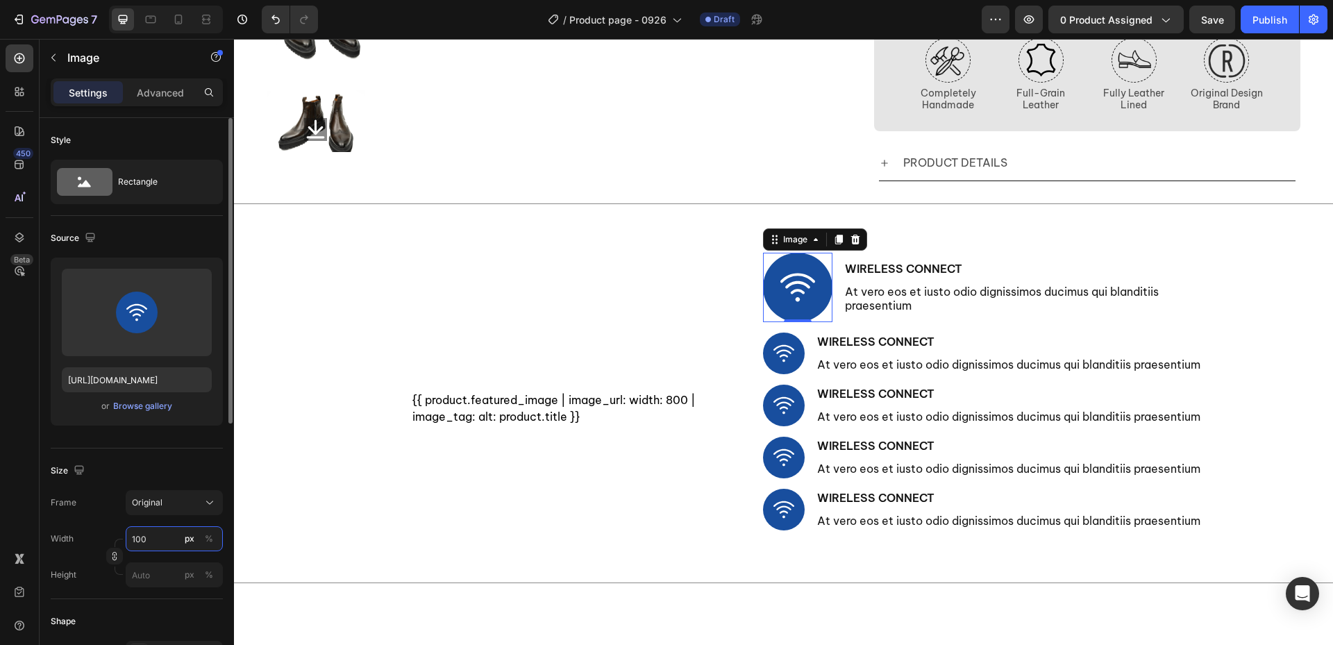
drag, startPoint x: 153, startPoint y: 539, endPoint x: 89, endPoint y: 545, distance: 64.8
click at [89, 545] on div "Width 100 px %" at bounding box center [137, 538] width 172 height 25
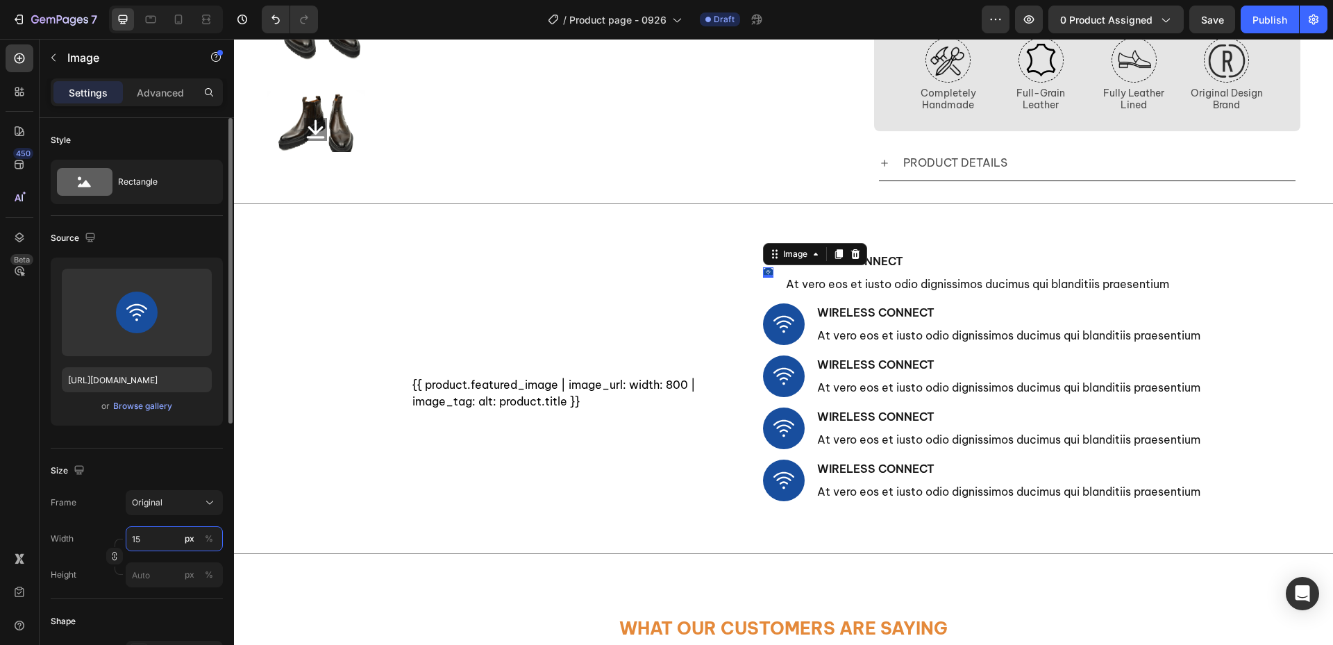
type input "150"
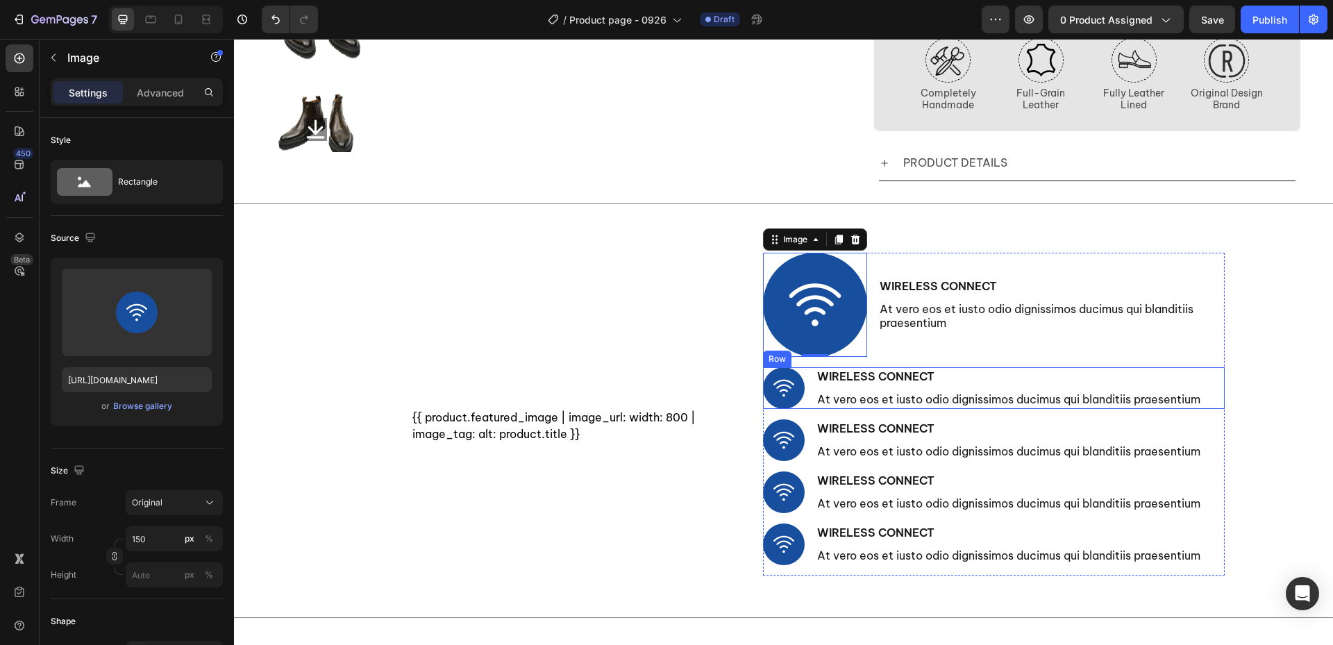
click at [1206, 381] on div "Image Wireless Connect Text Block At vero eos et iusto odio dignissimos ducimus…" at bounding box center [994, 388] width 462 height 42
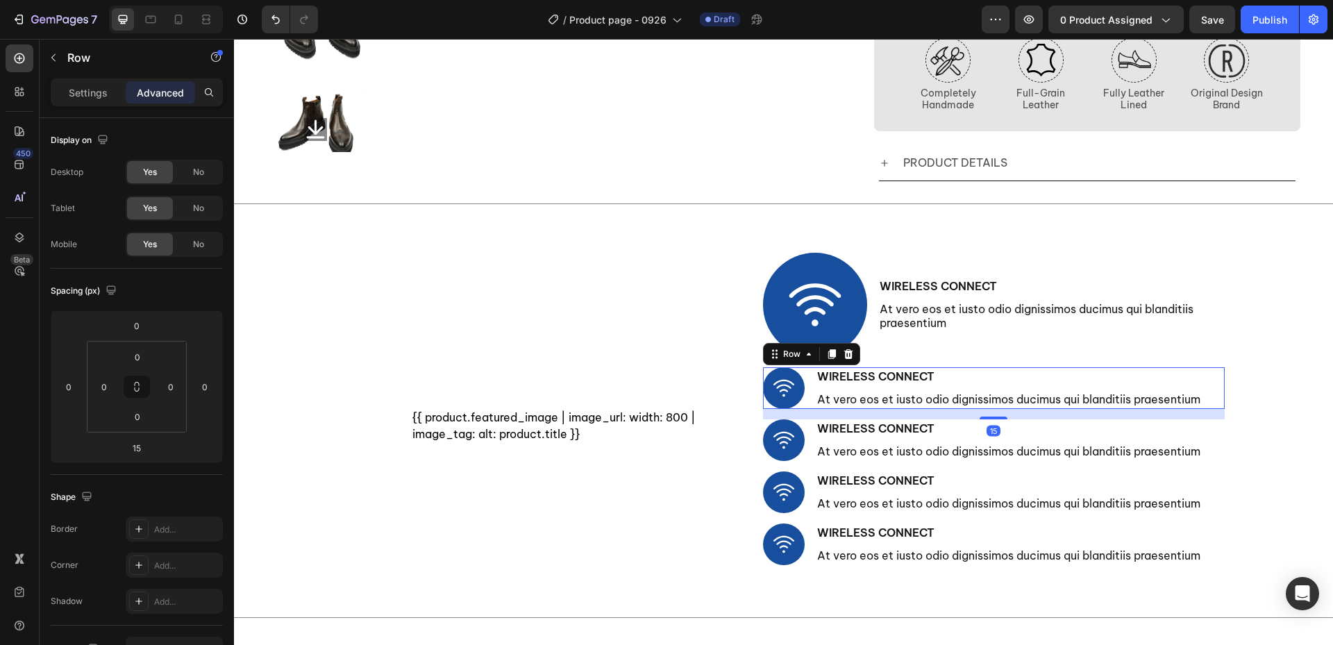
drag, startPoint x: 846, startPoint y: 357, endPoint x: 859, endPoint y: 360, distance: 13.6
click at [846, 357] on icon at bounding box center [848, 353] width 11 height 11
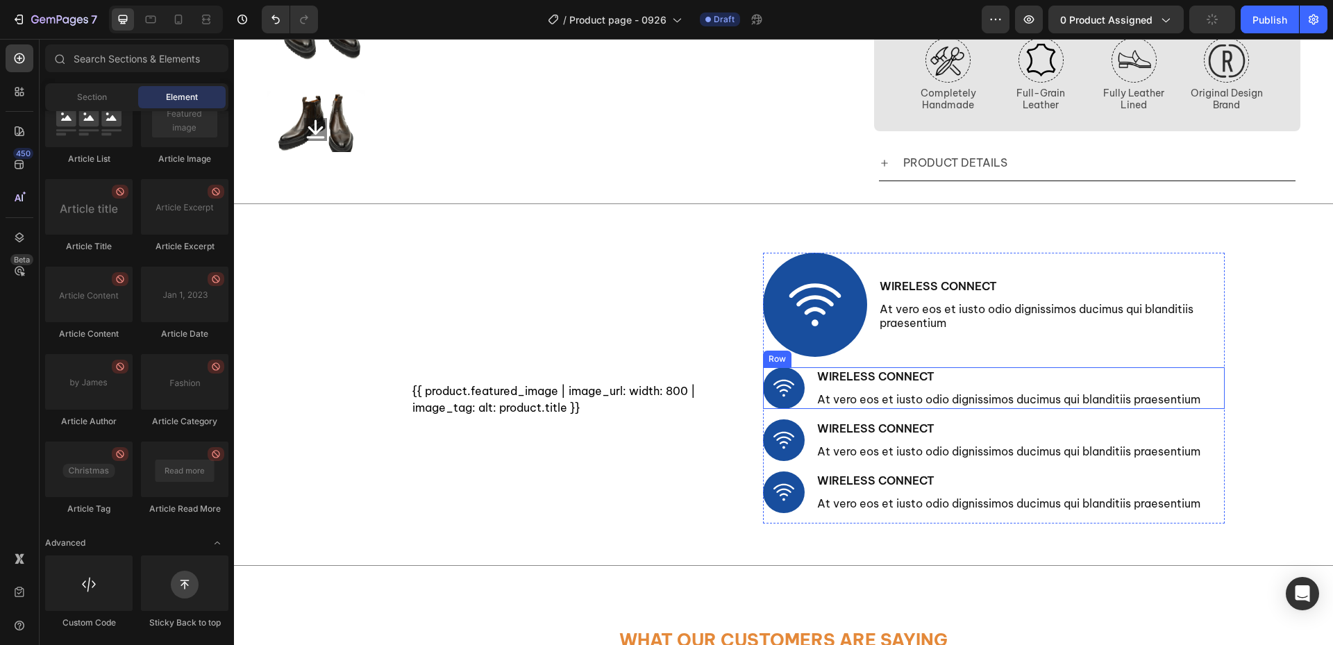
click at [1154, 389] on div "Wireless Connect Text Block At vero eos et iusto odio dignissimos ducimus qui b…" at bounding box center [1009, 388] width 386 height 42
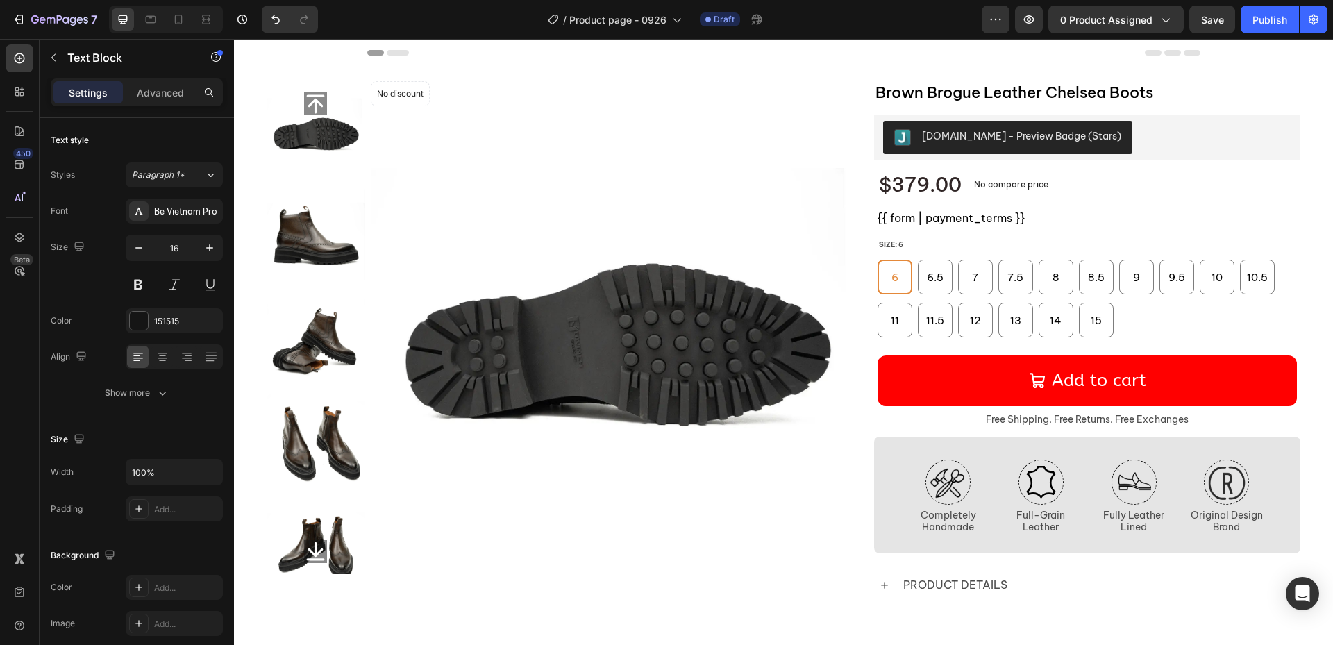
scroll to position [422, 0]
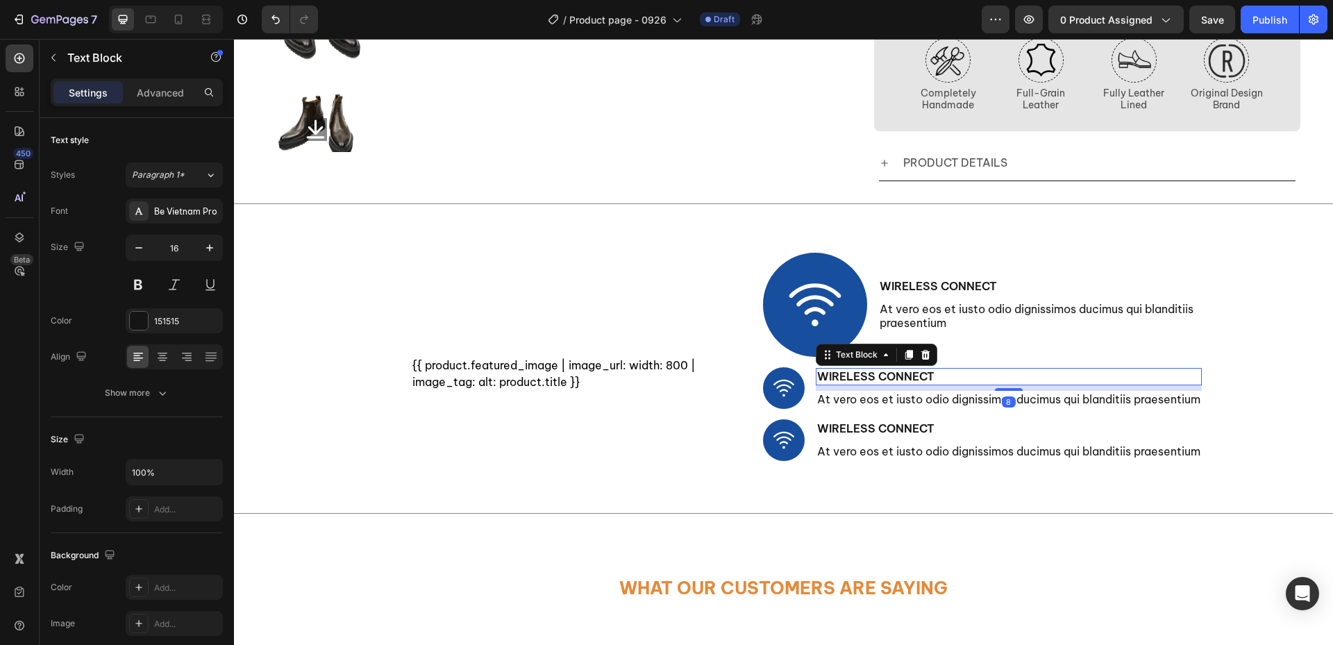
drag, startPoint x: 919, startPoint y: 357, endPoint x: 925, endPoint y: 364, distance: 9.3
click at [921, 357] on icon at bounding box center [925, 355] width 9 height 10
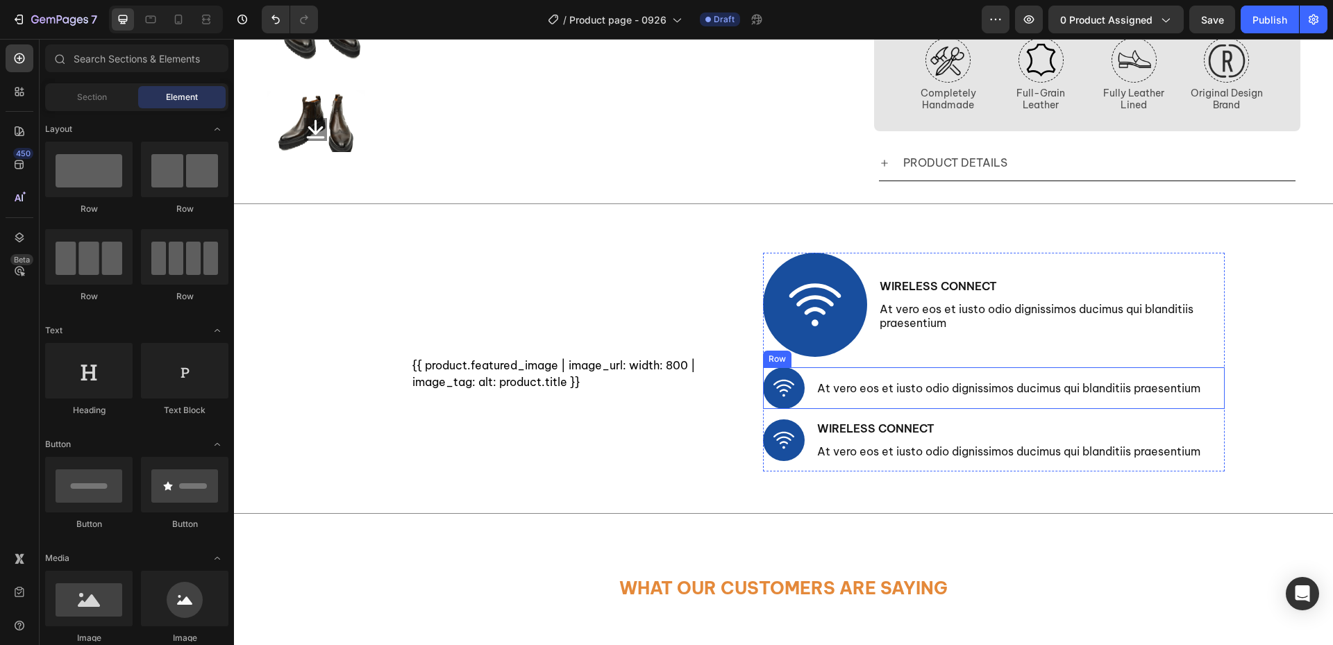
click at [1204, 381] on div "Image At vero eos et iusto odio dignissimos ducimus qui blanditiis praesentium …" at bounding box center [994, 388] width 462 height 42
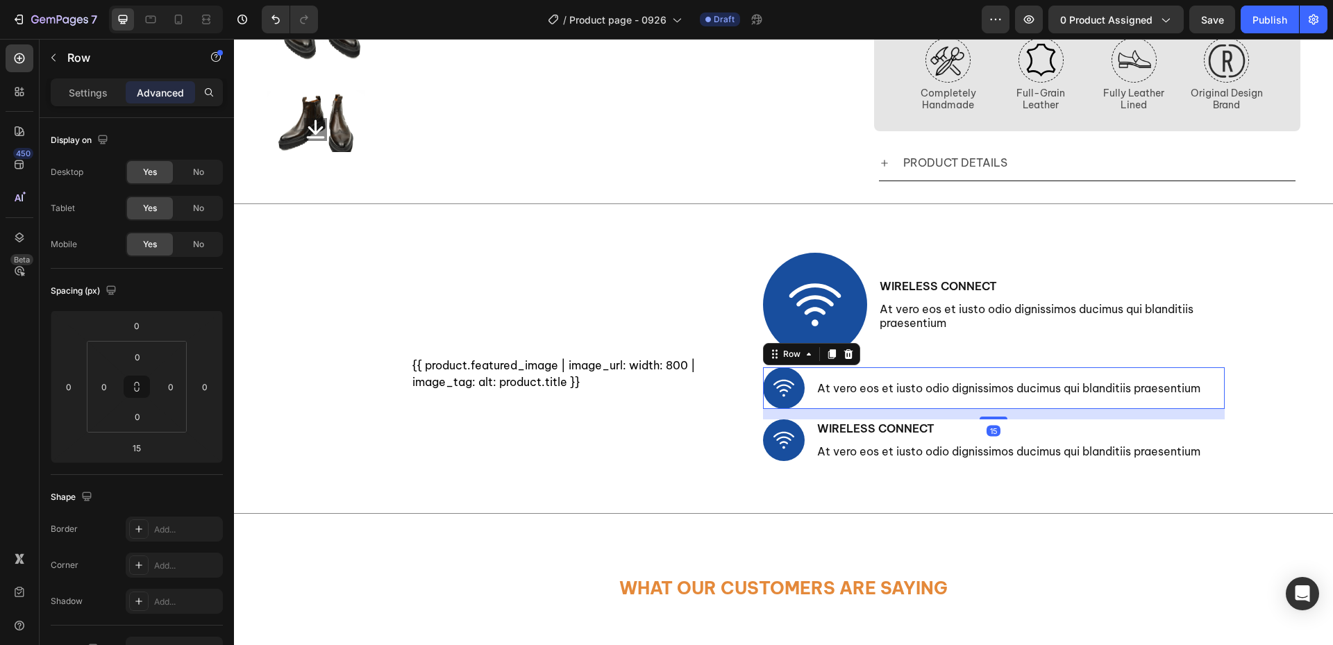
click at [850, 358] on div at bounding box center [848, 354] width 17 height 17
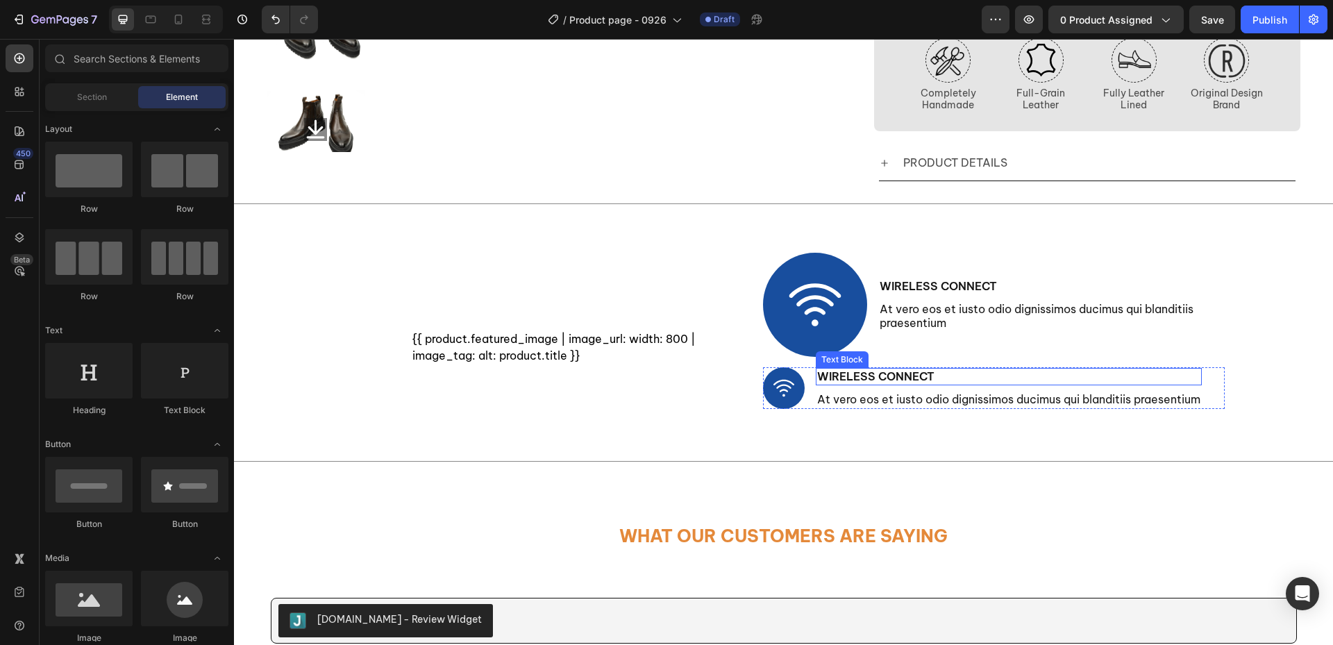
drag, startPoint x: 1198, startPoint y: 378, endPoint x: 1185, endPoint y: 384, distance: 14.0
click at [1198, 378] on div "Wireless Connect" at bounding box center [1009, 376] width 386 height 17
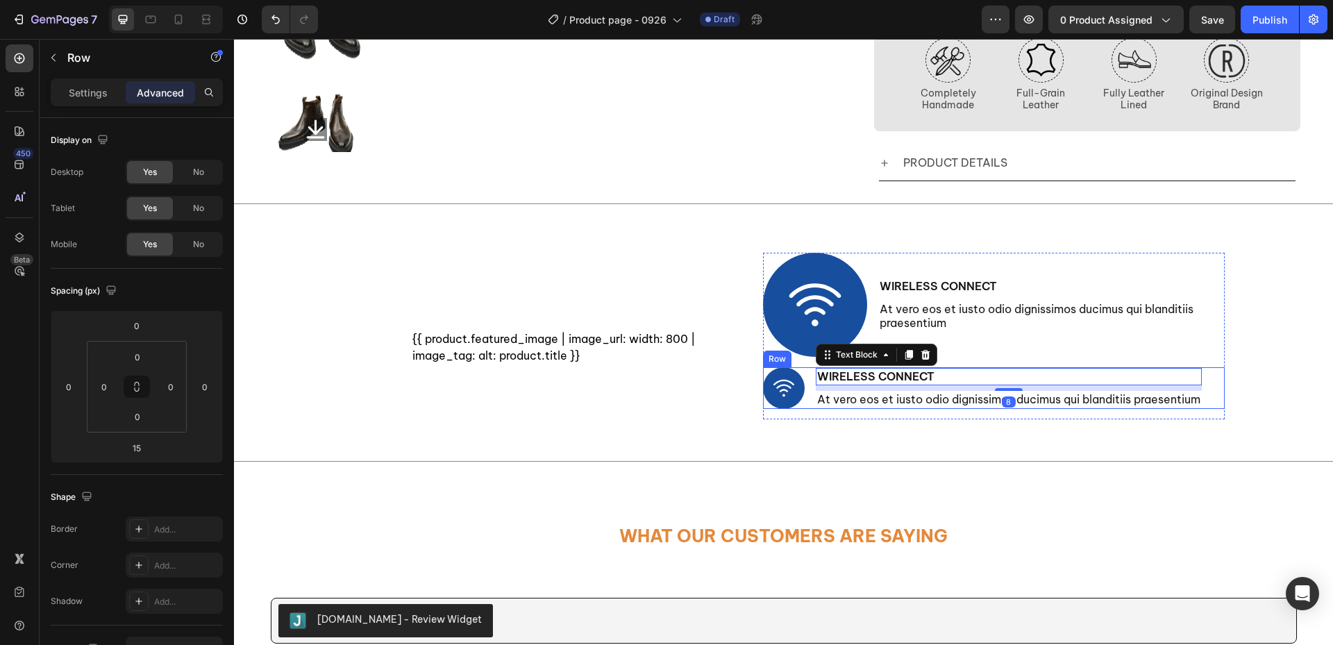
click at [1209, 395] on div "Image Wireless Connect Text Block 8 At vero eos et iusto odio dignissimos ducim…" at bounding box center [994, 388] width 462 height 42
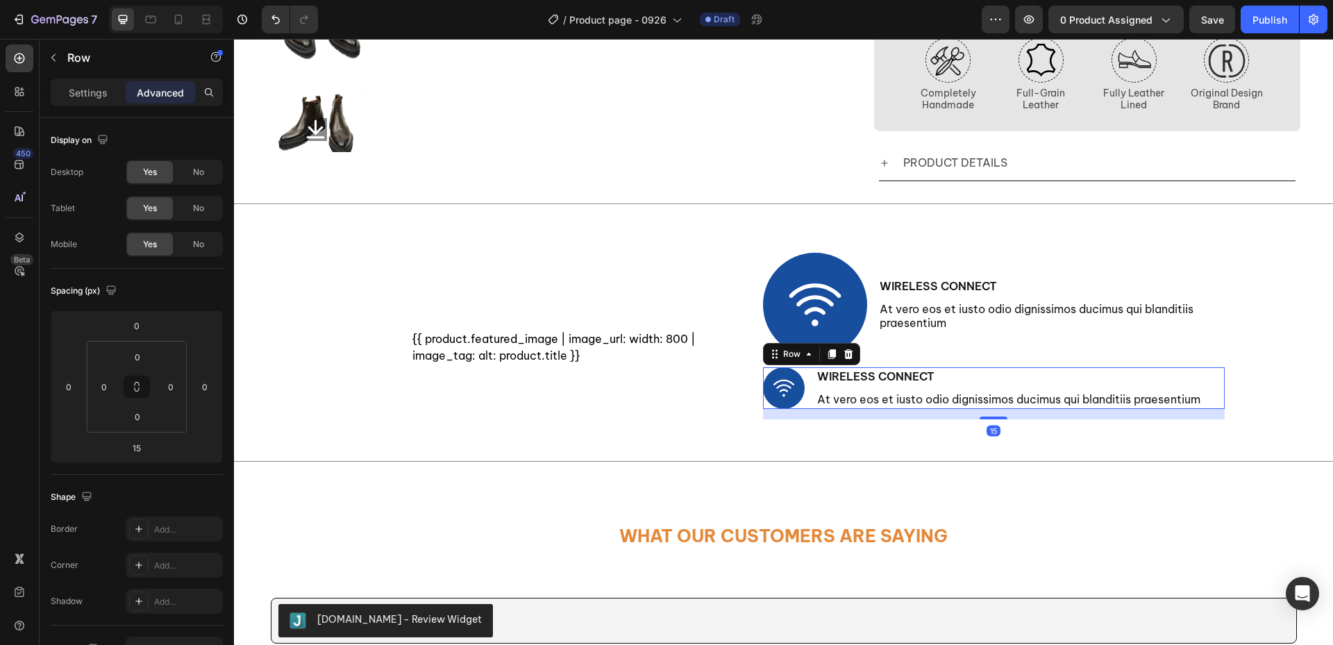
click at [846, 365] on div "Row" at bounding box center [811, 354] width 97 height 22
click at [843, 358] on icon at bounding box center [848, 353] width 11 height 11
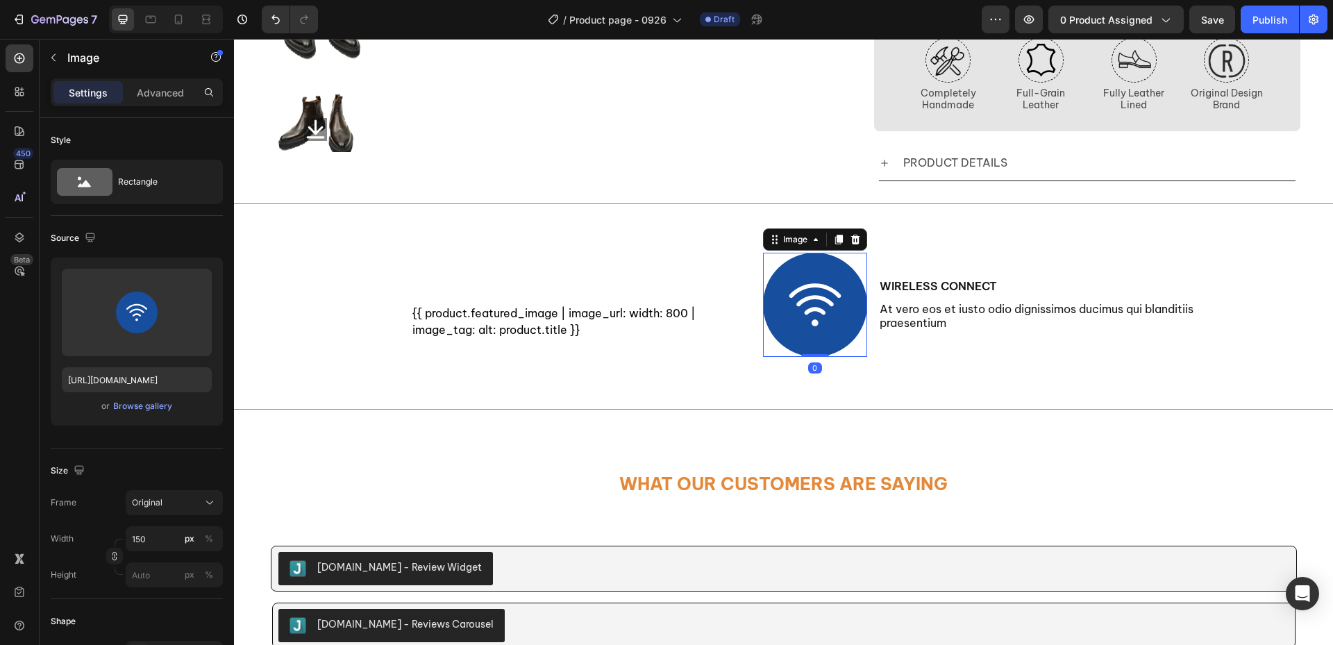
click at [814, 324] on img at bounding box center [815, 305] width 104 height 104
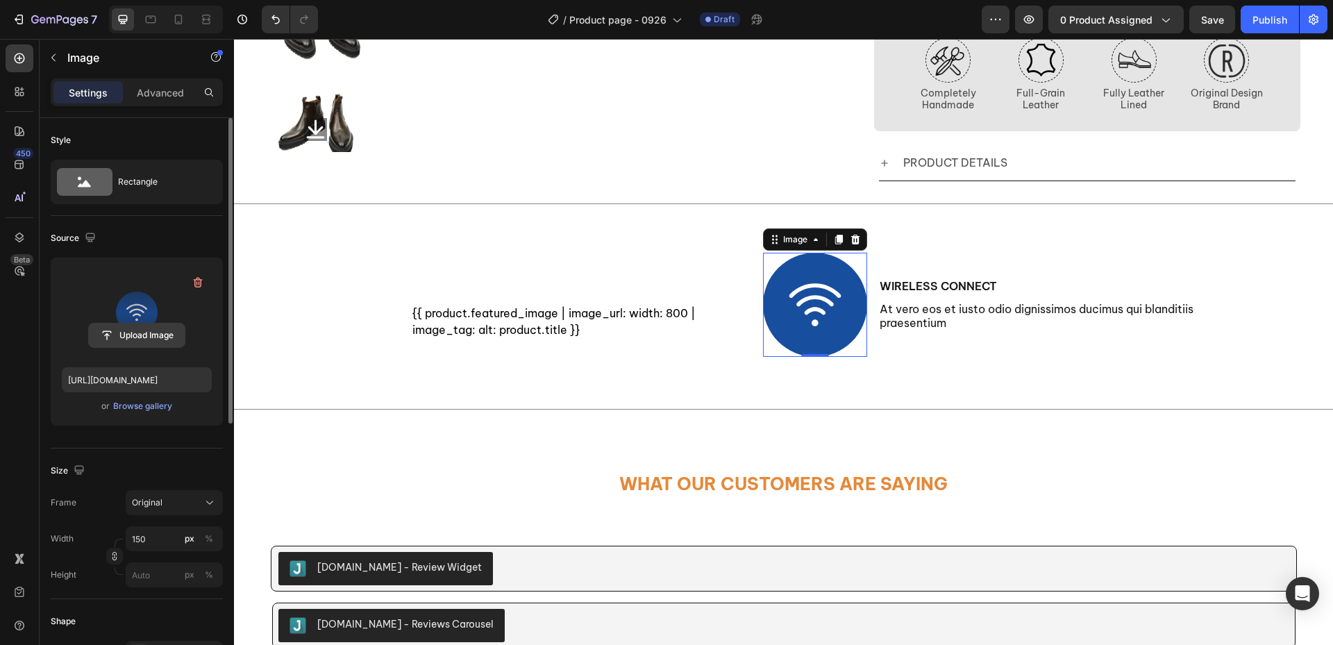
click at [136, 333] on input "file" at bounding box center [137, 336] width 96 height 24
click at [153, 401] on div "Browse gallery" at bounding box center [142, 406] width 59 height 12
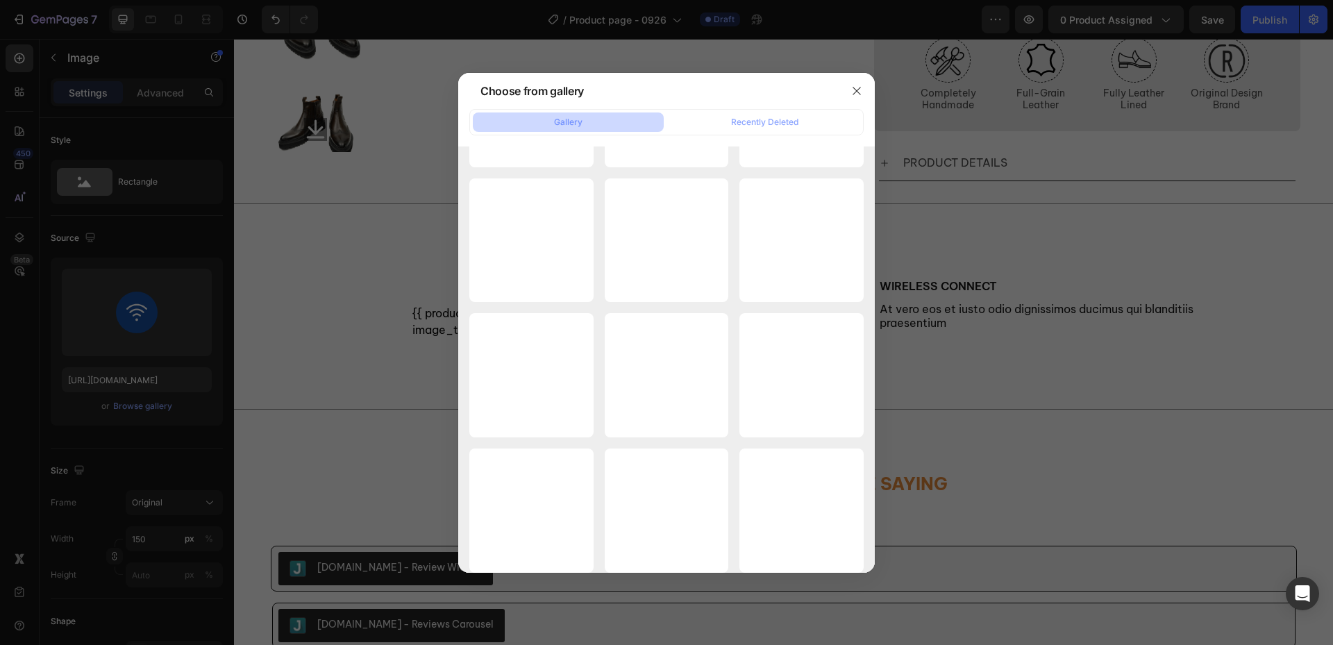
scroll to position [3836, 0]
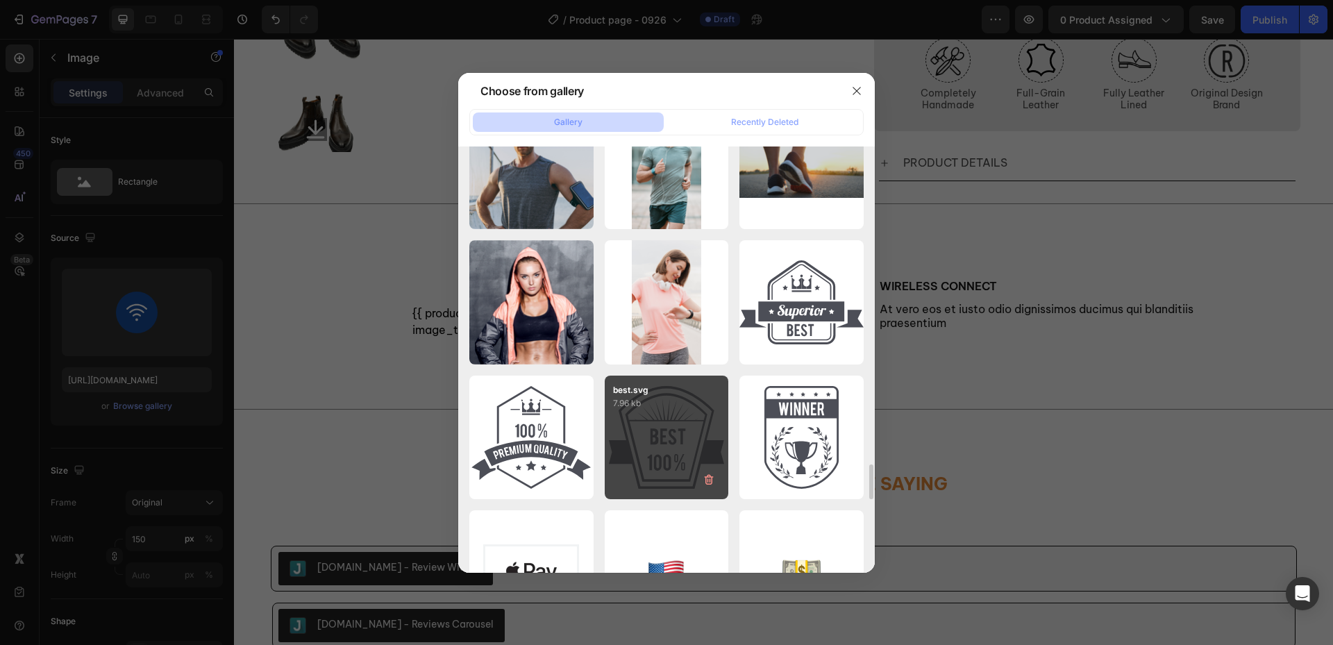
click at [689, 437] on div "best.svg 7.96 kb" at bounding box center [667, 438] width 124 height 124
type input "[URL][DOMAIN_NAME]"
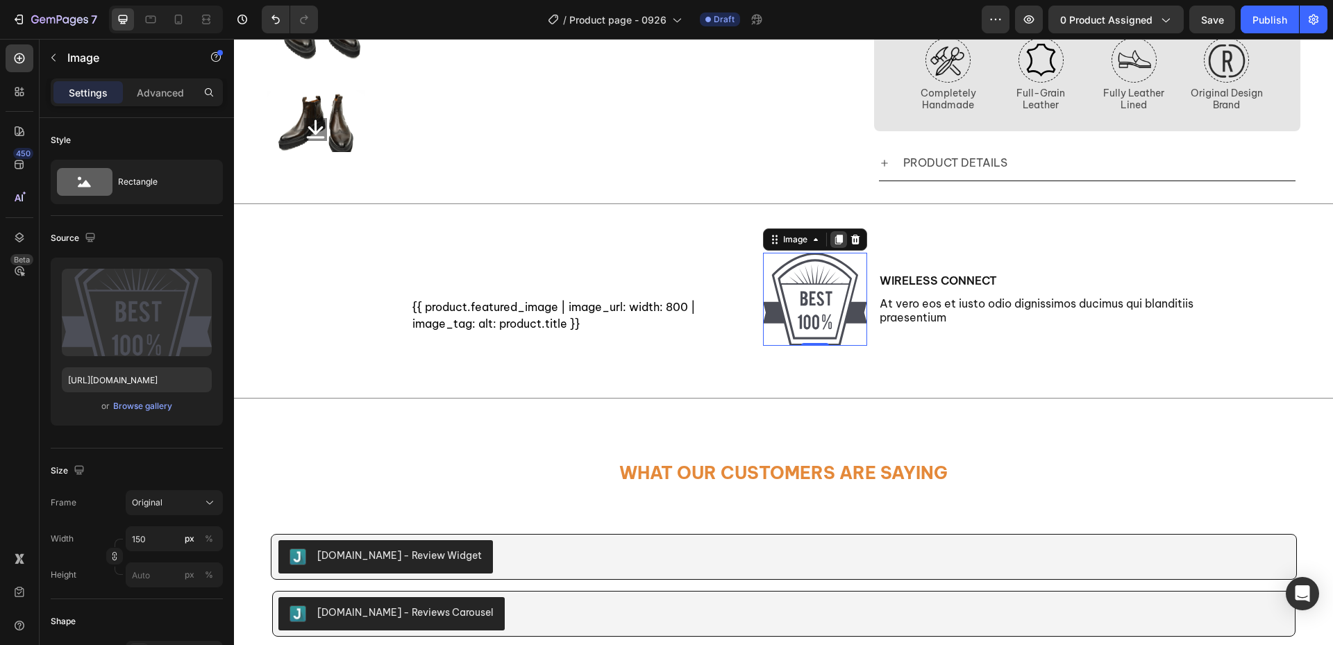
click at [838, 242] on icon at bounding box center [838, 239] width 11 height 11
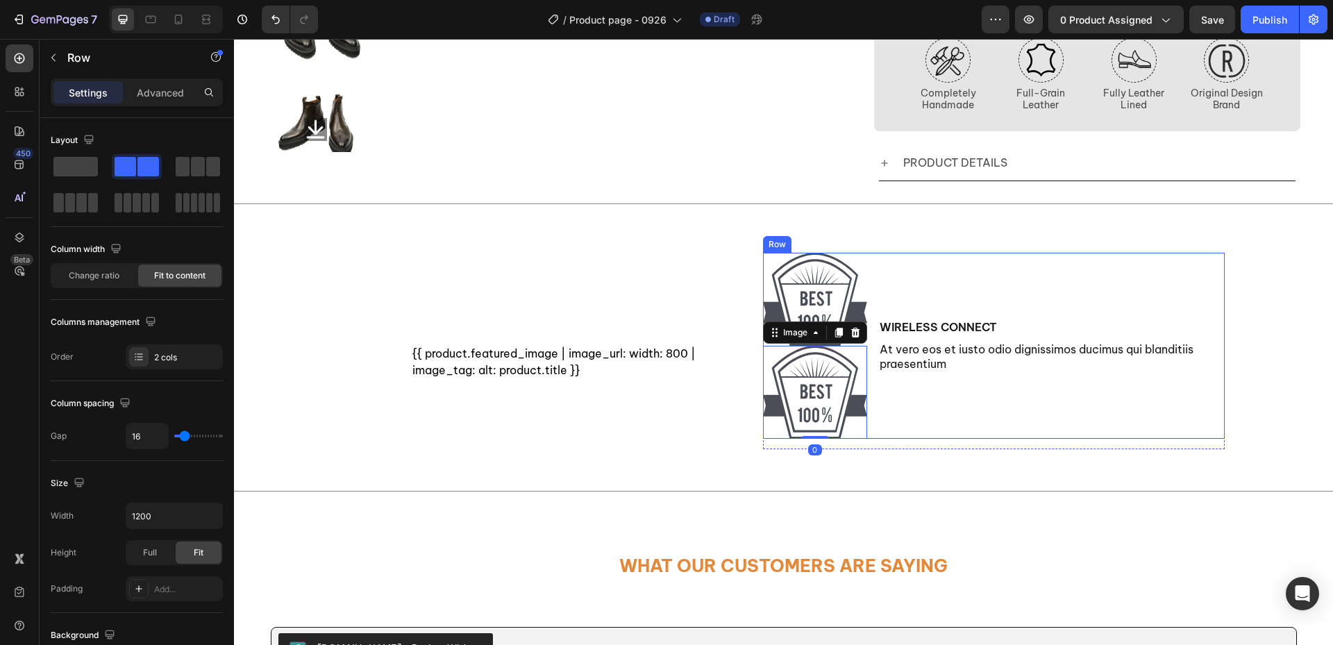
click at [1092, 318] on div "Wireless Connect Text Block At vero eos et iusto odio dignissimos ducimus qui b…" at bounding box center [1051, 345] width 346 height 185
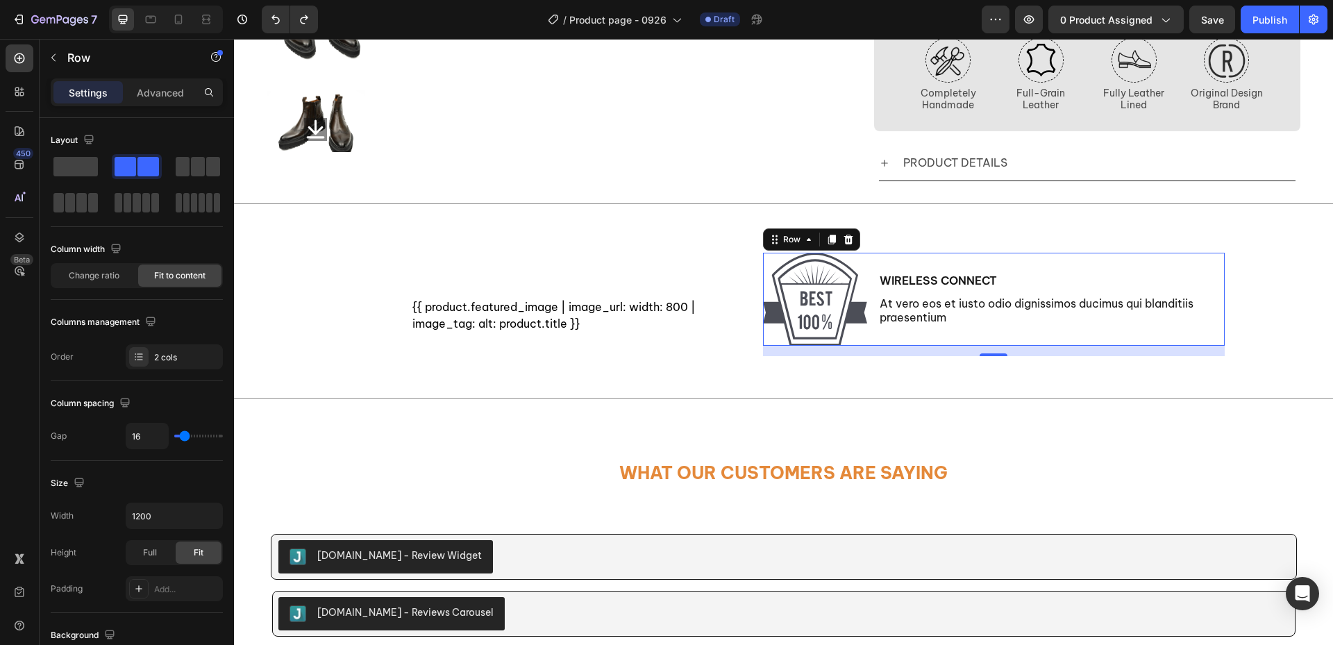
click at [1204, 336] on div "Wireless Connect Text Block At vero eos et iusto odio dignissimos ducimus qui b…" at bounding box center [1051, 299] width 346 height 93
click at [826, 237] on icon at bounding box center [831, 239] width 11 height 11
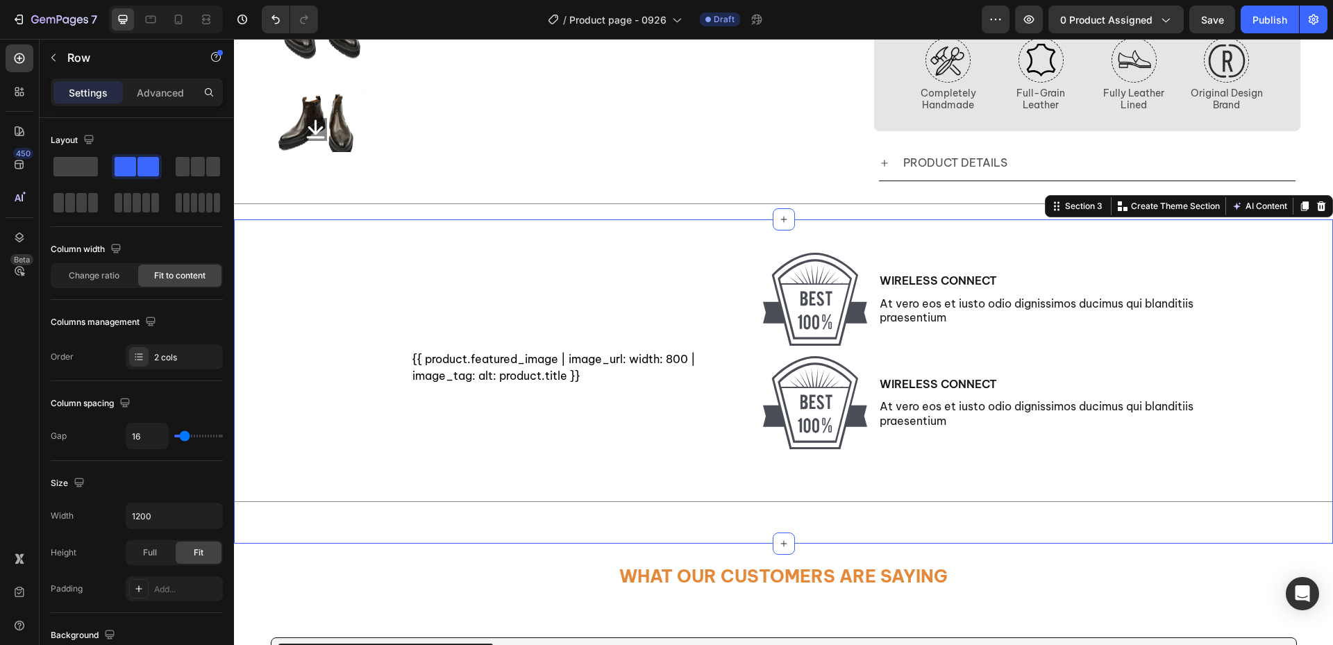
click at [1302, 388] on div "{{ product.featured_image | image_url: width: 800 | image_tag: alt: product.tit…" at bounding box center [783, 387] width 1099 height 268
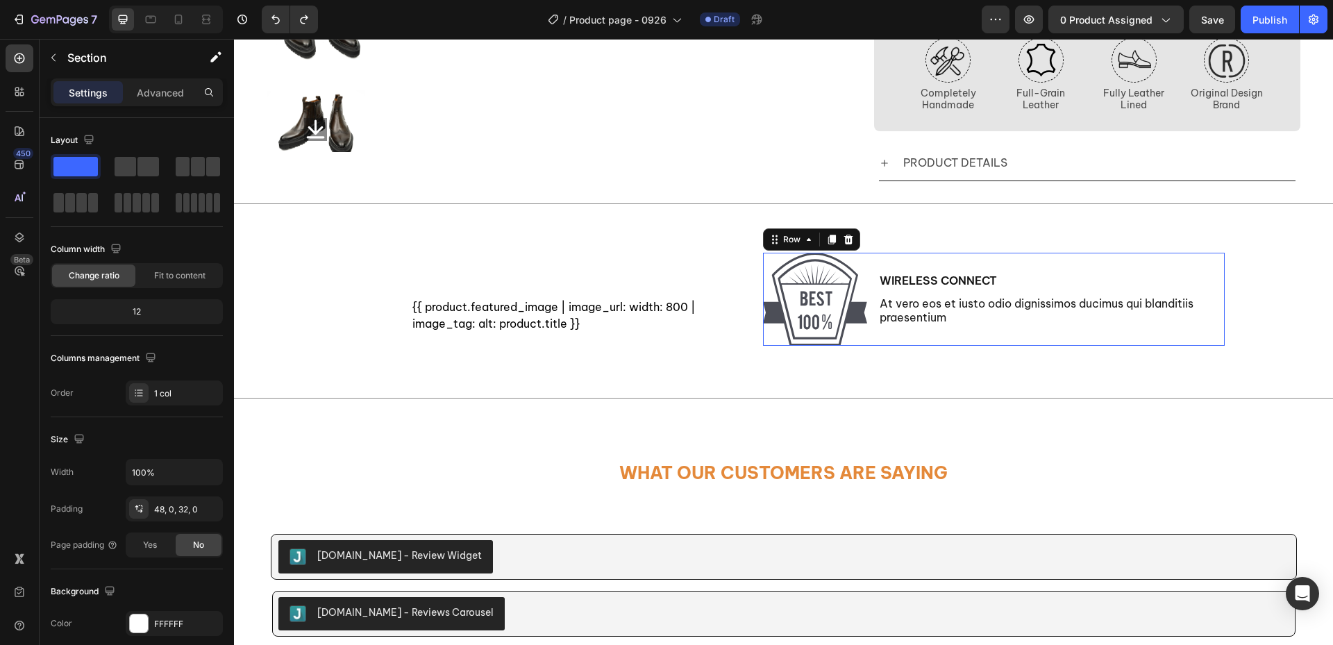
click at [1205, 340] on div "Wireless Connect Text Block At vero eos et iusto odio dignissimos ducimus qui b…" at bounding box center [1051, 299] width 346 height 93
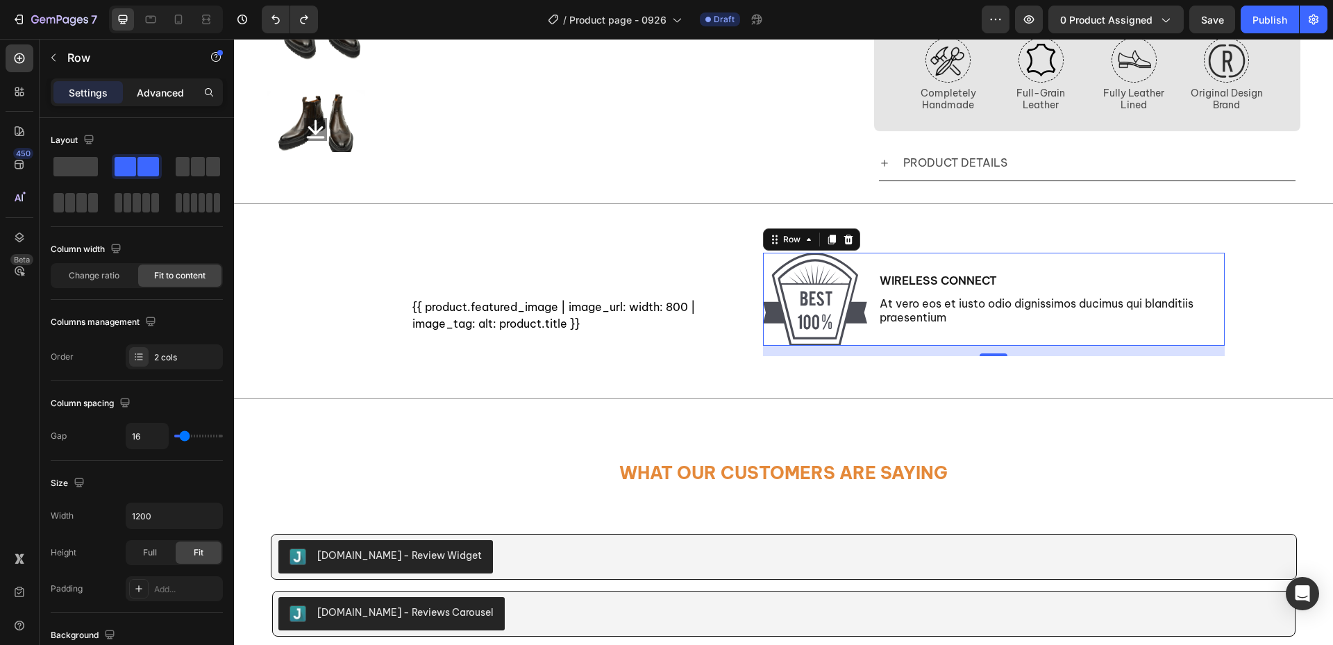
click at [171, 98] on p "Advanced" at bounding box center [160, 92] width 47 height 15
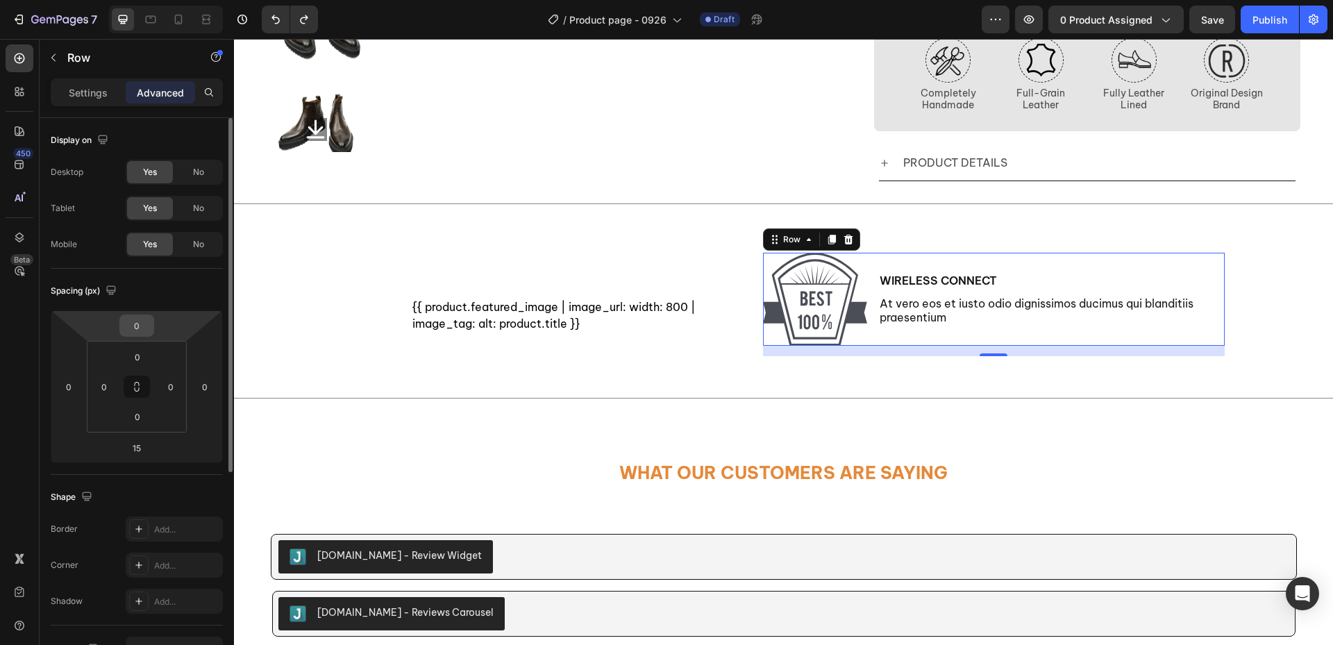
click at [143, 330] on input "0" at bounding box center [137, 325] width 28 height 21
type input "15"
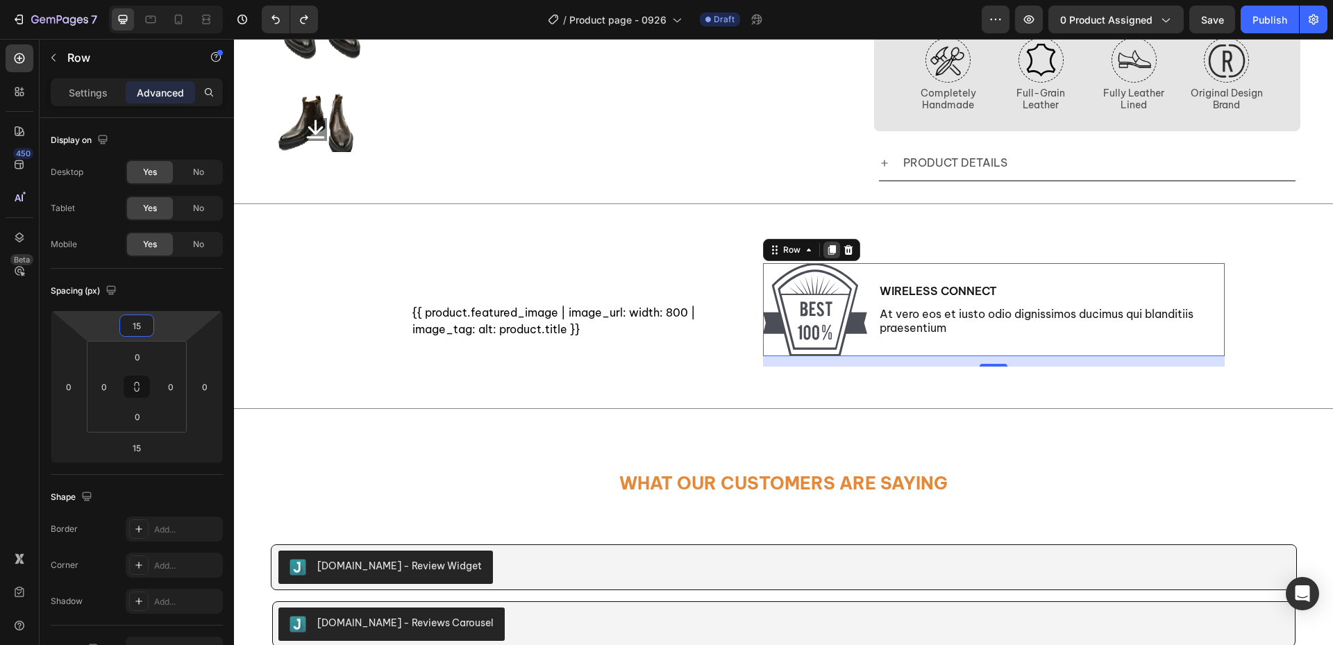
click at [827, 251] on icon at bounding box center [831, 250] width 8 height 10
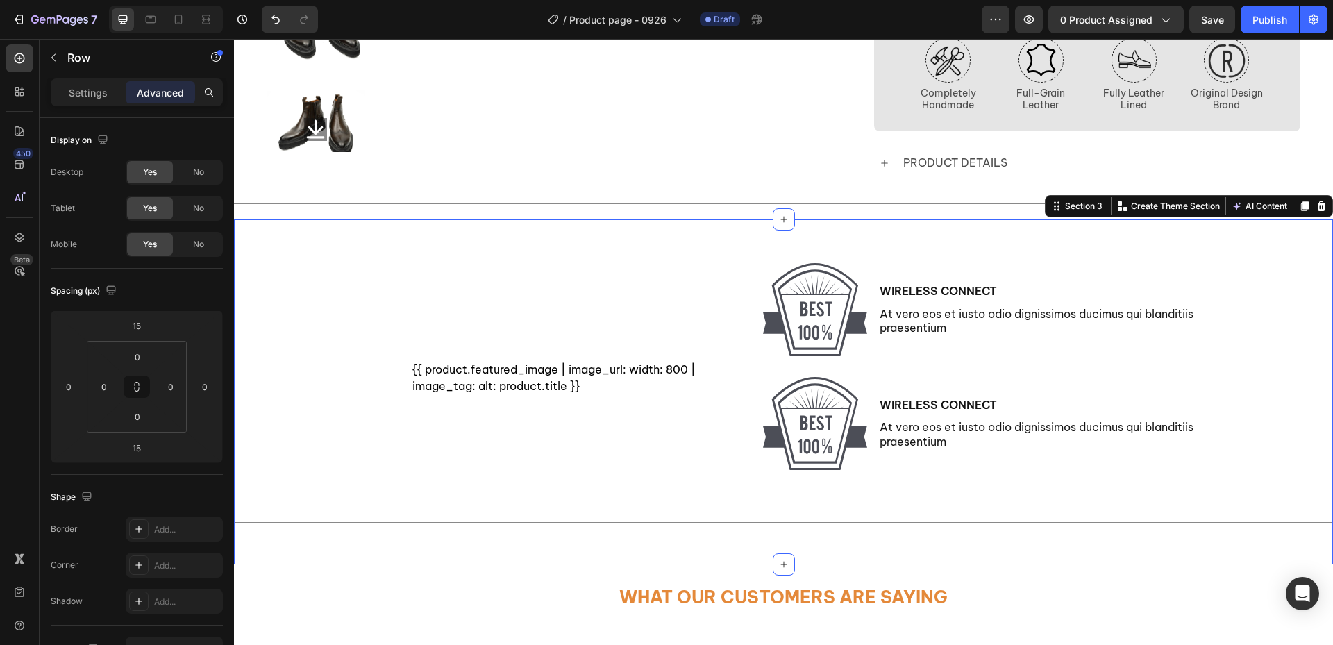
click at [1231, 367] on div "{{ product.featured_image | image_url: width: 800 | image_tag: alt: product.tit…" at bounding box center [783, 397] width 1099 height 289
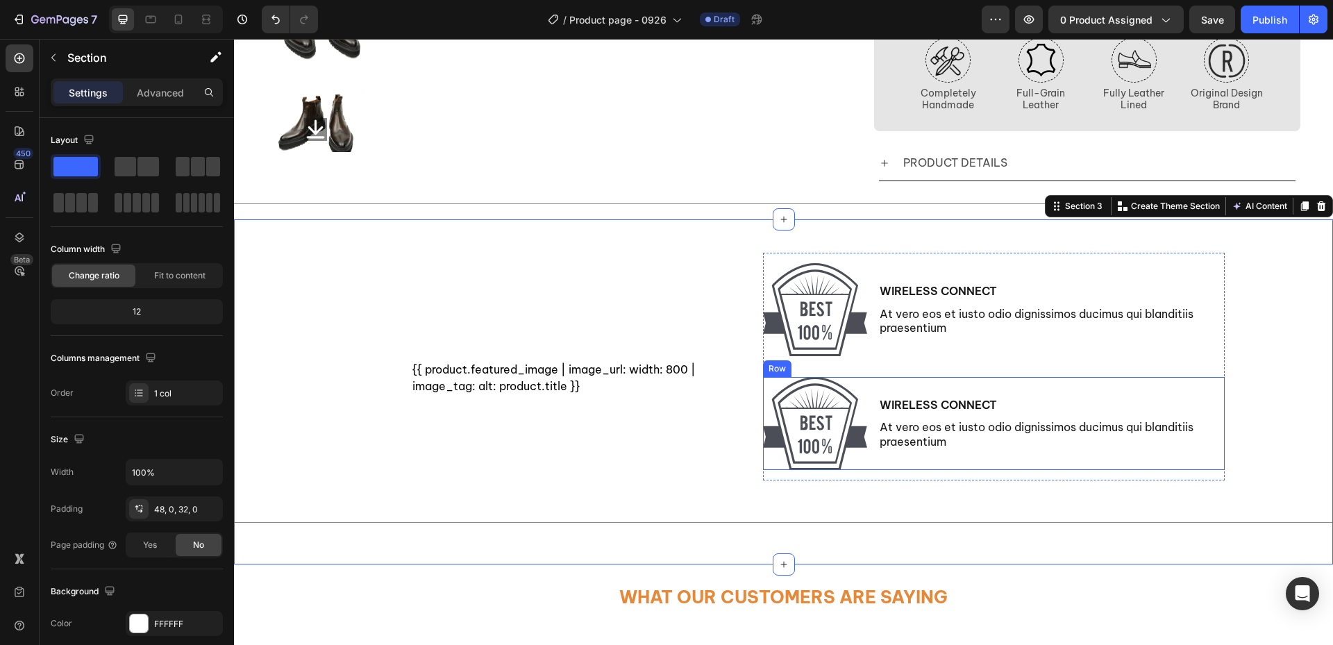
drag, startPoint x: 1207, startPoint y: 387, endPoint x: 1195, endPoint y: 385, distance: 11.2
click at [1207, 387] on div "Wireless Connect Text Block At vero eos et iusto odio dignissimos ducimus qui b…" at bounding box center [1051, 423] width 346 height 93
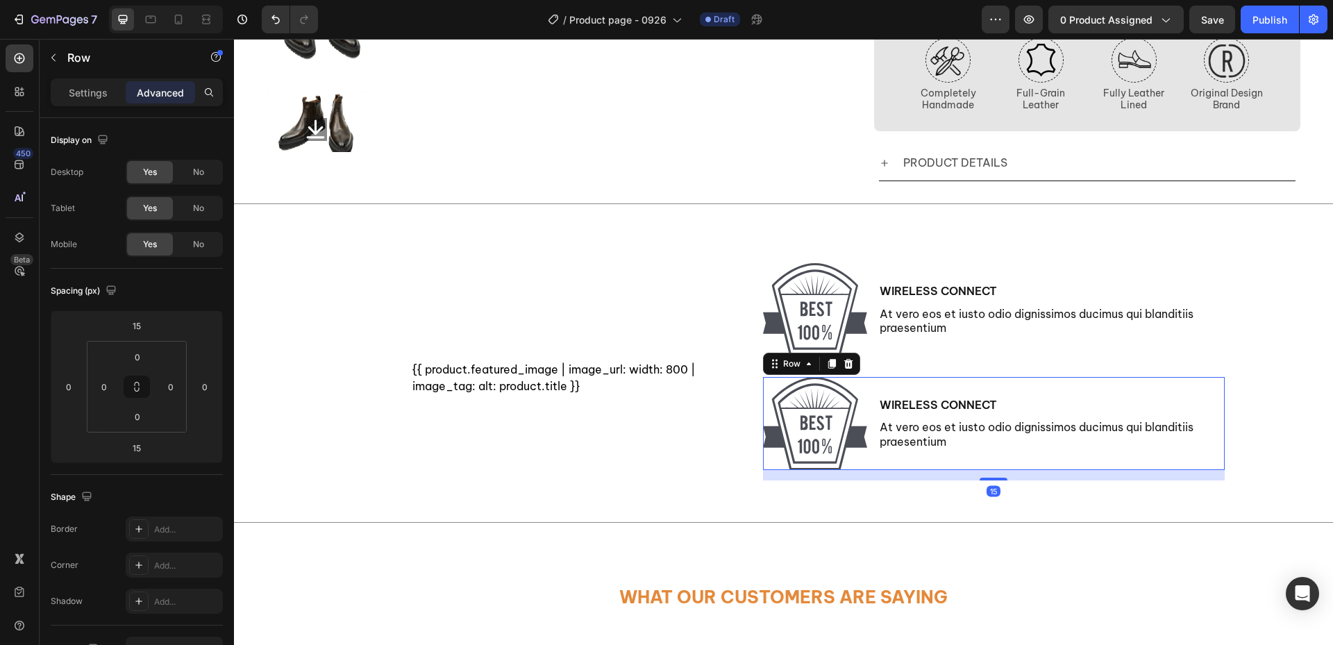
drag, startPoint x: 826, startPoint y: 367, endPoint x: 852, endPoint y: 378, distance: 27.7
click at [827, 367] on icon at bounding box center [831, 364] width 8 height 10
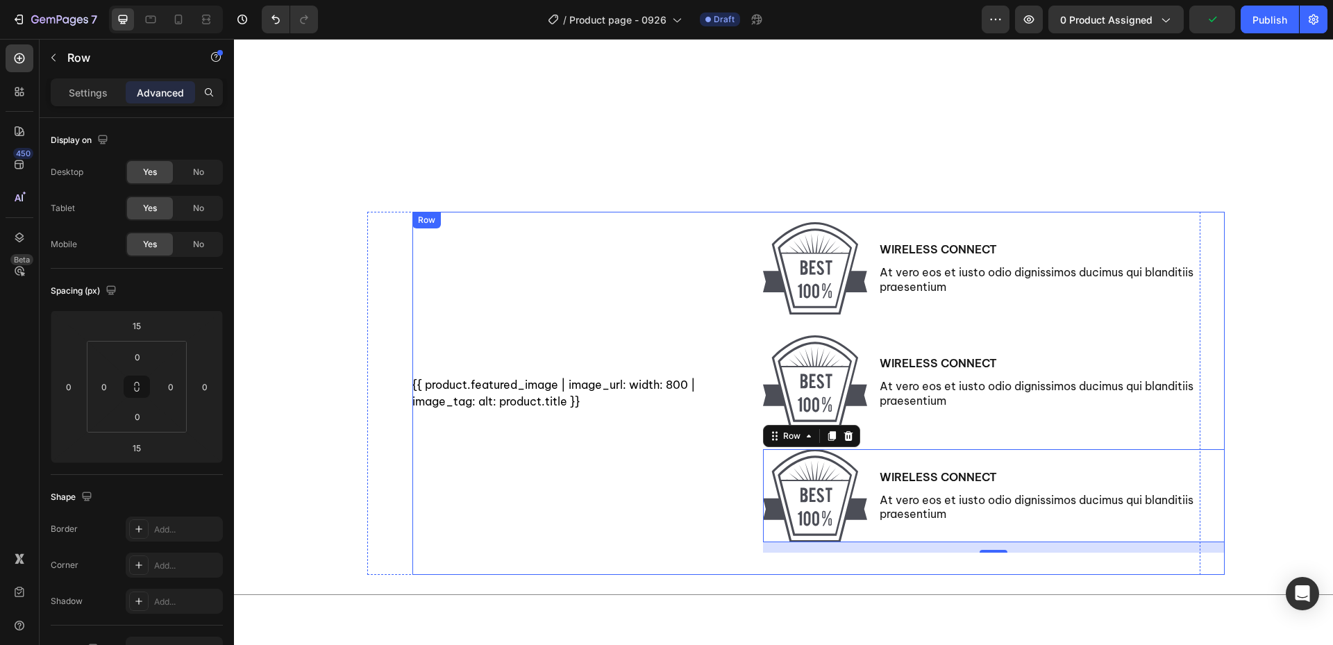
scroll to position [700, 0]
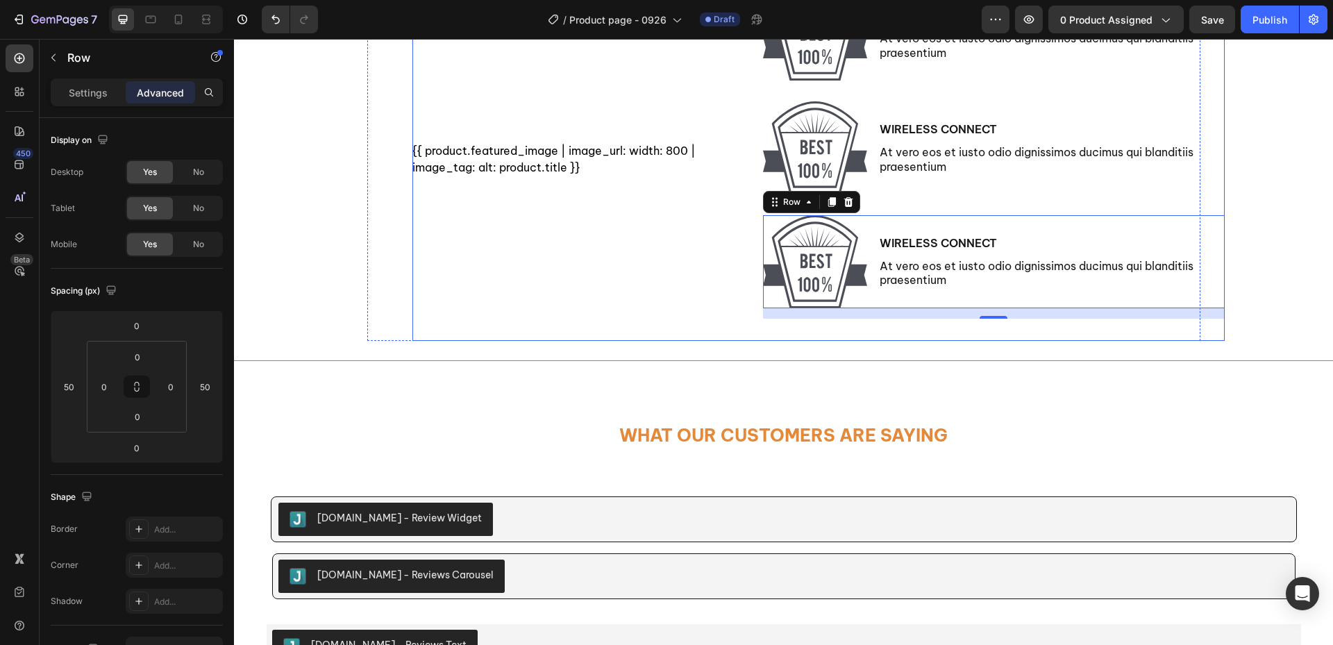
click at [444, 311] on div "{{ product.featured_image | image_url: width: 800 | image_tag: alt: product.tit…" at bounding box center [577, 159] width 330 height 363
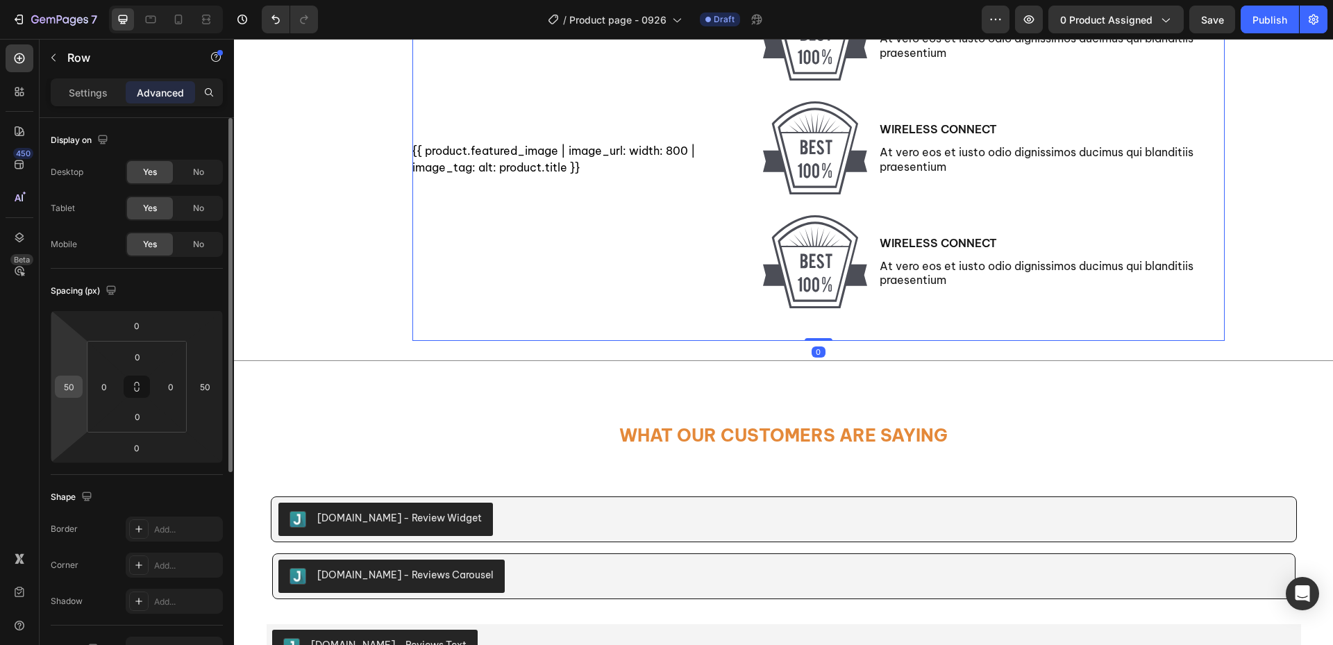
click at [77, 391] on input "50" at bounding box center [68, 386] width 21 height 21
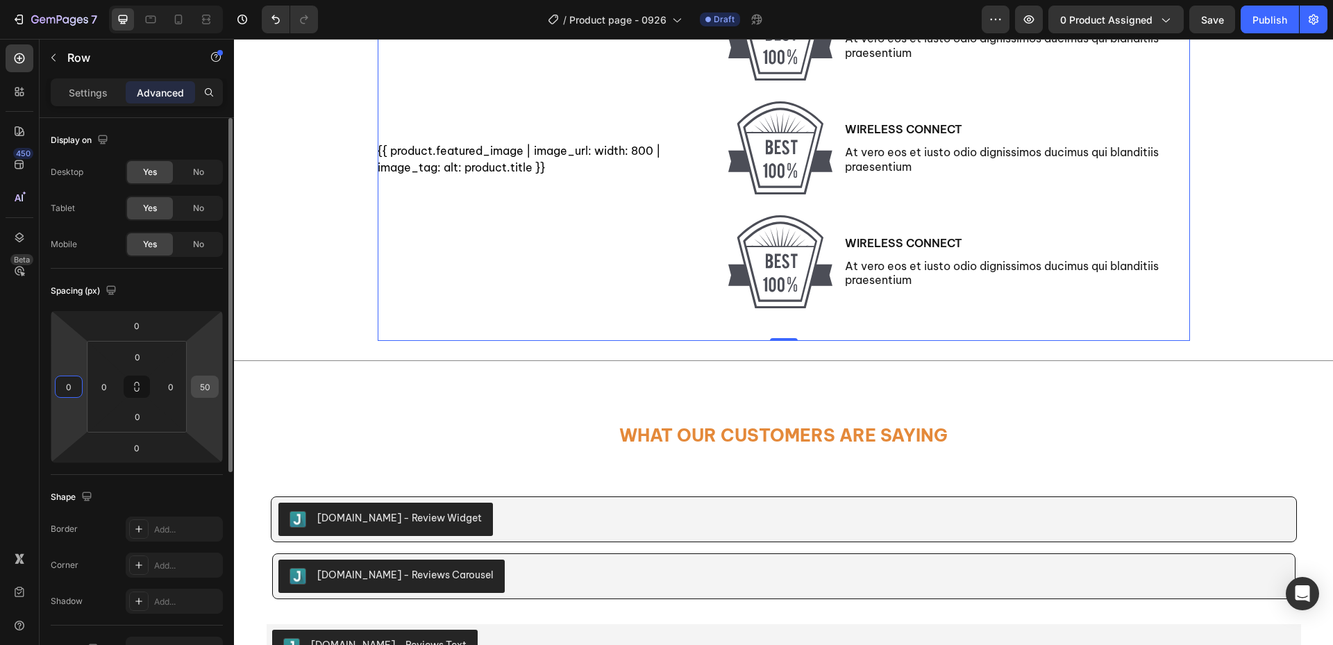
type input "0"
click at [207, 388] on input "50" at bounding box center [204, 386] width 21 height 21
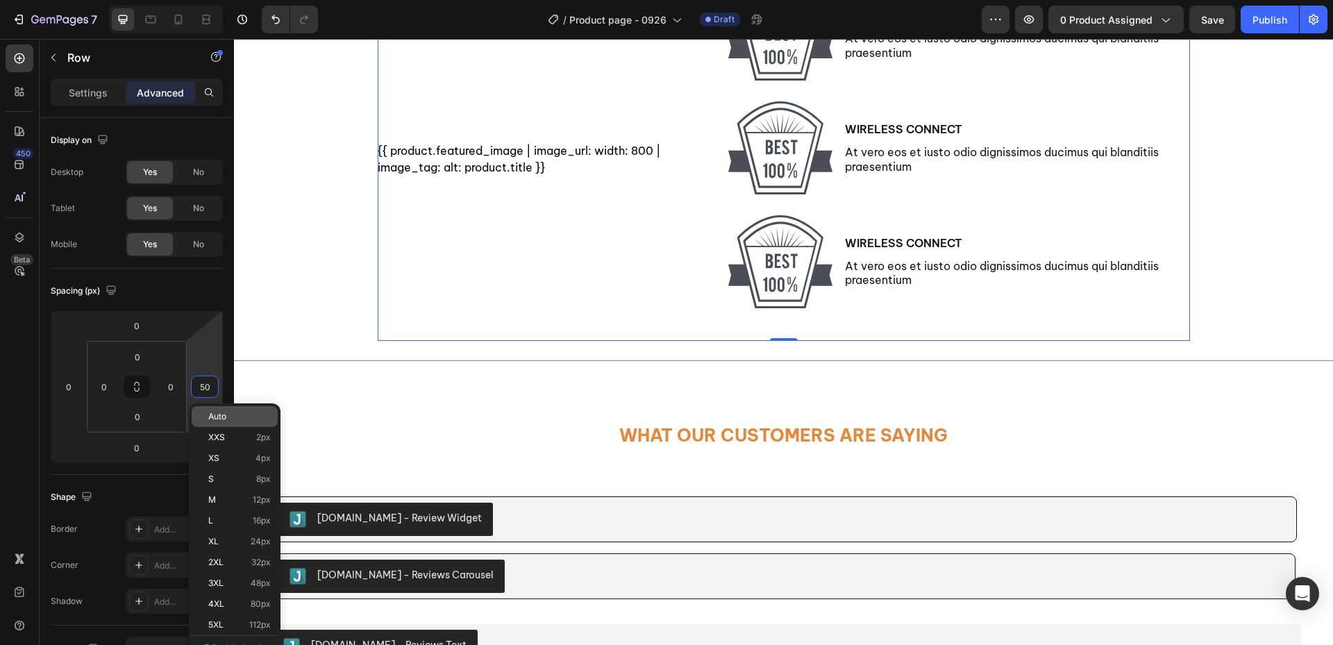
type input "0"
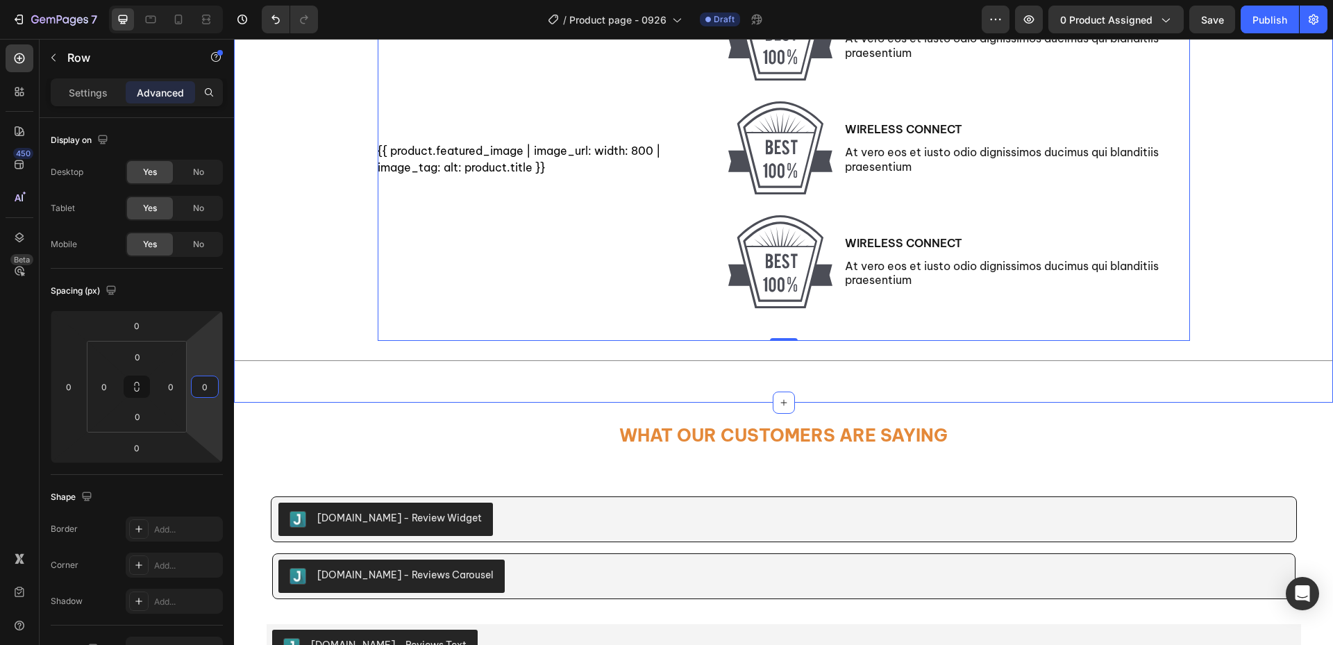
click at [293, 303] on div "{{ product.featured_image | image_url: width: 800 | image_tag: alt: product.tit…" at bounding box center [783, 179] width 1099 height 403
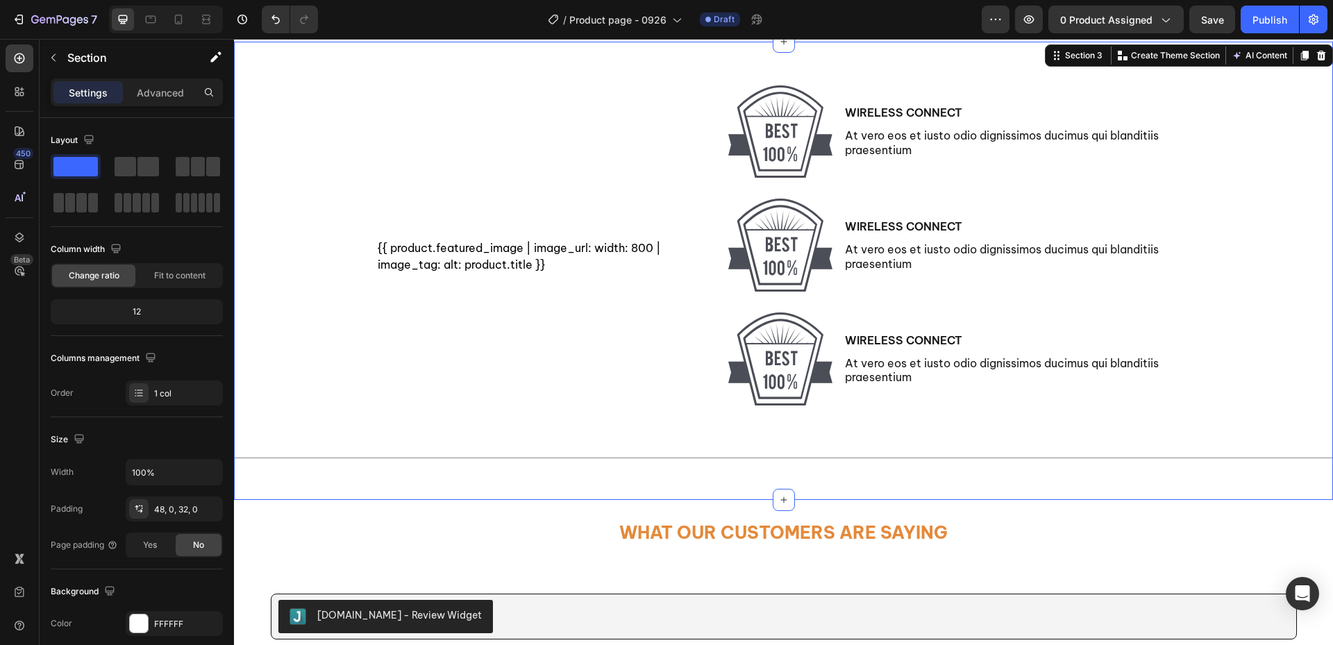
scroll to position [492, 0]
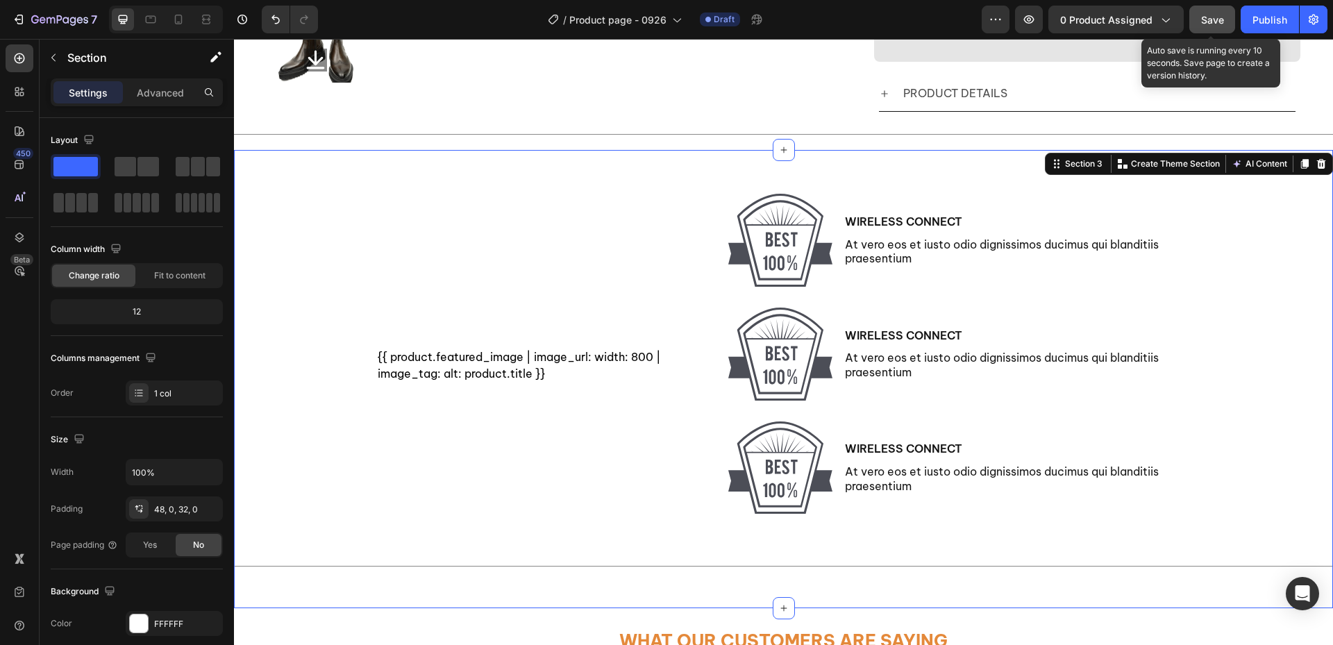
click at [1206, 22] on span "Save" at bounding box center [1212, 20] width 23 height 12
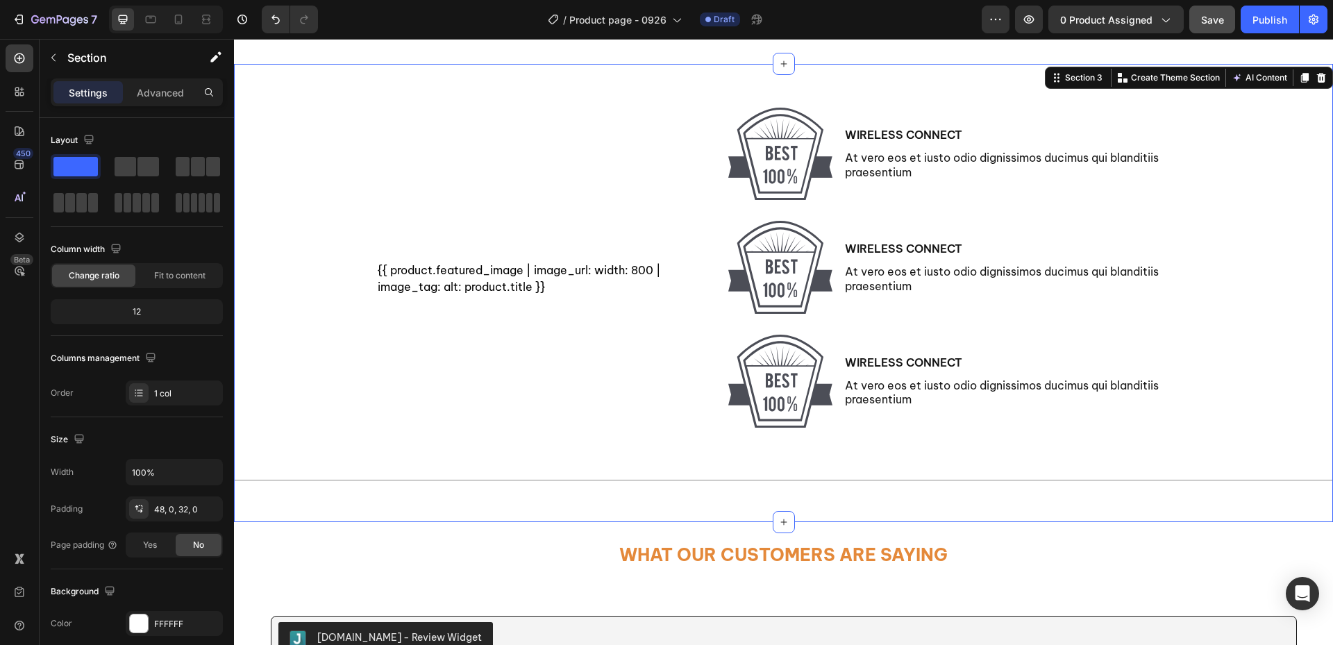
scroll to position [630, 0]
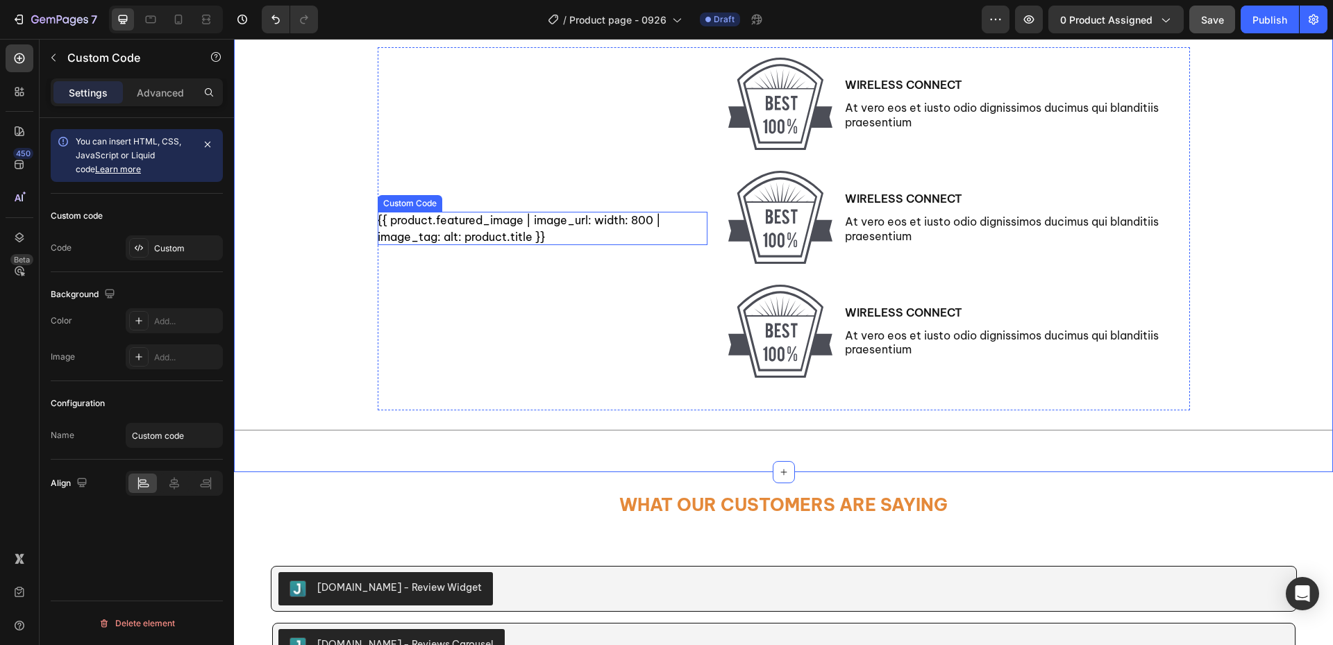
click at [503, 230] on div "{{ product.featured_image | image_url: width: 800 | image_tag: alt: product.tit…" at bounding box center [543, 228] width 330 height 33
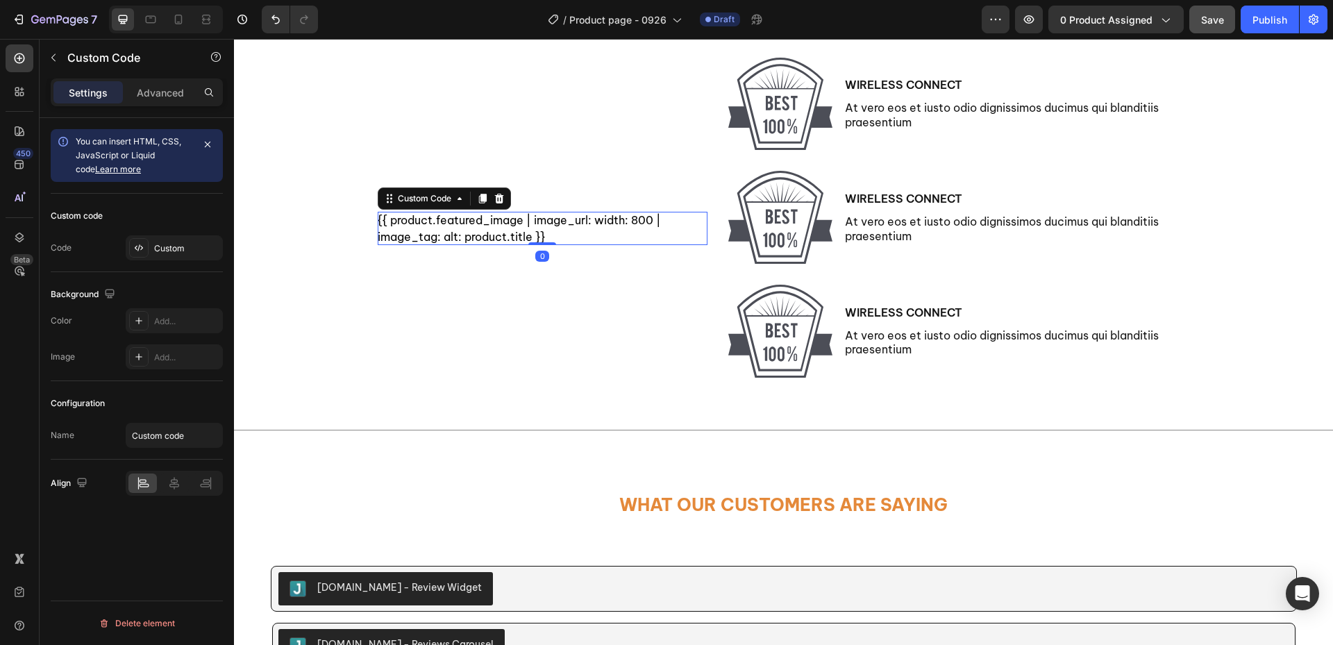
click at [503, 230] on div "{{ product.featured_image | image_url: width: 800 | image_tag: alt: product.tit…" at bounding box center [543, 228] width 330 height 33
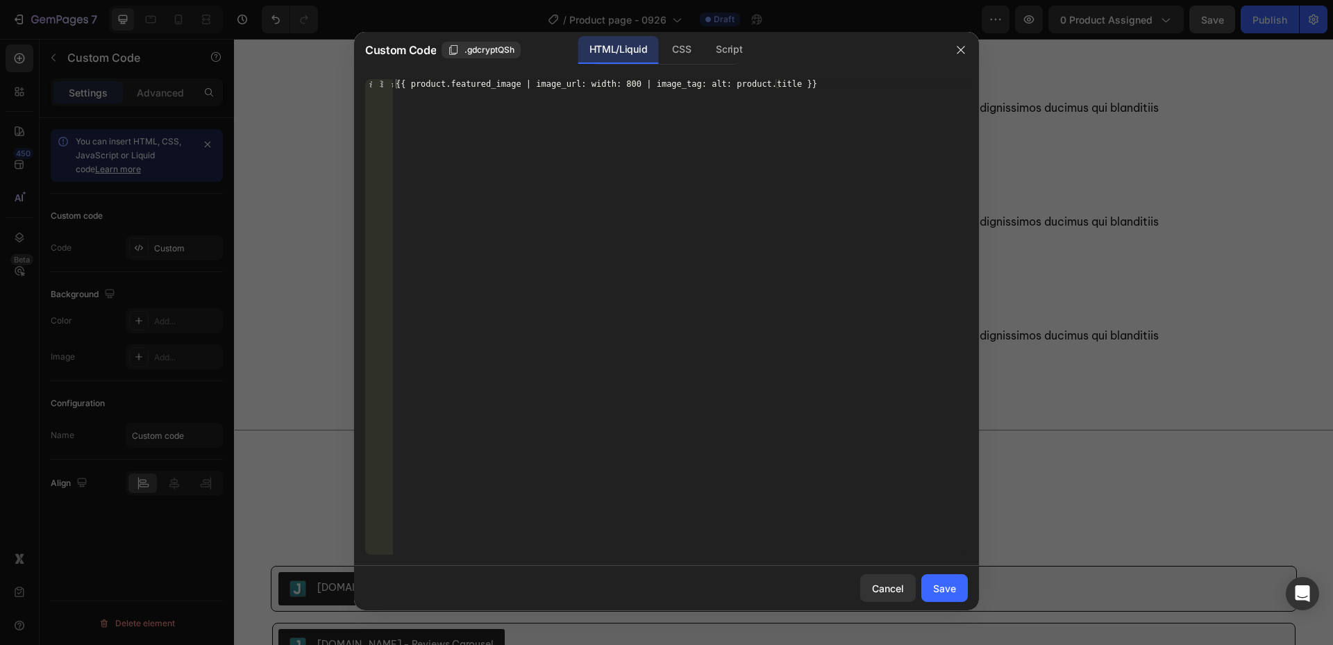
click at [579, 168] on div "{{ product.featured_image | image_url: width: 800 | image_tag: alt: product.tit…" at bounding box center [680, 326] width 575 height 495
drag, startPoint x: 571, startPoint y: 84, endPoint x: 626, endPoint y: 91, distance: 56.0
click at [630, 89] on div "{{ product.featured_image | image_url: width: 800 | image_tag: alt: product.tit…" at bounding box center [680, 326] width 575 height 495
click at [622, 95] on div "{{ product.featured_image | image_url: width: 800 | image_tag: alt: product.tit…" at bounding box center [680, 326] width 575 height 495
click at [612, 82] on div "{{ product.featured_image | image_url: width: 800 | image_tag: alt: product.tit…" at bounding box center [680, 326] width 575 height 495
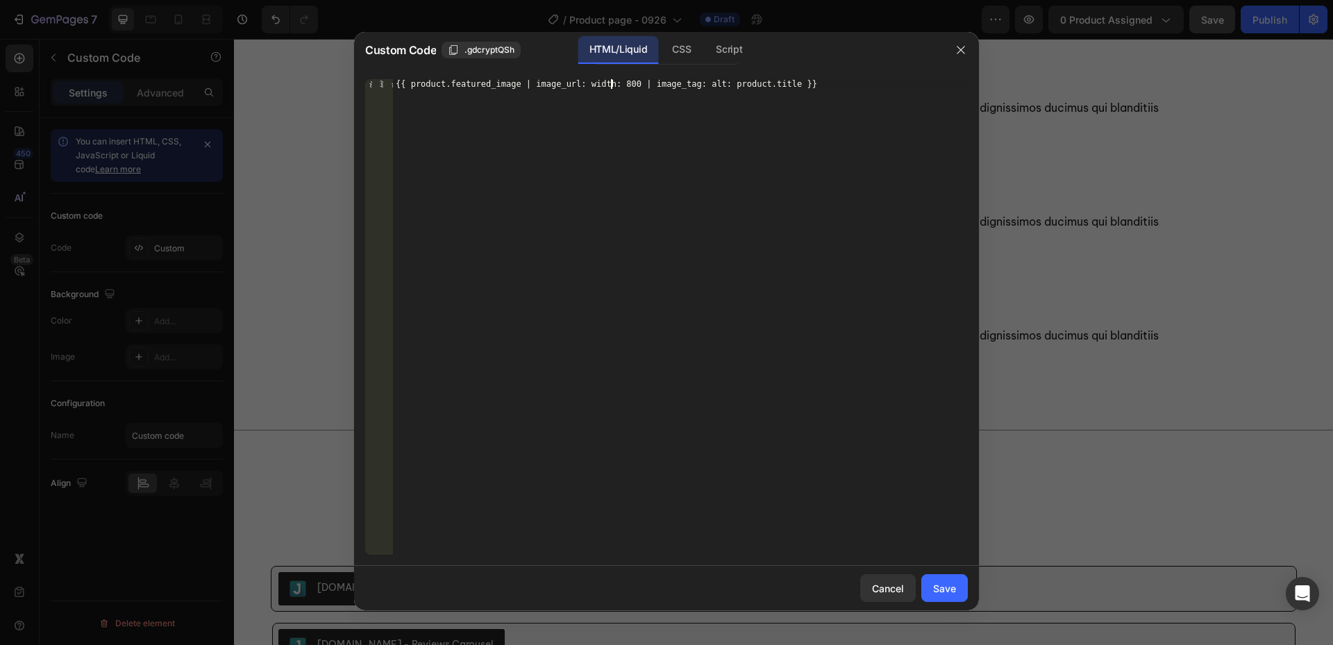
click at [612, 82] on div "{{ product.featured_image | image_url: width: 800 | image_tag: alt: product.tit…" at bounding box center [680, 326] width 575 height 495
type textarea "{{ product.featured_image | image_url: width: 1800 | image_tag: alt: product.ti…"
drag, startPoint x: 954, startPoint y: 579, endPoint x: 960, endPoint y: 569, distance: 12.1
click at [954, 579] on button "Save" at bounding box center [944, 588] width 47 height 28
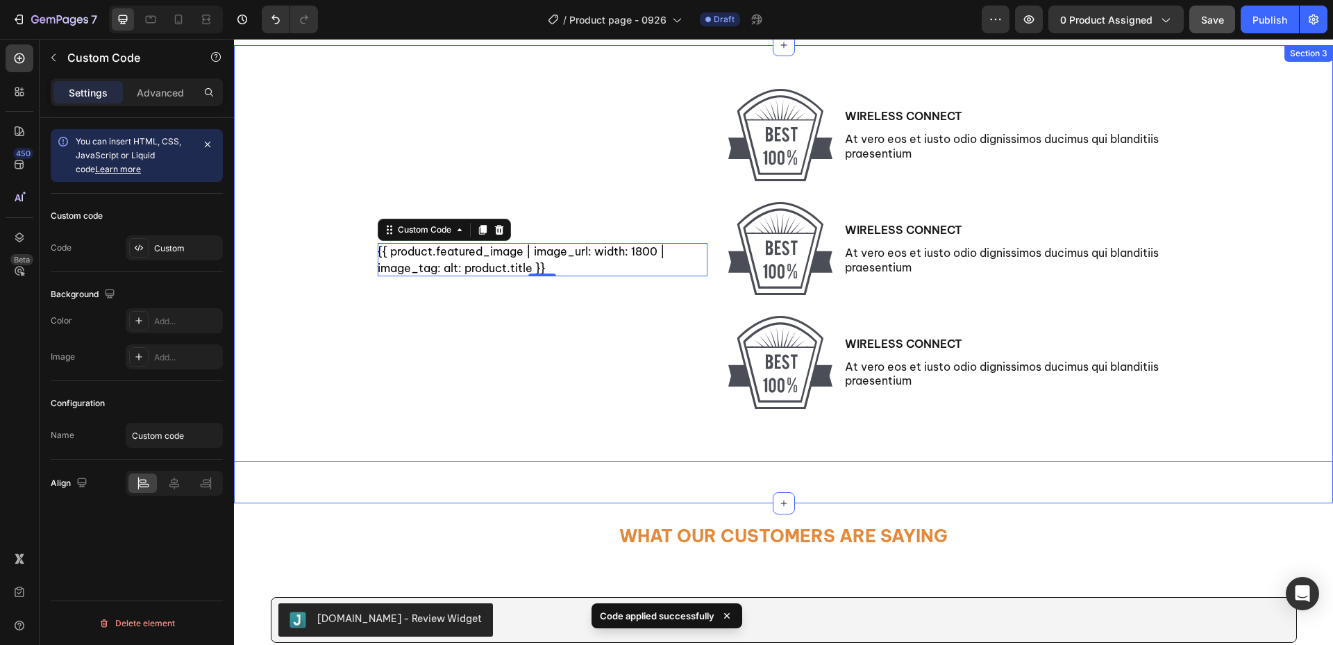
scroll to position [561, 0]
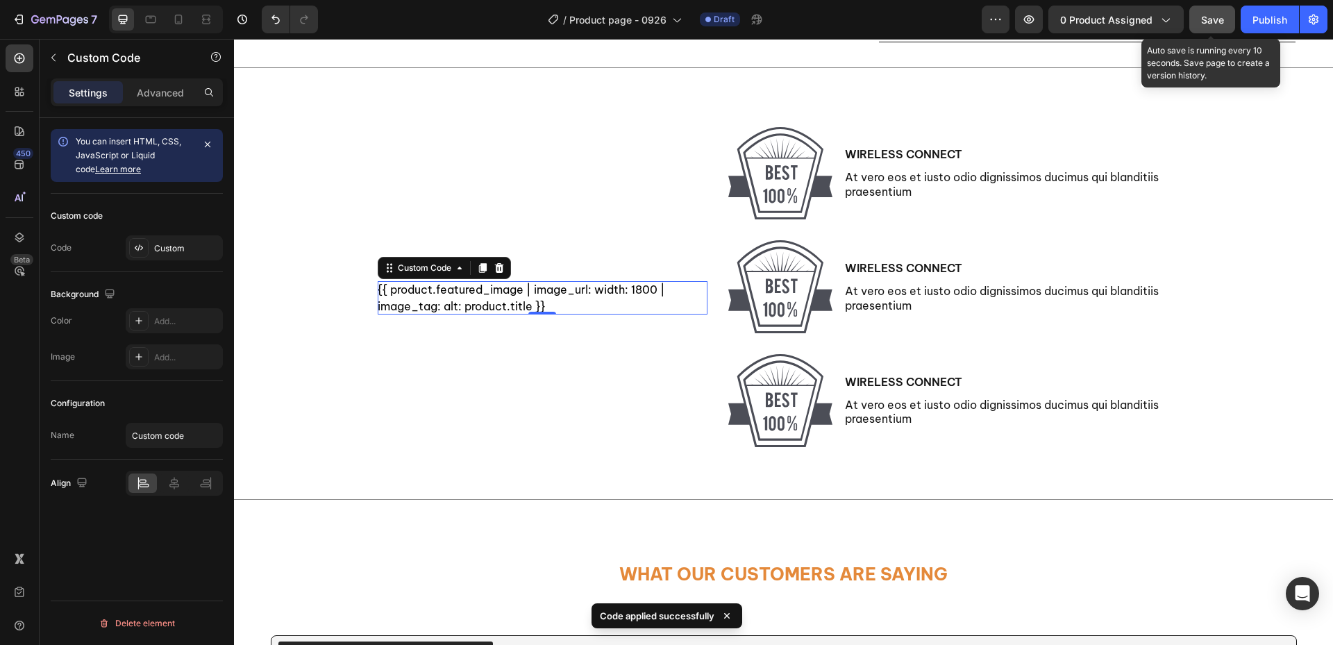
click at [1213, 22] on span "Save" at bounding box center [1212, 20] width 23 height 12
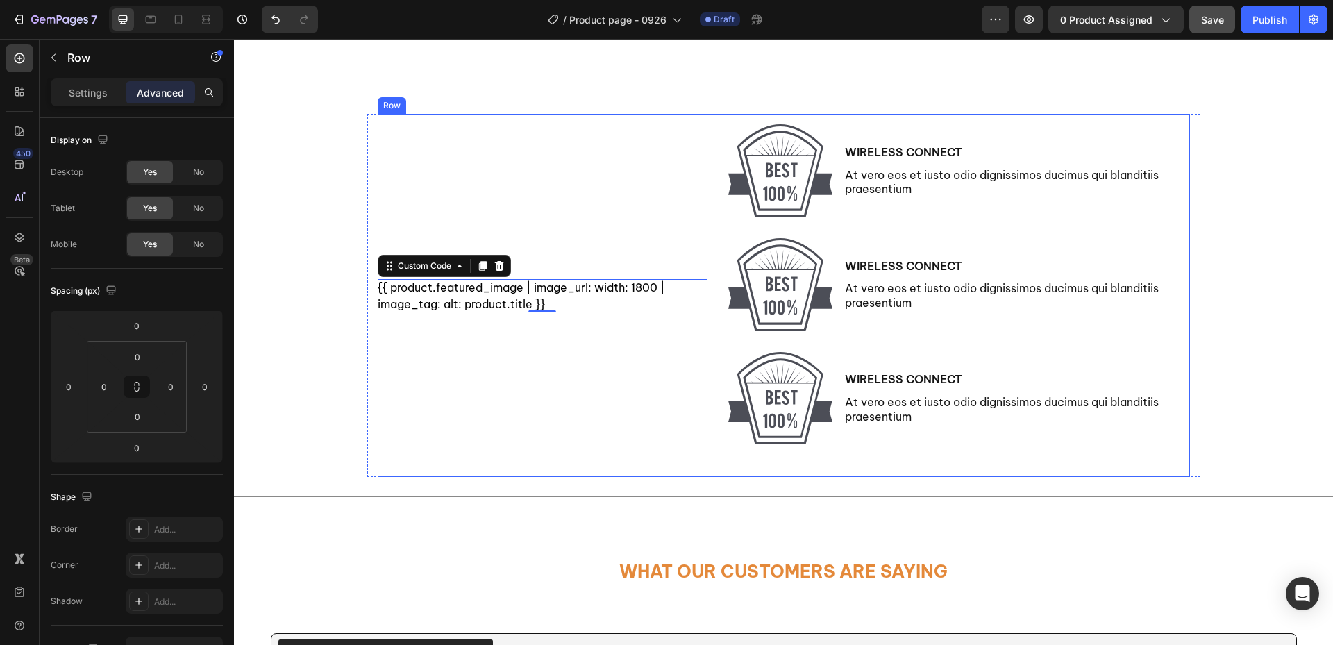
click at [562, 405] on div "{{ product.featured_image | image_url: width: 1800 | image_tag: alt: product.ti…" at bounding box center [543, 295] width 330 height 363
